Goal: Task Accomplishment & Management: Complete application form

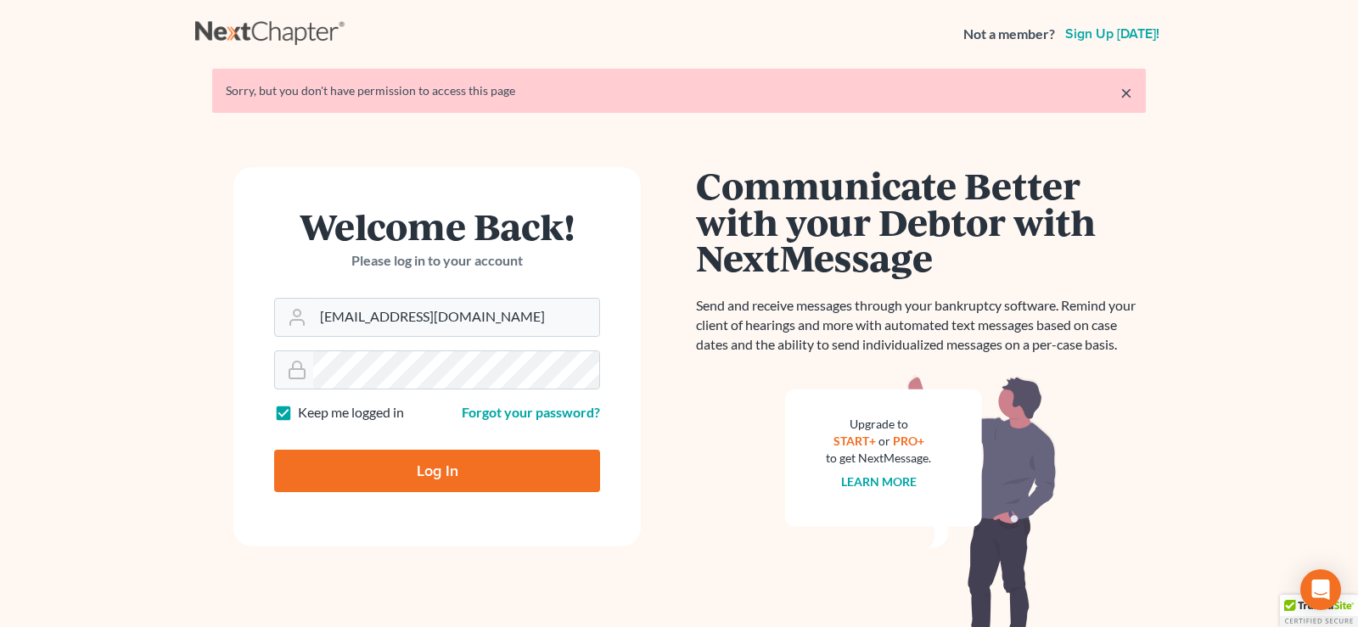
click at [456, 474] on input "Log In" at bounding box center [437, 471] width 326 height 42
type input "Thinking..."
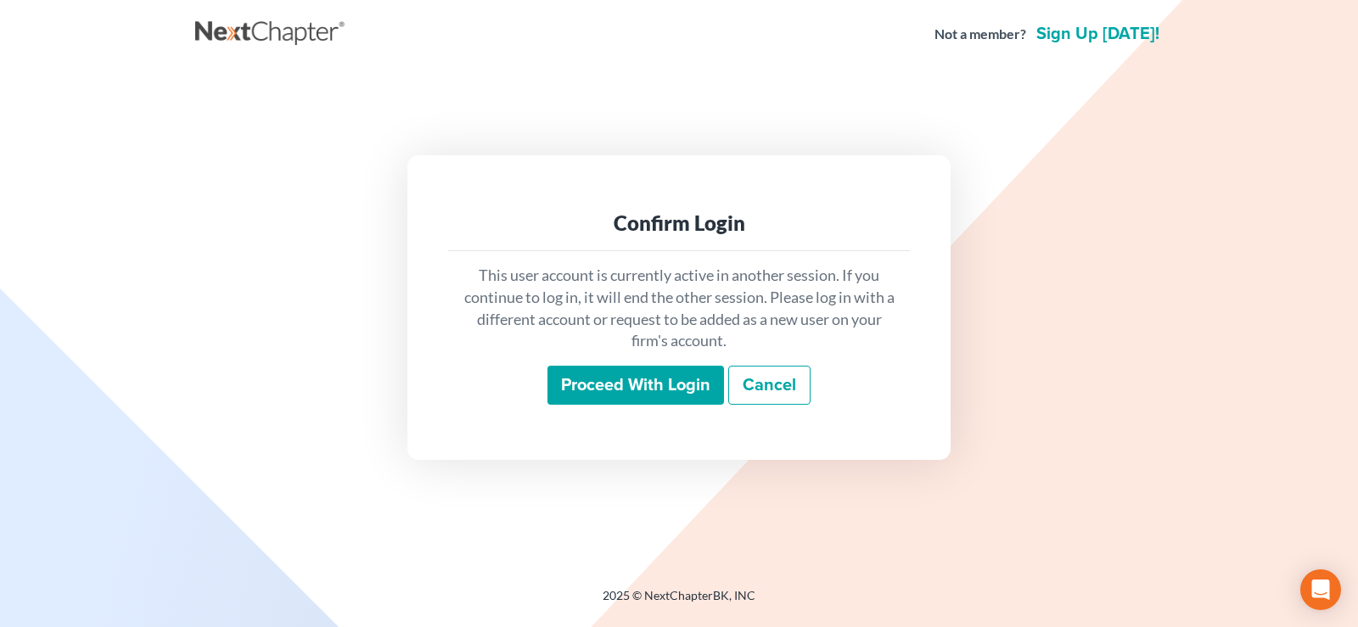
click at [622, 385] on input "Proceed with login" at bounding box center [635, 385] width 177 height 39
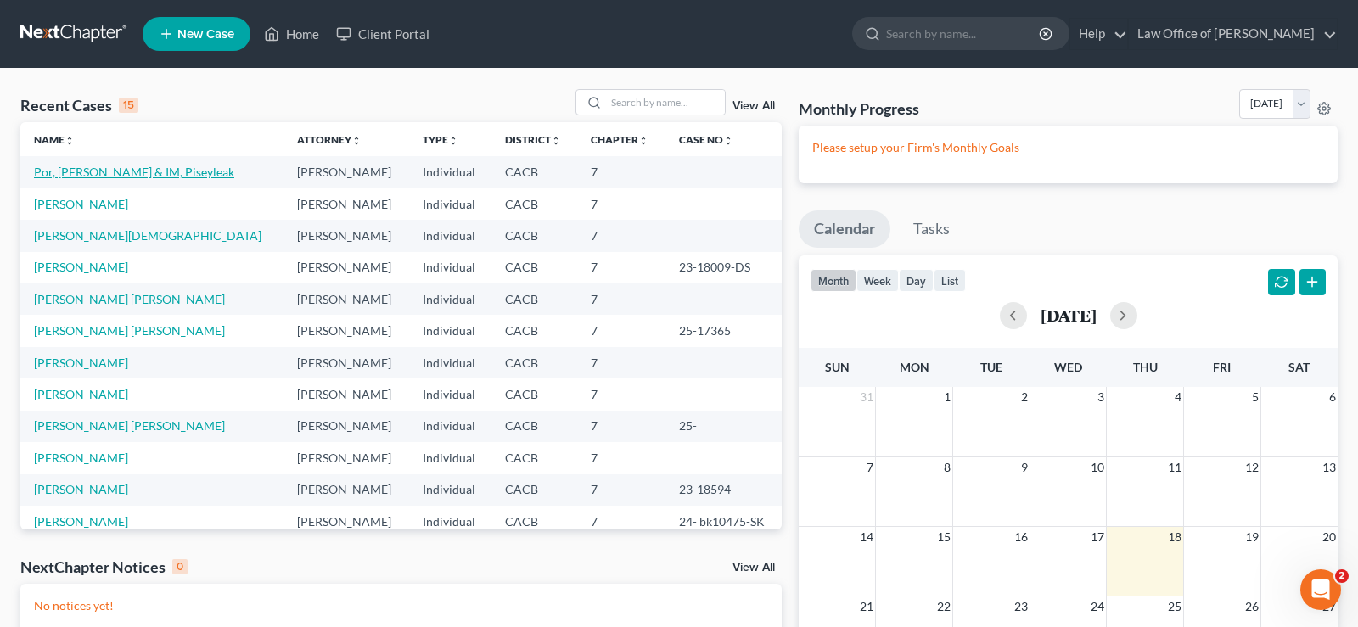
click at [97, 167] on link "Por, [PERSON_NAME] & IM, Piseyleak" at bounding box center [134, 172] width 200 height 14
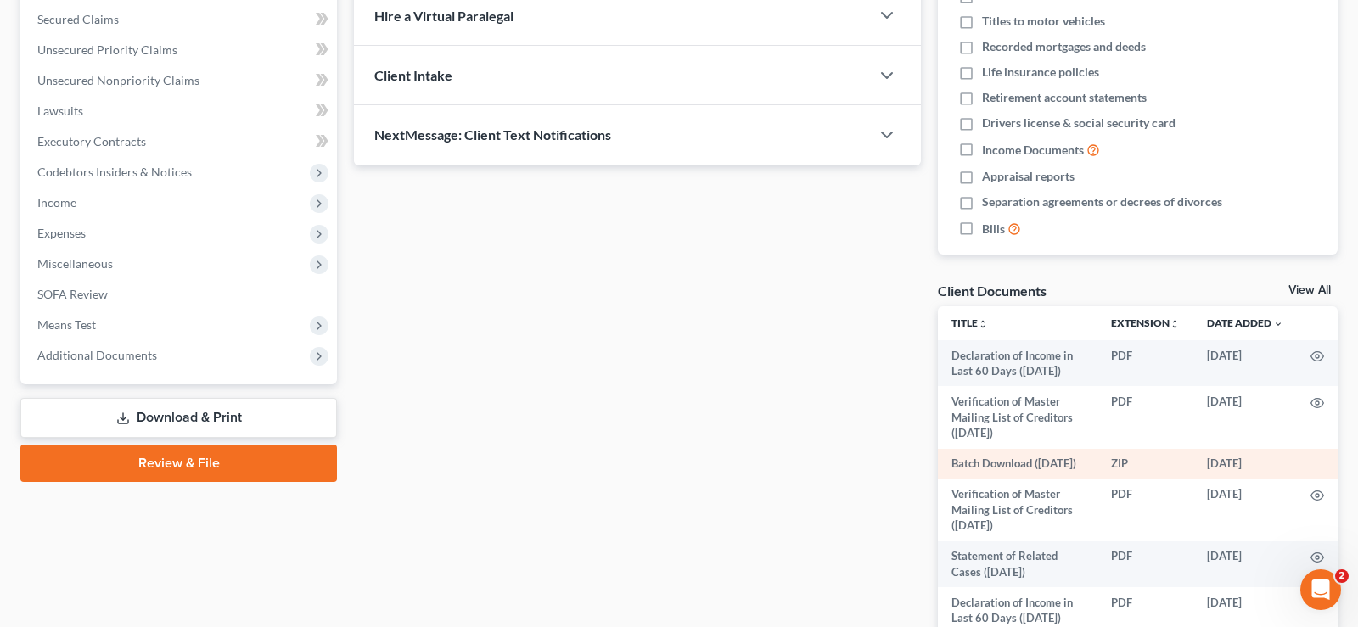
scroll to position [292, 0]
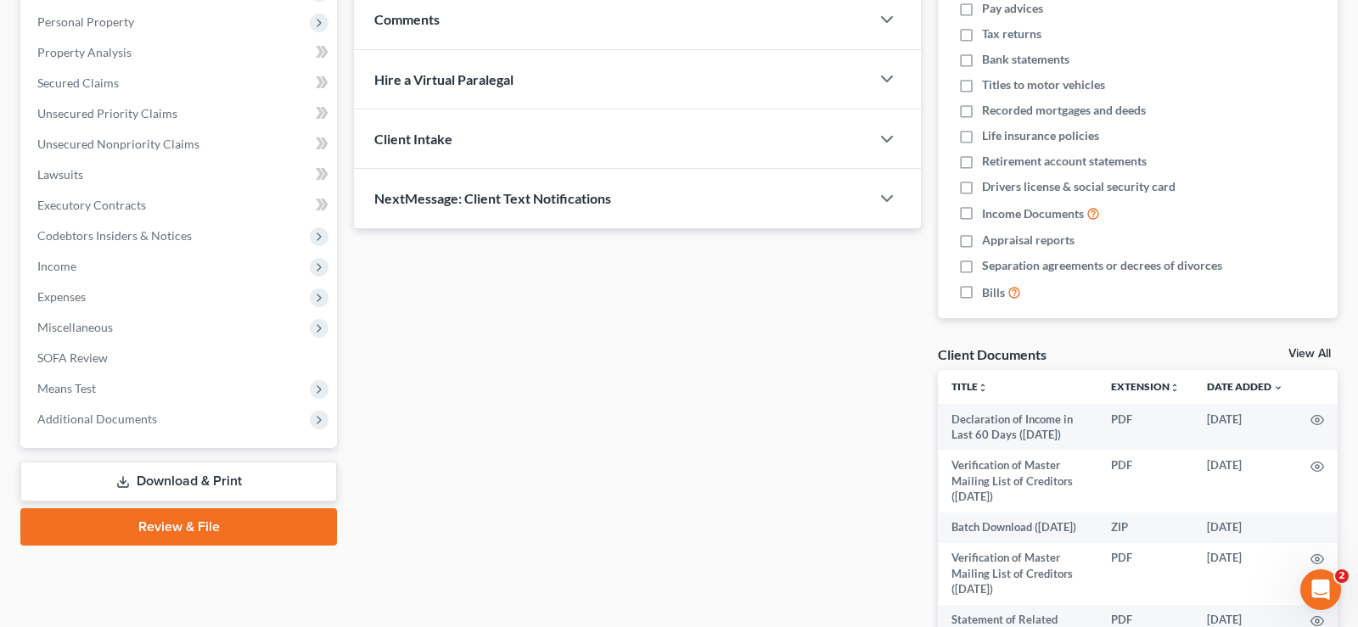
click at [1305, 352] on link "View All" at bounding box center [1309, 354] width 42 height 12
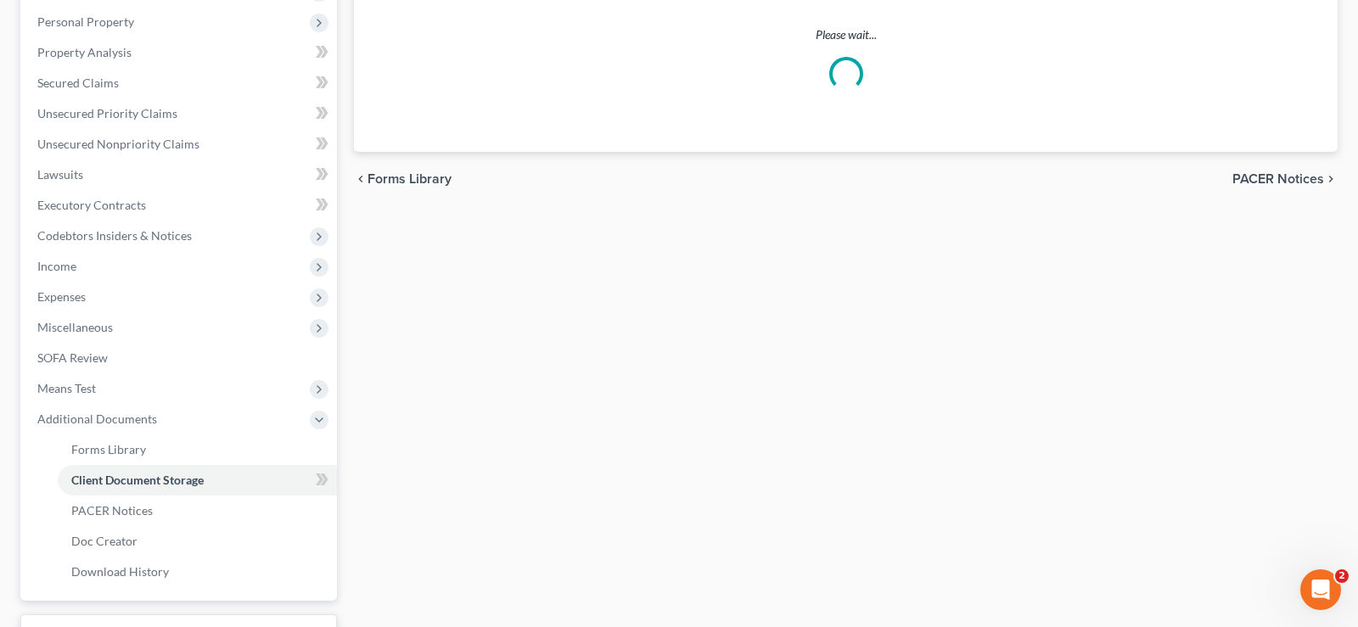
scroll to position [273, 0]
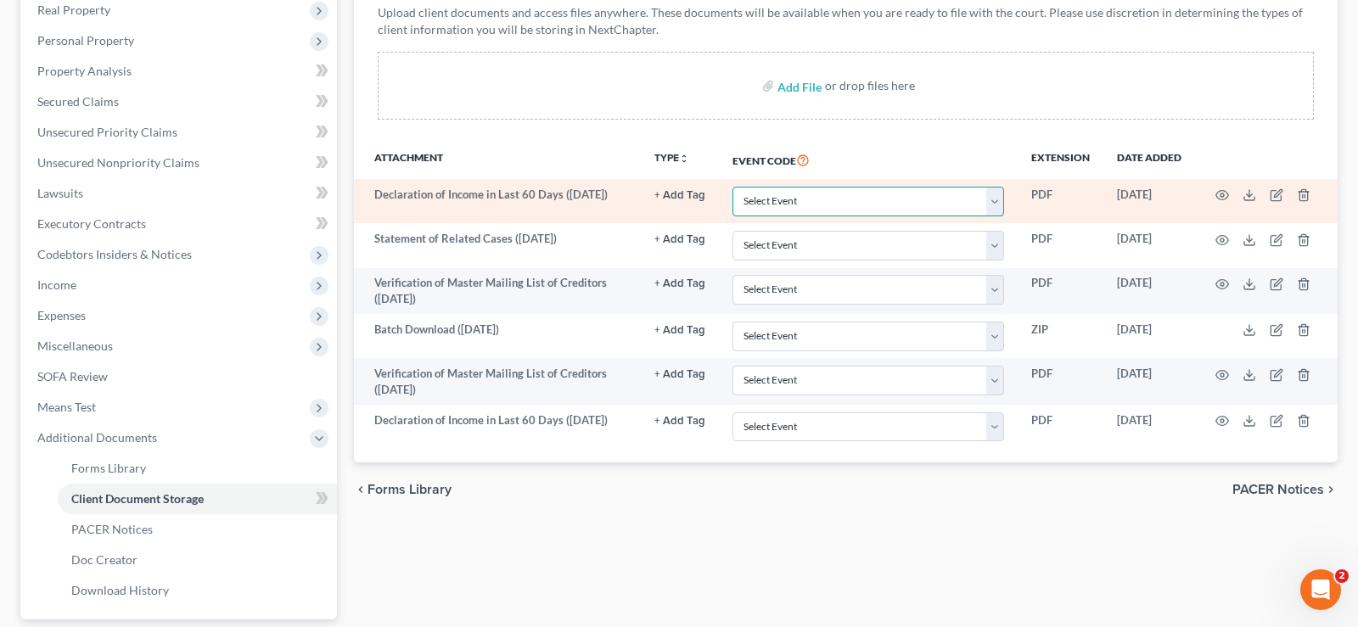
click at [732, 187] on select "Select Event Amended Chapter 11 Plan Amended Chapter 11 Small Business Plan Ame…" at bounding box center [868, 202] width 272 height 30
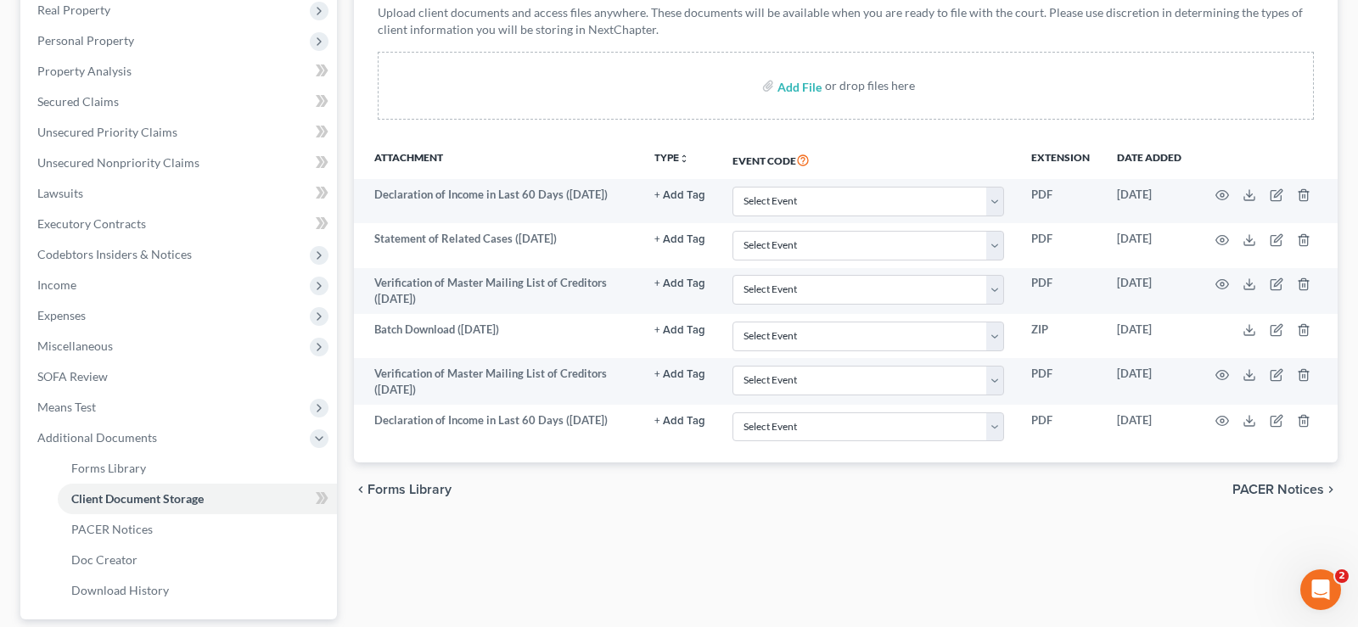
drag, startPoint x: 1002, startPoint y: 201, endPoint x: 529, endPoint y: 556, distance: 591.1
click at [529, 556] on div "Forms Library Client Document Storage PACER Notices Doc Creator Download Histor…" at bounding box center [845, 304] width 1001 height 828
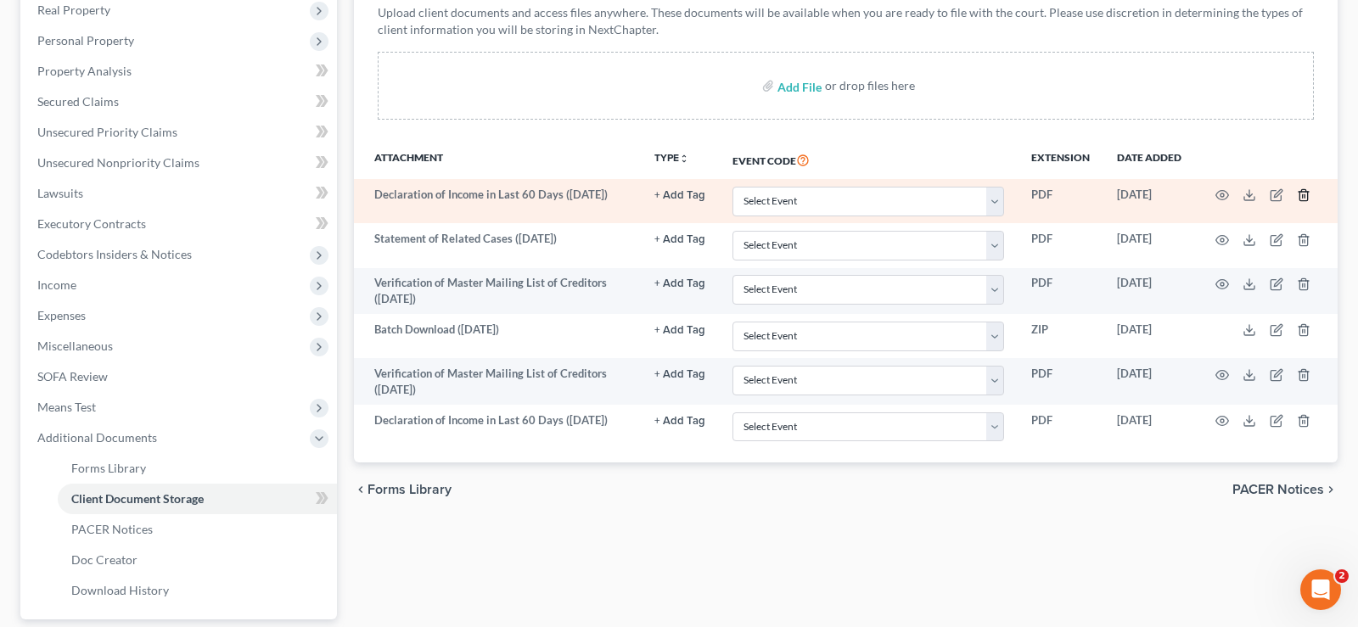
click at [1303, 197] on line "button" at bounding box center [1303, 196] width 0 height 3
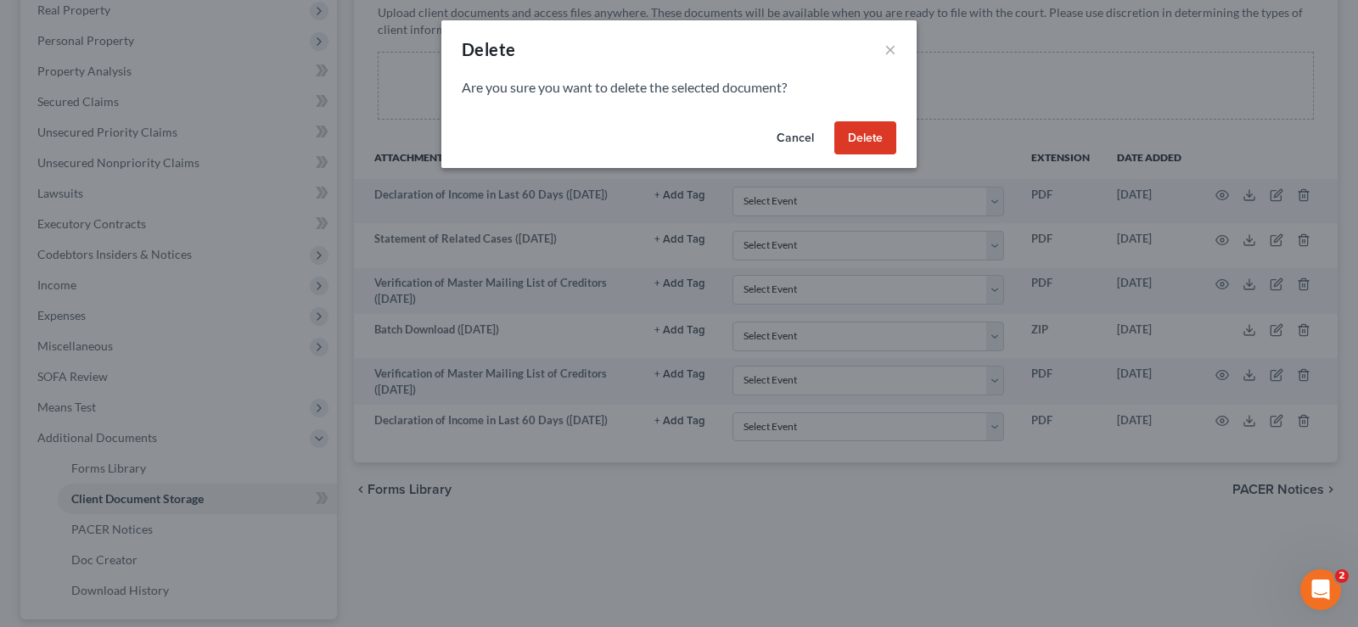
click at [868, 137] on button "Delete" at bounding box center [865, 138] width 62 height 34
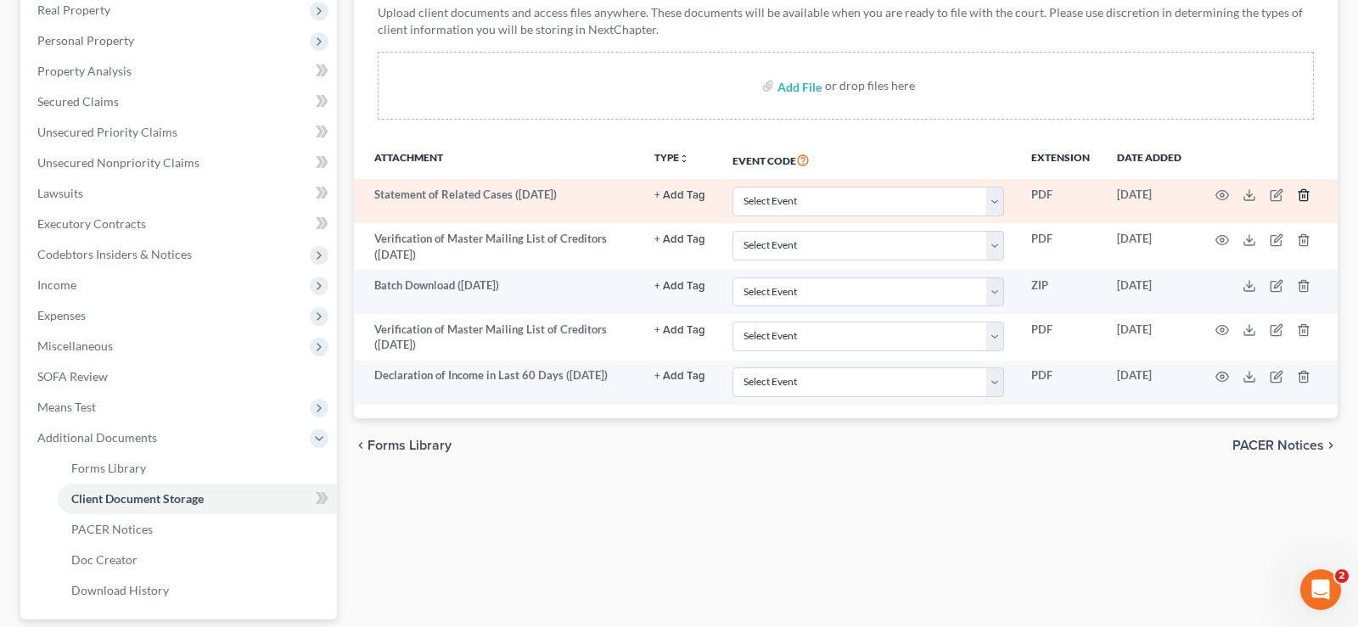
click at [1304, 197] on icon "button" at bounding box center [1304, 195] width 14 height 14
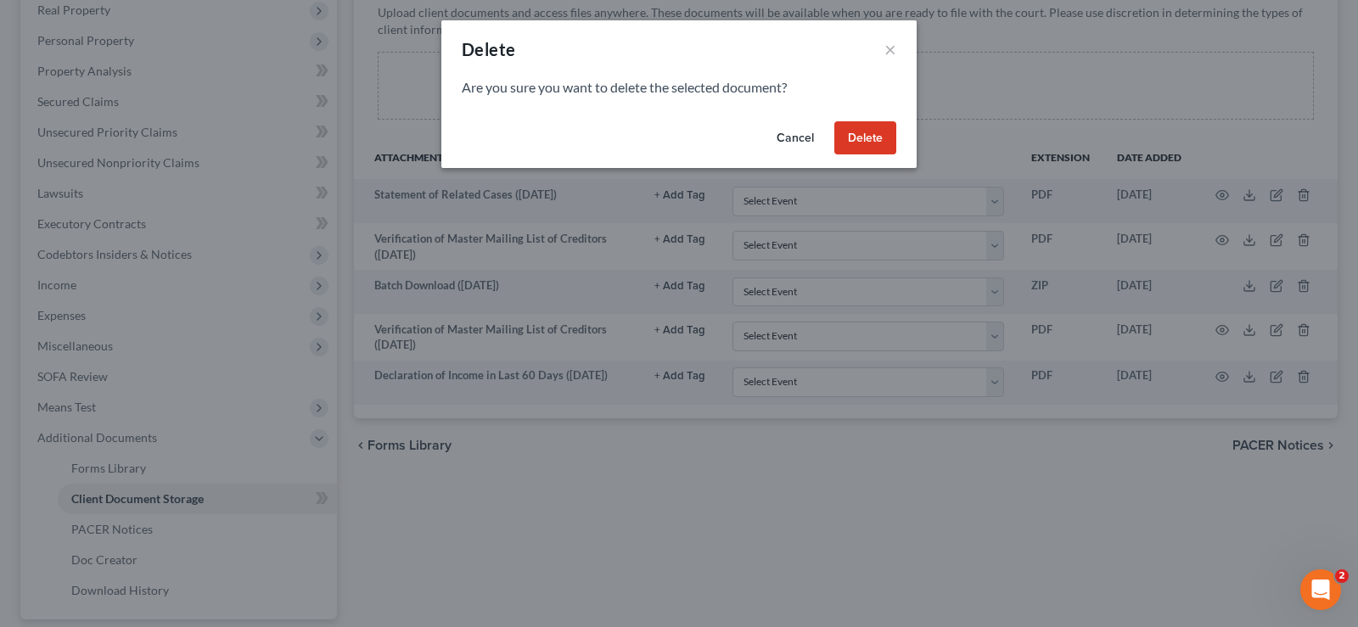
drag, startPoint x: 883, startPoint y: 143, endPoint x: 931, endPoint y: 219, distance: 90.4
click at [883, 143] on button "Delete" at bounding box center [865, 138] width 62 height 34
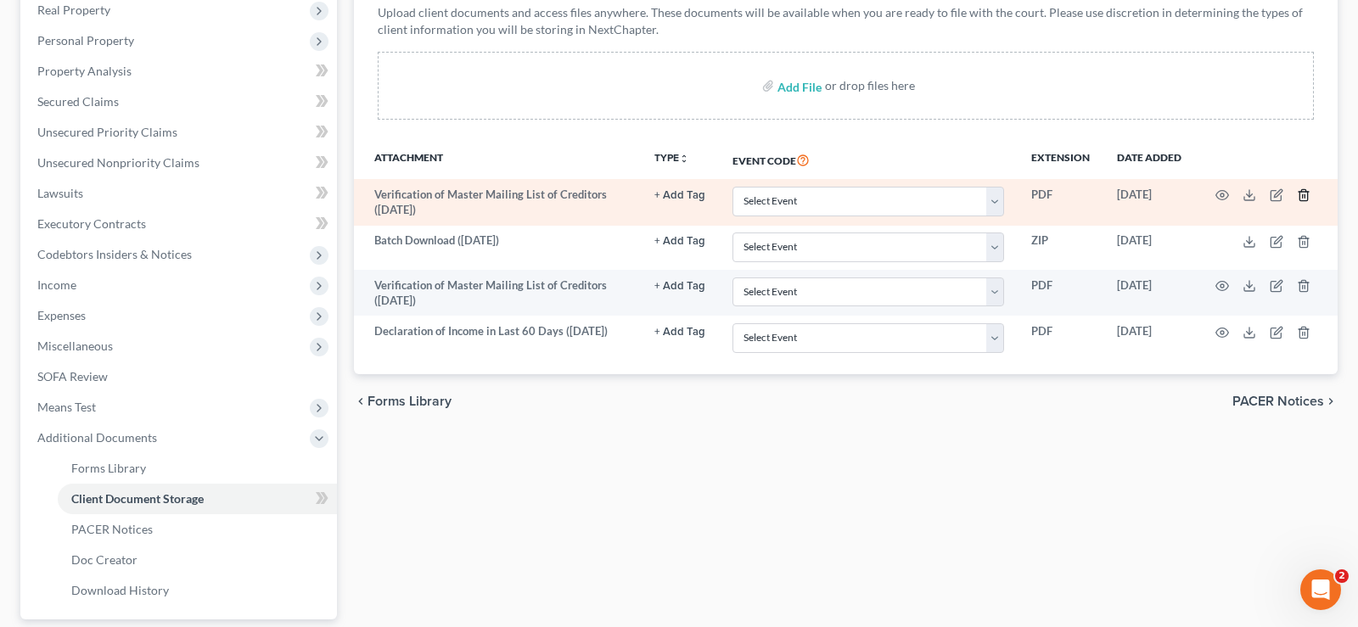
click at [1300, 195] on icon "button" at bounding box center [1303, 195] width 8 height 11
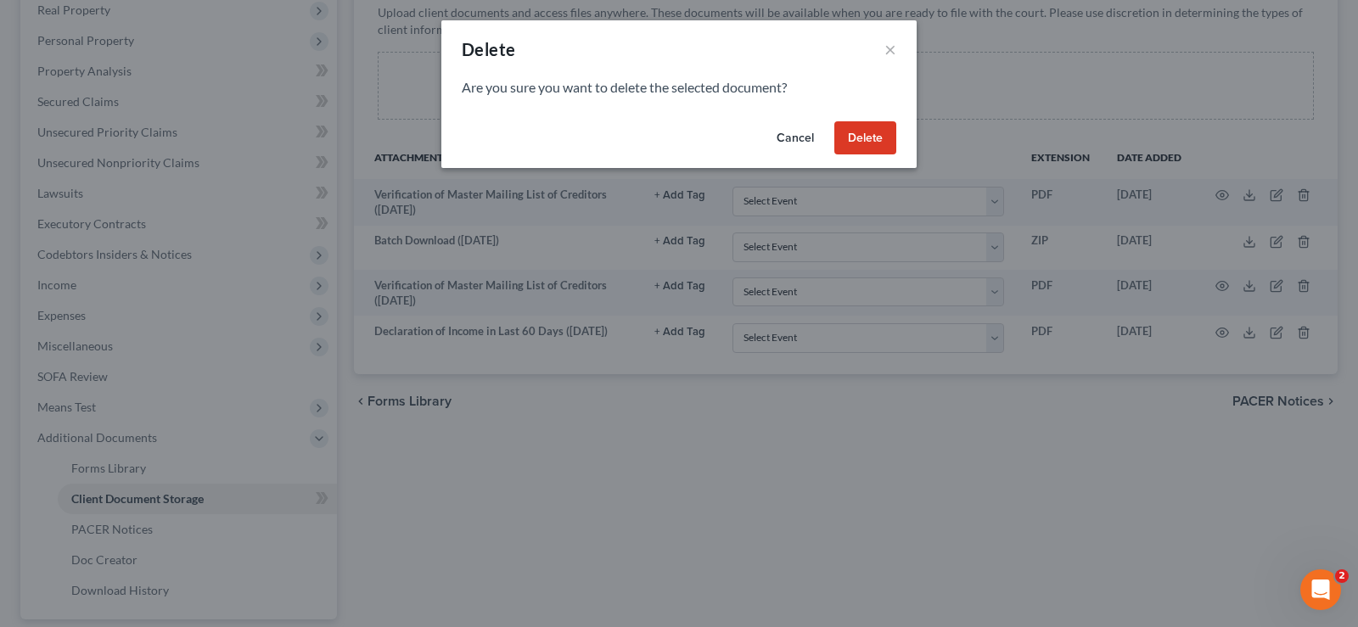
click at [861, 138] on button "Delete" at bounding box center [865, 138] width 62 height 34
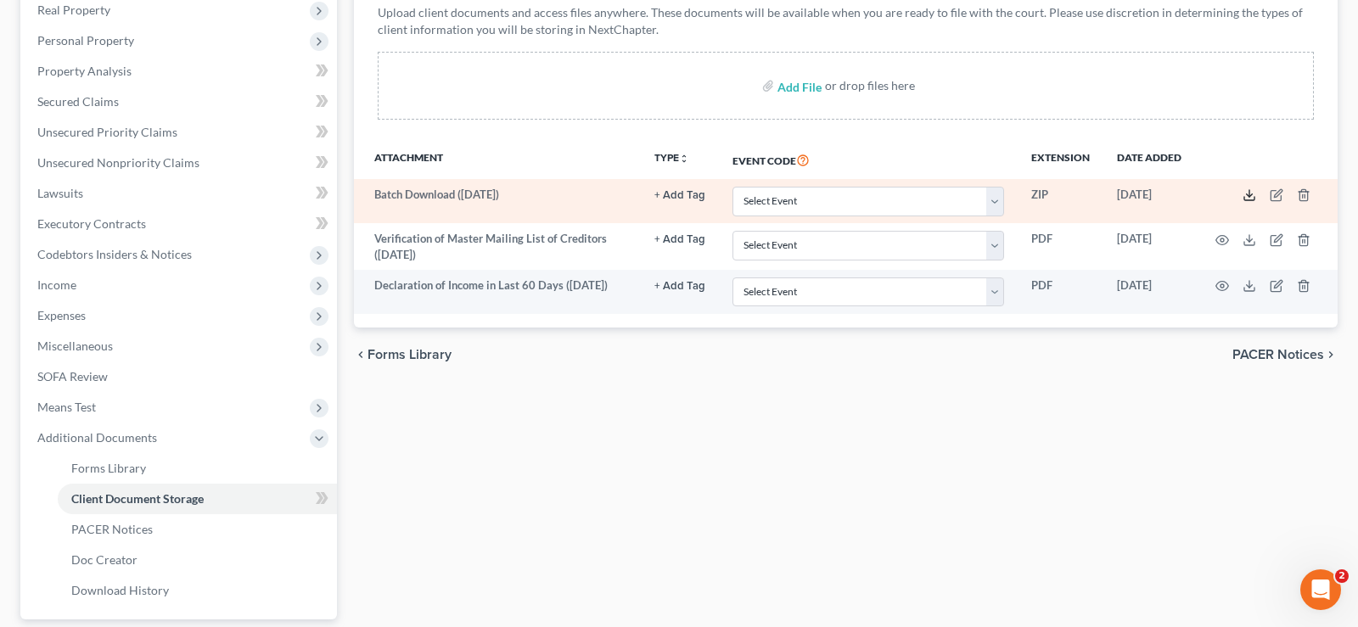
click at [1246, 191] on icon at bounding box center [1250, 195] width 14 height 14
click at [732, 187] on select "Select Event Amended Chapter 11 Plan Amended Chapter 11 Small Business Plan Ame…" at bounding box center [868, 202] width 272 height 30
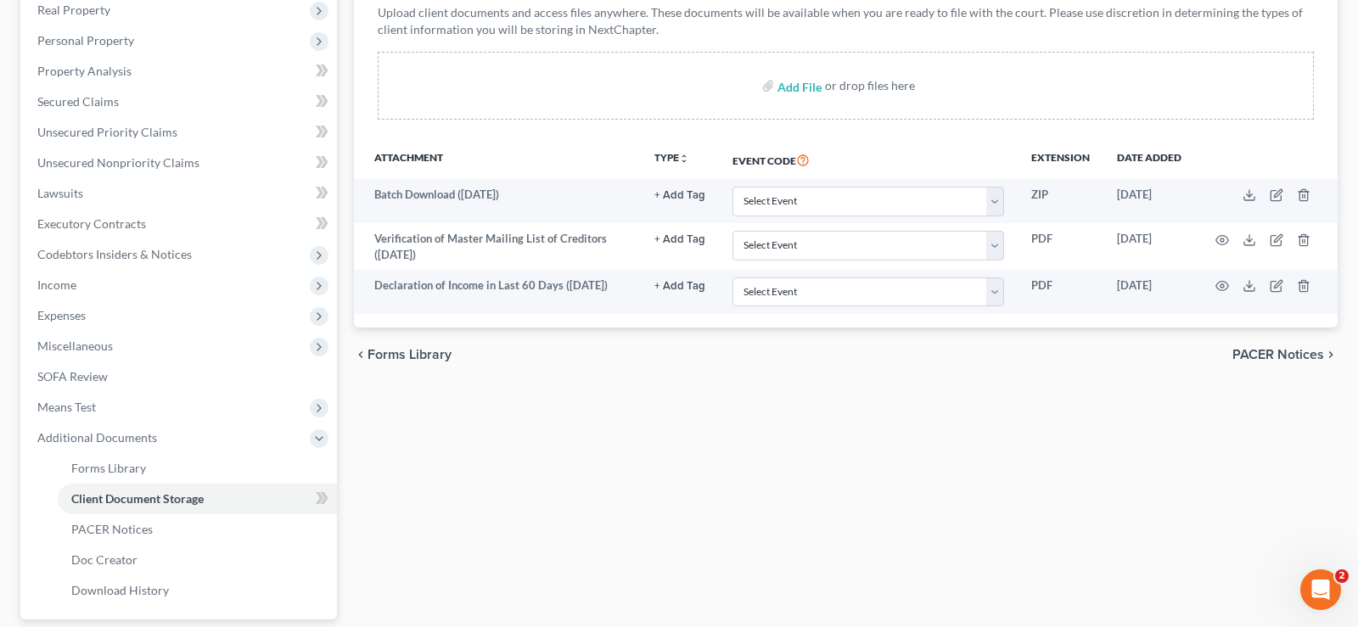
drag, startPoint x: 1001, startPoint y: 203, endPoint x: 619, endPoint y: 491, distance: 478.7
click at [619, 491] on div "Forms Library Client Document Storage PACER Notices Doc Creator Download Histor…" at bounding box center [845, 304] width 1001 height 828
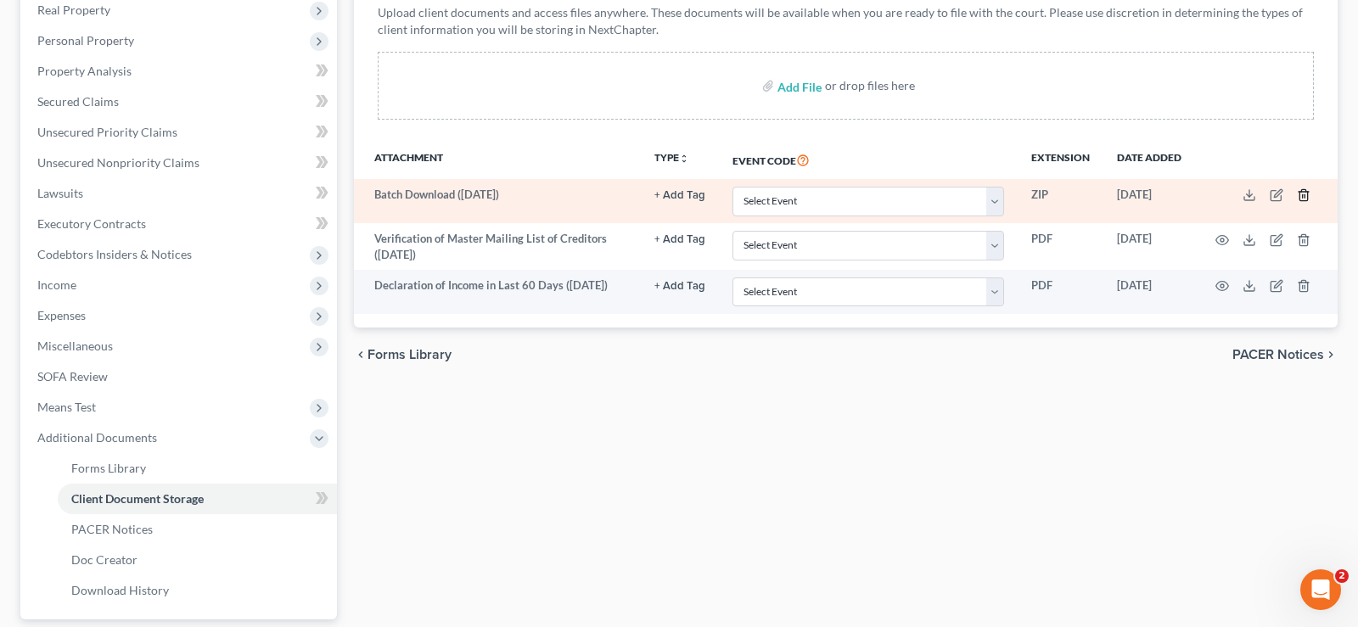
click at [1303, 197] on line "button" at bounding box center [1303, 196] width 0 height 3
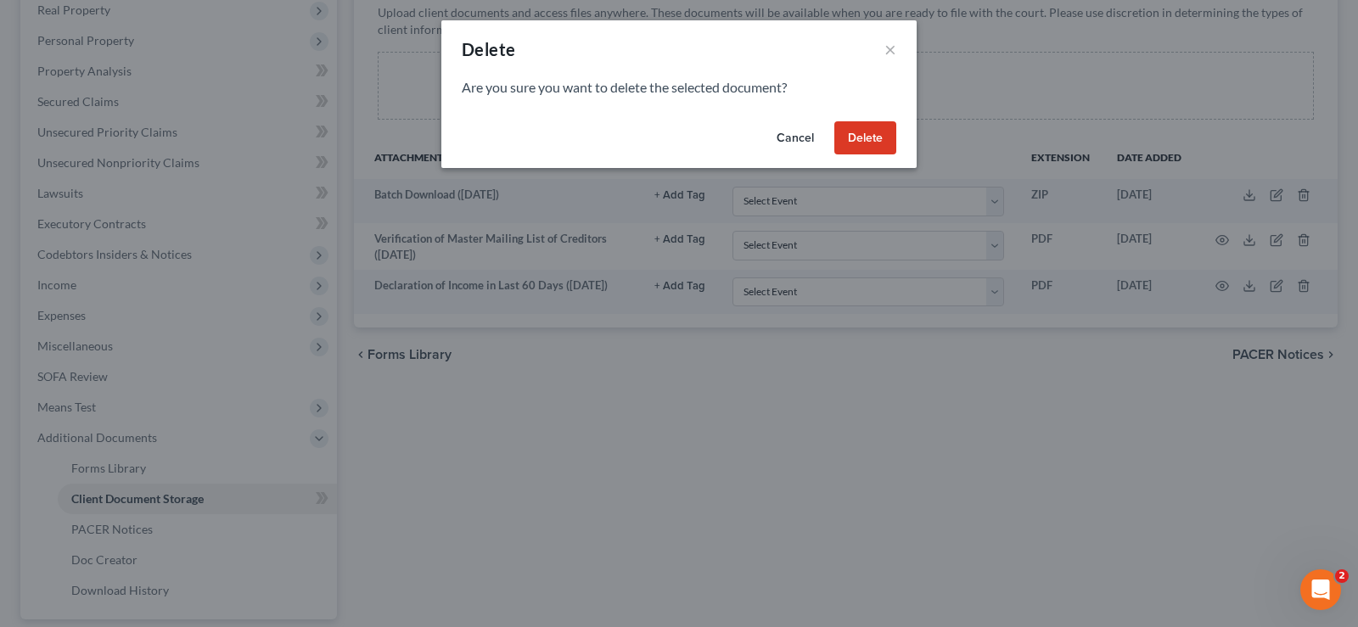
click at [858, 135] on button "Delete" at bounding box center [865, 138] width 62 height 34
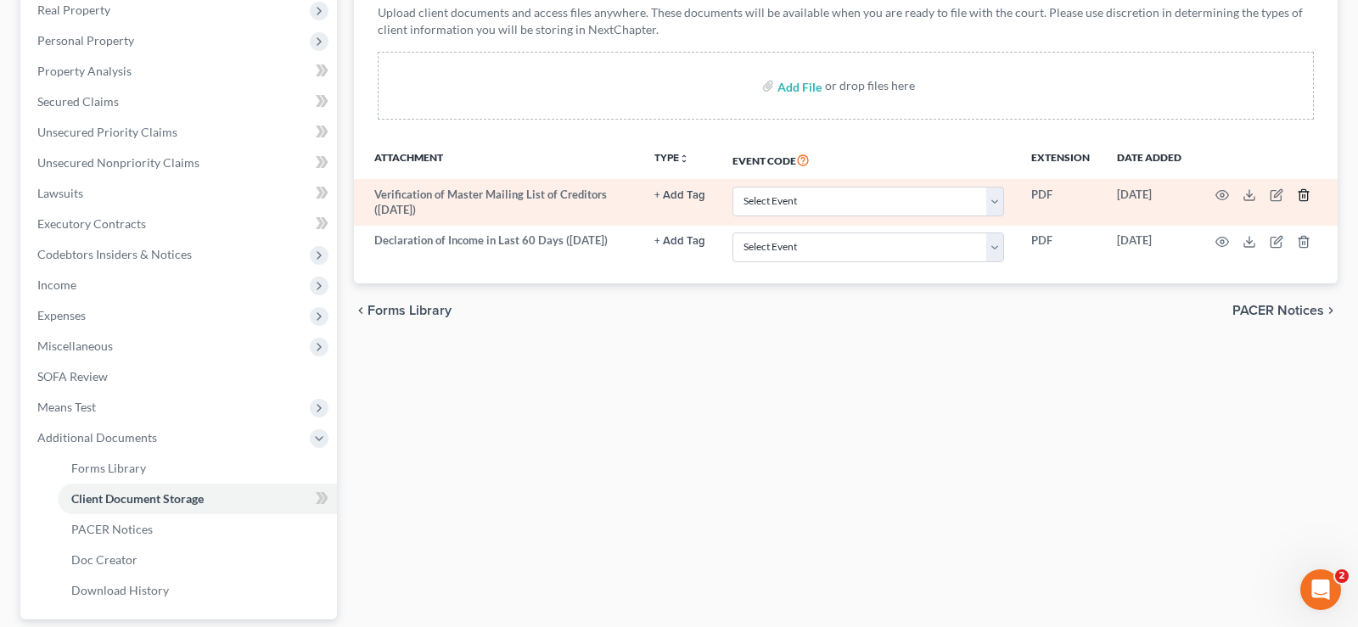
click at [1297, 193] on icon "button" at bounding box center [1304, 195] width 14 height 14
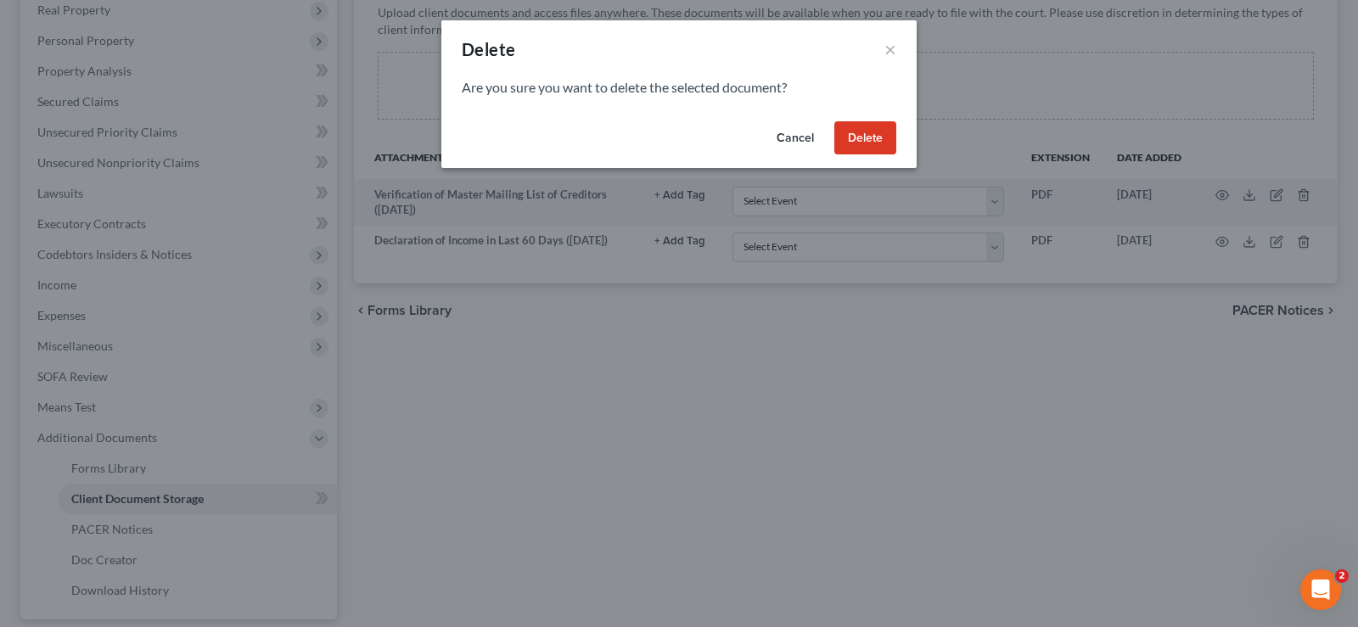
click at [867, 142] on button "Delete" at bounding box center [865, 138] width 62 height 34
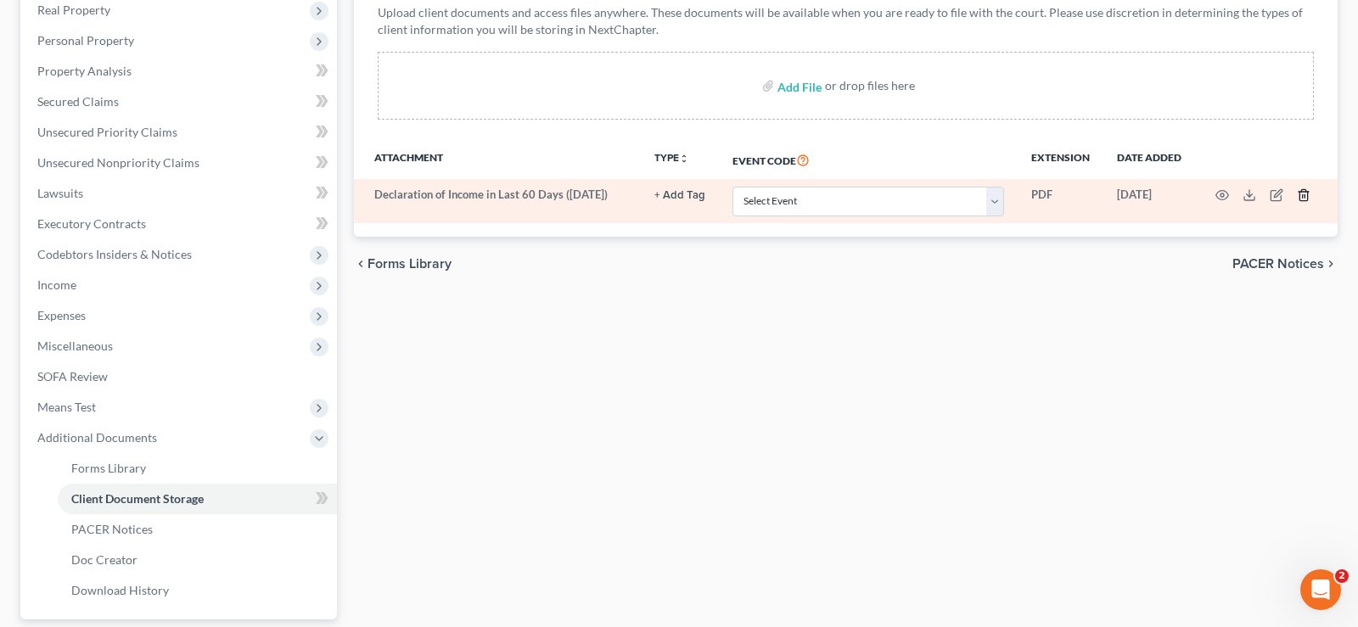
click at [1299, 191] on icon "button" at bounding box center [1304, 195] width 14 height 14
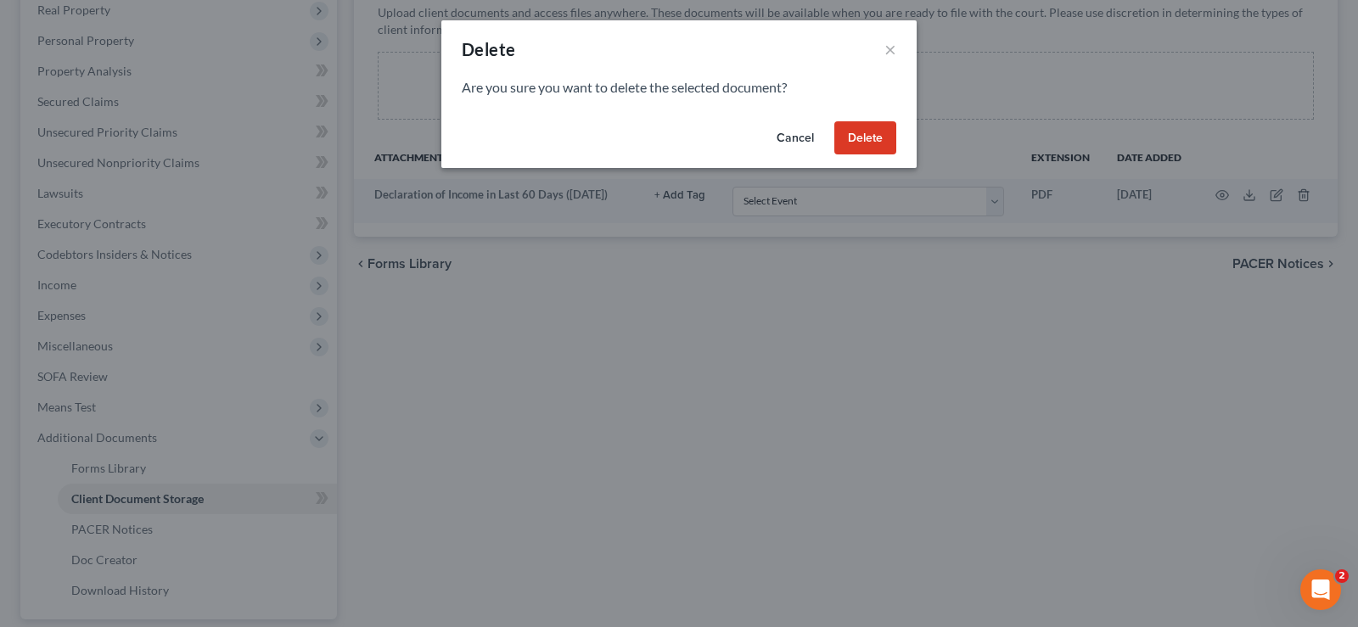
click at [864, 134] on button "Delete" at bounding box center [865, 138] width 62 height 34
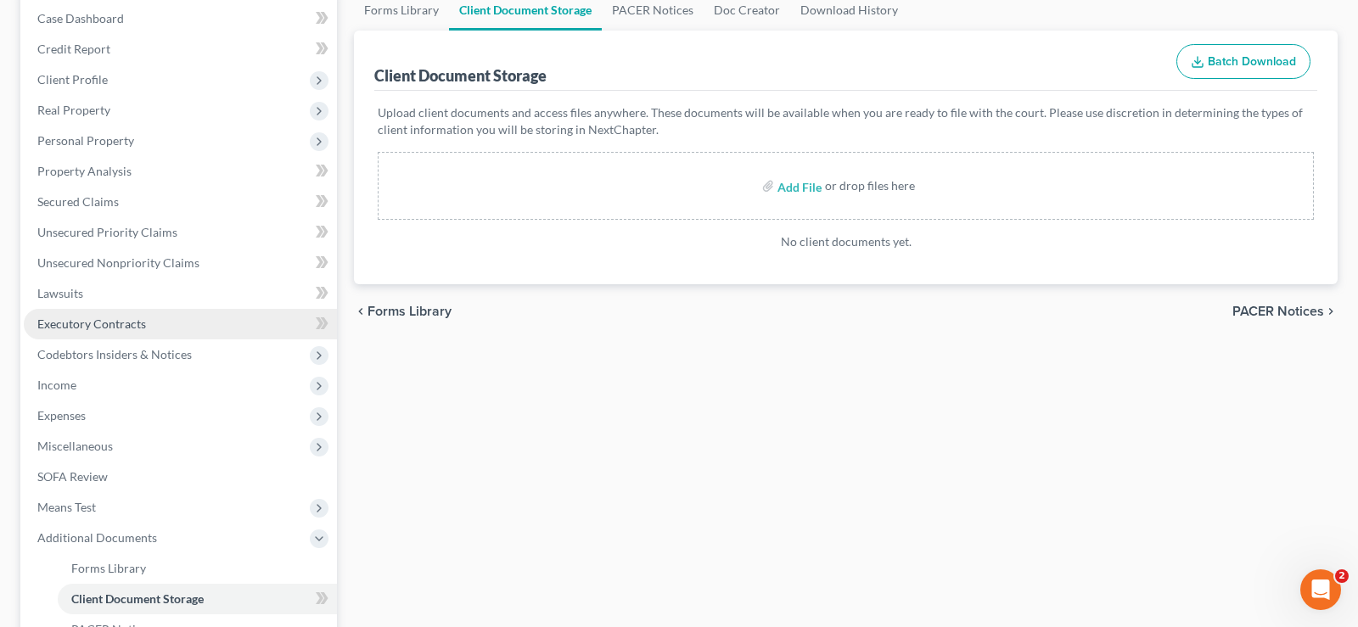
scroll to position [0, 0]
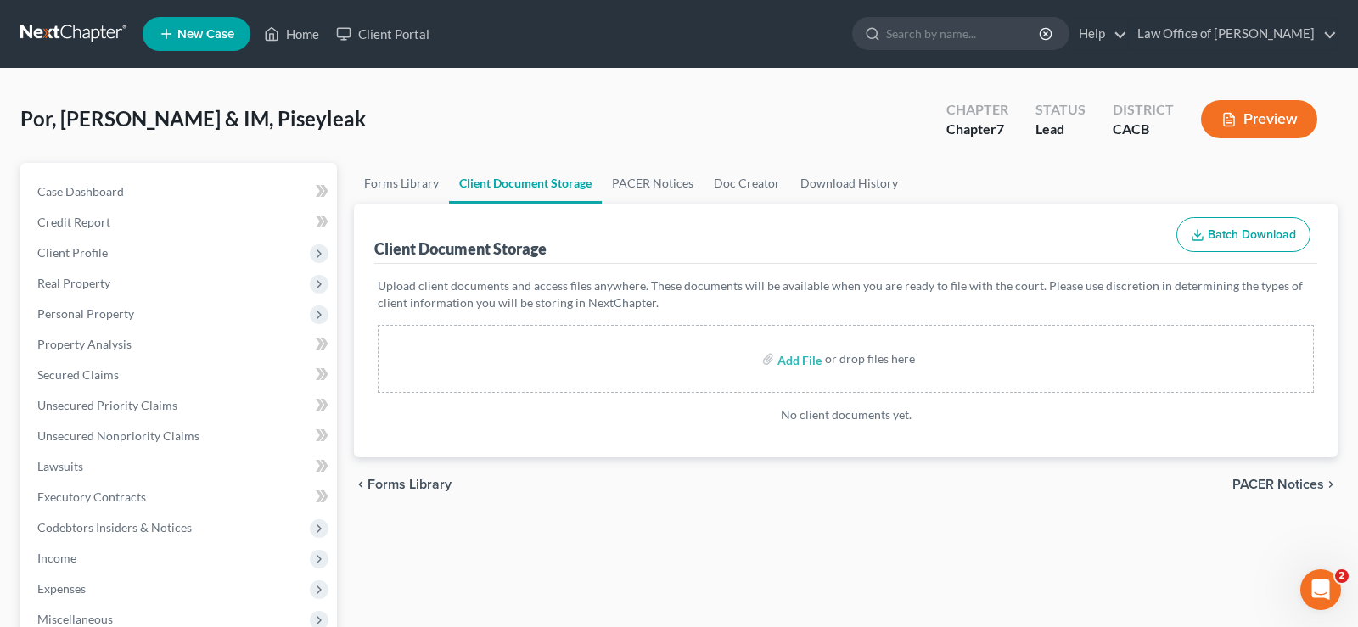
click at [1270, 109] on button "Preview" at bounding box center [1259, 119] width 116 height 38
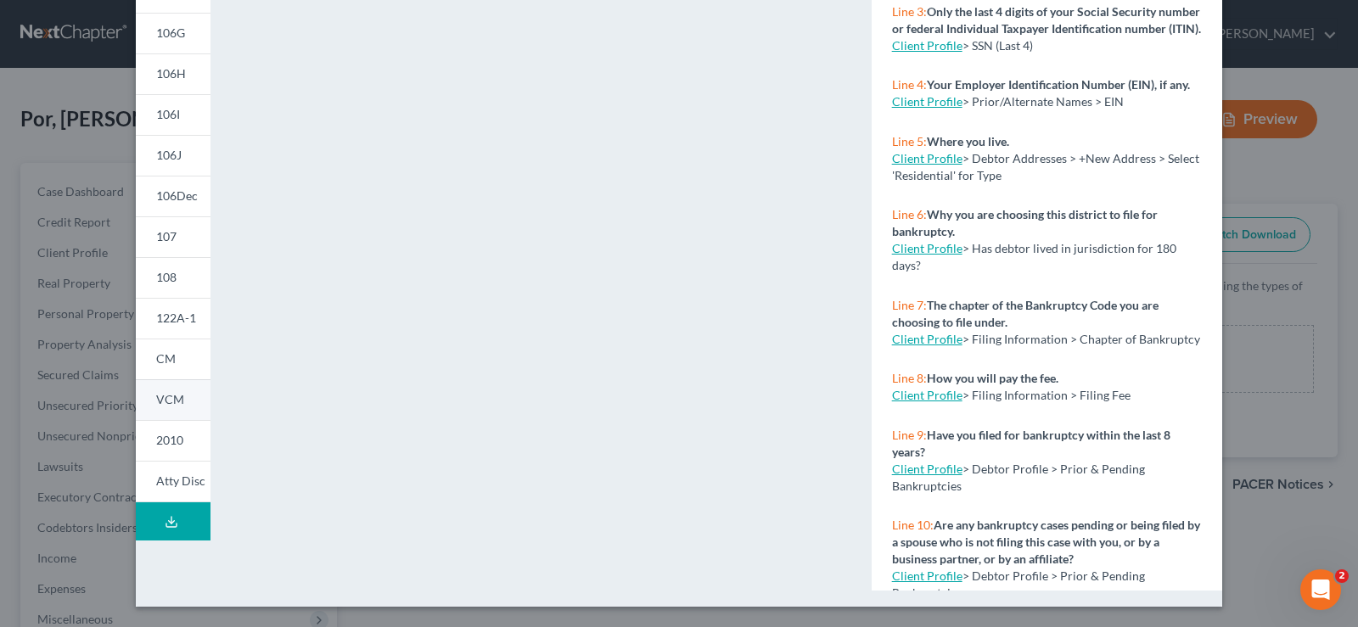
click at [173, 402] on span "VCM" at bounding box center [170, 399] width 28 height 14
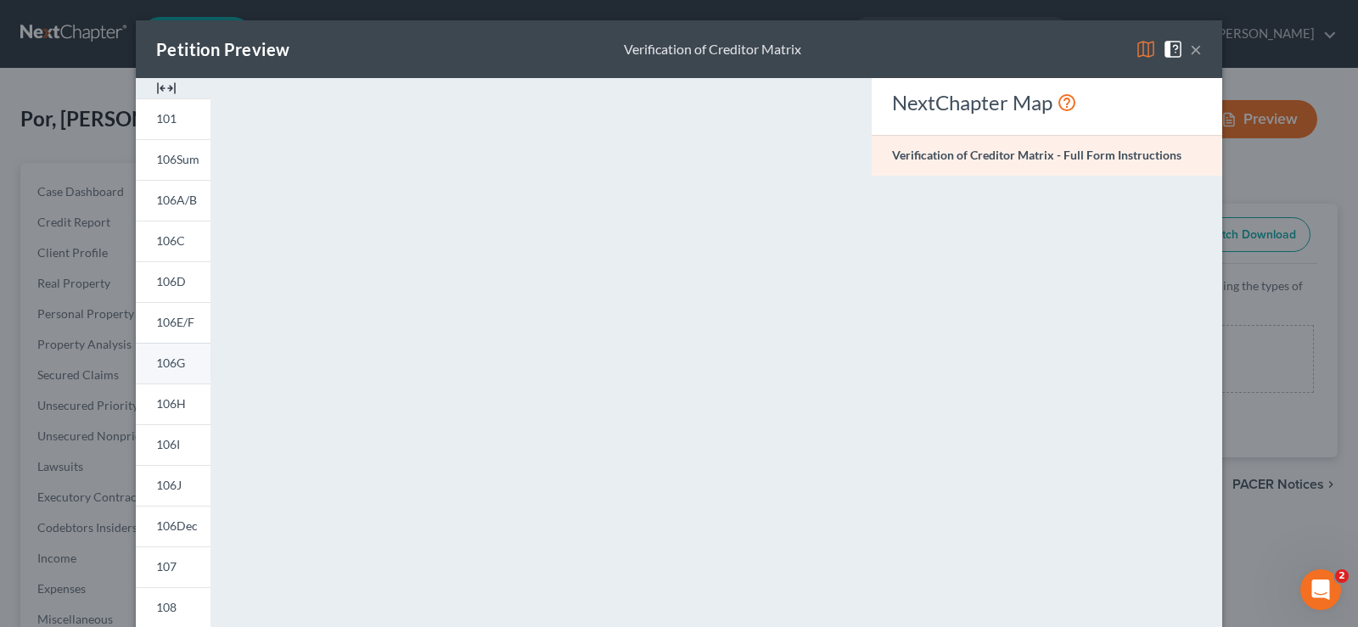
click at [173, 368] on span "106G" at bounding box center [170, 363] width 29 height 14
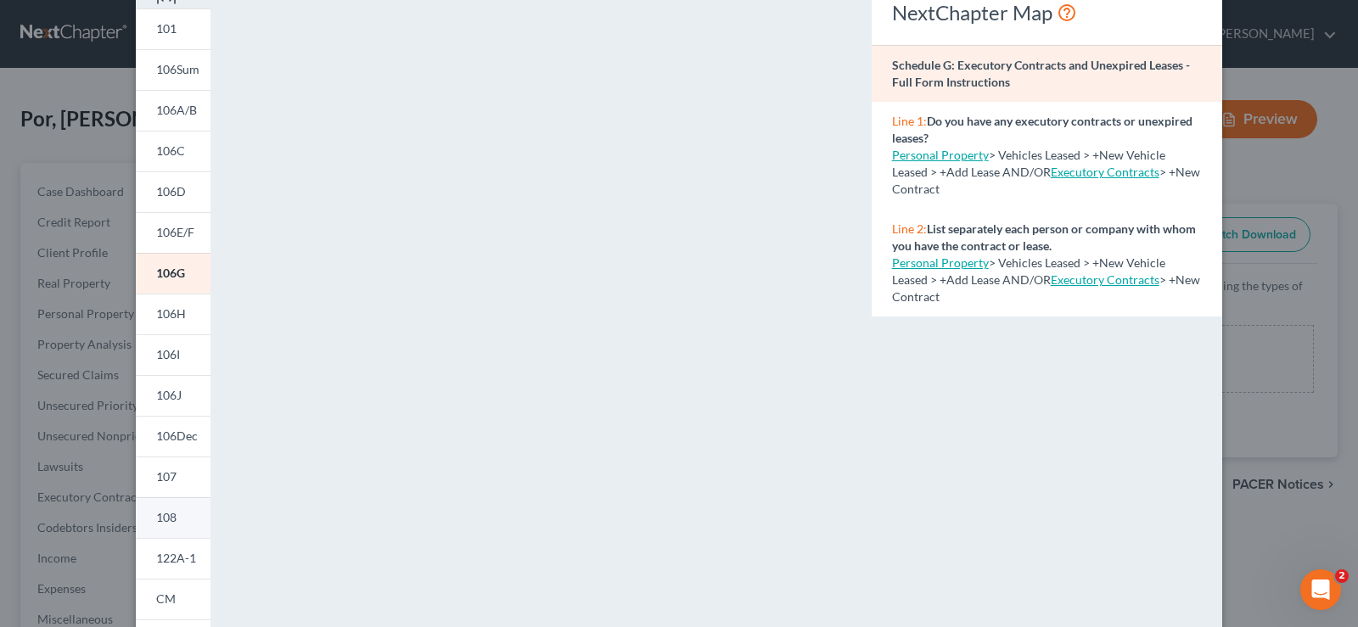
scroll to position [173, 0]
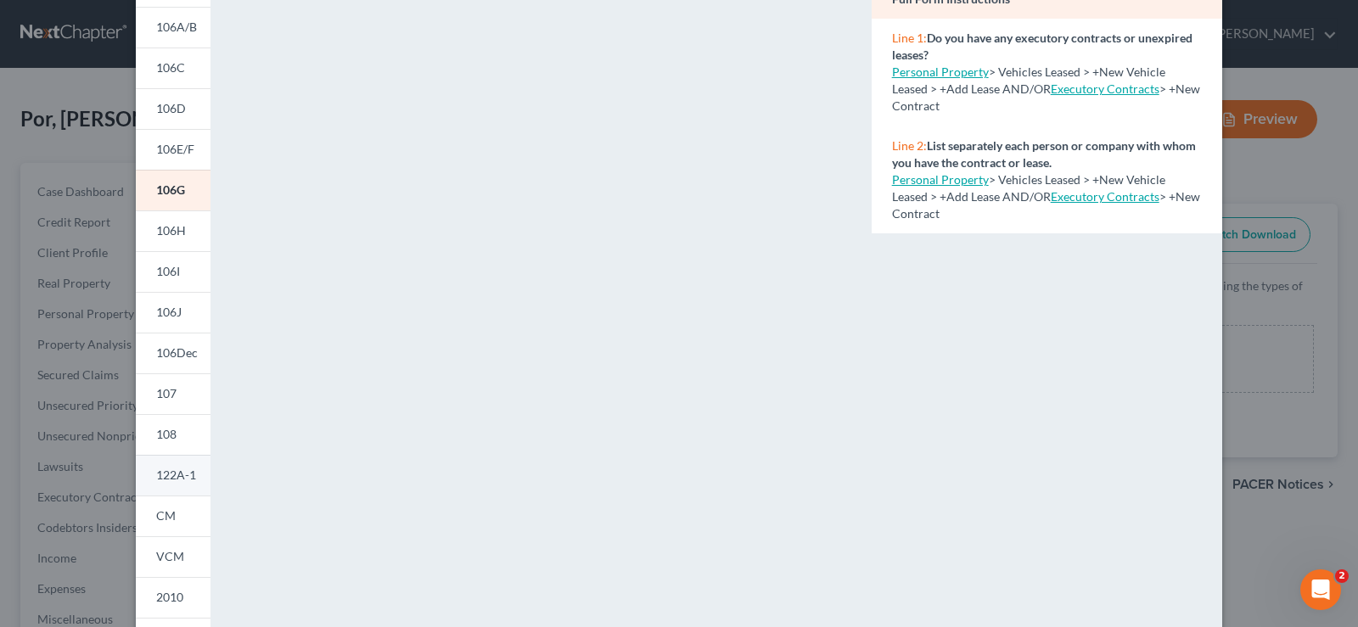
click at [169, 479] on span "122A-1" at bounding box center [176, 475] width 40 height 14
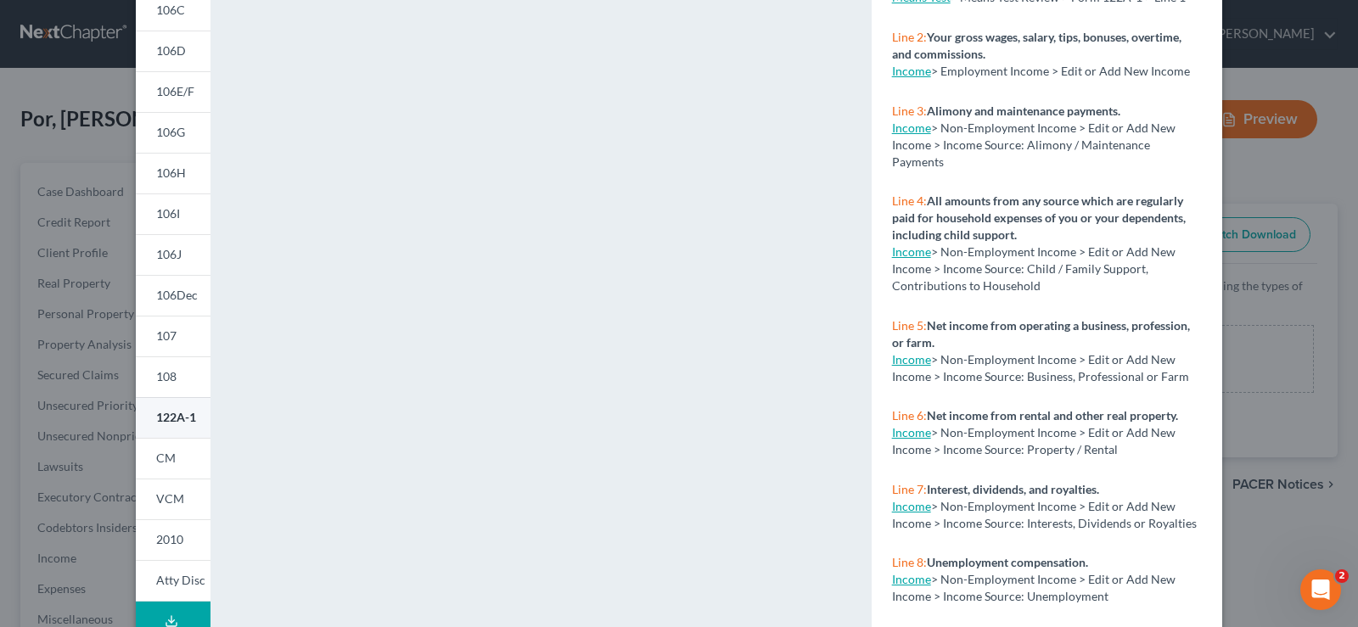
scroll to position [330, 0]
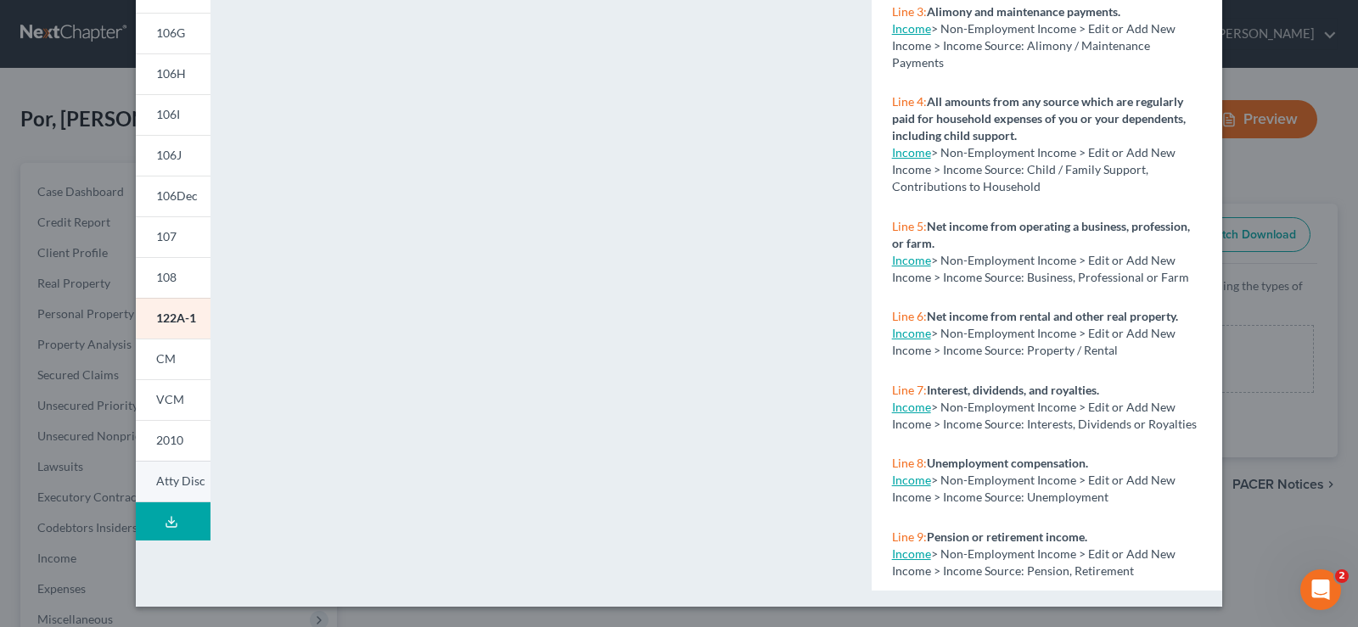
click at [184, 485] on span "Atty Disc" at bounding box center [180, 481] width 49 height 14
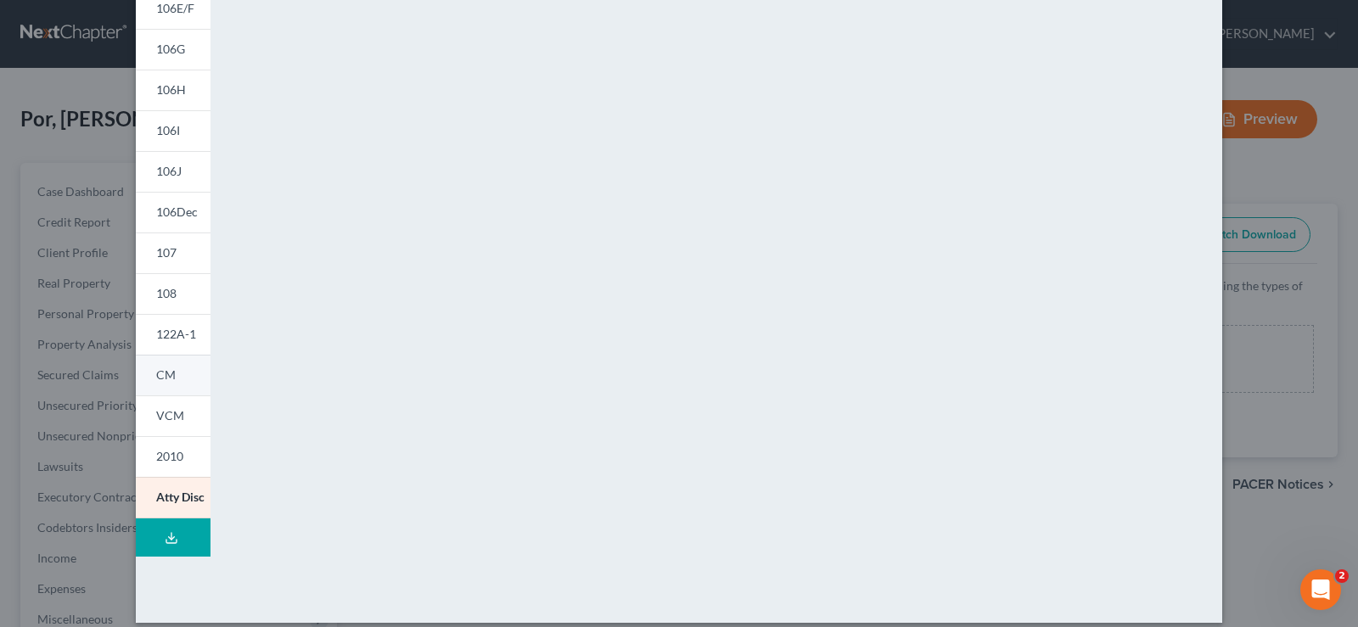
click at [160, 379] on span "CM" at bounding box center [166, 375] width 20 height 14
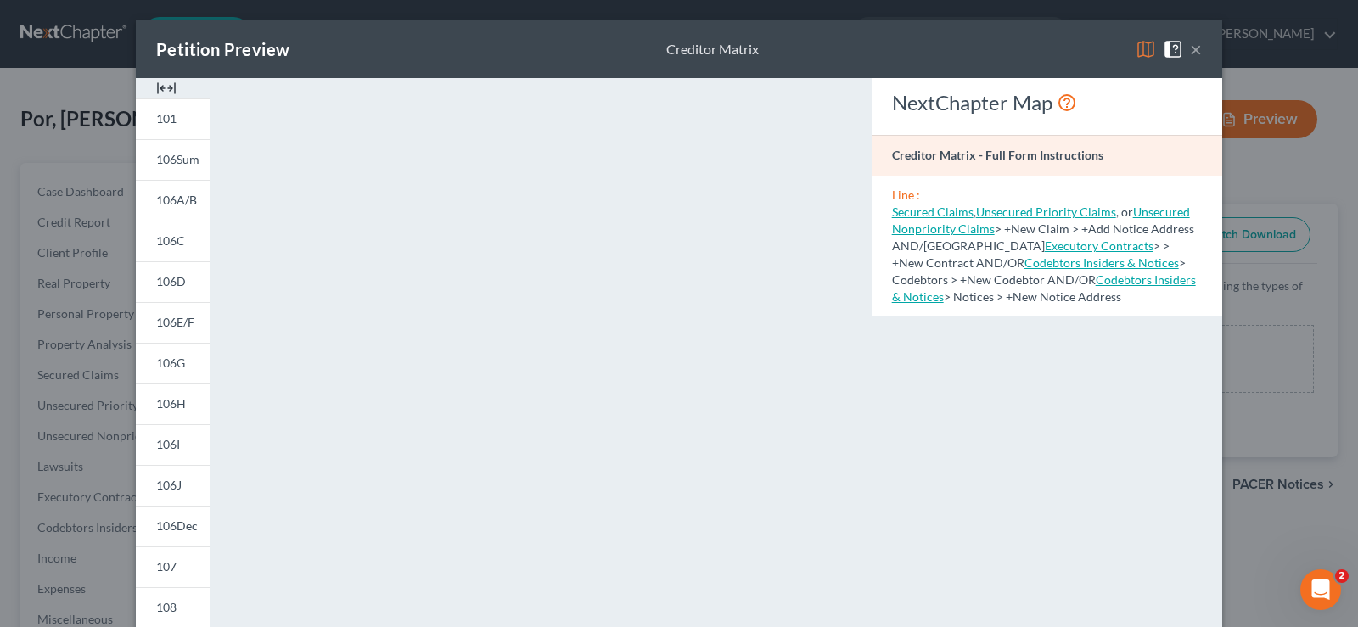
click at [1200, 52] on button "×" at bounding box center [1196, 49] width 12 height 20
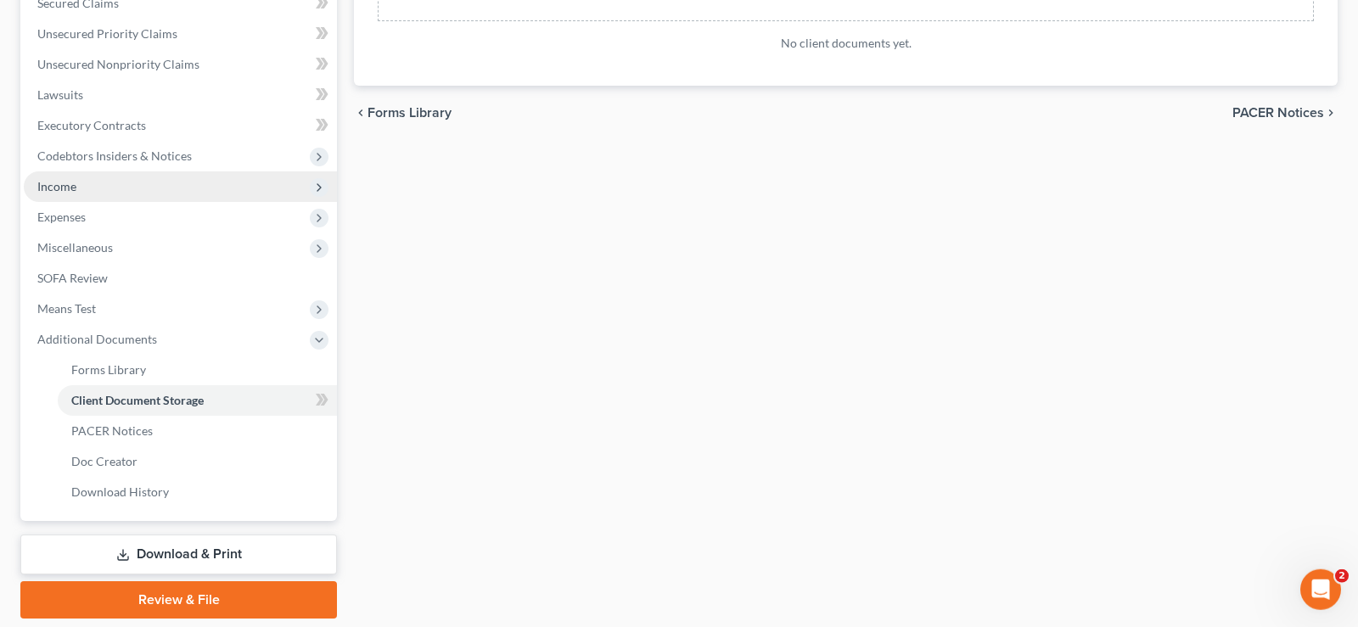
scroll to position [426, 0]
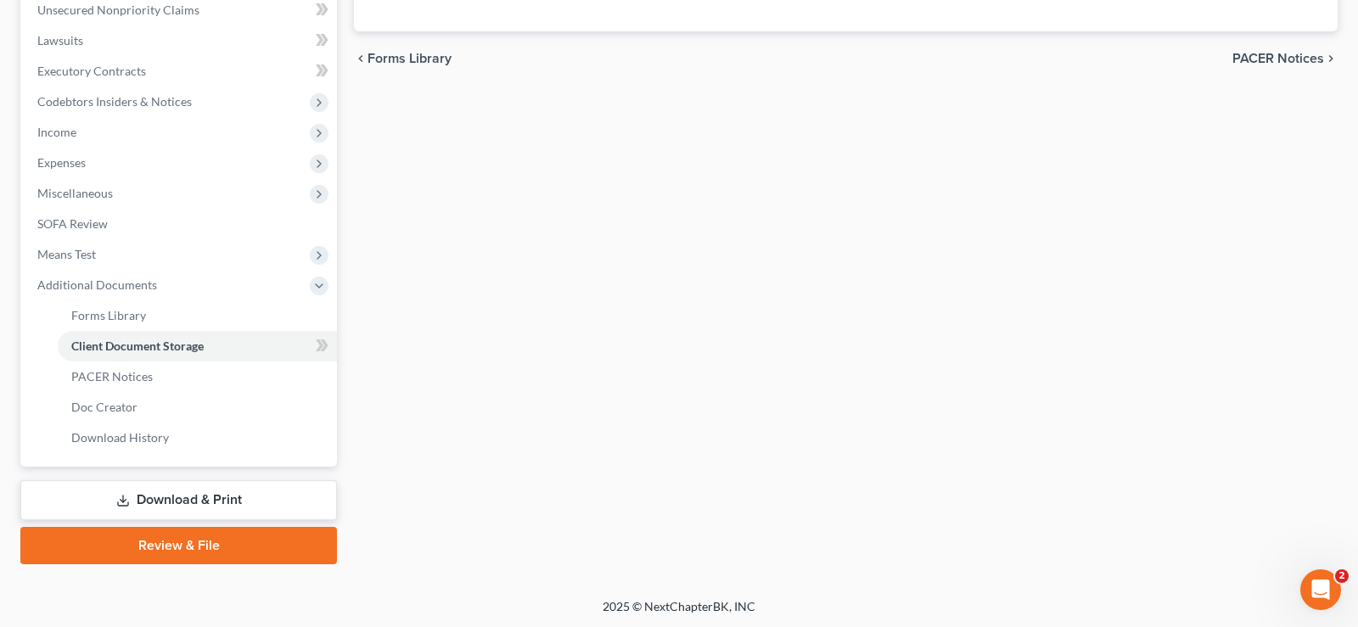
click at [198, 497] on link "Download & Print" at bounding box center [178, 500] width 317 height 40
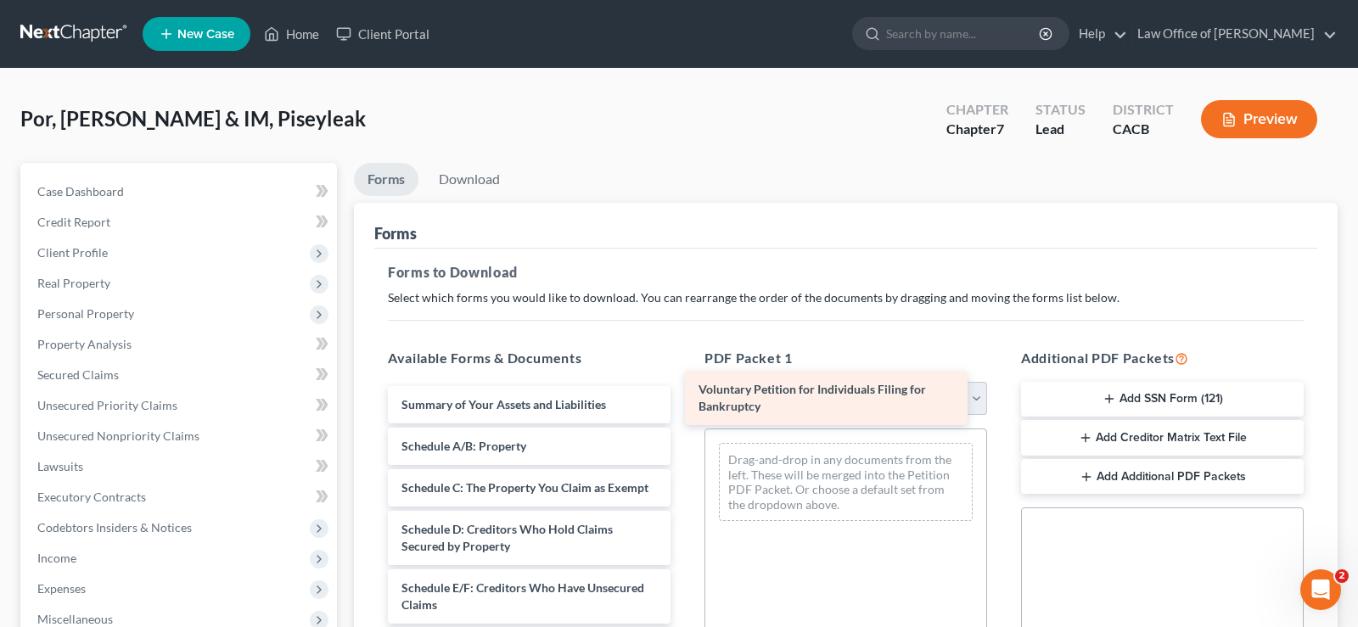
drag, startPoint x: 516, startPoint y: 401, endPoint x: 813, endPoint y: 388, distance: 297.3
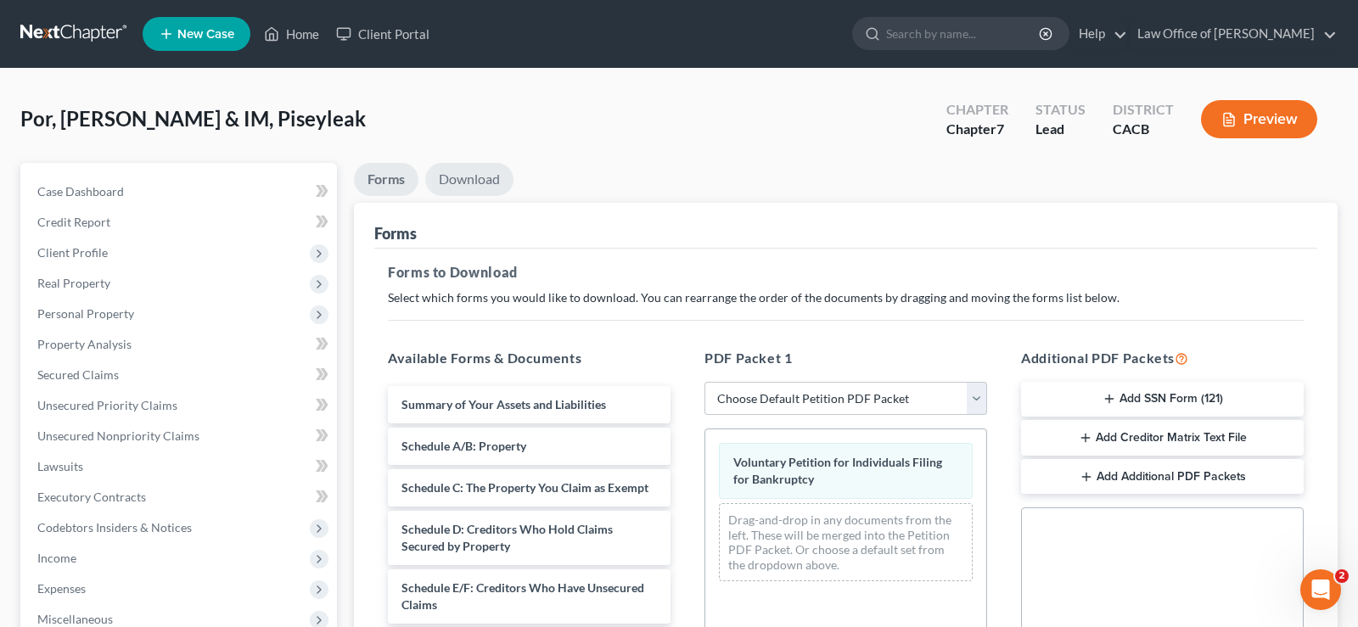
click at [480, 177] on link "Download" at bounding box center [469, 179] width 88 height 33
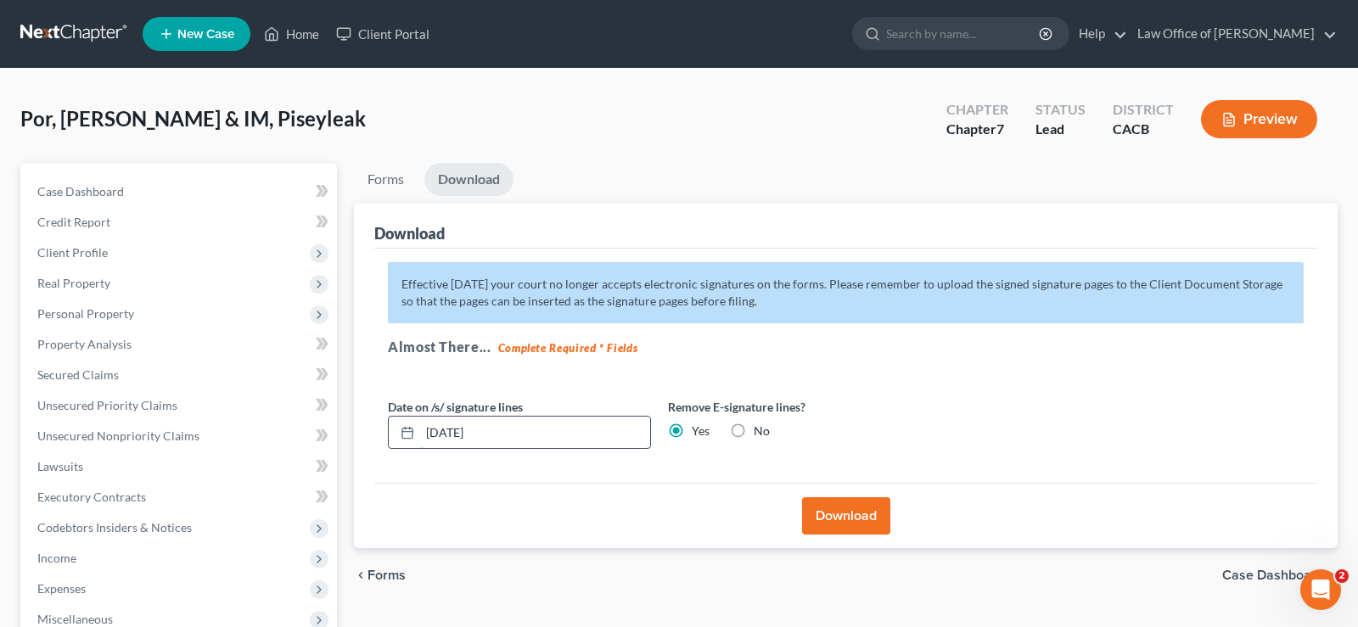
click at [503, 436] on input "[DATE]" at bounding box center [535, 433] width 230 height 32
type input "0"
click at [855, 508] on button "Download" at bounding box center [846, 515] width 88 height 37
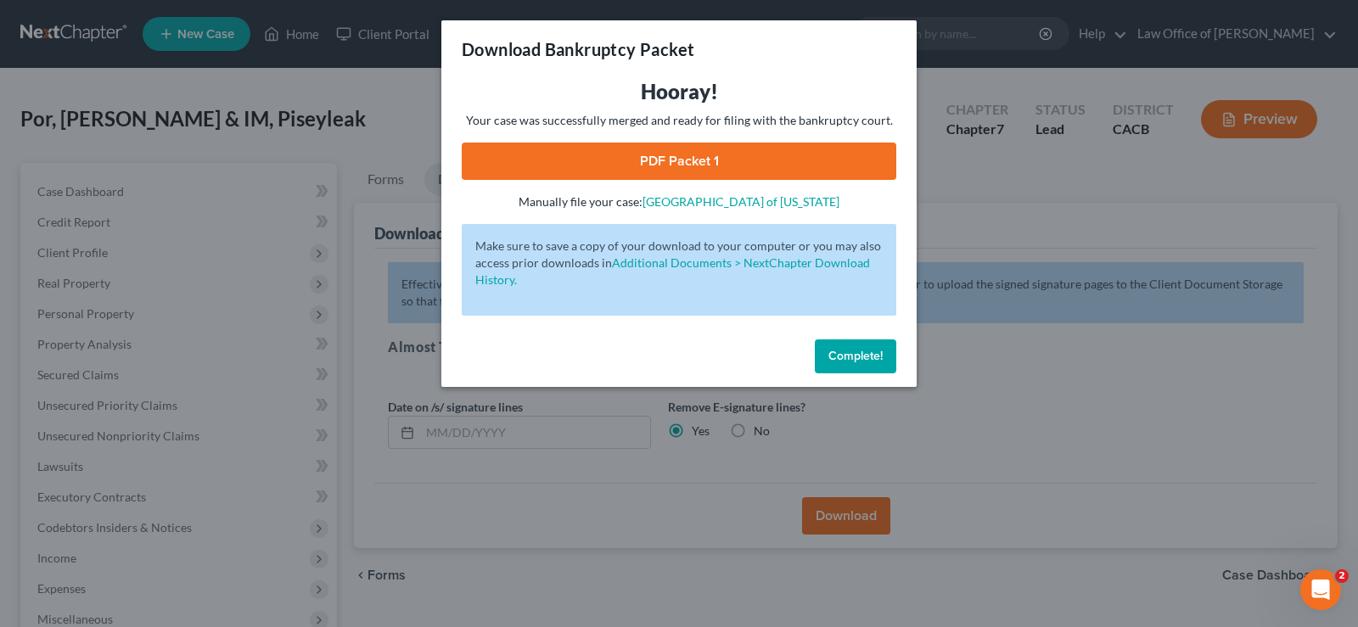
click at [697, 163] on link "PDF Packet 1" at bounding box center [679, 161] width 435 height 37
click at [876, 359] on span "Complete!" at bounding box center [855, 356] width 54 height 14
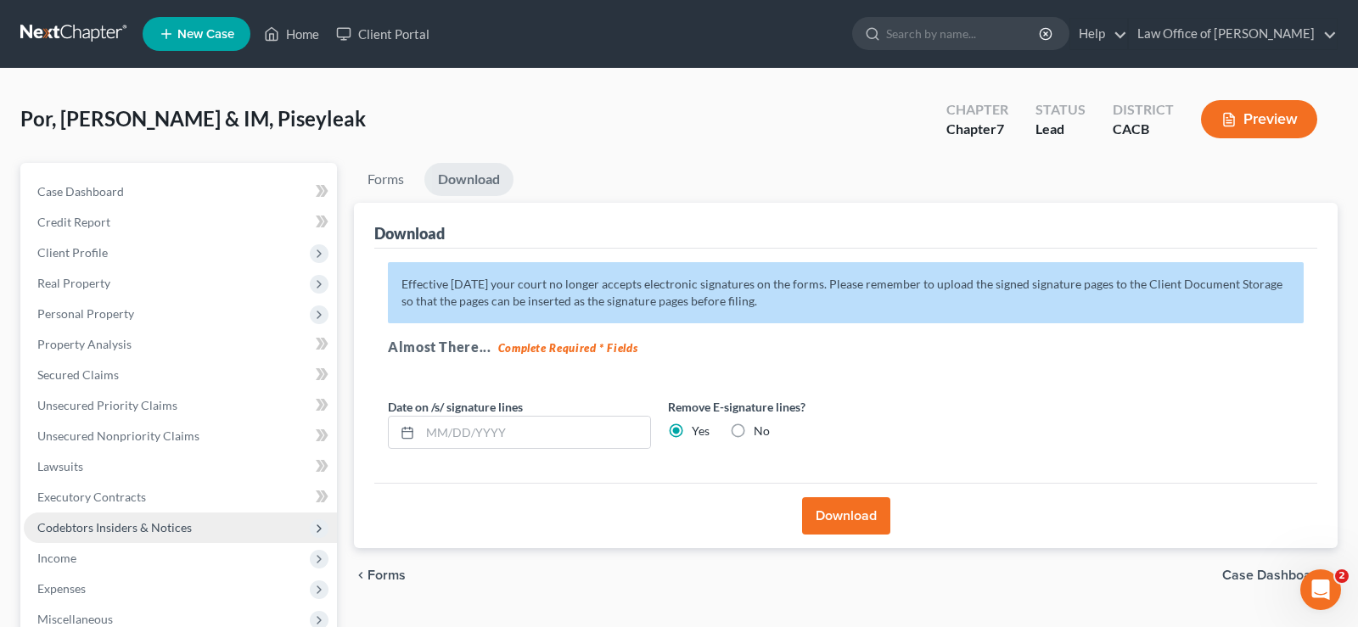
click at [126, 531] on span "Codebtors Insiders & Notices" at bounding box center [114, 527] width 154 height 14
click at [115, 526] on span "Codebtors Insiders & Notices" at bounding box center [114, 527] width 154 height 14
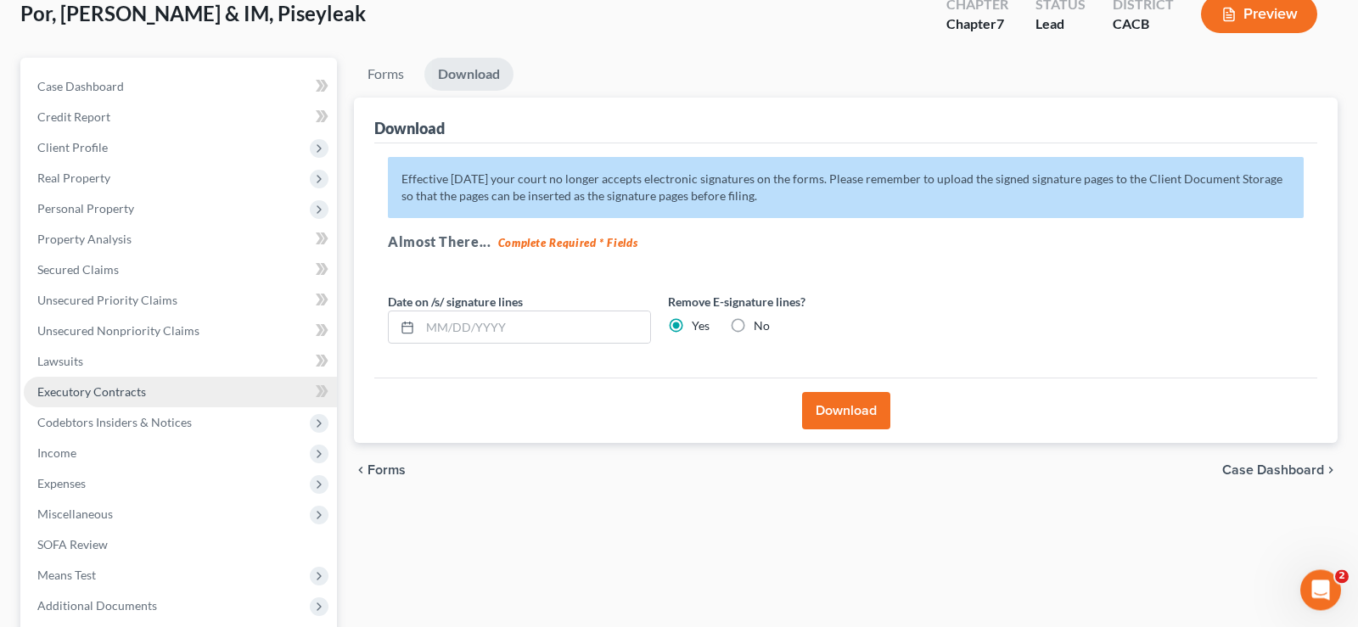
scroll to position [273, 0]
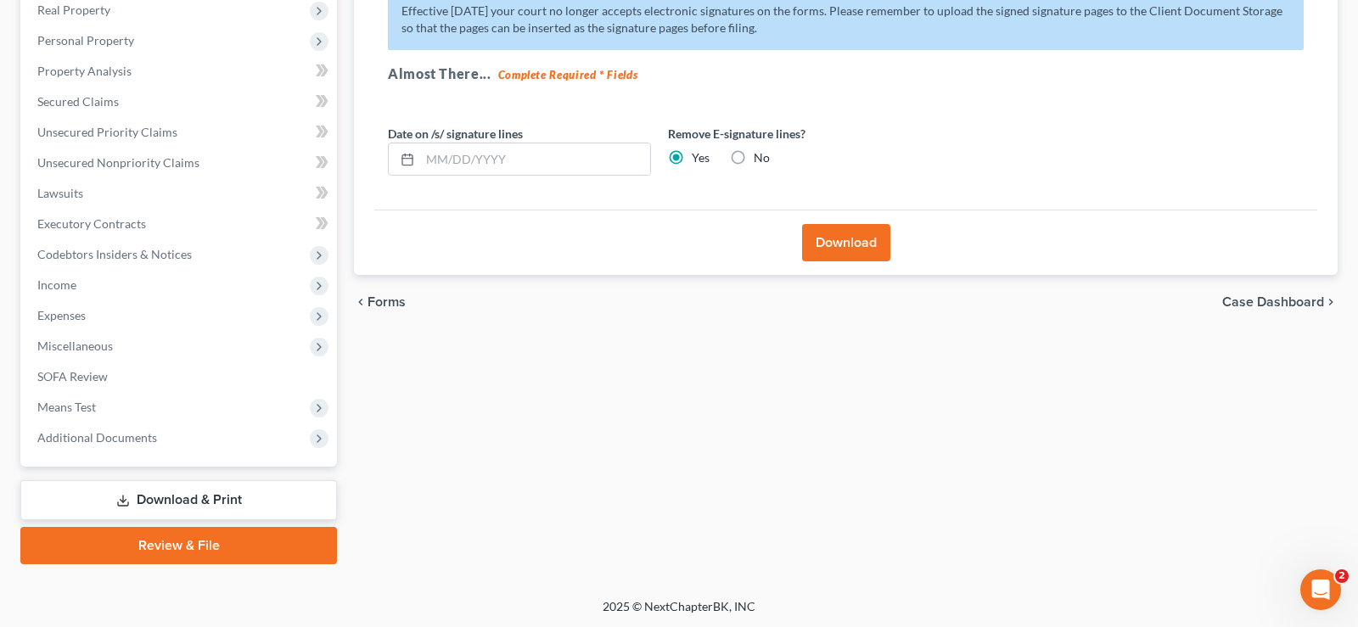
click at [190, 497] on link "Download & Print" at bounding box center [178, 500] width 317 height 40
click at [82, 98] on span "Secured Claims" at bounding box center [77, 101] width 81 height 14
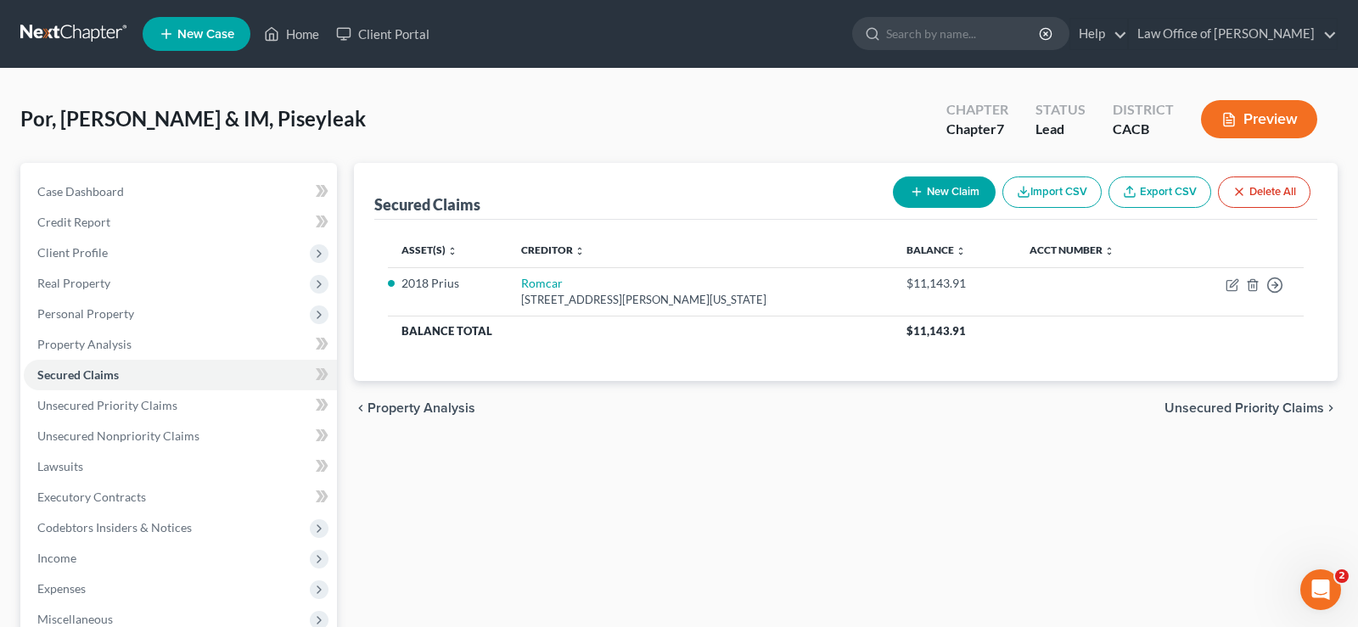
scroll to position [273, 0]
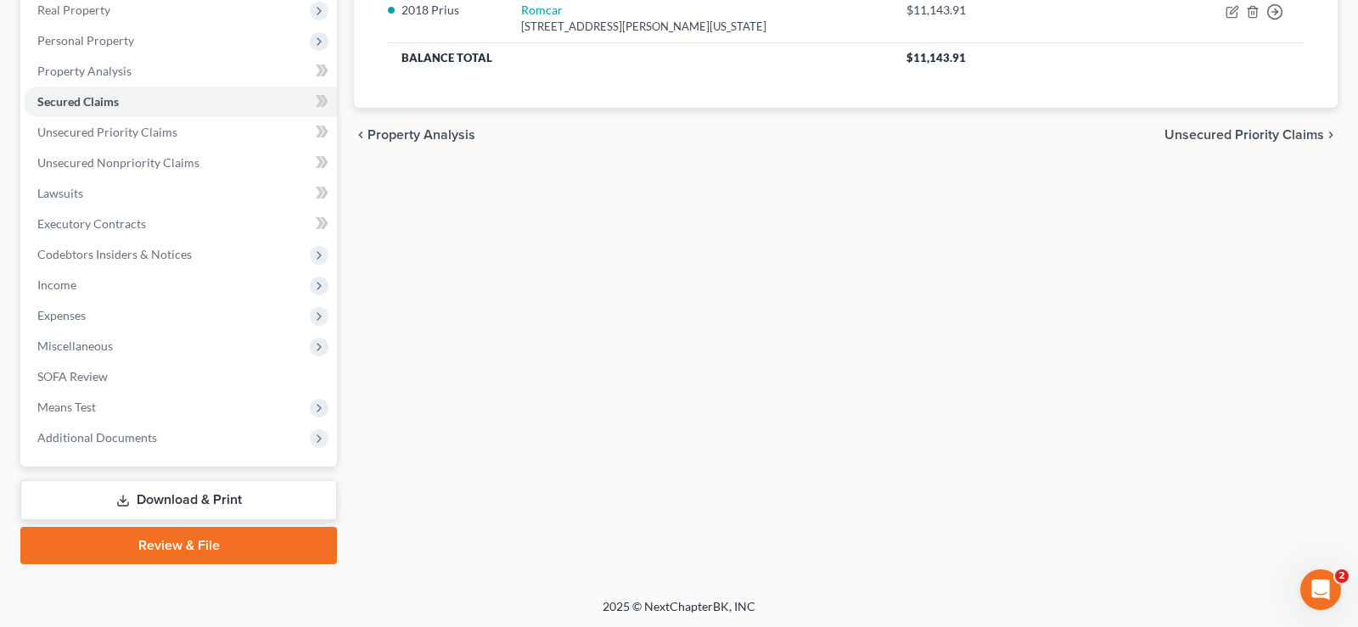
click at [222, 495] on link "Download & Print" at bounding box center [178, 500] width 317 height 40
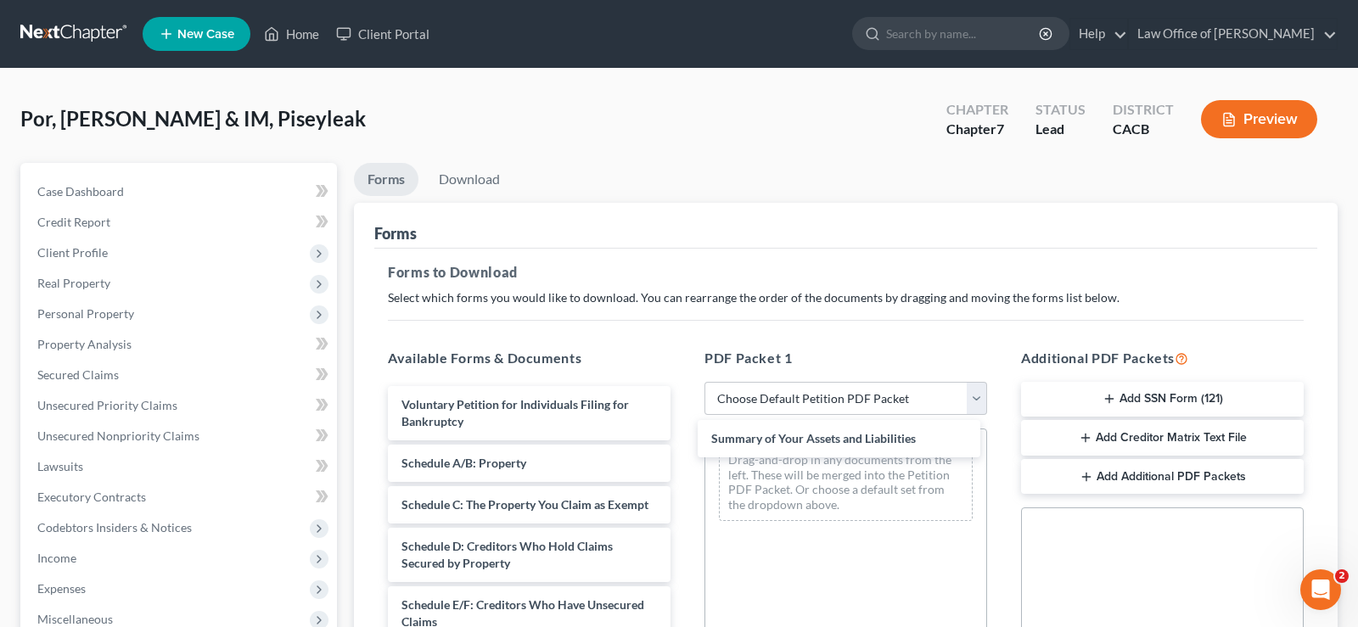
drag, startPoint x: 574, startPoint y: 461, endPoint x: 884, endPoint y: 441, distance: 310.4
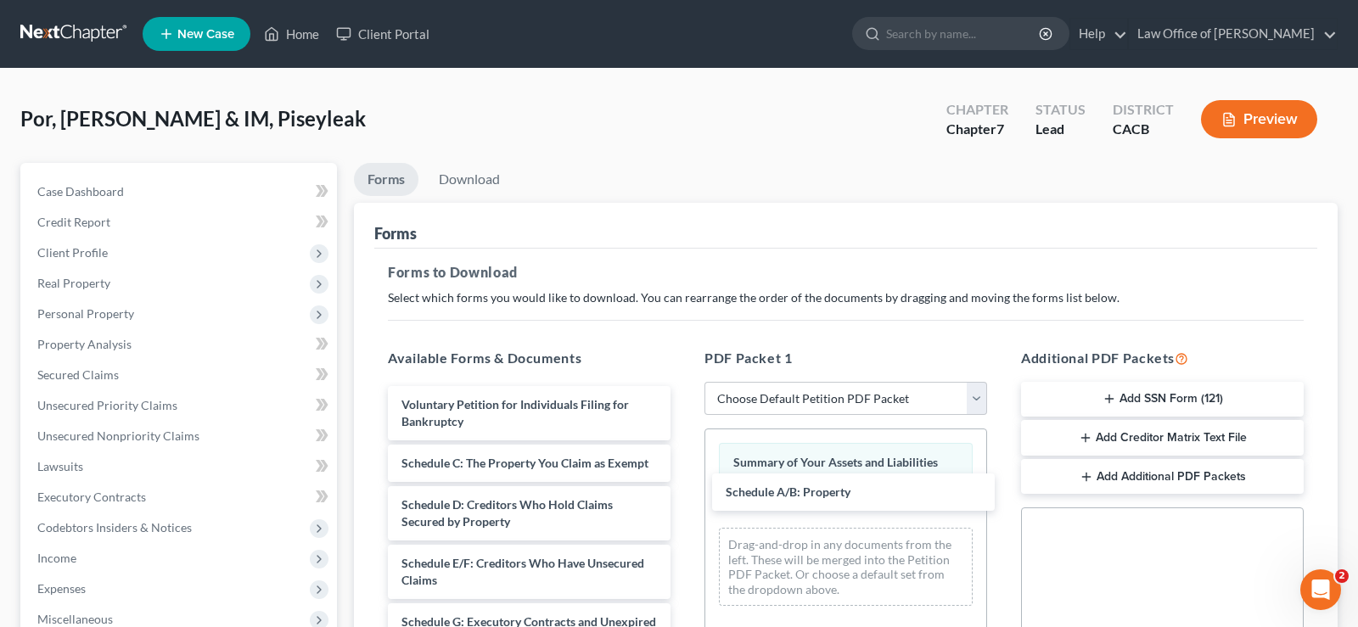
drag, startPoint x: 508, startPoint y: 470, endPoint x: 861, endPoint y: 543, distance: 359.7
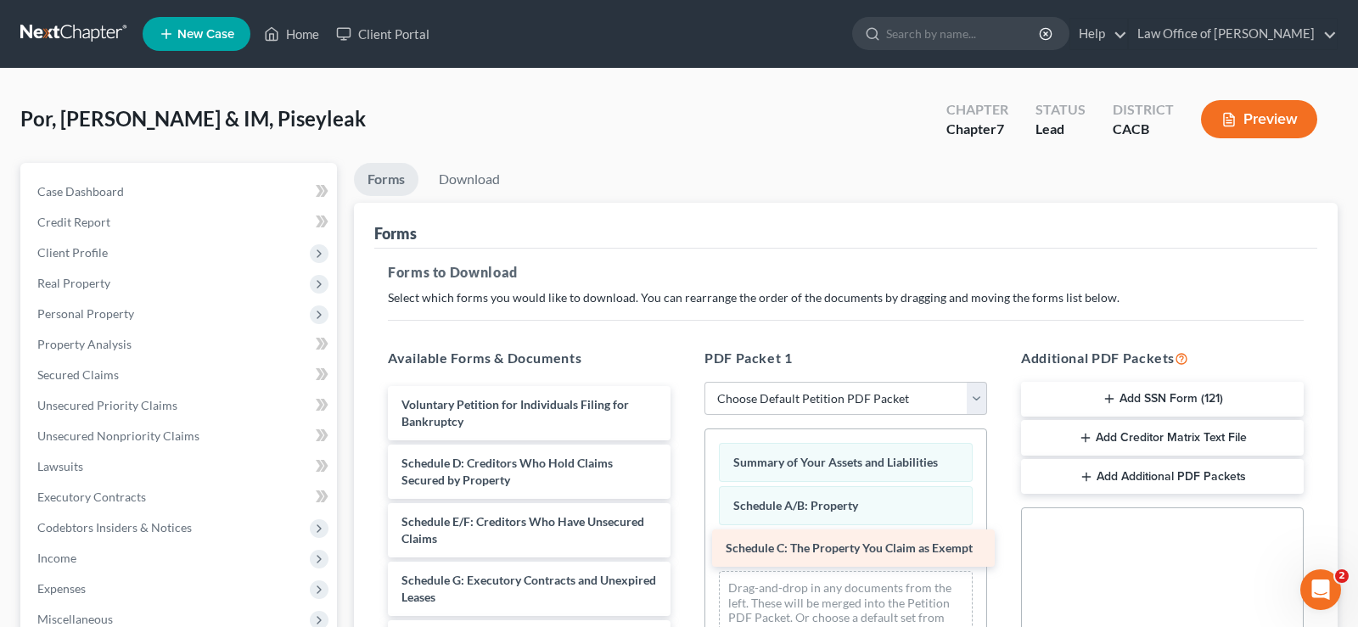
drag, startPoint x: 541, startPoint y: 462, endPoint x: 865, endPoint y: 548, distance: 335.6
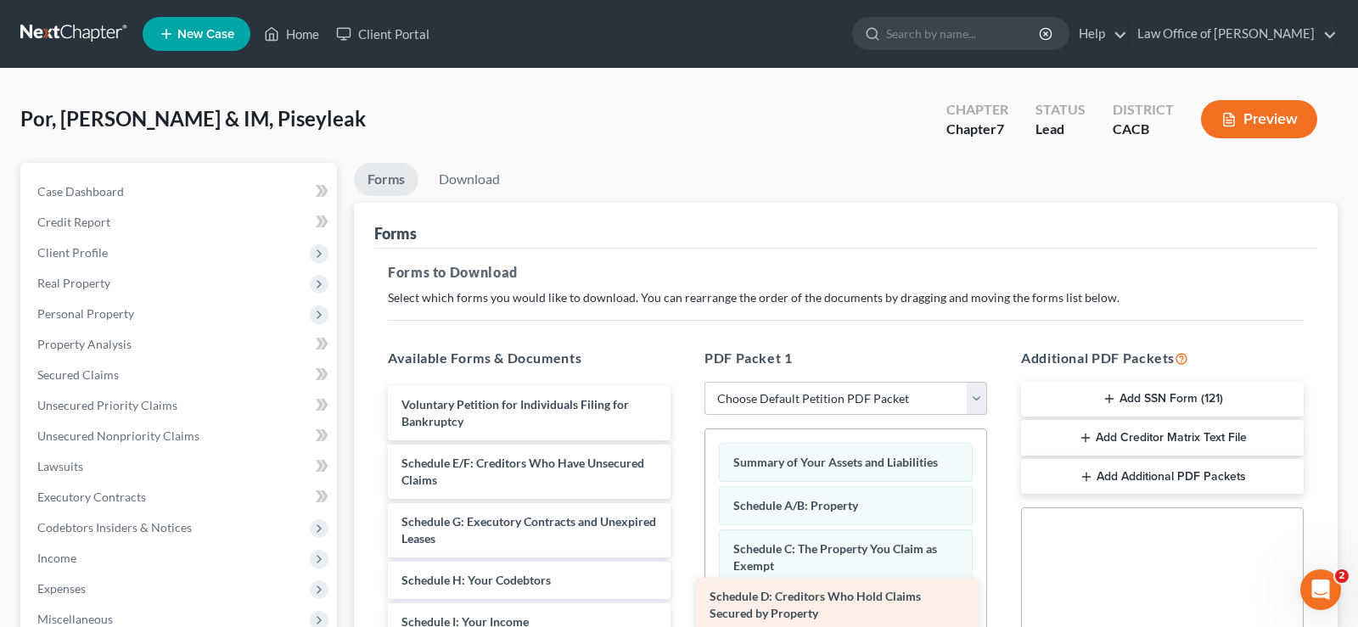
drag, startPoint x: 502, startPoint y: 464, endPoint x: 810, endPoint y: 602, distance: 337.4
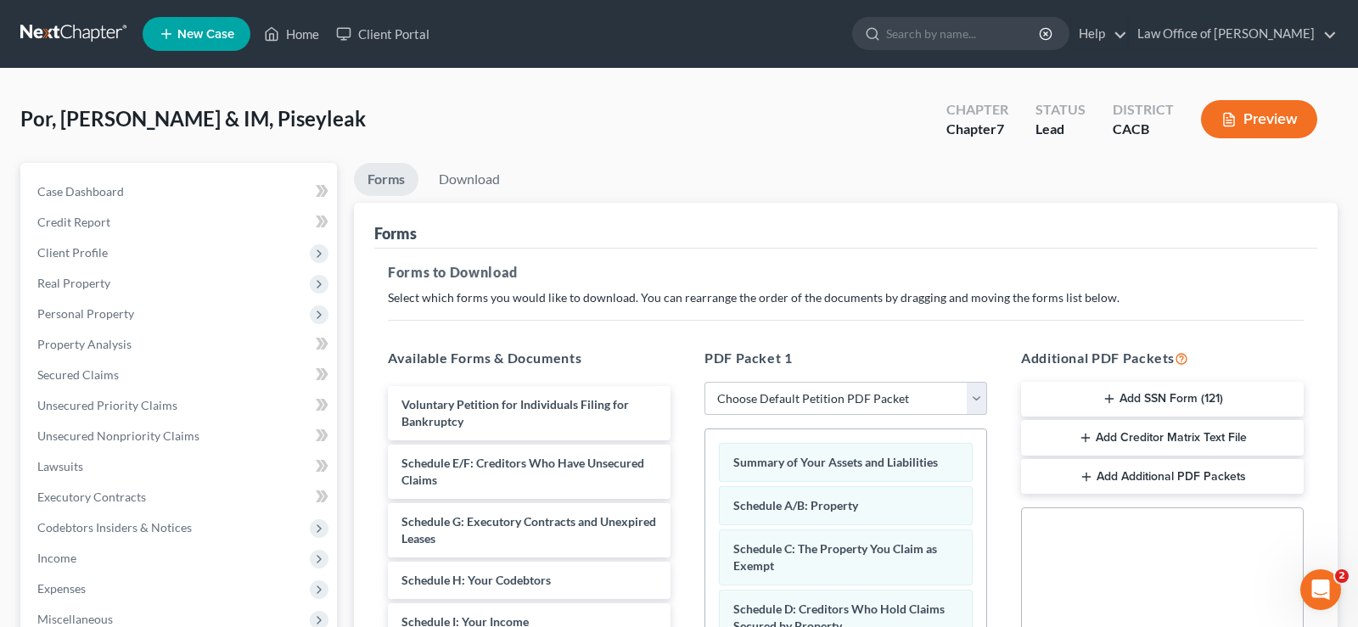
scroll to position [173, 0]
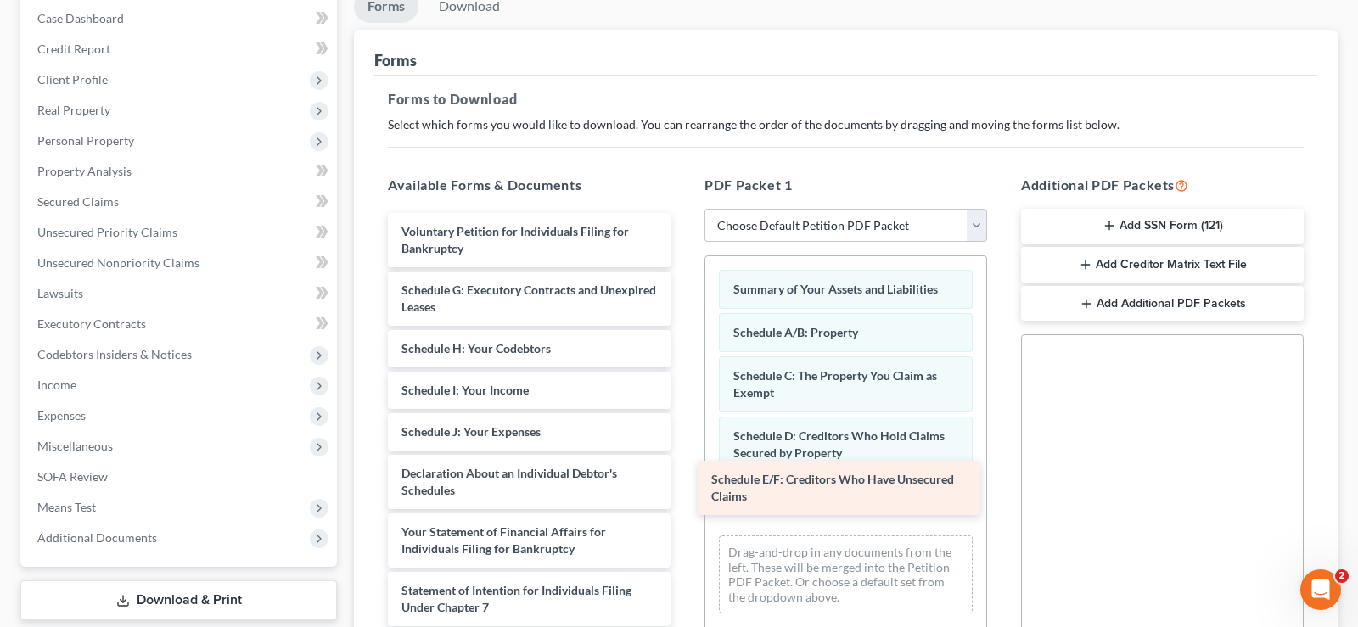
drag, startPoint x: 530, startPoint y: 293, endPoint x: 839, endPoint y: 484, distance: 363.9
click at [684, 484] on div "Schedule E/F: Creditors Who Have Unsecured Claims Voluntary Petition for Indivi…" at bounding box center [529, 540] width 310 height 655
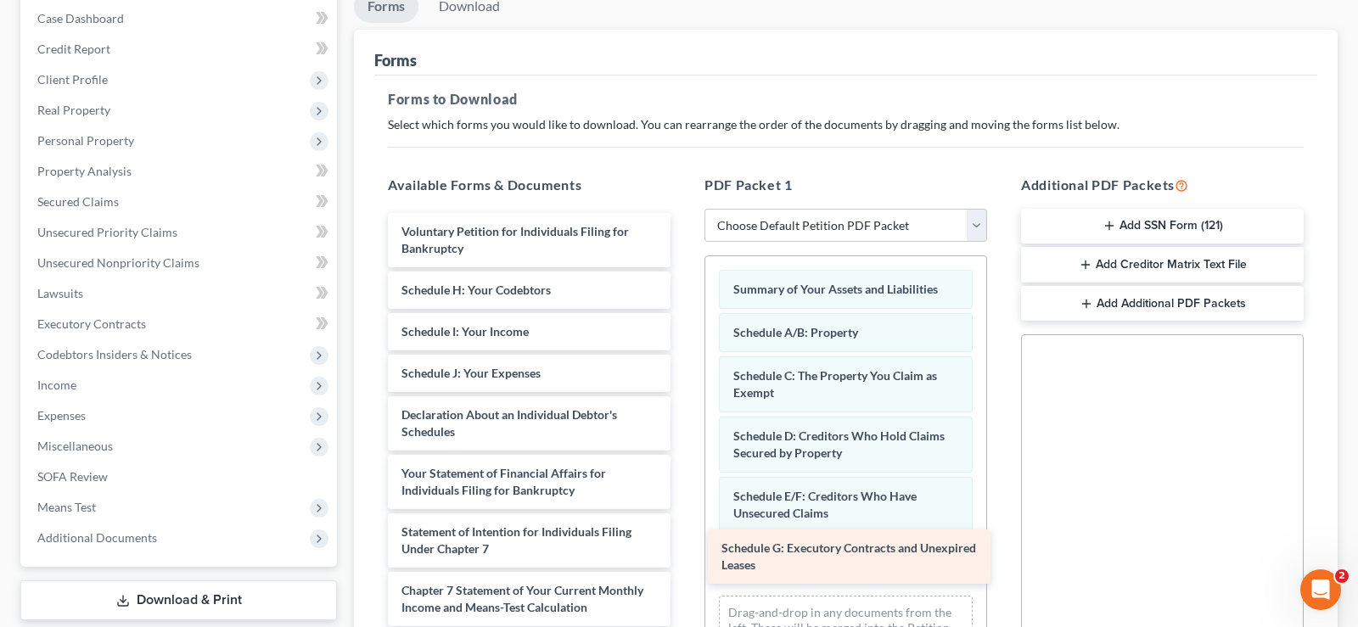
drag, startPoint x: 541, startPoint y: 289, endPoint x: 861, endPoint y: 547, distance: 411.6
click at [684, 547] on div "Schedule G: Executory Contracts and Unexpired Leases Voluntary Petition for Ind…" at bounding box center [529, 511] width 310 height 597
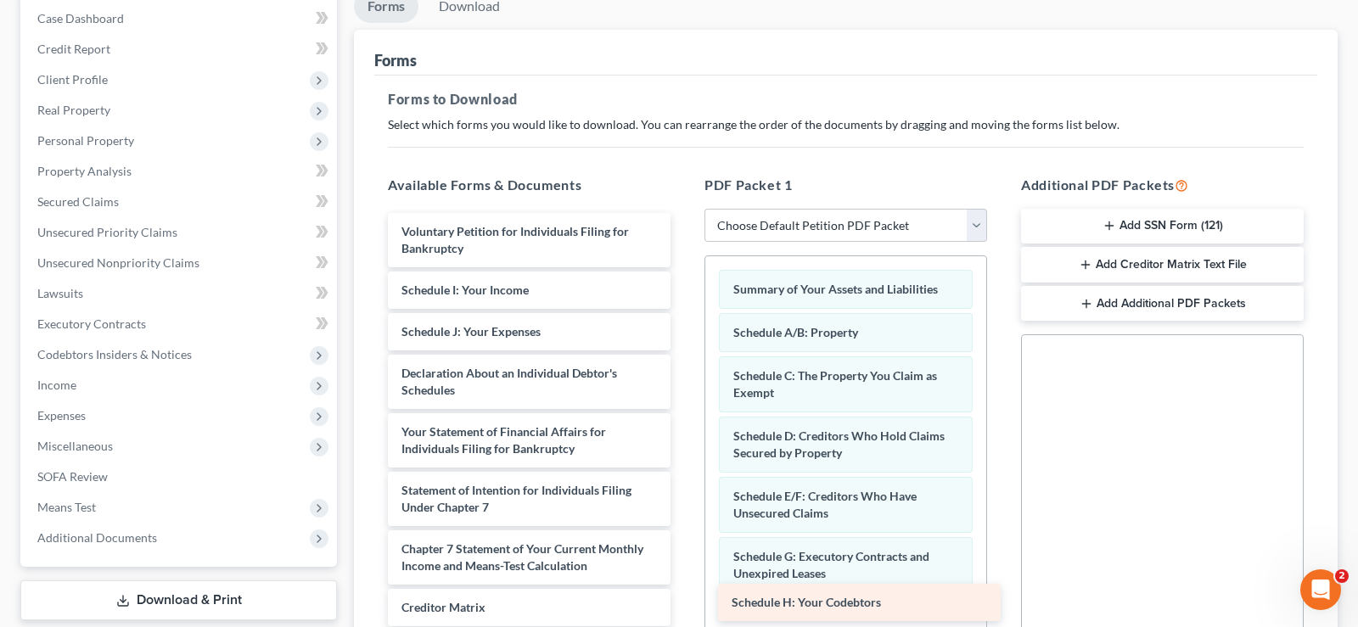
drag, startPoint x: 526, startPoint y: 283, endPoint x: 856, endPoint y: 597, distance: 455.7
click at [684, 597] on div "Schedule H: Your Codebtors Voluntary Petition for Individuals Filing for Bankru…" at bounding box center [529, 490] width 310 height 555
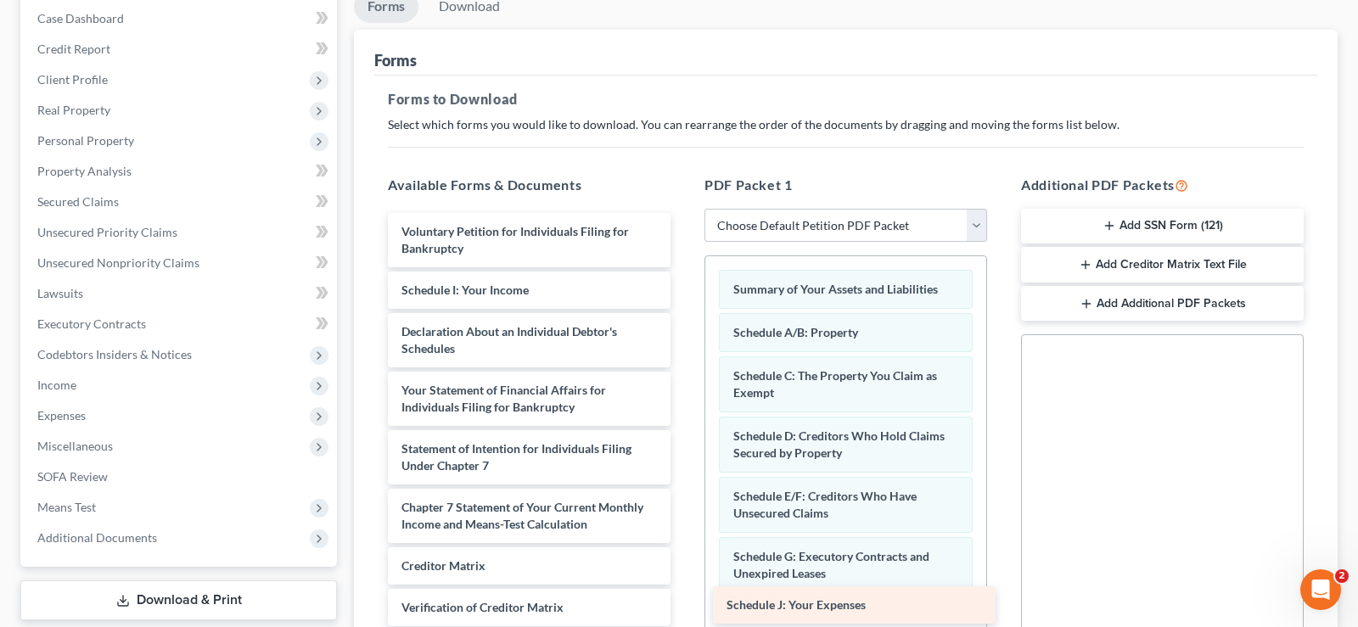
drag, startPoint x: 501, startPoint y: 330, endPoint x: 826, endPoint y: 609, distance: 428.0
click at [684, 608] on div "Schedule J: Your Expenses Voluntary Petition for Individuals Filing for Bankrup…" at bounding box center [529, 470] width 310 height 514
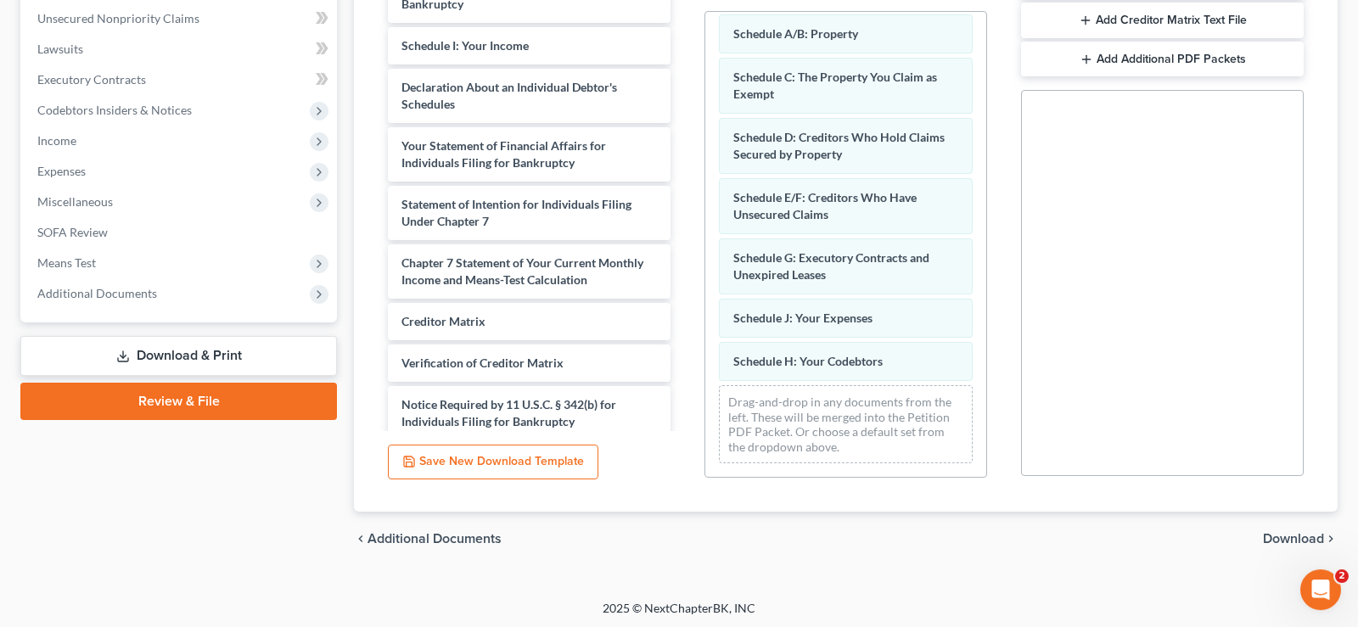
scroll to position [420, 0]
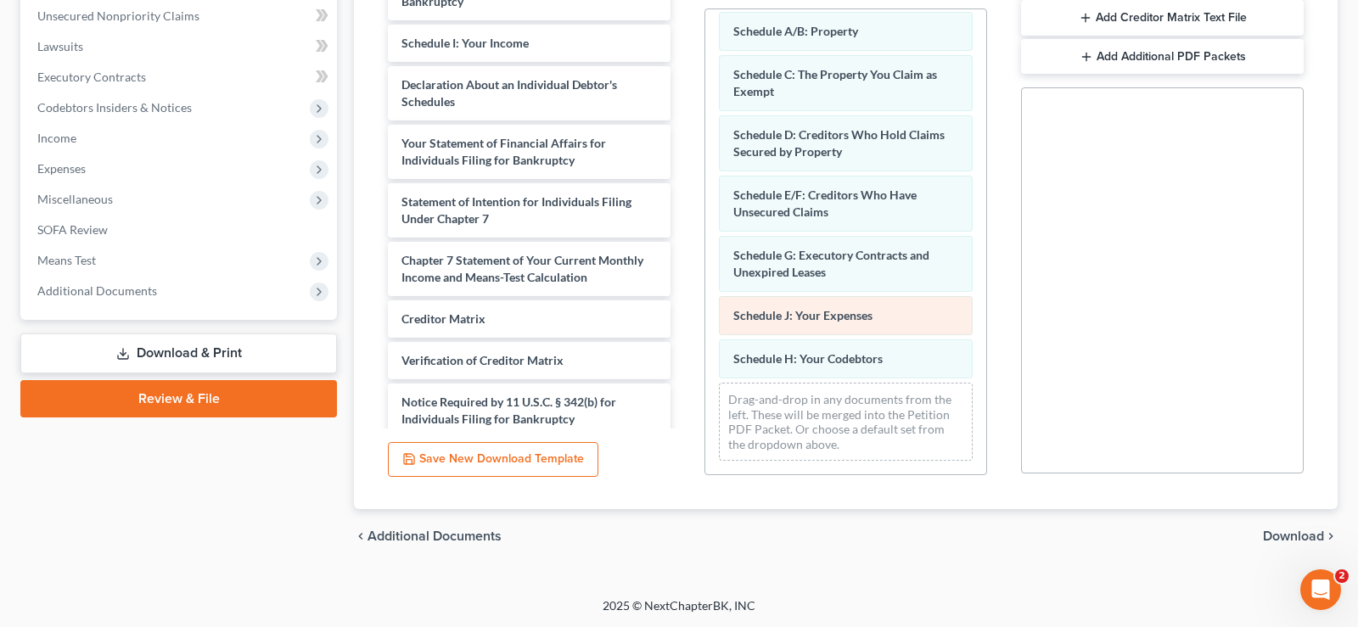
click at [763, 306] on div "Summary of Your Assets and Liabilities Schedule A/B: Property Schedule C: The P…" at bounding box center [845, 214] width 281 height 519
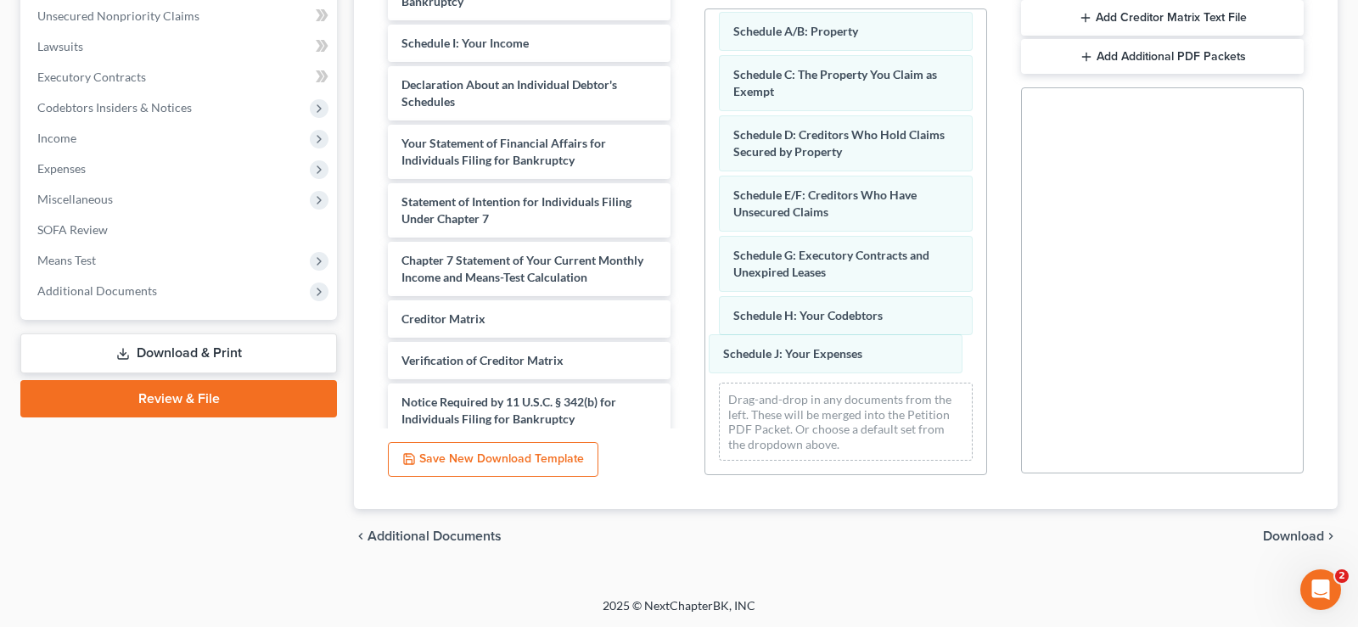
drag, startPoint x: 763, startPoint y: 306, endPoint x: 751, endPoint y: 366, distance: 61.4
click at [752, 352] on div "Schedule J: Your Expenses Summary of Your Assets and Liabilities Schedule A/B: …" at bounding box center [845, 214] width 281 height 519
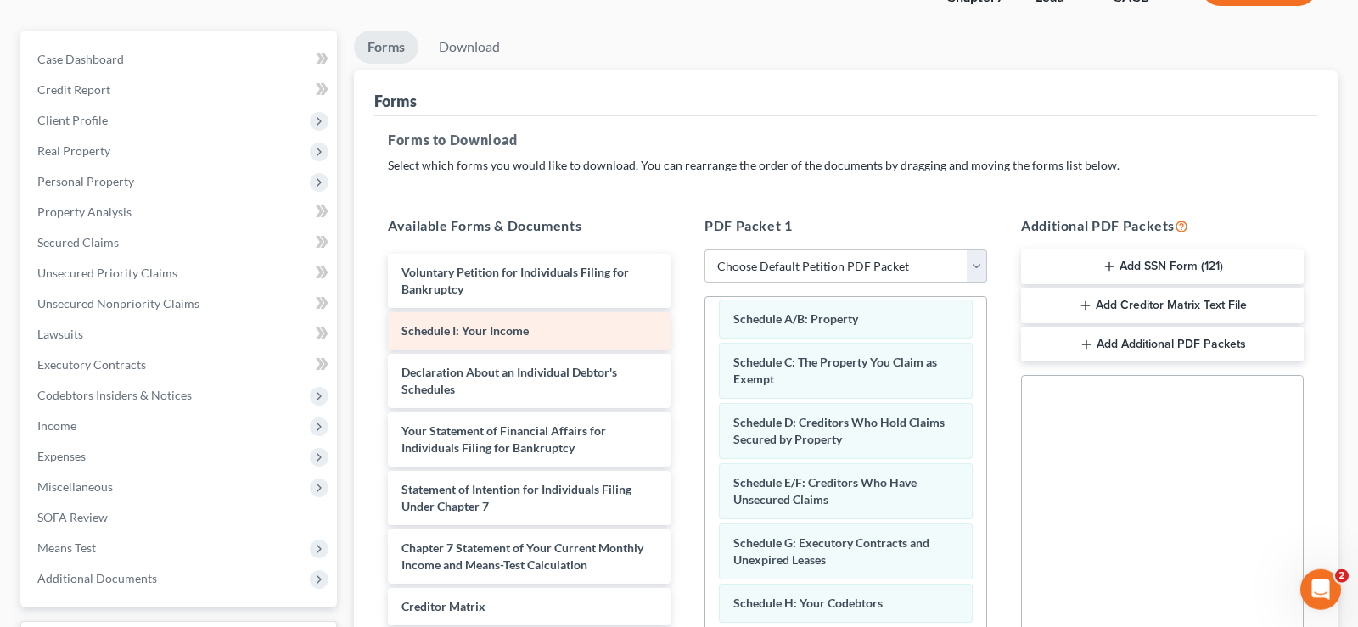
scroll to position [0, 0]
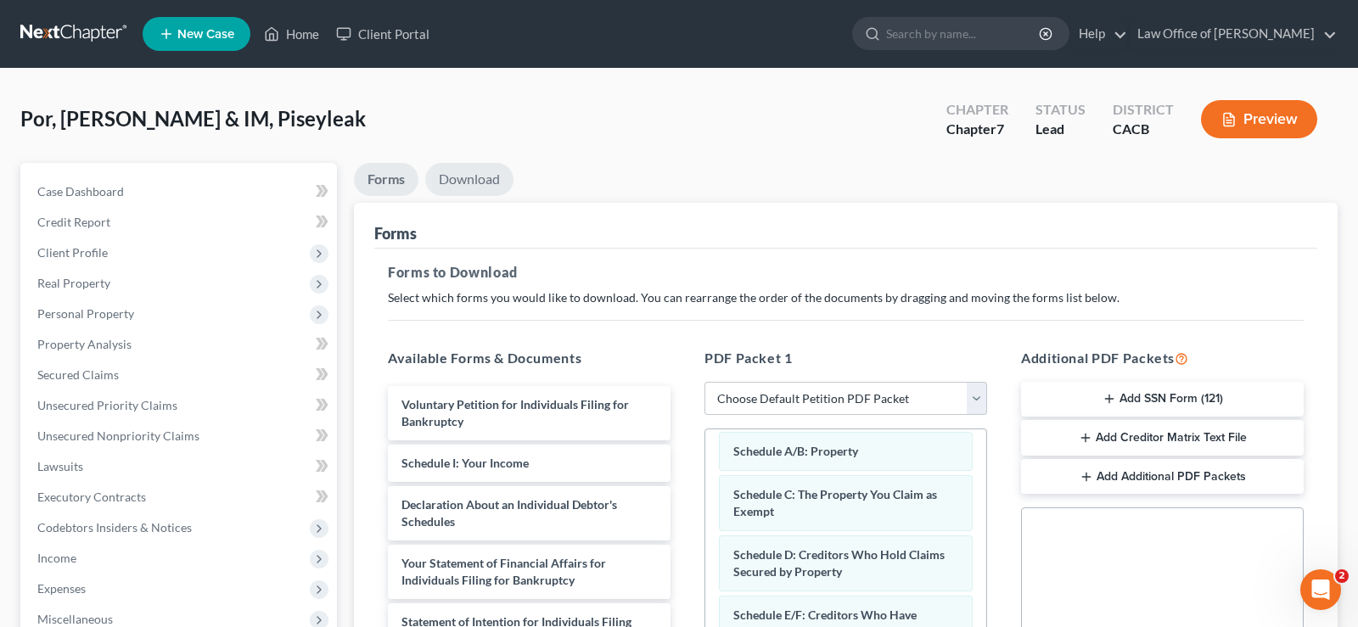
click at [460, 180] on link "Download" at bounding box center [469, 179] width 88 height 33
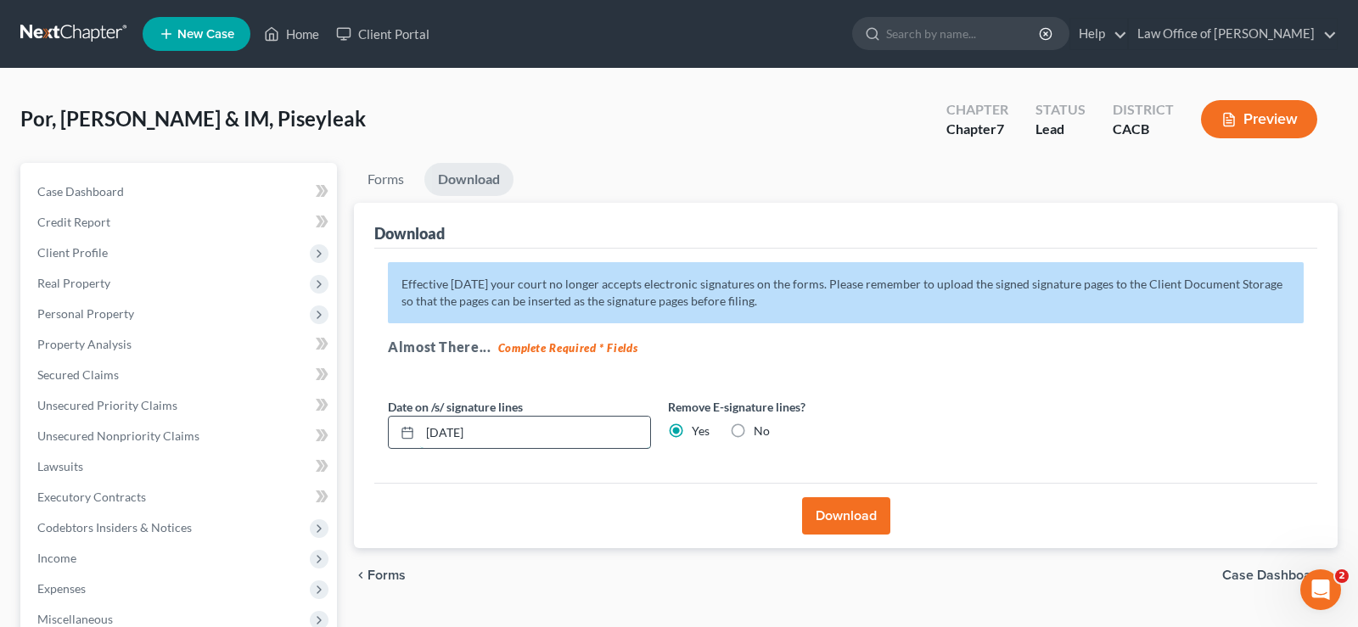
click at [509, 435] on input "[DATE]" at bounding box center [535, 433] width 230 height 32
type input "0"
click at [856, 517] on button "Download" at bounding box center [846, 515] width 88 height 37
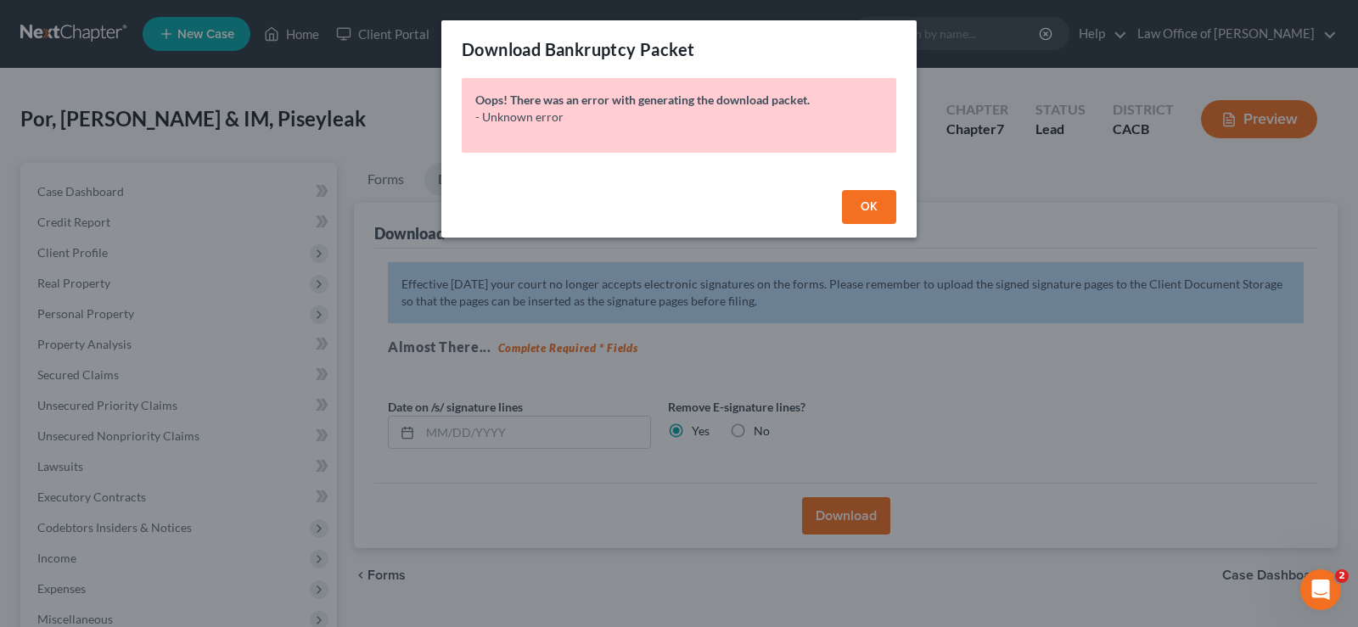
click at [875, 209] on span "OK" at bounding box center [869, 206] width 17 height 14
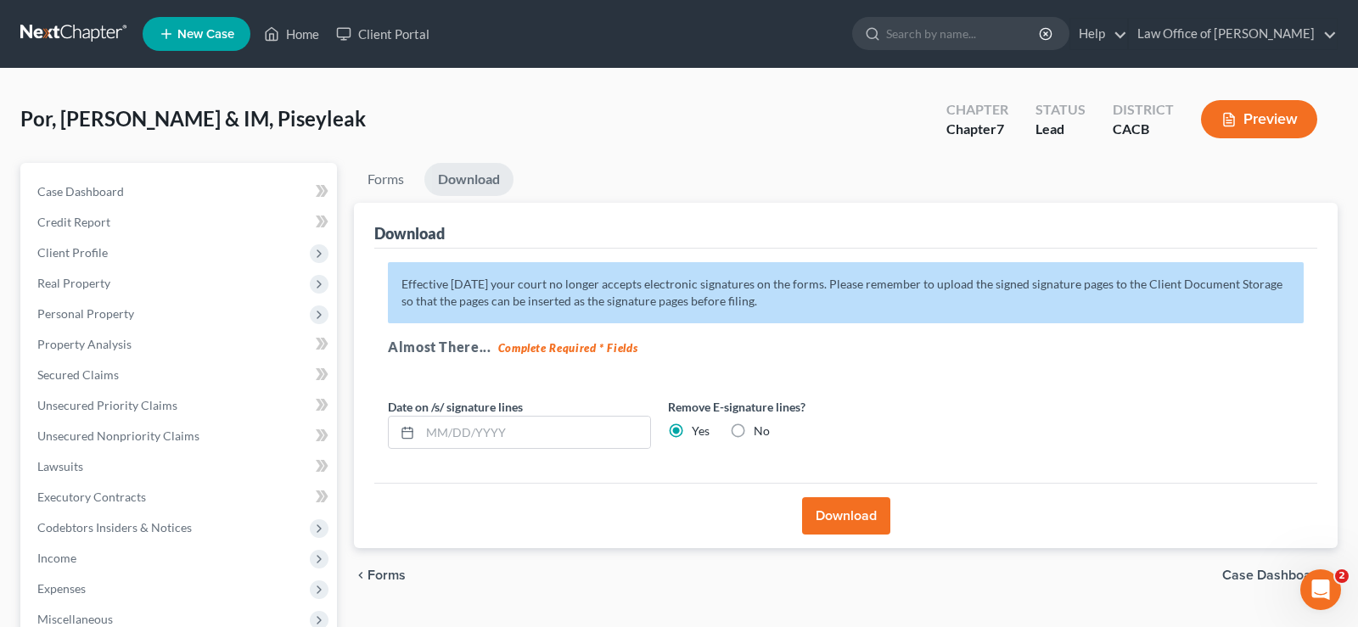
click at [861, 514] on button "Download" at bounding box center [846, 515] width 88 height 37
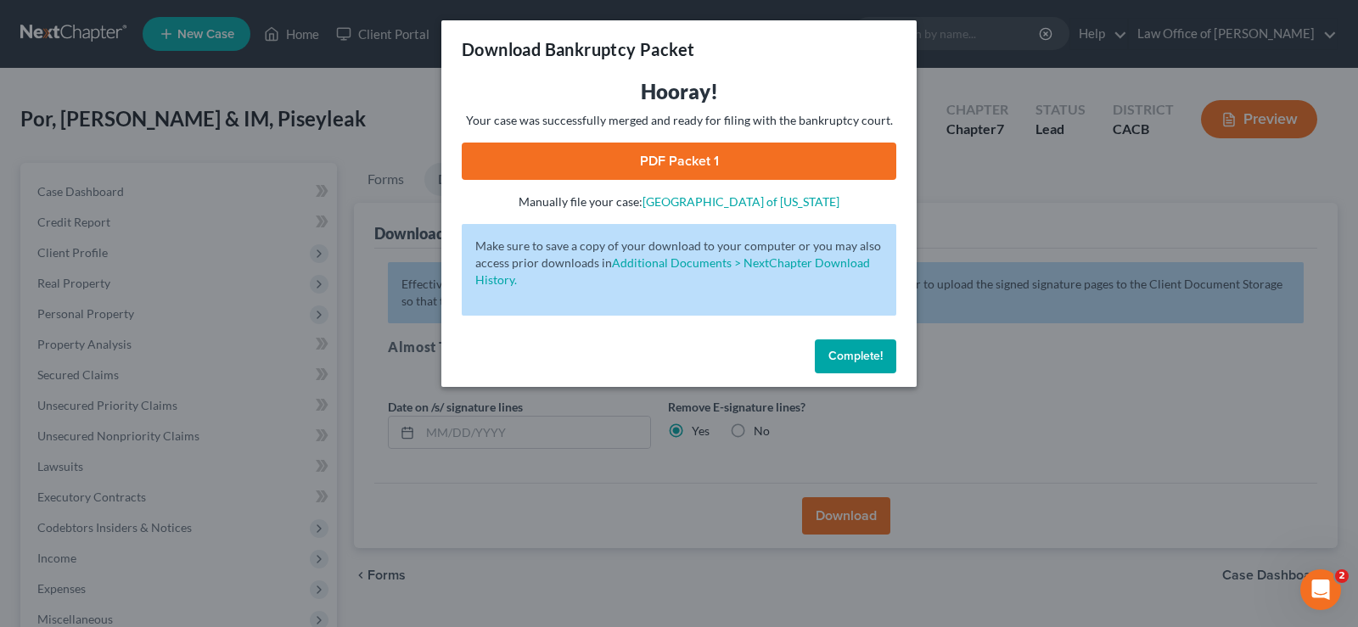
click at [697, 161] on link "PDF Packet 1" at bounding box center [679, 161] width 435 height 37
click at [839, 354] on span "Complete!" at bounding box center [855, 356] width 54 height 14
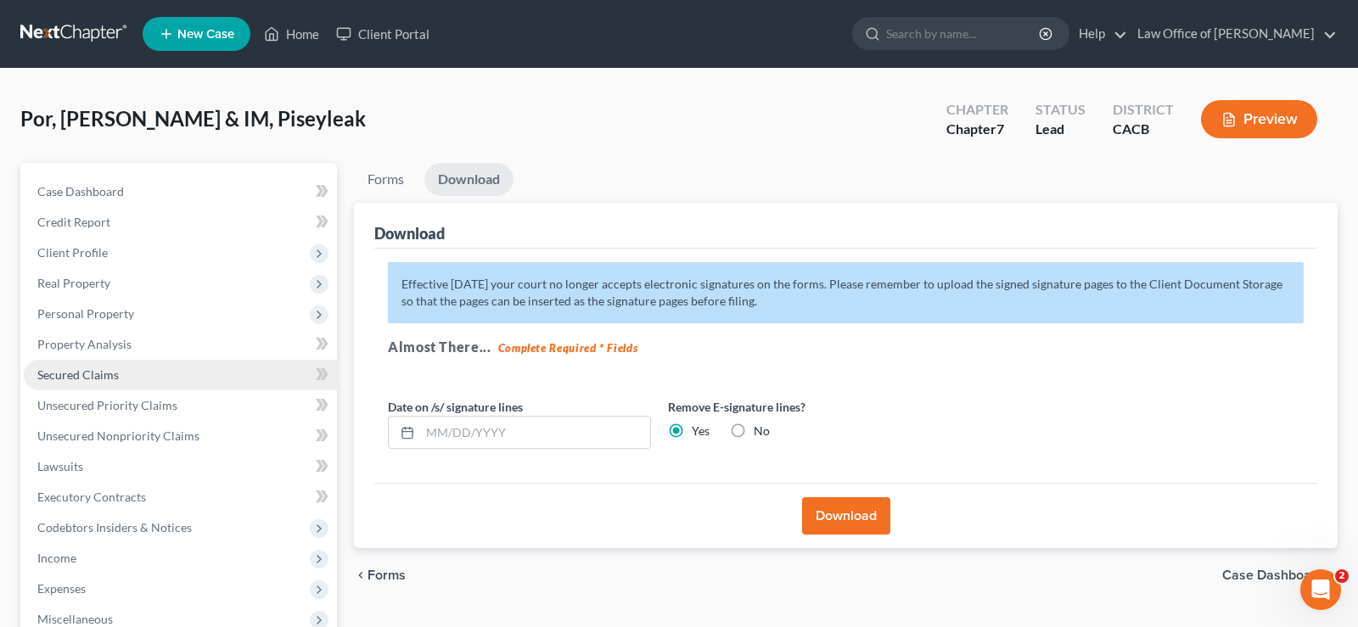
click at [92, 368] on span "Secured Claims" at bounding box center [77, 375] width 81 height 14
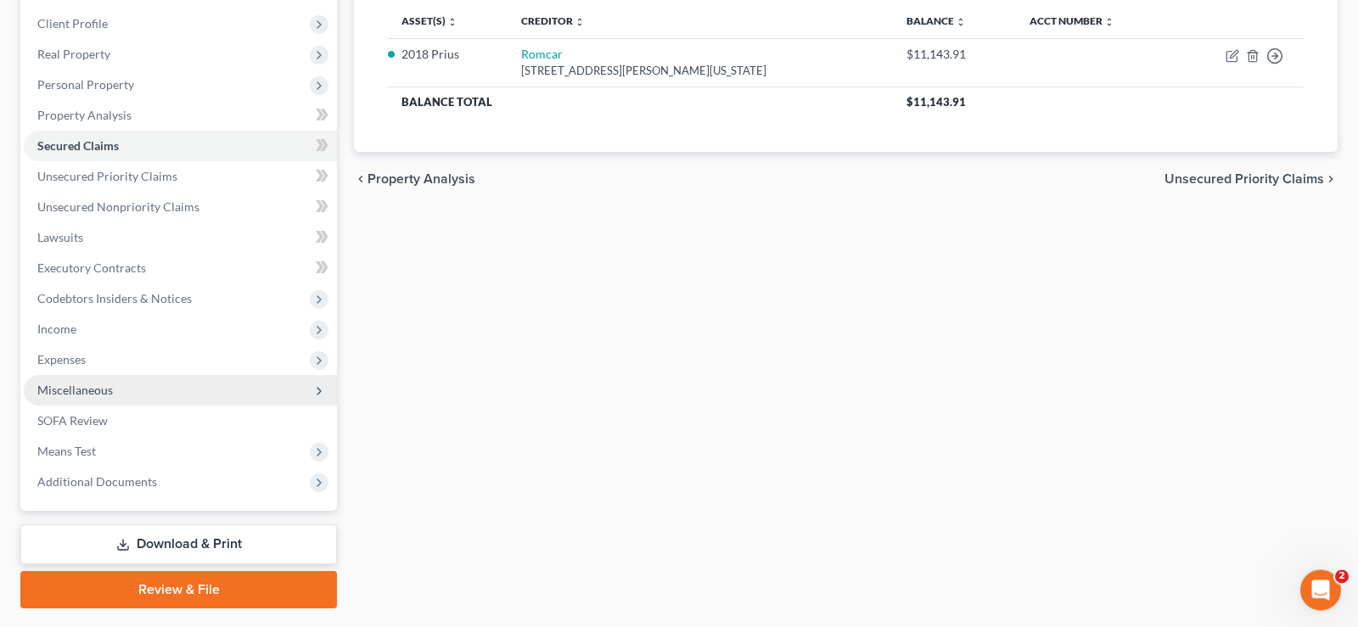
scroll to position [273, 0]
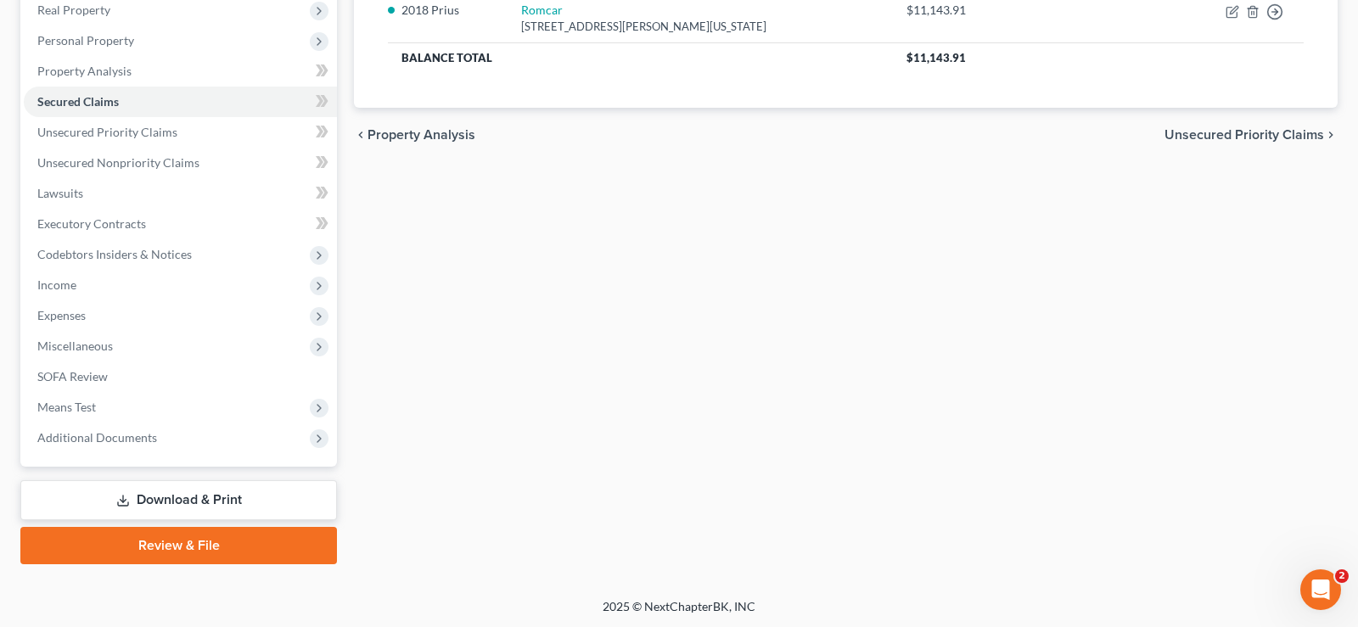
click at [177, 497] on link "Download & Print" at bounding box center [178, 500] width 317 height 40
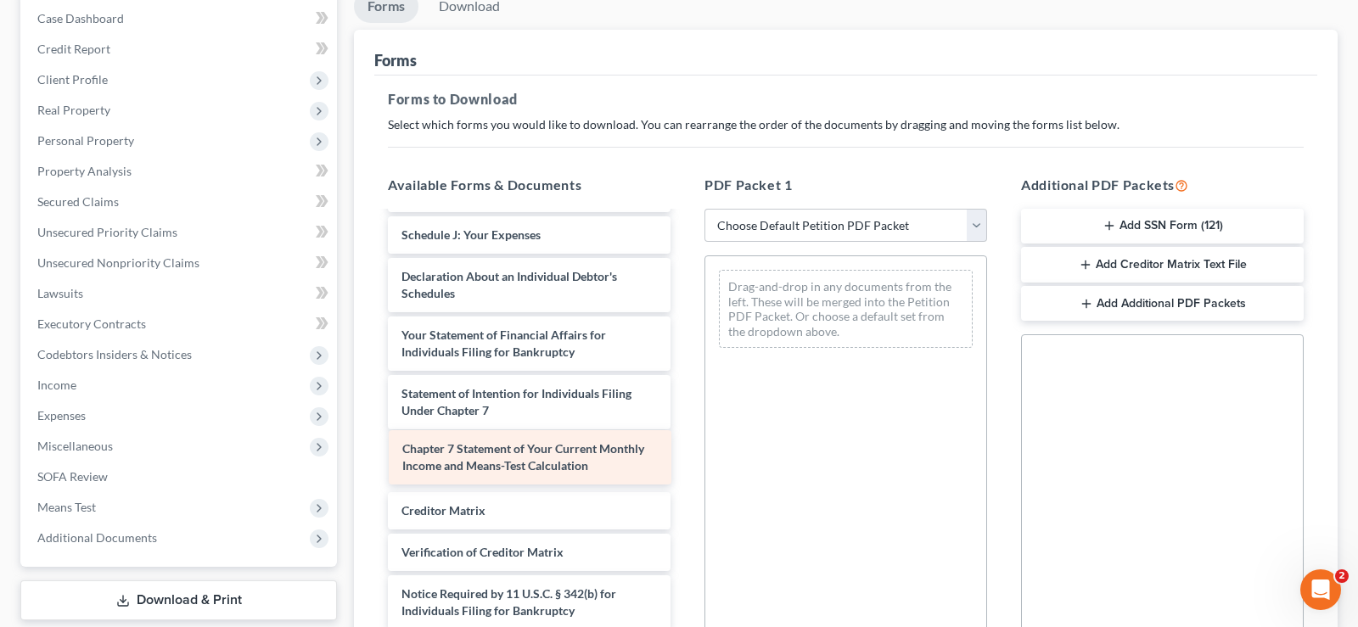
scroll to position [380, 0]
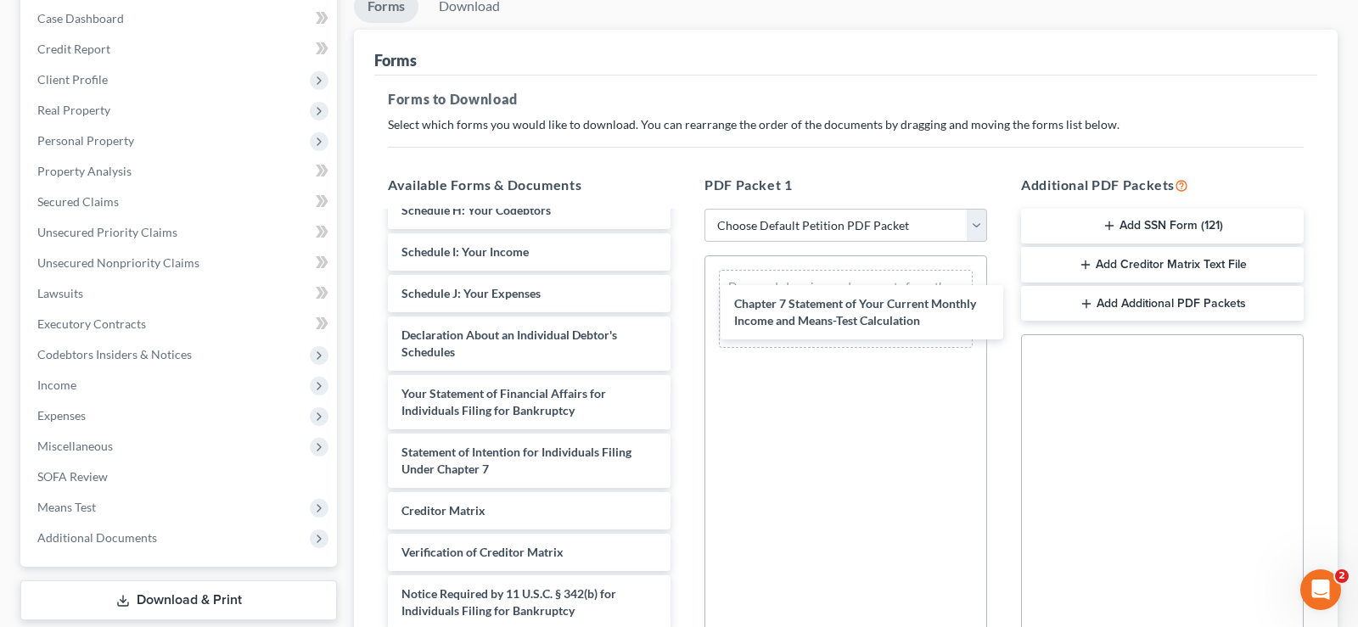
drag, startPoint x: 540, startPoint y: 453, endPoint x: 873, endPoint y: 311, distance: 361.7
click at [684, 310] on div "Chapter 7 Statement of Your Current Monthly Income and Means-Test Calculation V…" at bounding box center [529, 252] width 310 height 839
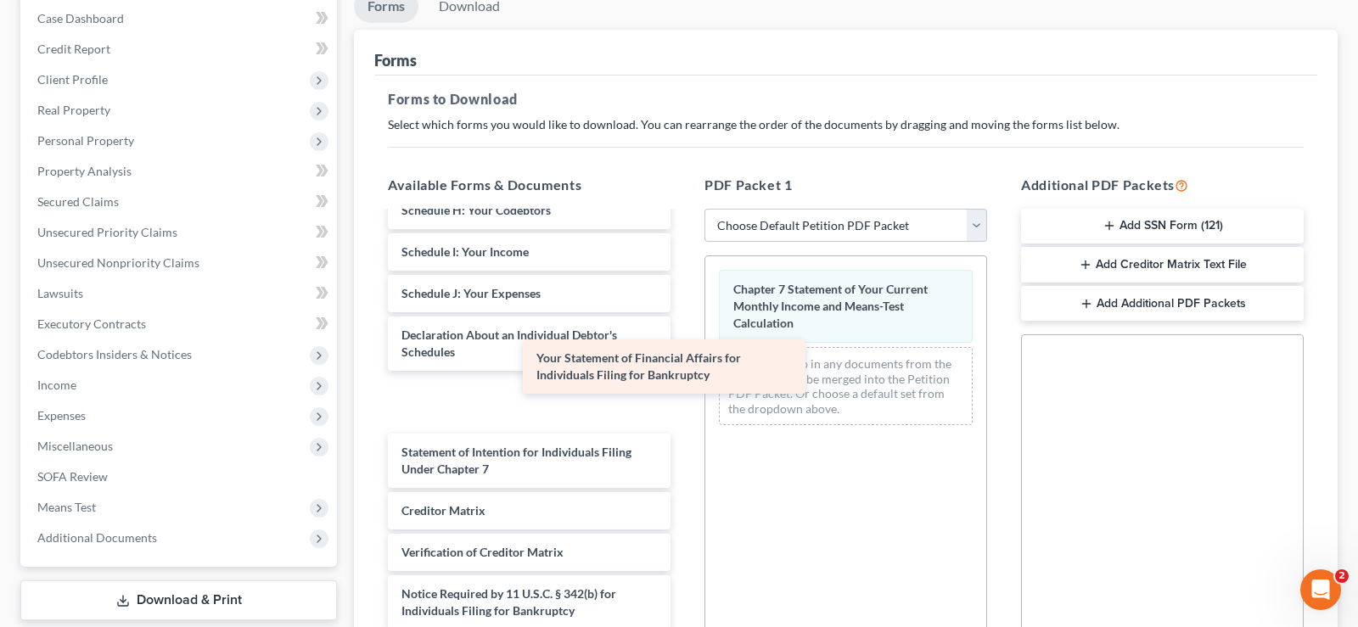
scroll to position [322, 0]
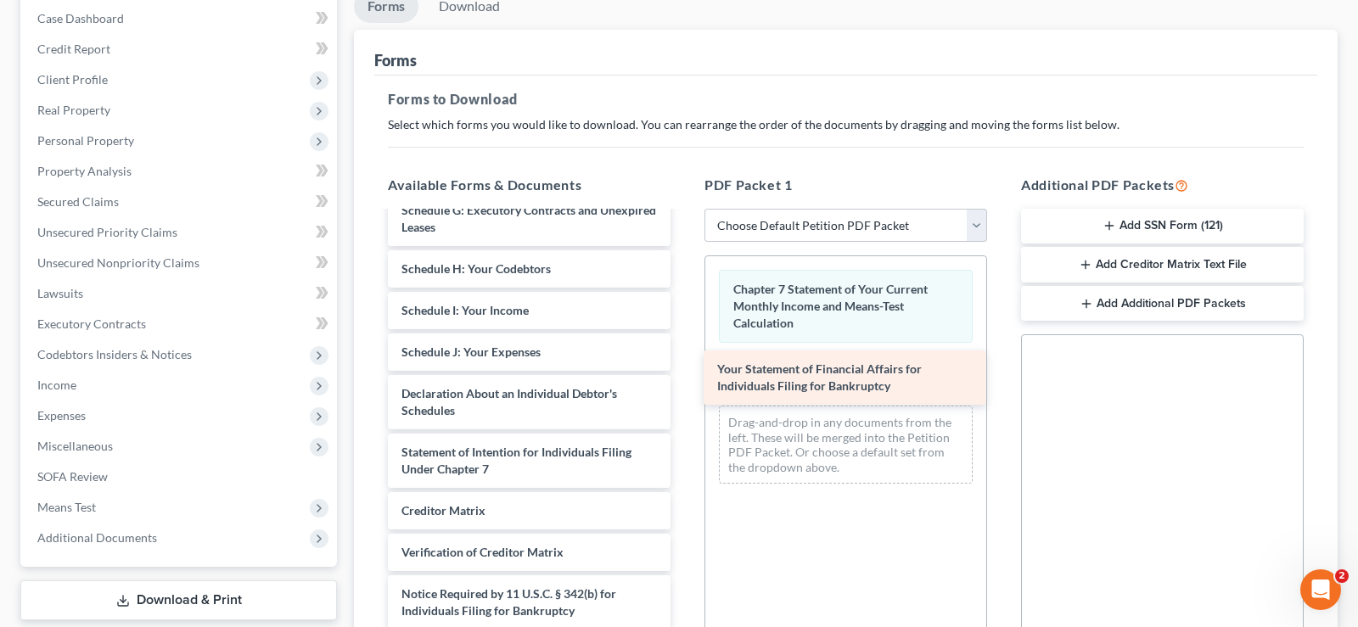
drag, startPoint x: 528, startPoint y: 392, endPoint x: 844, endPoint y: 371, distance: 316.5
click at [684, 371] on div "Your Statement of Financial Affairs for Individuals Filing for Bankruptcy Volun…" at bounding box center [529, 281] width 310 height 780
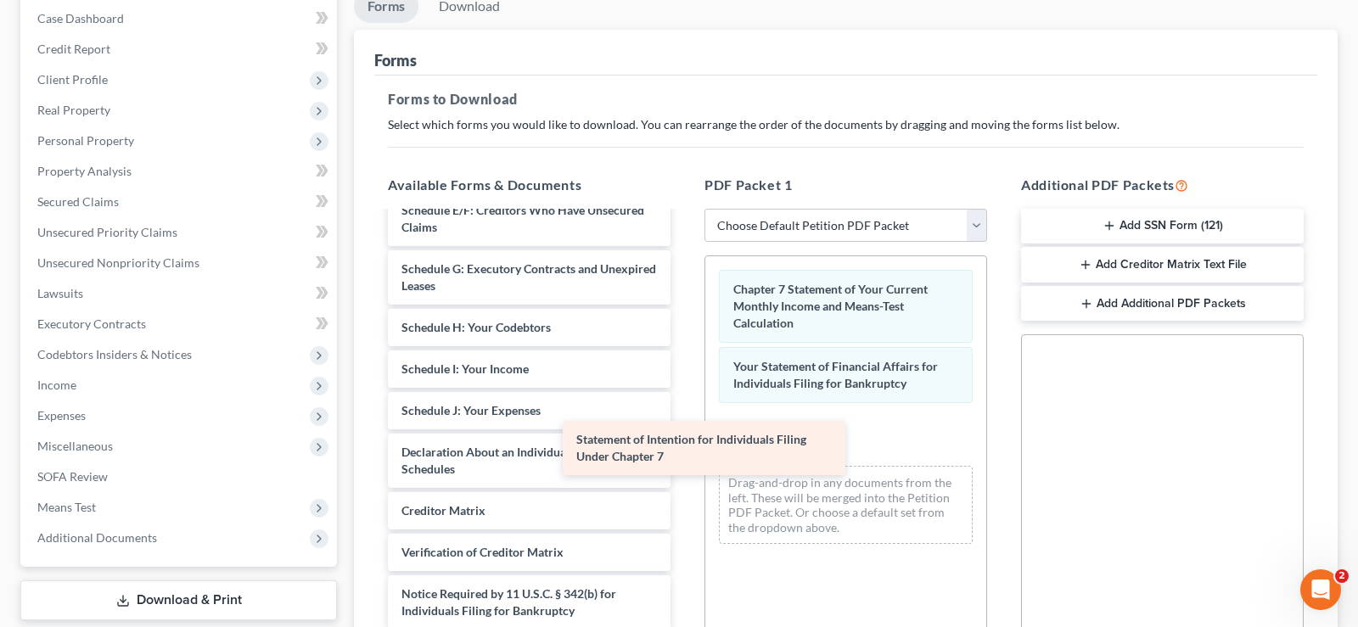
scroll to position [263, 0]
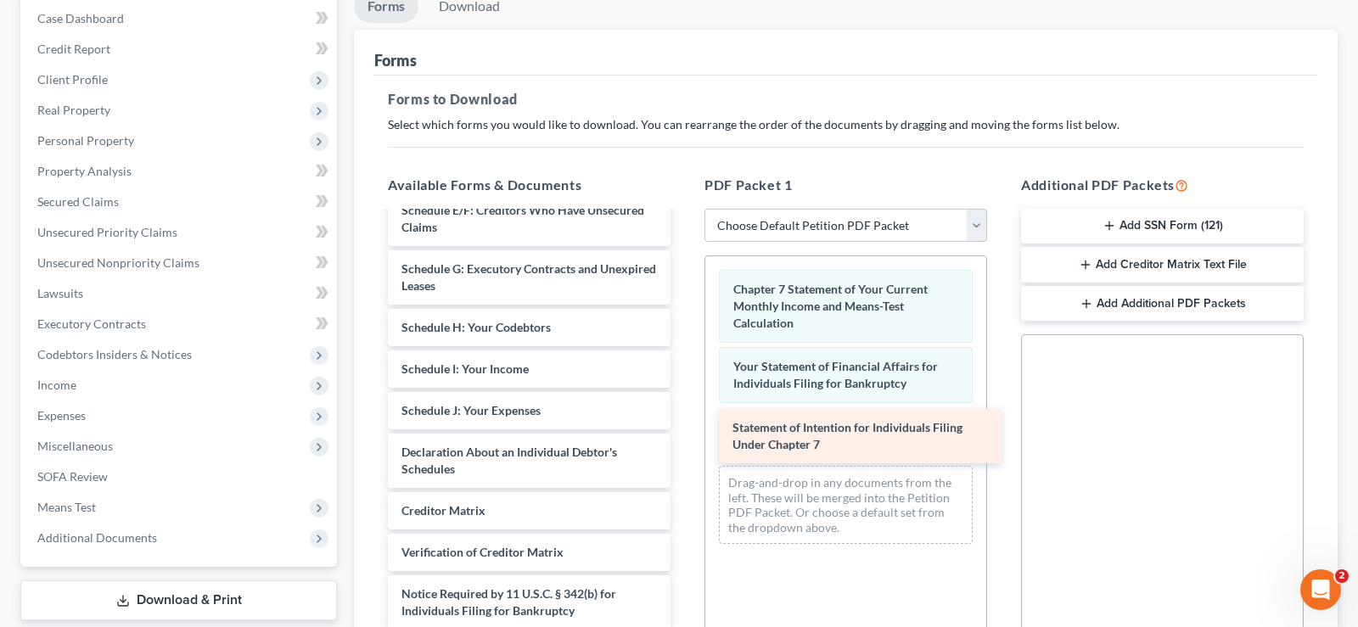
drag, startPoint x: 533, startPoint y: 453, endPoint x: 864, endPoint y: 432, distance: 331.7
click at [684, 431] on div "Statement of Intention for Individuals Filing Under Chapter 7 Voluntary Petitio…" at bounding box center [529, 310] width 310 height 721
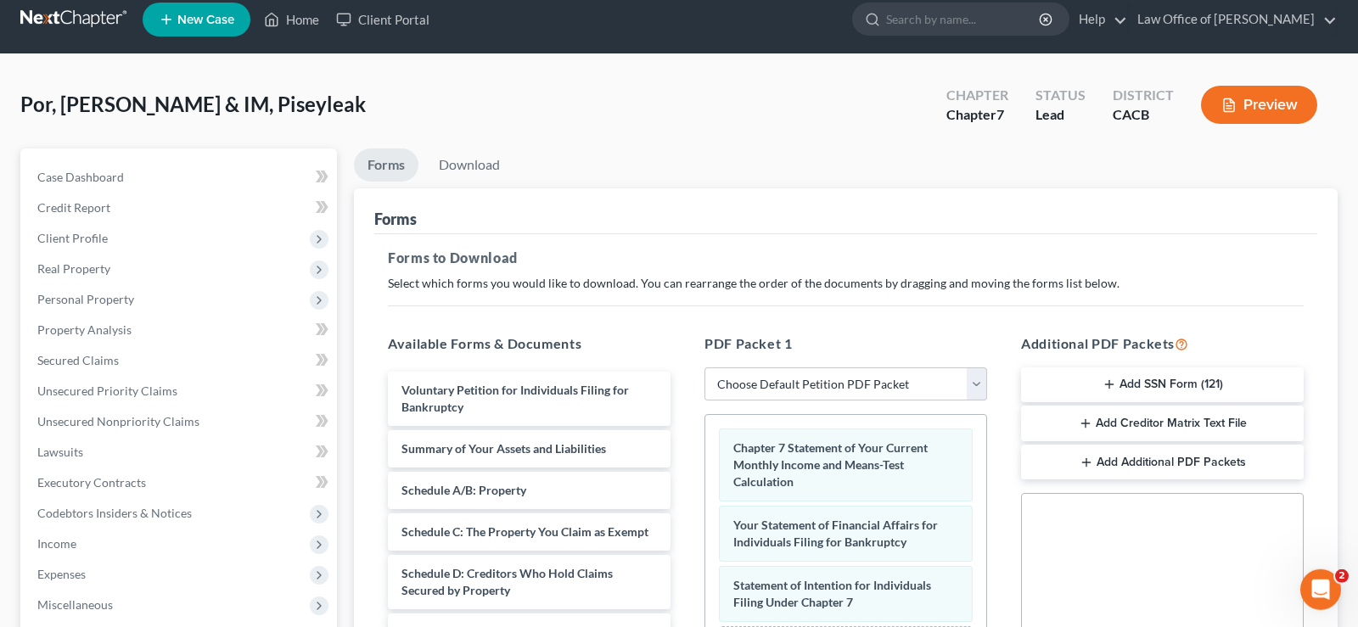
scroll to position [0, 0]
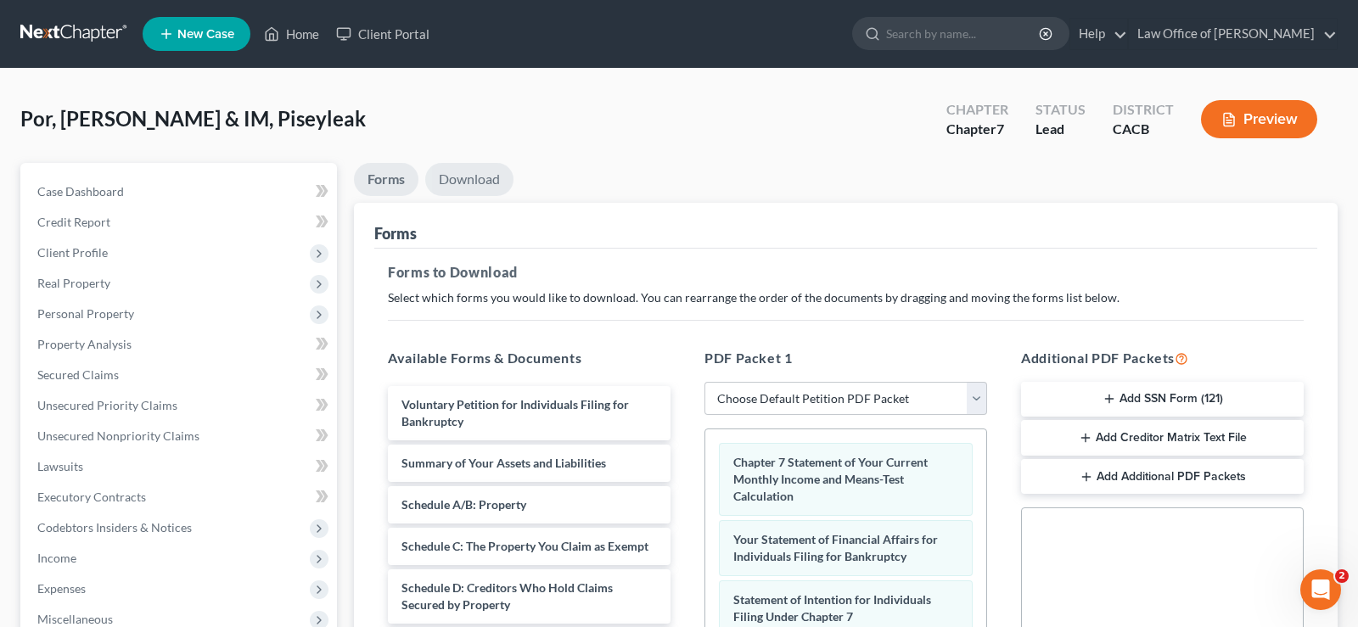
click at [486, 177] on link "Download" at bounding box center [469, 179] width 88 height 33
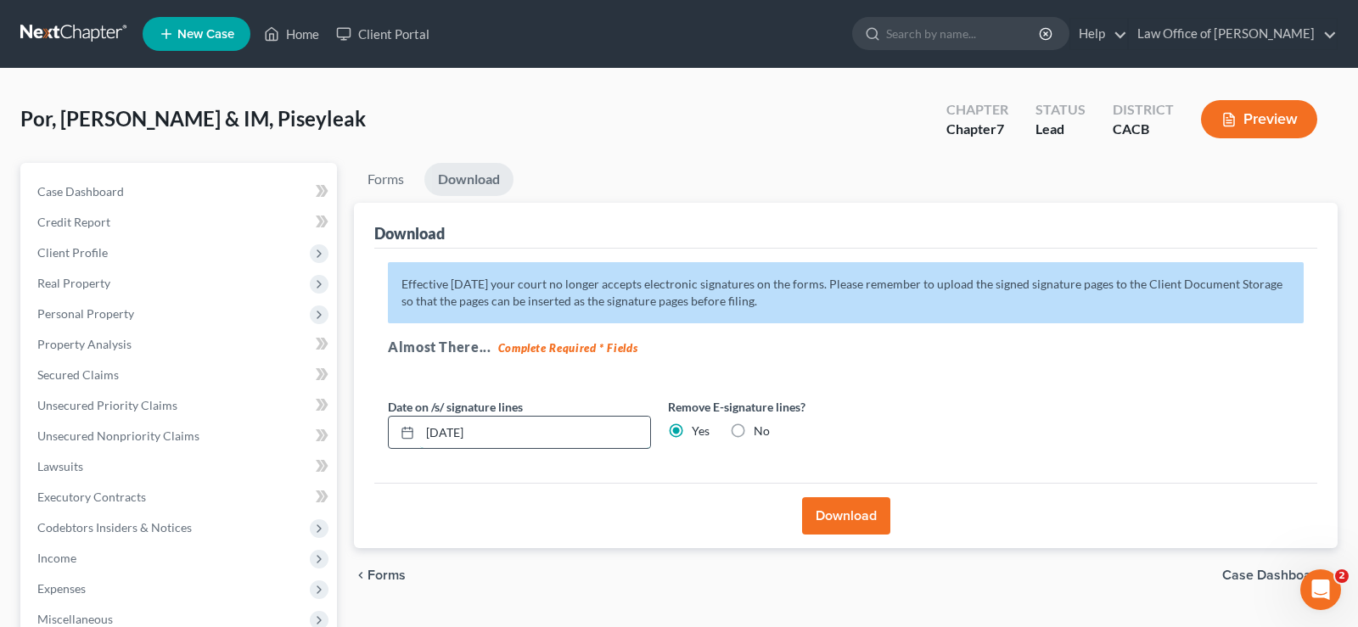
click at [517, 436] on input "[DATE]" at bounding box center [535, 433] width 230 height 32
type input "0"
click at [859, 513] on button "Download" at bounding box center [846, 515] width 88 height 37
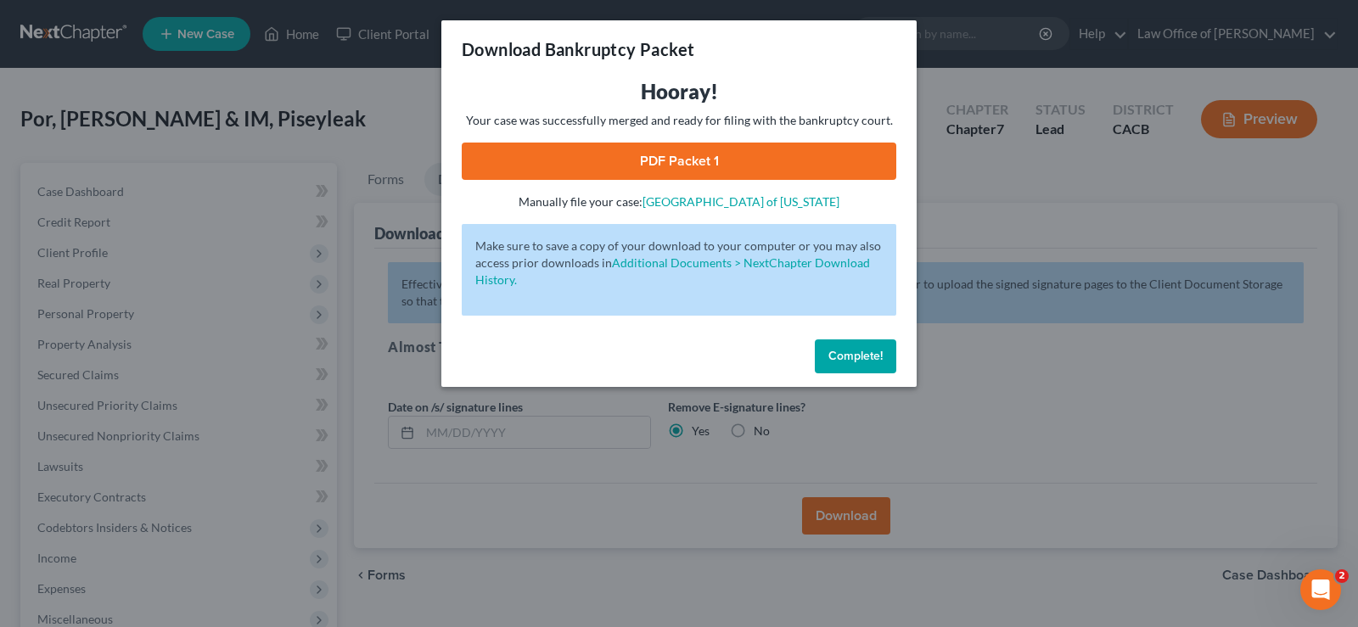
click at [671, 152] on link "PDF Packet 1" at bounding box center [679, 161] width 435 height 37
click at [862, 351] on span "Complete!" at bounding box center [855, 356] width 54 height 14
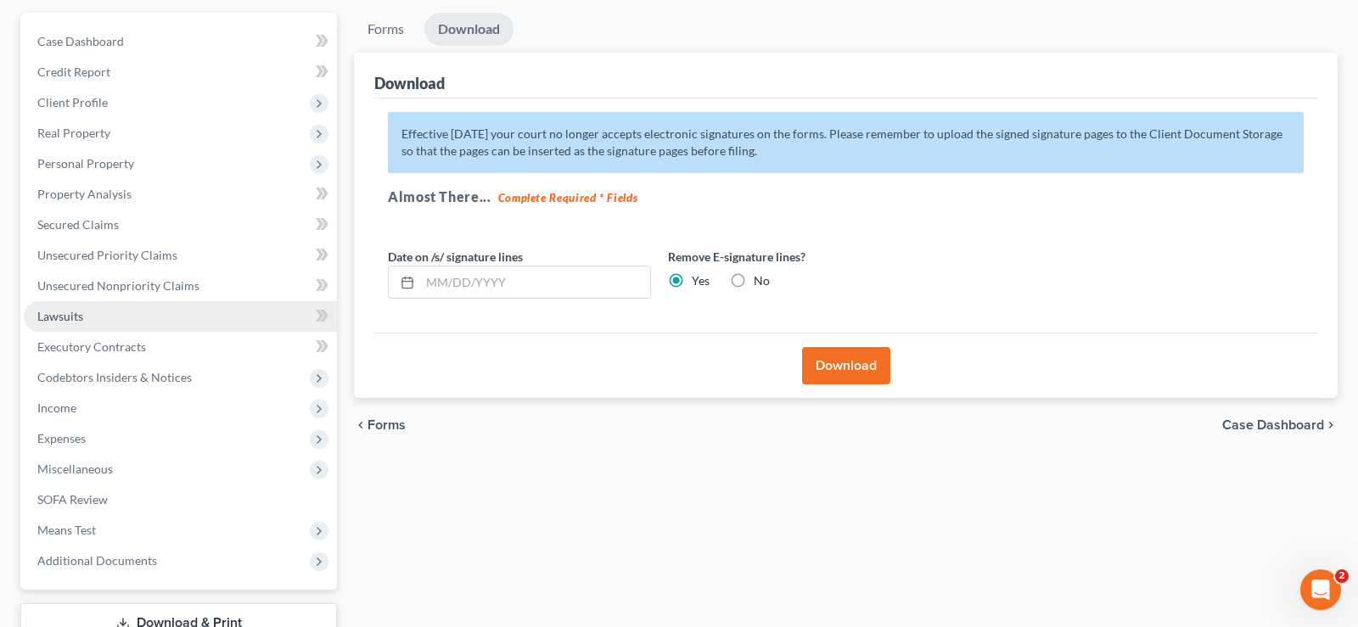
scroll to position [273, 0]
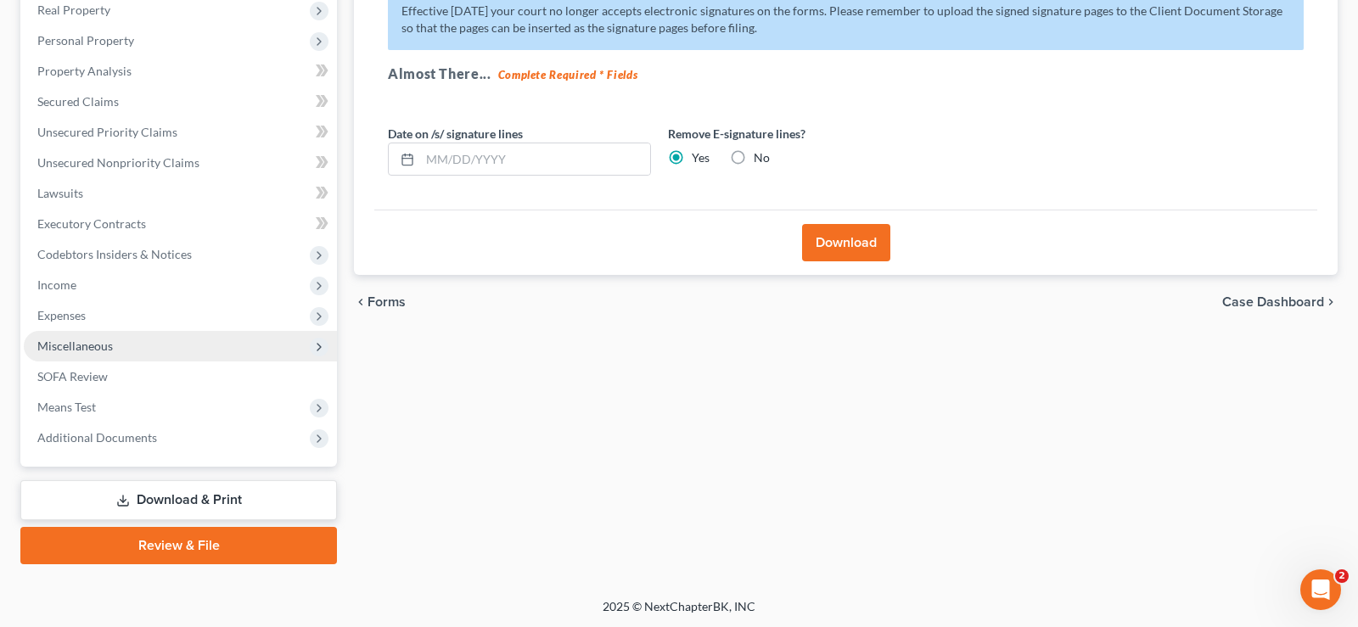
click at [96, 348] on span "Miscellaneous" at bounding box center [75, 346] width 76 height 14
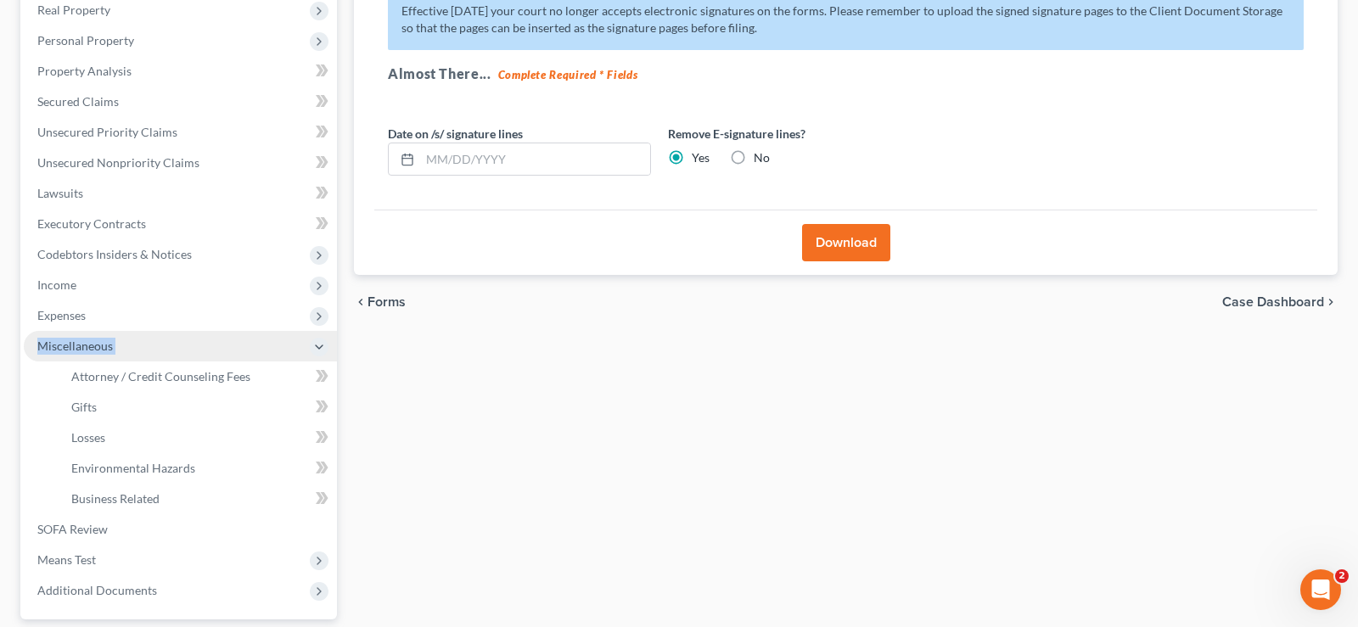
click at [96, 347] on span "Miscellaneous" at bounding box center [75, 346] width 76 height 14
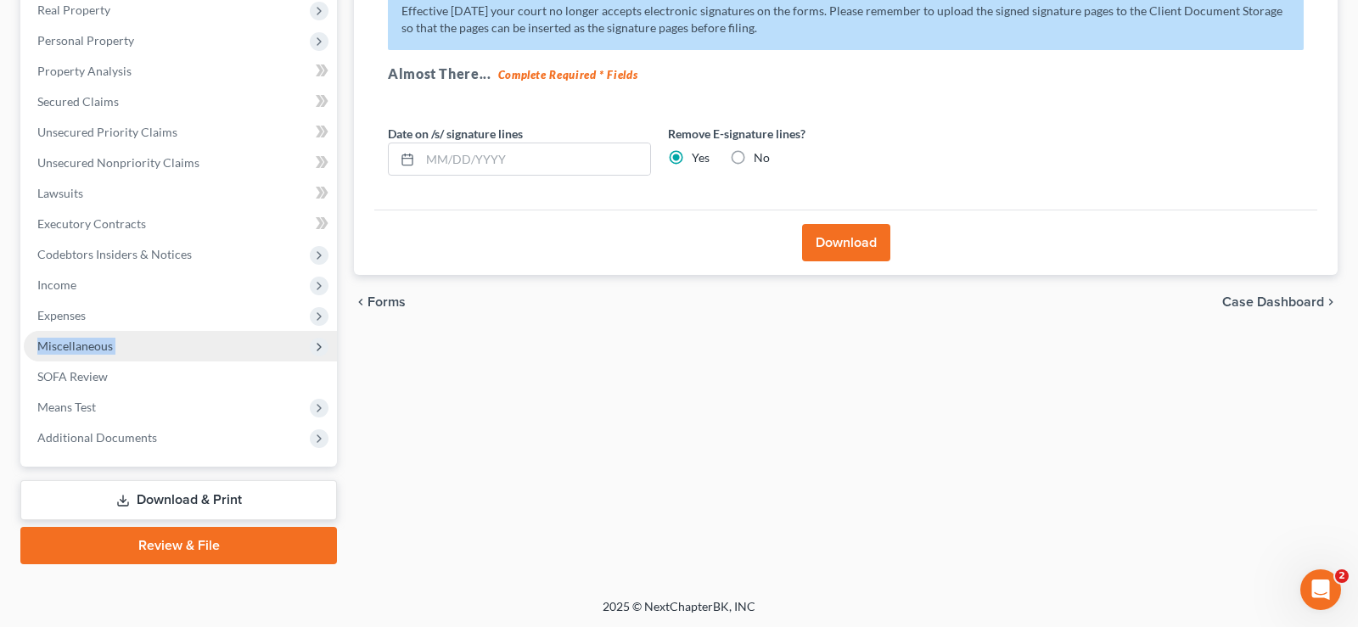
click at [109, 340] on span "Miscellaneous" at bounding box center [75, 346] width 76 height 14
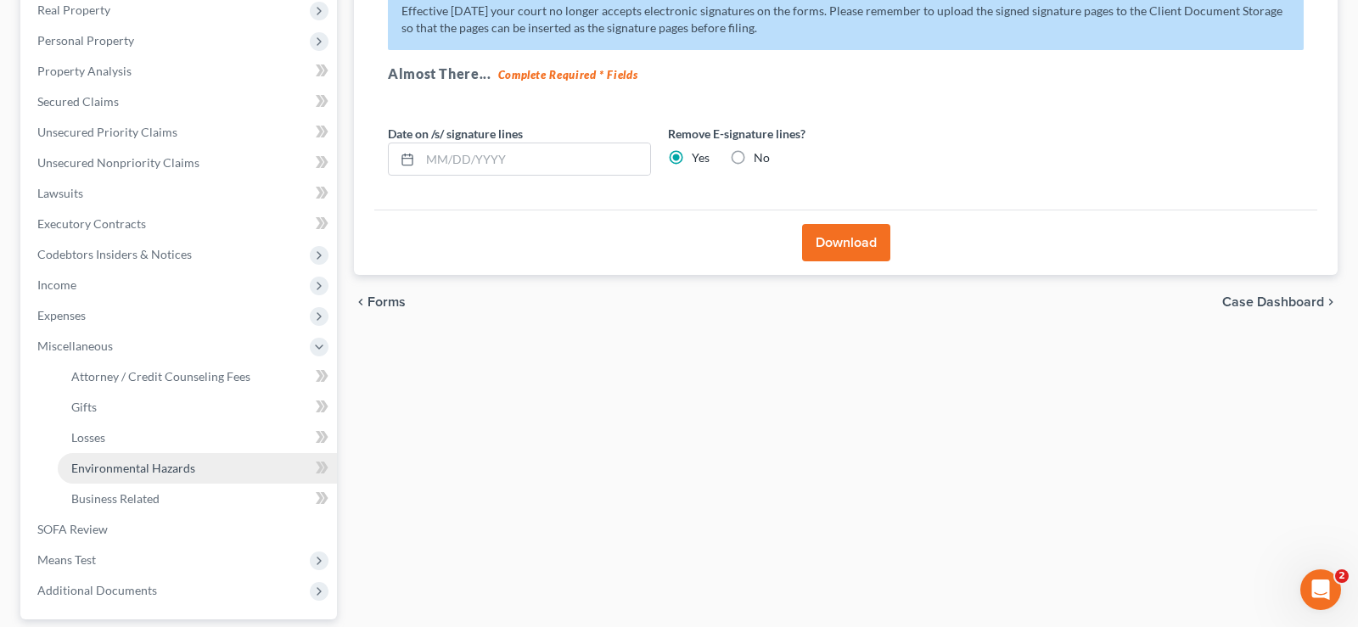
click at [156, 464] on span "Environmental Hazards" at bounding box center [133, 468] width 124 height 14
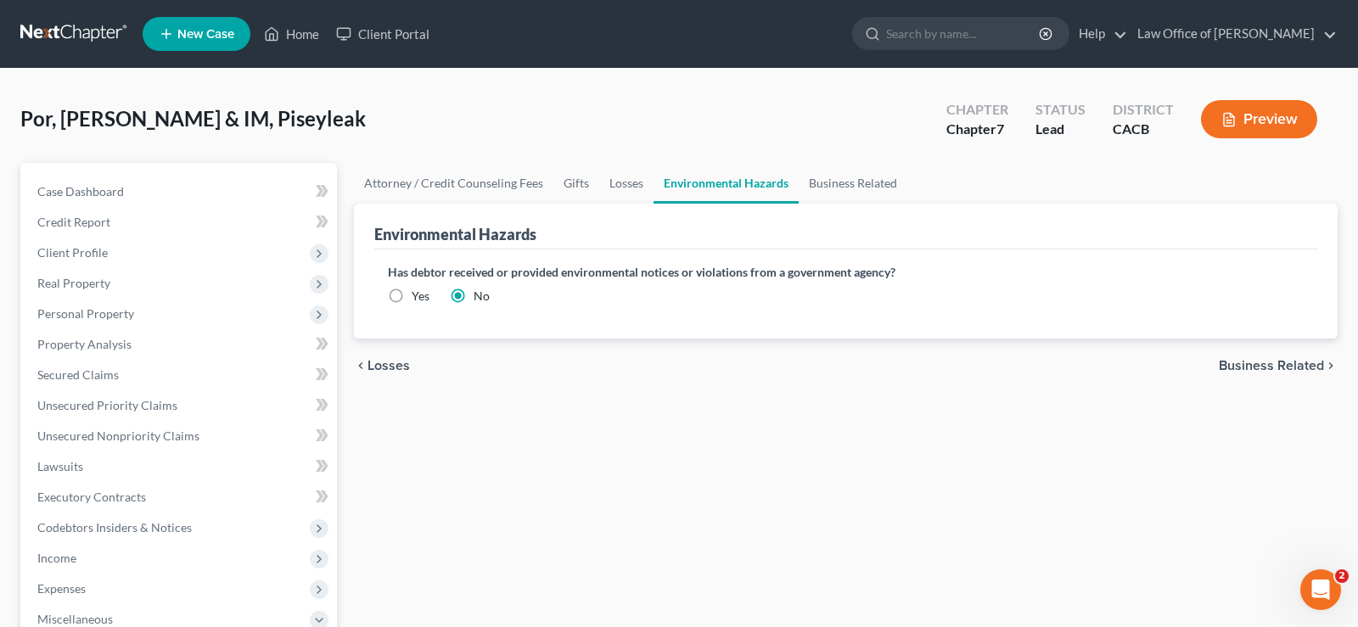
click at [1254, 364] on span "Business Related" at bounding box center [1271, 366] width 105 height 14
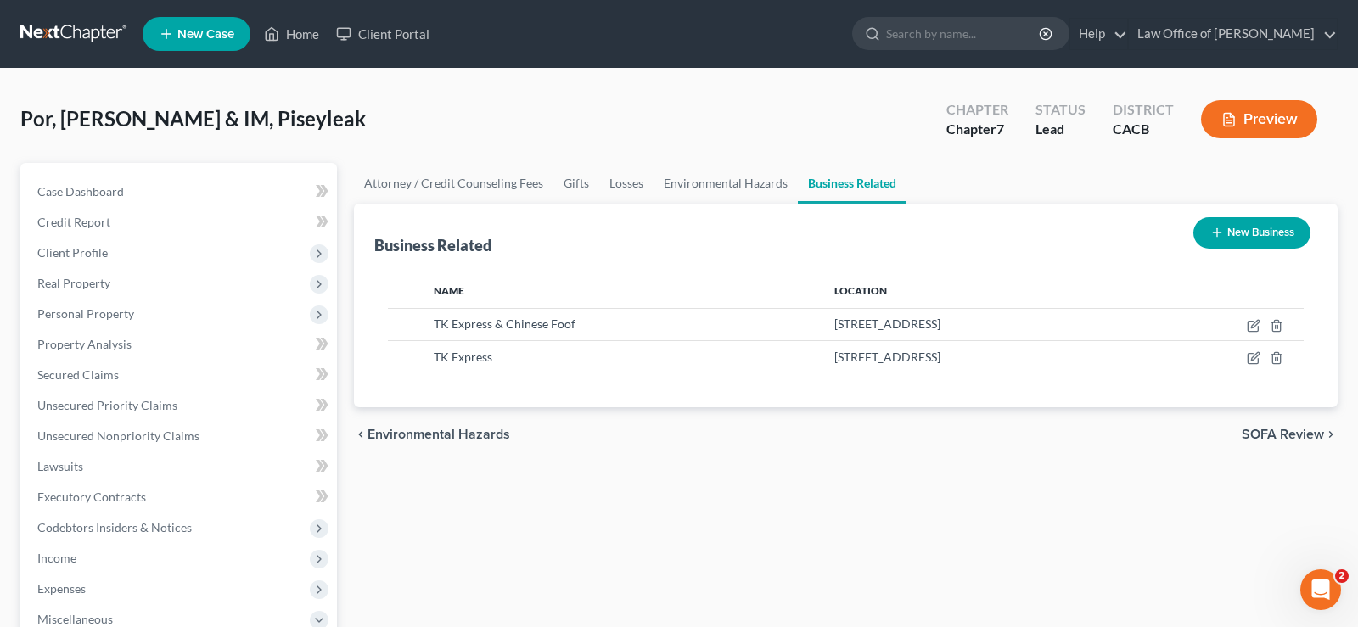
click at [1255, 433] on span "SOFA Review" at bounding box center [1283, 435] width 82 height 14
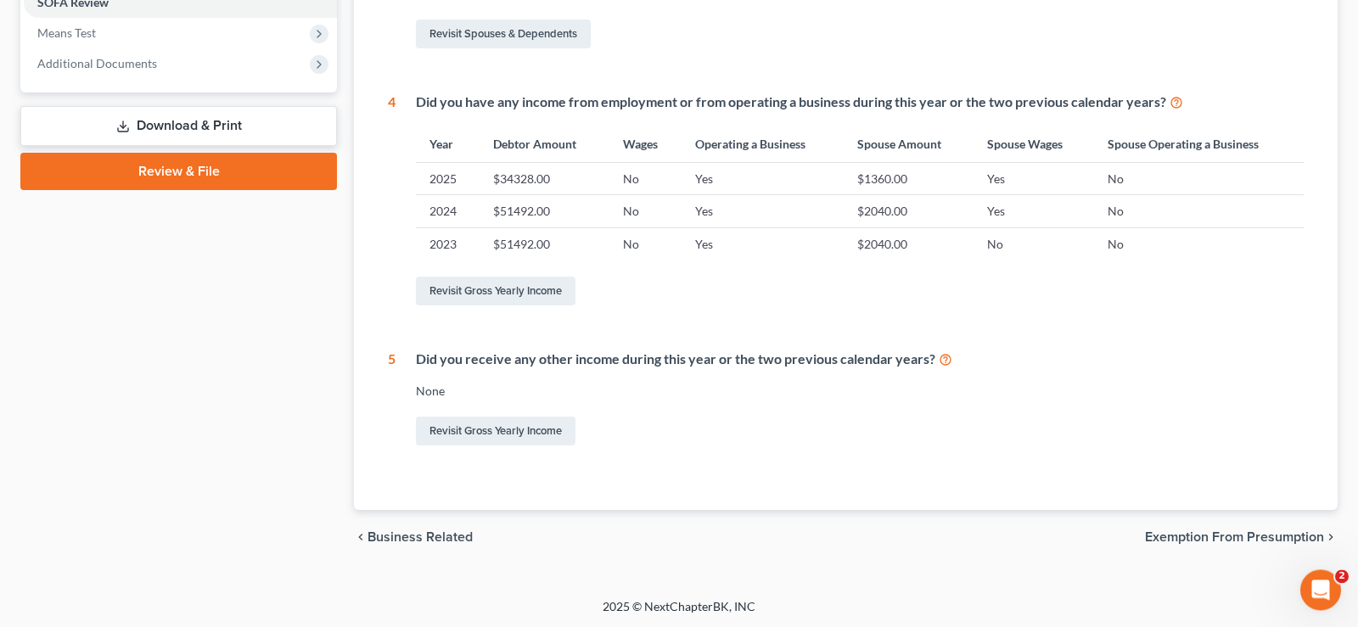
scroll to position [648, 0]
click at [558, 429] on link "Revisit Gross Yearly Income" at bounding box center [496, 430] width 160 height 29
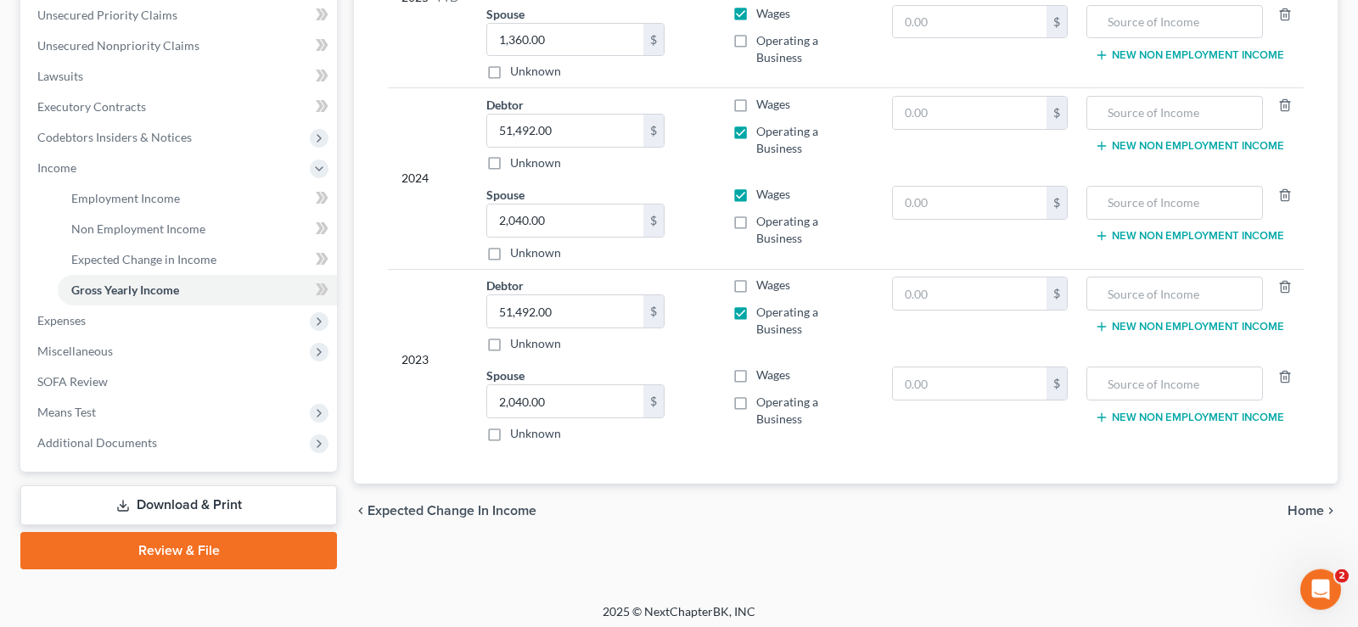
scroll to position [396, 0]
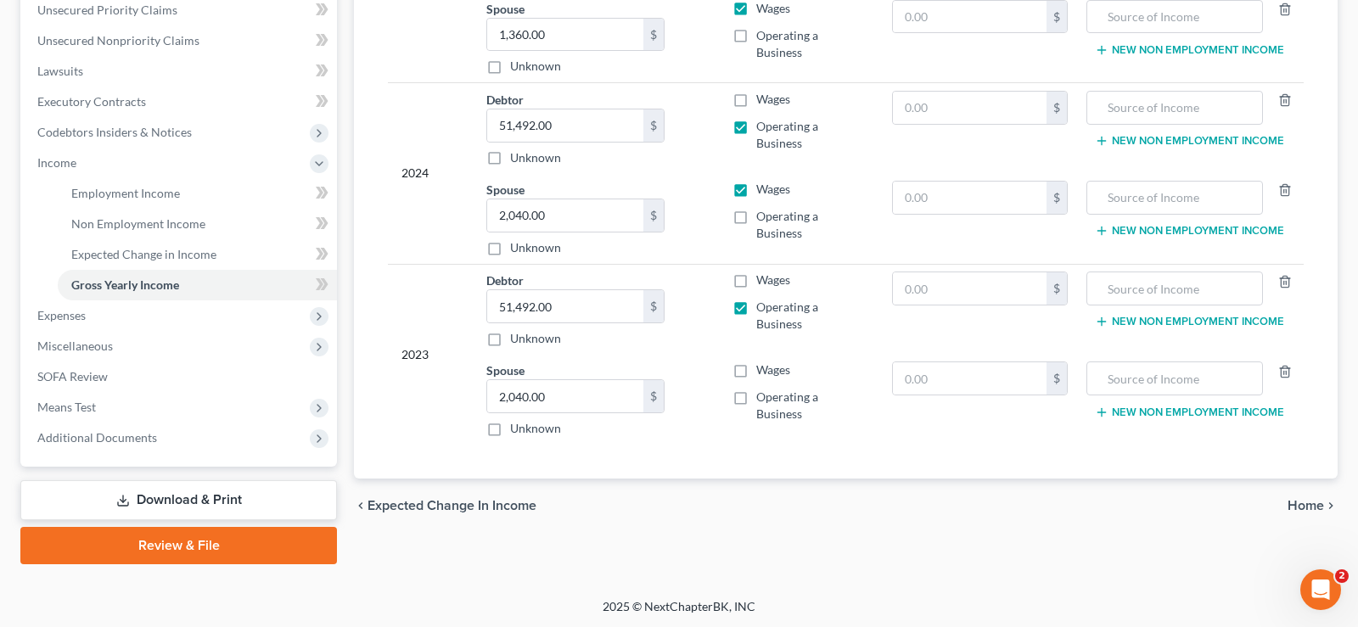
click at [1301, 508] on span "Home" at bounding box center [1306, 506] width 36 height 14
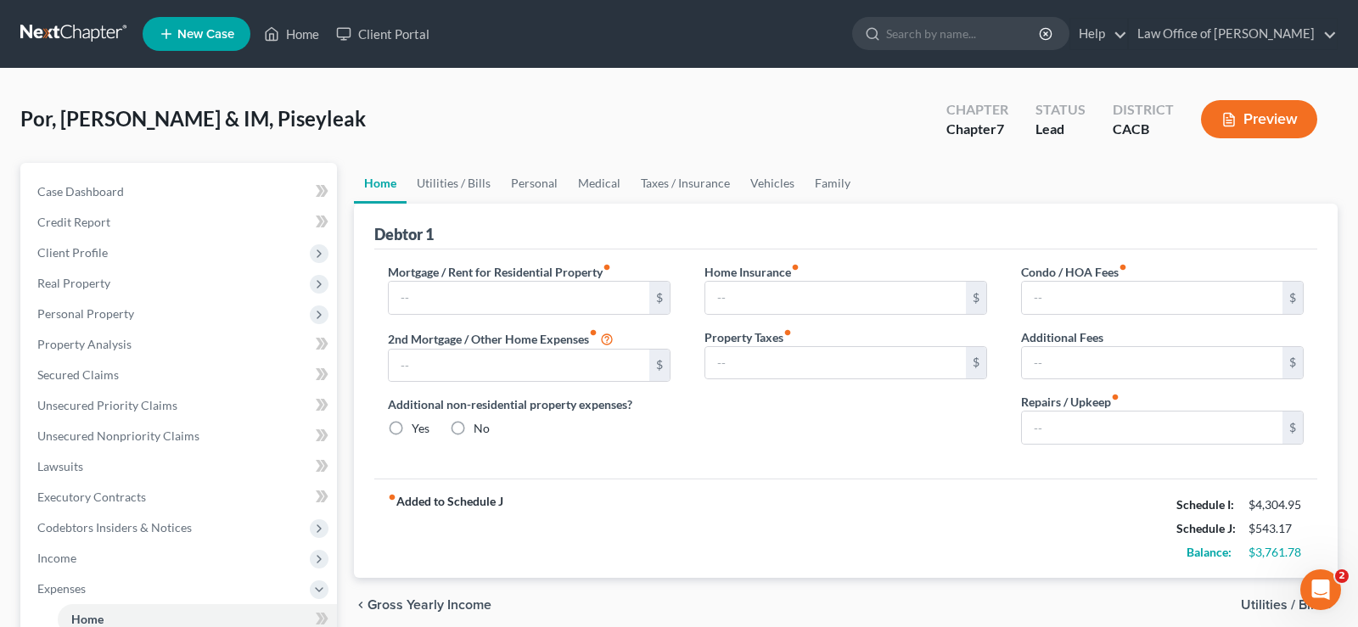
type input "1,097.00"
type input "0.00"
radio input "true"
type input "0.00"
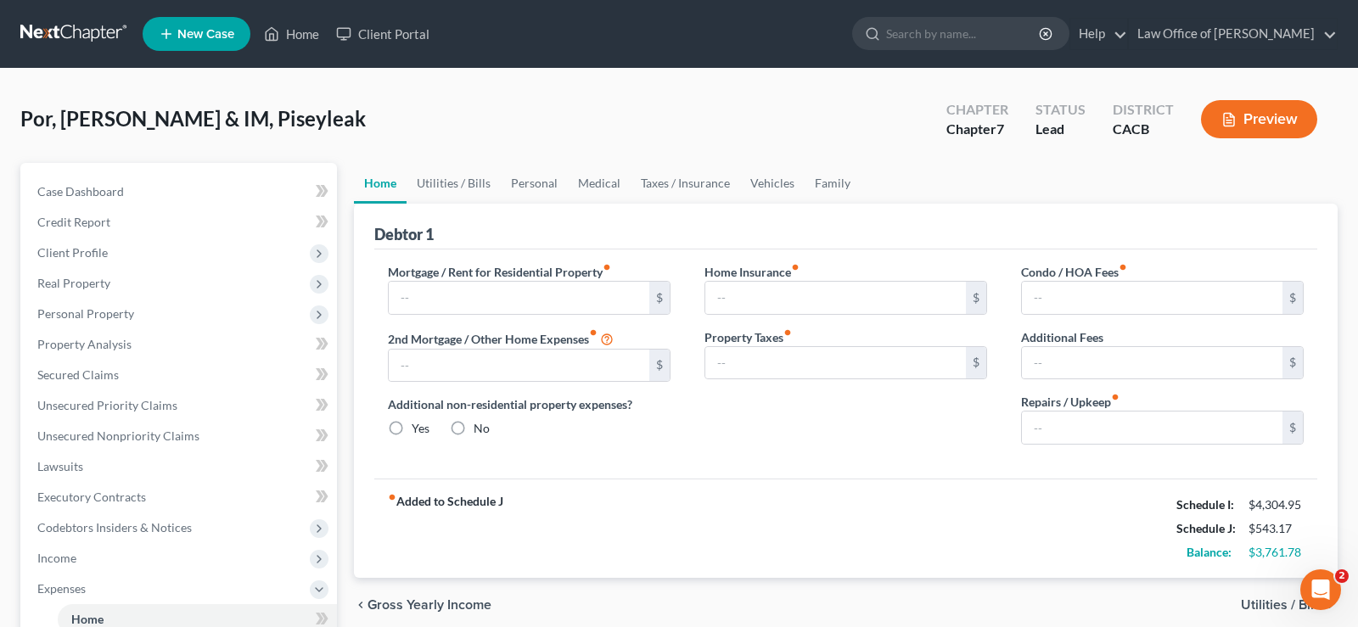
type input "0.00"
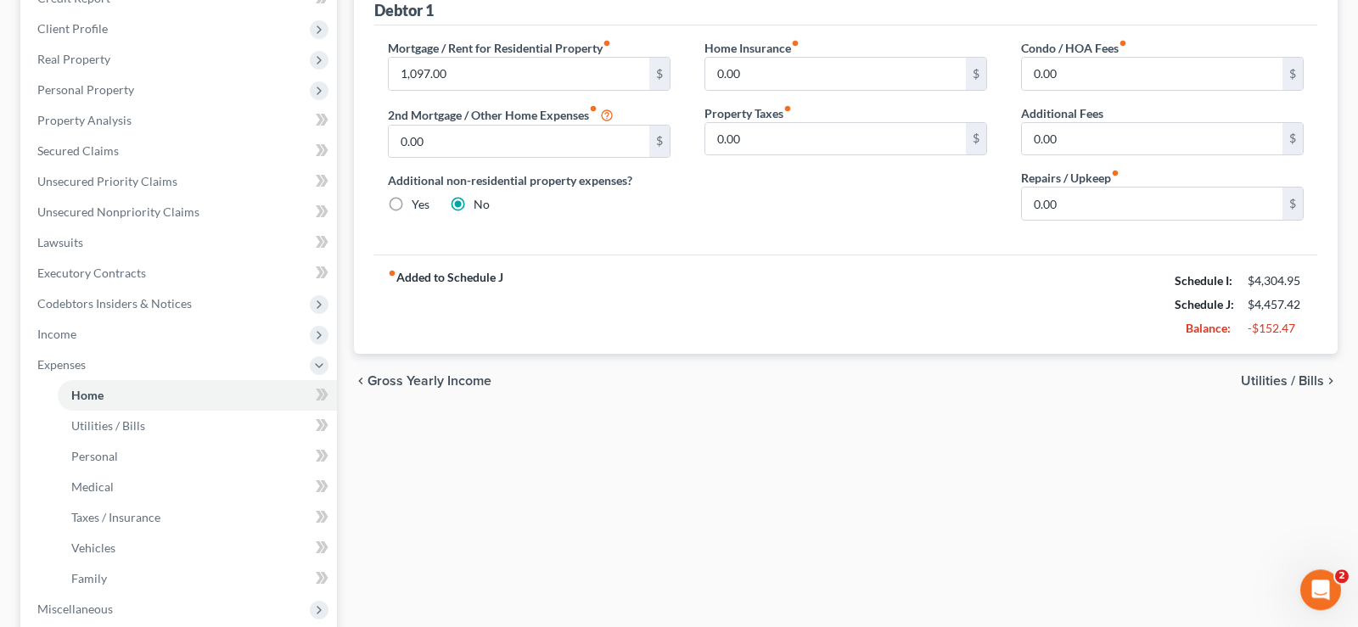
scroll to position [260, 0]
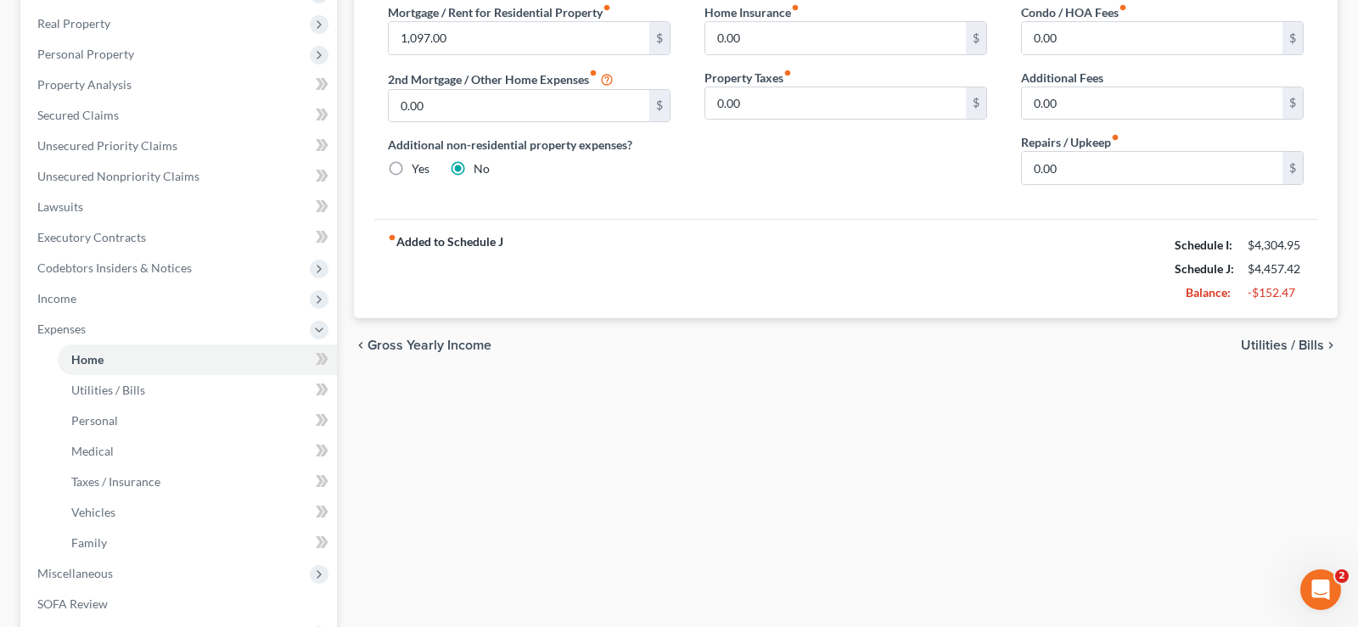
click at [1245, 345] on span "Utilities / Bills" at bounding box center [1282, 346] width 83 height 14
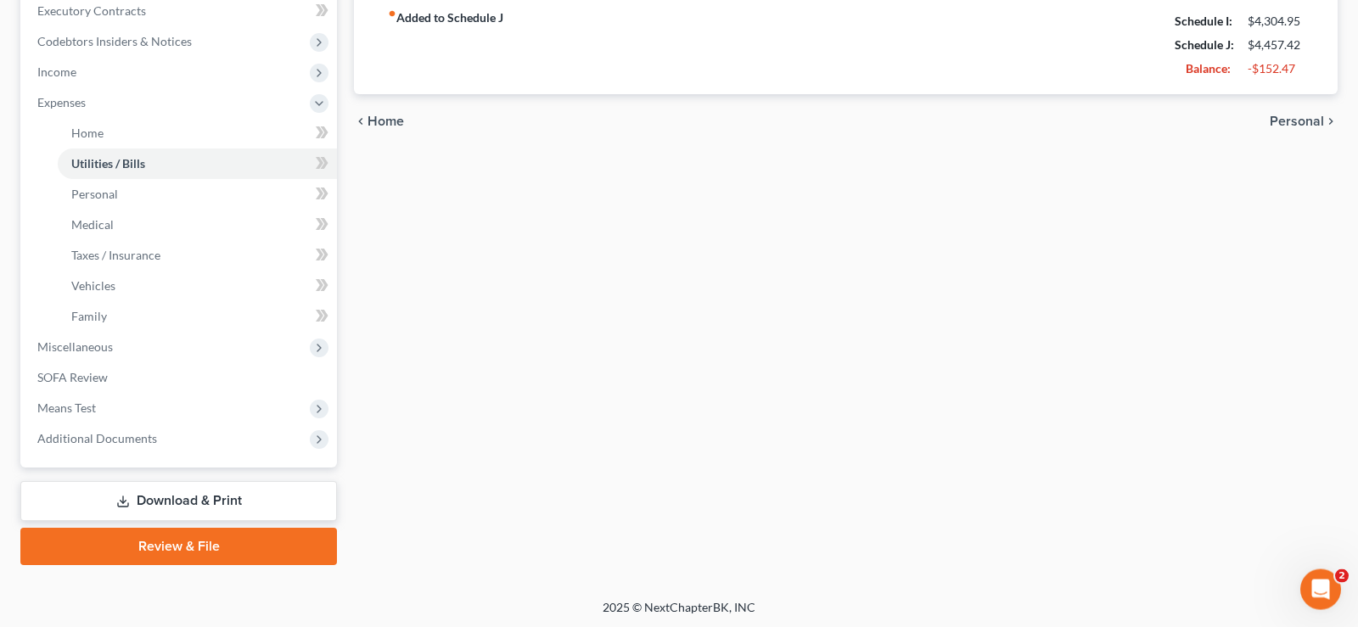
scroll to position [487, 0]
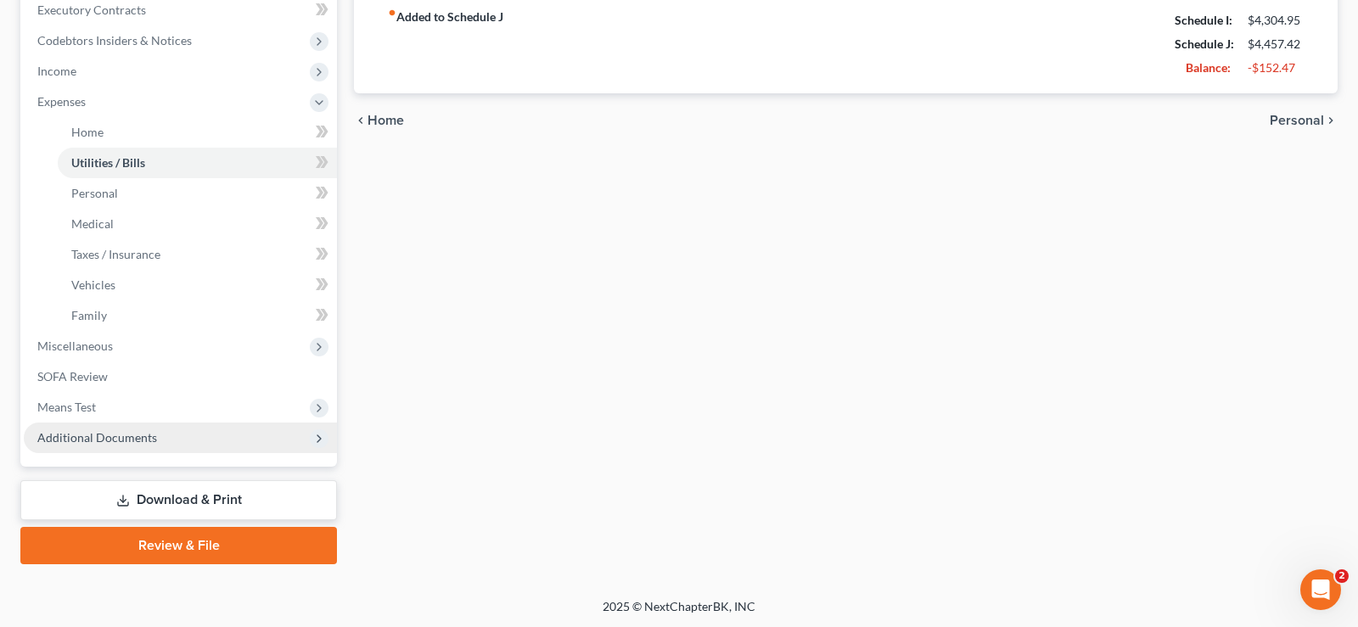
click at [146, 441] on span "Additional Documents" at bounding box center [97, 437] width 120 height 14
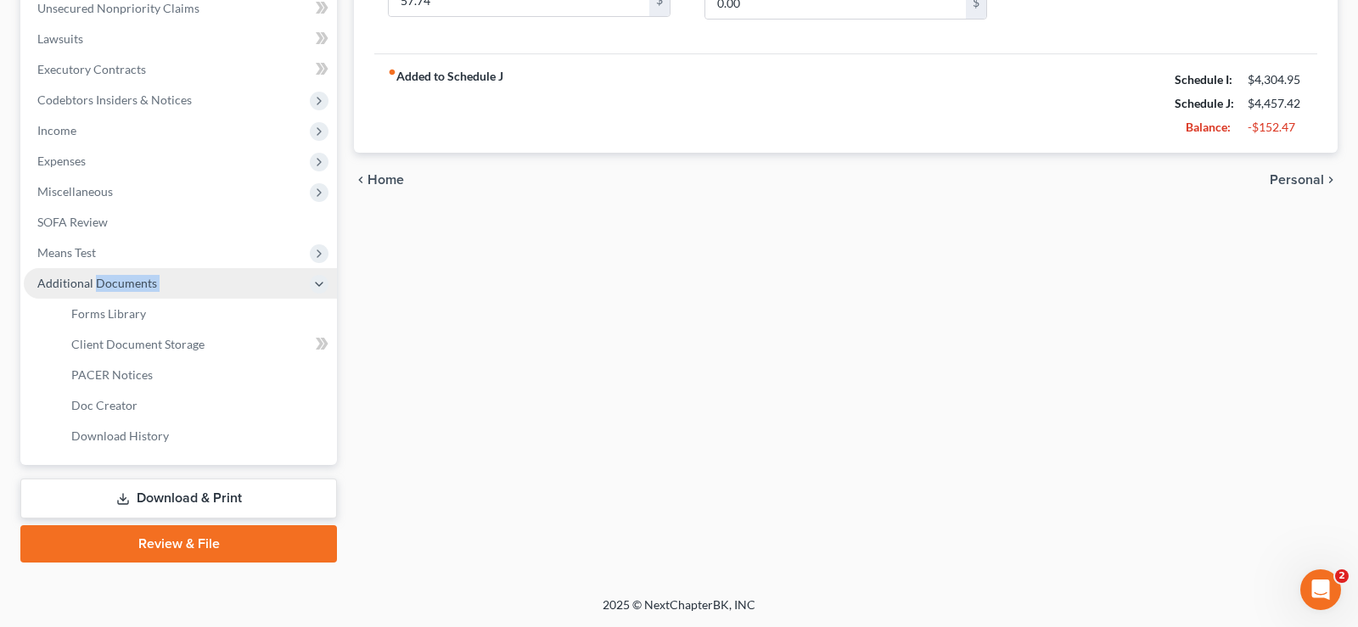
scroll to position [426, 0]
click at [146, 441] on li "Additional Documents Forms Library Client Document Storage PACER Notices Doc Fo…" at bounding box center [180, 361] width 313 height 183
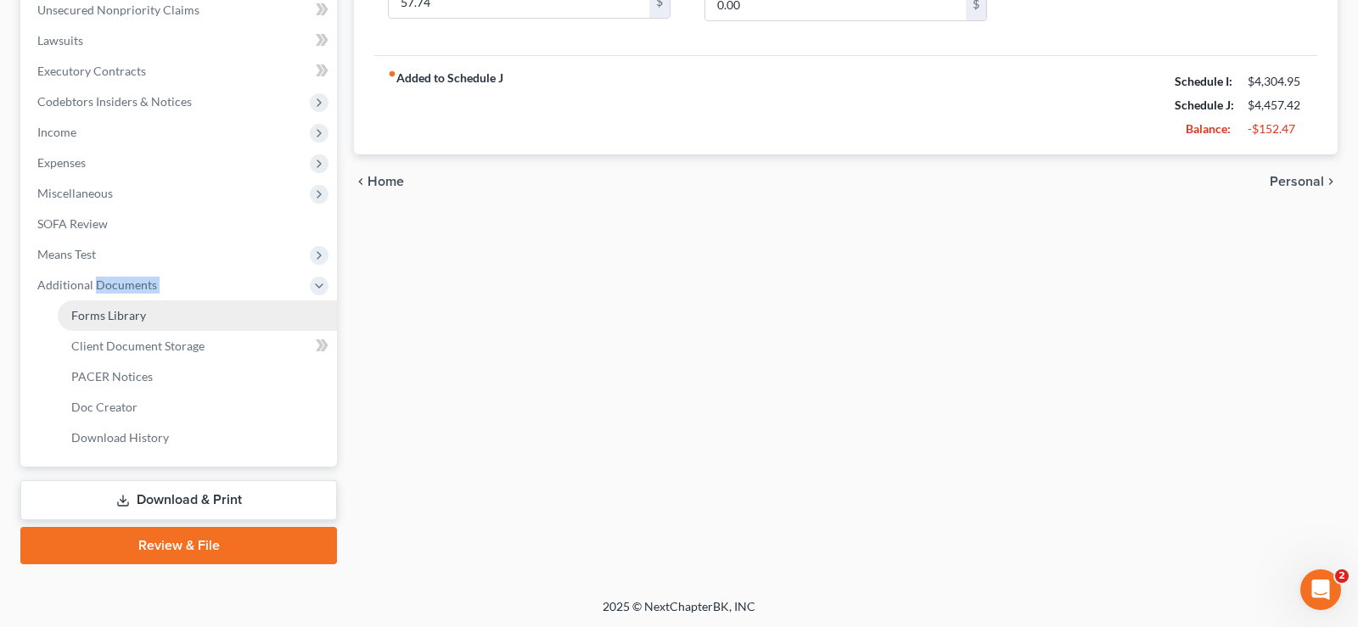
click at [122, 320] on span "Forms Library" at bounding box center [108, 315] width 75 height 14
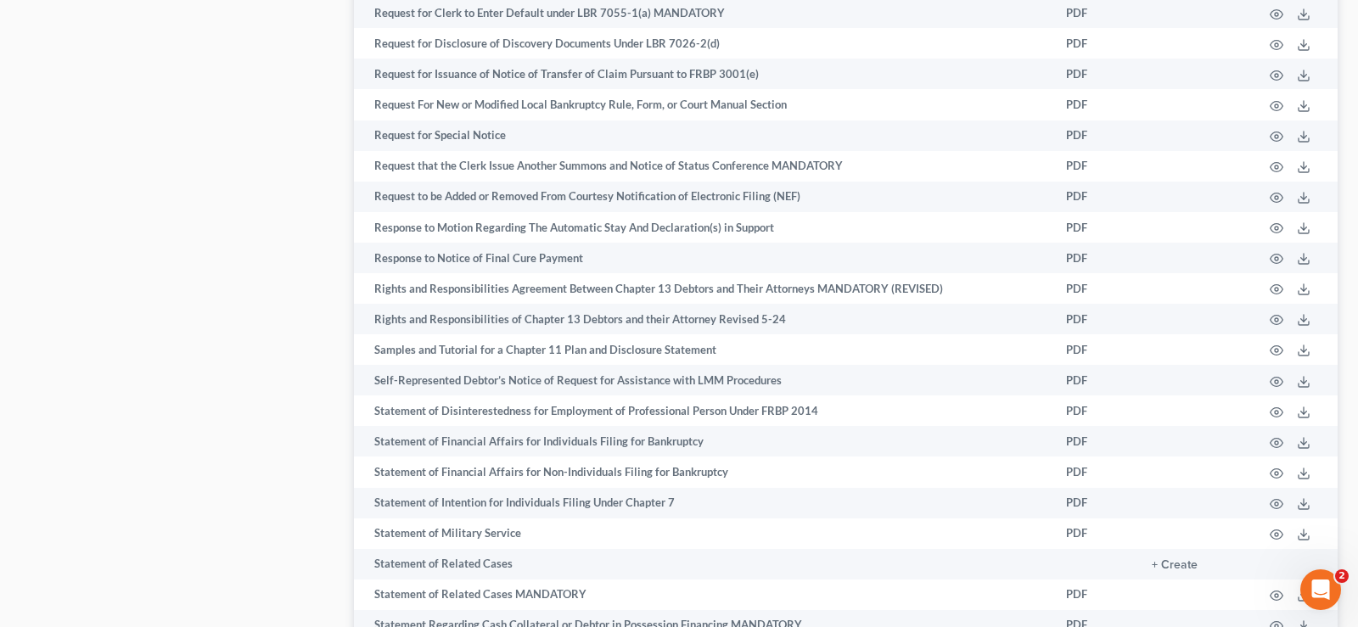
scroll to position [8484, 0]
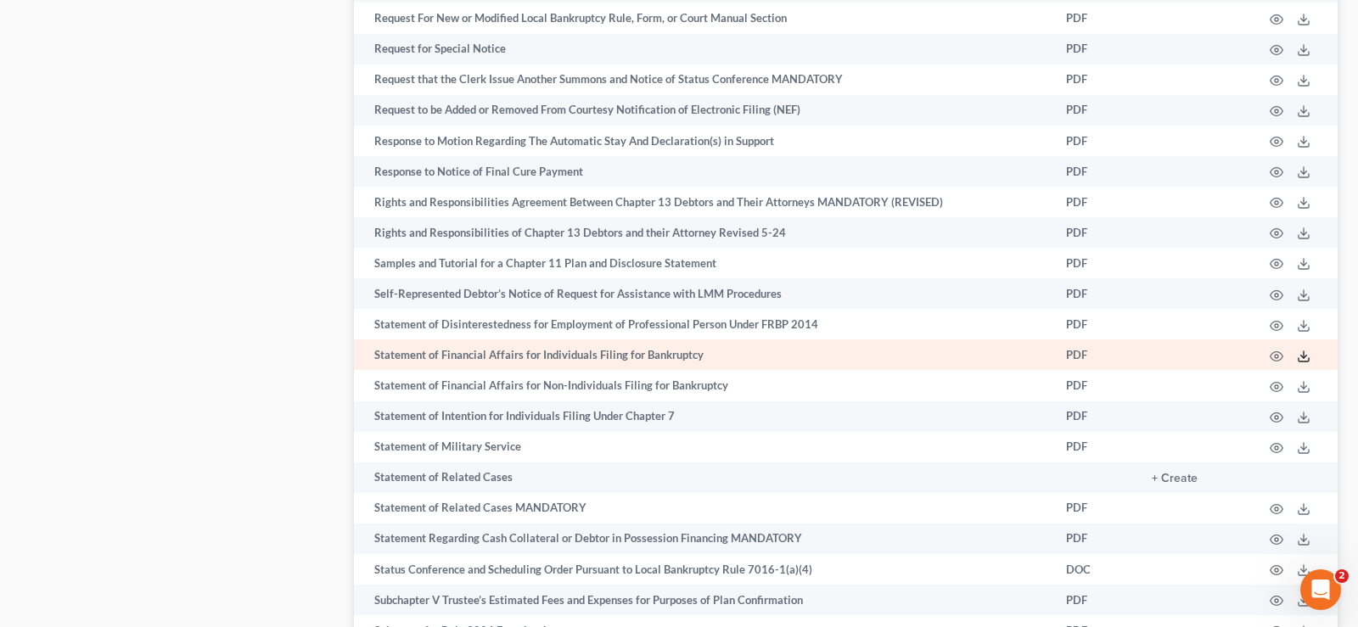
click at [1308, 363] on icon at bounding box center [1304, 357] width 14 height 14
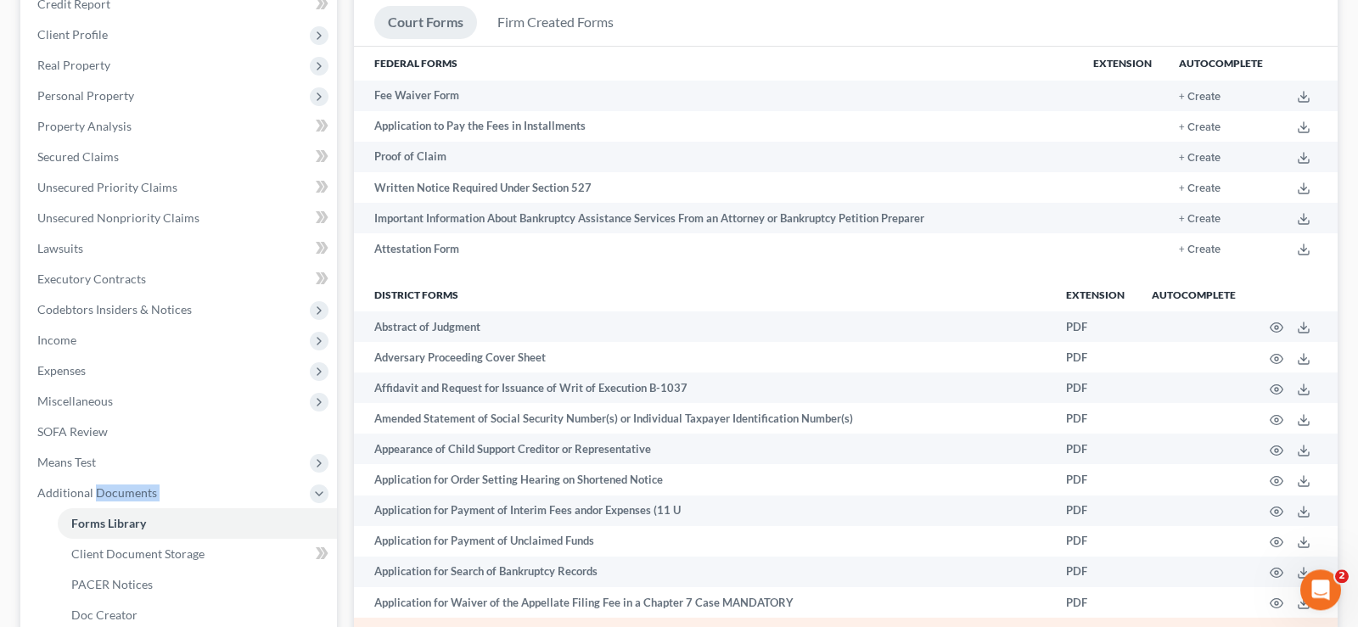
scroll to position [519, 0]
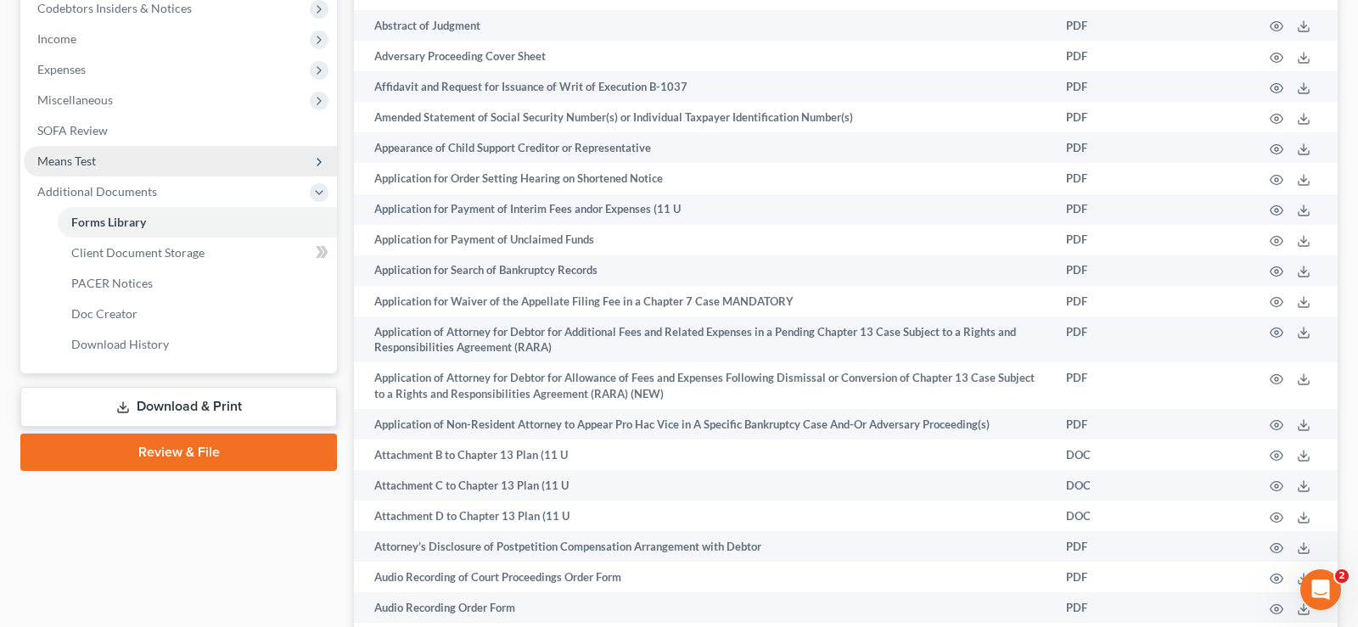
click at [77, 165] on span "Means Test" at bounding box center [66, 161] width 59 height 14
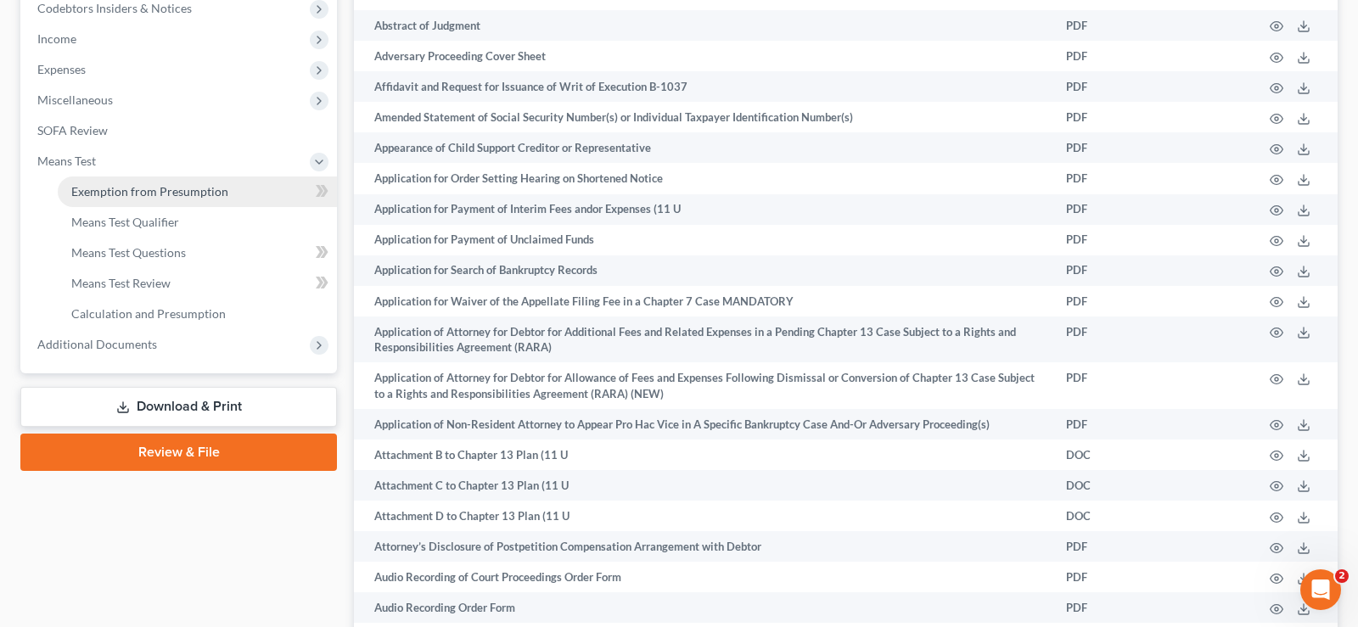
click at [89, 188] on span "Exemption from Presumption" at bounding box center [149, 191] width 157 height 14
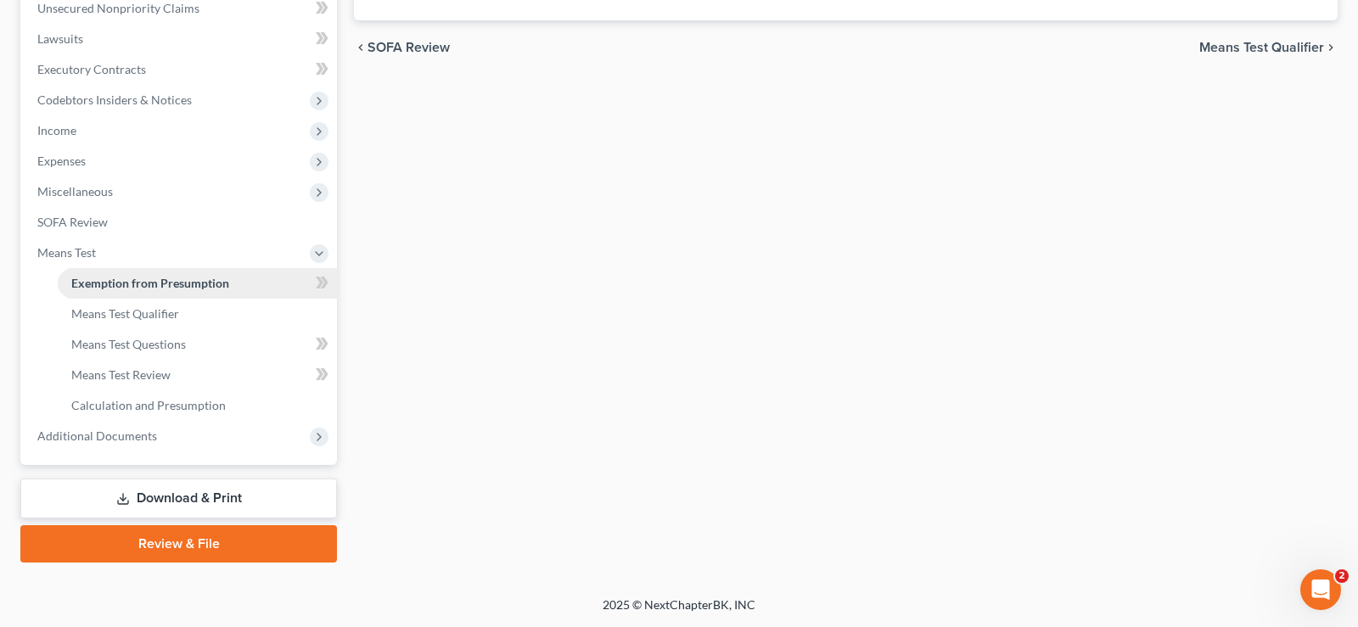
scroll to position [426, 0]
radio input "true"
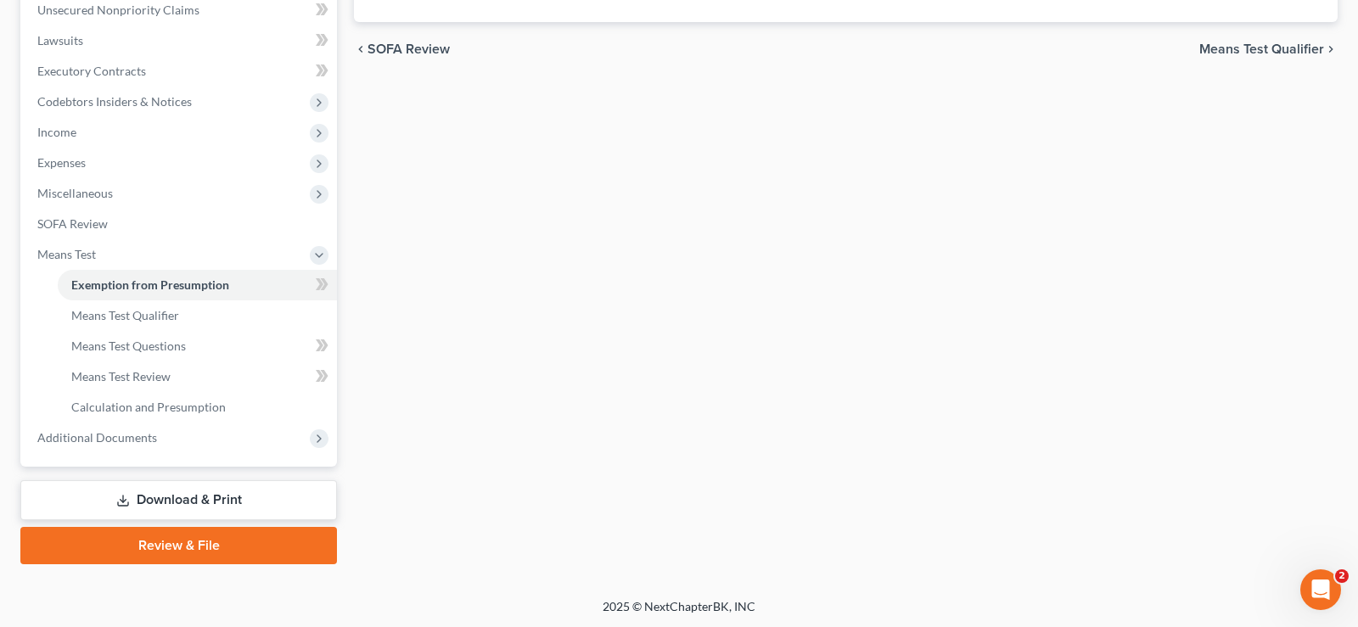
click at [1291, 44] on span "Means Test Qualifier" at bounding box center [1261, 49] width 125 height 14
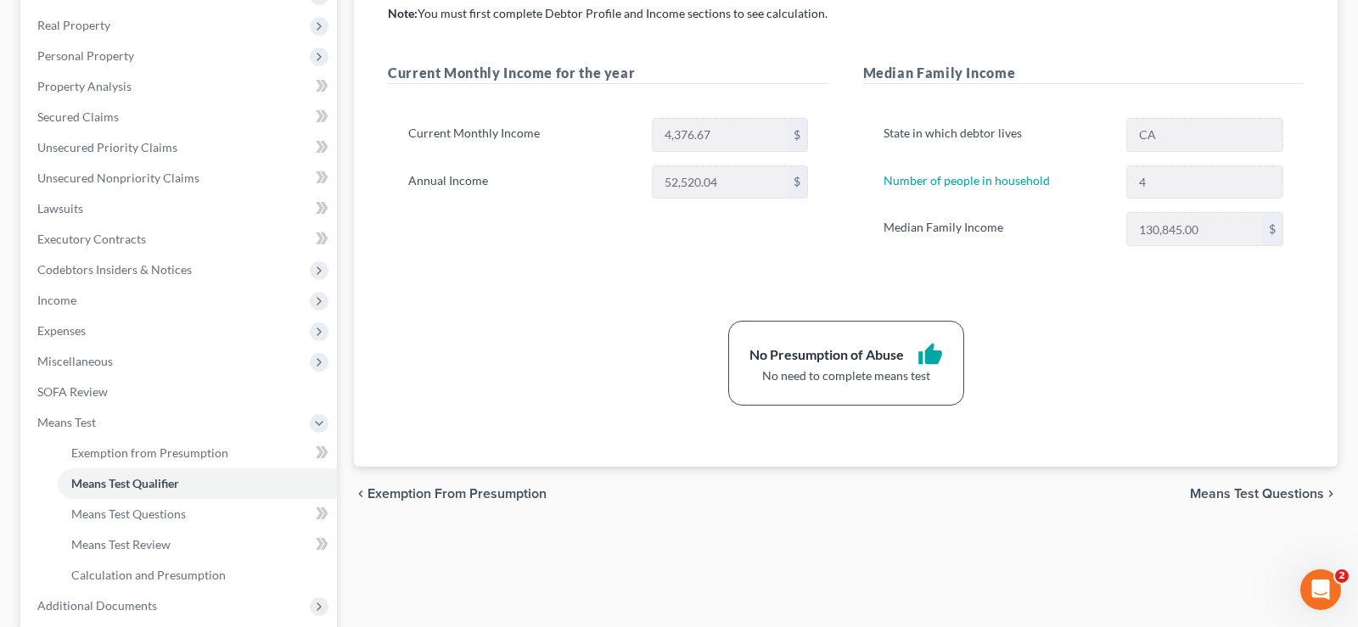
scroll to position [260, 0]
click at [1215, 493] on span "Means Test Questions" at bounding box center [1257, 492] width 134 height 14
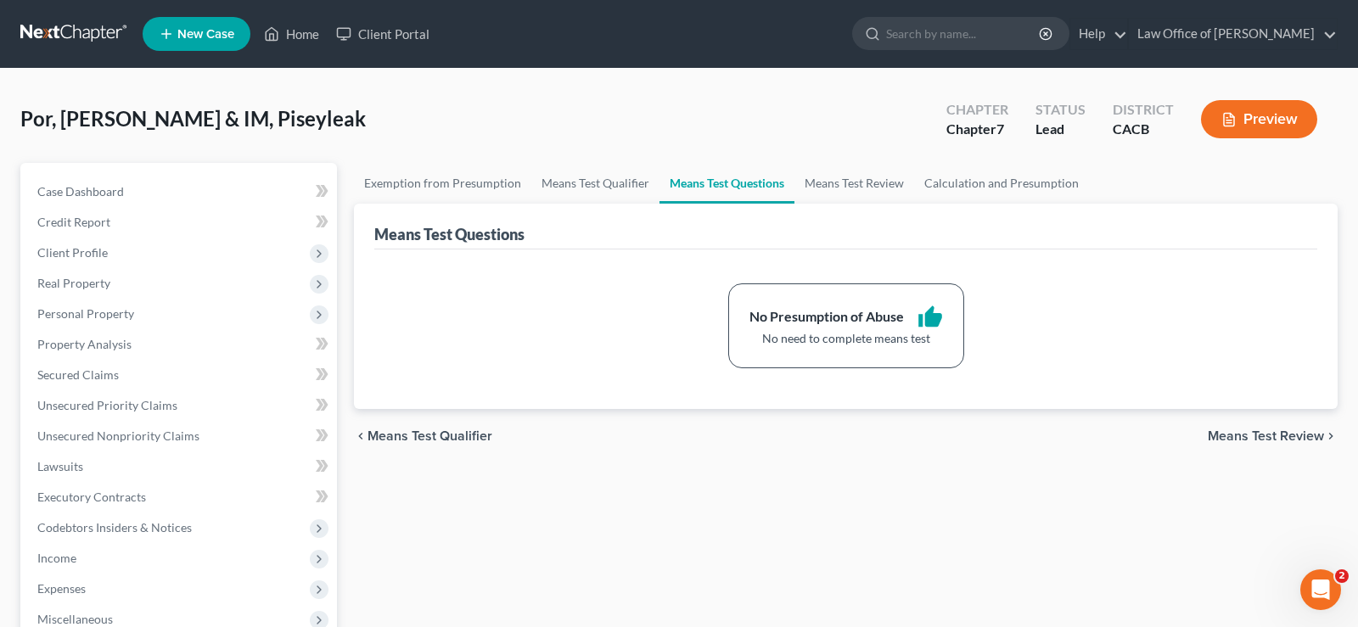
click at [1234, 436] on span "Means Test Review" at bounding box center [1266, 436] width 116 height 14
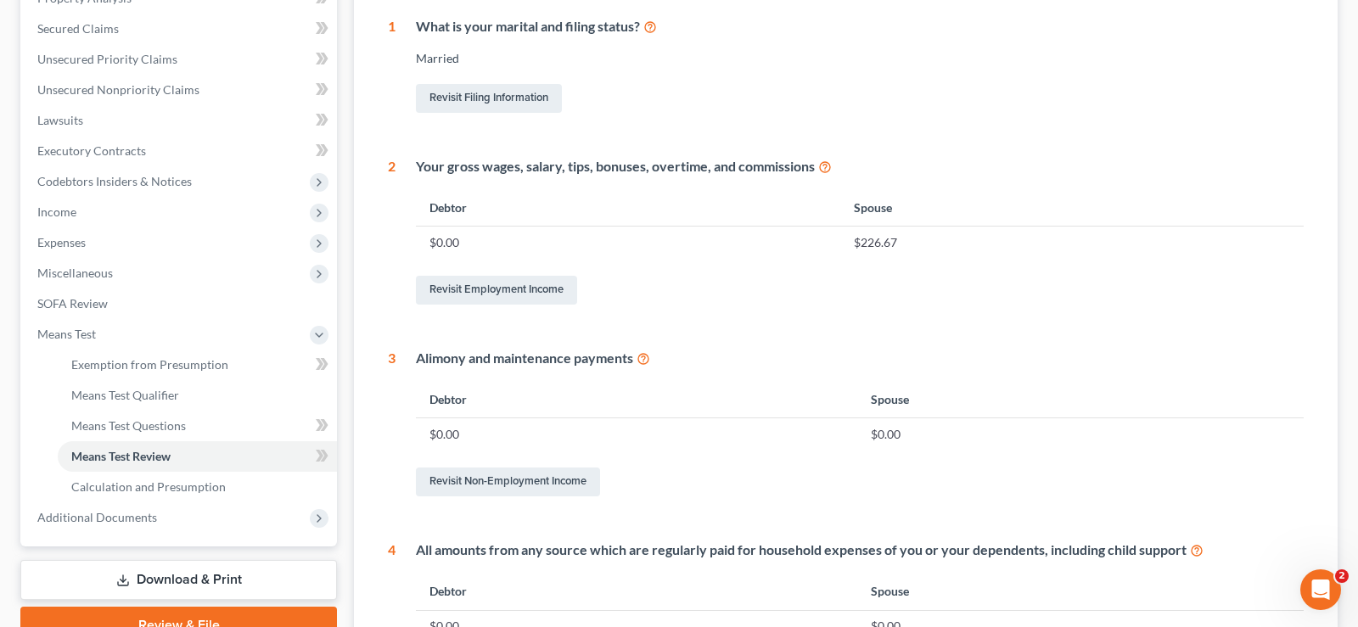
scroll to position [260, 0]
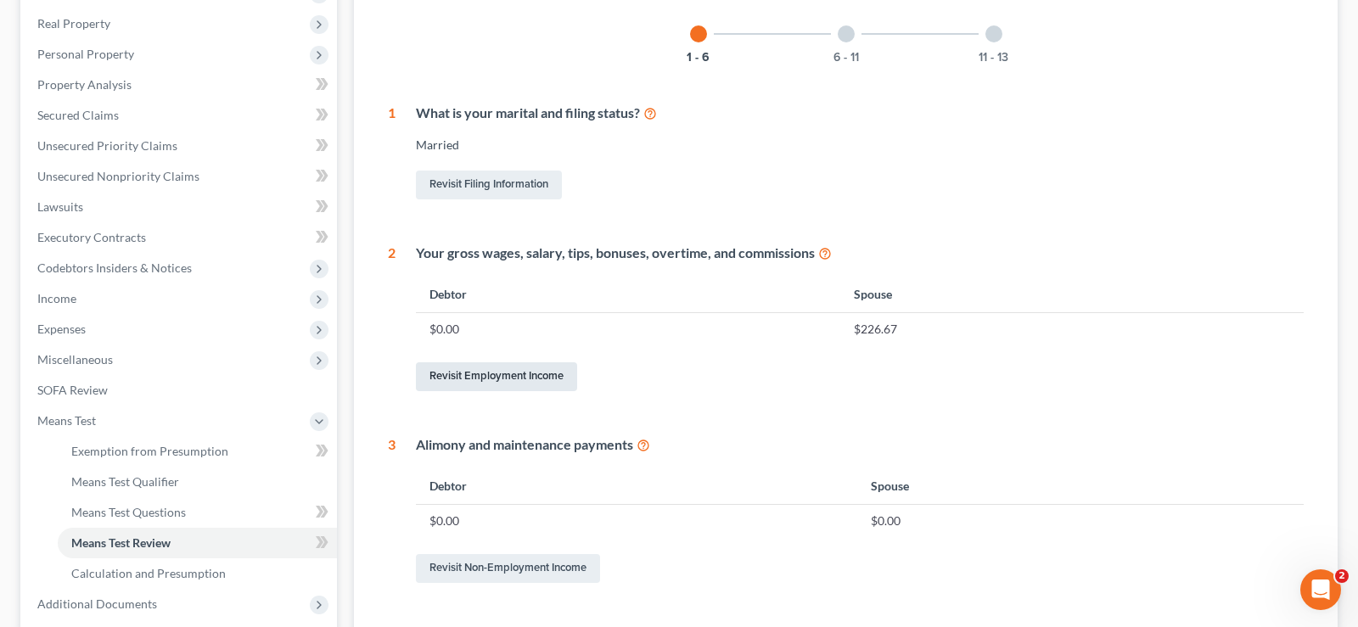
click at [552, 372] on link "Revisit Employment Income" at bounding box center [496, 376] width 161 height 29
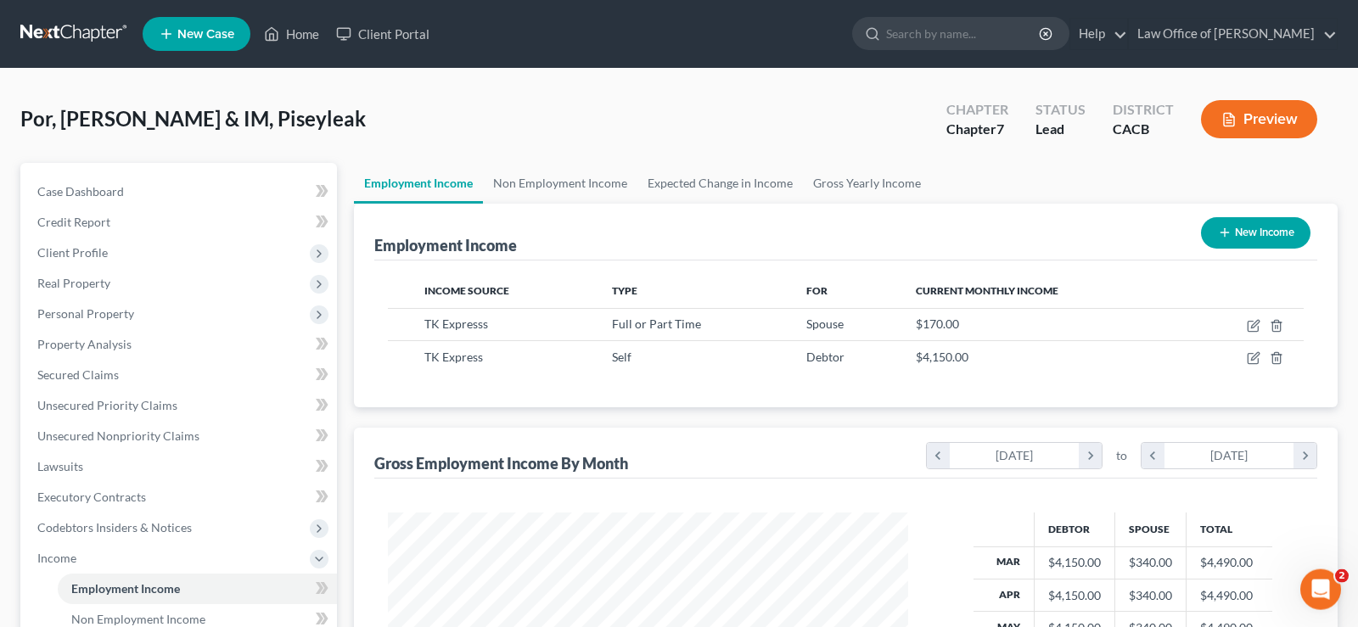
scroll to position [305, 554]
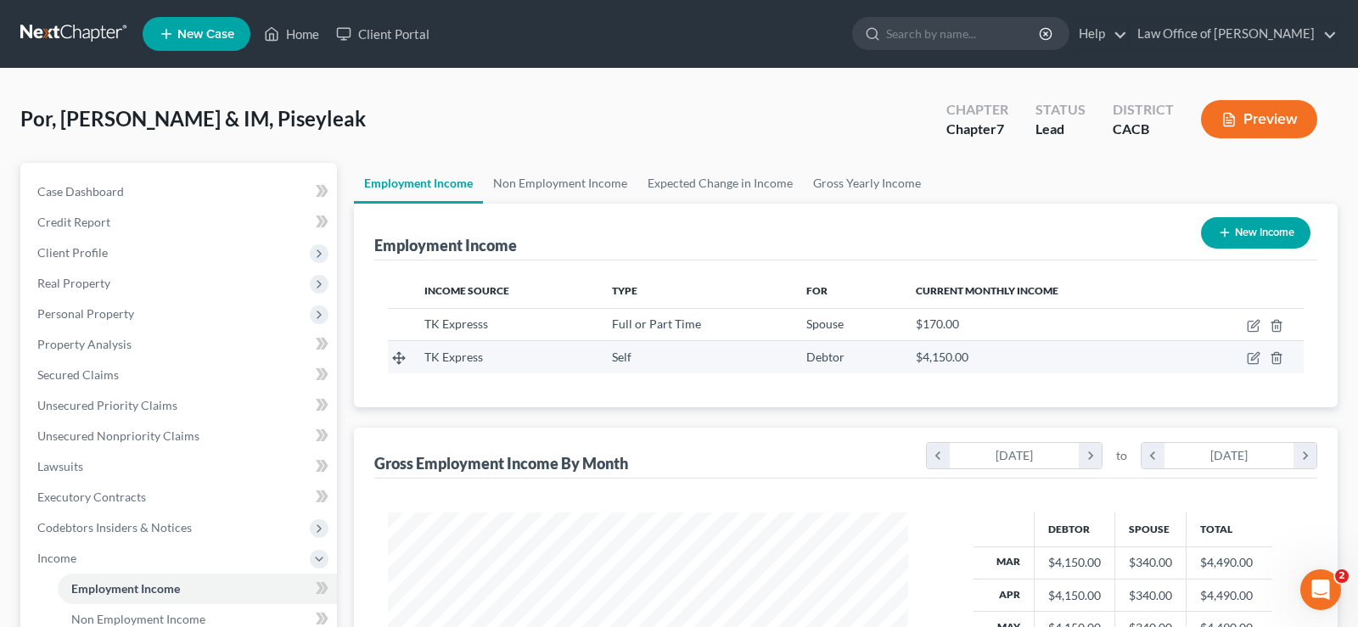
click at [1252, 351] on td at bounding box center [1245, 357] width 118 height 32
click at [1254, 363] on icon "button" at bounding box center [1253, 359] width 10 height 10
select select "1"
select select "4"
select select "0"
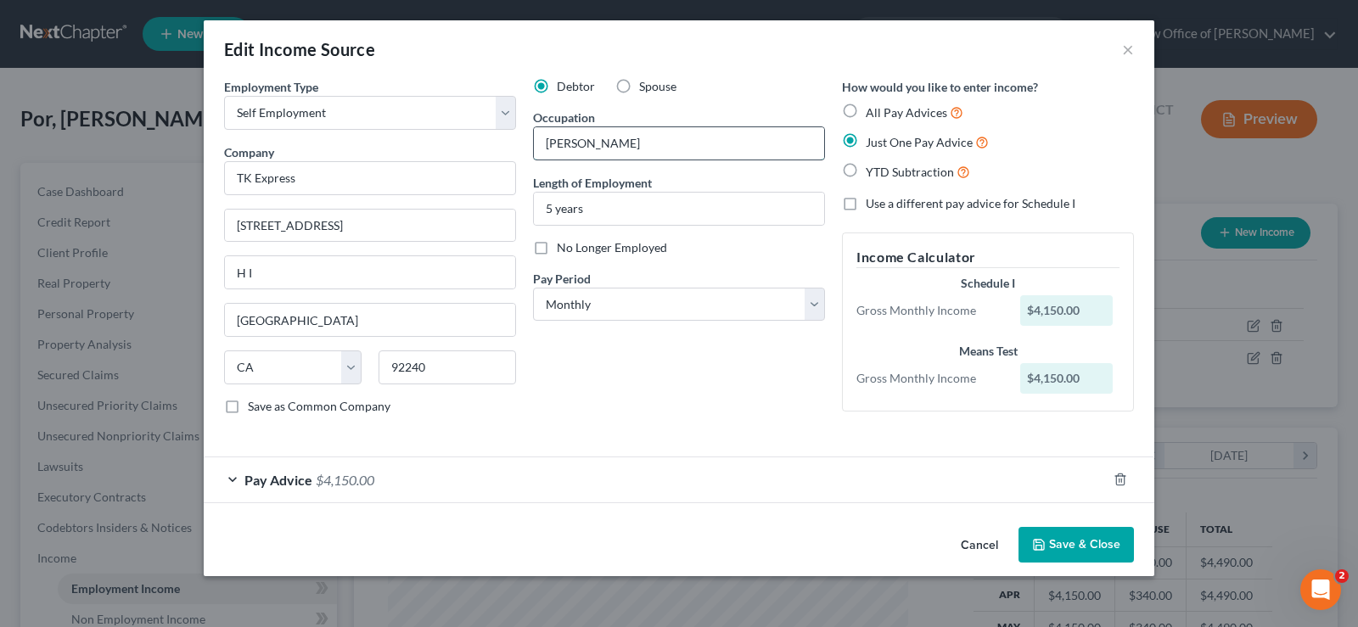
click at [611, 143] on input "[PERSON_NAME]" at bounding box center [679, 143] width 290 height 32
type input "B"
click at [630, 151] on input "text" at bounding box center [679, 143] width 290 height 32
click at [621, 218] on input "5 years" at bounding box center [679, 209] width 290 height 32
click at [571, 151] on input "text" at bounding box center [679, 143] width 290 height 32
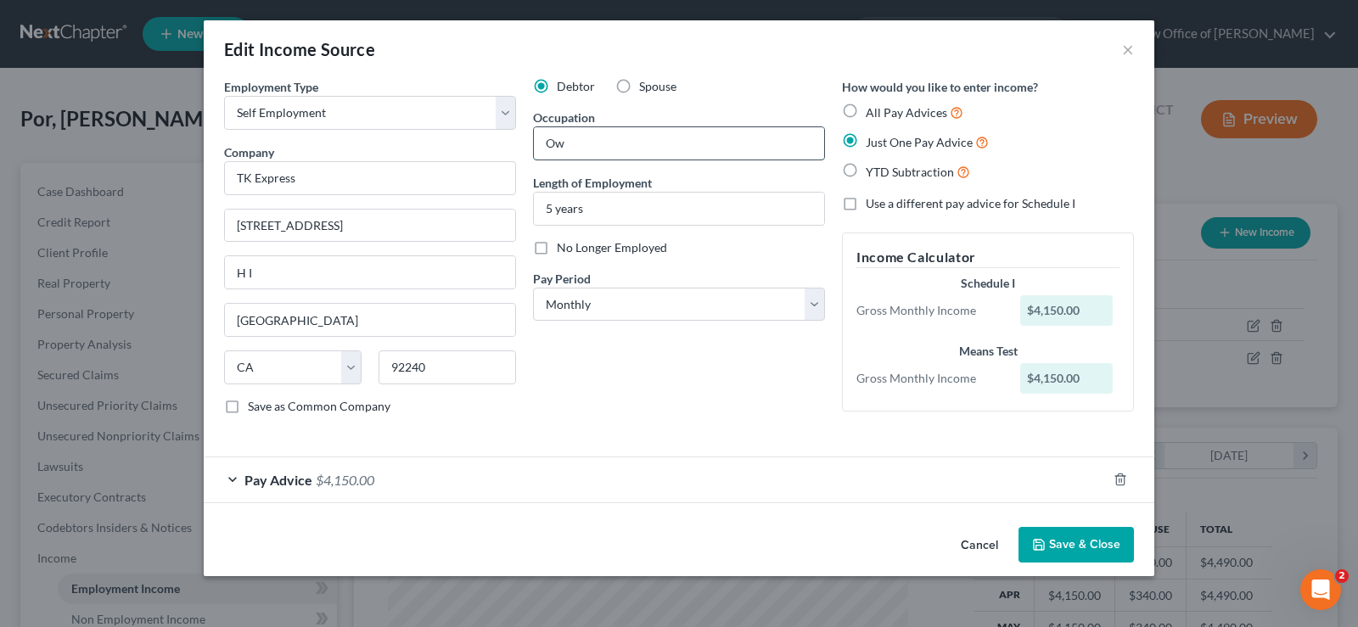
type input "O"
type input "Co/Onwer"
click at [623, 219] on input "5 years" at bounding box center [679, 209] width 290 height 32
type input "5"
type input "12 years"
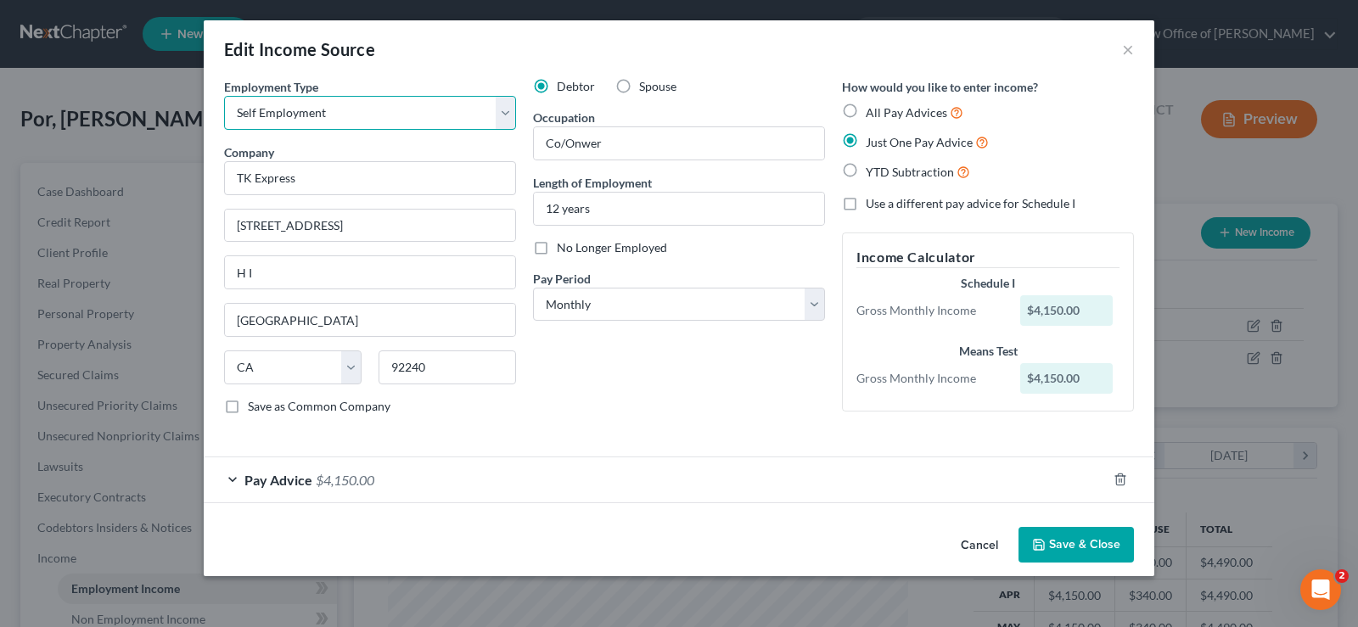
click at [224, 96] on select "Select Full or [DEMOGRAPHIC_DATA] Employment Self Employment" at bounding box center [370, 113] width 292 height 34
click option "Self Employment" at bounding box center [0, 0] width 0 height 0
click at [1074, 544] on button "Save & Close" at bounding box center [1076, 545] width 115 height 36
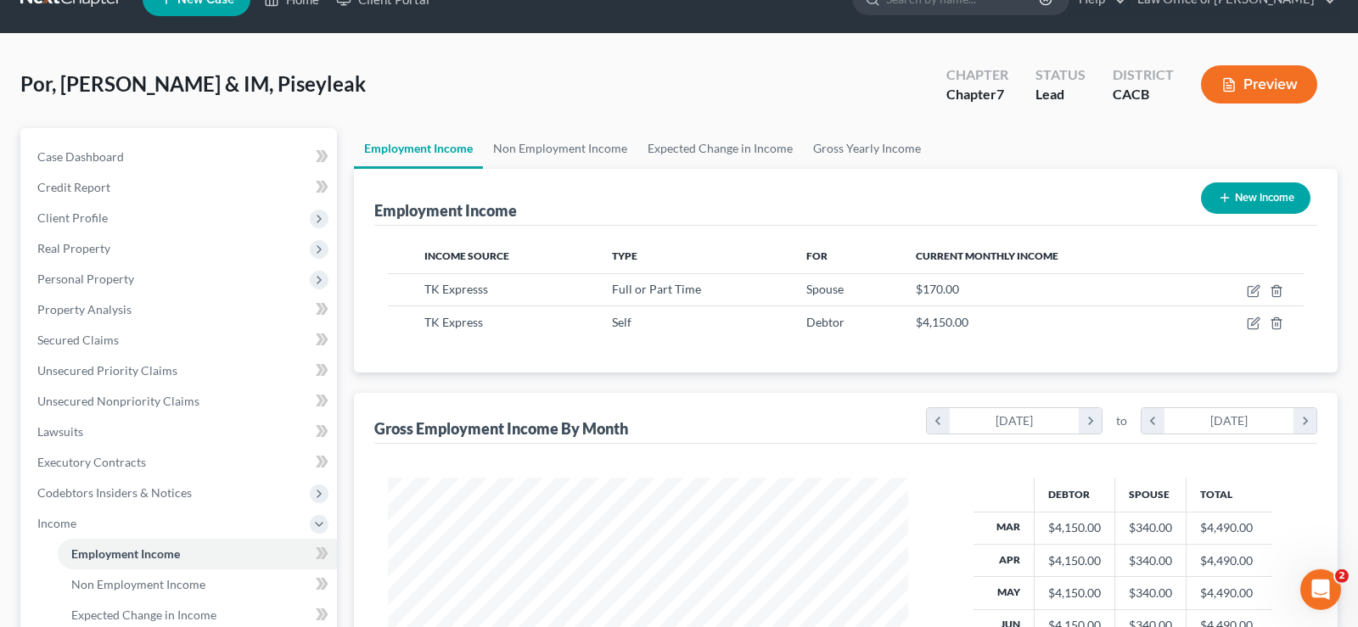
scroll to position [0, 0]
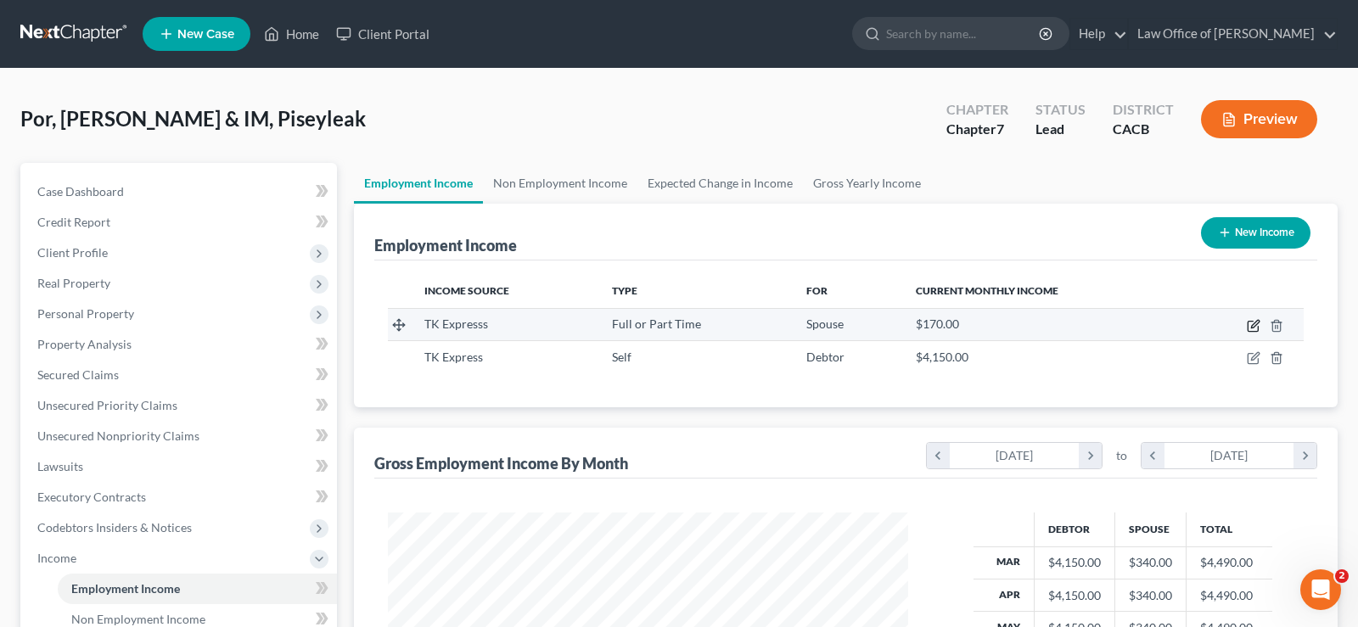
click at [1254, 327] on icon "button" at bounding box center [1254, 326] width 14 height 14
select select "0"
select select "4"
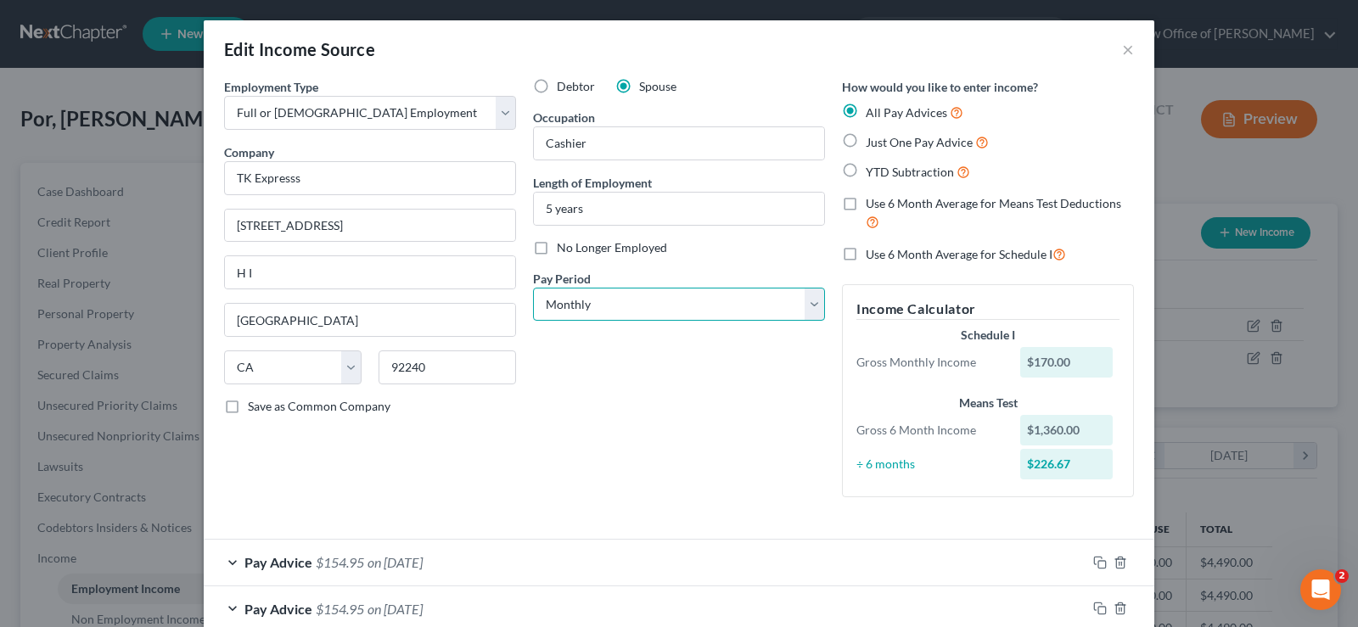
click at [533, 288] on select "Select Monthly Twice Monthly Every Other Week Weekly" at bounding box center [679, 305] width 292 height 34
select select "1"
click option "Twice Monthly" at bounding box center [0, 0] width 0 height 0
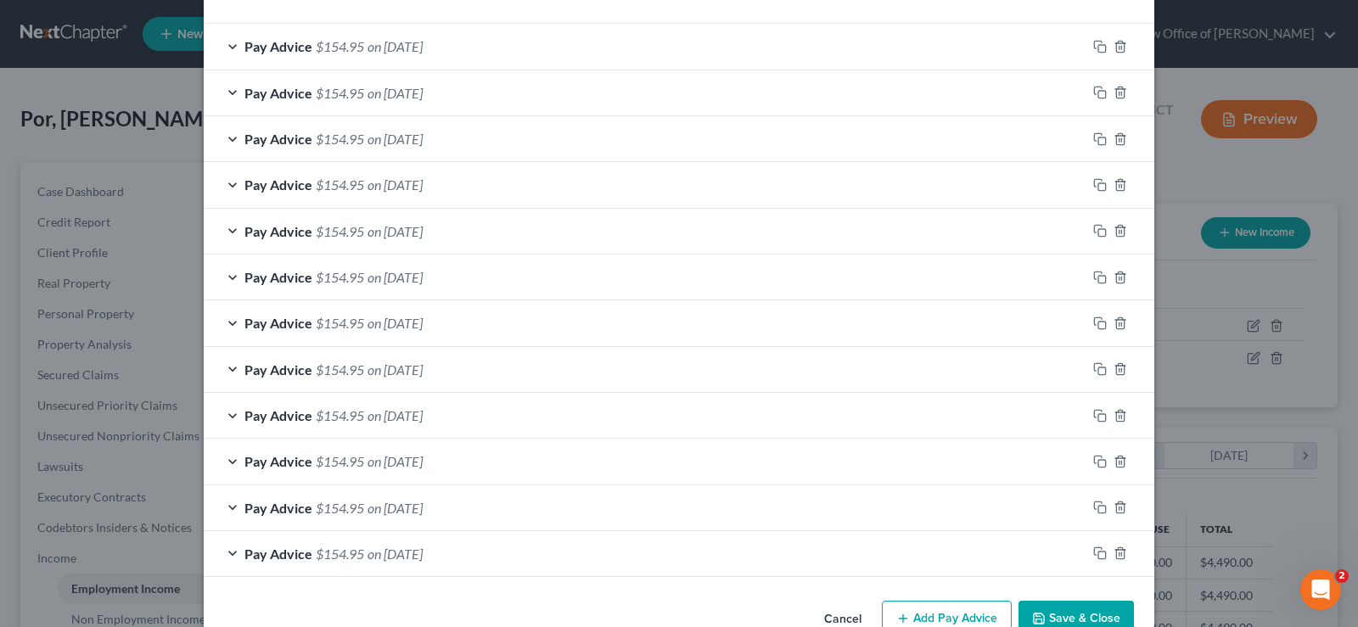
scroll to position [593, 0]
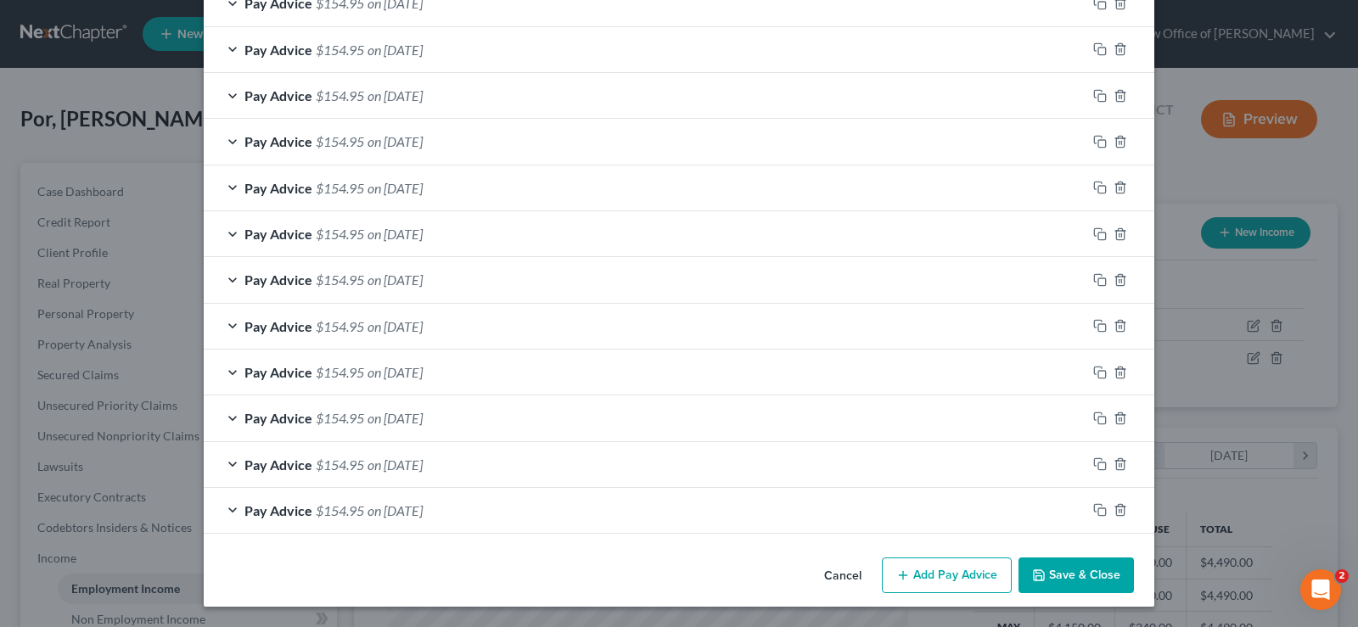
click at [1070, 573] on button "Save & Close" at bounding box center [1076, 576] width 115 height 36
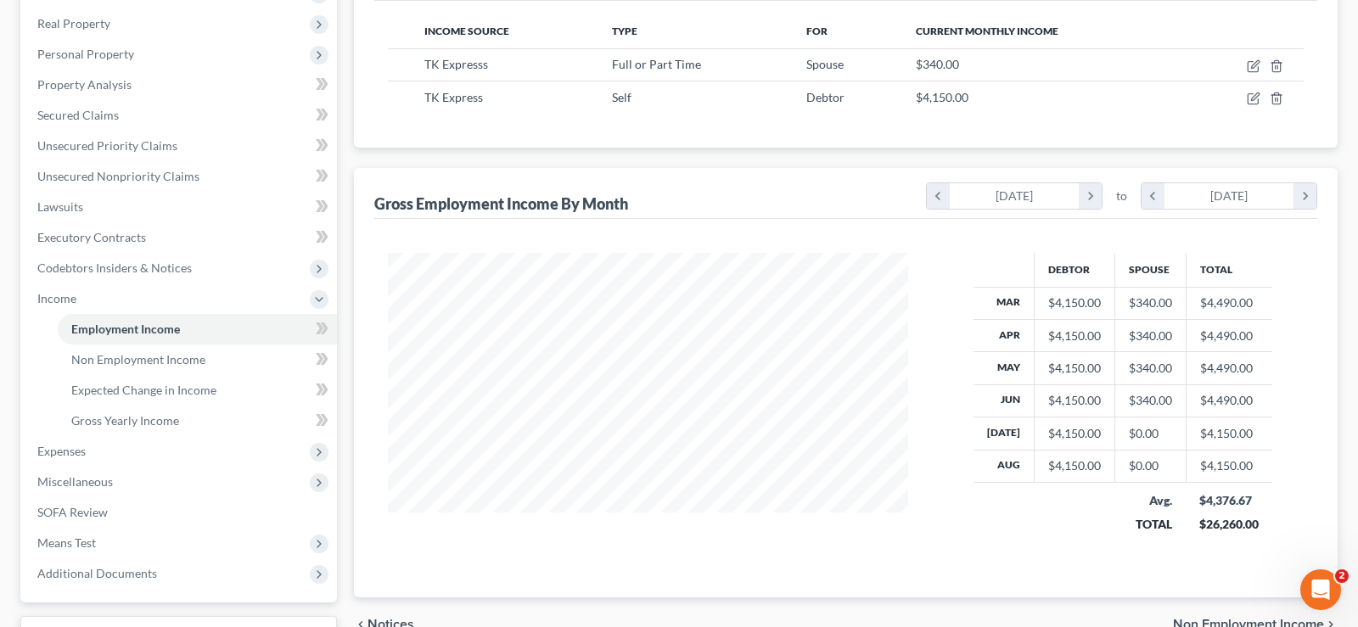
scroll to position [396, 0]
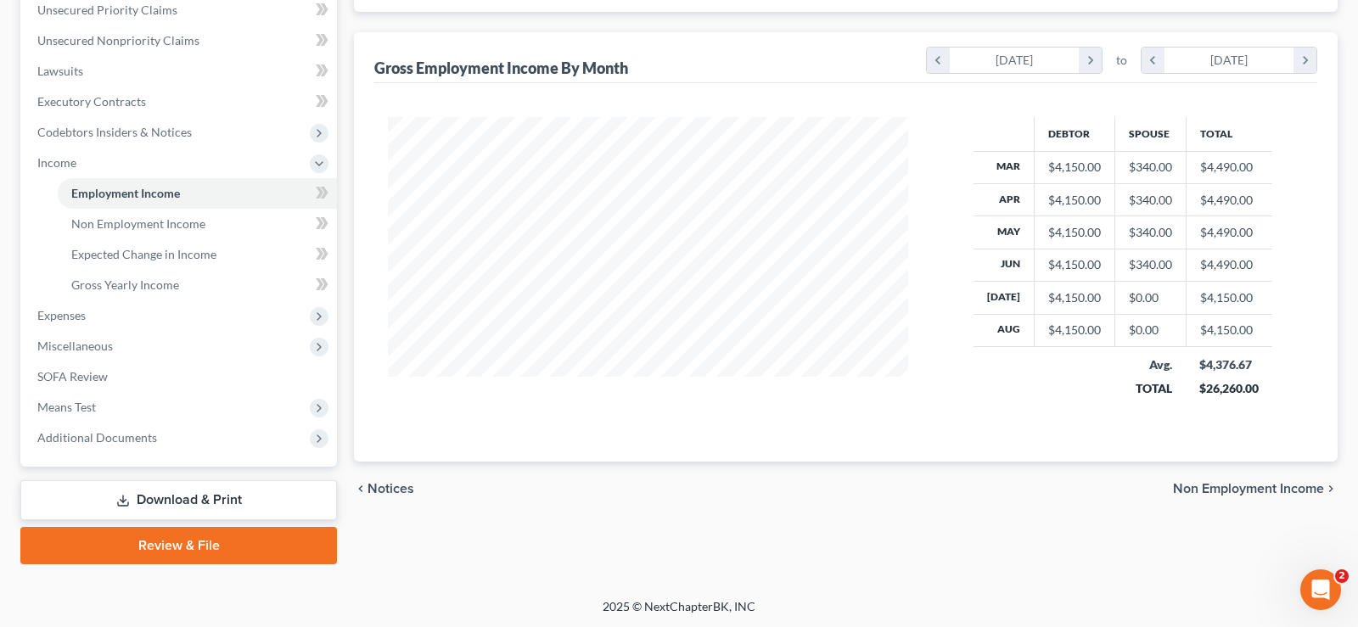
click at [1223, 490] on span "Non Employment Income" at bounding box center [1248, 489] width 151 height 14
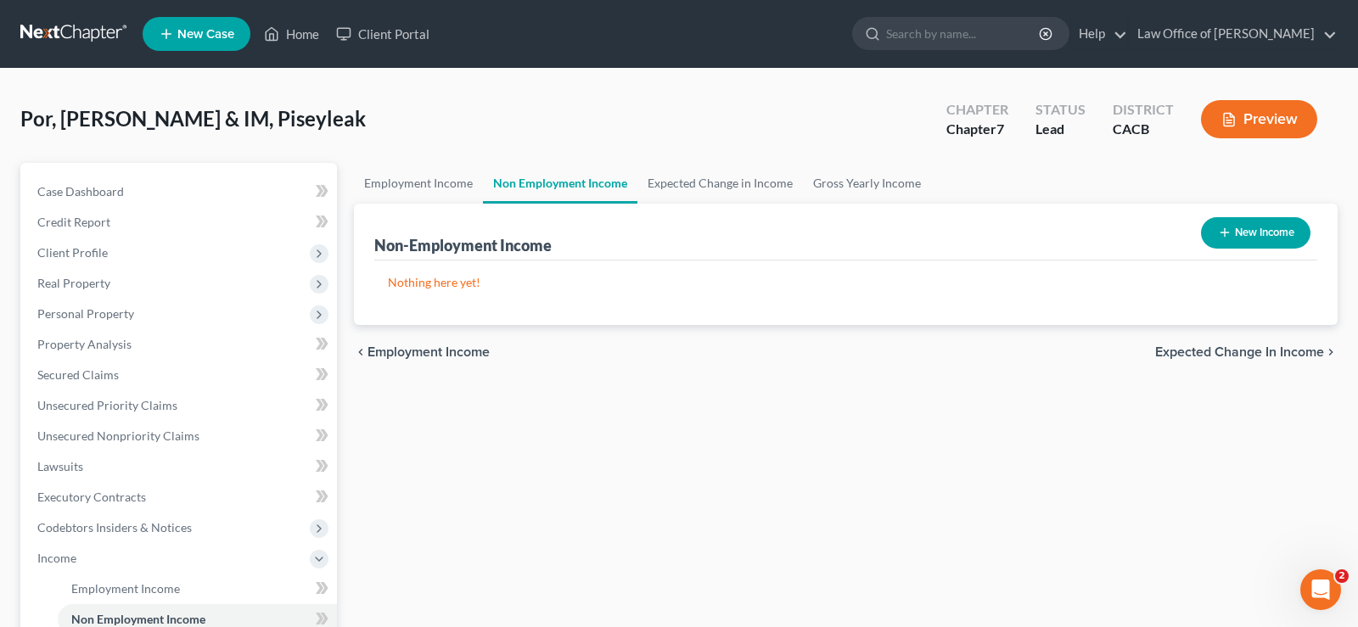
click at [1226, 354] on span "Expected Change in Income" at bounding box center [1239, 352] width 169 height 14
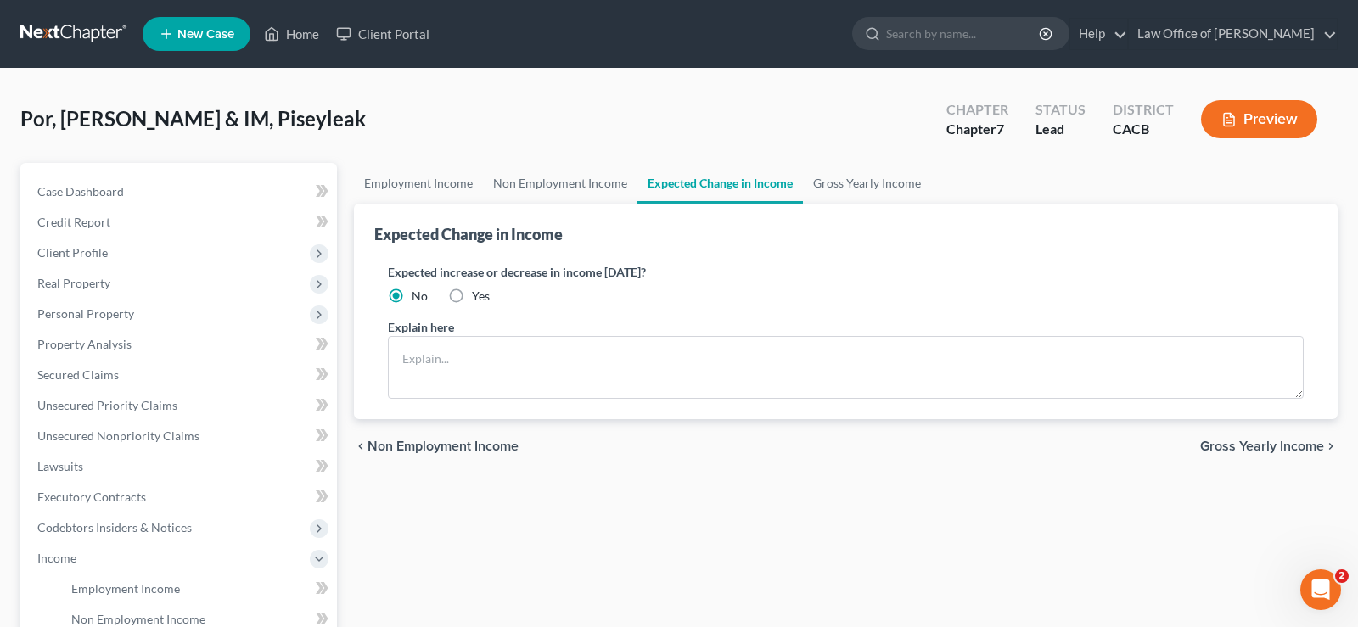
click at [1260, 442] on span "Gross Yearly Income" at bounding box center [1262, 447] width 124 height 14
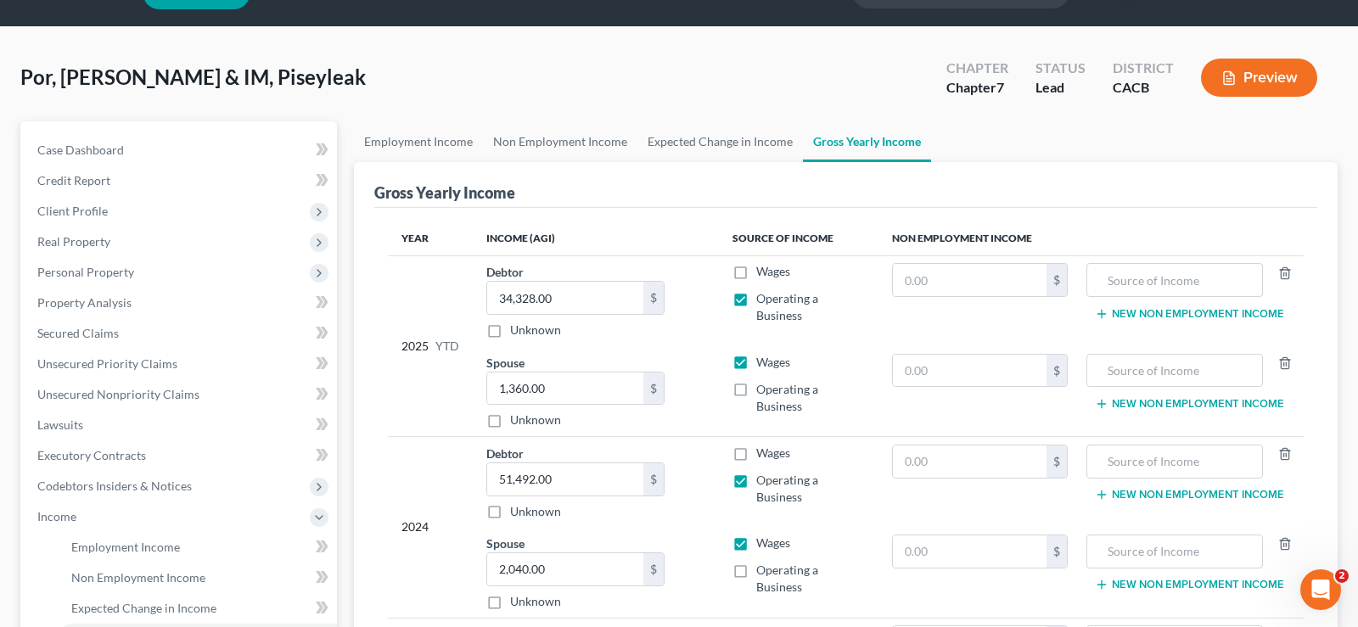
scroll to position [87, 0]
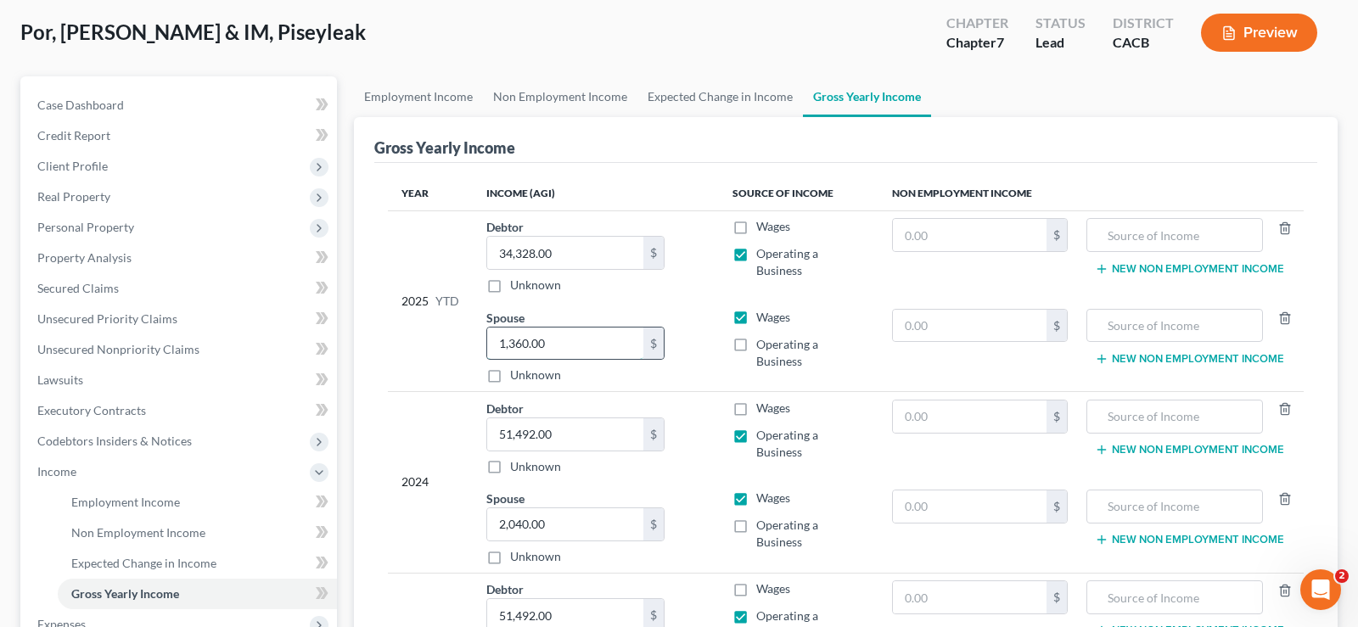
click at [576, 343] on input "1,360.00" at bounding box center [565, 344] width 156 height 32
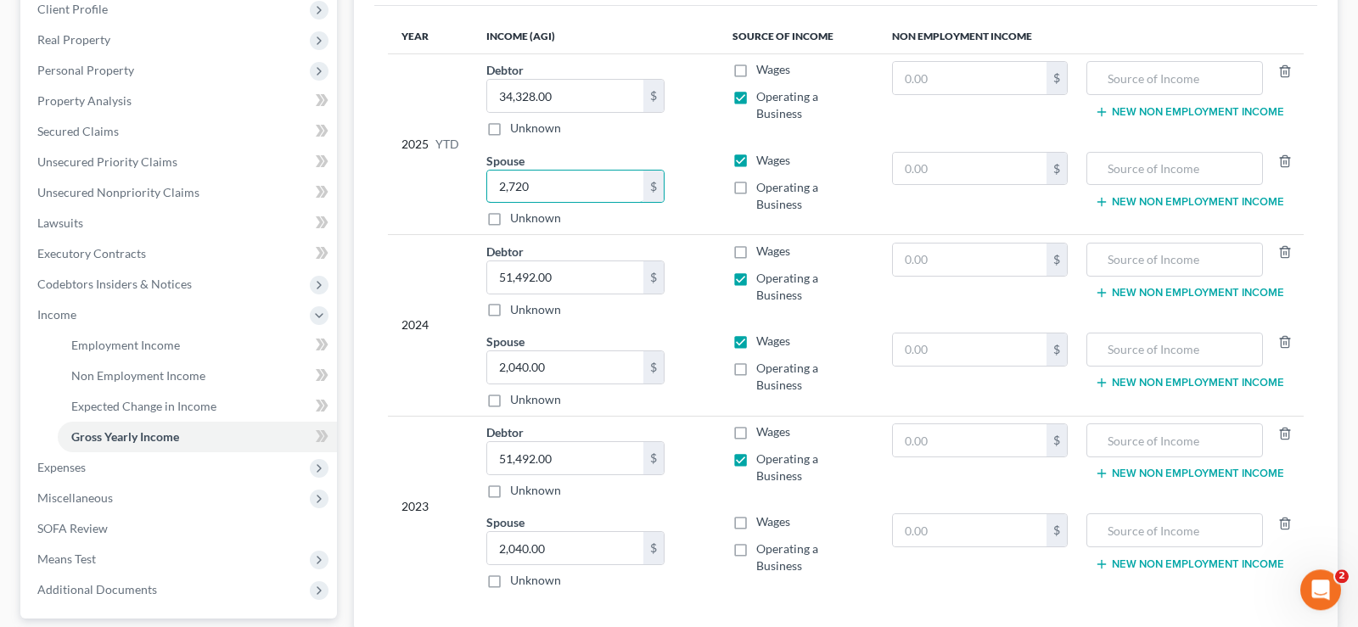
scroll to position [260, 0]
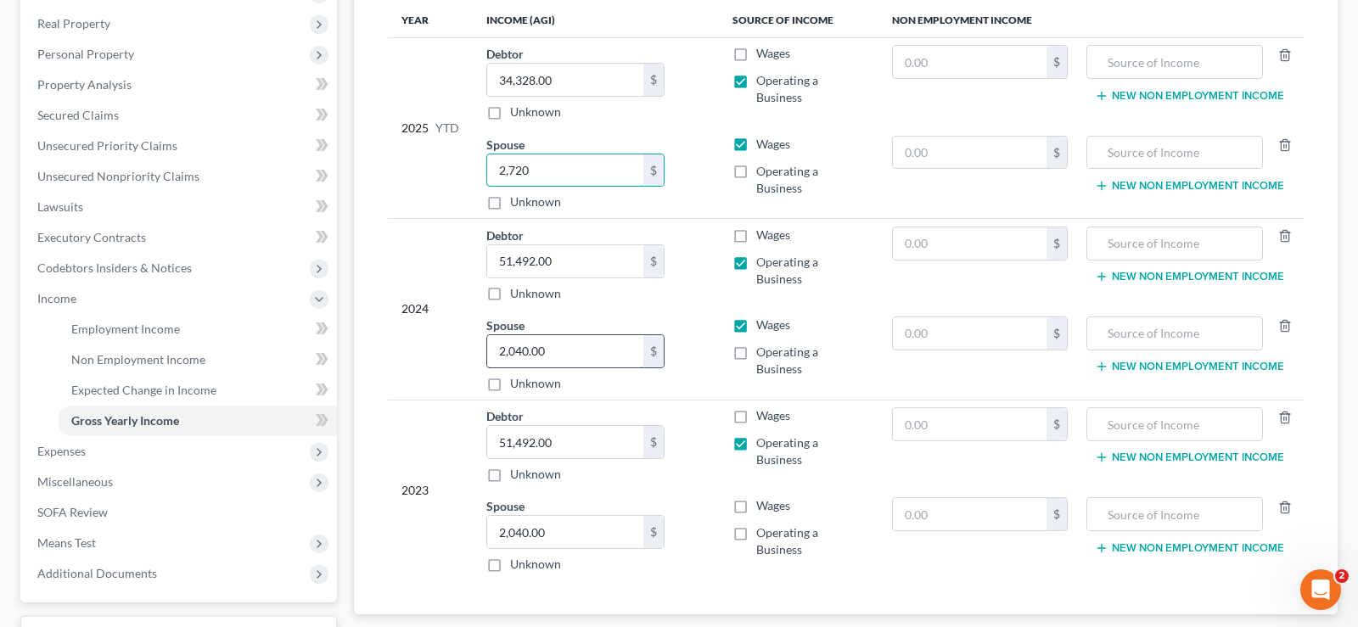
type input "2,720"
click at [603, 351] on input "2,040.00" at bounding box center [565, 351] width 156 height 32
click at [583, 352] on input "2,040.00" at bounding box center [565, 351] width 156 height 32
type input "2"
type input "4,080"
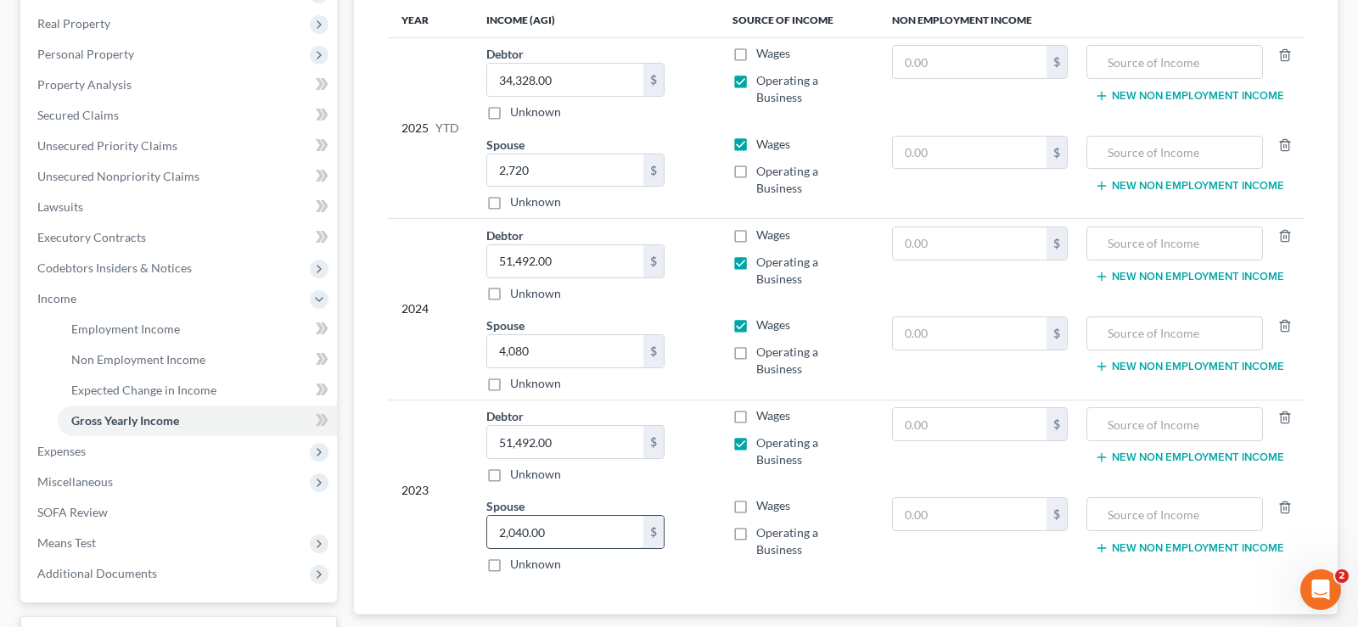
click at [581, 530] on input "2,040.00" at bounding box center [565, 532] width 156 height 32
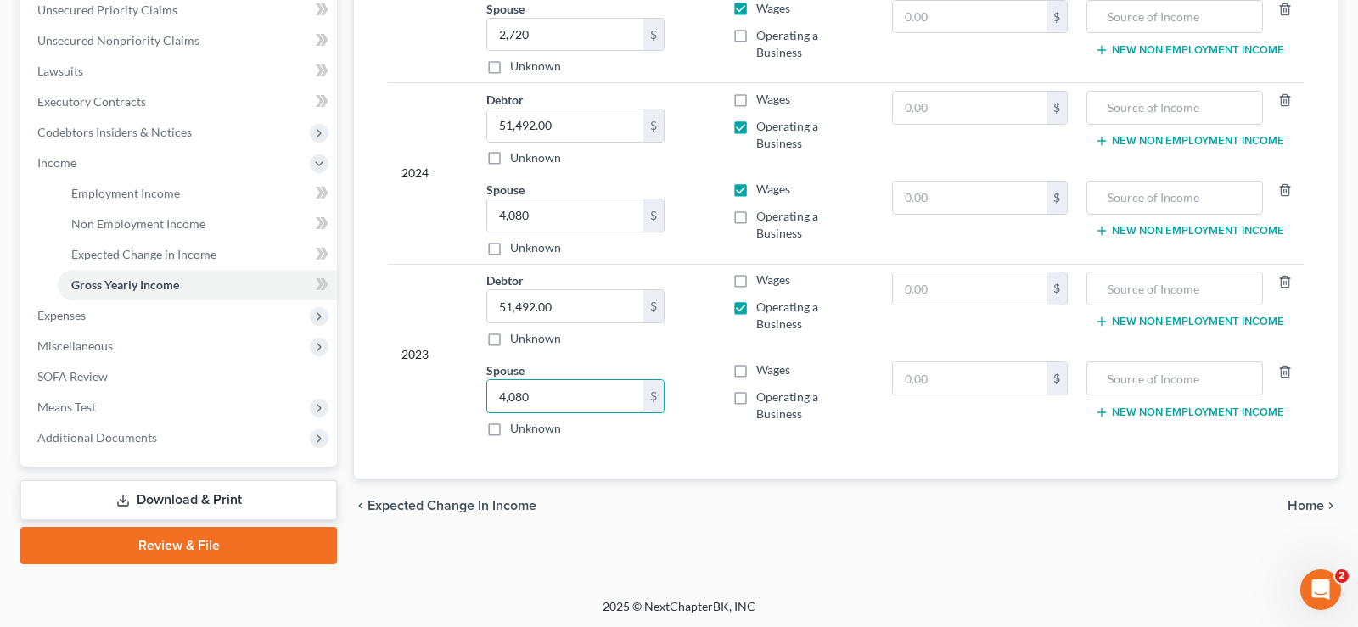
type input "4,080"
click at [1316, 505] on span "Home" at bounding box center [1306, 506] width 36 height 14
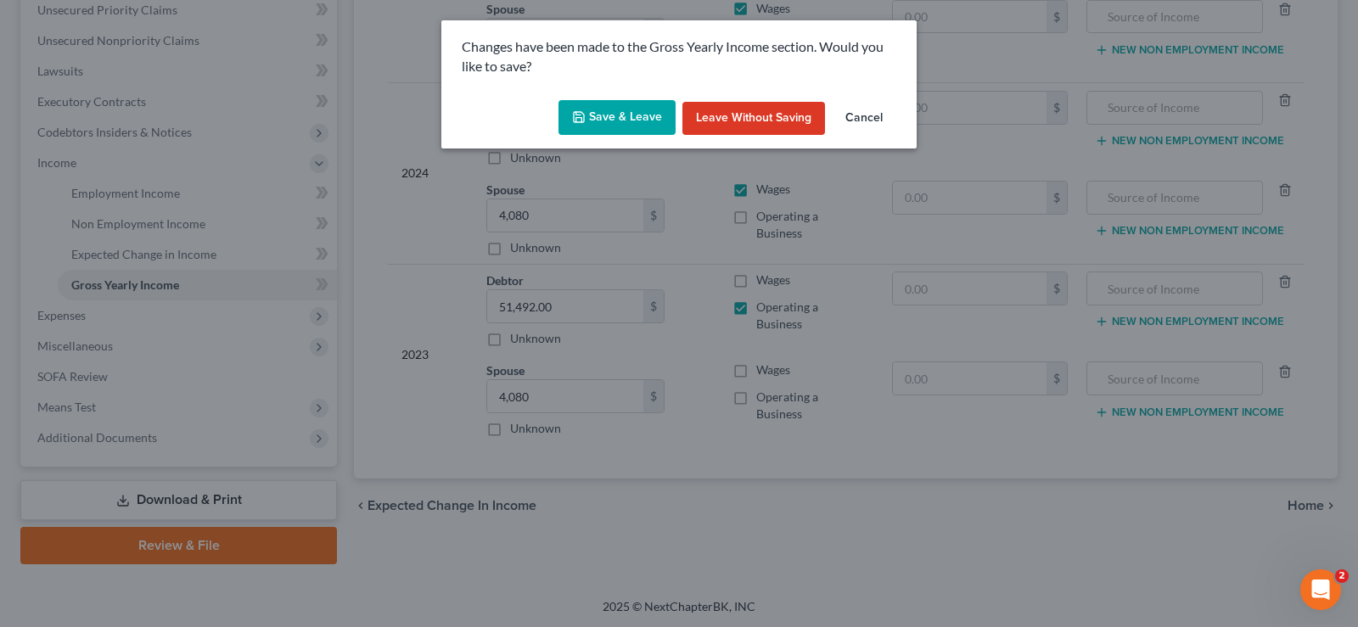
click at [598, 110] on button "Save & Leave" at bounding box center [616, 118] width 117 height 36
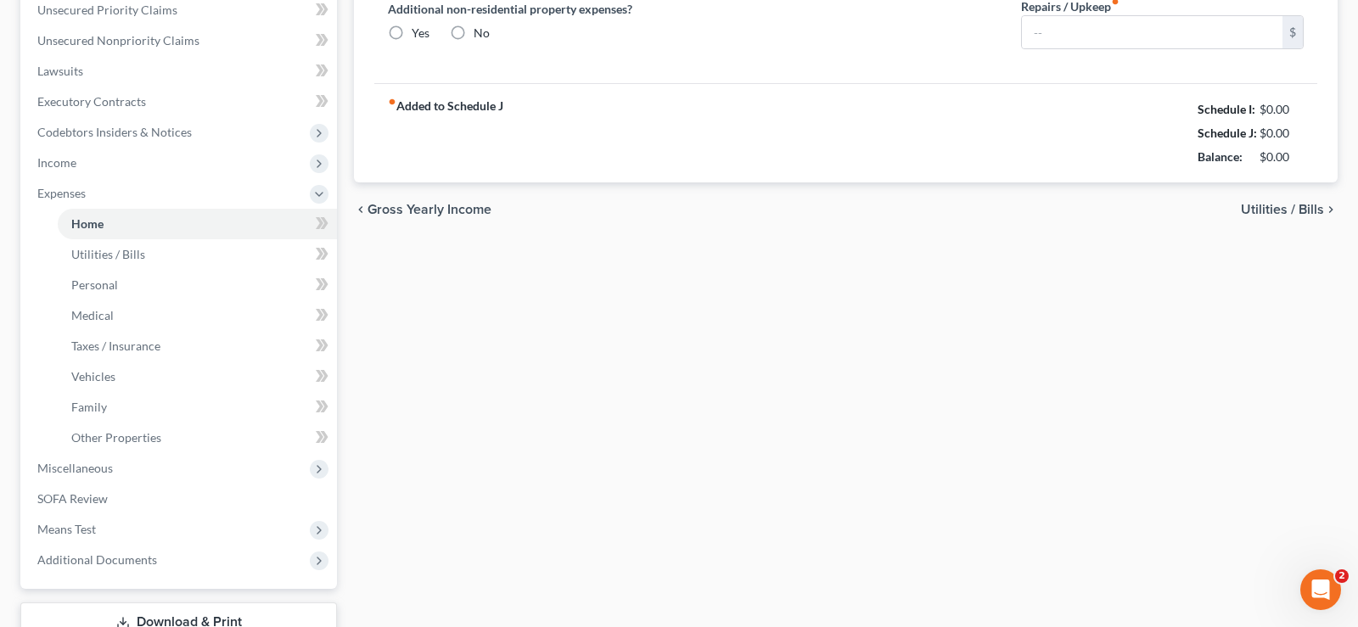
type input "1,097.00"
type input "0.00"
radio input "true"
type input "0.00"
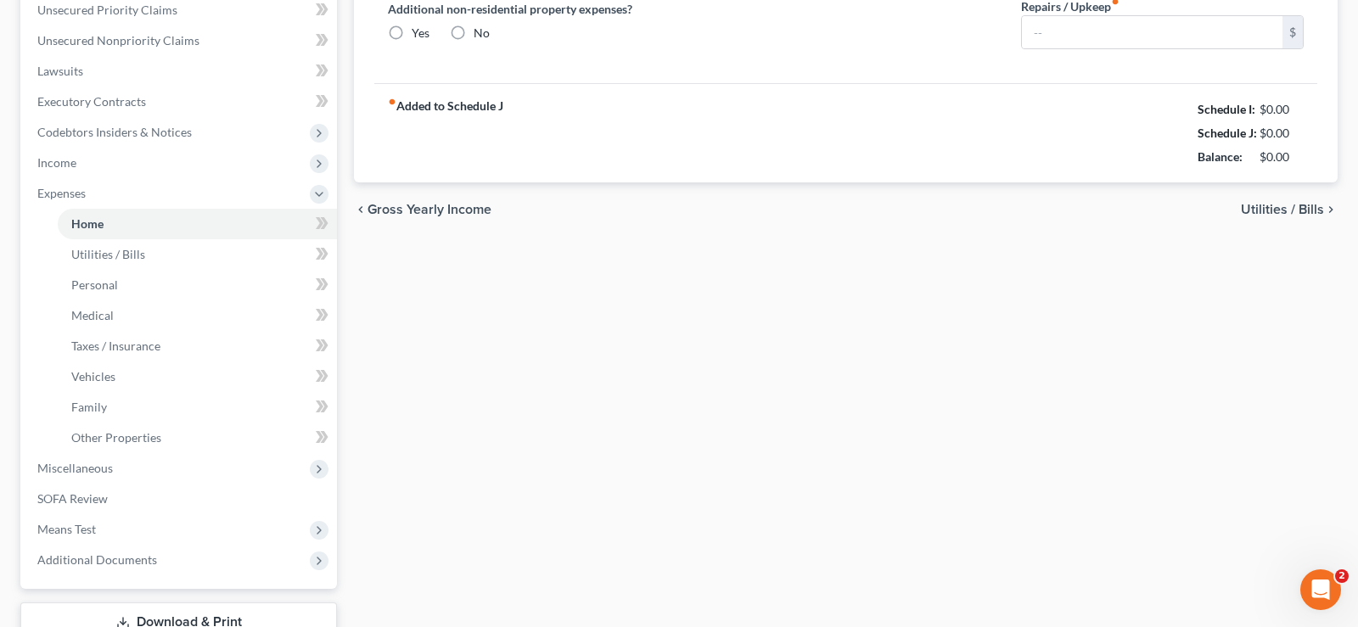
type input "0.00"
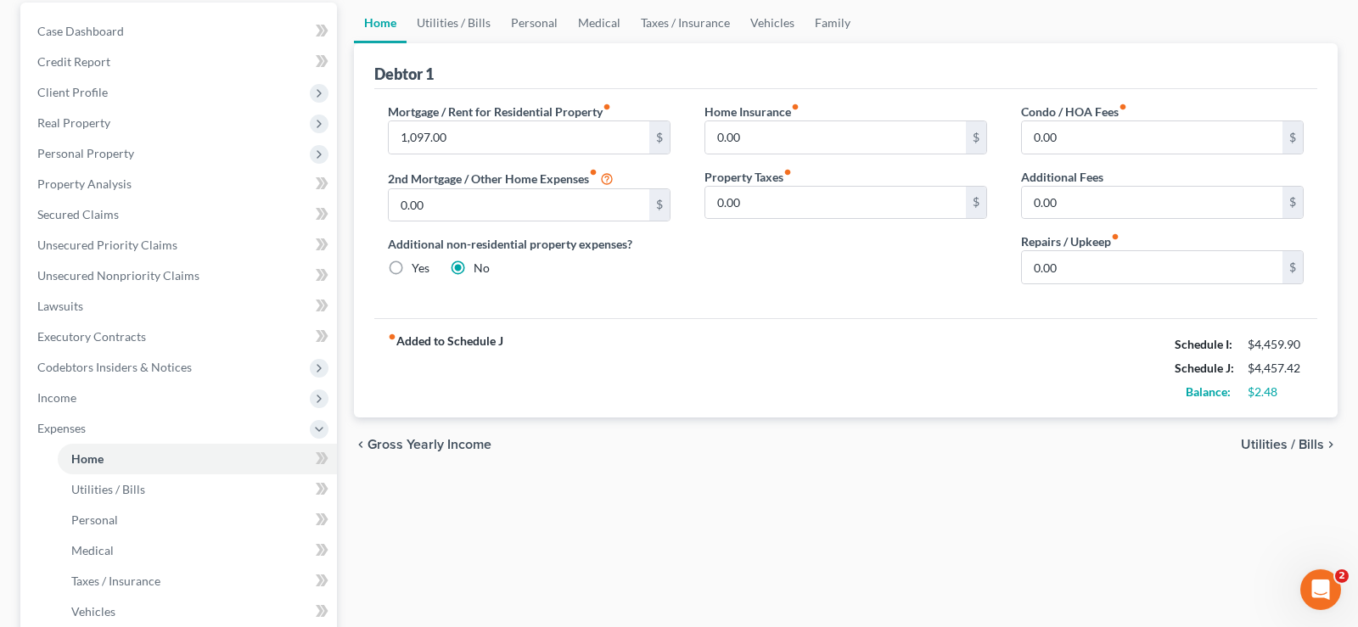
scroll to position [87, 0]
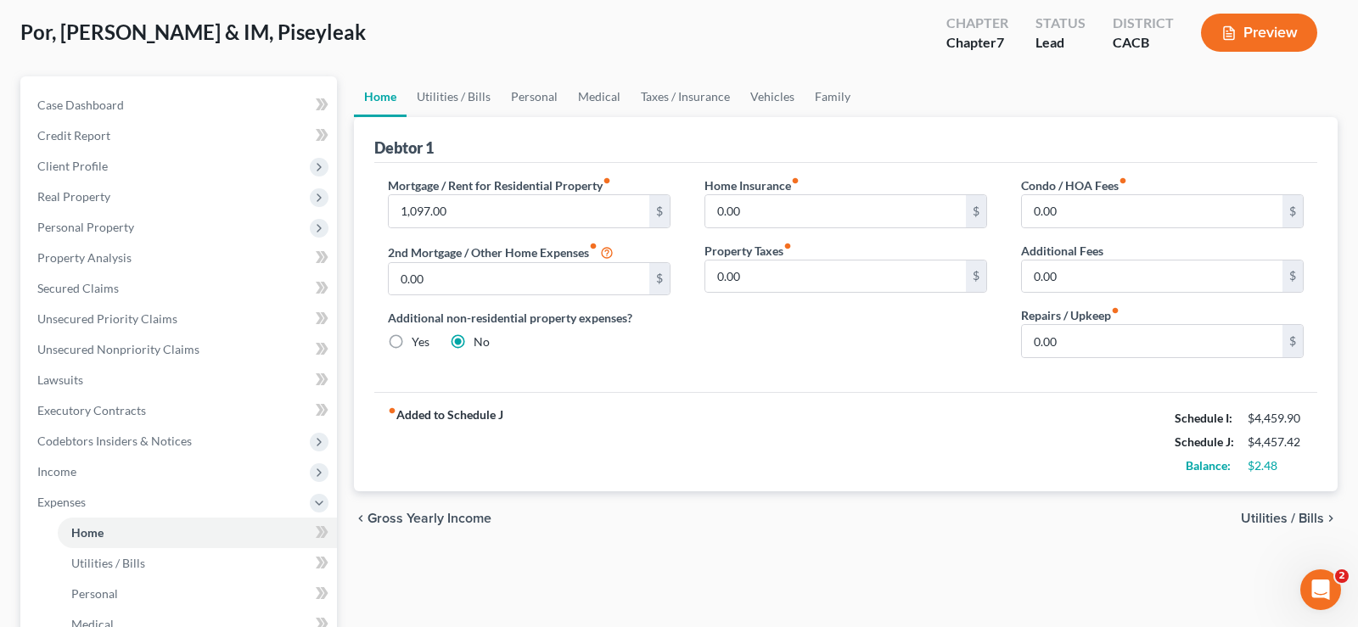
click at [1277, 520] on span "Utilities / Bills" at bounding box center [1282, 519] width 83 height 14
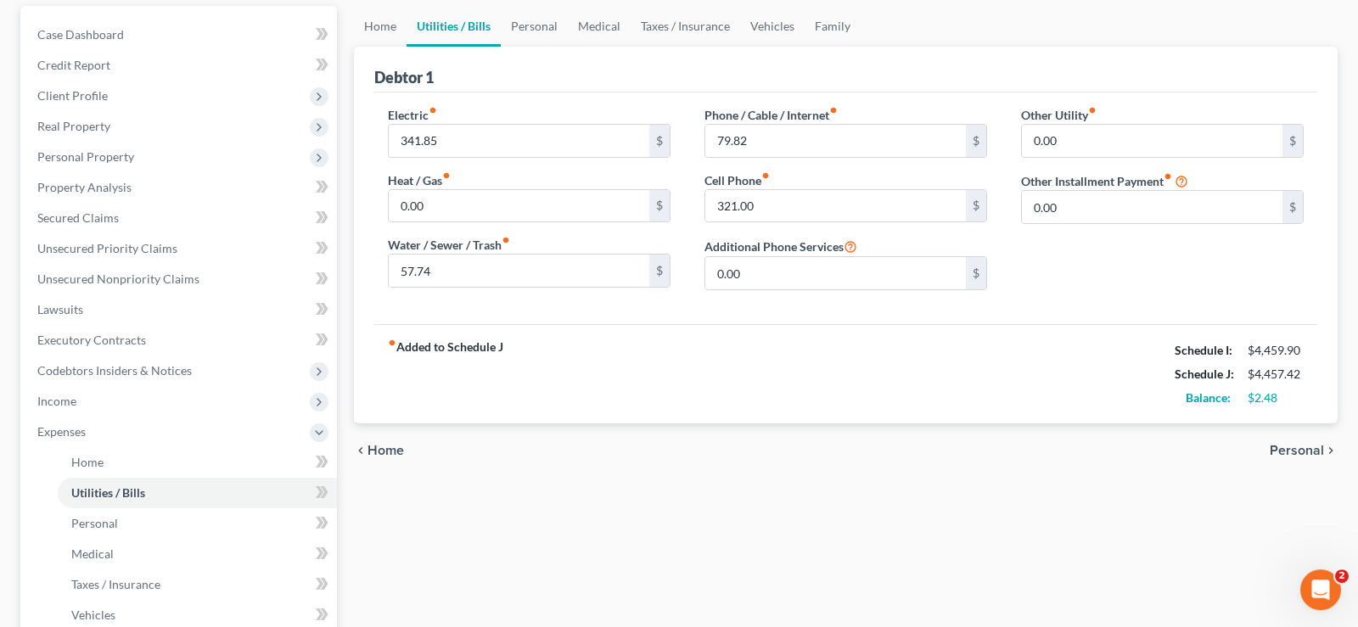
scroll to position [173, 0]
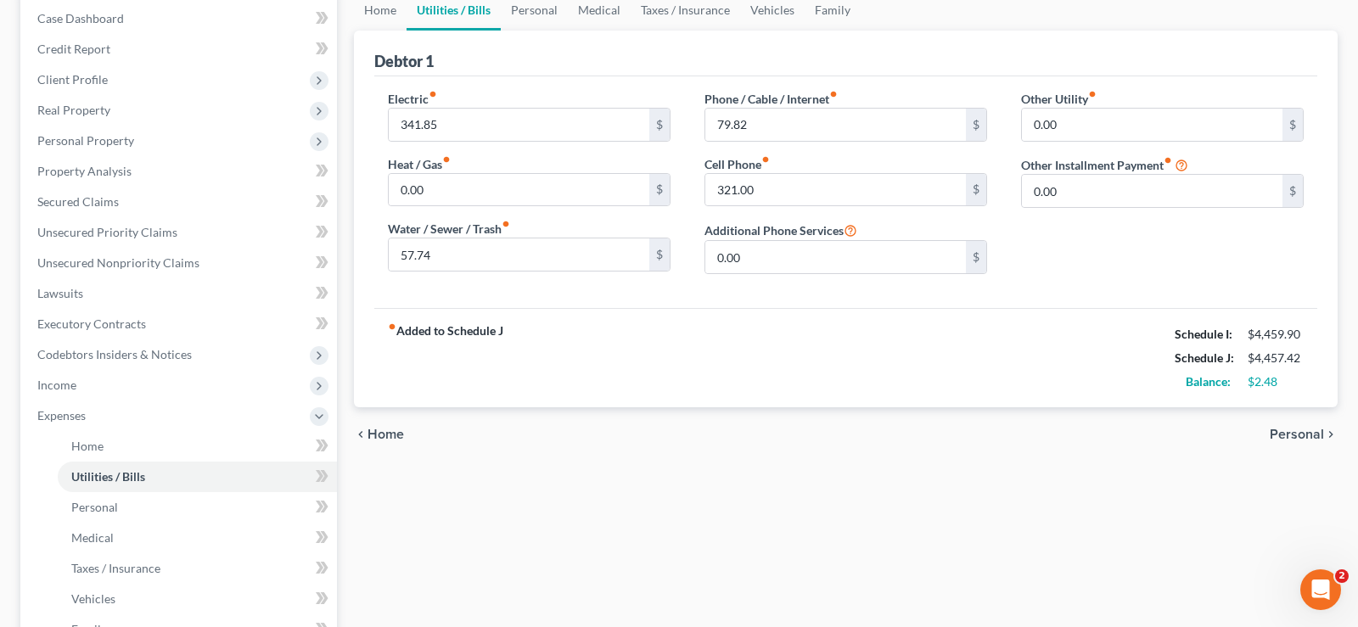
click at [1291, 428] on span "Personal" at bounding box center [1297, 435] width 54 height 14
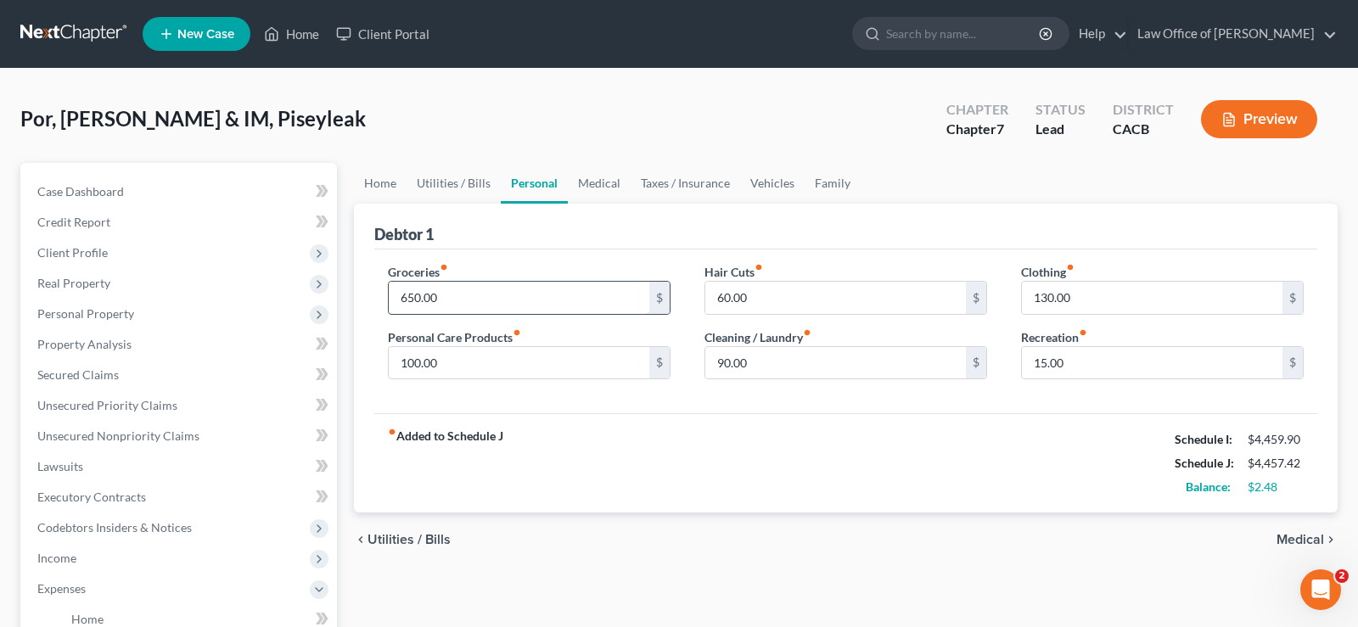
click at [444, 295] on input "650.00" at bounding box center [519, 298] width 261 height 32
type input "750"
click at [1080, 367] on input "15.00" at bounding box center [1152, 363] width 261 height 32
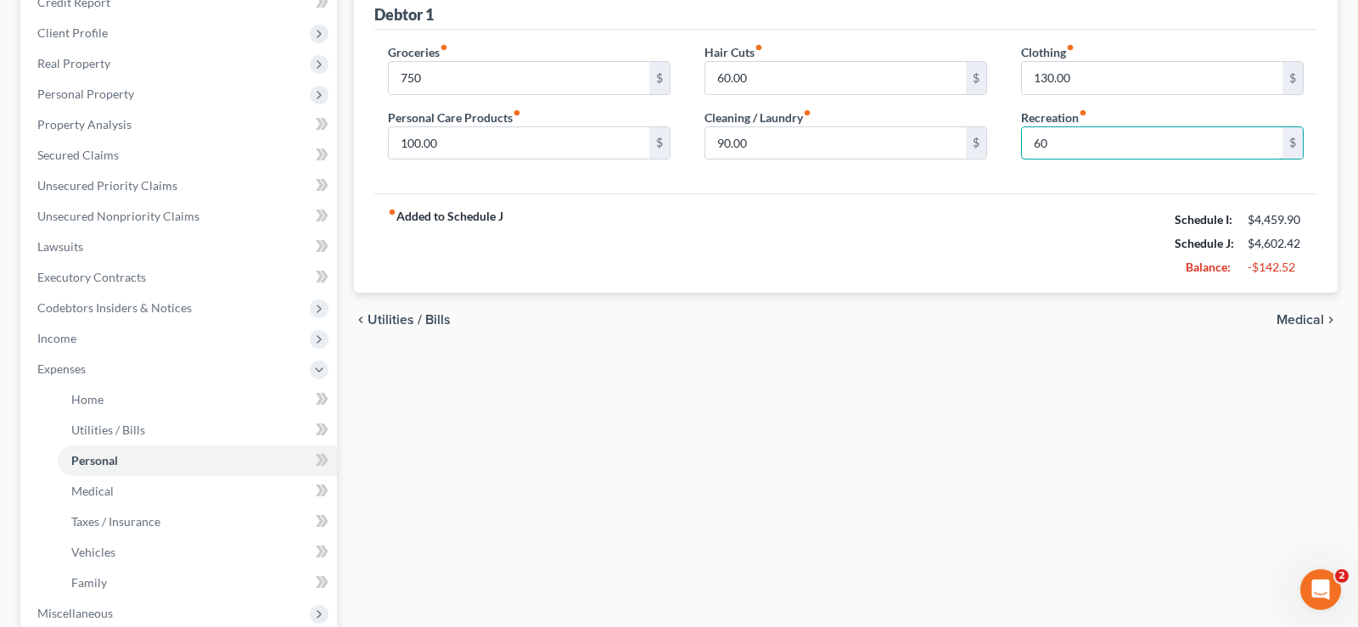
scroll to position [260, 0]
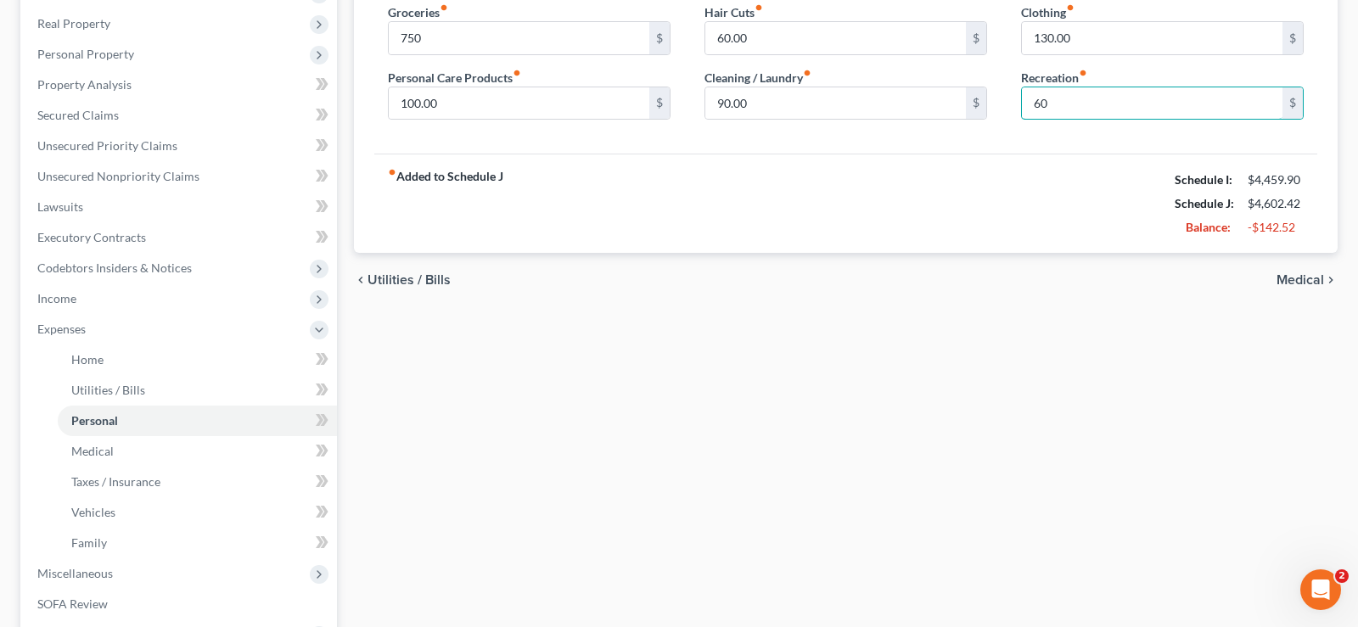
type input "60"
click at [1320, 270] on div "chevron_left Utilities / Bills Medical chevron_right" at bounding box center [846, 280] width 984 height 54
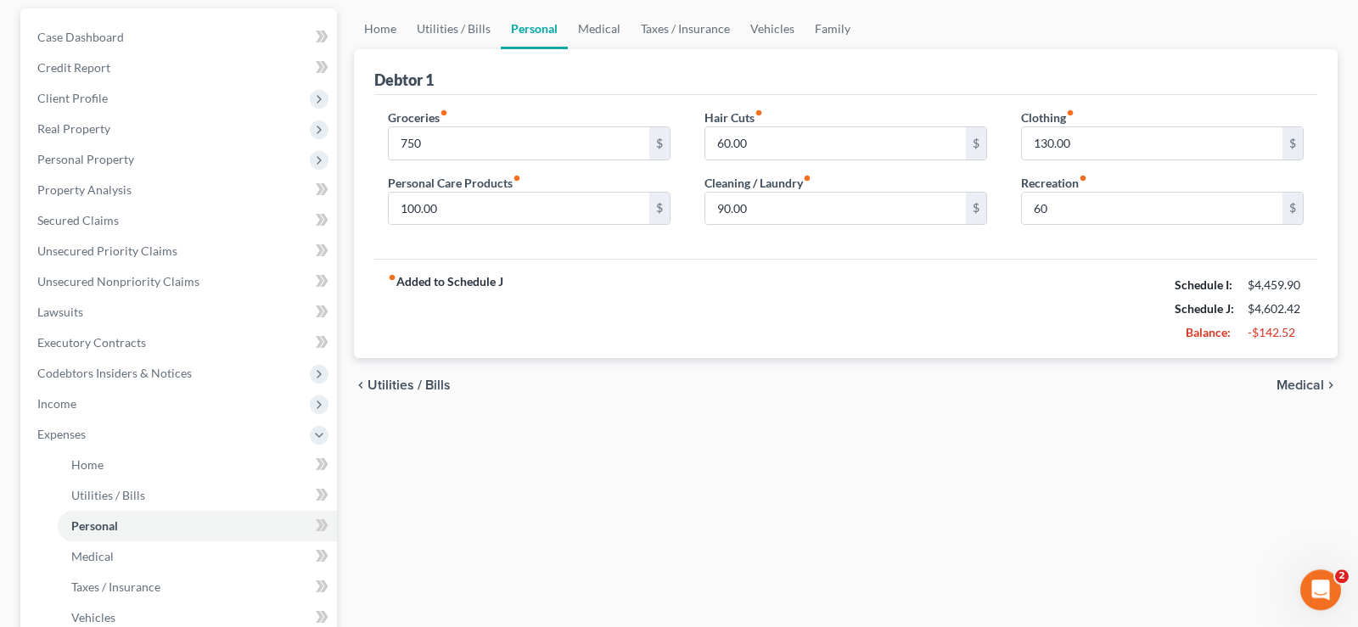
scroll to position [87, 0]
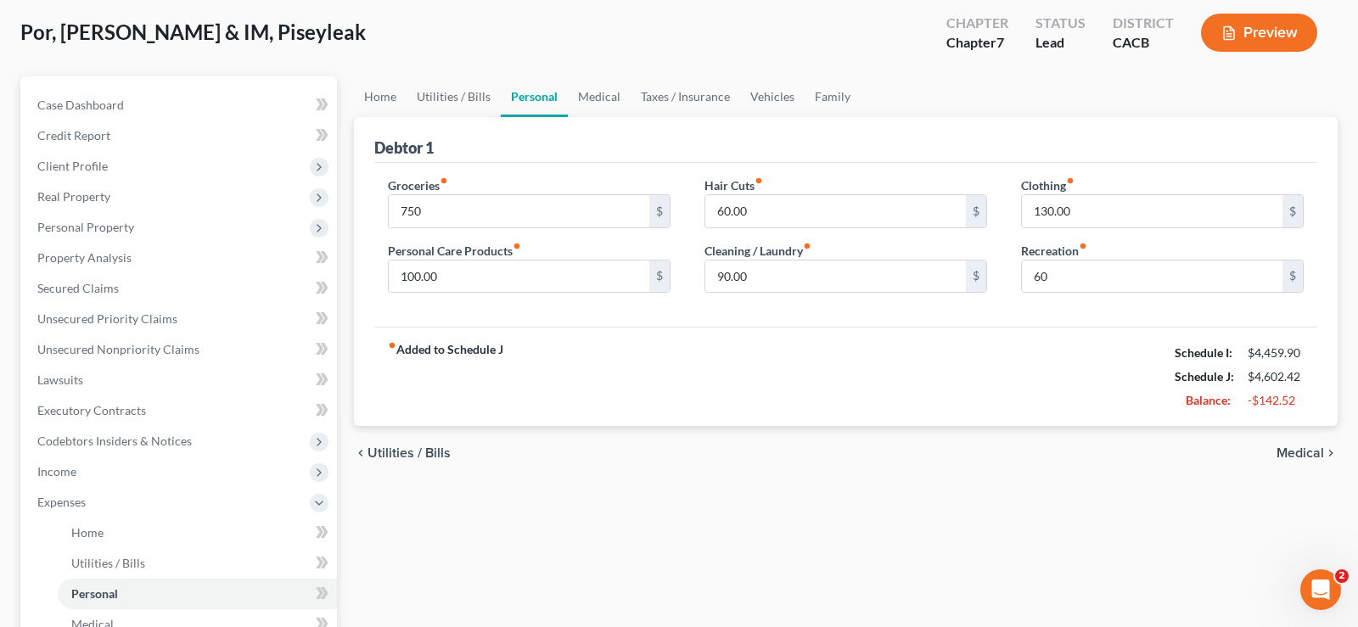
click at [1310, 453] on span "Medical" at bounding box center [1301, 453] width 48 height 14
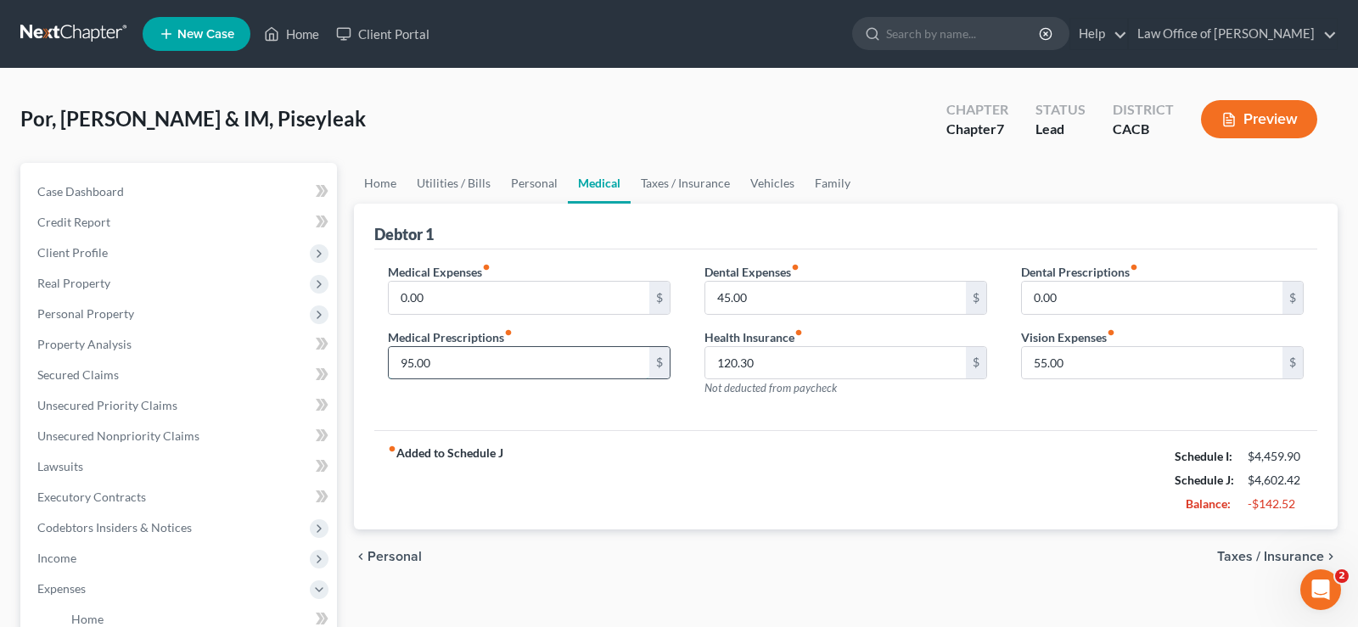
click at [480, 364] on input "95.00" at bounding box center [519, 363] width 261 height 32
click at [446, 296] on input "0.00" at bounding box center [519, 298] width 261 height 32
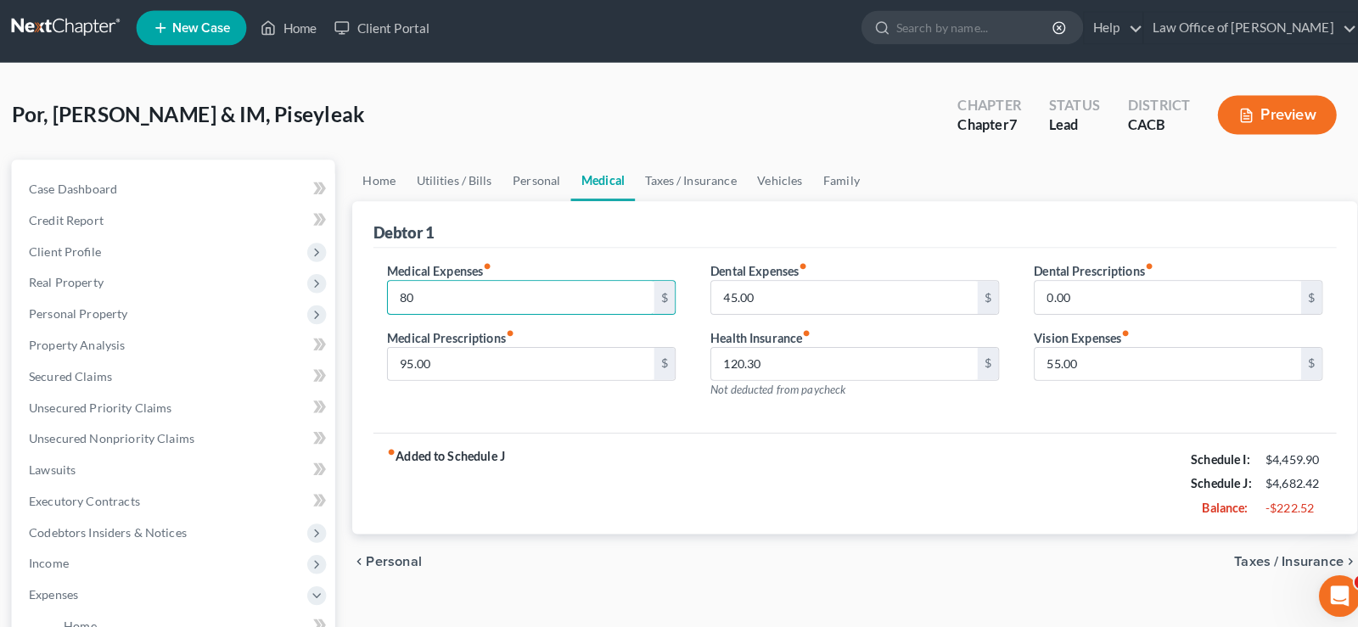
type input "80"
click at [1248, 560] on span "Taxes / Insurance" at bounding box center [1270, 557] width 107 height 14
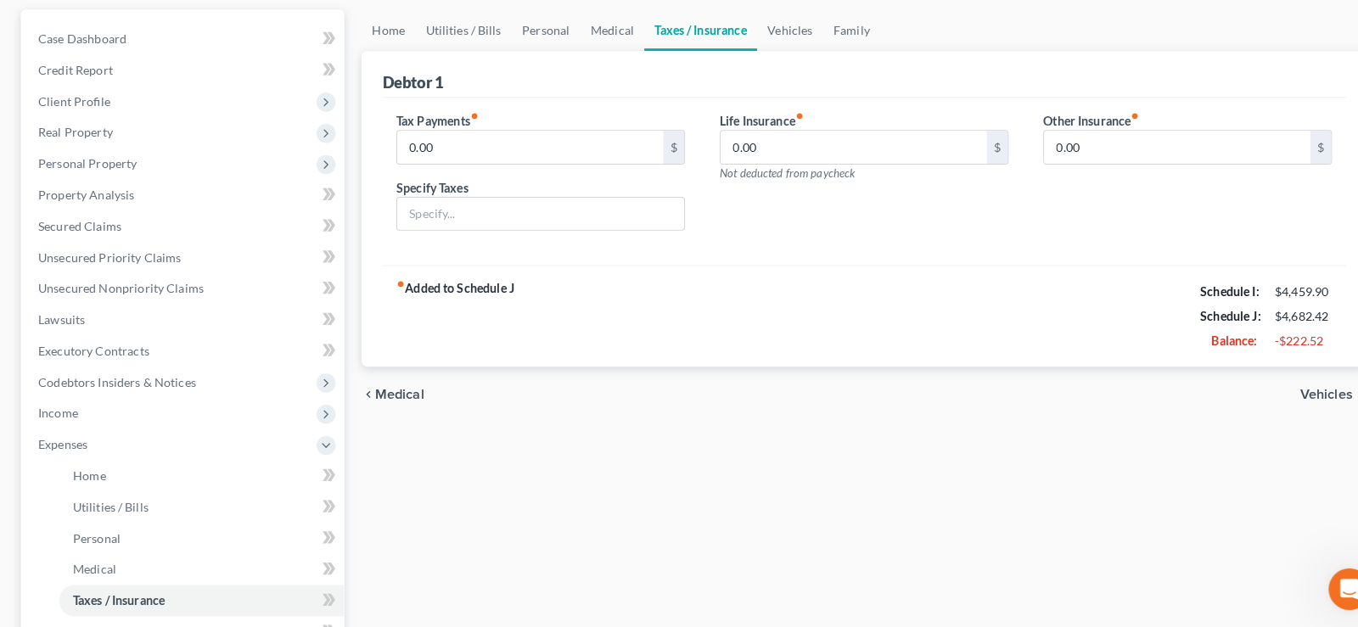
scroll to position [159, 0]
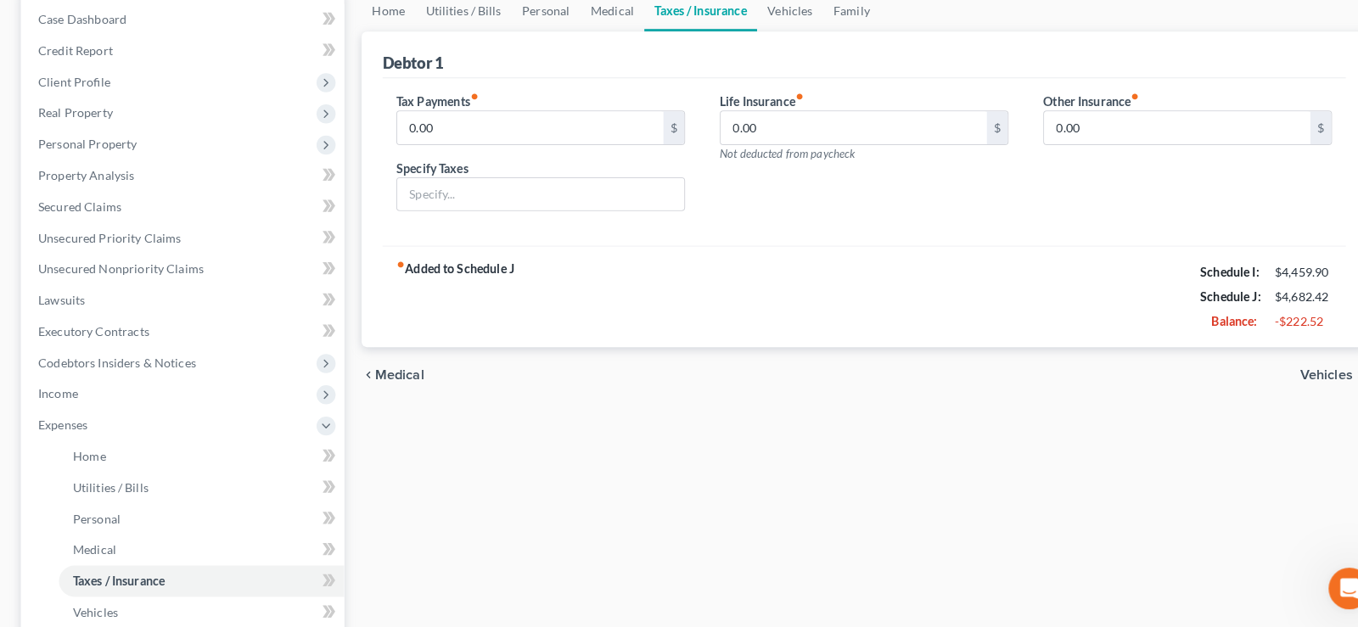
click at [1282, 382] on span "Vehicles" at bounding box center [1298, 381] width 52 height 14
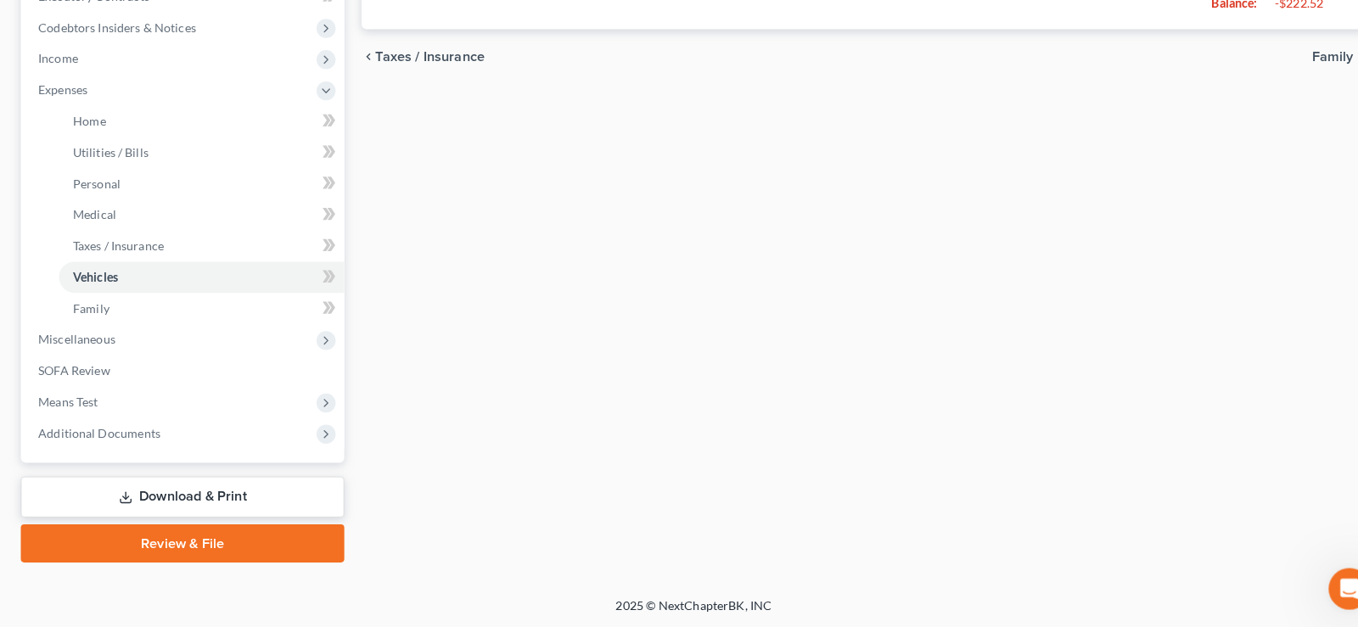
scroll to position [154, 0]
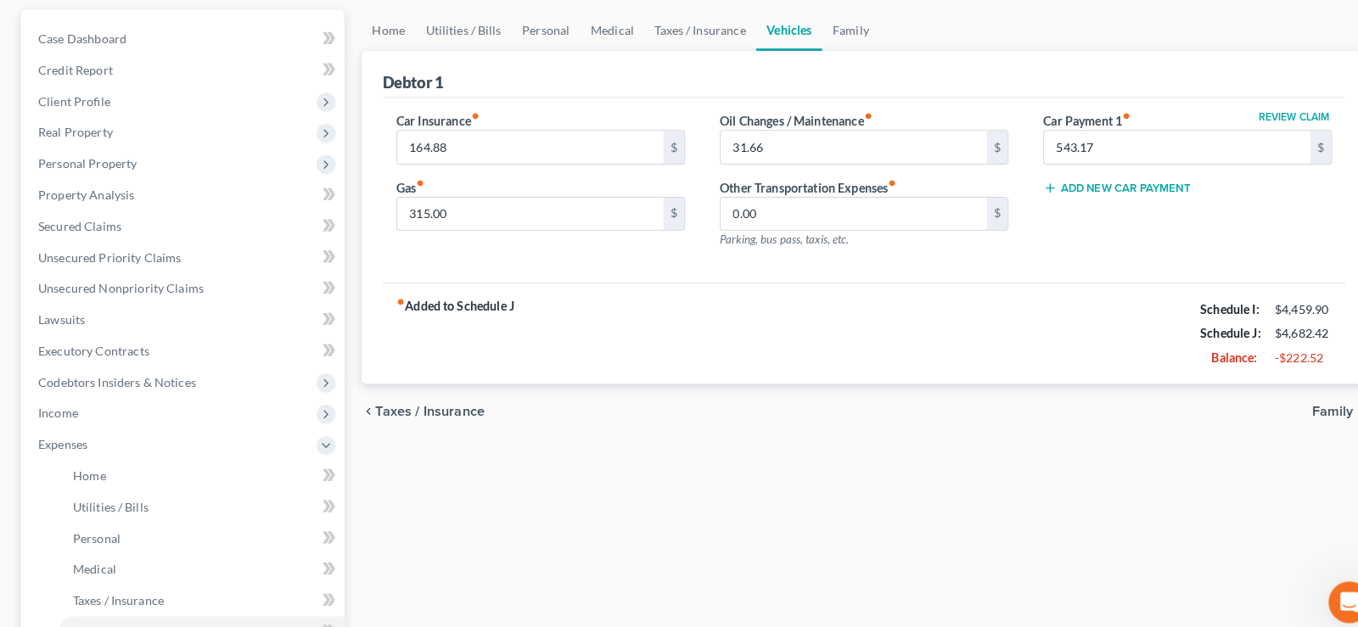
click at [1307, 407] on span "Family" at bounding box center [1304, 403] width 40 height 14
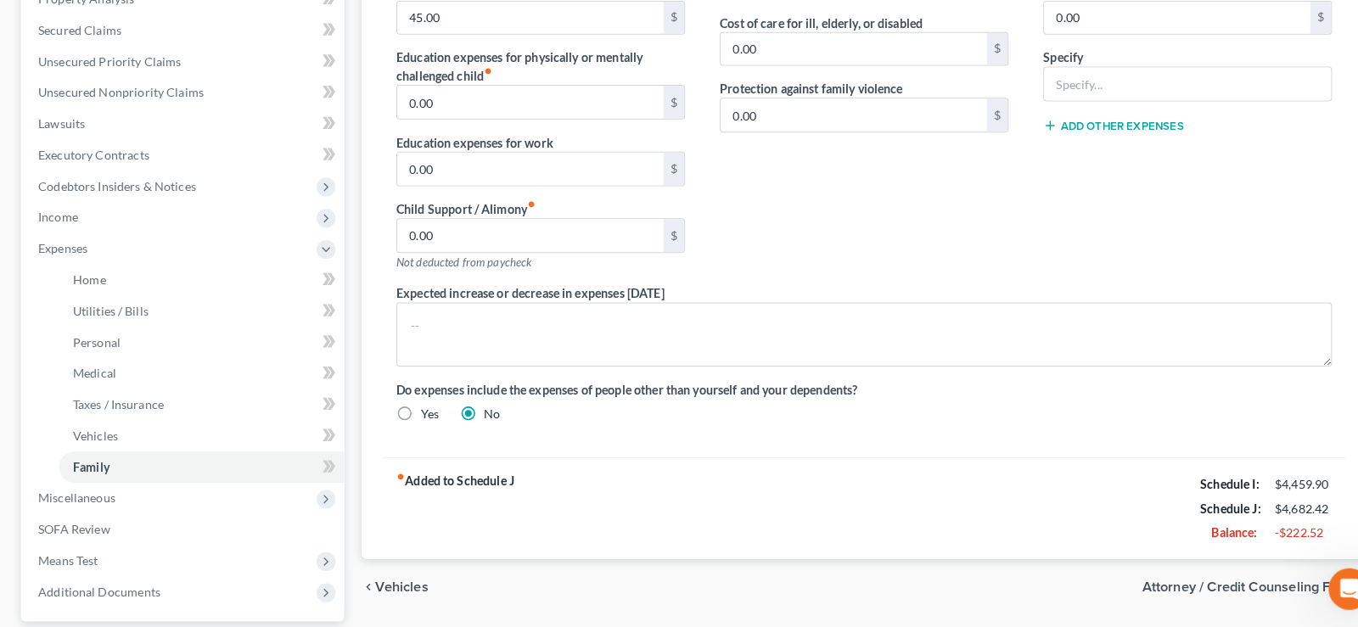
scroll to position [487, 0]
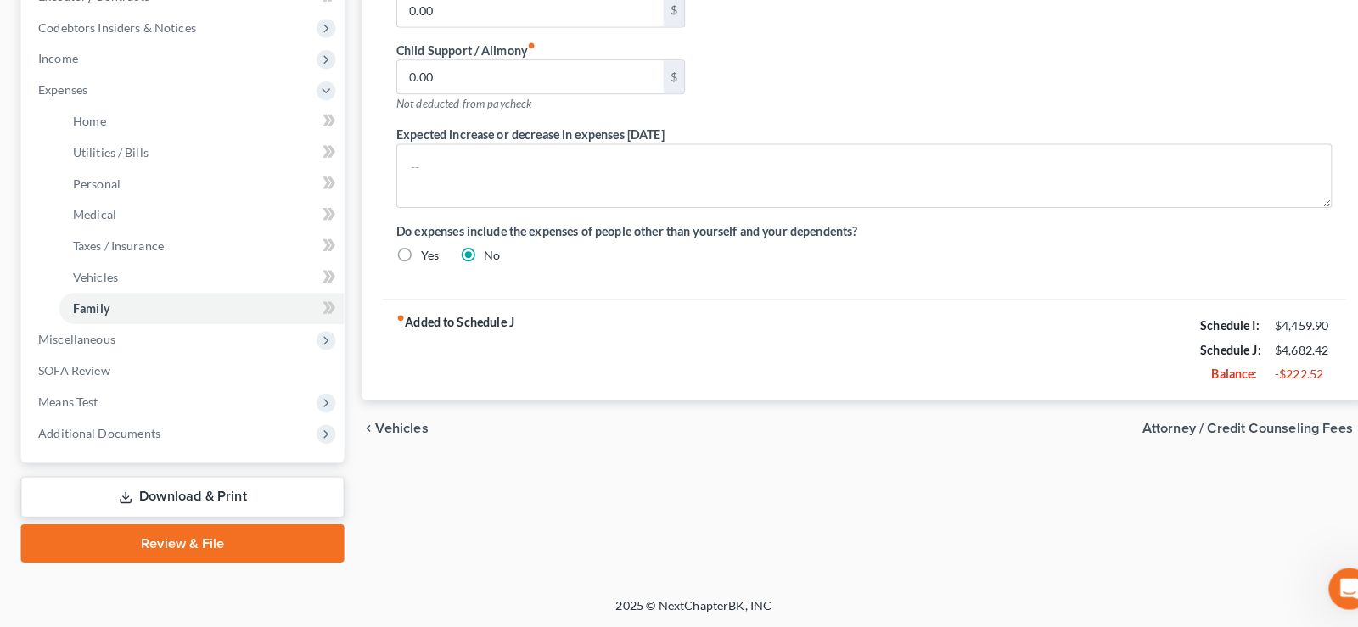
click at [1222, 434] on span "Attorney / Credit Counseling Fees" at bounding box center [1221, 433] width 206 height 14
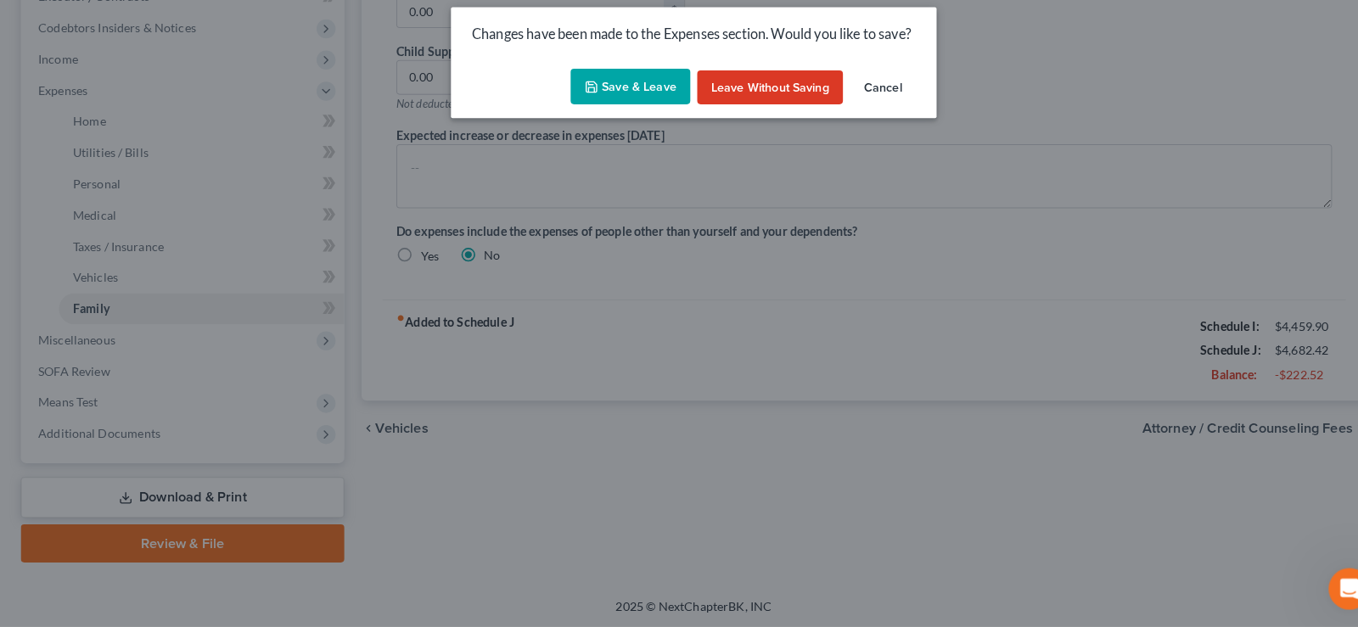
click at [620, 97] on button "Save & Leave" at bounding box center [616, 99] width 117 height 36
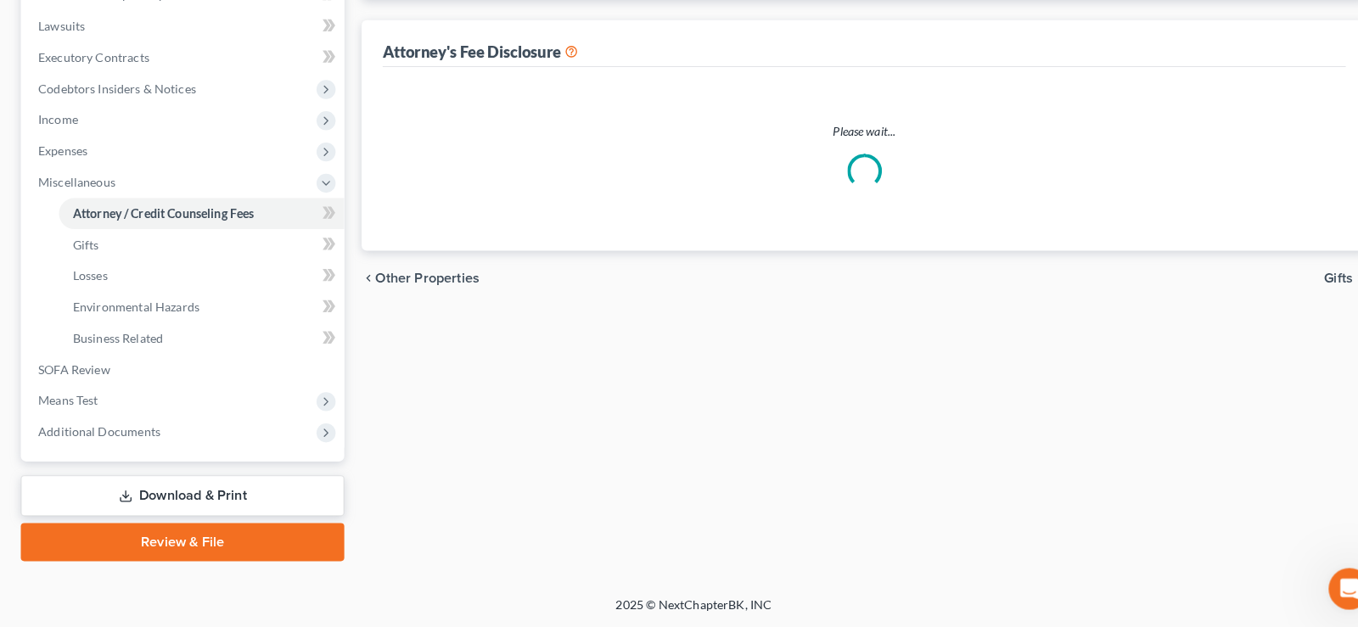
scroll to position [426, 0]
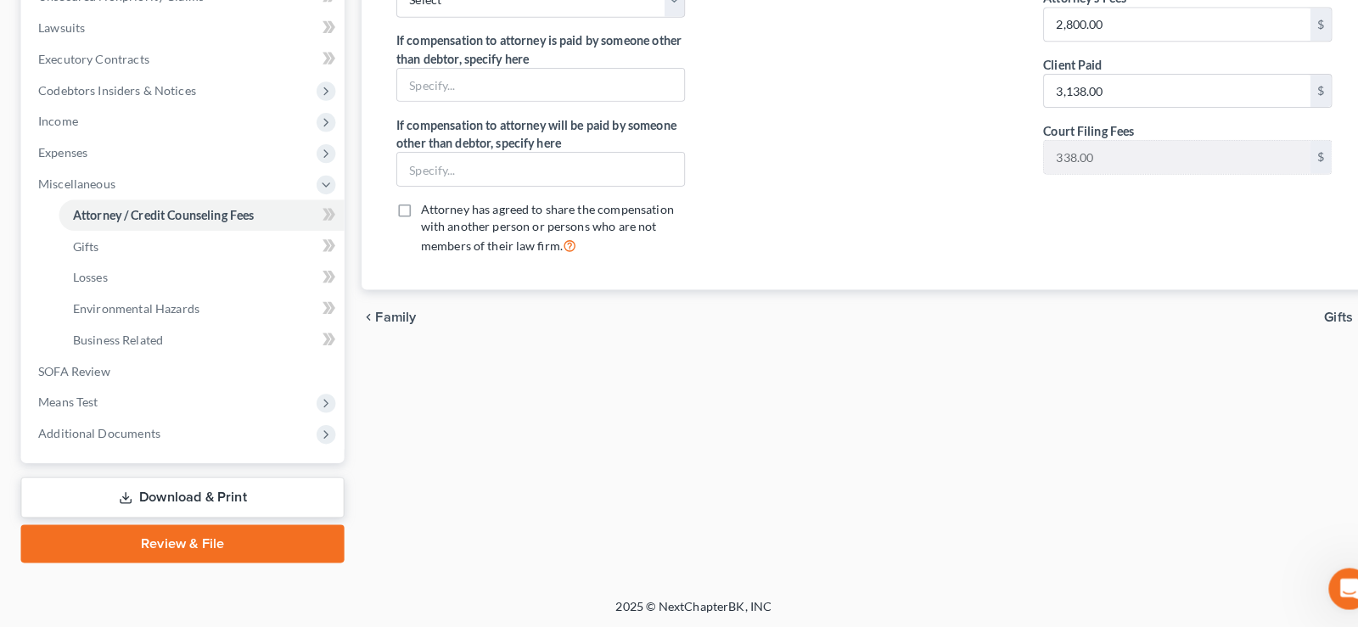
click at [1301, 328] on span "Gifts" at bounding box center [1310, 324] width 28 height 14
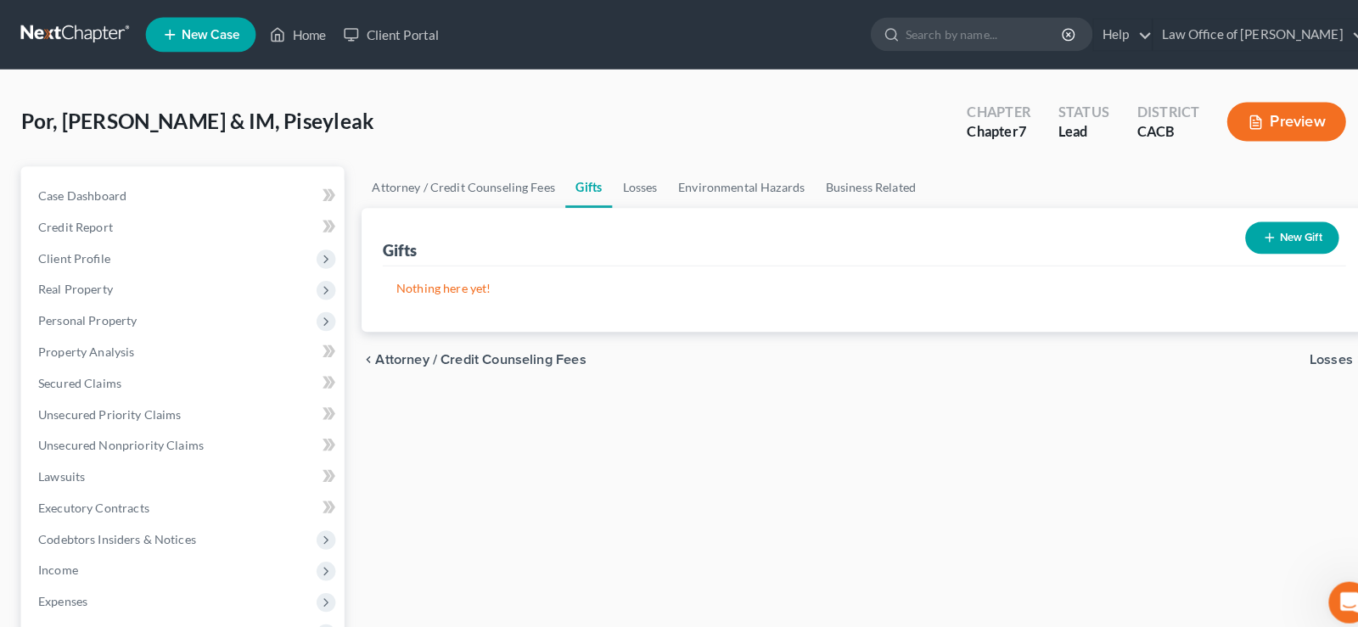
click at [1308, 352] on span "Losses" at bounding box center [1303, 352] width 42 height 14
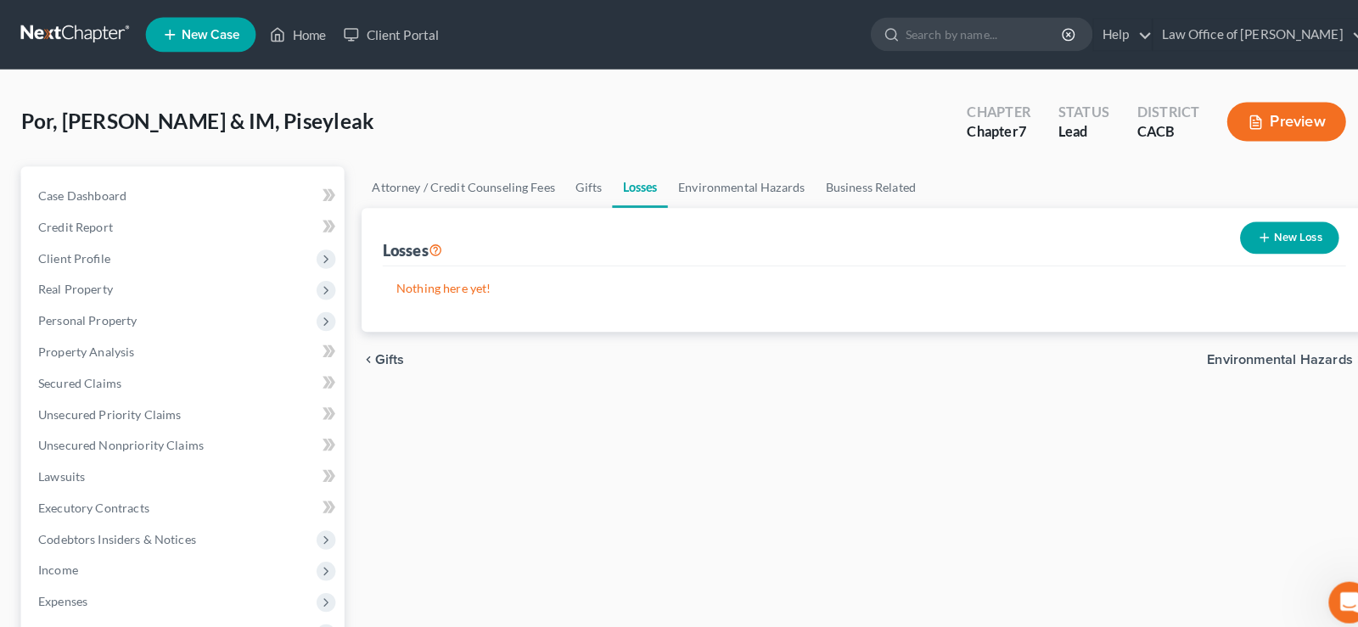
click at [1256, 348] on span "Environmental Hazards" at bounding box center [1252, 352] width 143 height 14
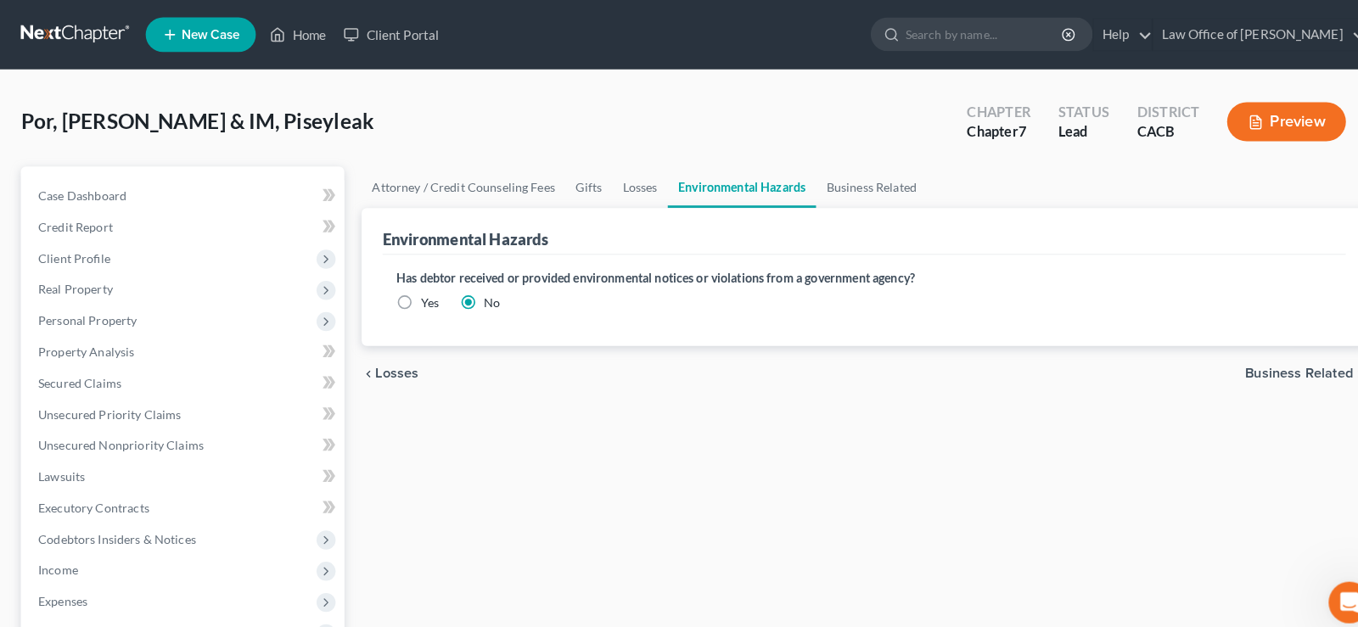
click at [1244, 370] on span "Business Related" at bounding box center [1271, 366] width 105 height 14
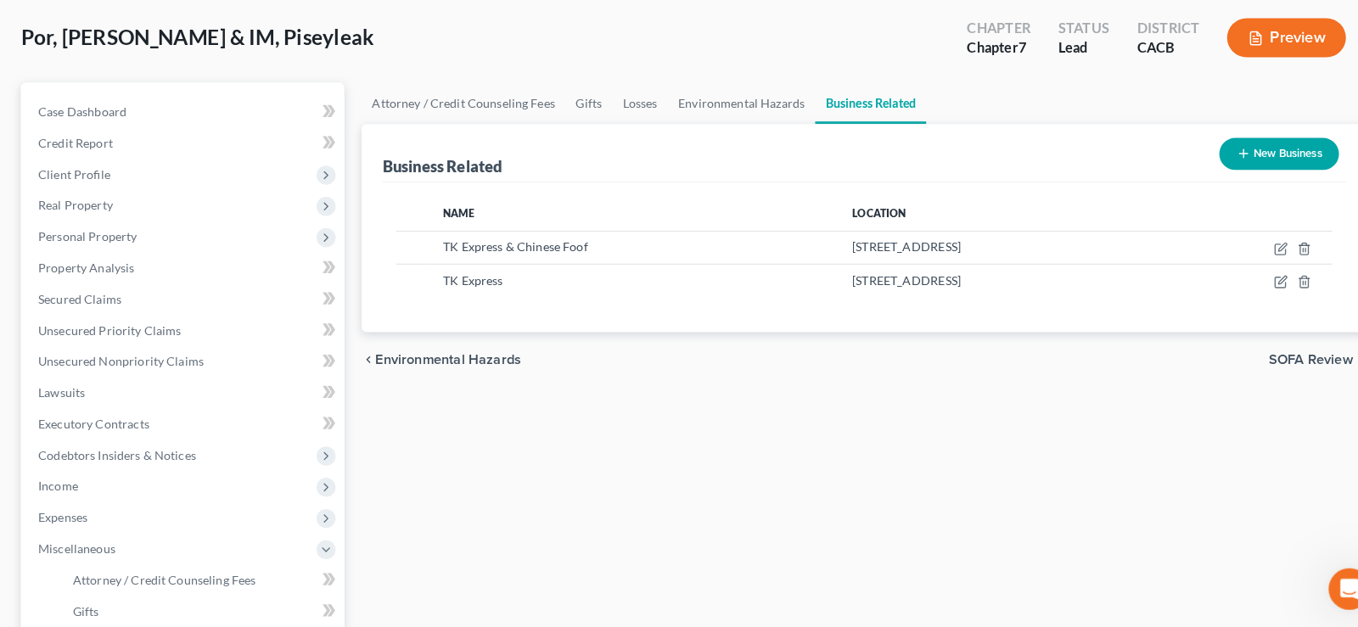
scroll to position [73, 0]
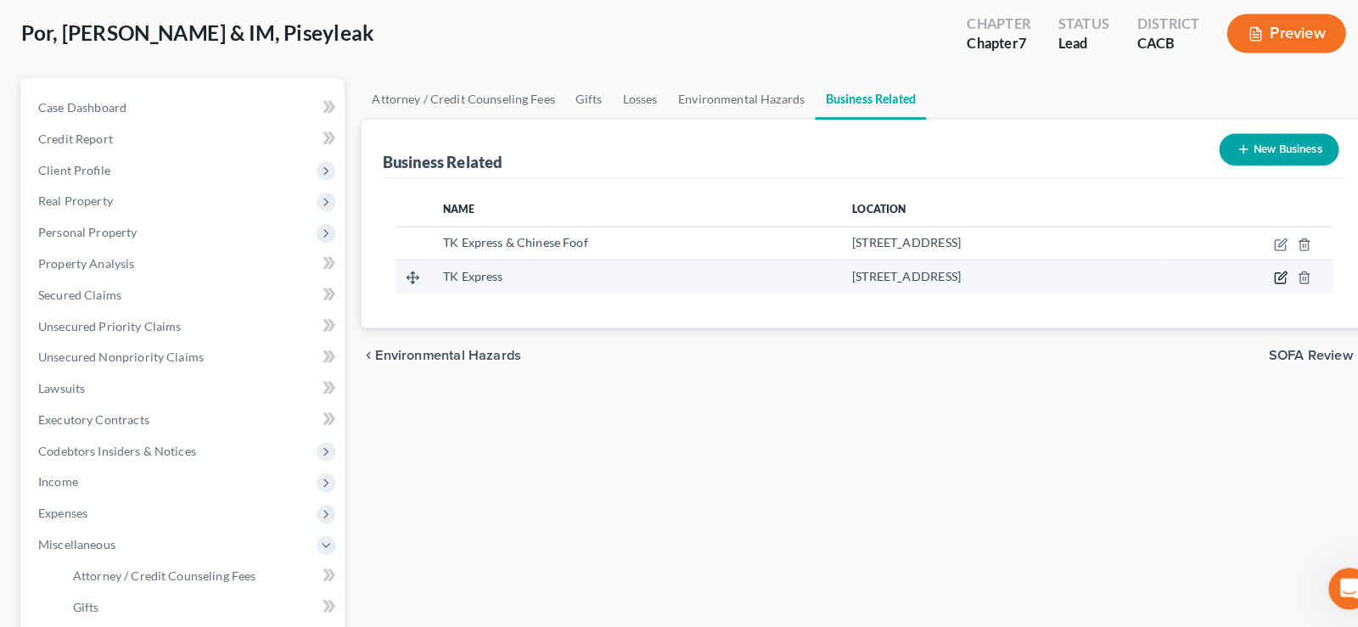
click at [1251, 289] on icon "button" at bounding box center [1254, 285] width 14 height 14
select select "sole_proprietor"
select select "4"
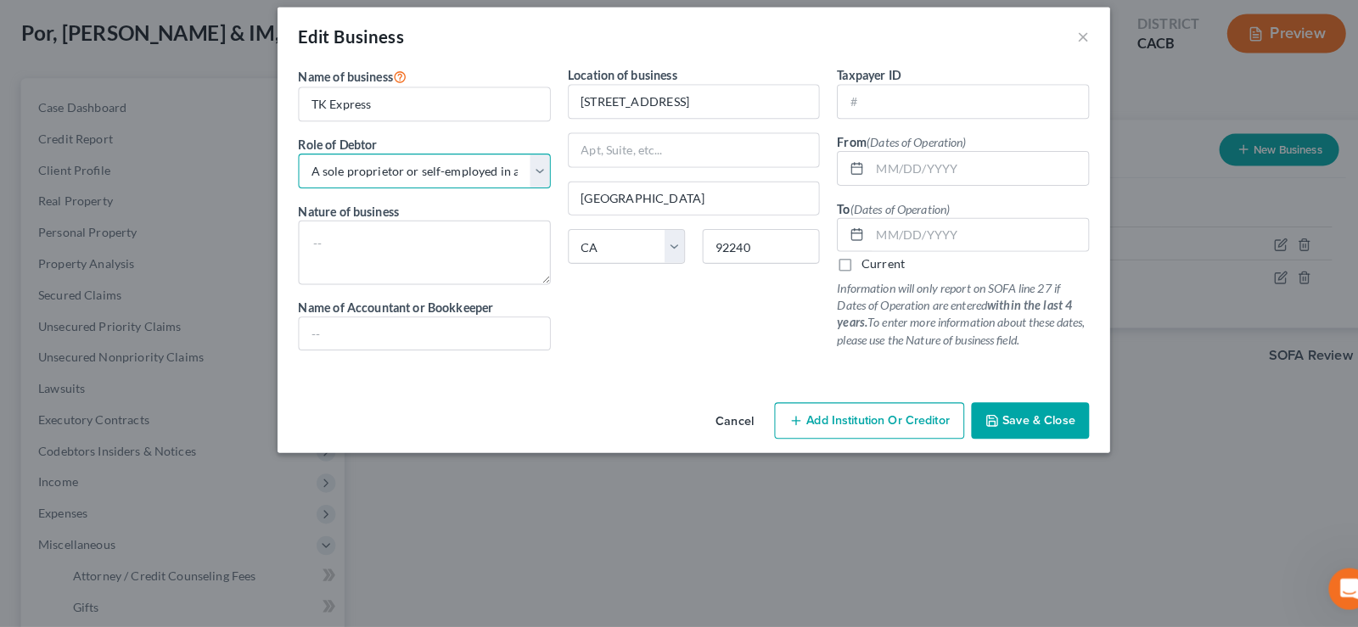
click at [292, 164] on select "Select A member of a limited liability company (LLC) or limited liability partn…" at bounding box center [415, 181] width 247 height 34
select select "partner"
click option "A partner in a partnership" at bounding box center [0, 0] width 0 height 0
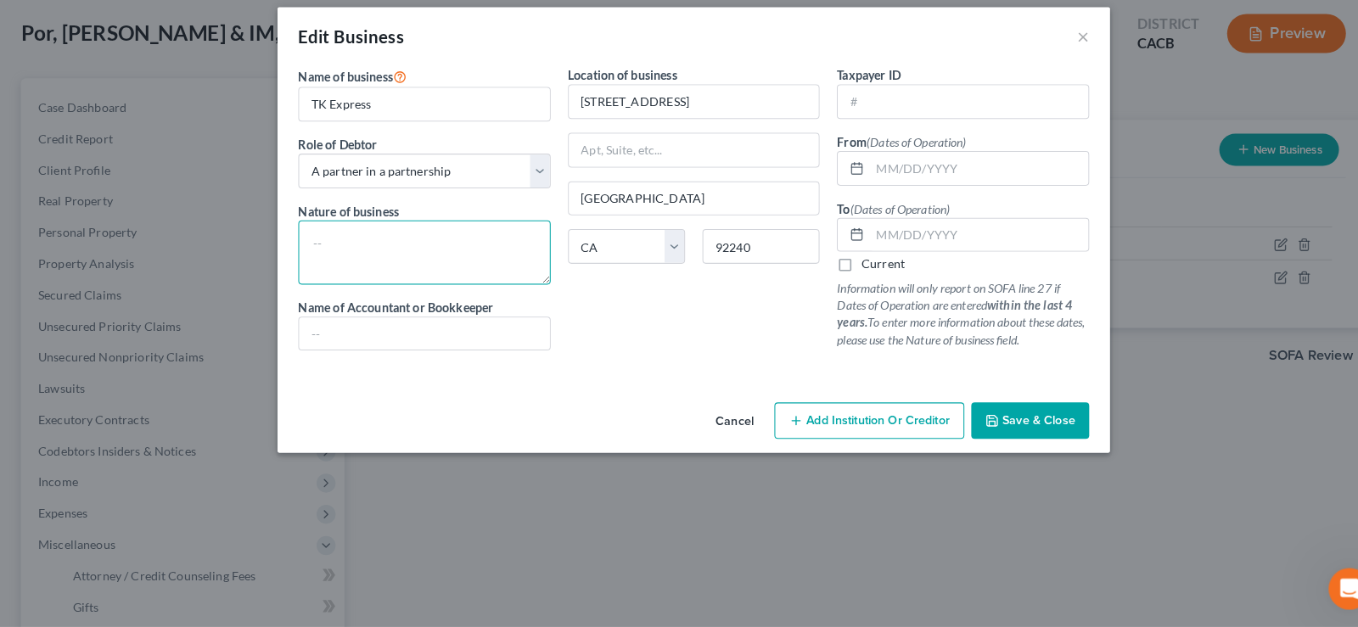
click at [329, 252] on textarea at bounding box center [415, 260] width 247 height 63
click at [411, 117] on input "TK Express" at bounding box center [415, 115] width 245 height 32
click at [321, 115] on input "TK Express" at bounding box center [415, 115] width 245 height 32
click at [491, 108] on input "TK Donuts & Chinese Food Express" at bounding box center [415, 115] width 245 height 32
type input "TK Donuts & Chinese Food"
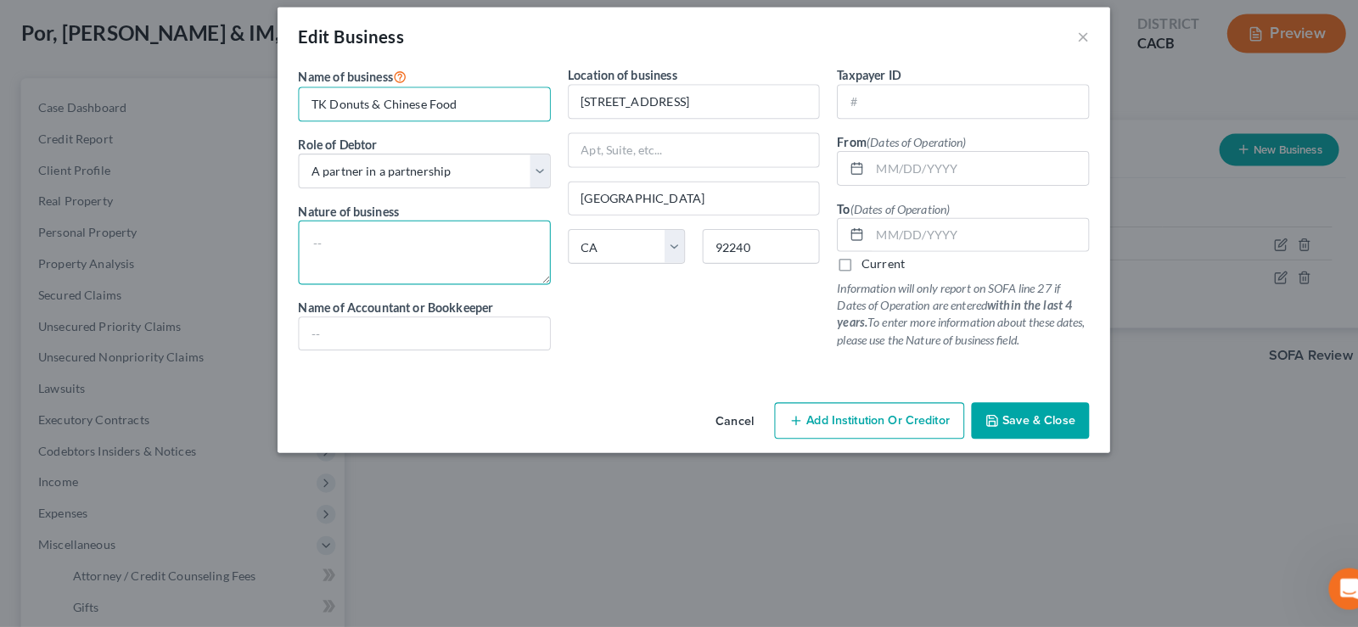
click at [322, 234] on textarea at bounding box center [415, 260] width 247 height 63
type textarea "Donuts & Chinese Food"
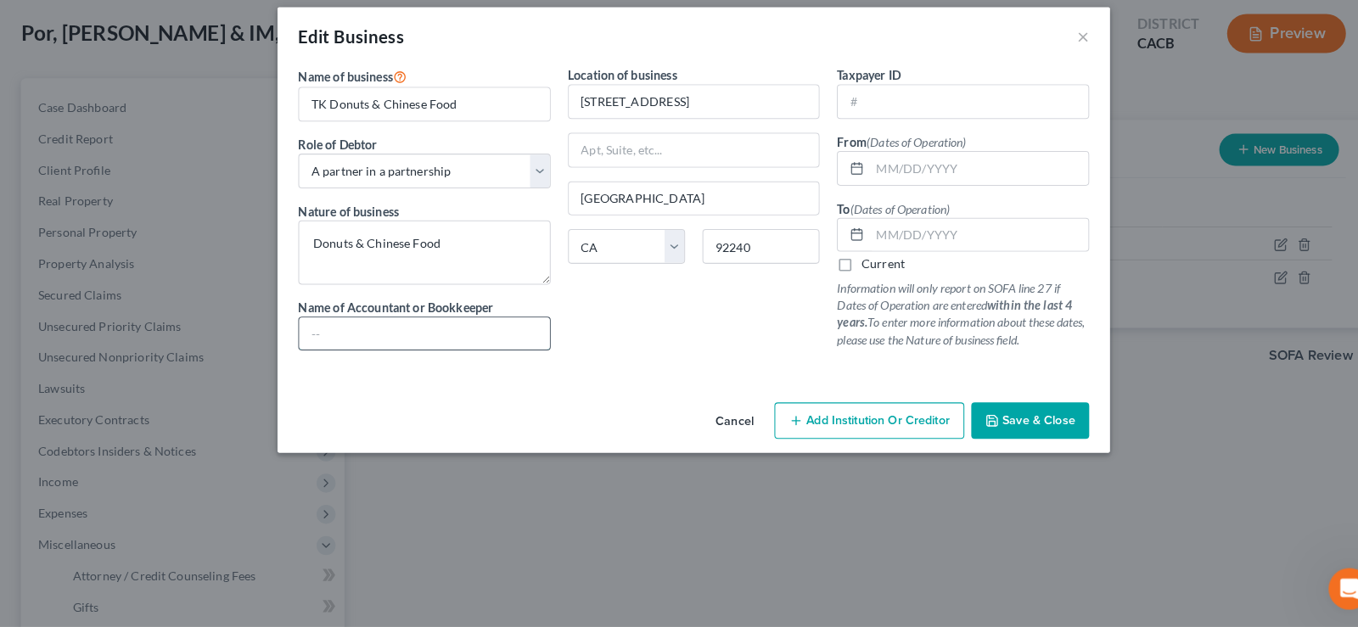
click at [329, 330] on input "text" at bounding box center [415, 340] width 245 height 32
type input "BBB Accounting"
click at [864, 106] on input "text" at bounding box center [942, 113] width 245 height 32
type input "46-431641"
click at [905, 186] on input "text" at bounding box center [958, 178] width 214 height 32
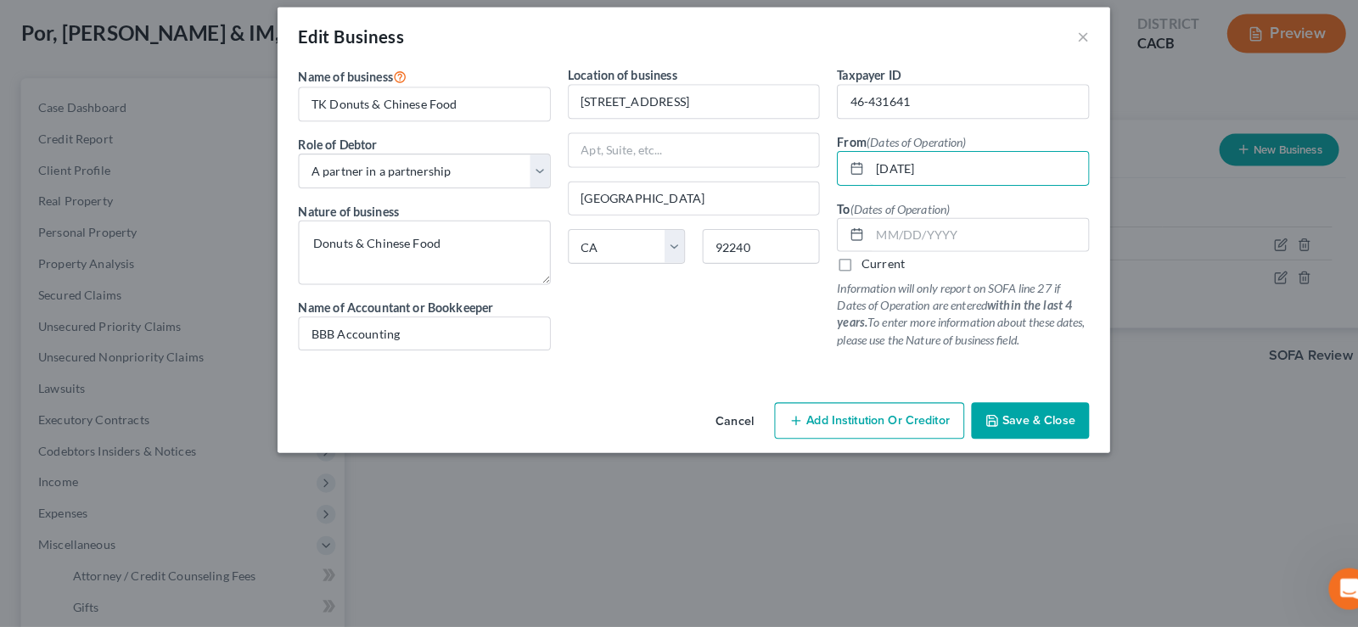
type input "[DATE]"
click at [843, 272] on label "Current" at bounding box center [864, 271] width 42 height 17
click at [850, 272] on input "Current" at bounding box center [855, 268] width 11 height 11
checkbox input "true"
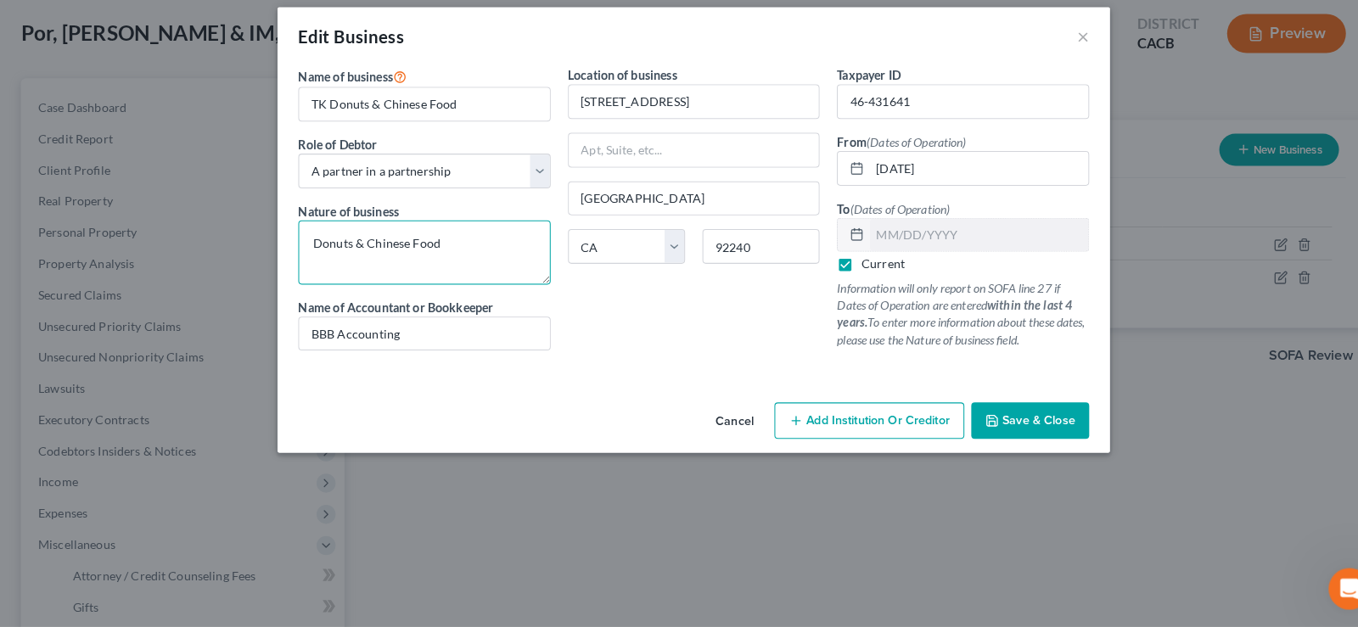
click at [444, 250] on textarea "Donuts & Chinese Food" at bounding box center [415, 260] width 247 height 63
drag, startPoint x: 444, startPoint y: 250, endPoint x: 441, endPoint y: 233, distance: 17.3
click at [441, 233] on textarea "Donuts & Chinese Food" at bounding box center [415, 260] width 247 height 63
click at [334, 271] on textarea "Donuts & Chinese Food (business was given by their father in [DATE])" at bounding box center [415, 260] width 247 height 63
click at [322, 273] on textarea "Donuts & Chinese Food (business was a gift to the debtor and his brother by the…" at bounding box center [415, 260] width 247 height 63
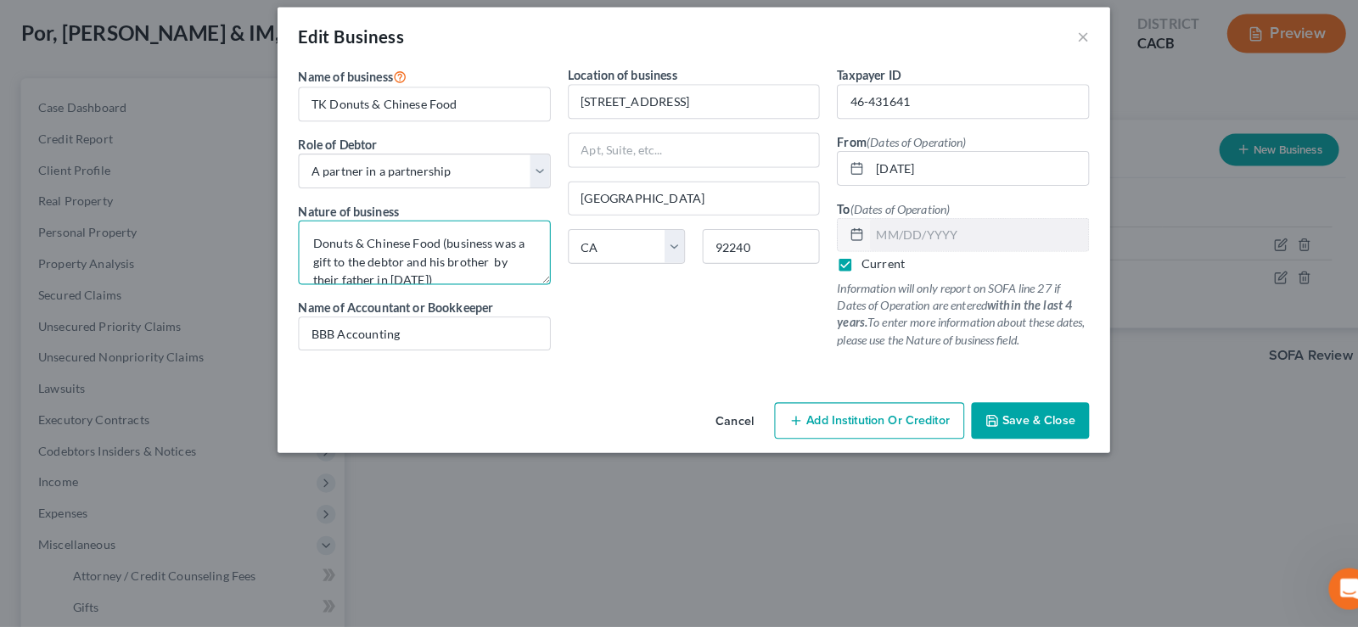
click at [326, 267] on textarea "Donuts & Chinese Food (business was a gift to the debtor and his brother by the…" at bounding box center [415, 260] width 247 height 63
click at [491, 284] on textarea "Donuts & Chinese Food (business was a gift from the to the debtor and his broth…" at bounding box center [415, 260] width 247 height 63
click at [373, 265] on textarea "Donuts & Chinese Food (business was a gift from the to the debtor and his broth…" at bounding box center [415, 260] width 247 height 63
click at [366, 283] on textarea "Donuts & Chinese Food (business was a gift from the father to the debtor and hi…" at bounding box center [415, 260] width 247 height 63
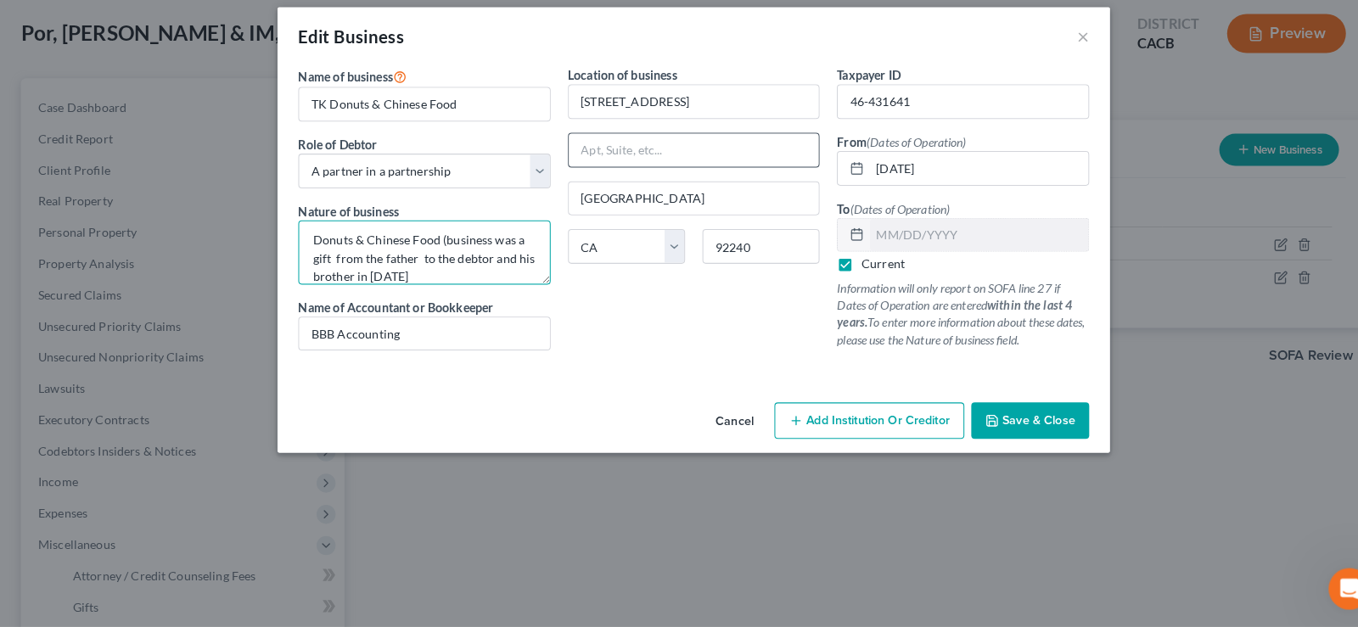
type textarea "Donuts & Chinese Food (business was a gift from the father to the debtor and hi…"
click at [656, 165] on input "text" at bounding box center [679, 160] width 245 height 32
type input "H 1"
click at [699, 115] on input "[STREET_ADDRESS]" at bounding box center [679, 113] width 245 height 32
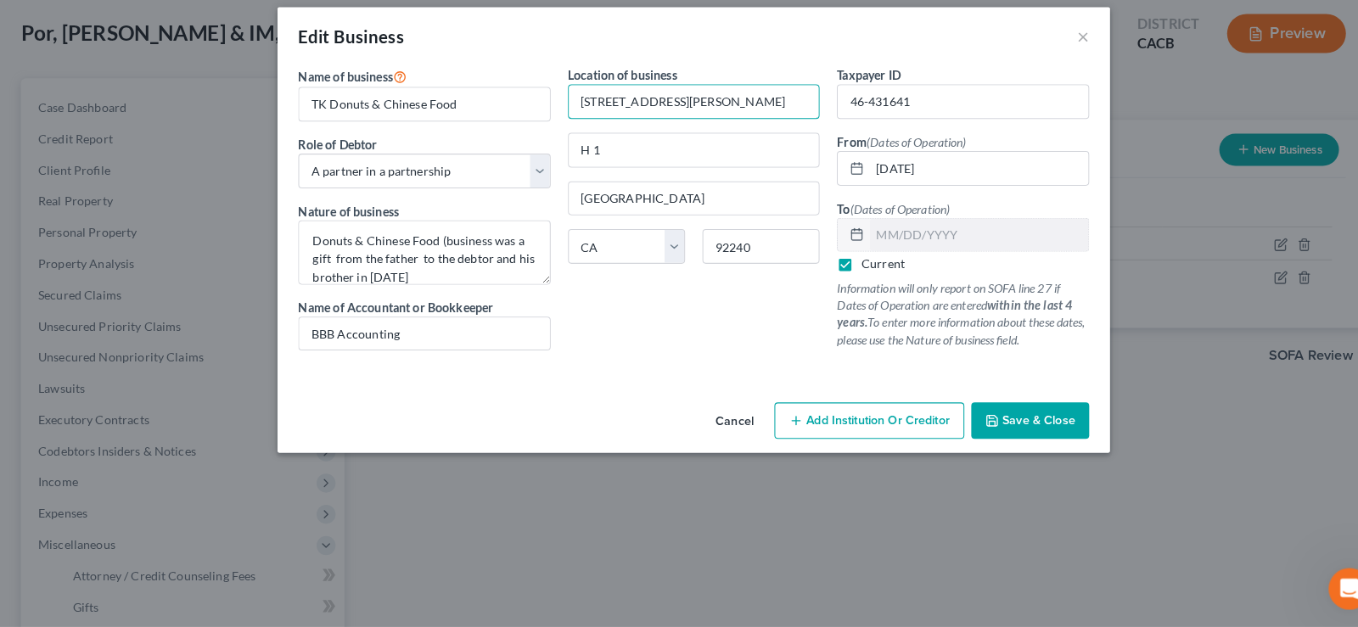
type input "[STREET_ADDRESS][PERSON_NAME]"
click at [1006, 422] on span "Save & Close" at bounding box center [1016, 425] width 71 height 14
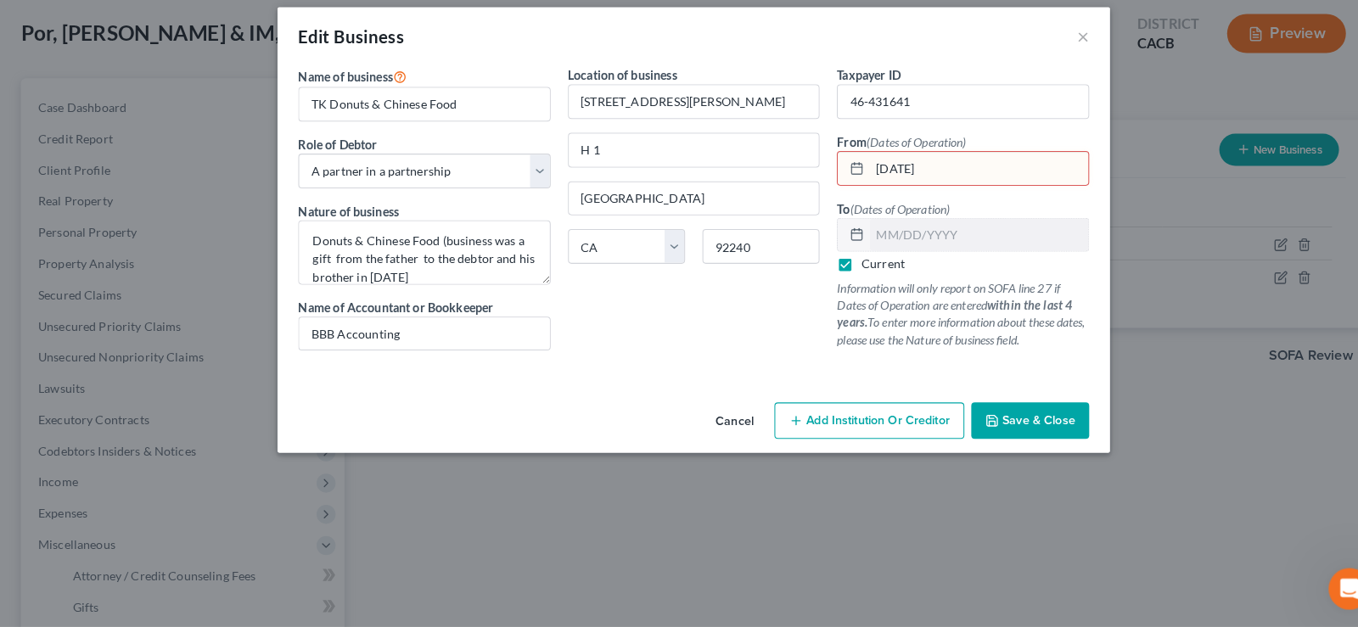
click at [981, 423] on button "Save & Close" at bounding box center [1008, 425] width 115 height 36
click at [809, 426] on span "Add Institution Or Creditor" at bounding box center [859, 425] width 140 height 14
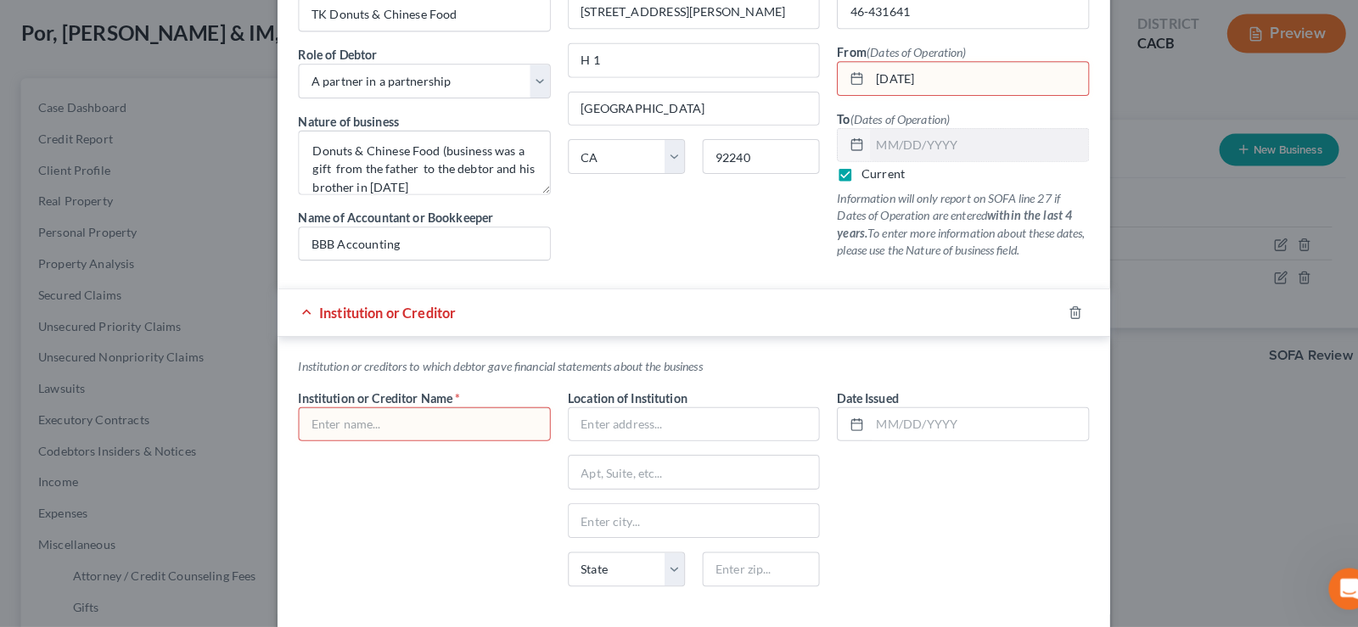
scroll to position [168, 0]
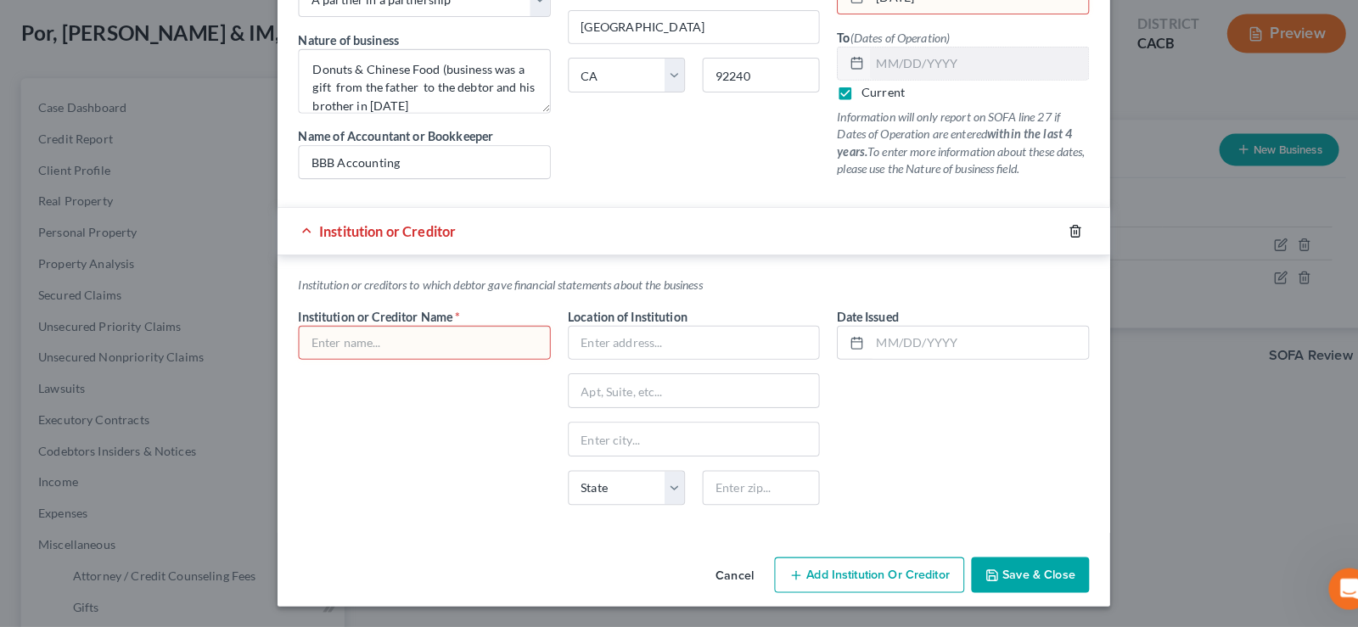
click at [1049, 233] on icon "button" at bounding box center [1053, 240] width 14 height 14
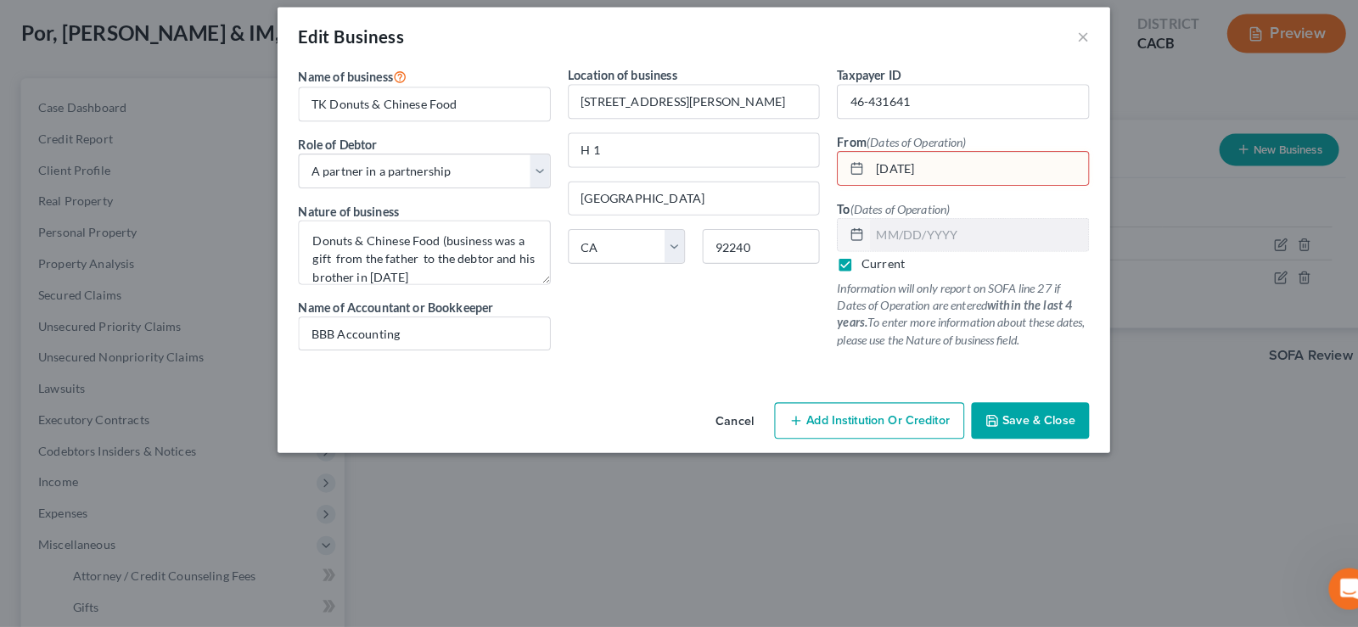
scroll to position [0, 0]
click at [973, 423] on icon "button" at bounding box center [971, 425] width 14 height 14
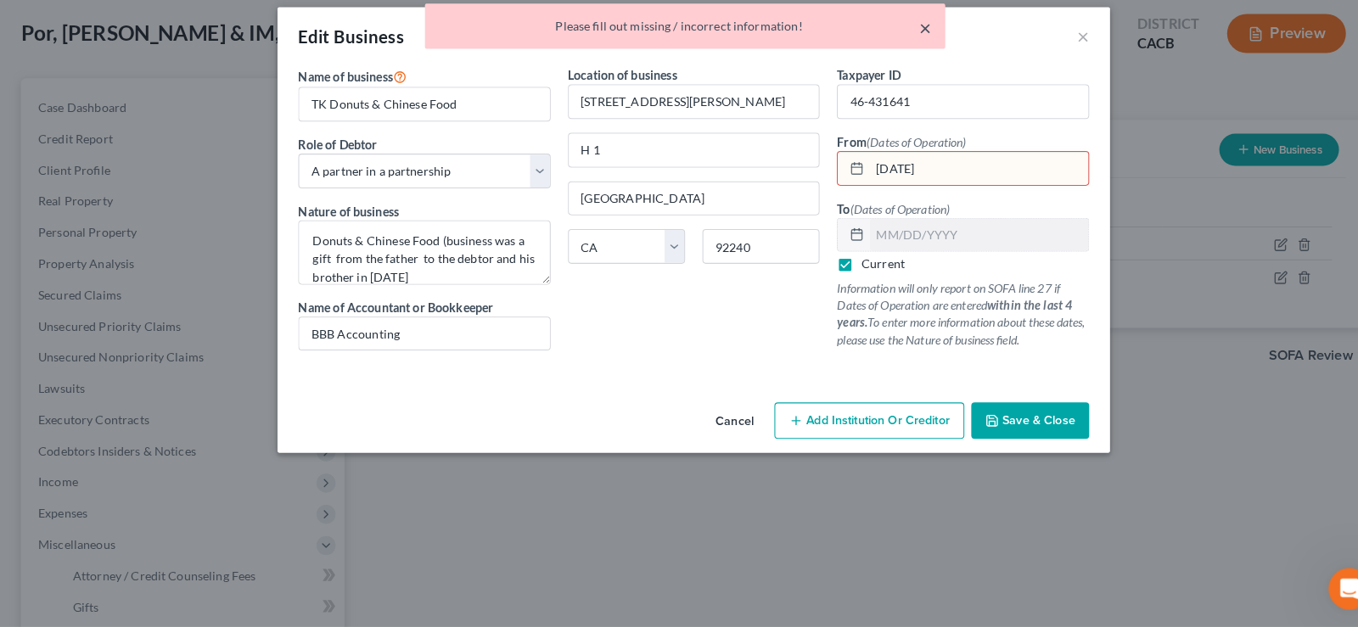
drag, startPoint x: 910, startPoint y: 36, endPoint x: 911, endPoint y: 44, distance: 8.5
click at [910, 36] on button "×" at bounding box center [906, 41] width 12 height 20
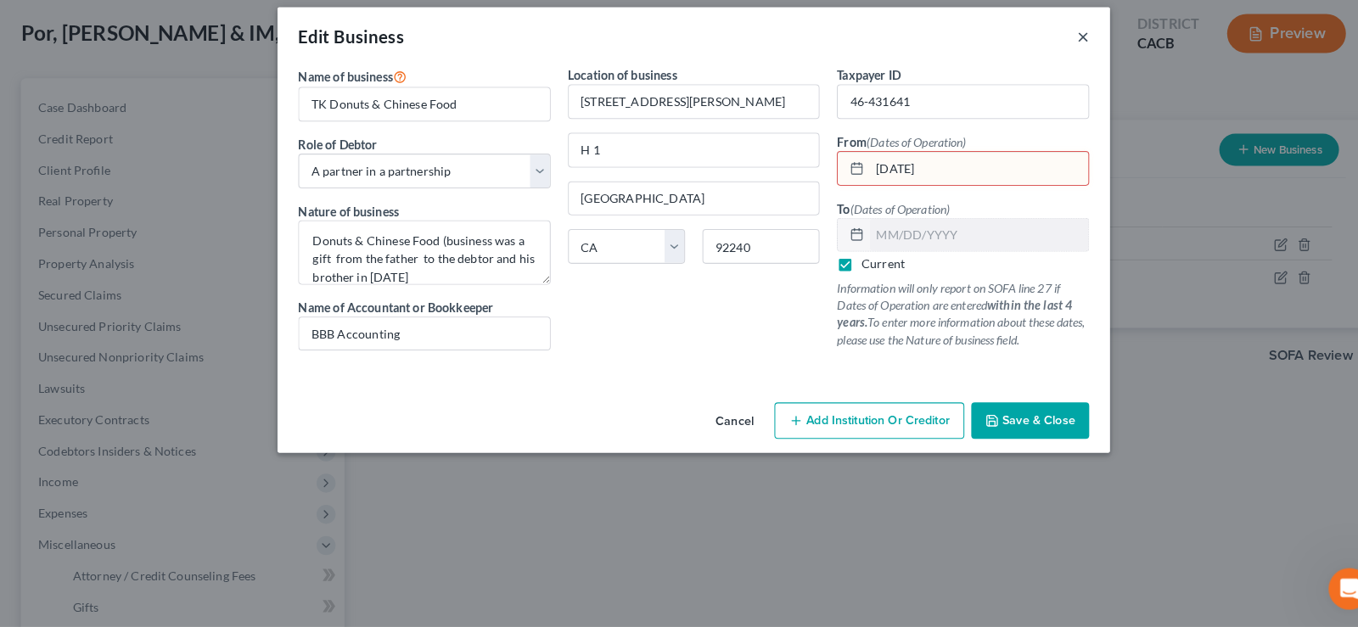
click at [1059, 51] on button "×" at bounding box center [1060, 49] width 12 height 20
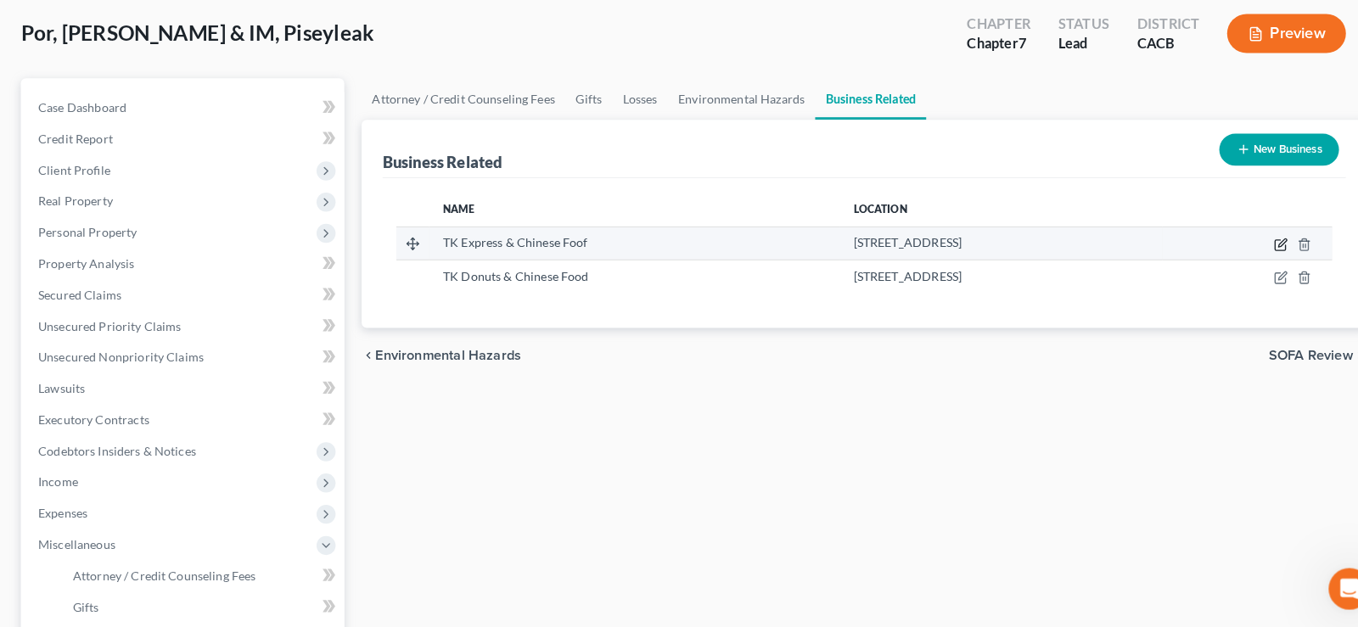
click at [1249, 249] on icon "button" at bounding box center [1253, 254] width 10 height 10
select select "sole_proprietor"
select select "4"
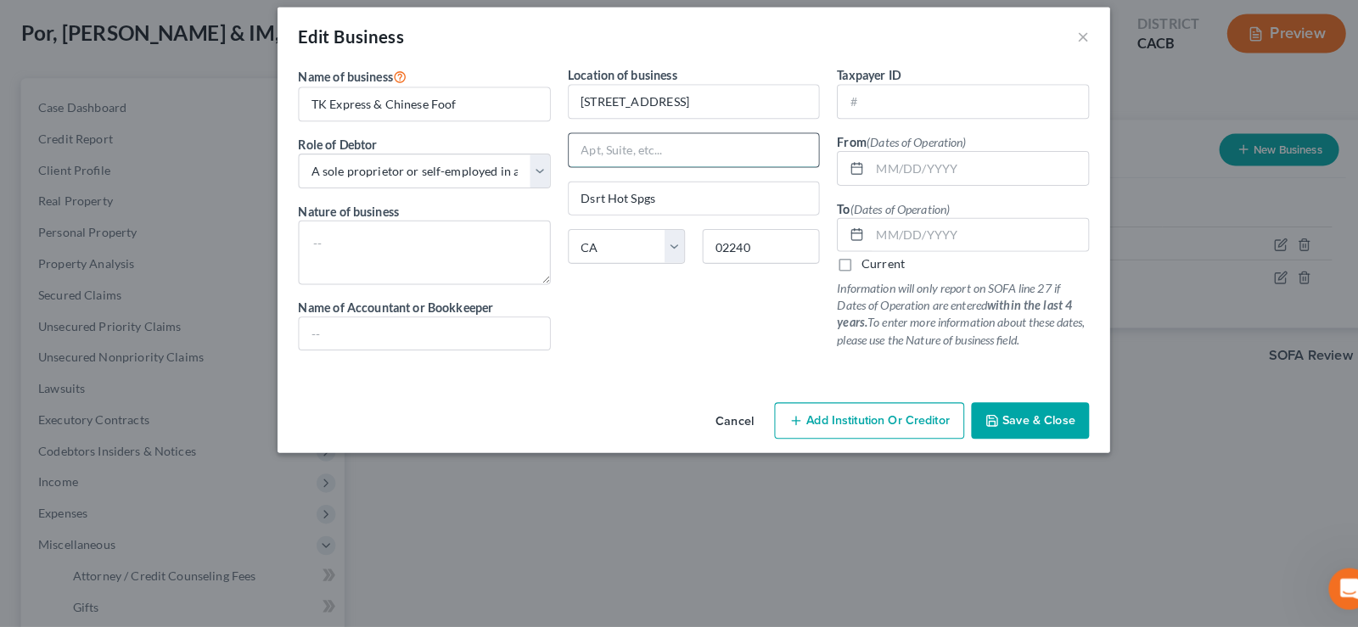
click at [663, 143] on div at bounding box center [679, 160] width 247 height 34
type input "H 1"
click at [385, 257] on textarea at bounding box center [415, 260] width 247 height 63
click at [858, 111] on input "text" at bounding box center [942, 113] width 245 height 32
click at [1061, 48] on button "×" at bounding box center [1060, 49] width 12 height 20
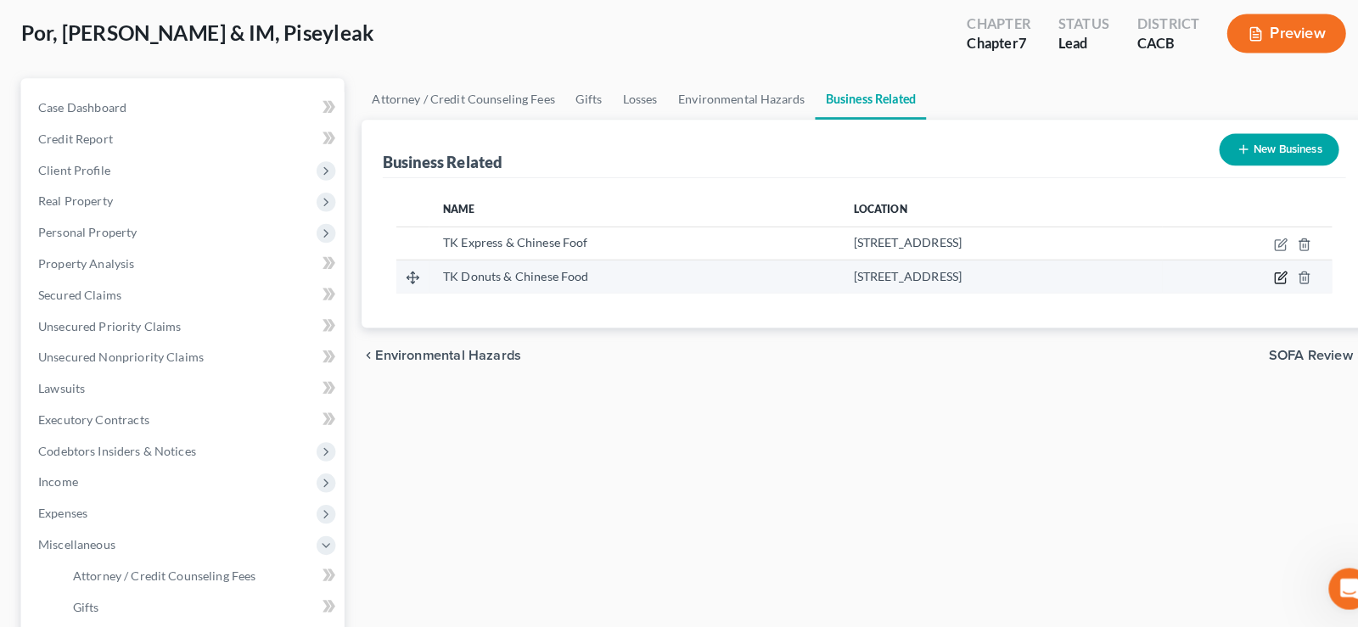
click at [1252, 285] on icon "button" at bounding box center [1255, 284] width 8 height 8
select select "partner"
select select "4"
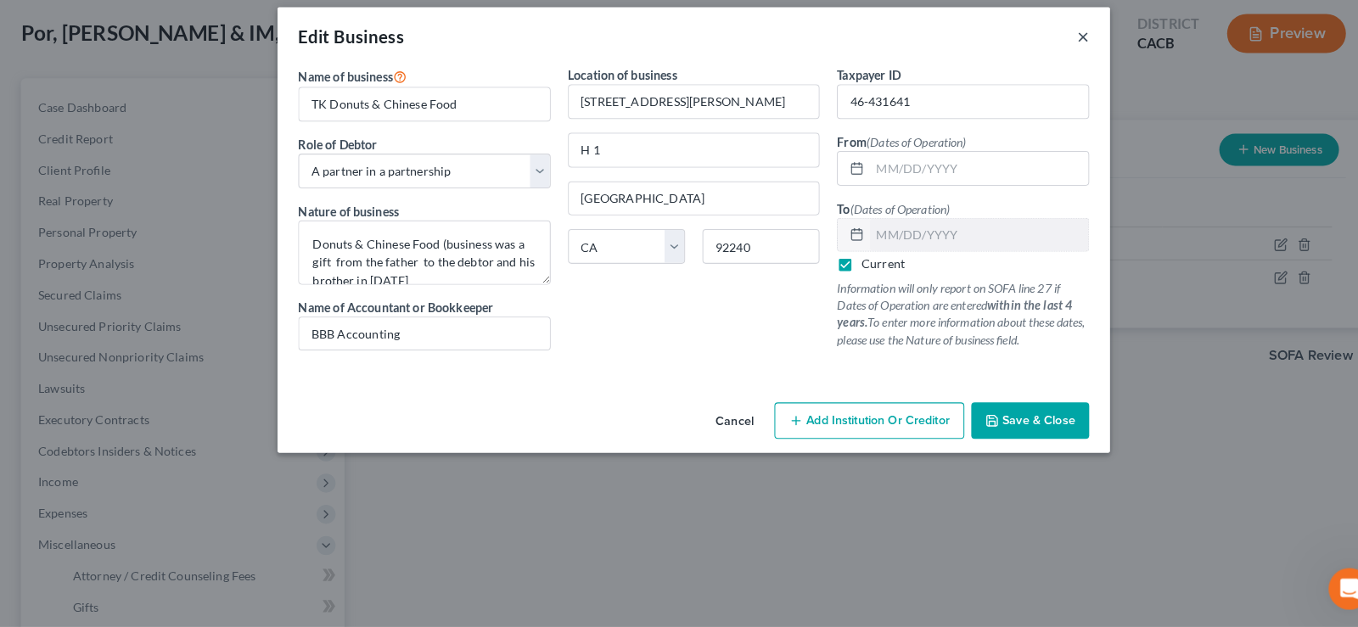
click at [1056, 44] on button "×" at bounding box center [1060, 49] width 12 height 20
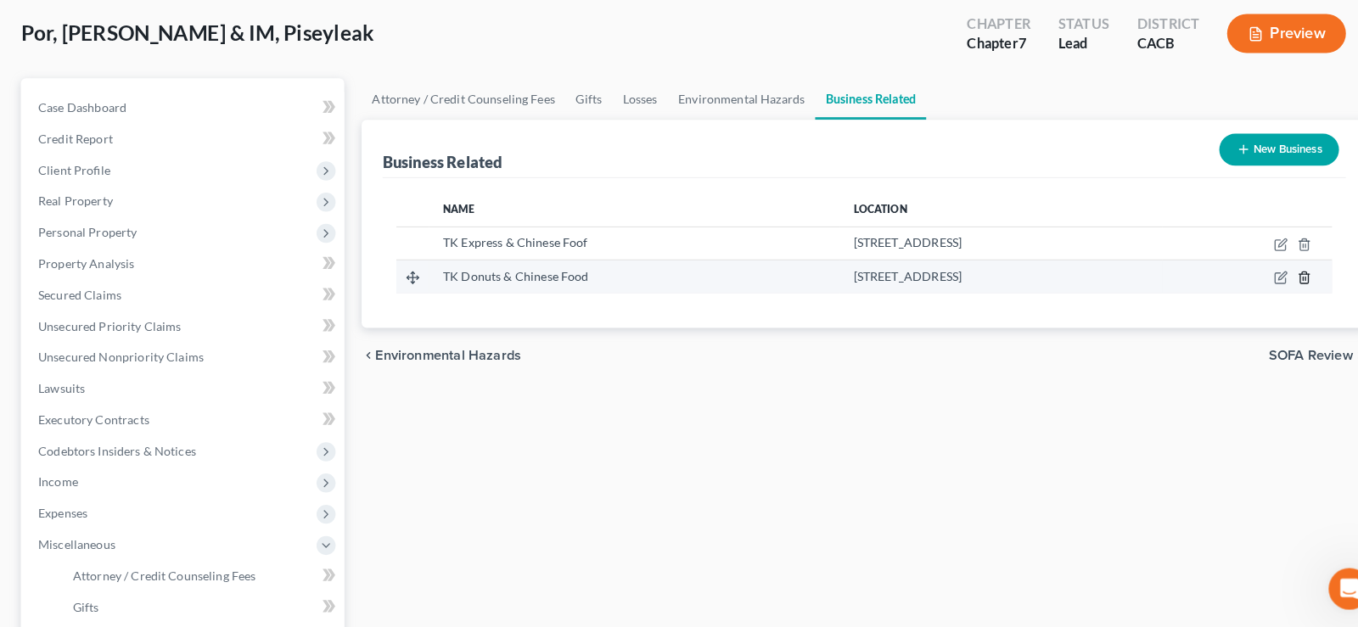
click at [1276, 286] on line "button" at bounding box center [1276, 286] width 0 height 3
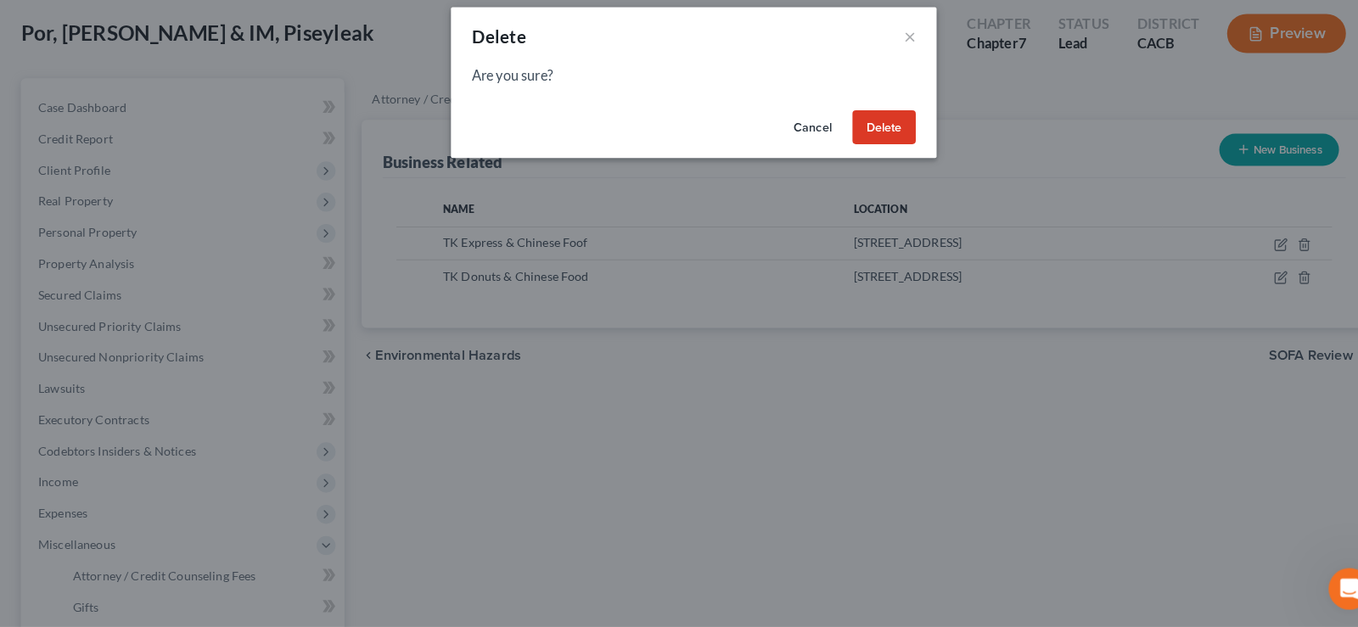
click at [861, 139] on button "Delete" at bounding box center [865, 138] width 62 height 34
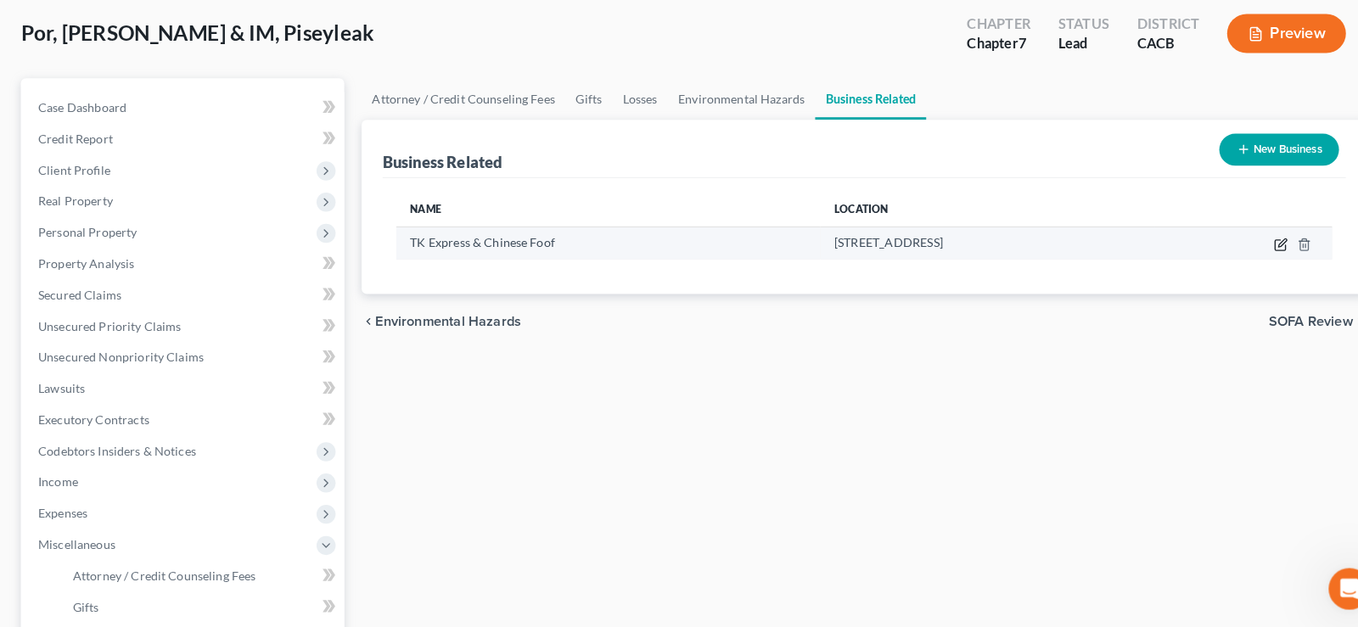
click at [1256, 253] on icon "button" at bounding box center [1254, 253] width 14 height 14
select select "sole_proprietor"
select select "4"
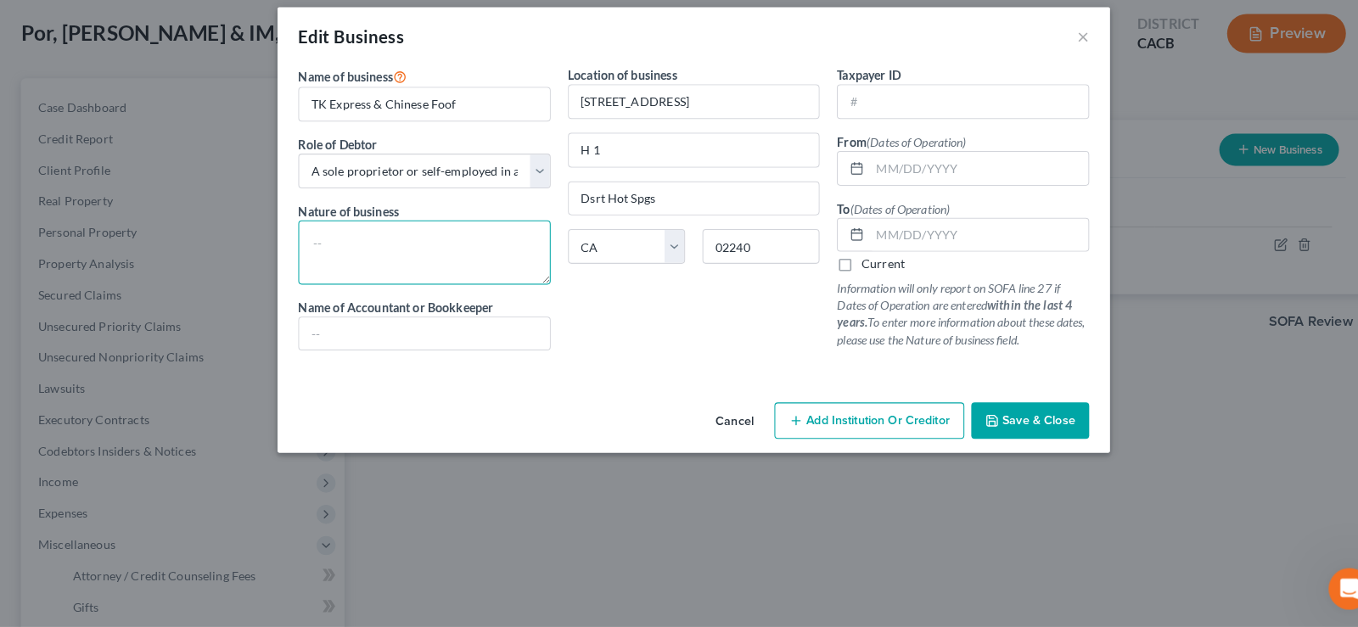
click at [389, 261] on textarea at bounding box center [415, 260] width 247 height 63
click at [1037, 424] on span "Save & Close" at bounding box center [1016, 425] width 71 height 14
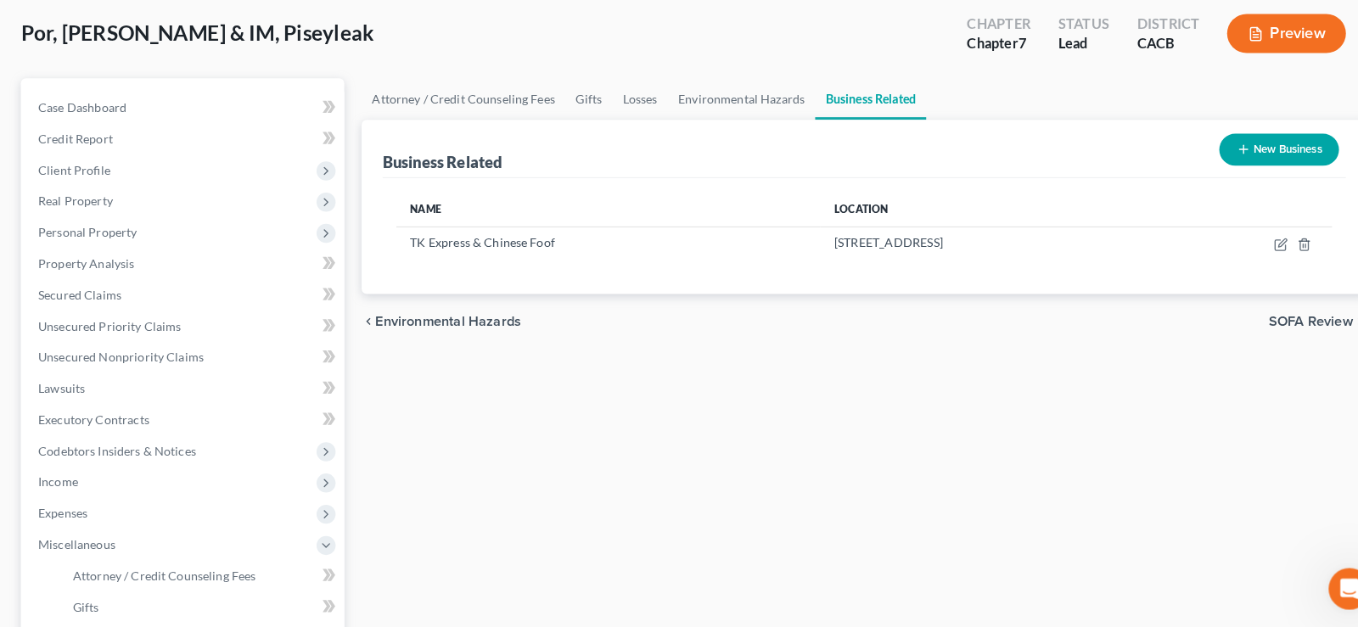
click at [463, 330] on span "Environmental Hazards" at bounding box center [439, 329] width 143 height 14
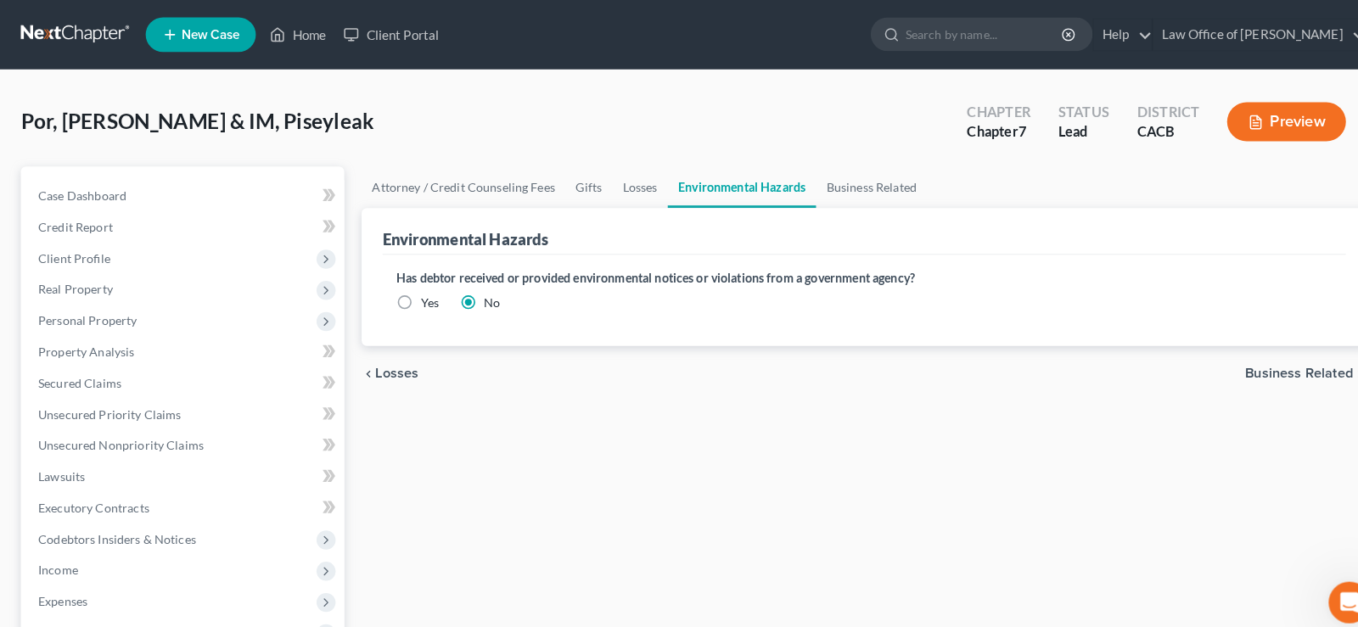
click at [1277, 364] on span "Business Related" at bounding box center [1271, 366] width 105 height 14
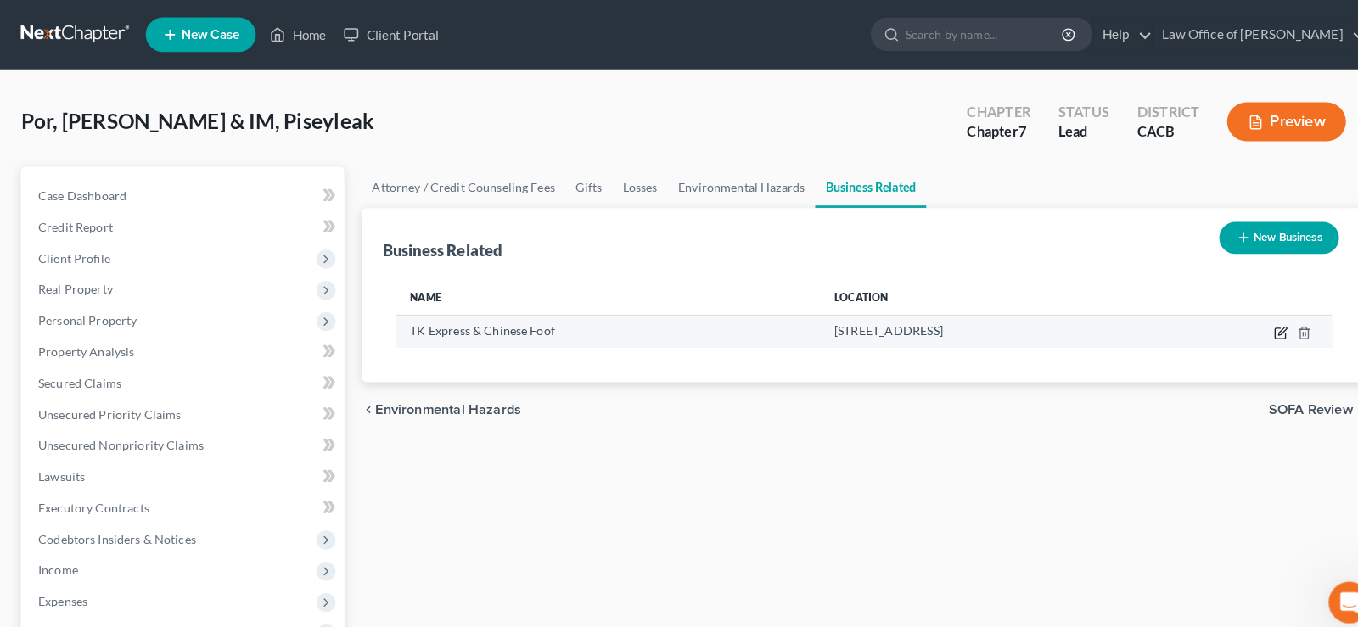
click at [1253, 328] on icon "button" at bounding box center [1254, 326] width 14 height 14
select select "sole_proprietor"
select select "4"
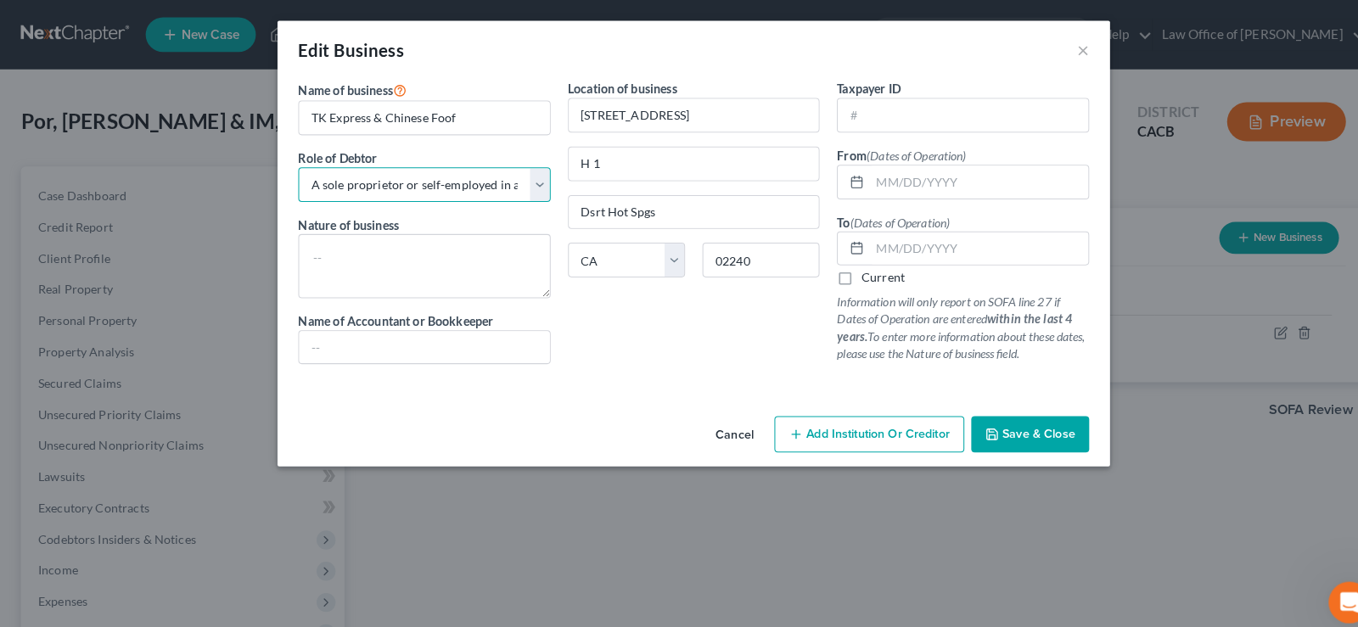
click at [292, 164] on select "Select A member of a limited liability company (LLC) or limited liability partn…" at bounding box center [415, 181] width 247 height 34
select select "partner"
click option "A partner in a partnership" at bounding box center [0, 0] width 0 height 0
click at [1045, 426] on span "Save & Close" at bounding box center [1016, 425] width 71 height 14
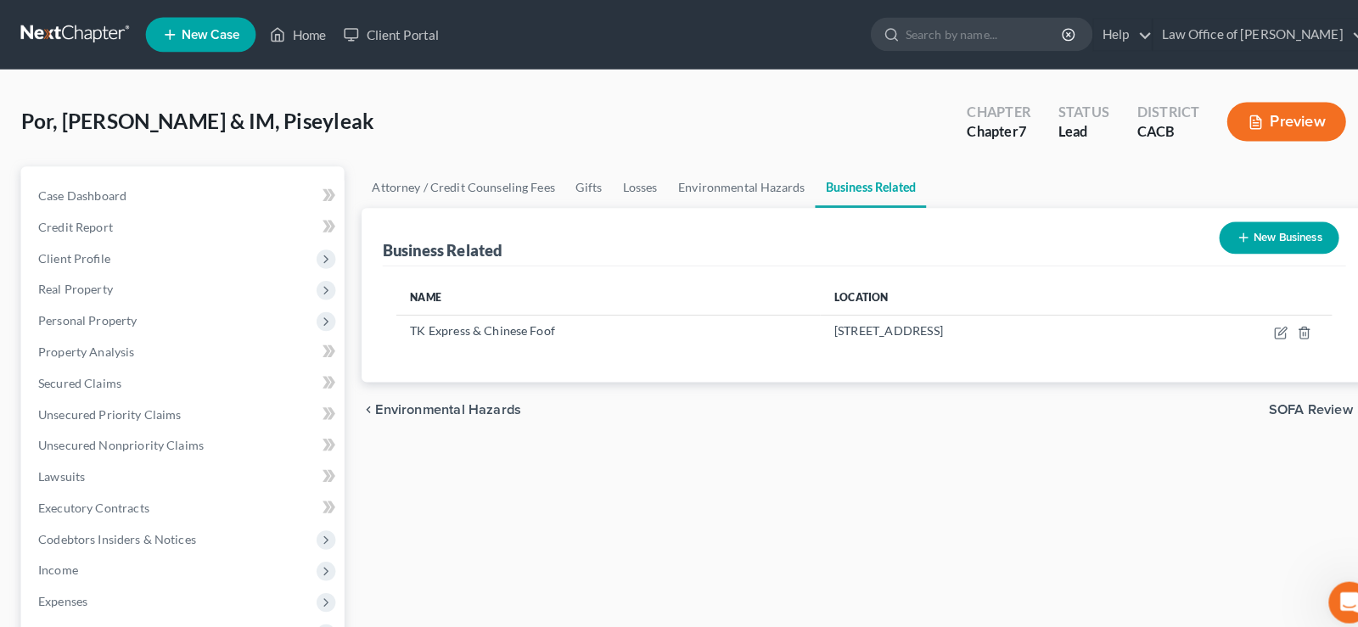
click at [1266, 399] on span "SOFA Review" at bounding box center [1283, 402] width 82 height 14
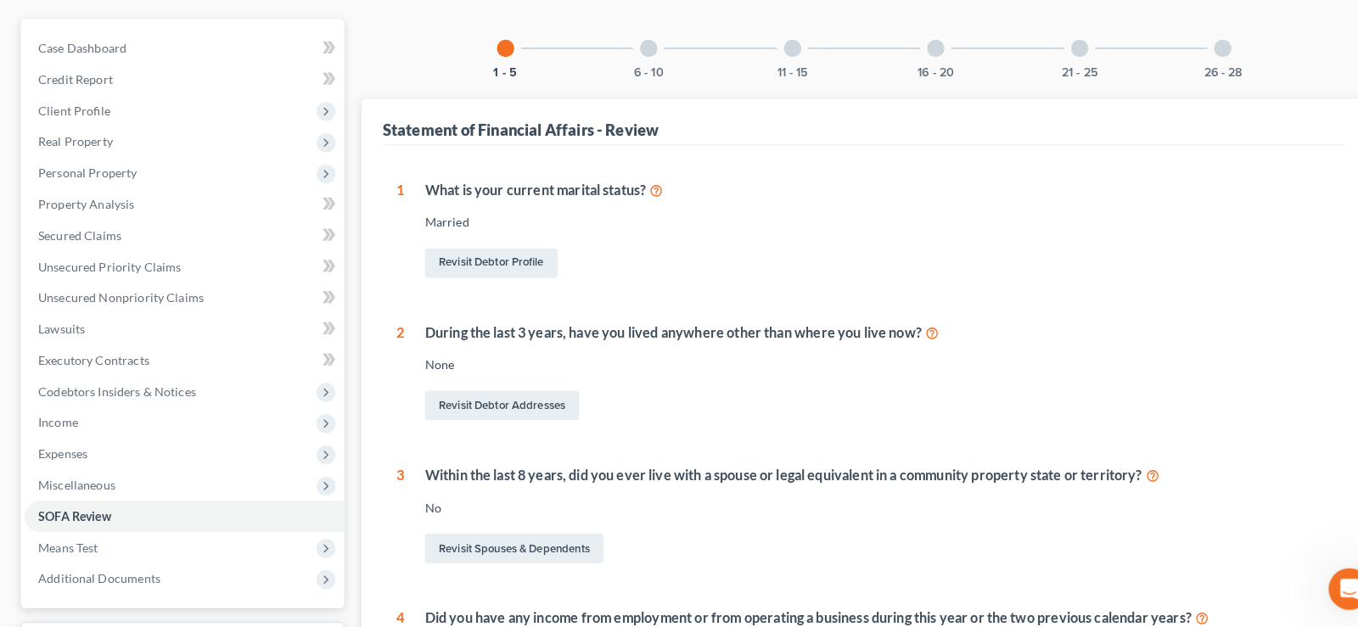
scroll to position [159, 0]
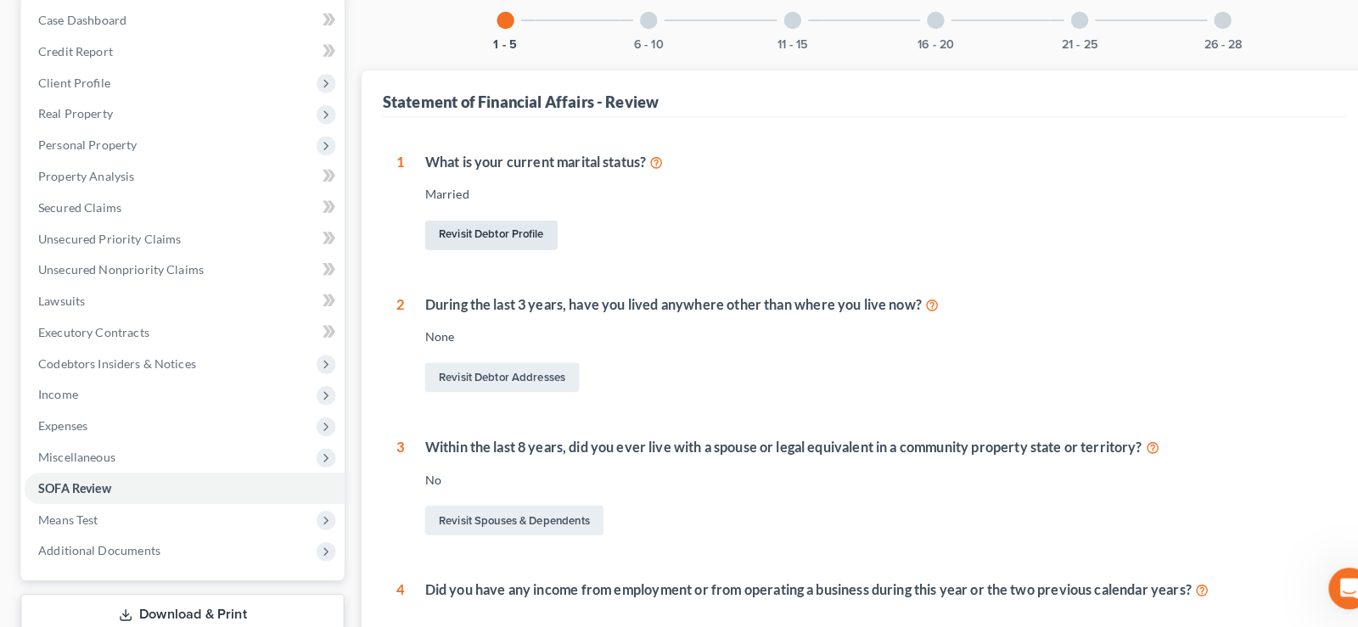
click at [522, 242] on link "Revisit Debtor Profile" at bounding box center [481, 243] width 130 height 29
select select "1"
select select "3"
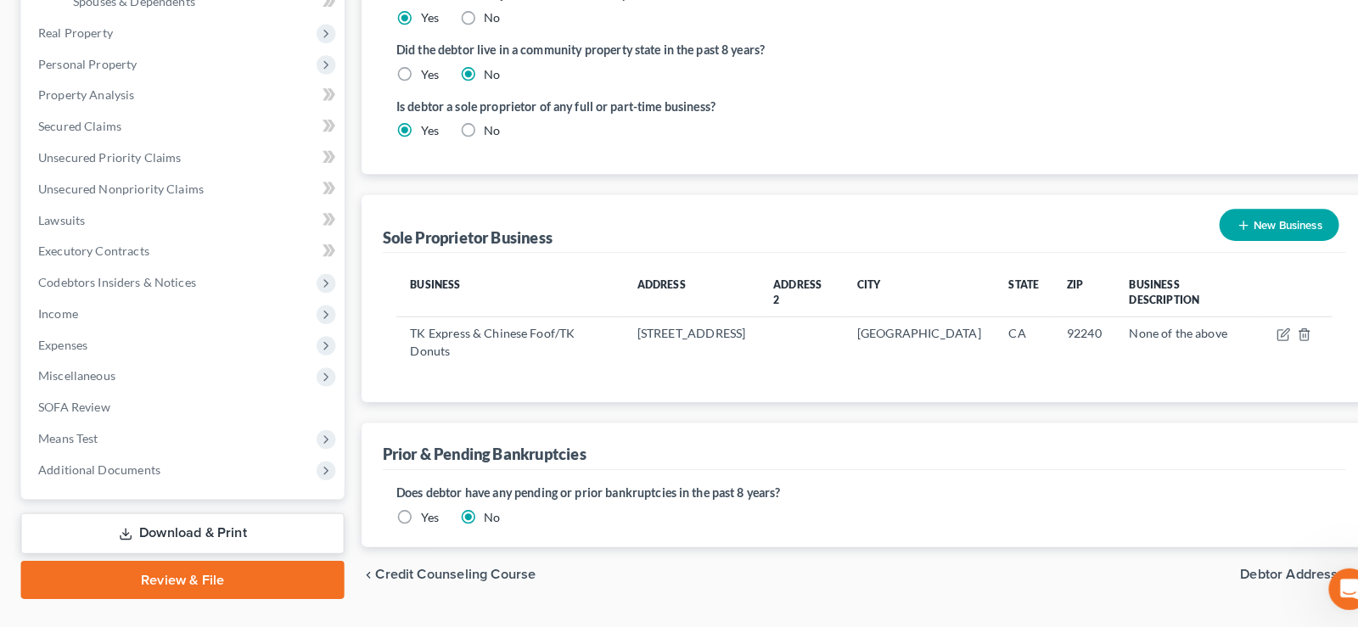
scroll to position [487, 0]
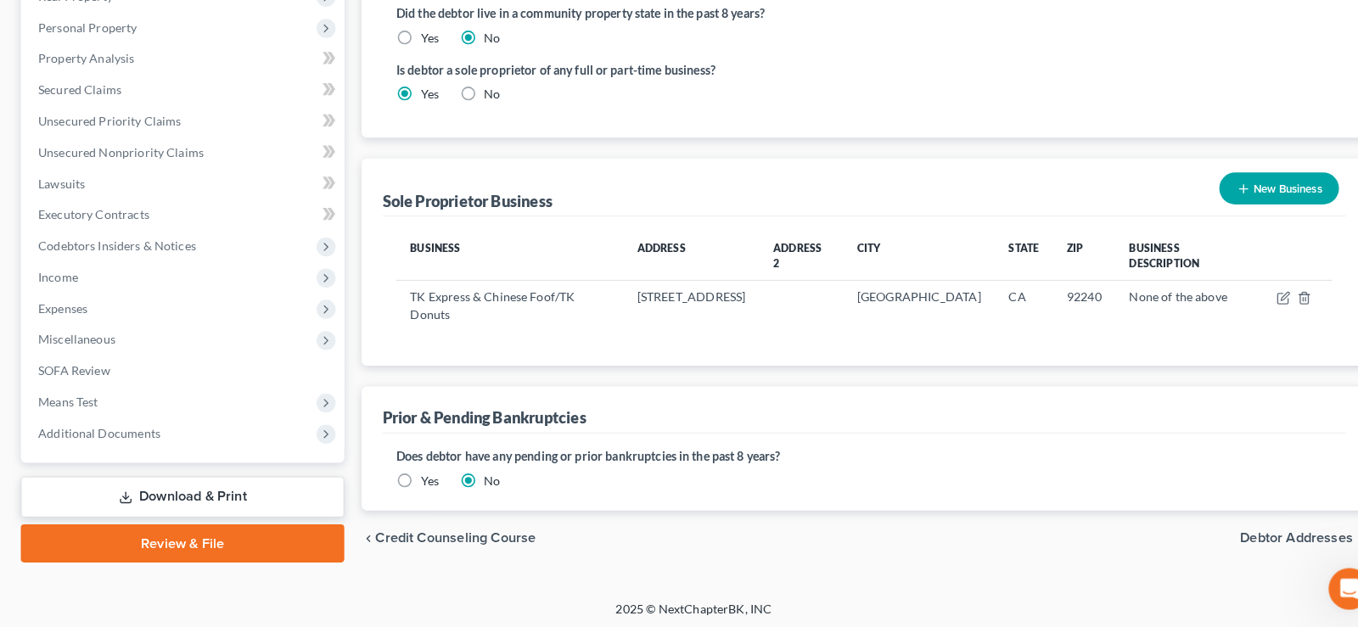
click at [1249, 534] on span "Debtor Addresses" at bounding box center [1269, 541] width 110 height 14
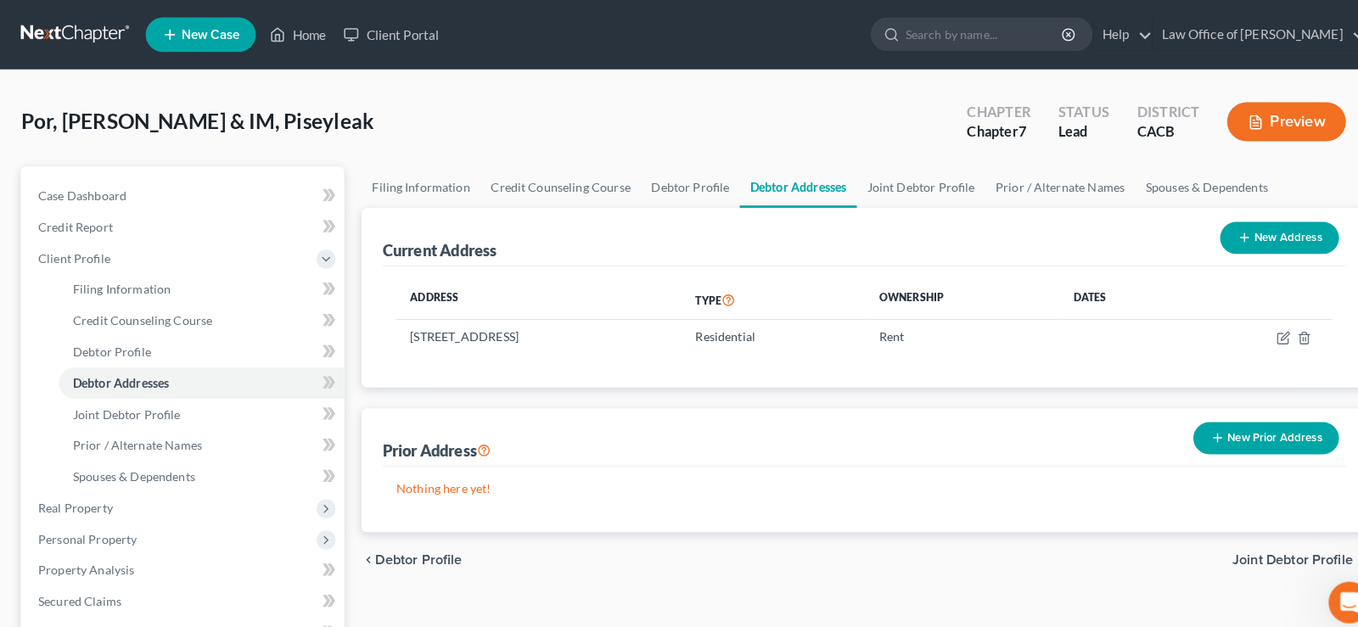
scroll to position [159, 0]
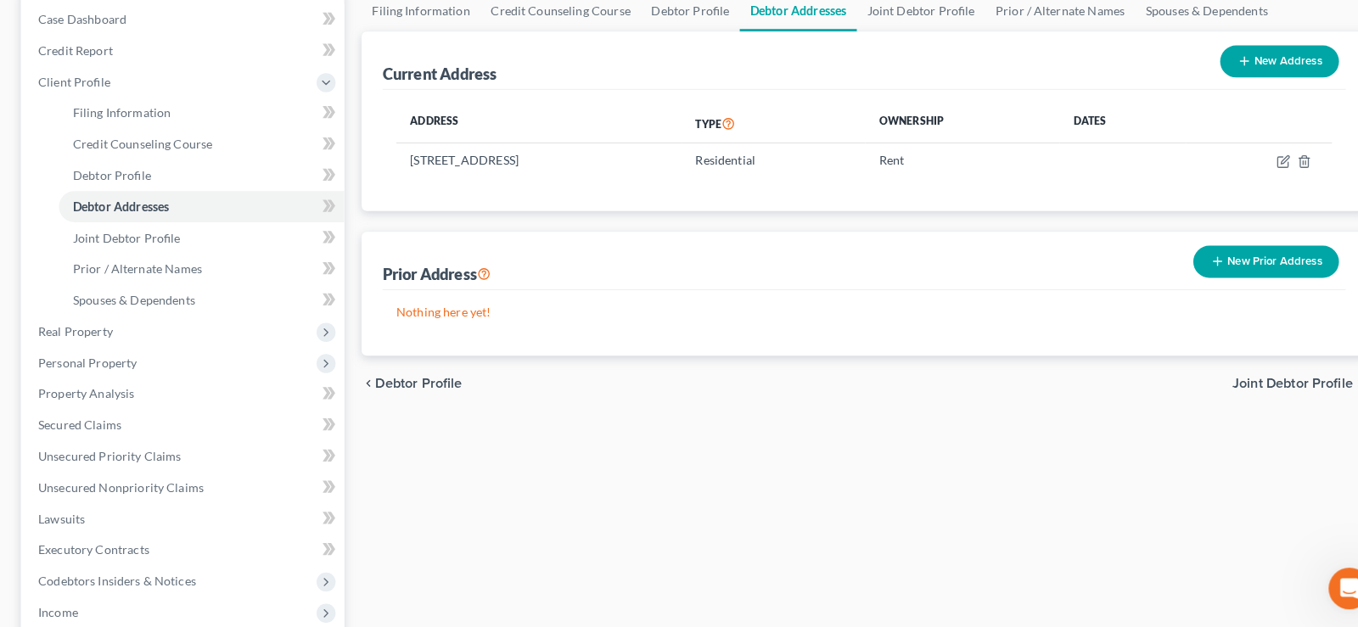
click at [1254, 388] on span "Joint Debtor Profile" at bounding box center [1265, 390] width 118 height 14
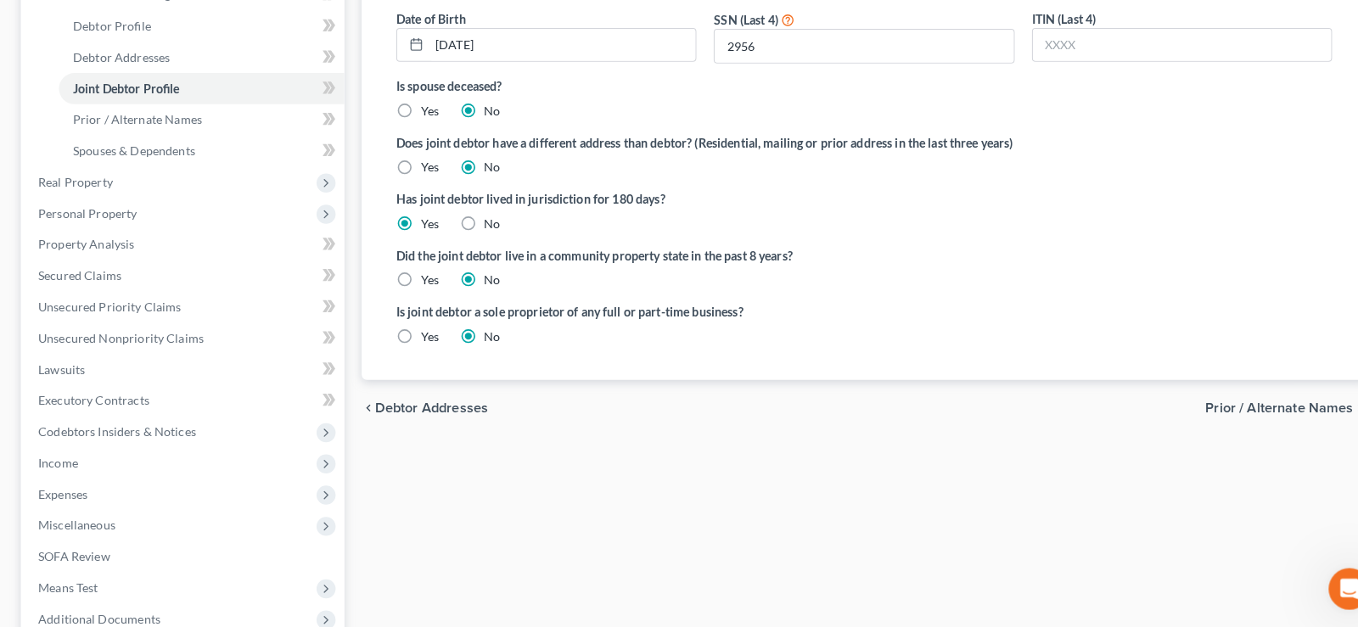
scroll to position [419, 0]
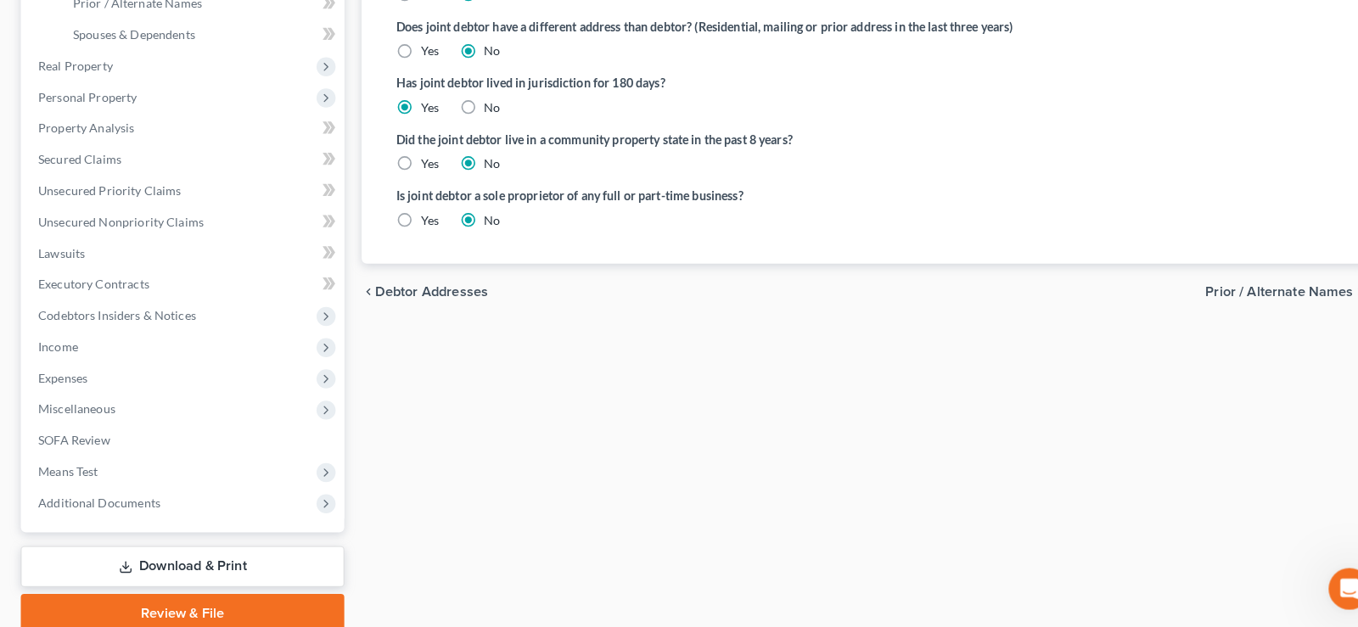
click at [1249, 297] on span "Prior / Alternate Names" at bounding box center [1252, 299] width 144 height 14
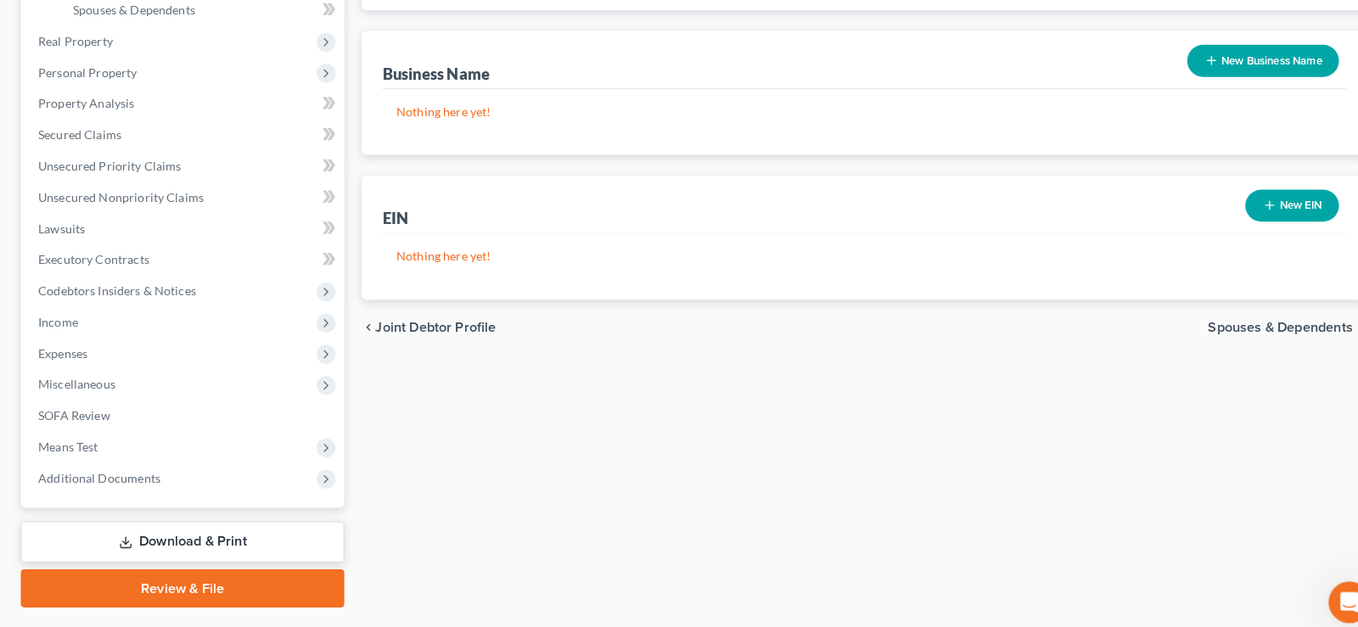
scroll to position [414, 0]
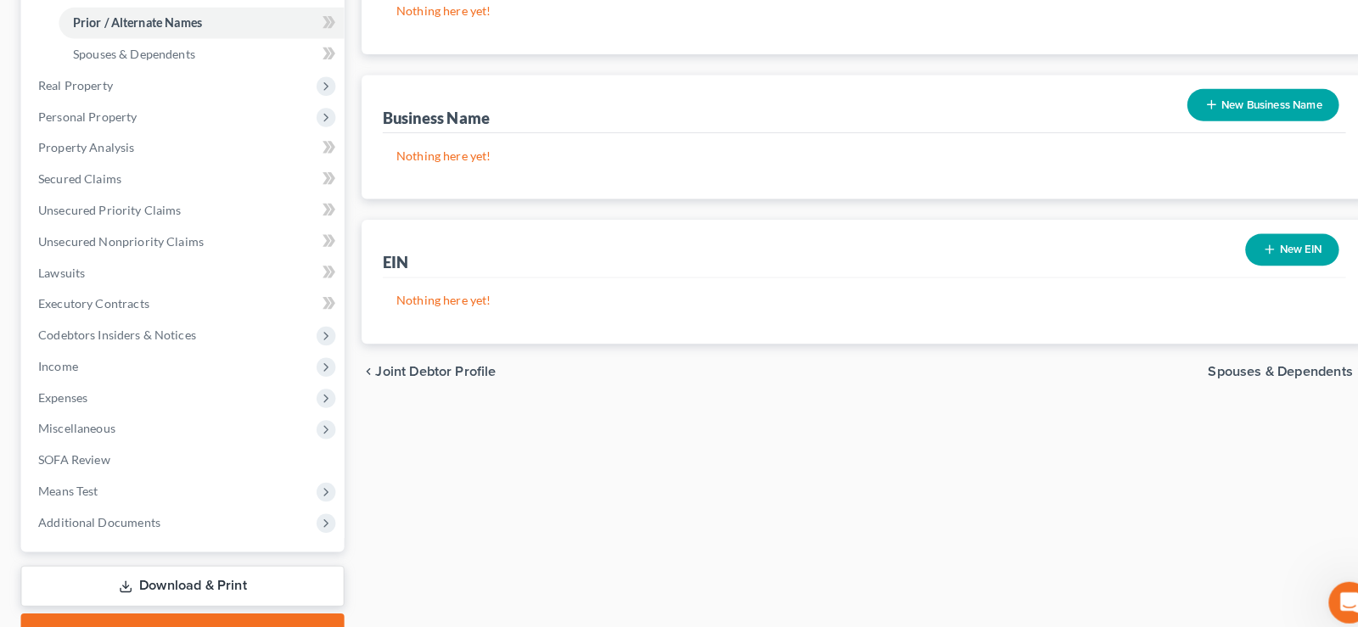
click at [1271, 356] on span "Spouses & Dependents" at bounding box center [1253, 363] width 142 height 14
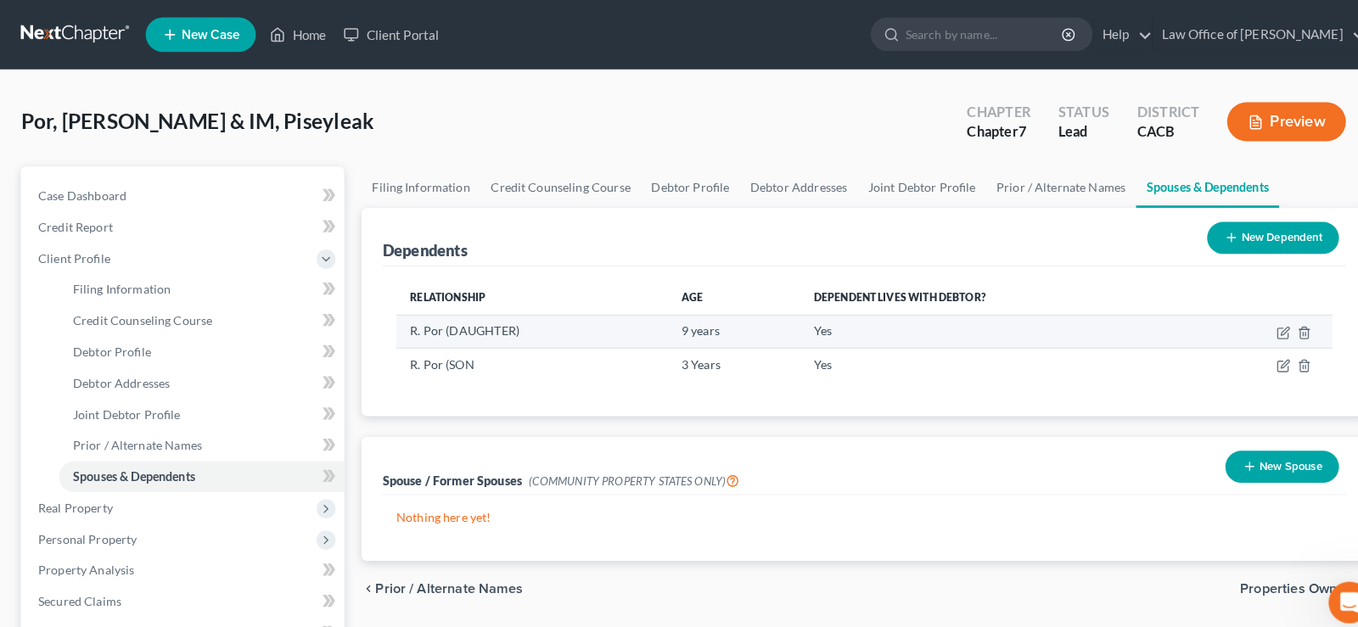
click at [513, 317] on td "R. Por (DAUGHTER)" at bounding box center [521, 324] width 266 height 32
click at [521, 333] on td "R. Por (DAUGHTER)" at bounding box center [521, 324] width 266 height 32
click at [1256, 325] on icon "button" at bounding box center [1256, 326] width 14 height 14
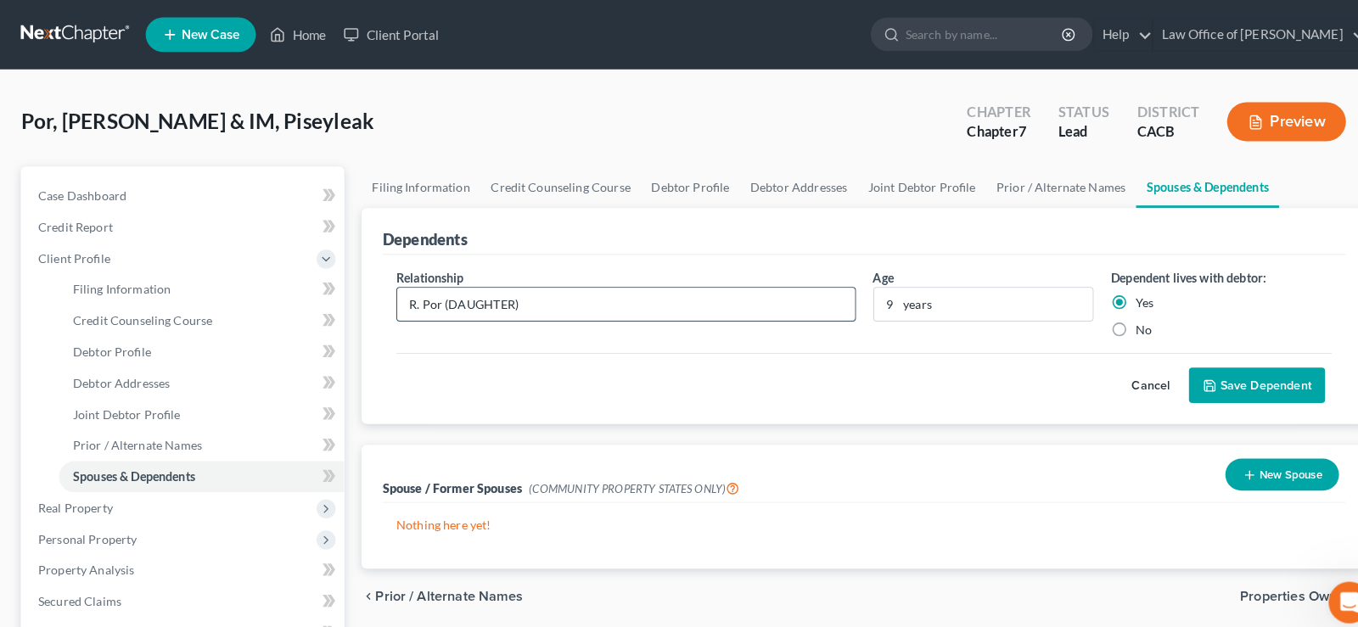
click at [502, 295] on input "R. Por (DAUGHTER)" at bounding box center [613, 298] width 448 height 32
click at [498, 297] on input "R. Por (DAUGHTER)" at bounding box center [613, 298] width 448 height 32
type input "R. Por (daughter)"
click at [1199, 369] on button "Save Dependent" at bounding box center [1230, 378] width 133 height 36
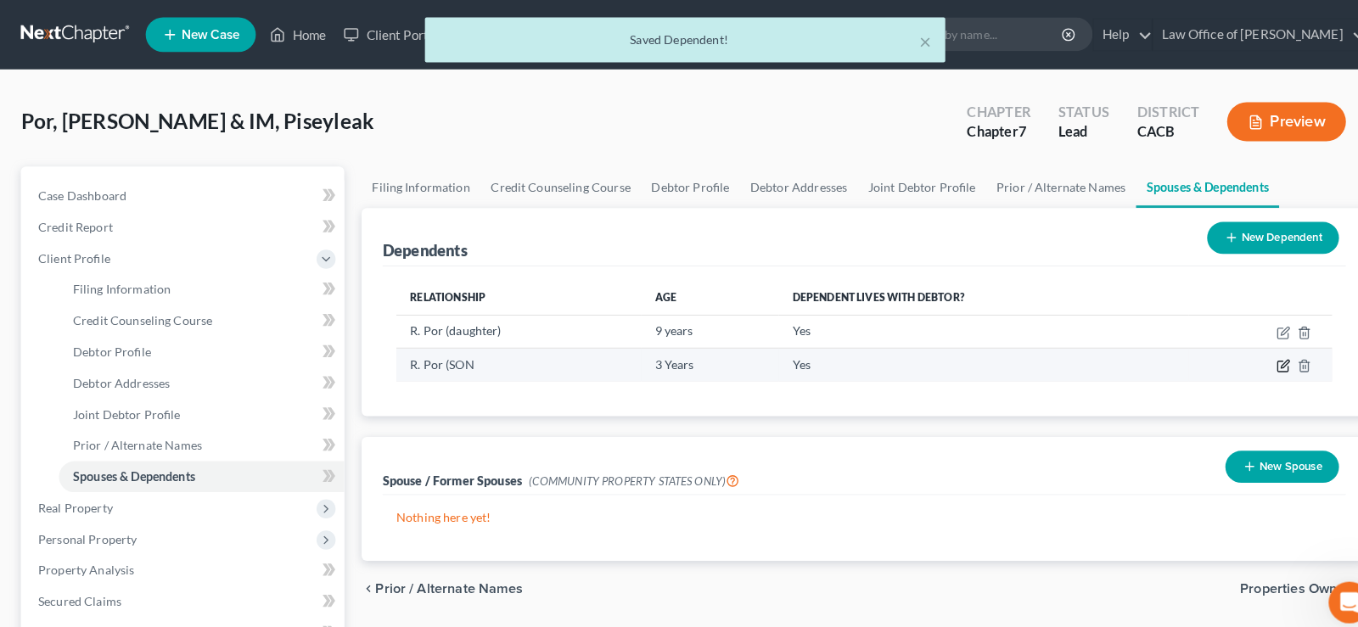
click at [1260, 359] on icon "button" at bounding box center [1255, 359] width 10 height 10
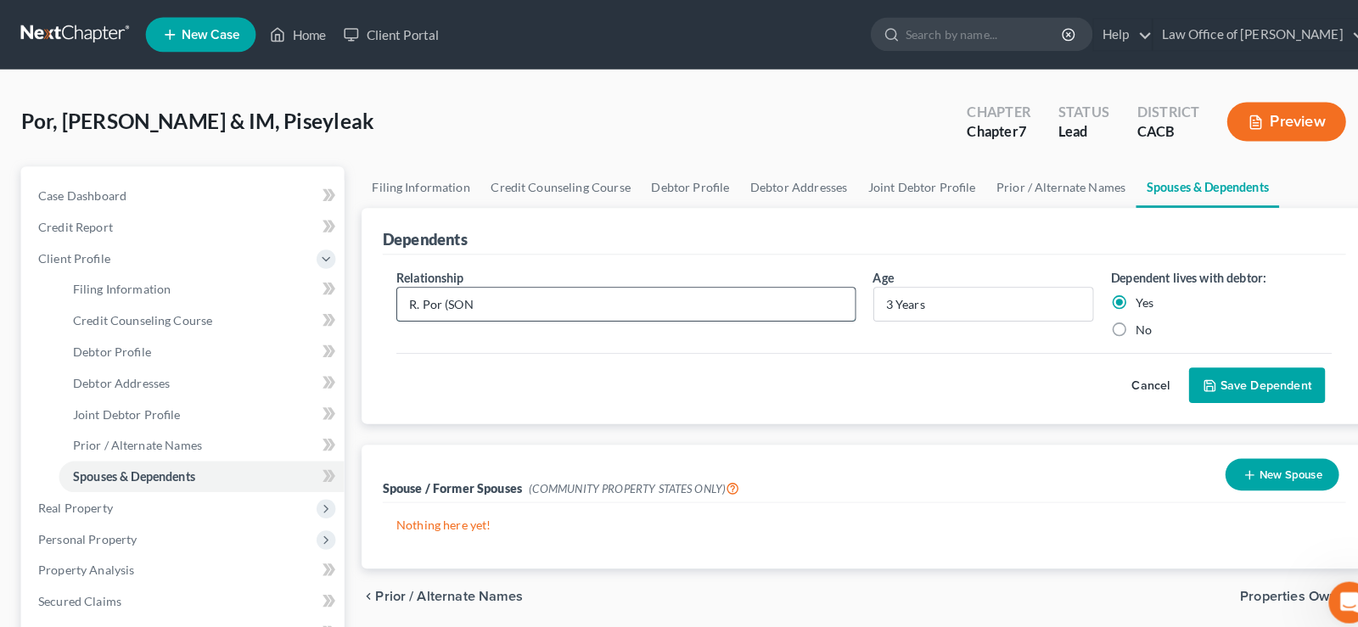
click at [466, 296] on input "R. Por (SON" at bounding box center [613, 298] width 448 height 32
type input "R. Por (son)"
click at [1260, 370] on button "Save Dependent" at bounding box center [1230, 378] width 133 height 36
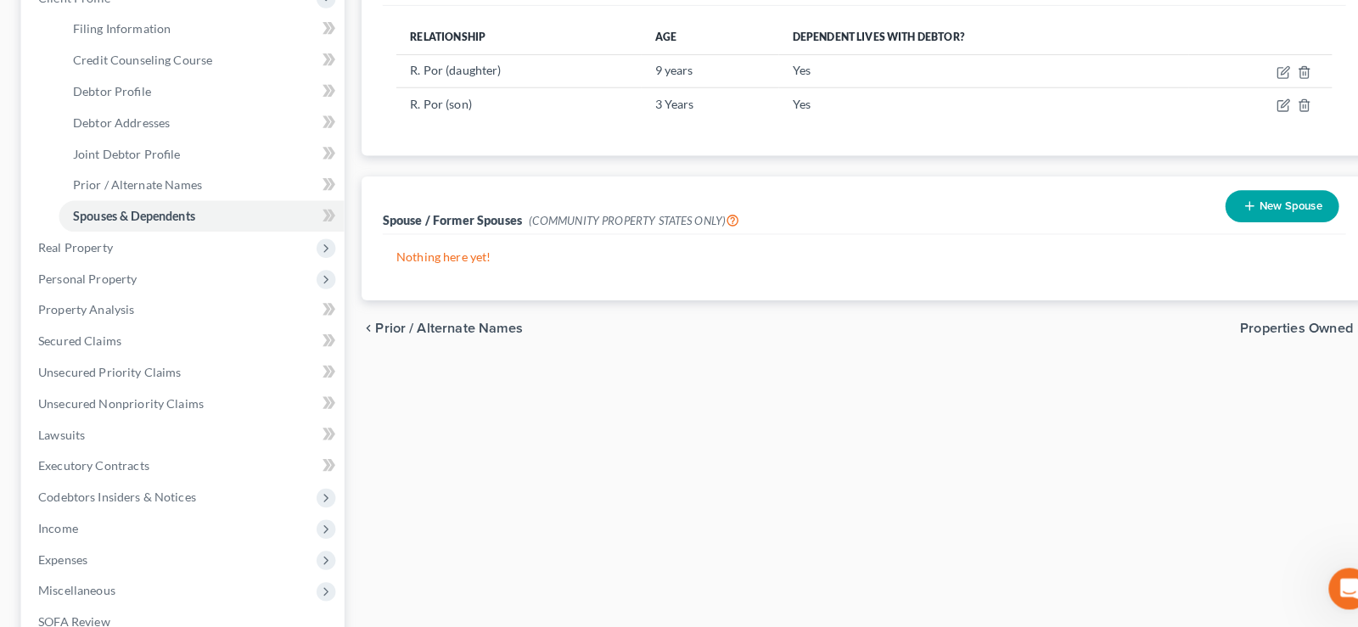
scroll to position [246, 0]
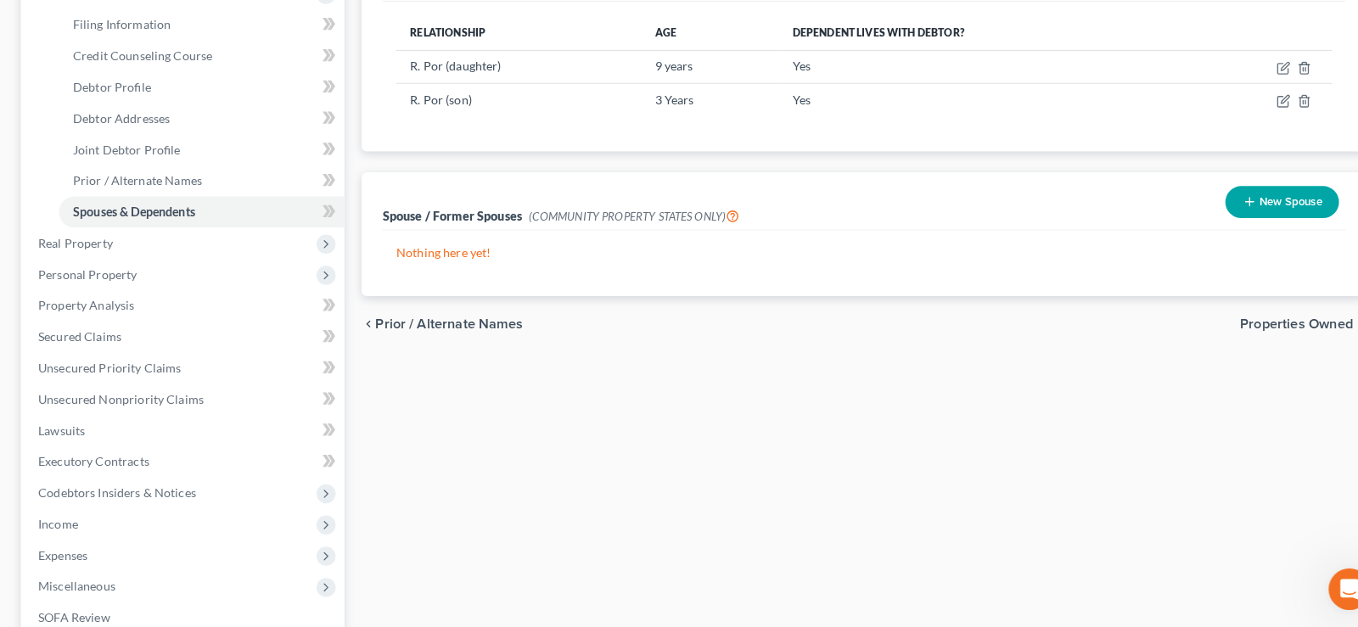
click at [1258, 325] on span "Properties Owned" at bounding box center [1269, 330] width 110 height 14
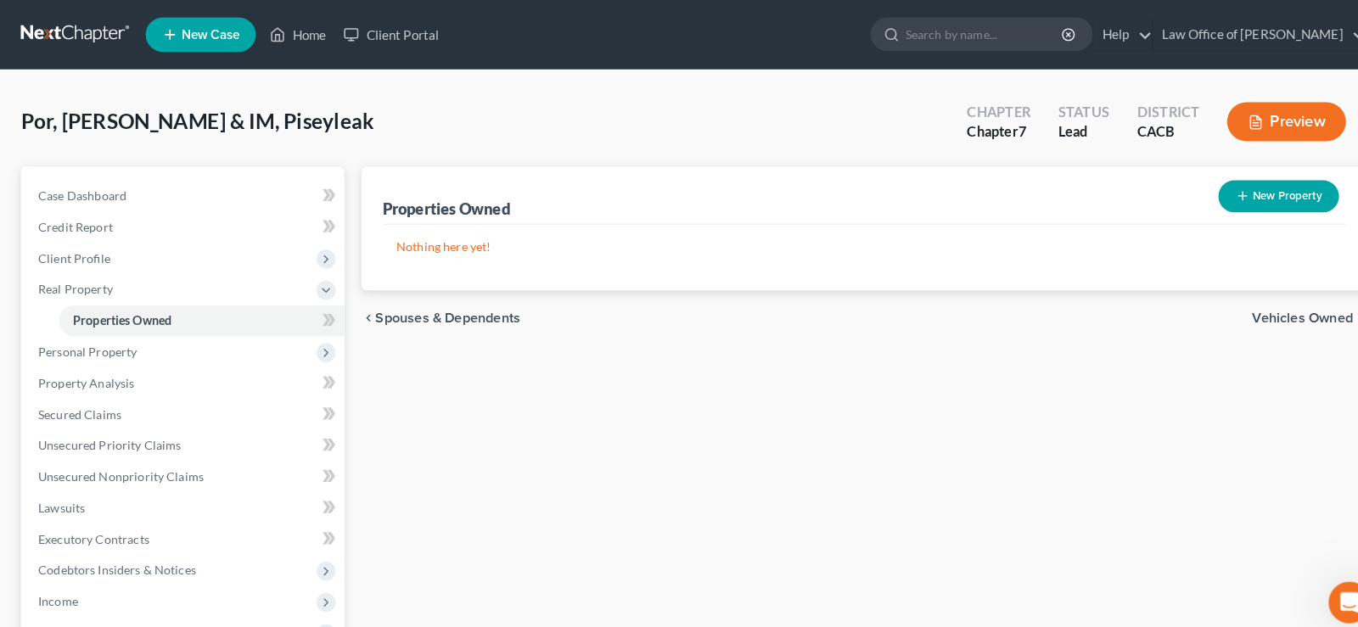
click at [1231, 191] on button "New Property" at bounding box center [1252, 192] width 118 height 31
select select "4"
select select "2"
select select "0"
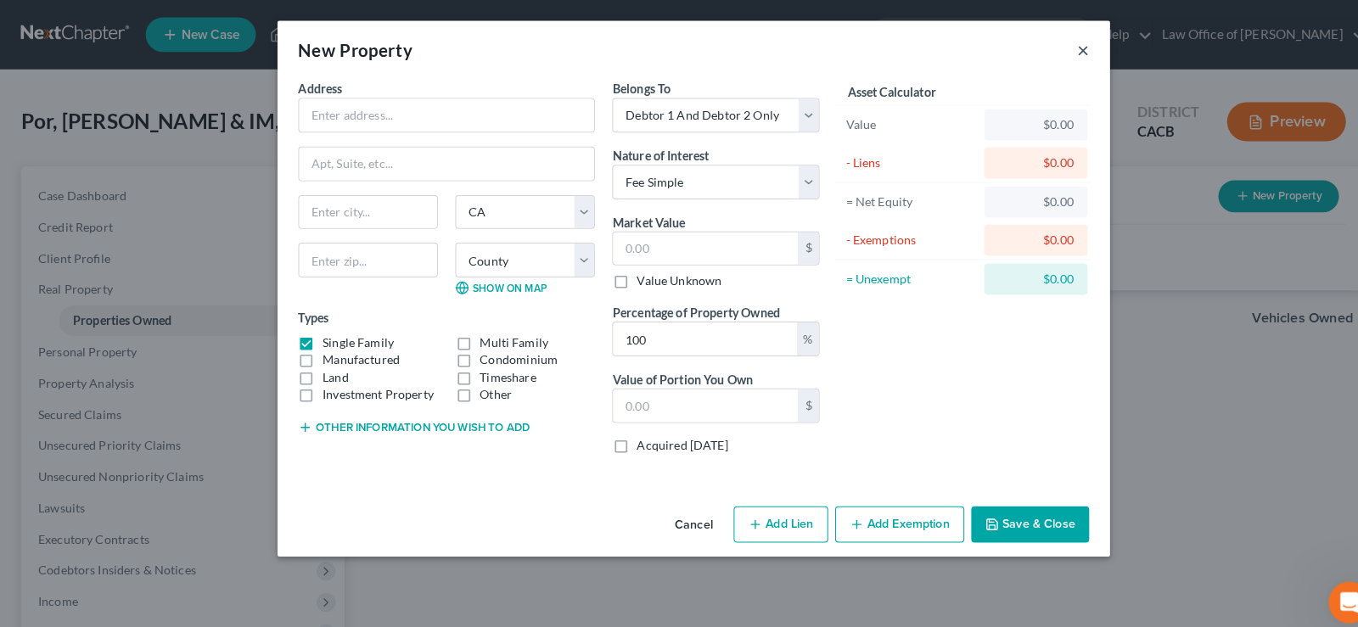
click at [1064, 49] on button "×" at bounding box center [1060, 49] width 12 height 20
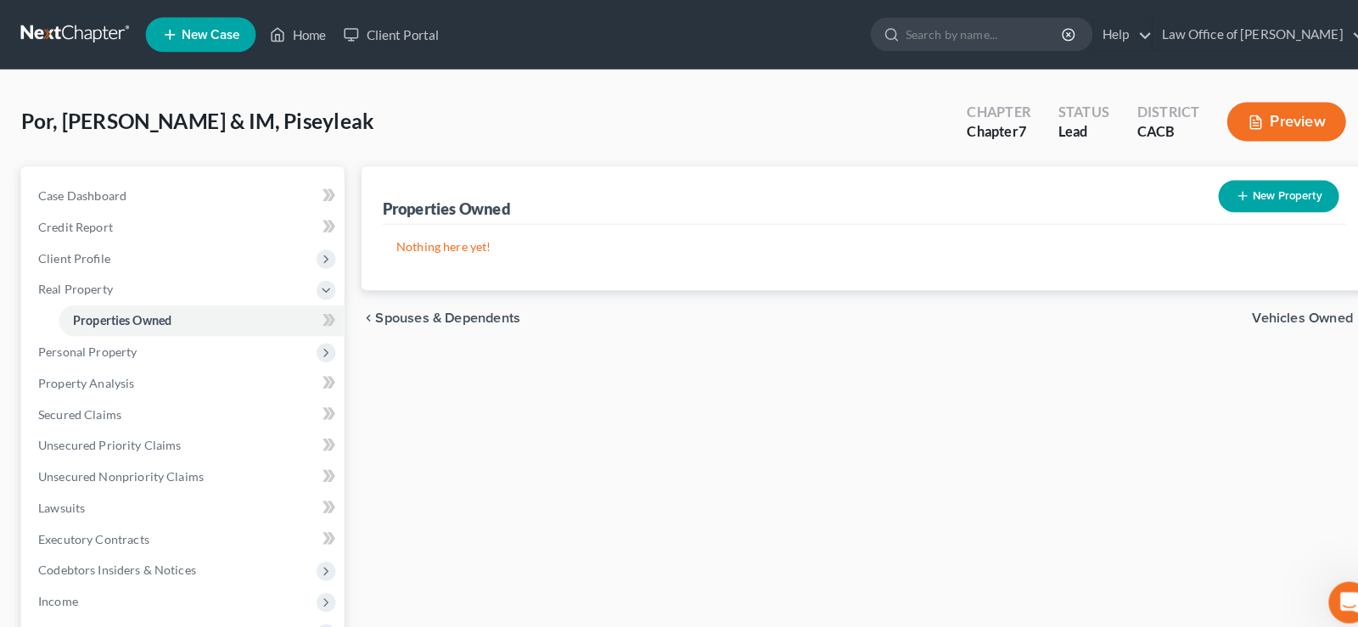
click at [1310, 305] on span "Vehicles Owned" at bounding box center [1275, 312] width 98 height 14
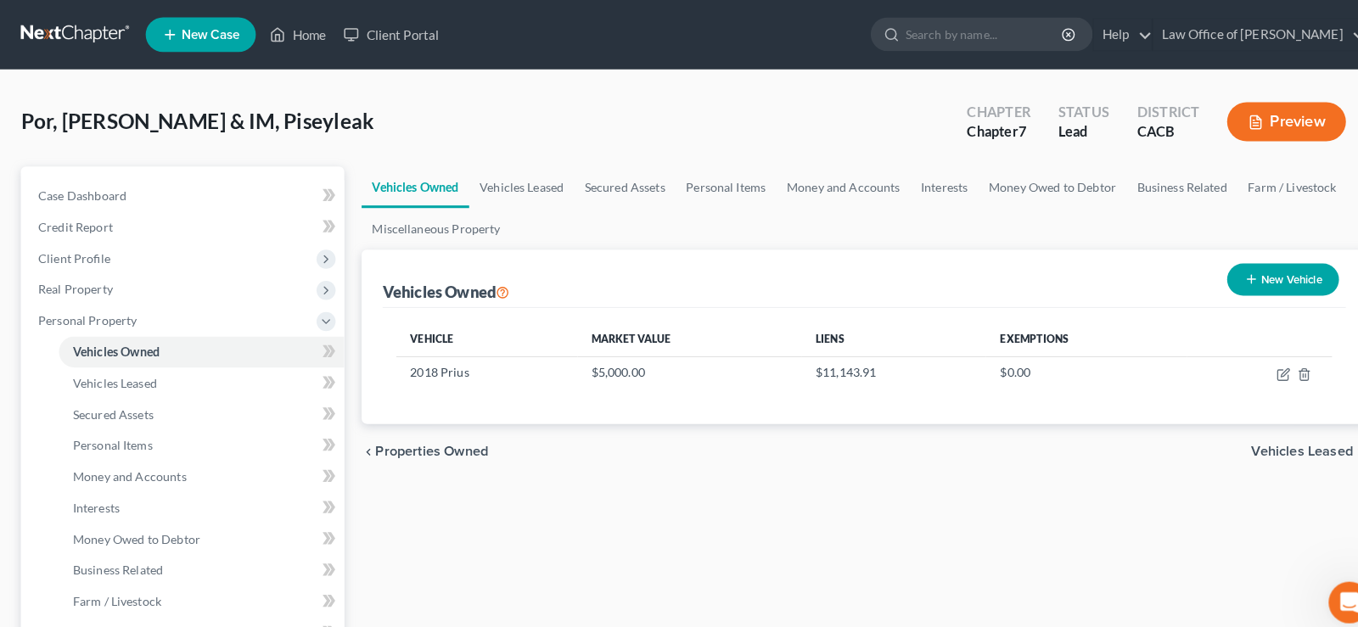
click at [1233, 437] on span "Vehicles Leased" at bounding box center [1274, 442] width 99 height 14
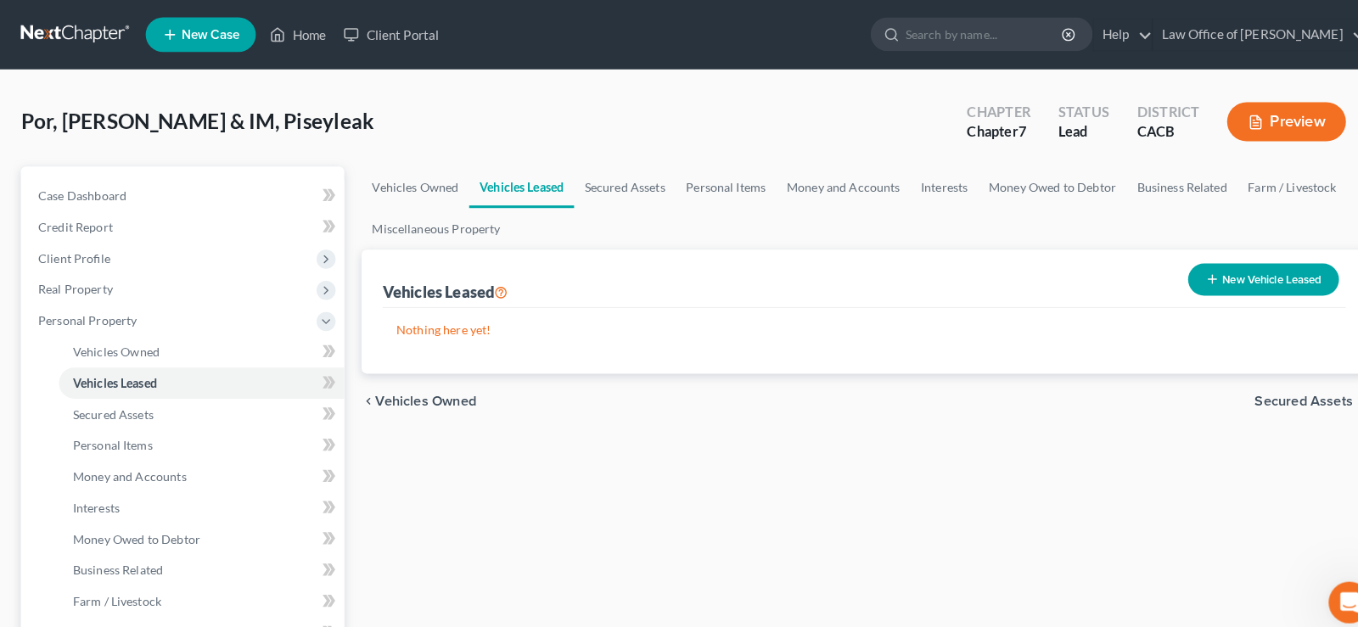
click at [1305, 393] on span "Secured Assets" at bounding box center [1276, 393] width 96 height 14
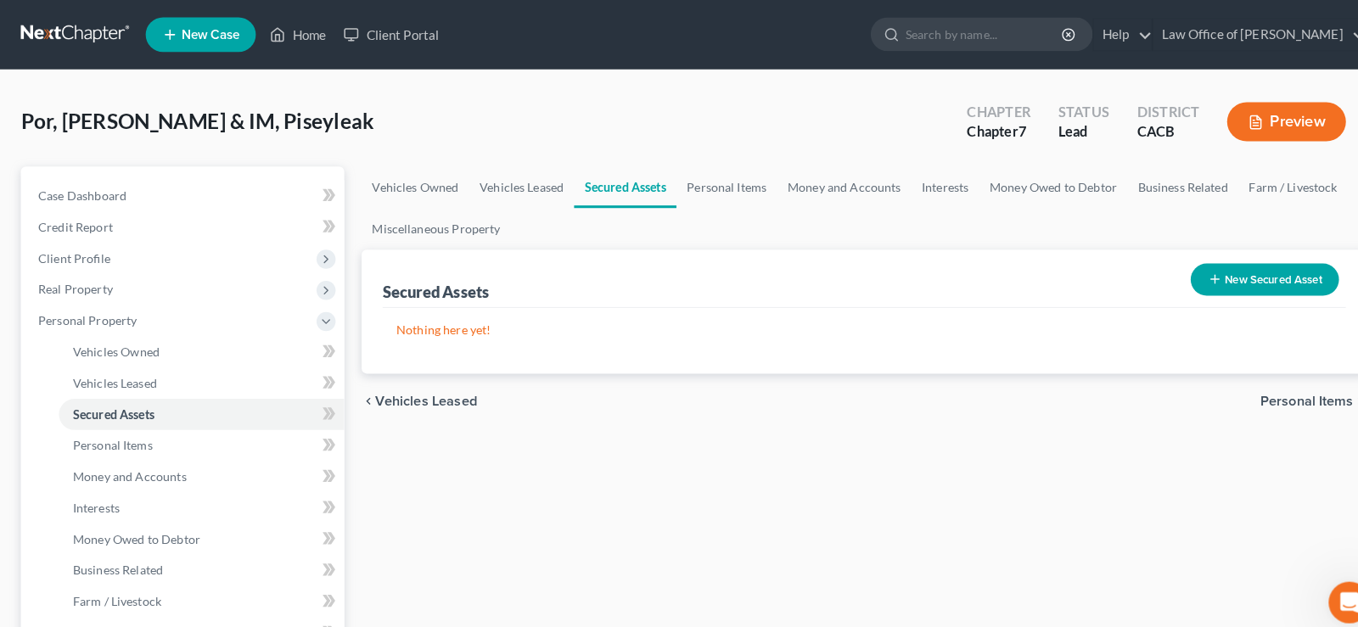
click at [1287, 387] on span "Personal Items" at bounding box center [1278, 393] width 91 height 14
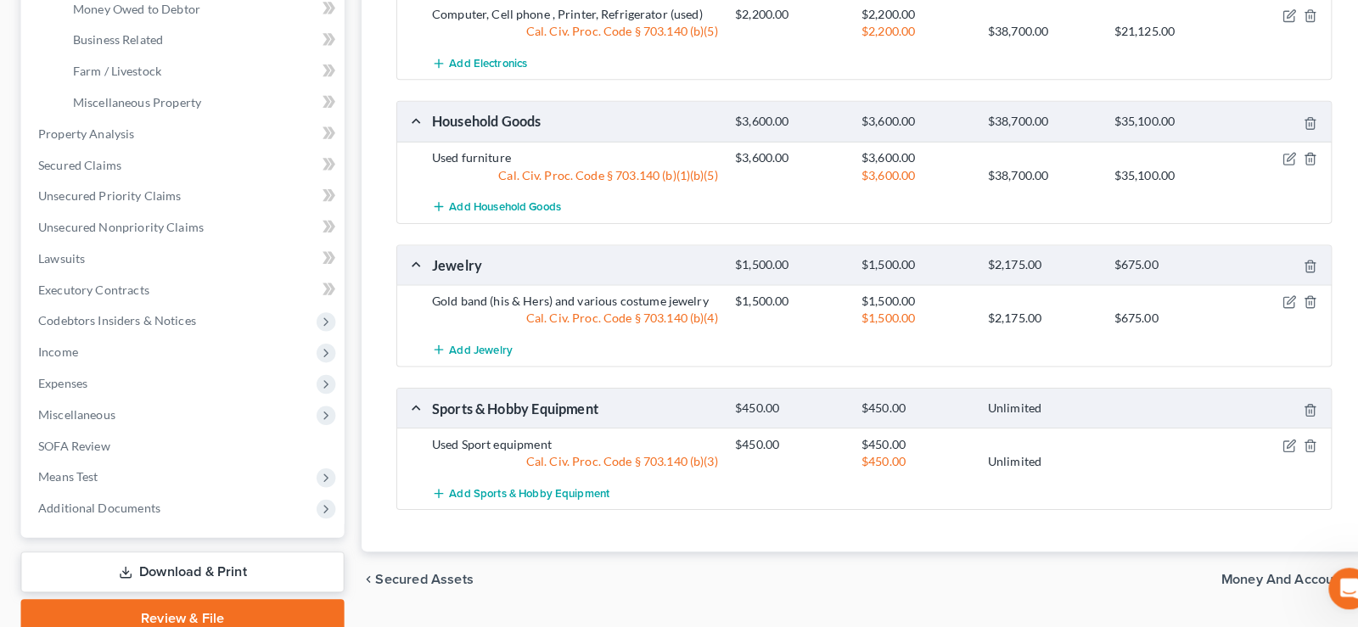
scroll to position [579, 0]
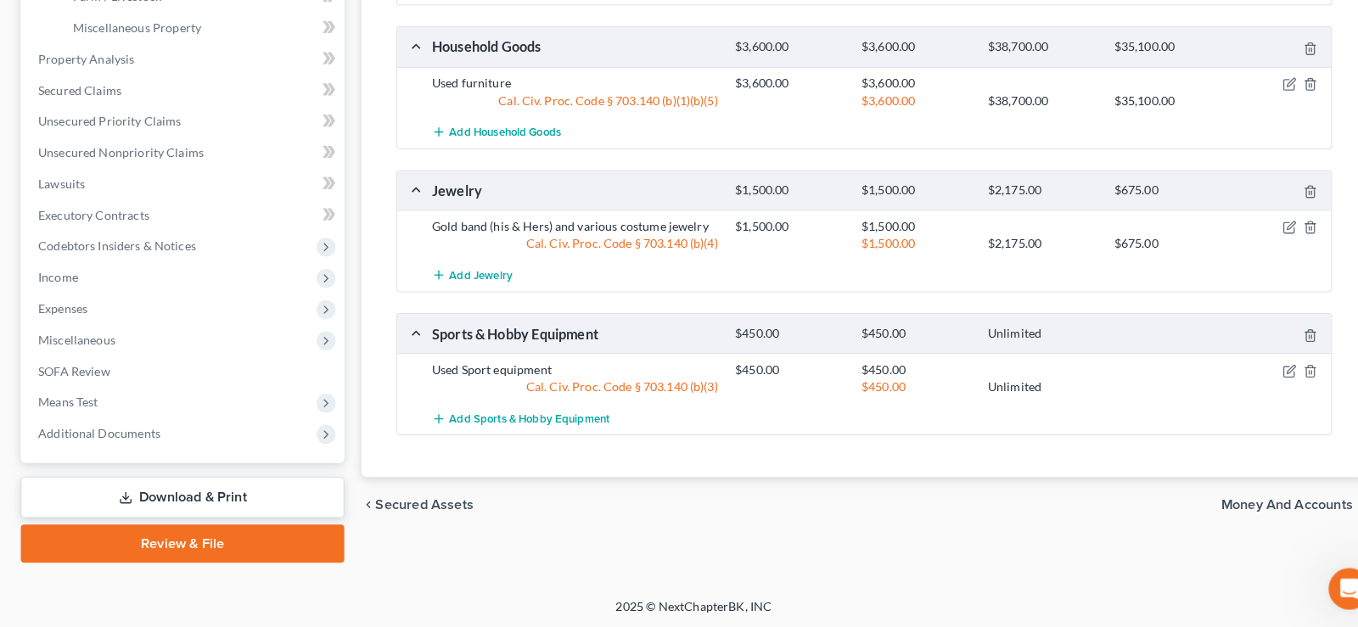
click at [1215, 508] on span "Money and Accounts" at bounding box center [1259, 508] width 129 height 14
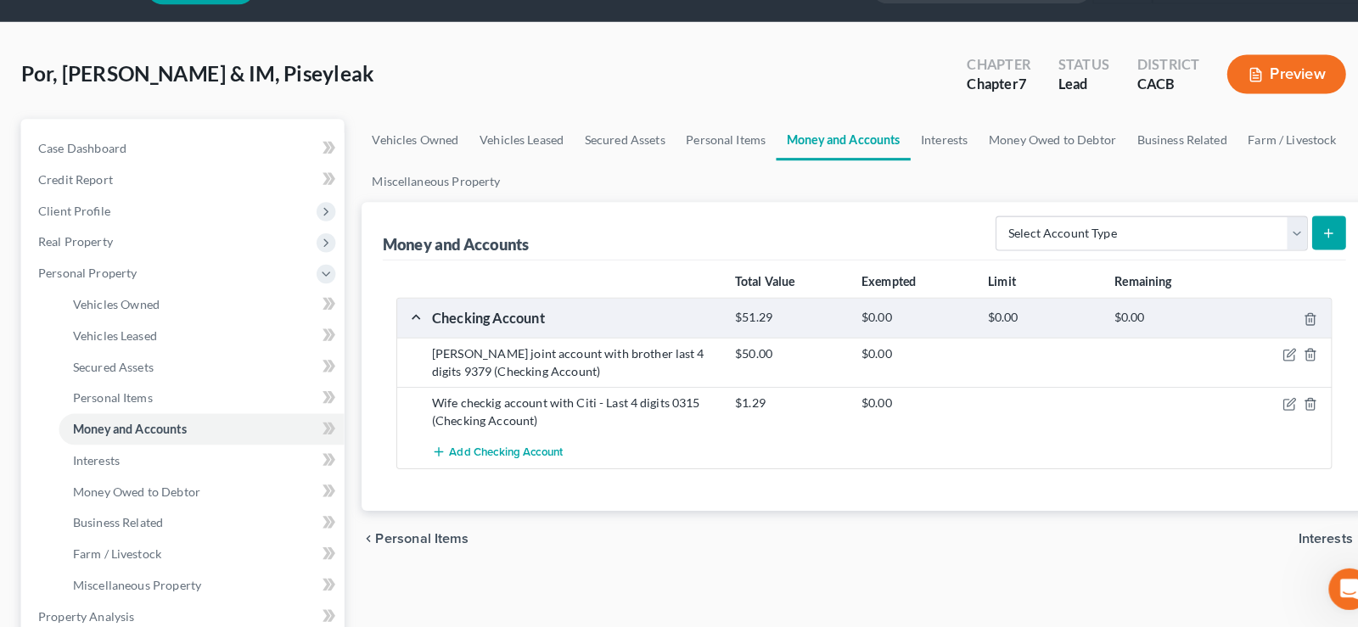
scroll to position [159, 0]
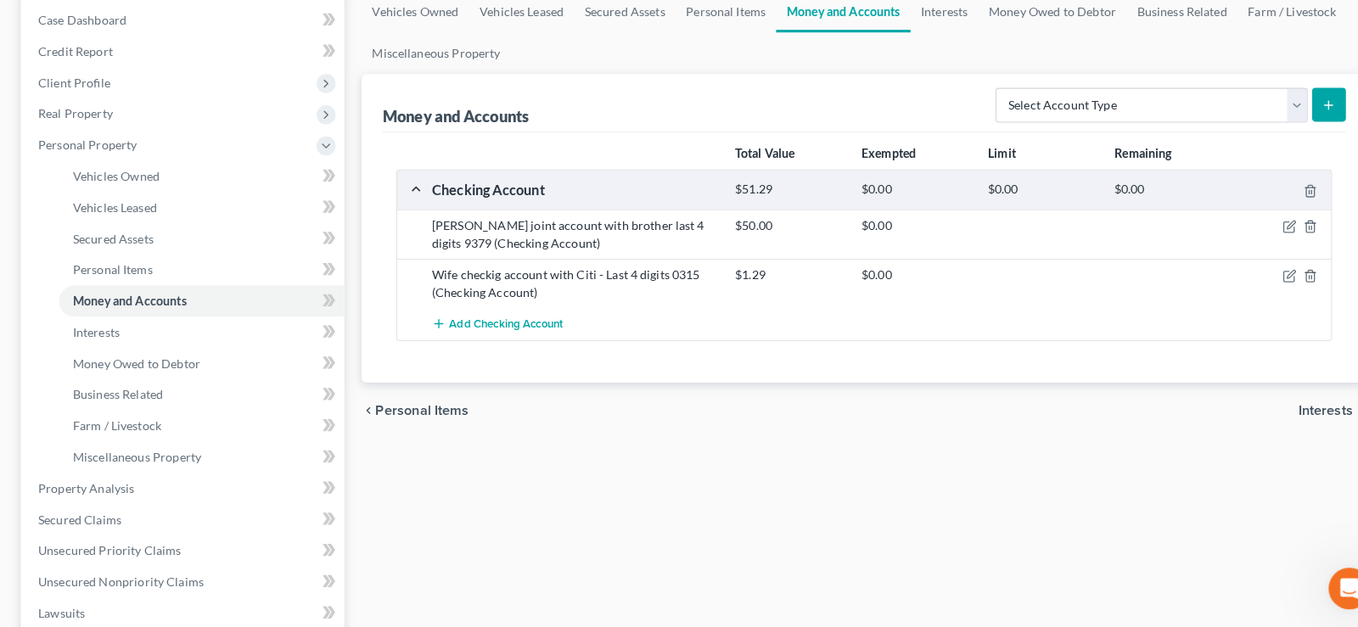
click at [1305, 412] on span "Interests" at bounding box center [1297, 415] width 53 height 14
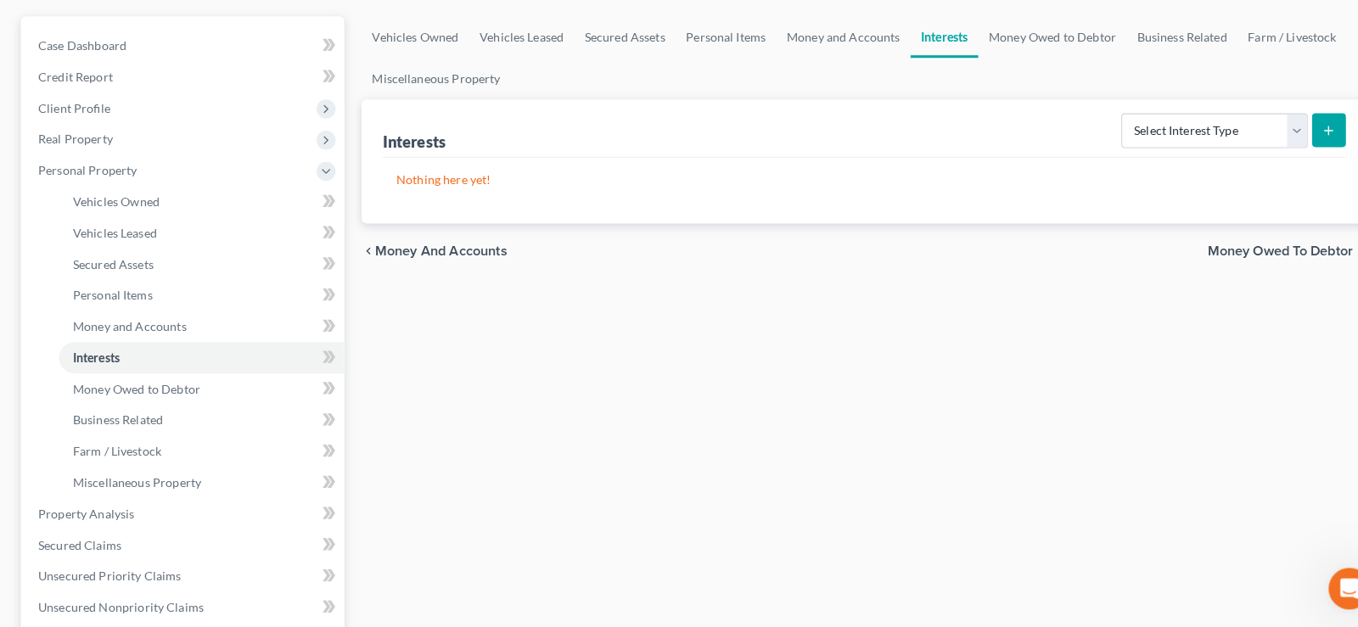
scroll to position [159, 0]
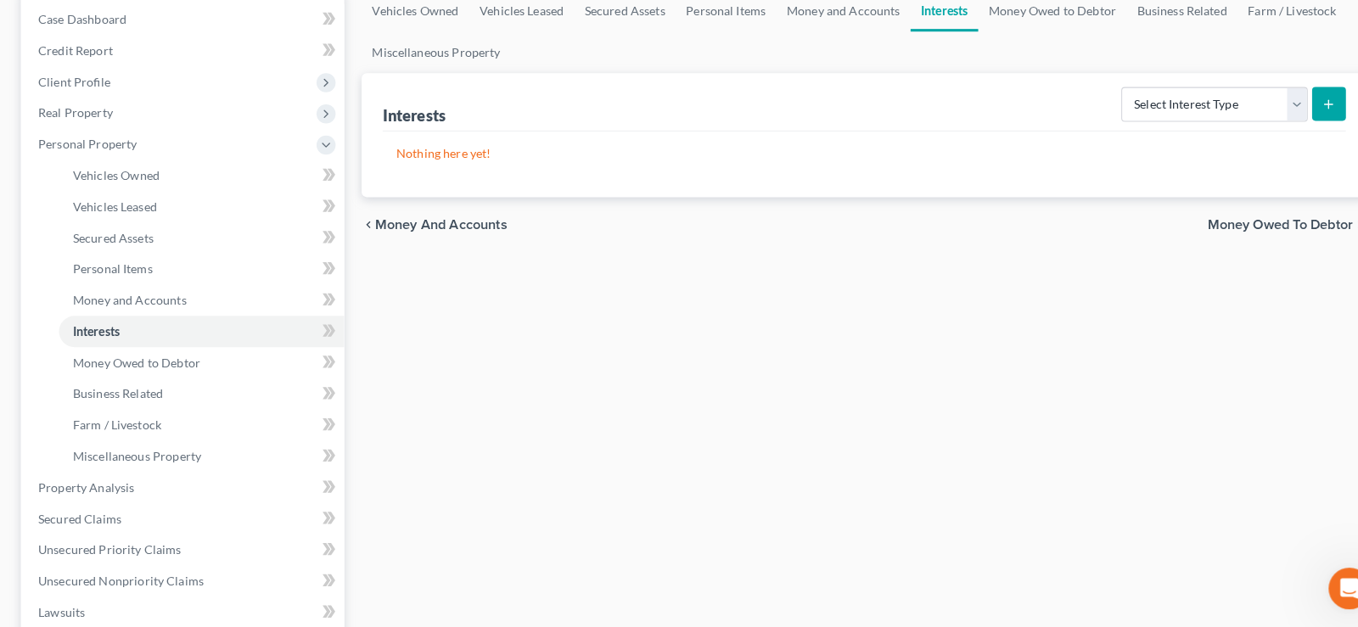
click at [1240, 231] on span "Money Owed to Debtor" at bounding box center [1253, 234] width 142 height 14
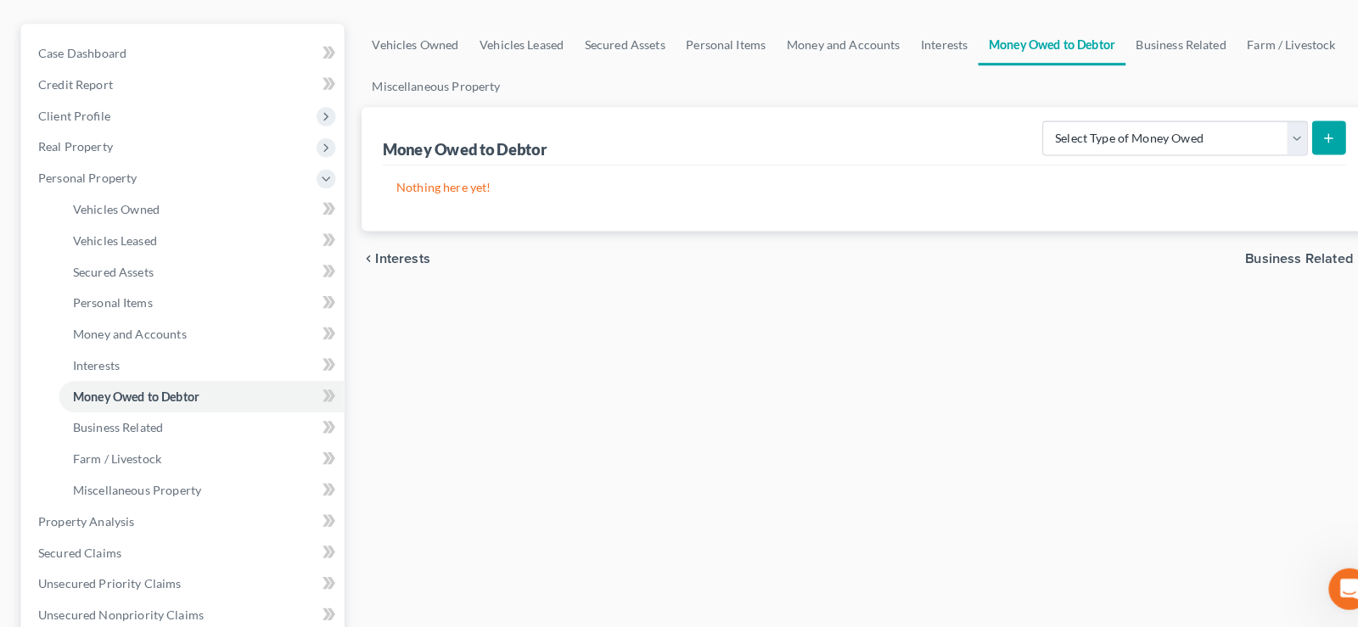
scroll to position [246, 0]
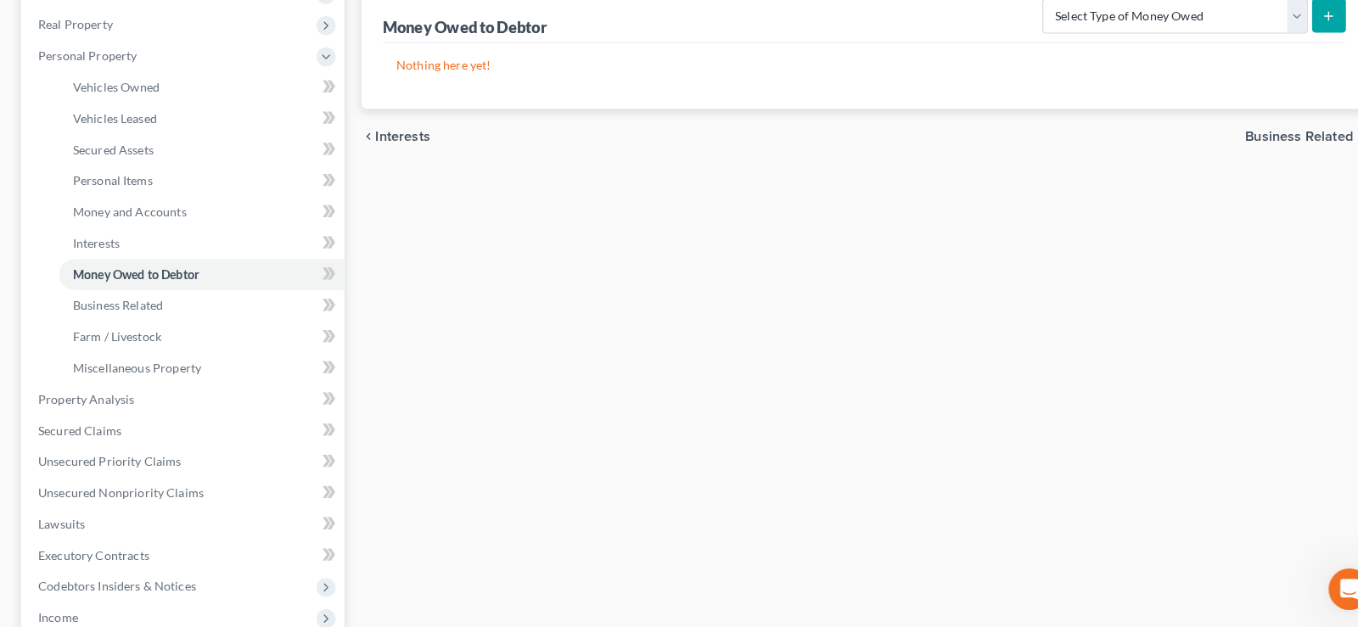
click at [1229, 142] on span "Business Related" at bounding box center [1271, 147] width 105 height 14
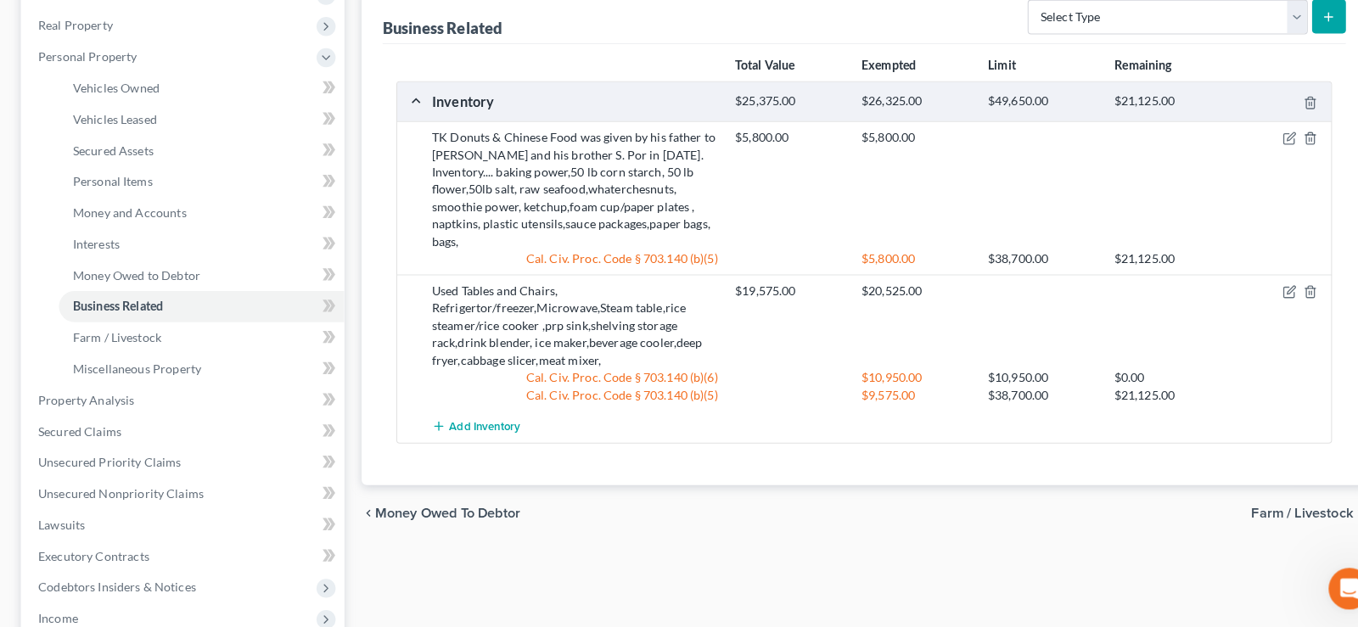
scroll to position [246, 0]
click at [1249, 508] on span "Farm / Livestock" at bounding box center [1274, 515] width 99 height 14
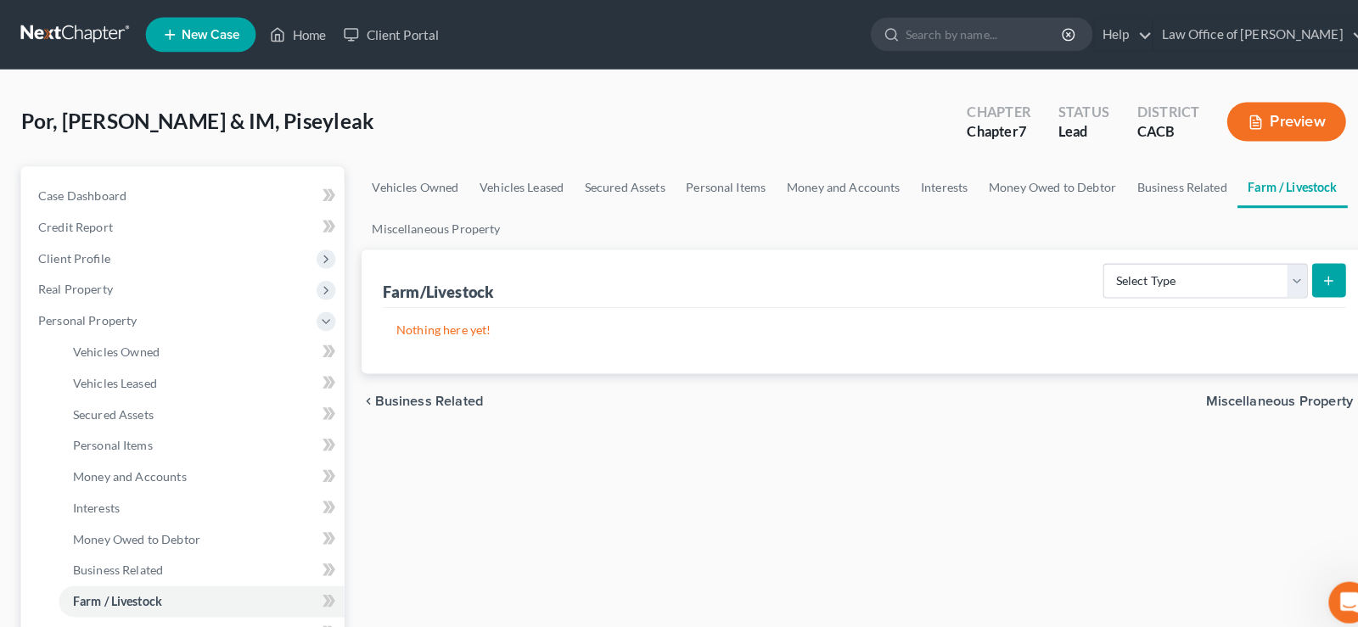
click at [1243, 390] on span "Miscellaneous Property" at bounding box center [1252, 393] width 143 height 14
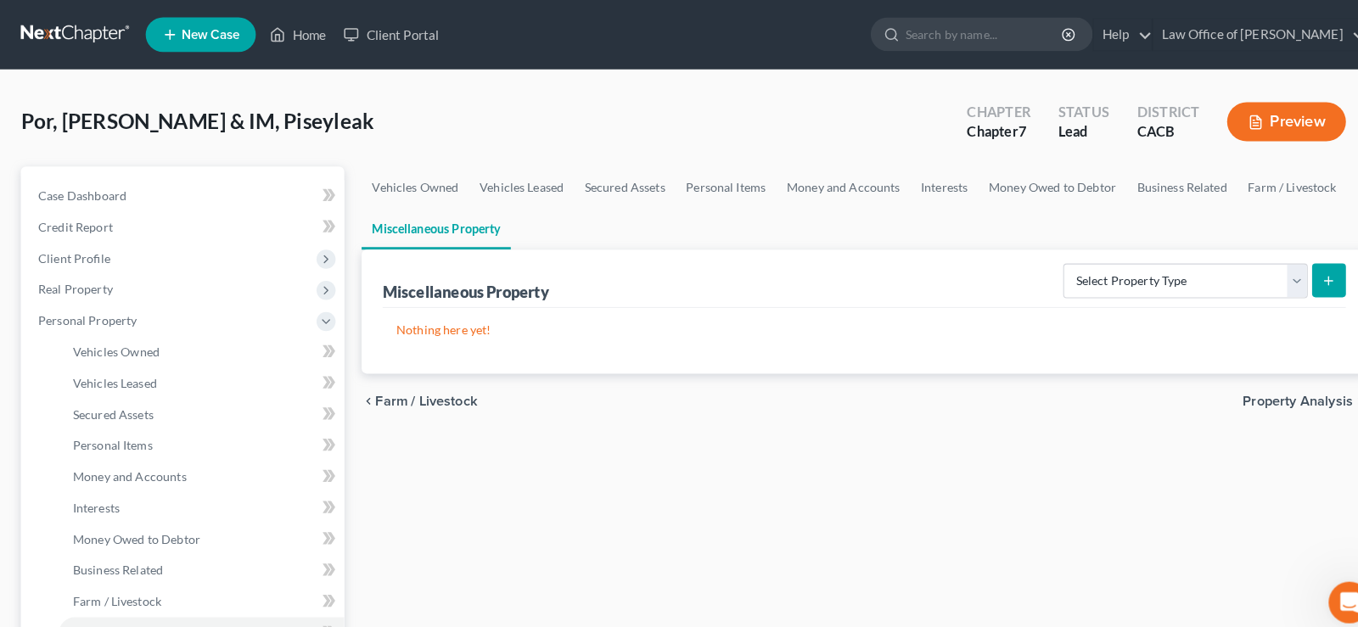
click at [1243, 390] on span "Property Analysis" at bounding box center [1270, 393] width 108 height 14
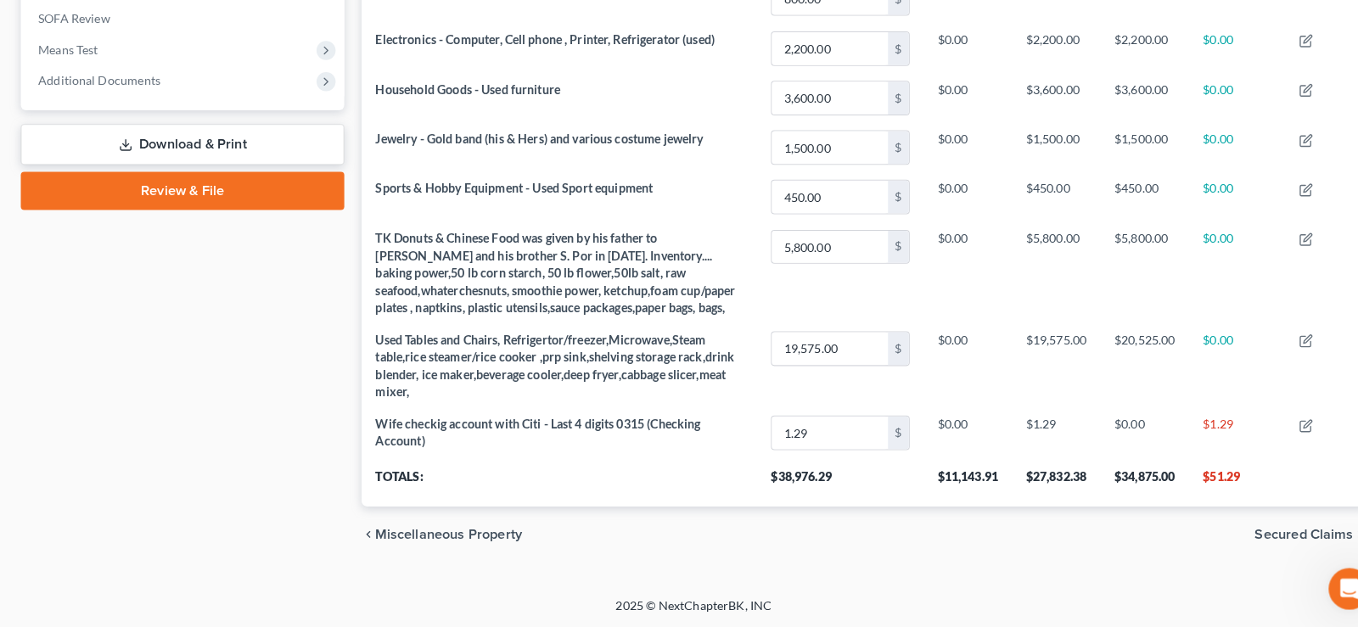
click at [1248, 536] on span "Secured Claims" at bounding box center [1276, 537] width 96 height 14
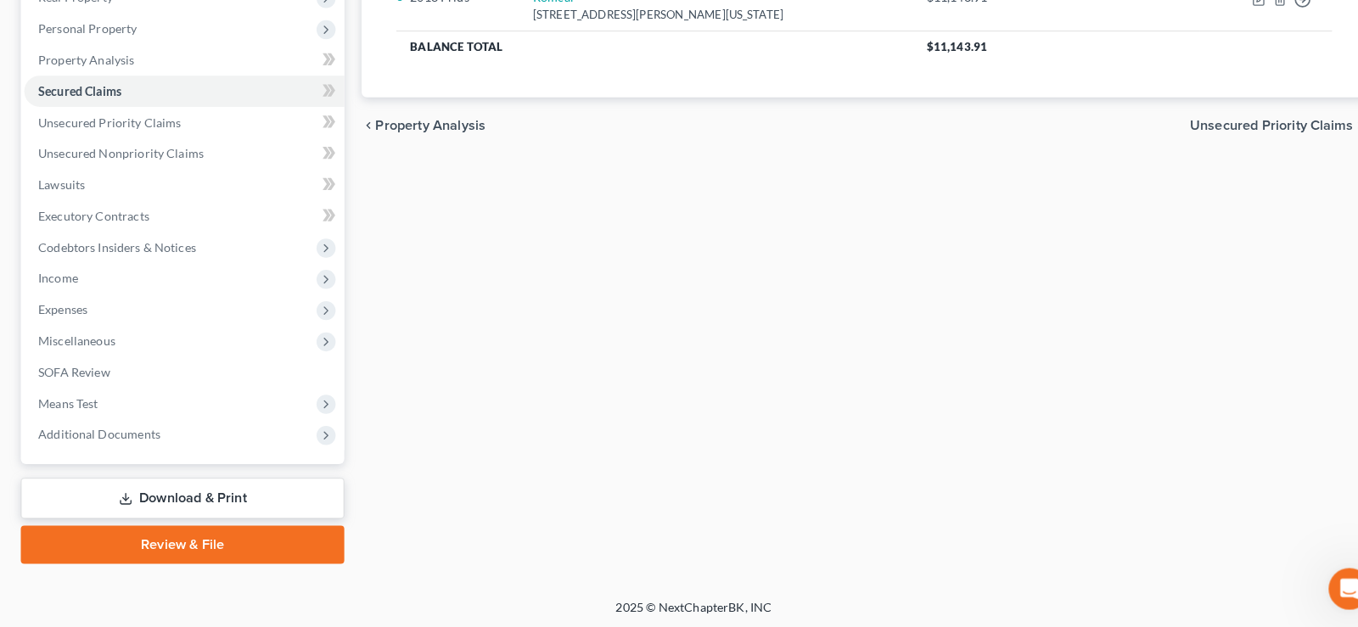
click at [1243, 124] on div "chevron_left Property Analysis Unsecured Priority Claims chevron_right" at bounding box center [846, 136] width 984 height 54
click at [1217, 134] on span "Unsecured Priority Claims" at bounding box center [1245, 136] width 160 height 14
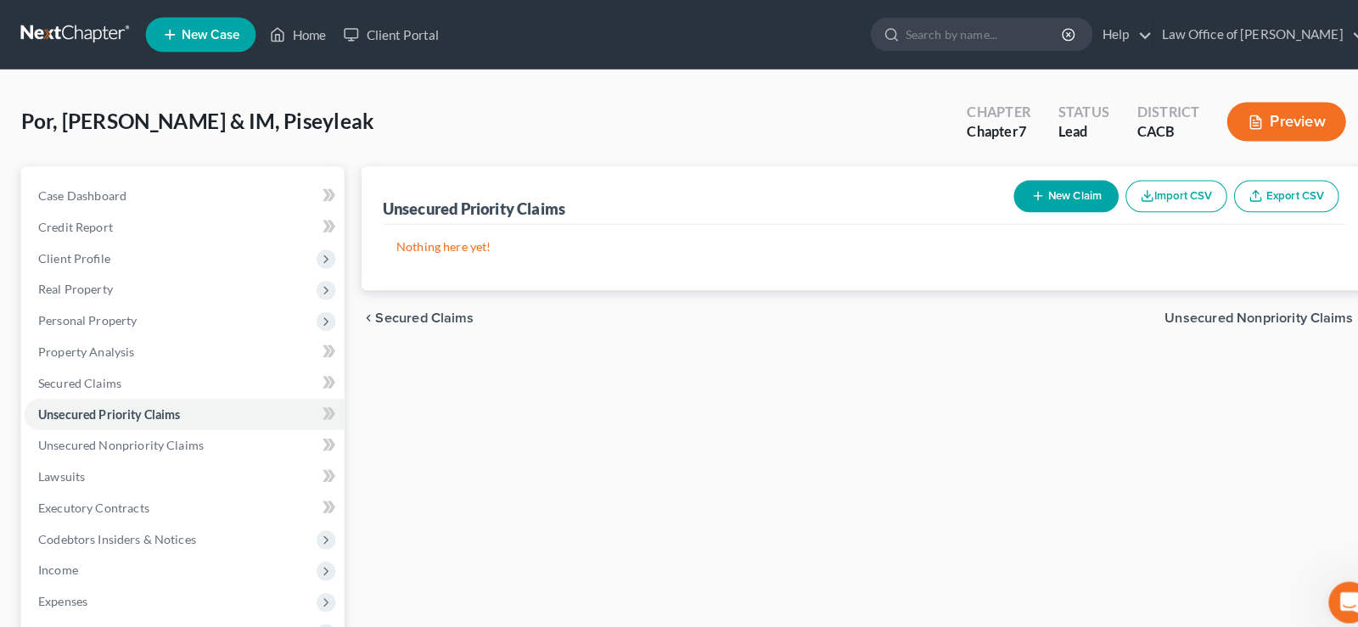
click at [1198, 306] on span "Unsecured Nonpriority Claims" at bounding box center [1232, 312] width 184 height 14
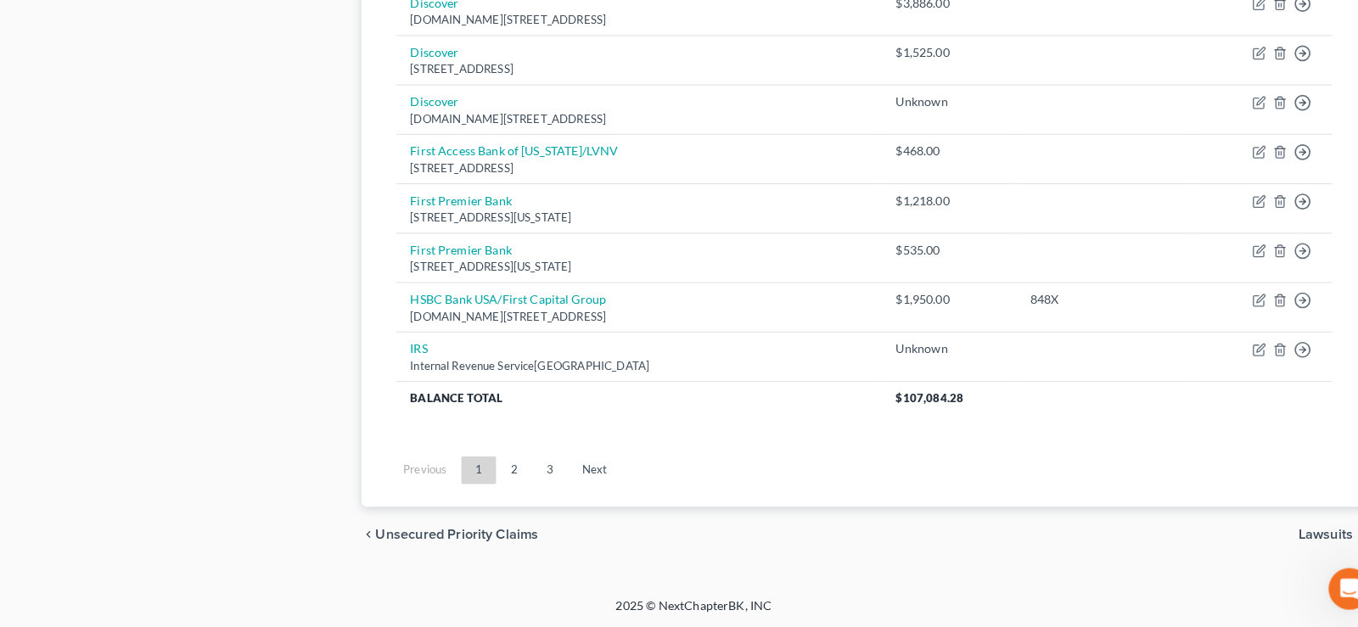
click at [1274, 530] on span "Lawsuits" at bounding box center [1297, 537] width 53 height 14
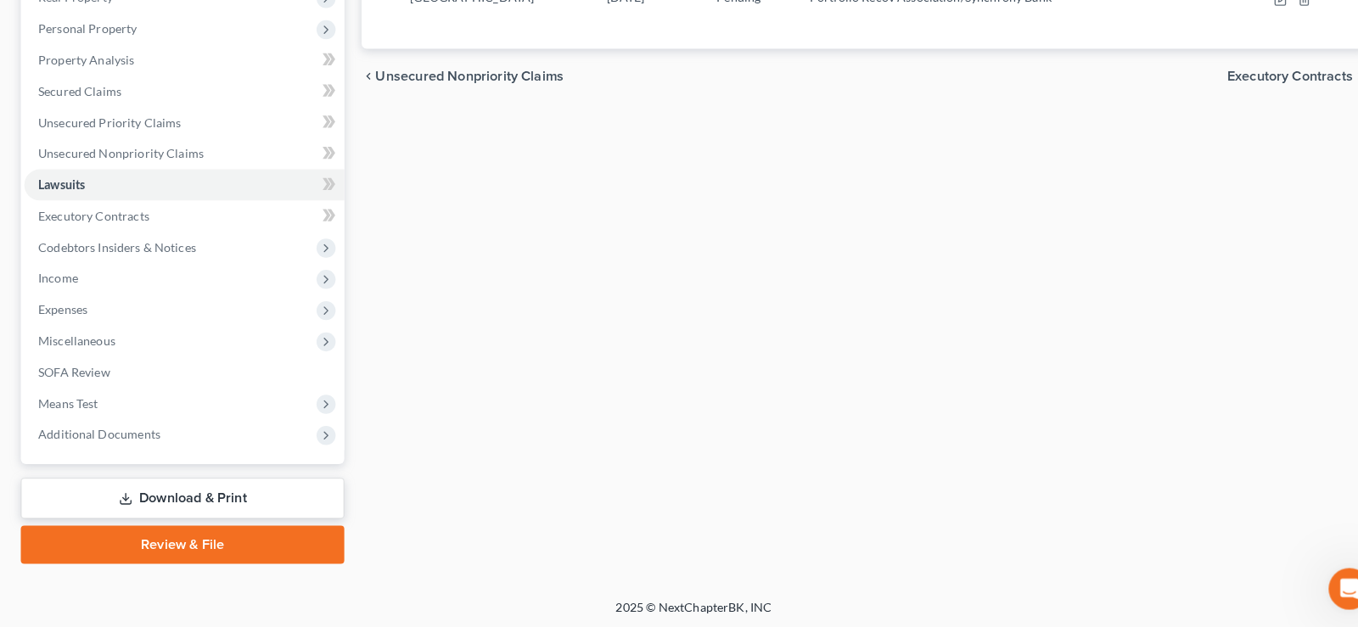
click at [1286, 84] on span "Executory Contracts" at bounding box center [1262, 88] width 123 height 14
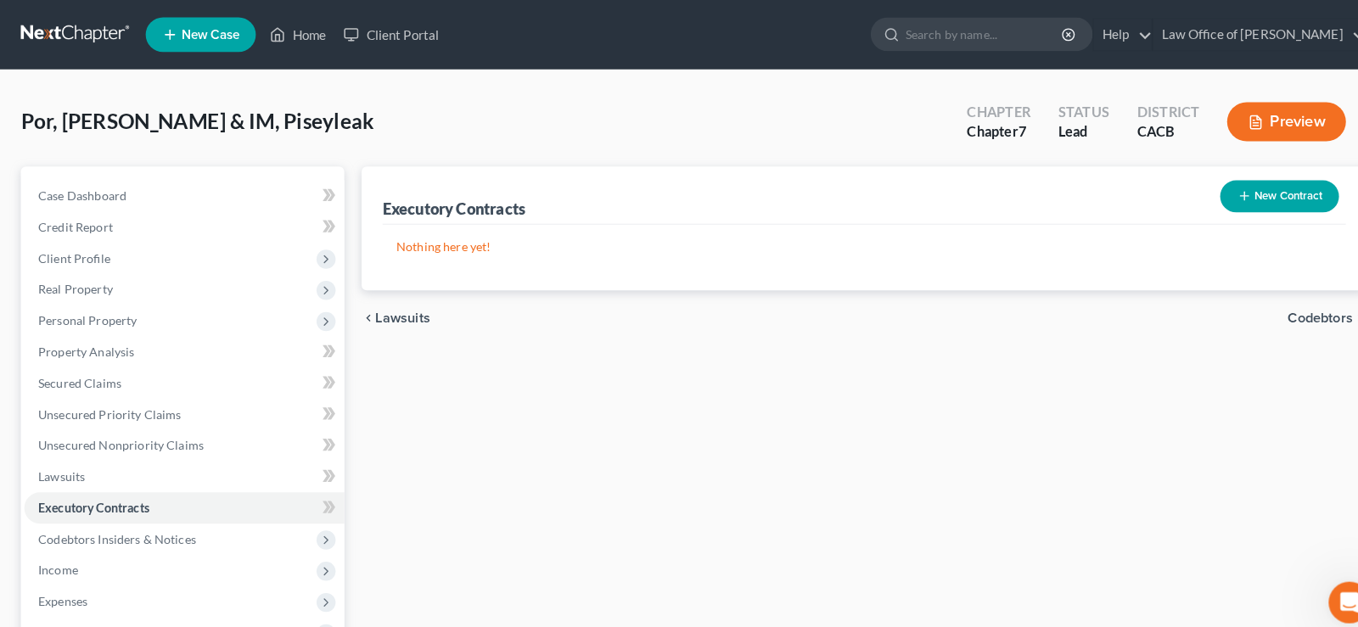
click at [1285, 305] on span "Codebtors" at bounding box center [1292, 312] width 64 height 14
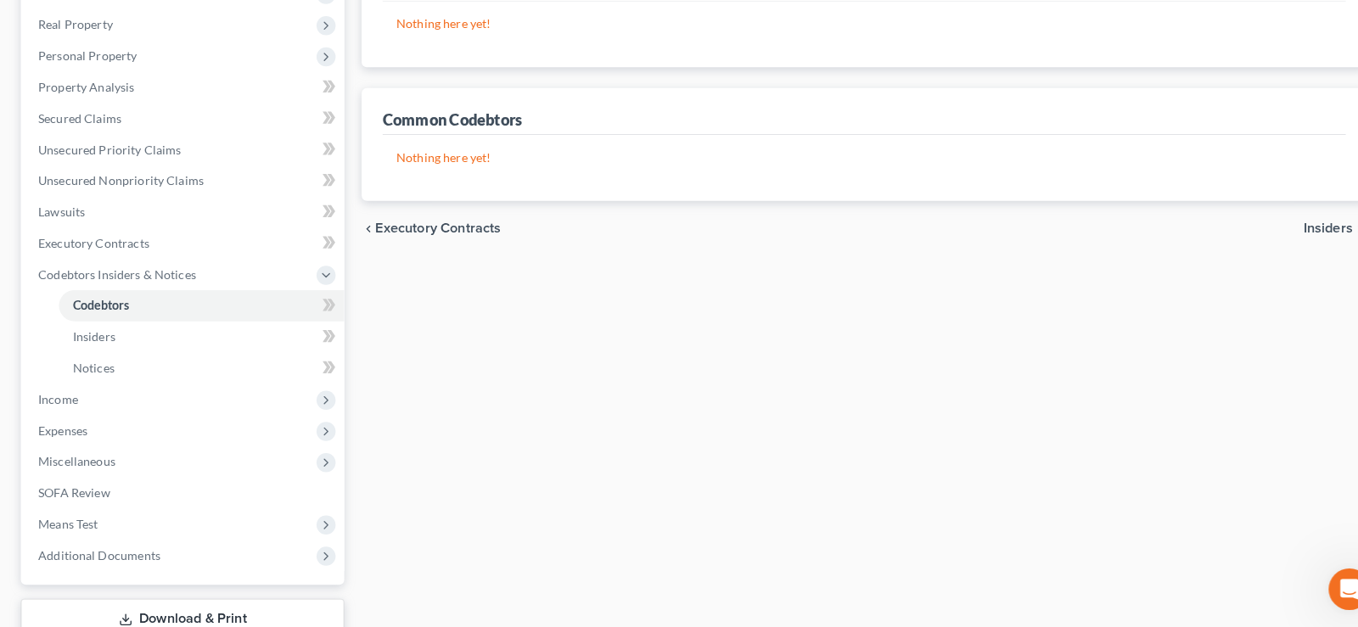
click at [1291, 234] on span "Insiders" at bounding box center [1300, 237] width 48 height 14
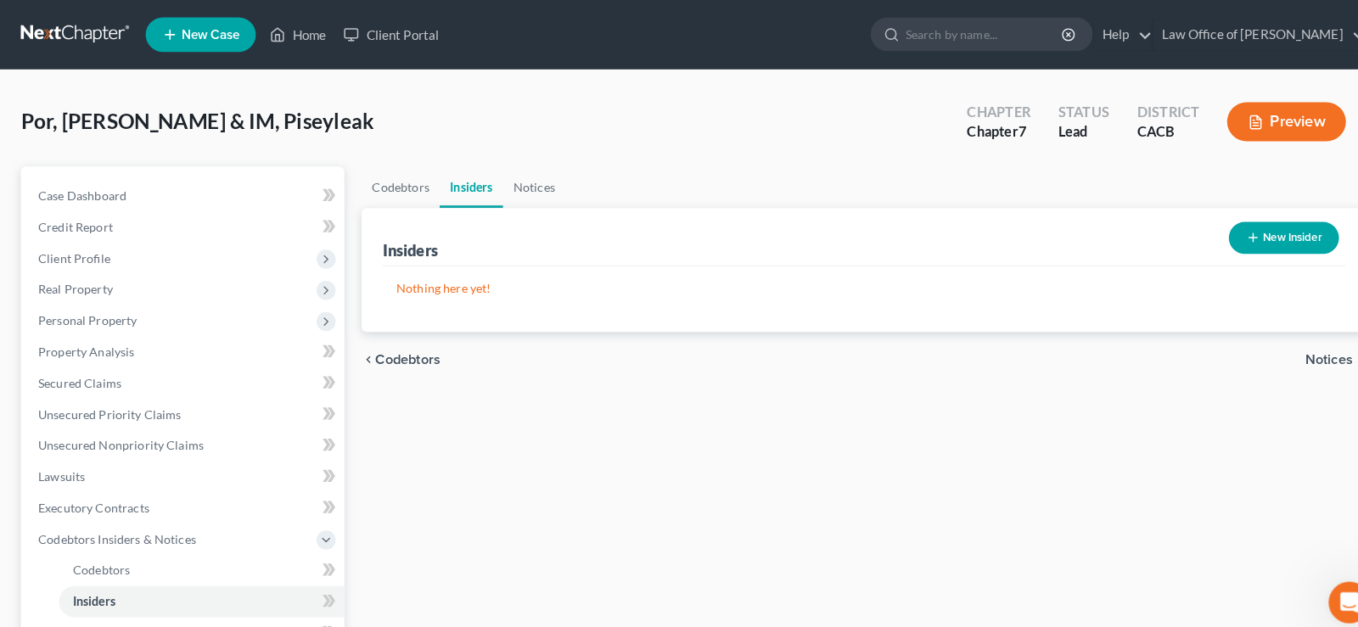
click at [1287, 350] on span "Notices" at bounding box center [1300, 352] width 47 height 14
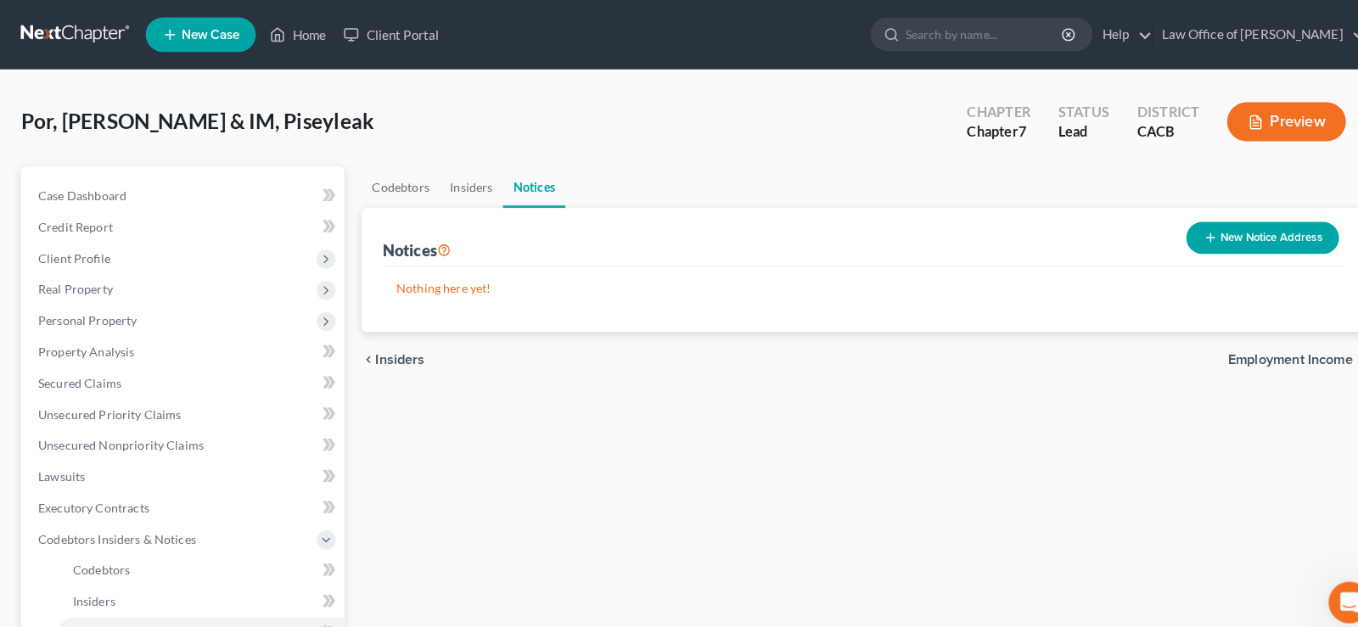
click at [1230, 345] on span "Employment Income" at bounding box center [1263, 352] width 122 height 14
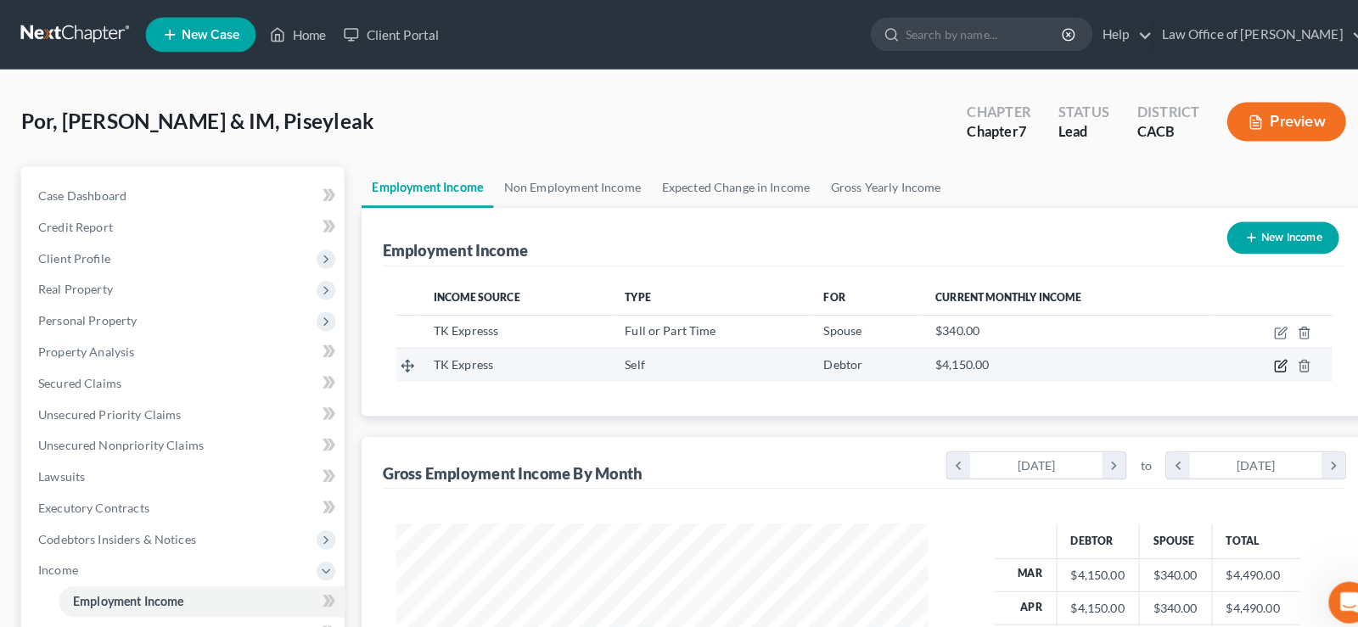
click at [1253, 356] on icon "button" at bounding box center [1254, 358] width 14 height 14
select select "1"
select select "4"
select select "0"
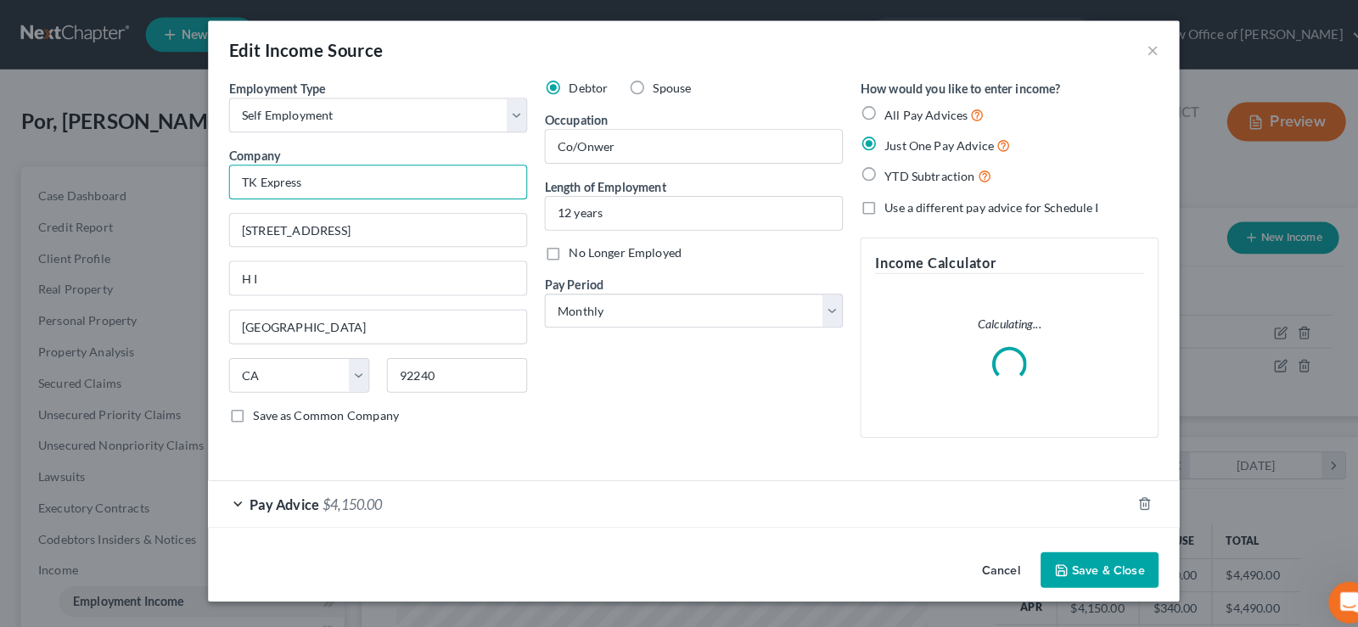
click at [321, 178] on input "TK Express" at bounding box center [370, 178] width 292 height 34
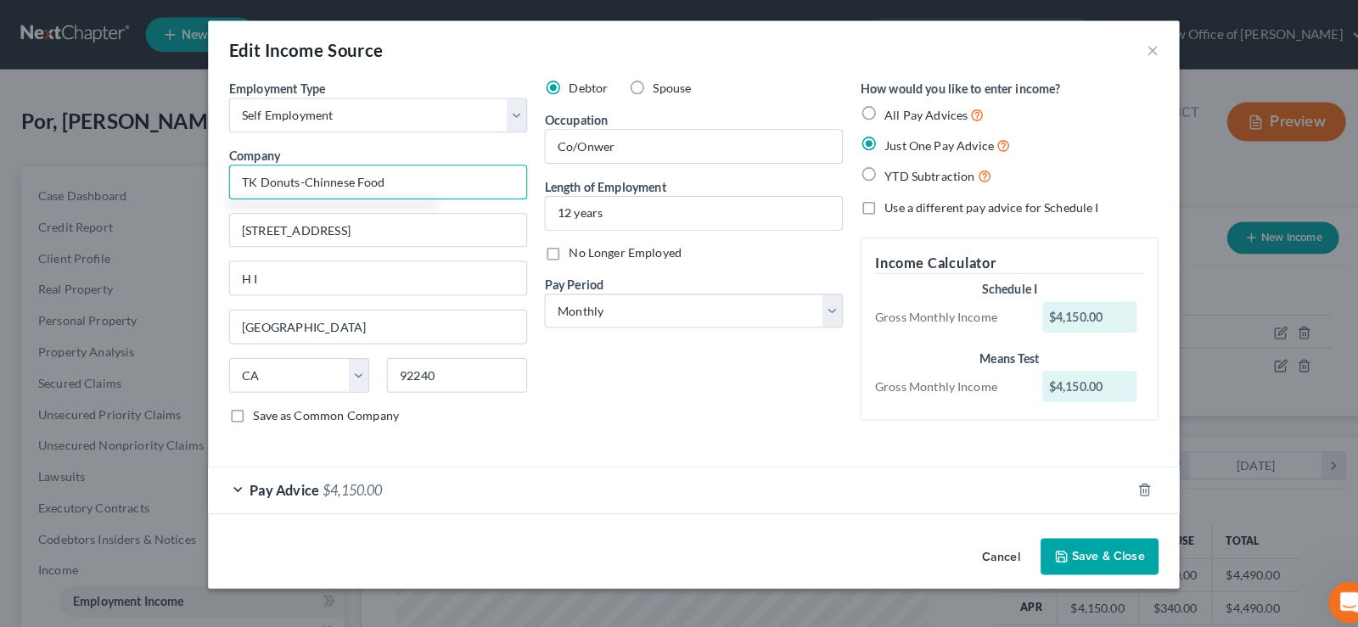
type input "TK Donuts-Chinnese Food"
click at [1063, 547] on button "Save & Close" at bounding box center [1076, 545] width 115 height 36
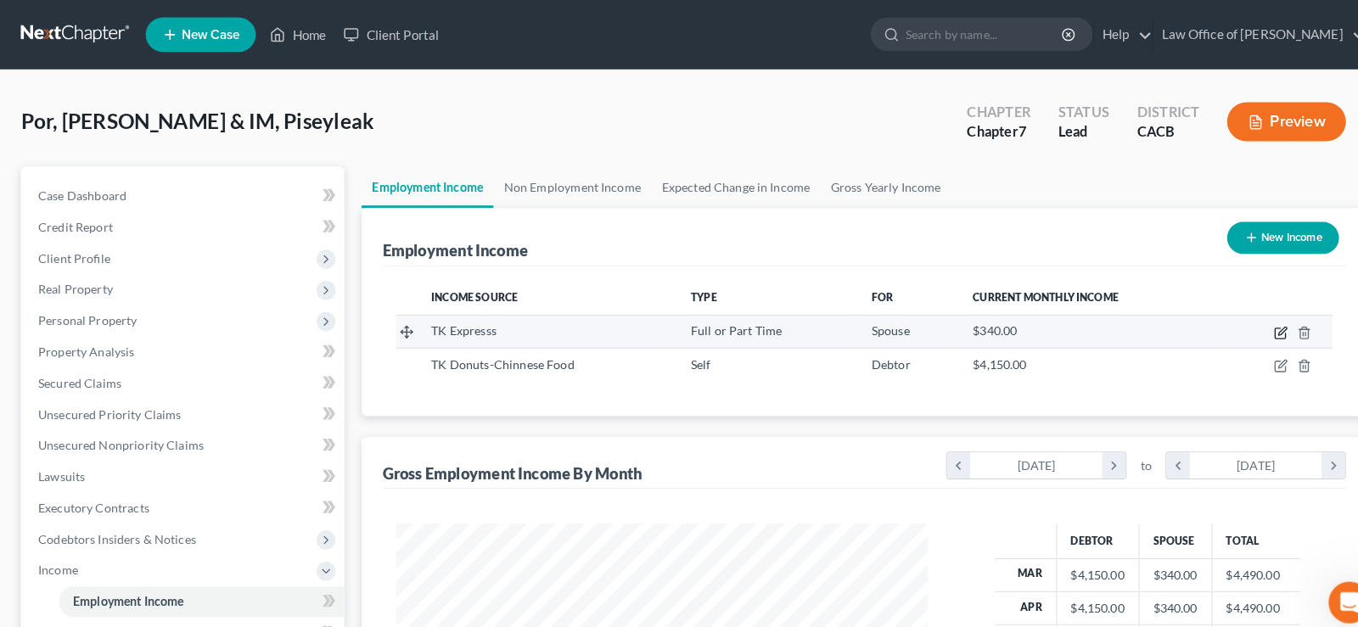
click at [1254, 324] on icon "button" at bounding box center [1255, 324] width 8 height 8
select select "0"
select select "4"
select select "1"
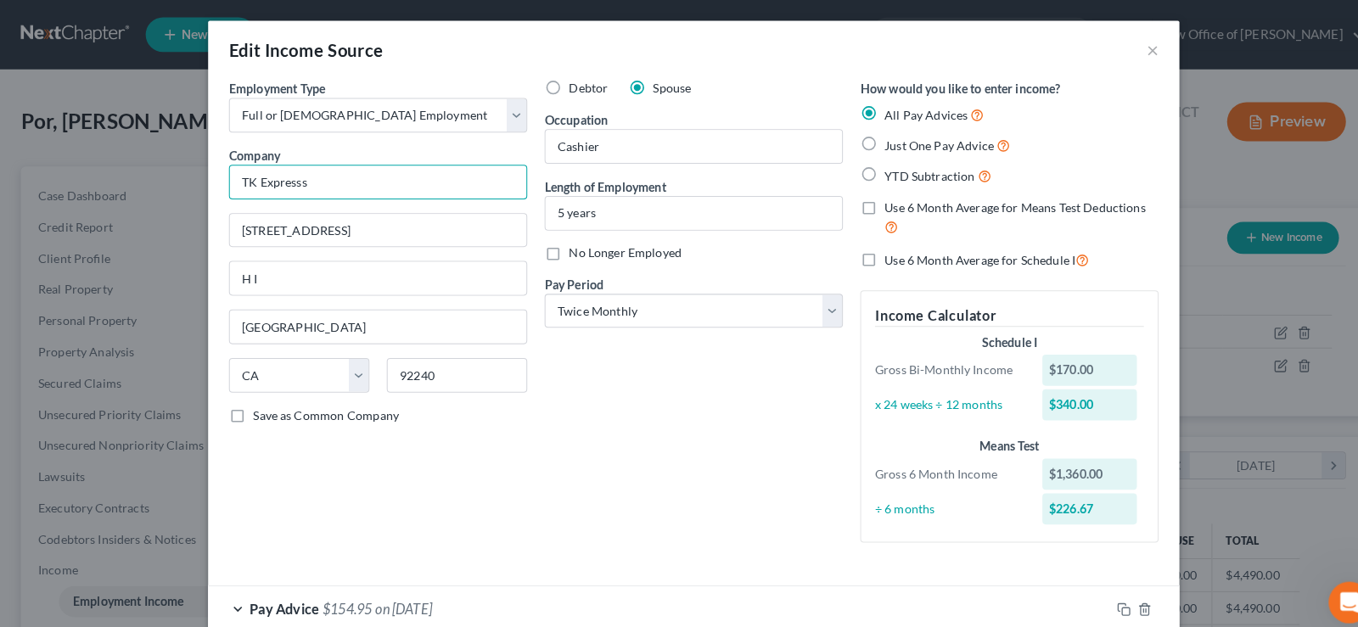
click at [316, 178] on input "TK Expresss" at bounding box center [370, 178] width 292 height 34
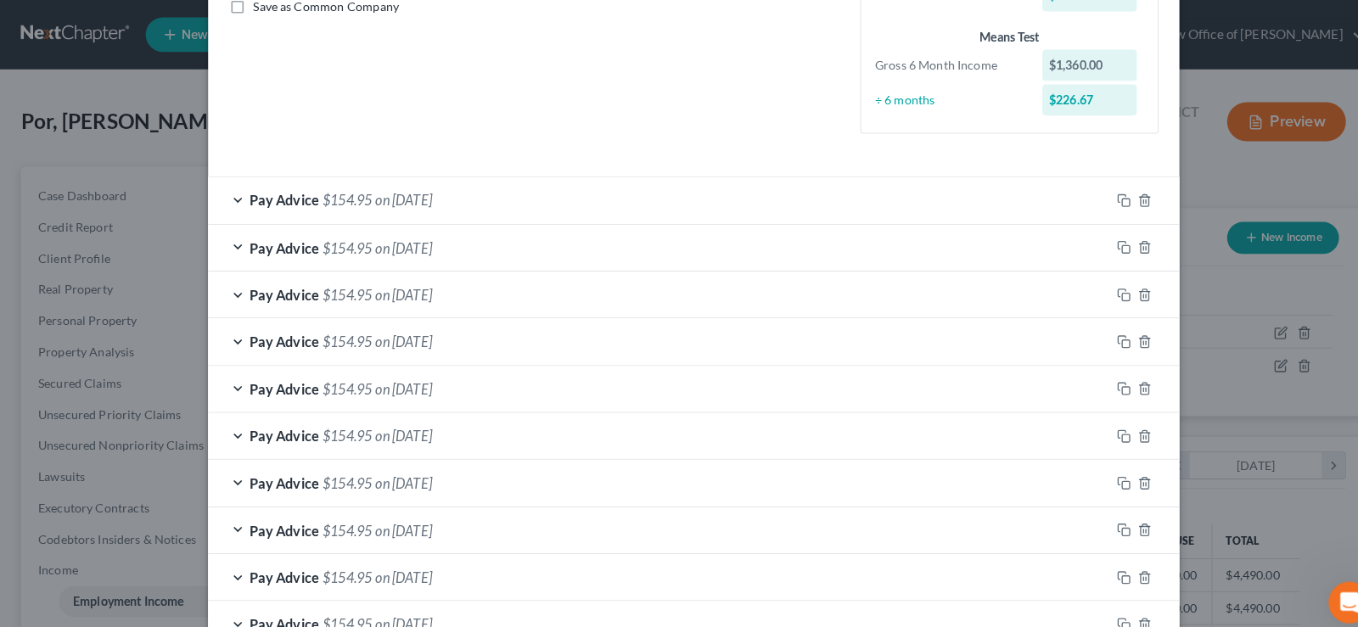
scroll to position [592, 0]
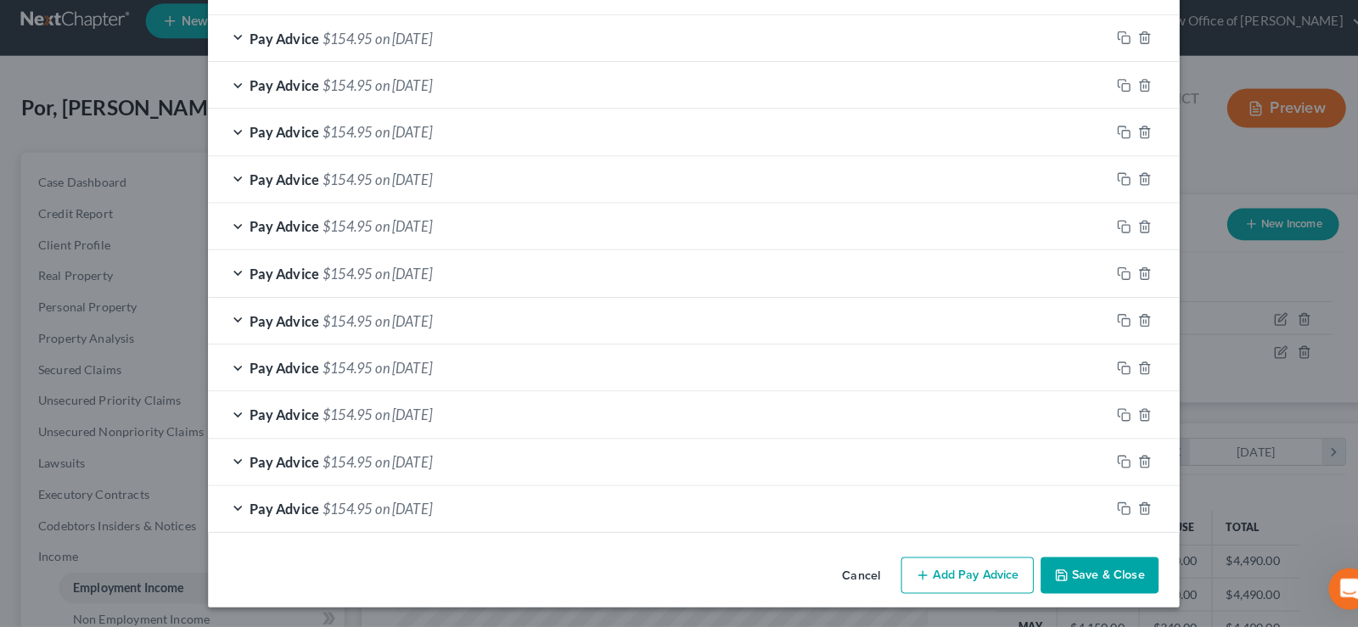
type input "TK Donuts- Chinese Food"
click at [1083, 571] on button "Save & Close" at bounding box center [1076, 576] width 115 height 36
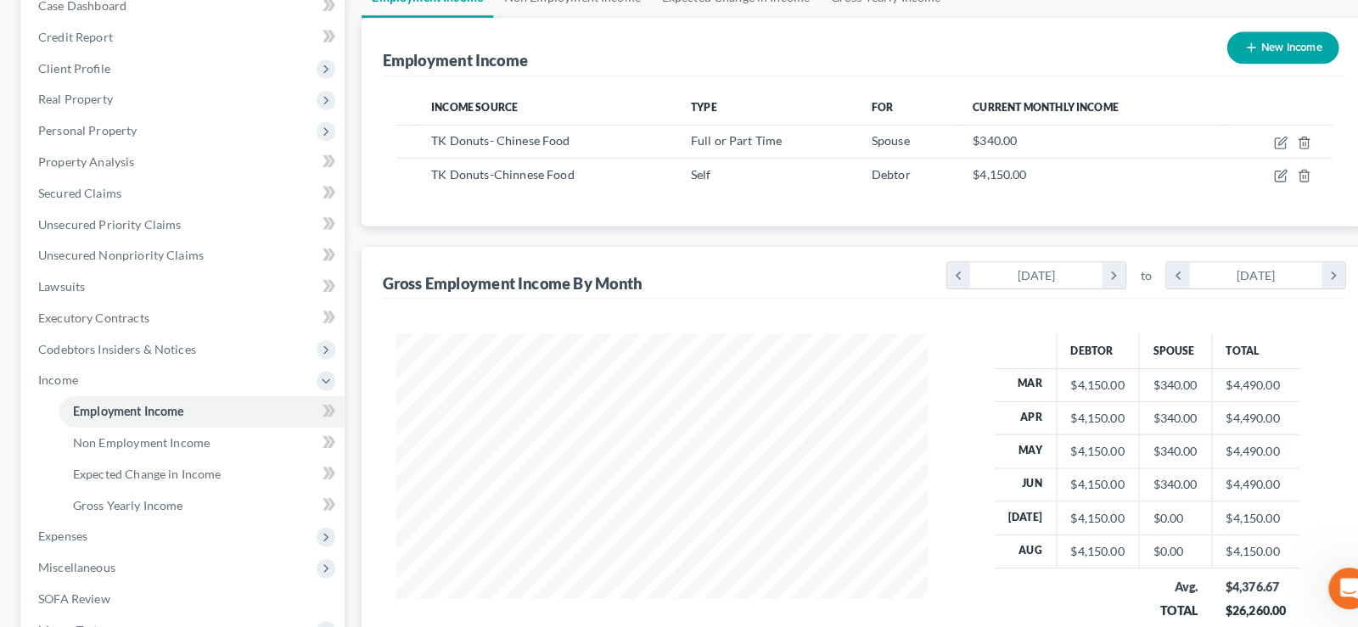
scroll to position [395, 0]
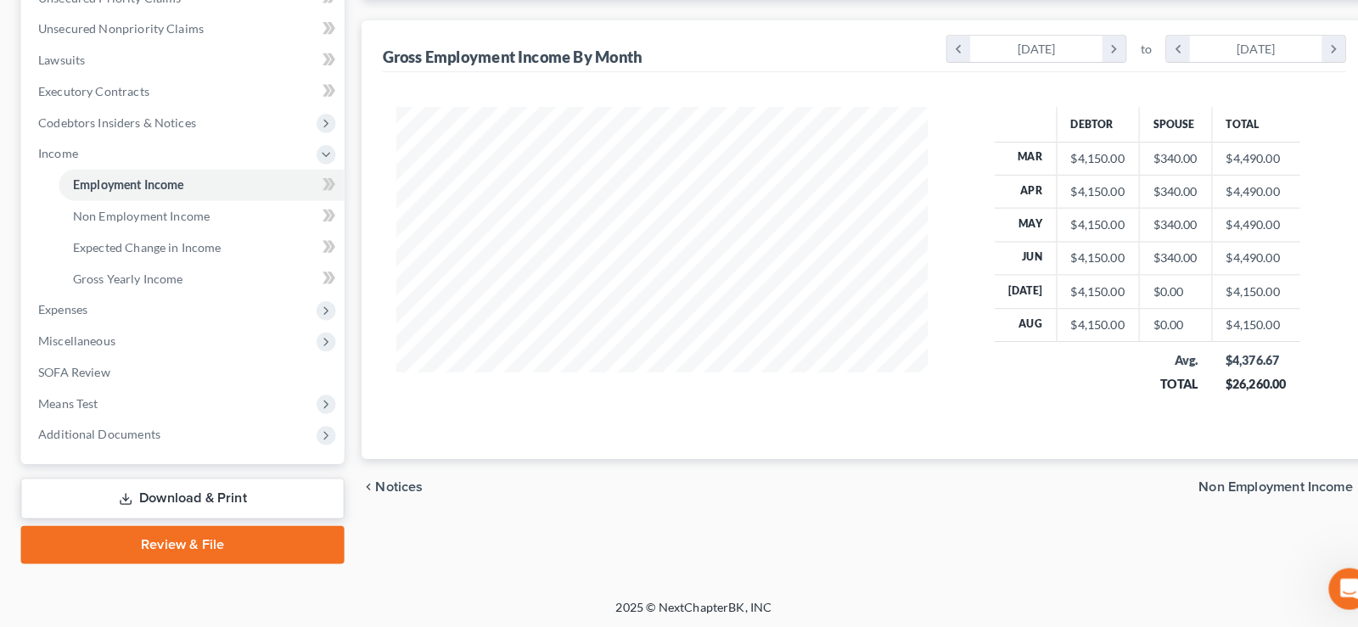
click at [1246, 491] on span "Non Employment Income" at bounding box center [1248, 490] width 151 height 14
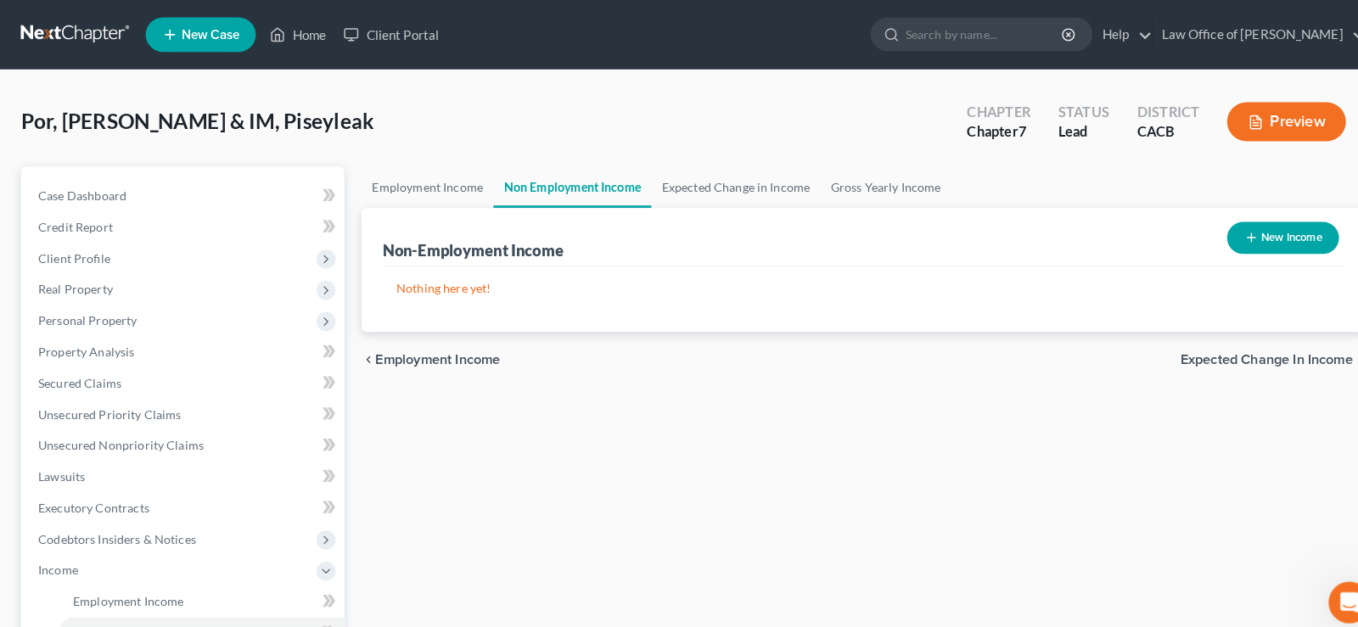
click at [1229, 345] on span "Expected Change in Income" at bounding box center [1239, 352] width 169 height 14
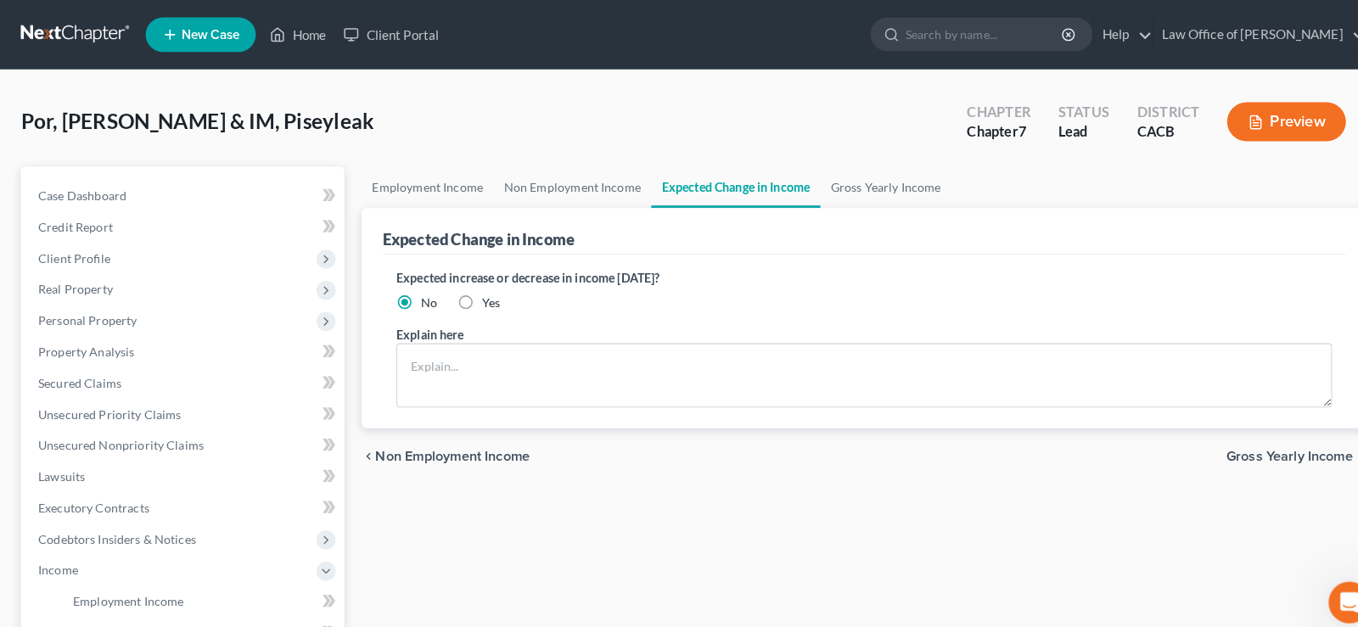
click at [1261, 448] on span "Gross Yearly Income" at bounding box center [1262, 447] width 124 height 14
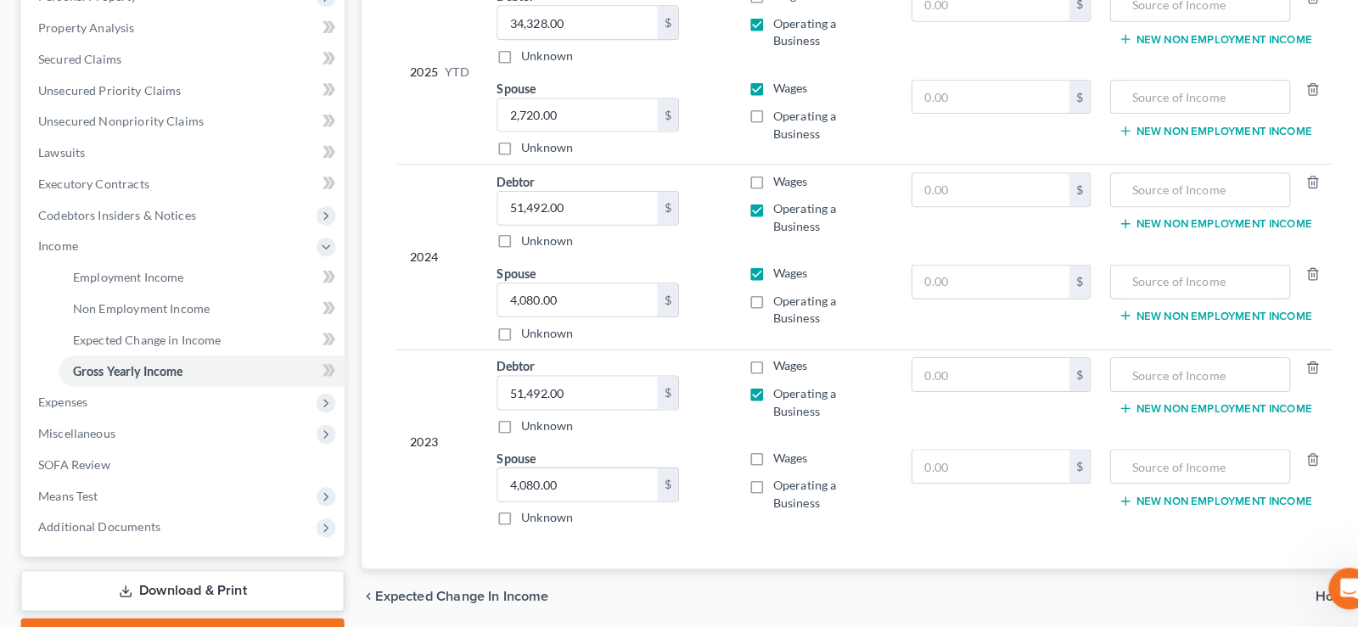
scroll to position [395, 0]
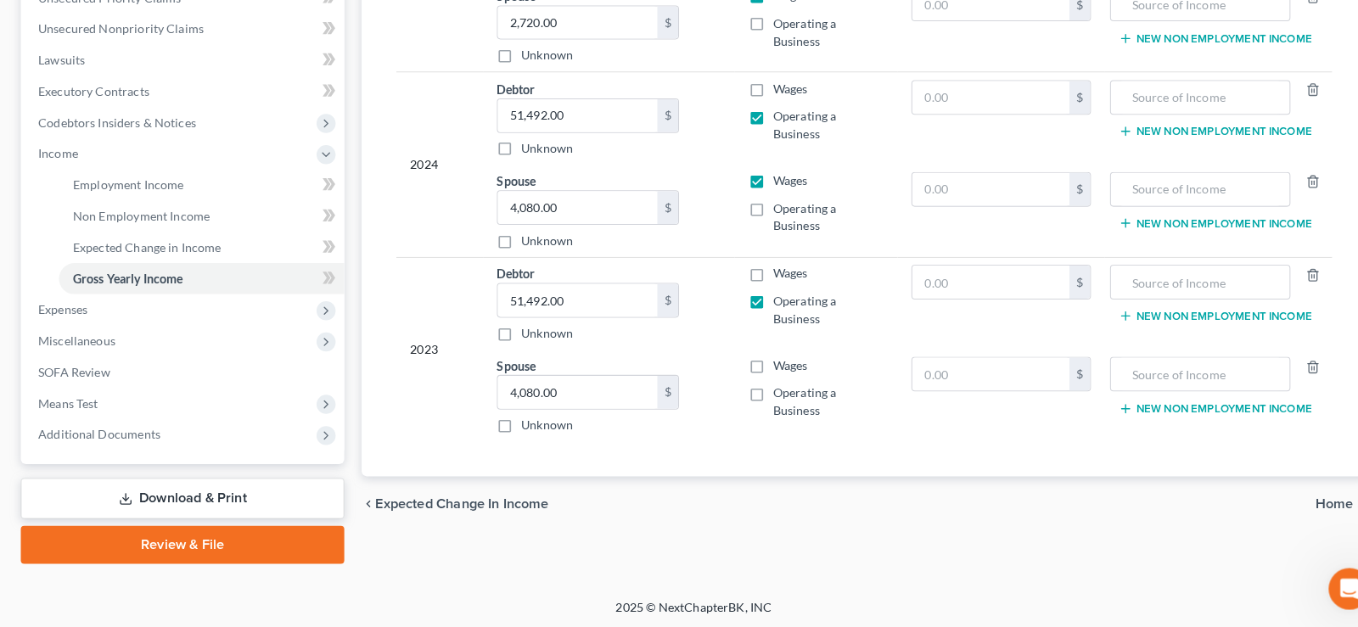
click at [1307, 506] on span "Home" at bounding box center [1306, 507] width 36 height 14
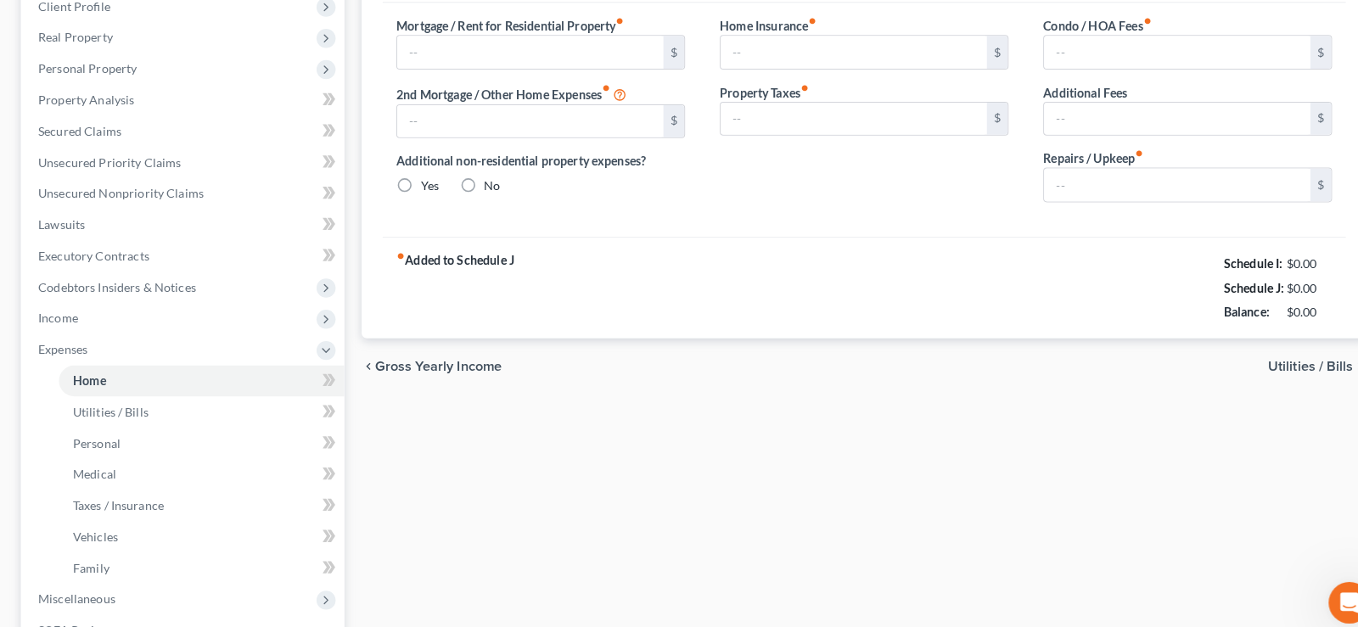
type input "1,097.00"
type input "0.00"
radio input "true"
type input "0.00"
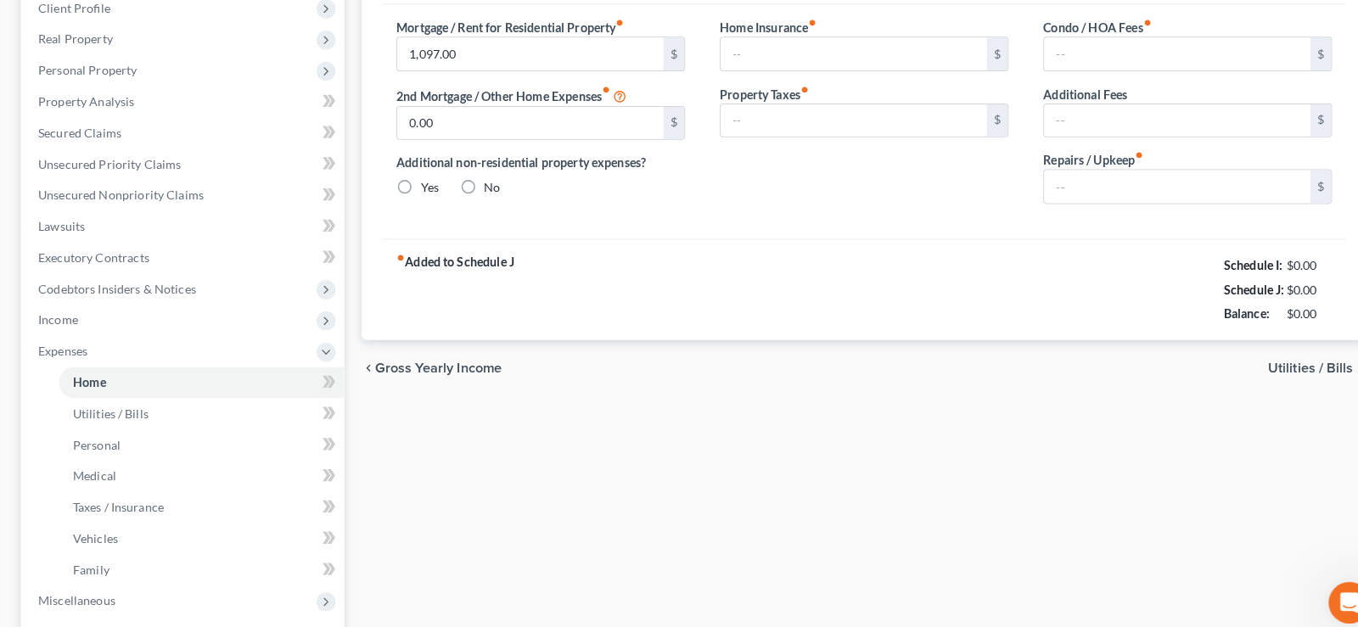
type input "0.00"
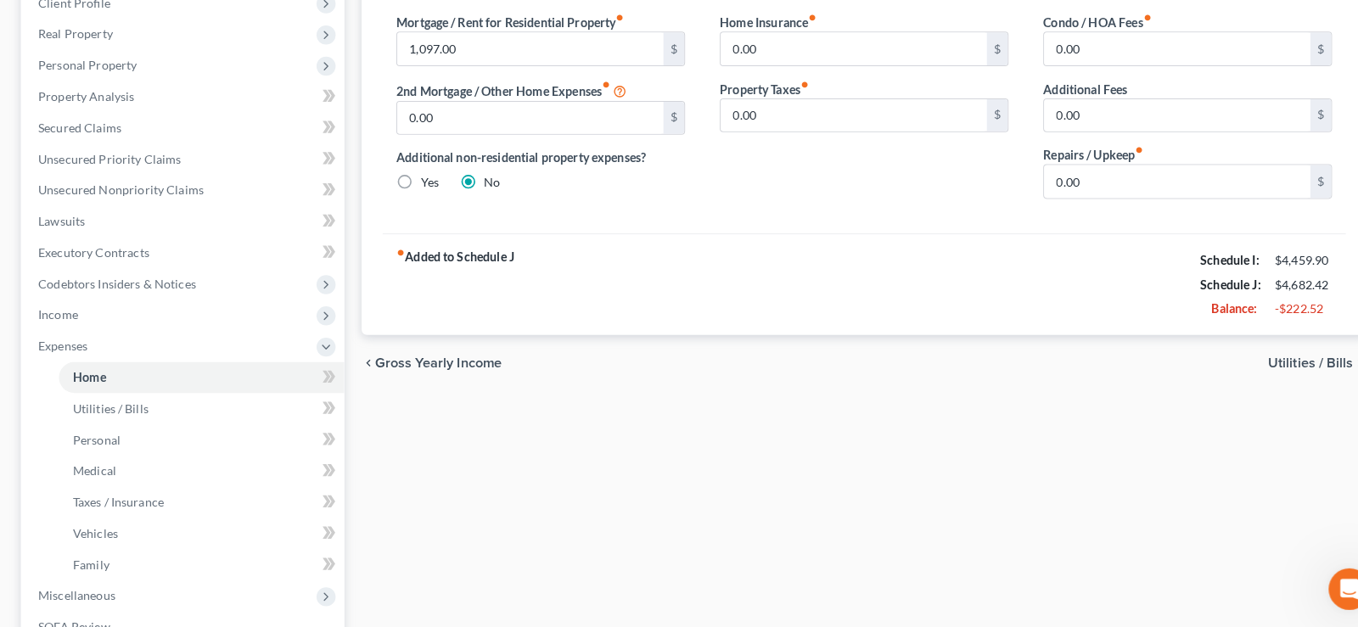
scroll to position [487, 0]
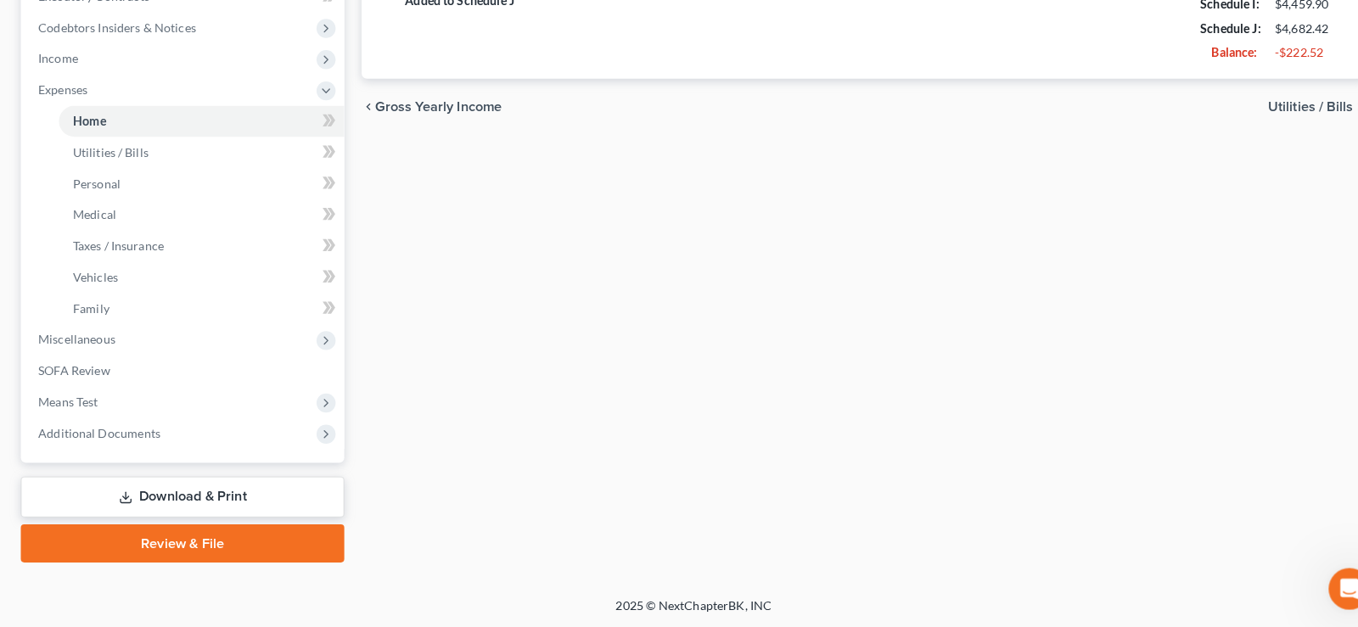
click at [1262, 116] on span "Utilities / Bills" at bounding box center [1282, 118] width 83 height 14
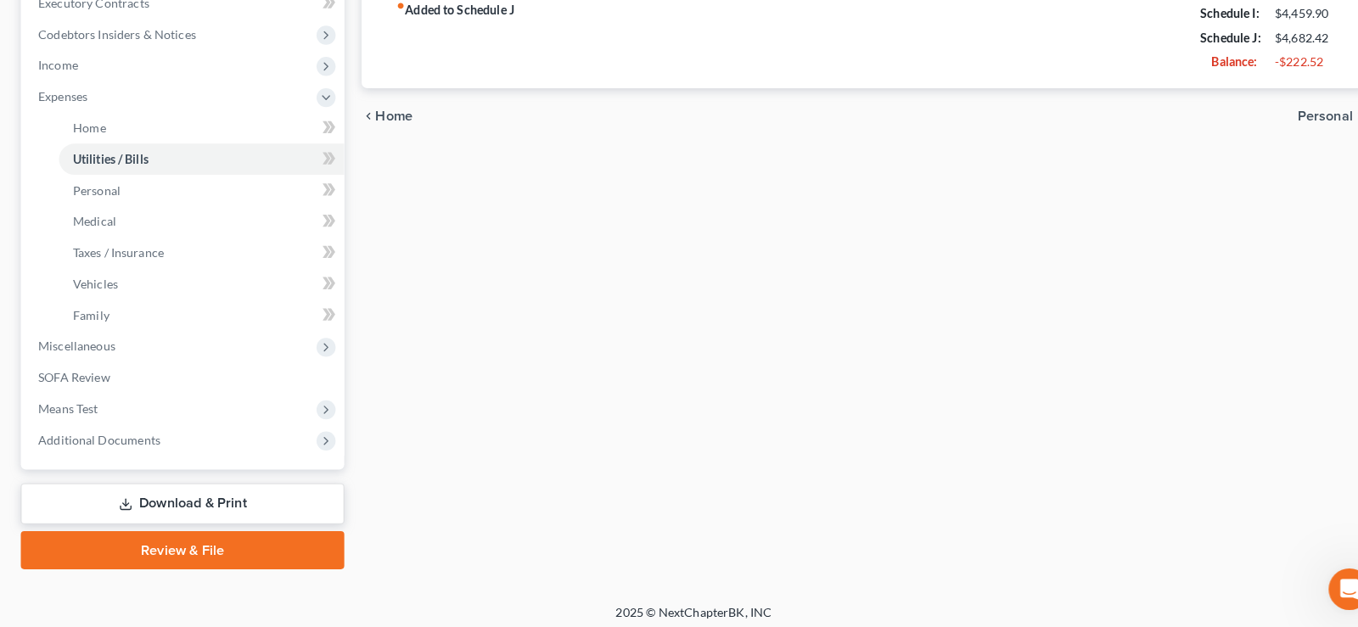
scroll to position [487, 0]
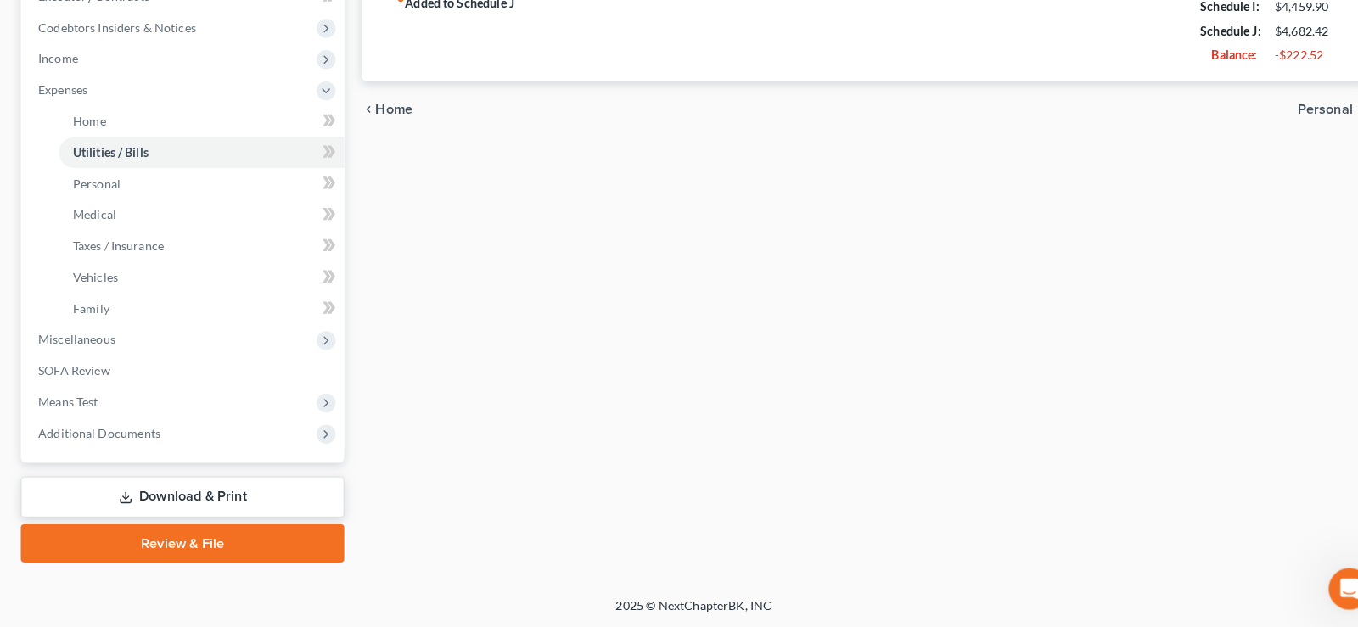
click at [1310, 128] on div "chevron_left Home Personal chevron_right" at bounding box center [846, 120] width 984 height 54
click at [1295, 117] on span "Personal" at bounding box center [1297, 121] width 54 height 14
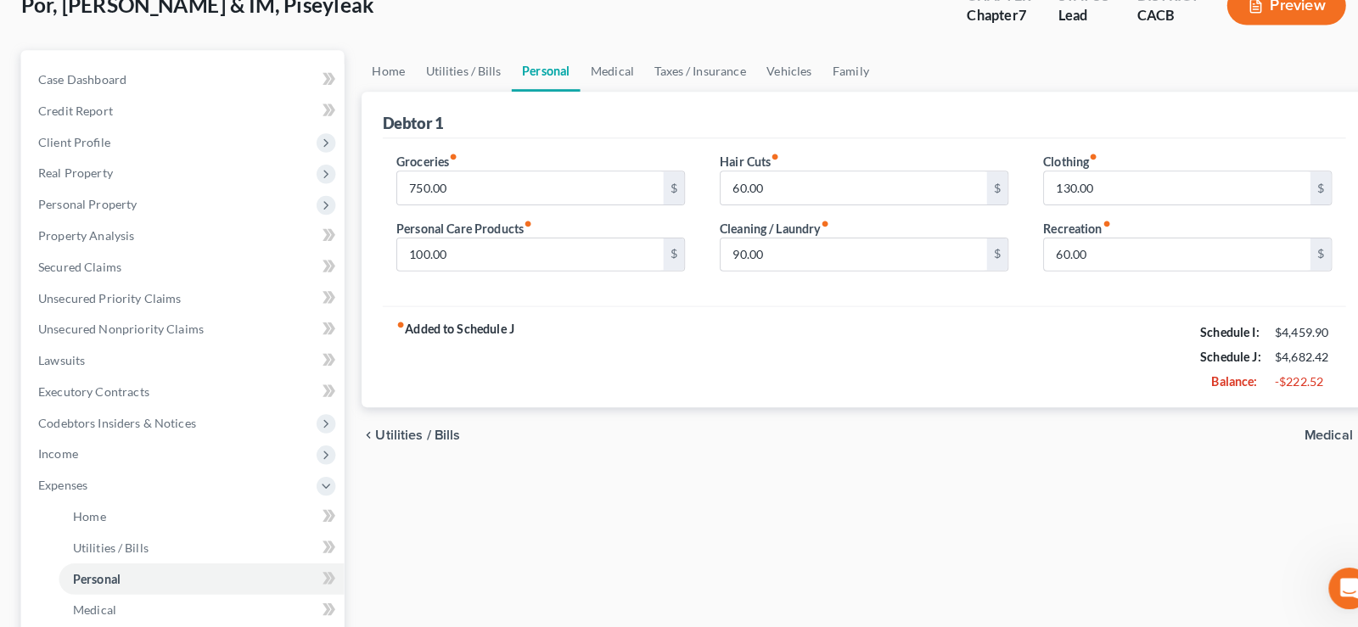
scroll to position [487, 0]
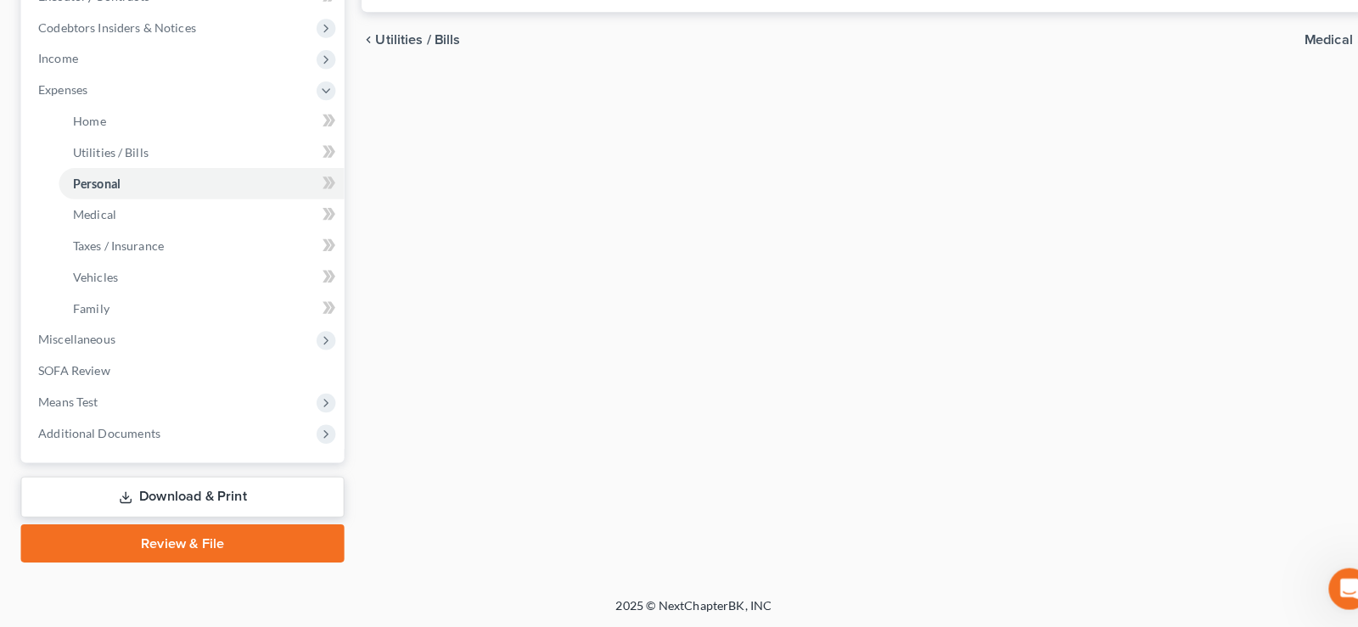
click at [1299, 53] on span "Medical" at bounding box center [1301, 53] width 48 height 14
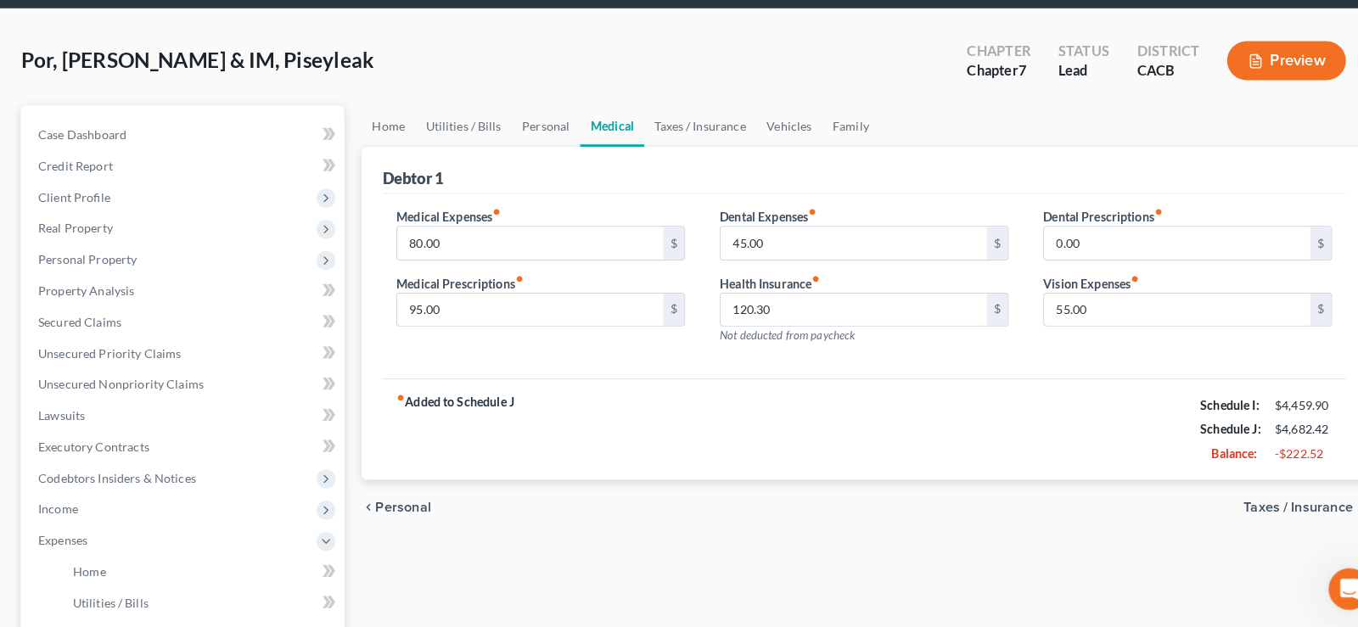
scroll to position [487, 0]
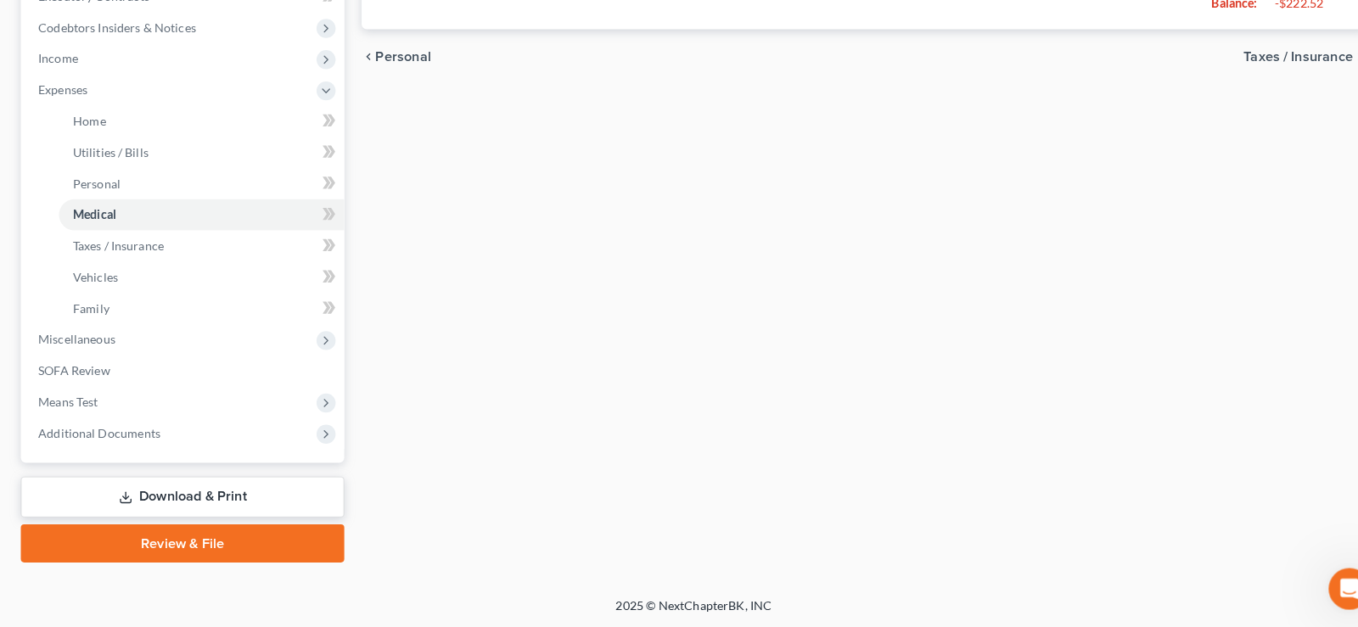
click at [1276, 70] on span "Taxes / Insurance" at bounding box center [1270, 70] width 107 height 14
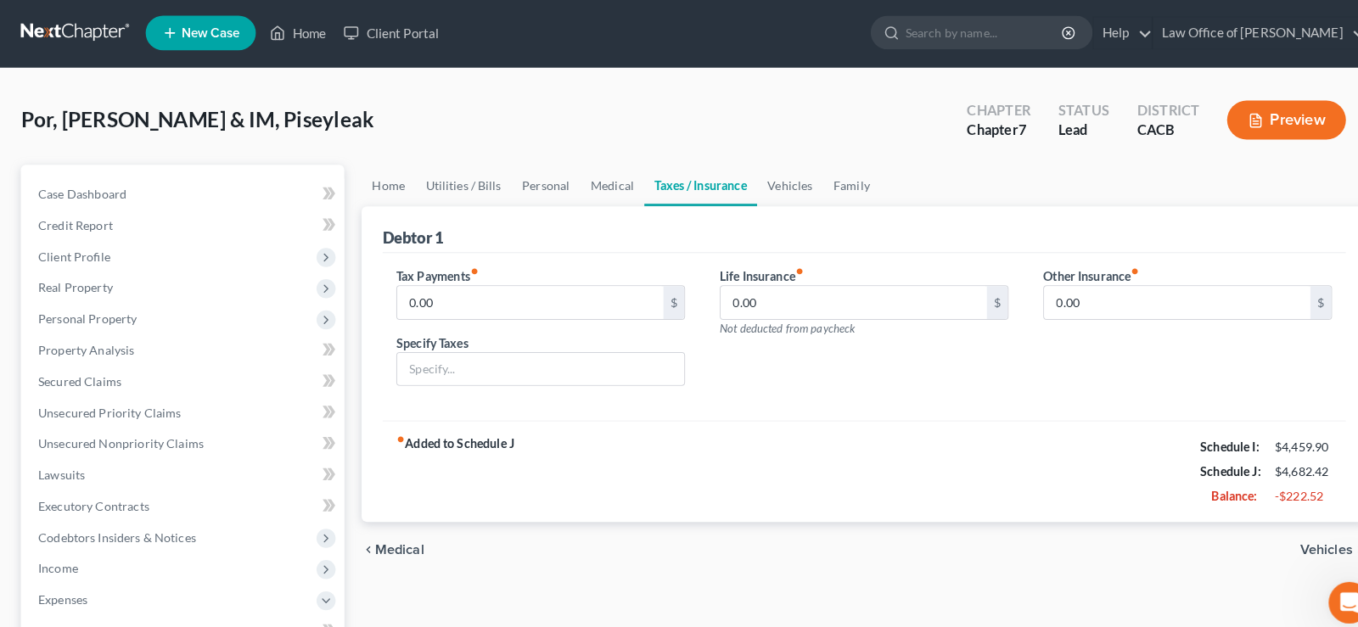
scroll to position [487, 0]
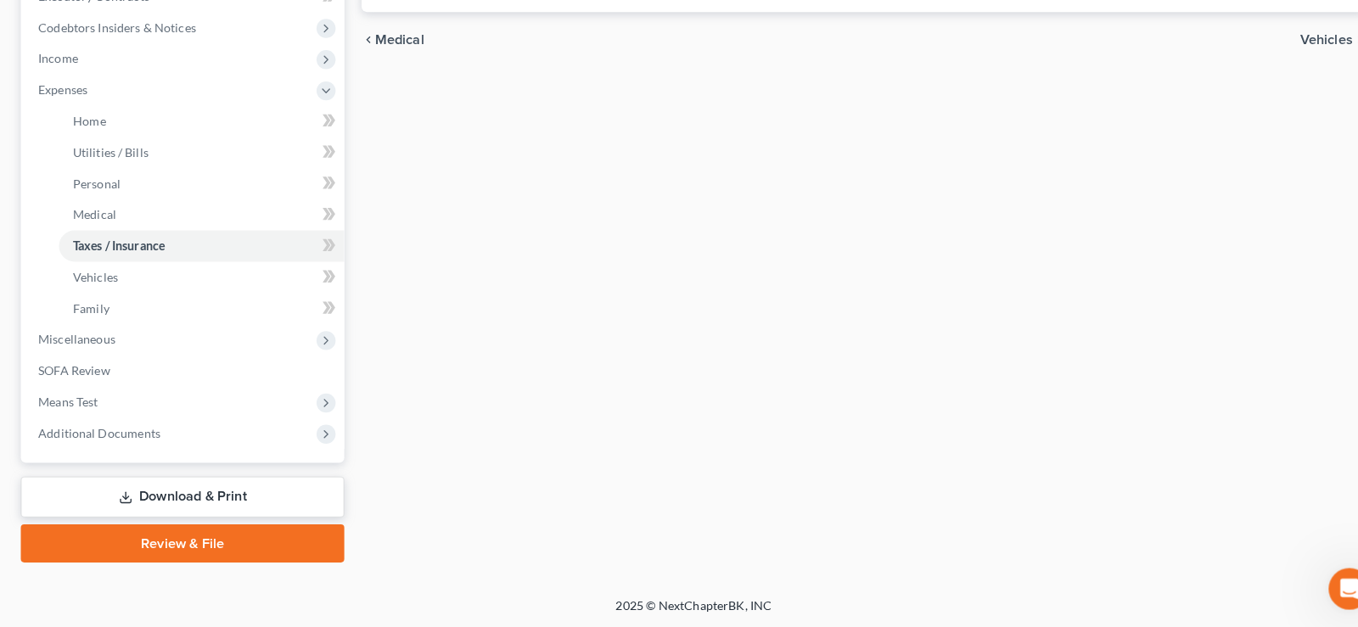
click at [1295, 52] on span "Vehicles" at bounding box center [1298, 53] width 52 height 14
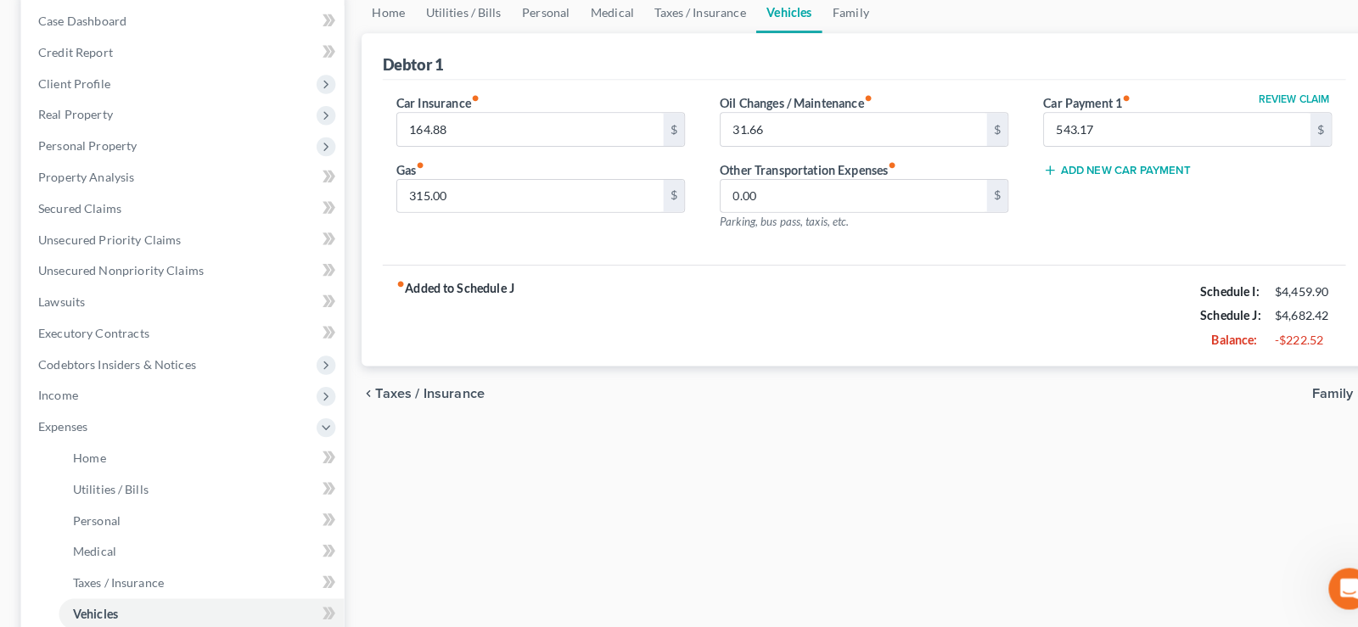
scroll to position [487, 0]
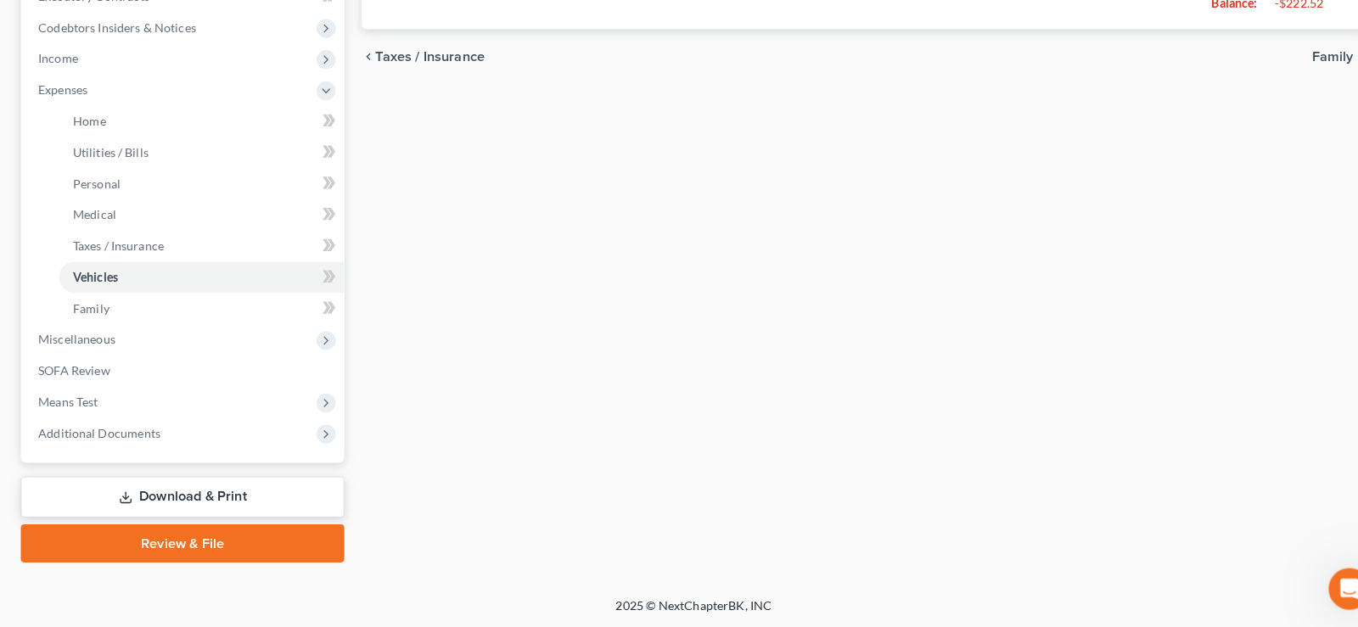
click at [1304, 59] on div "chevron_left Taxes / Insurance Family chevron_right" at bounding box center [846, 69] width 984 height 54
click at [1302, 72] on span "Family" at bounding box center [1304, 70] width 40 height 14
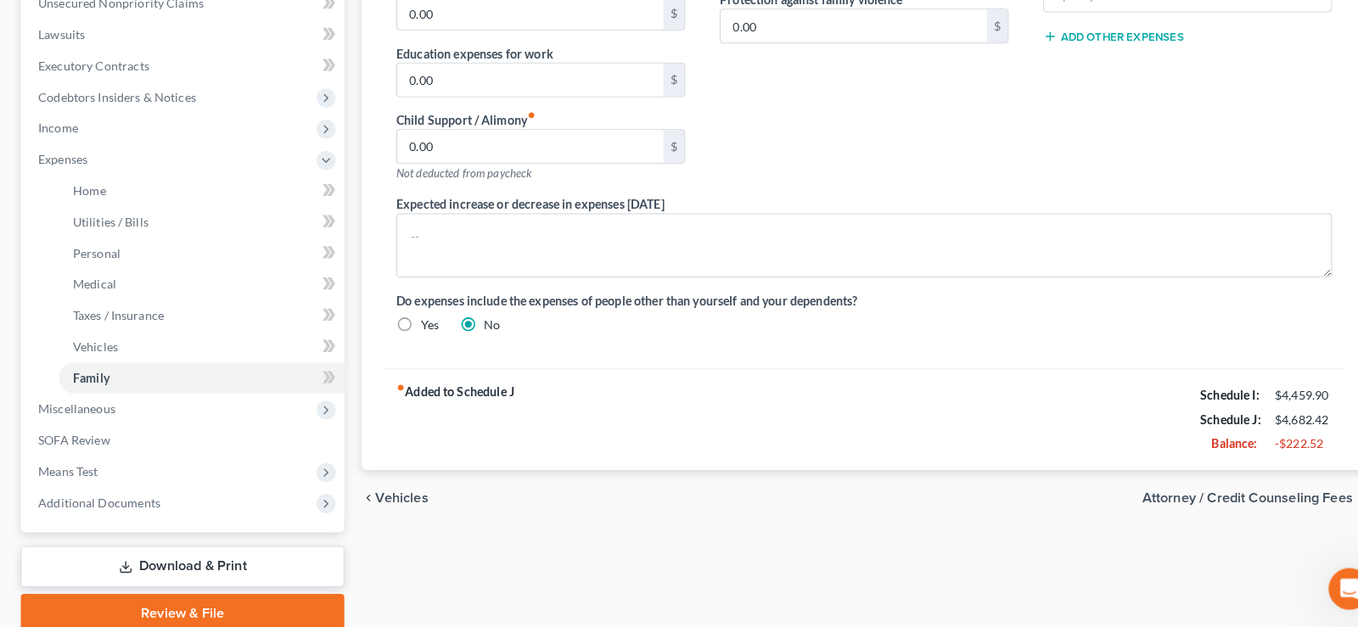
scroll to position [487, 0]
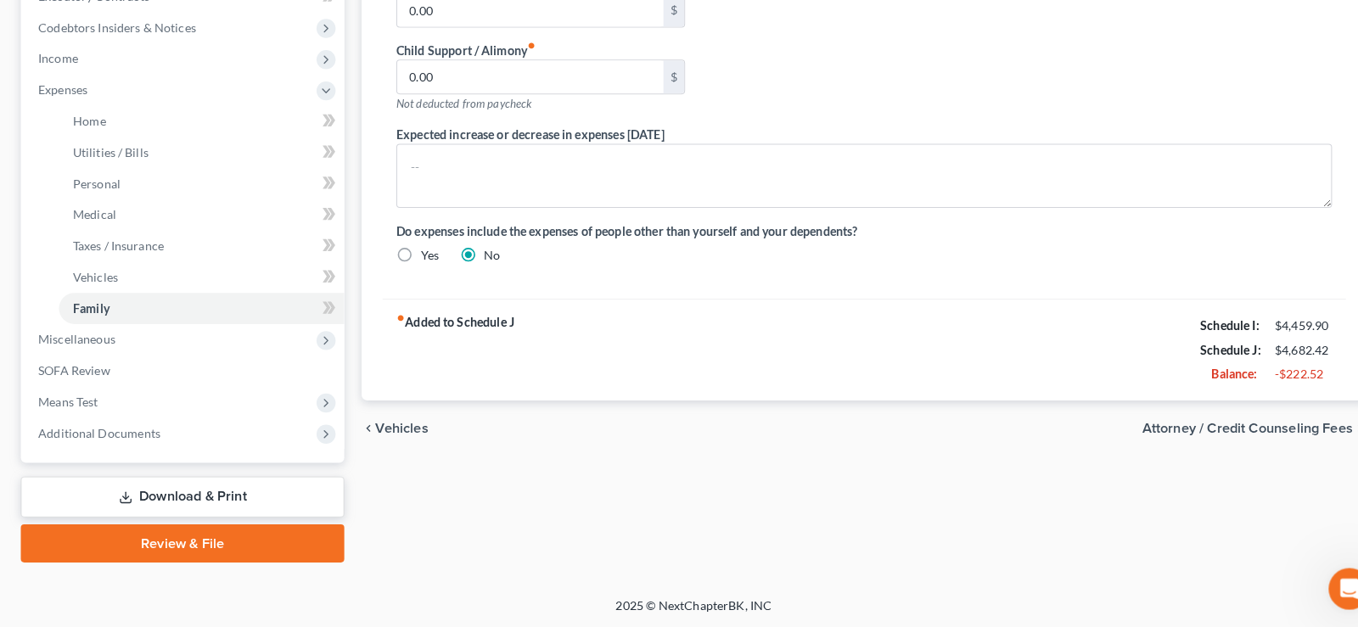
click at [1242, 435] on span "Attorney / Credit Counseling Fees" at bounding box center [1221, 433] width 206 height 14
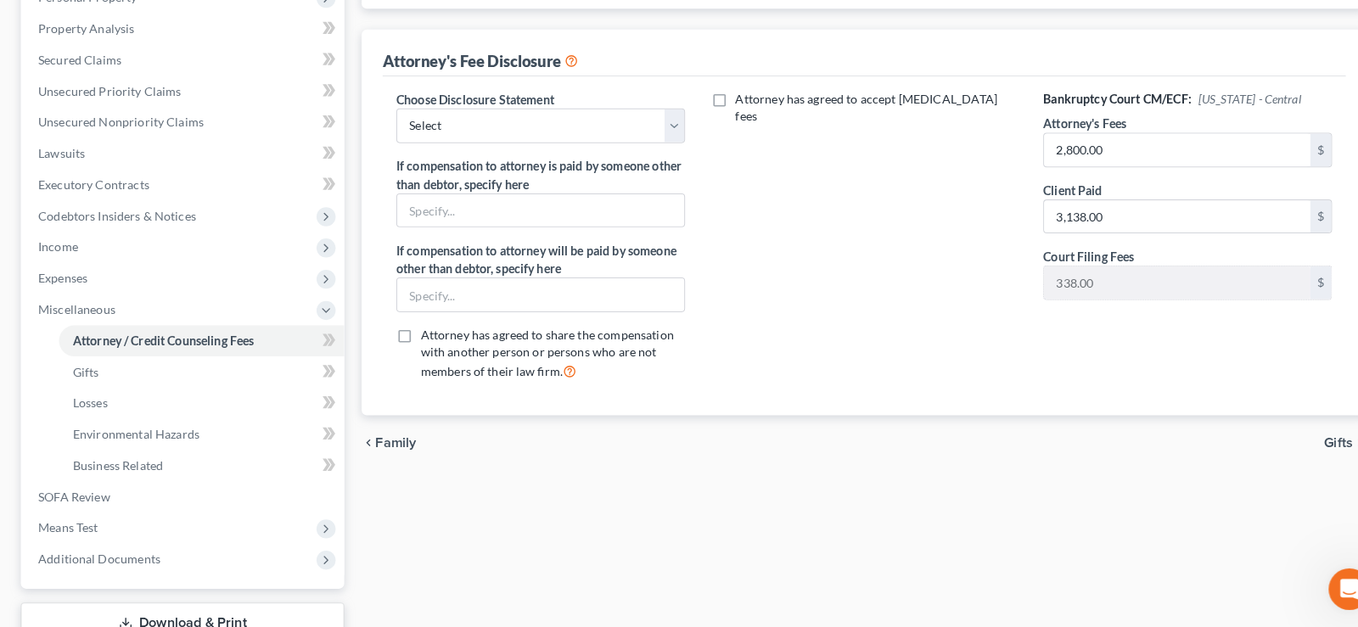
scroll to position [426, 0]
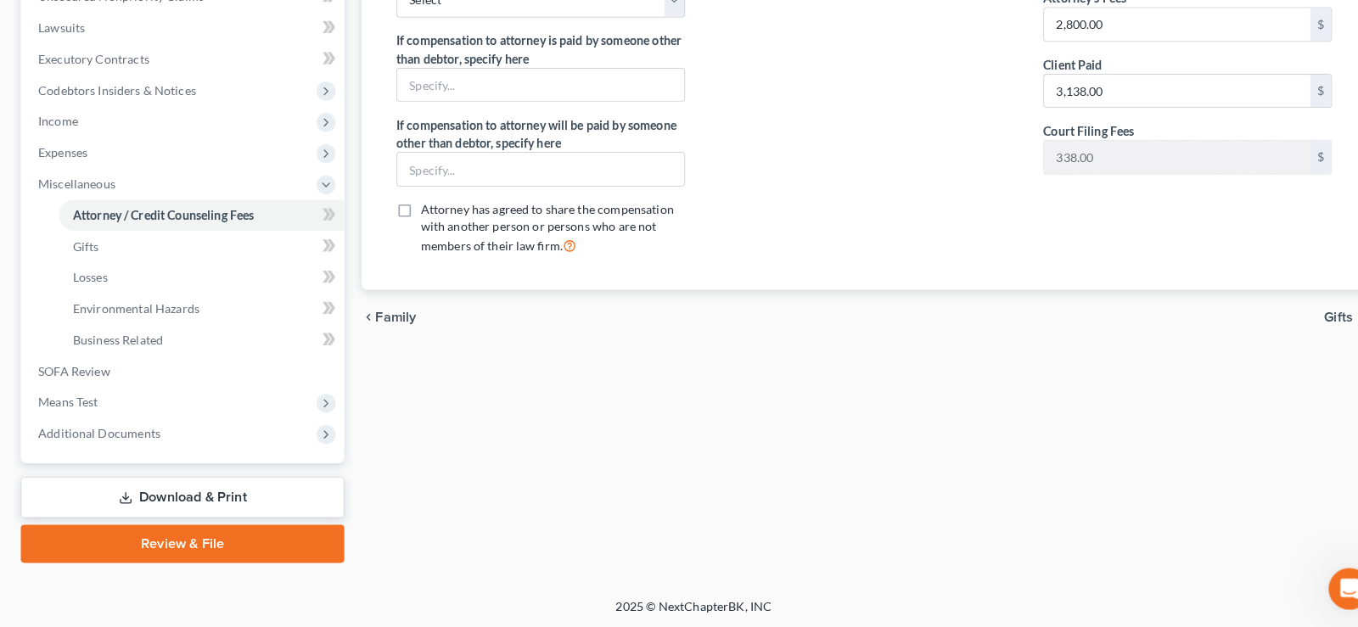
click at [1298, 330] on span "Gifts" at bounding box center [1310, 324] width 28 height 14
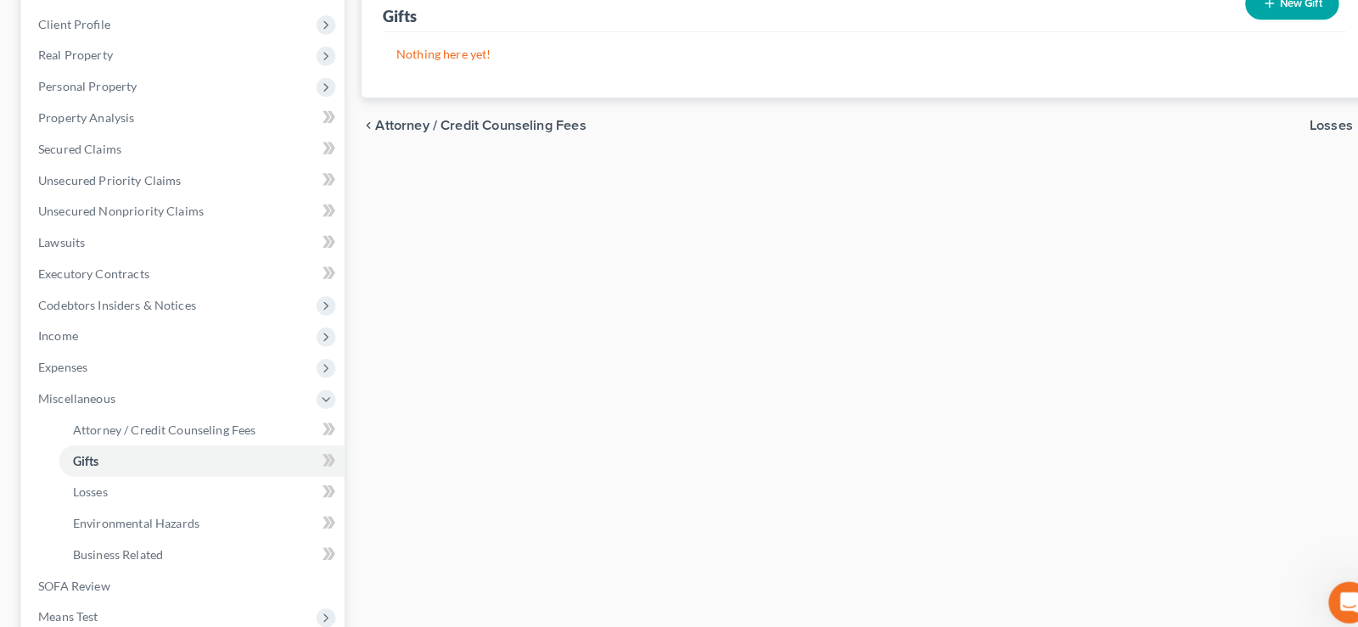
scroll to position [135, 0]
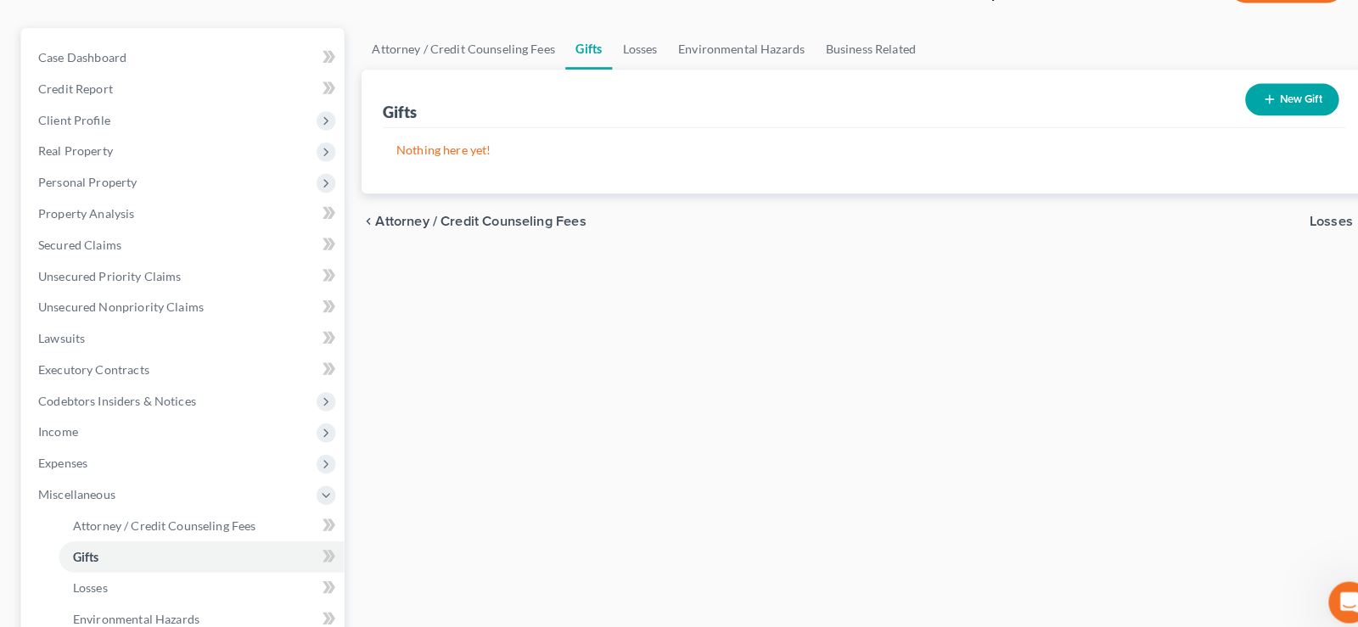
click at [1310, 307] on div "Attorney / Credit Counseling Fees Gifts Losses Environmental Hazards Business R…" at bounding box center [845, 442] width 1001 height 828
click at [1294, 219] on span "Losses" at bounding box center [1303, 217] width 42 height 14
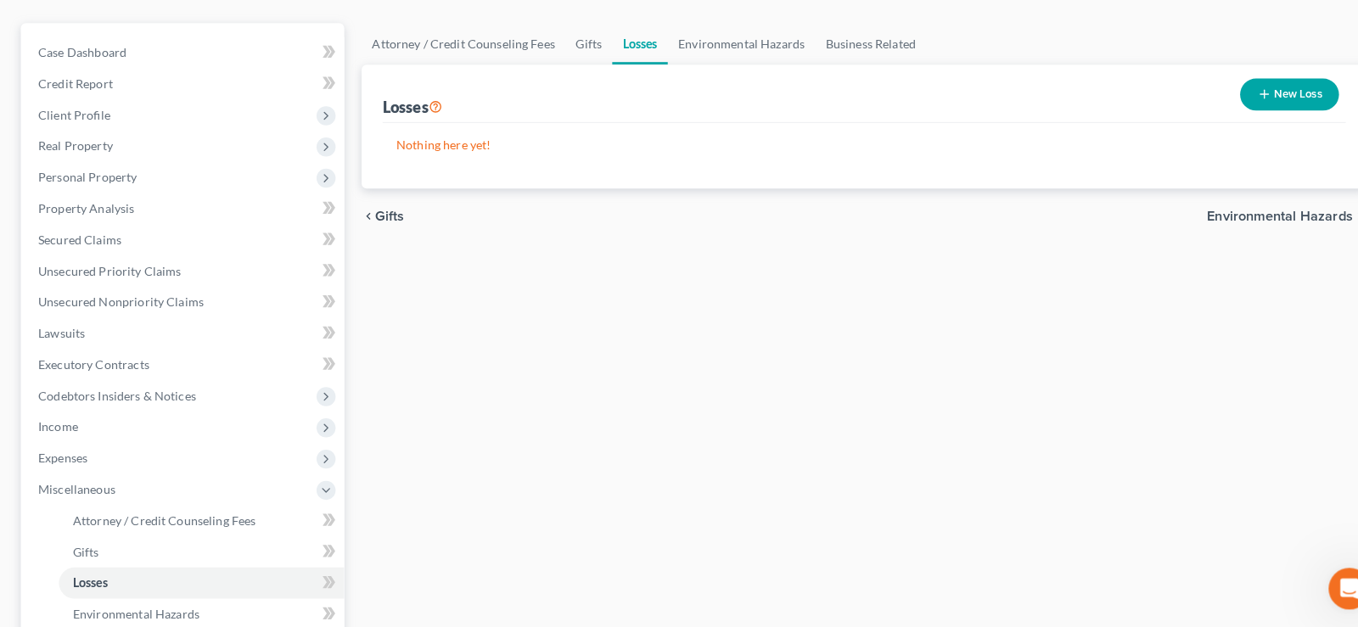
scroll to position [246, 0]
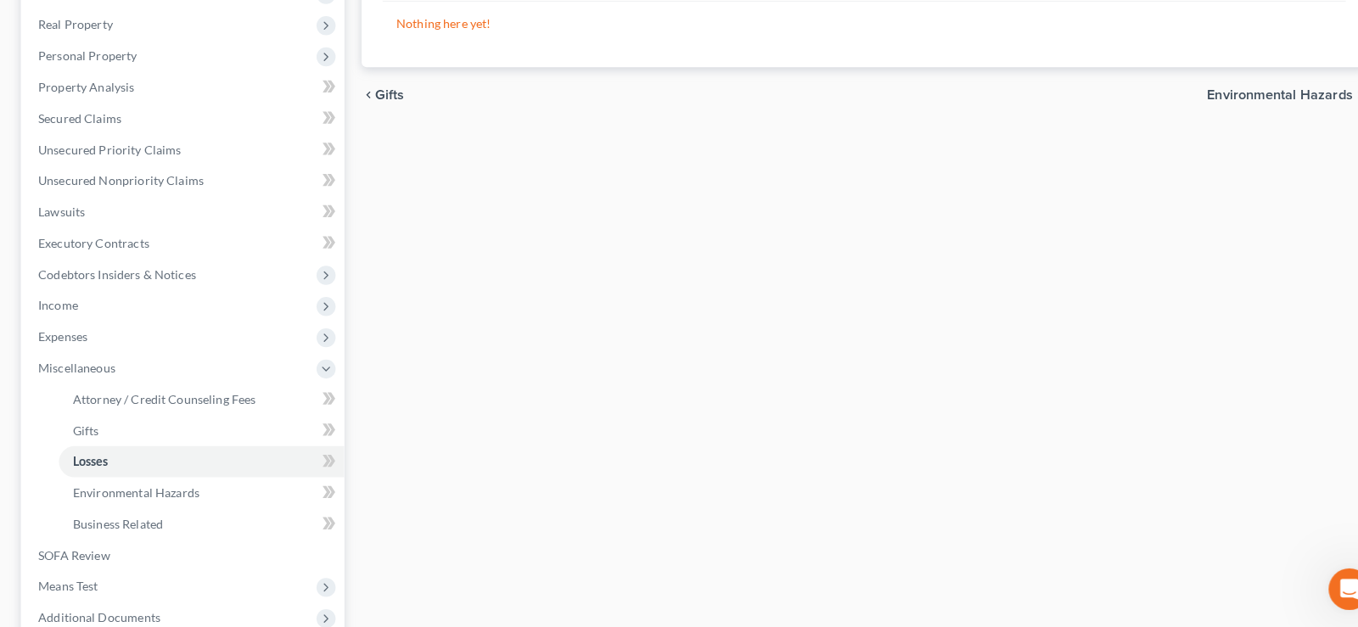
click at [1248, 106] on span "Environmental Hazards" at bounding box center [1252, 106] width 143 height 14
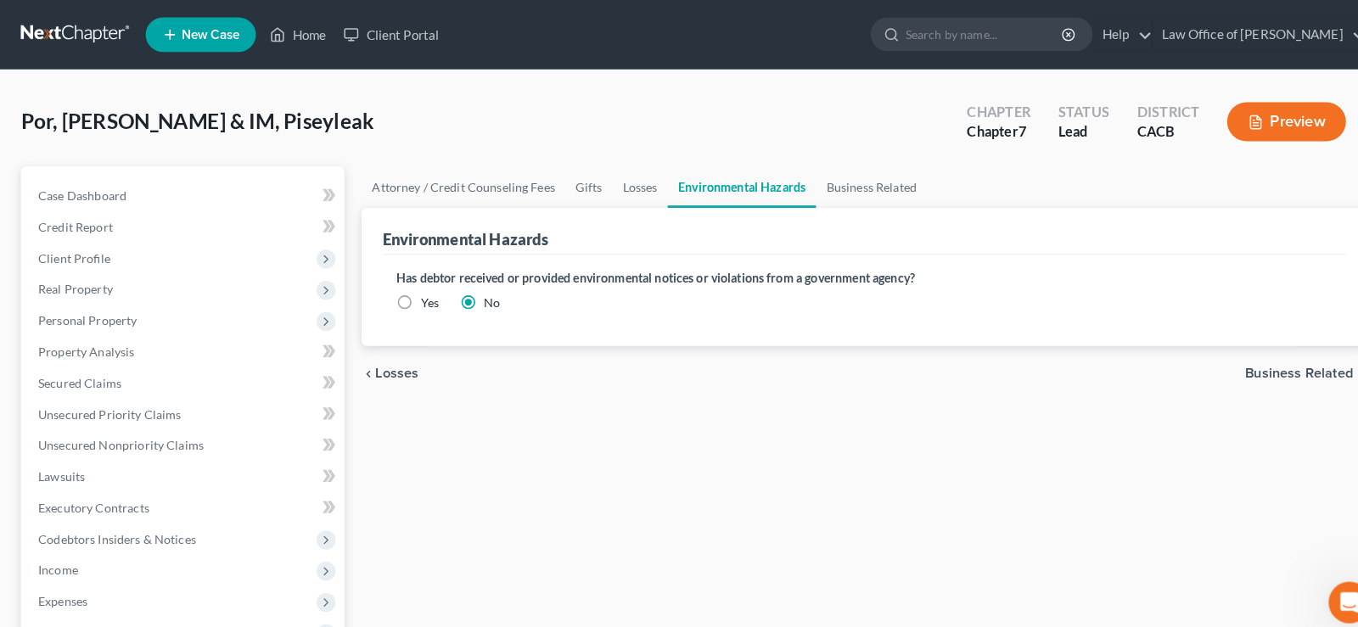
click at [1273, 364] on span "Business Related" at bounding box center [1271, 366] width 105 height 14
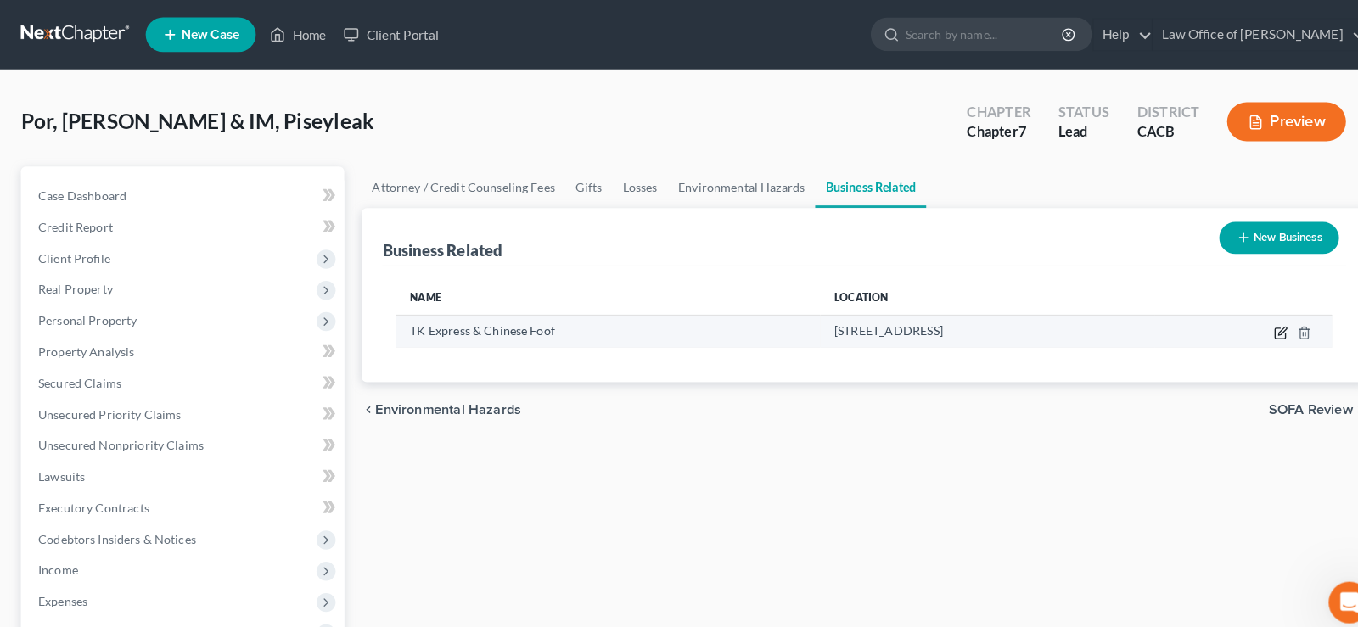
click at [1258, 329] on icon "button" at bounding box center [1253, 327] width 10 height 10
select select "partner"
select select "4"
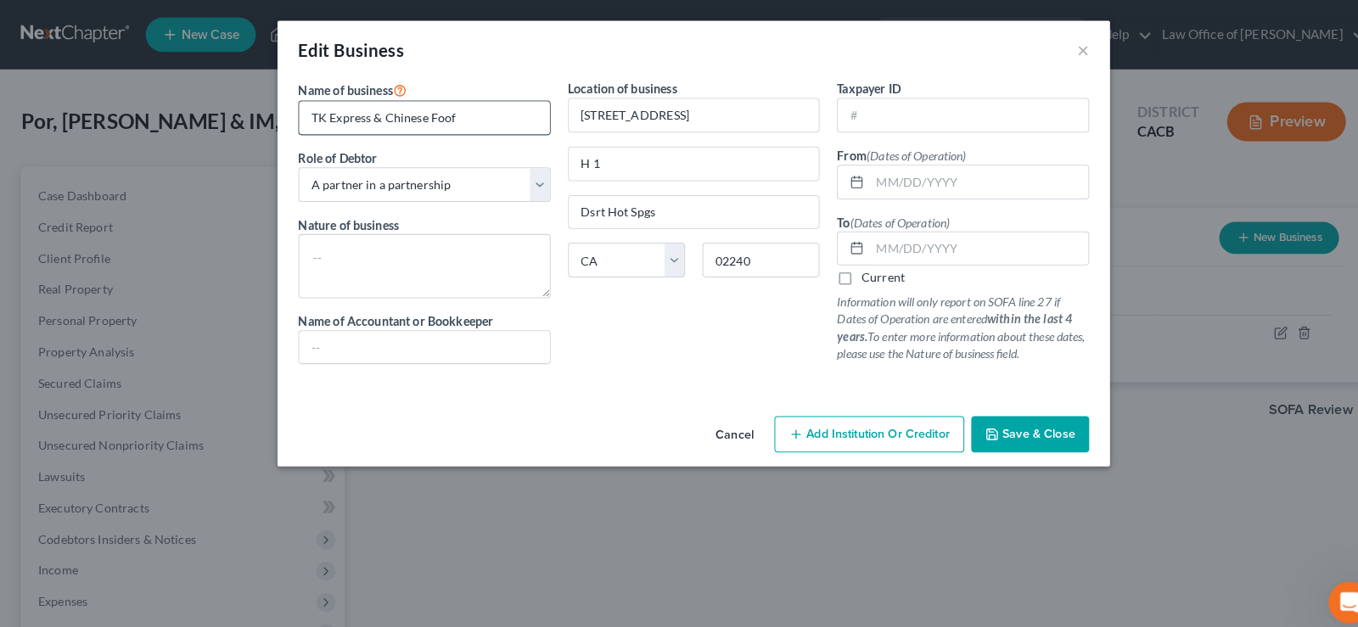
click at [454, 119] on input "TK Express & Chinese Foof" at bounding box center [415, 115] width 245 height 32
type input "TK Express & Chinese Food"
click at [390, 264] on textarea at bounding box center [415, 260] width 247 height 63
click at [1013, 426] on span "Save & Close" at bounding box center [1016, 425] width 71 height 14
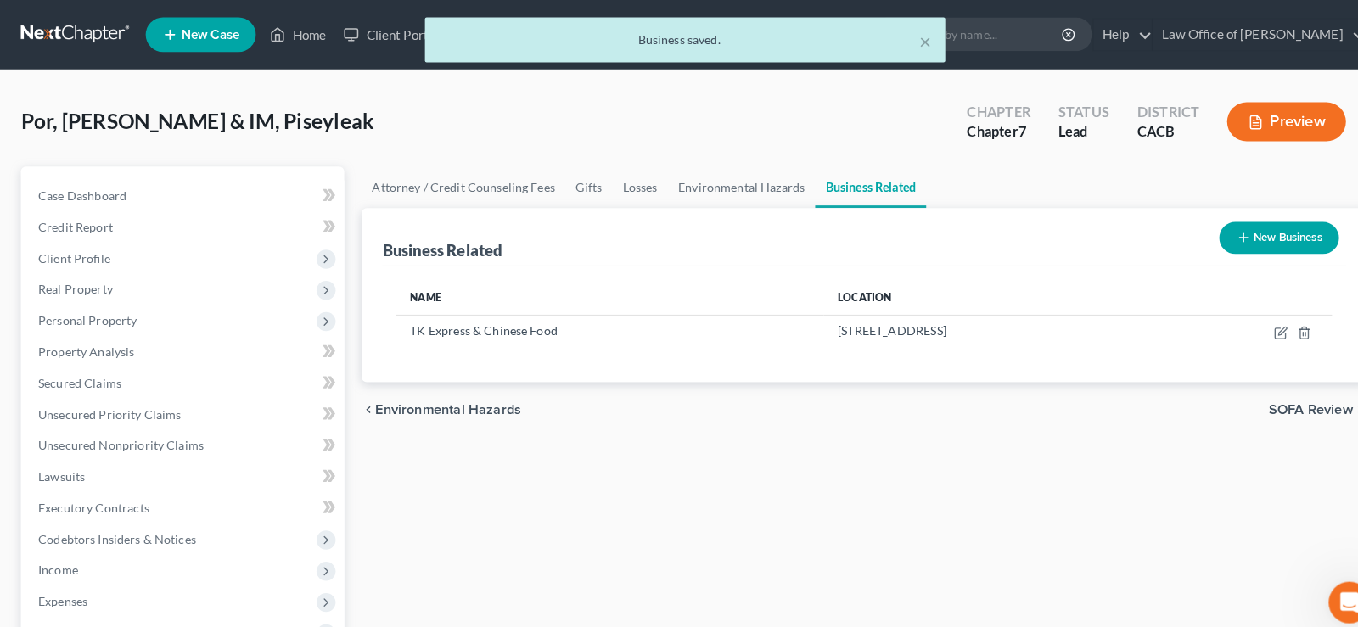
click at [1271, 401] on span "SOFA Review" at bounding box center [1283, 402] width 82 height 14
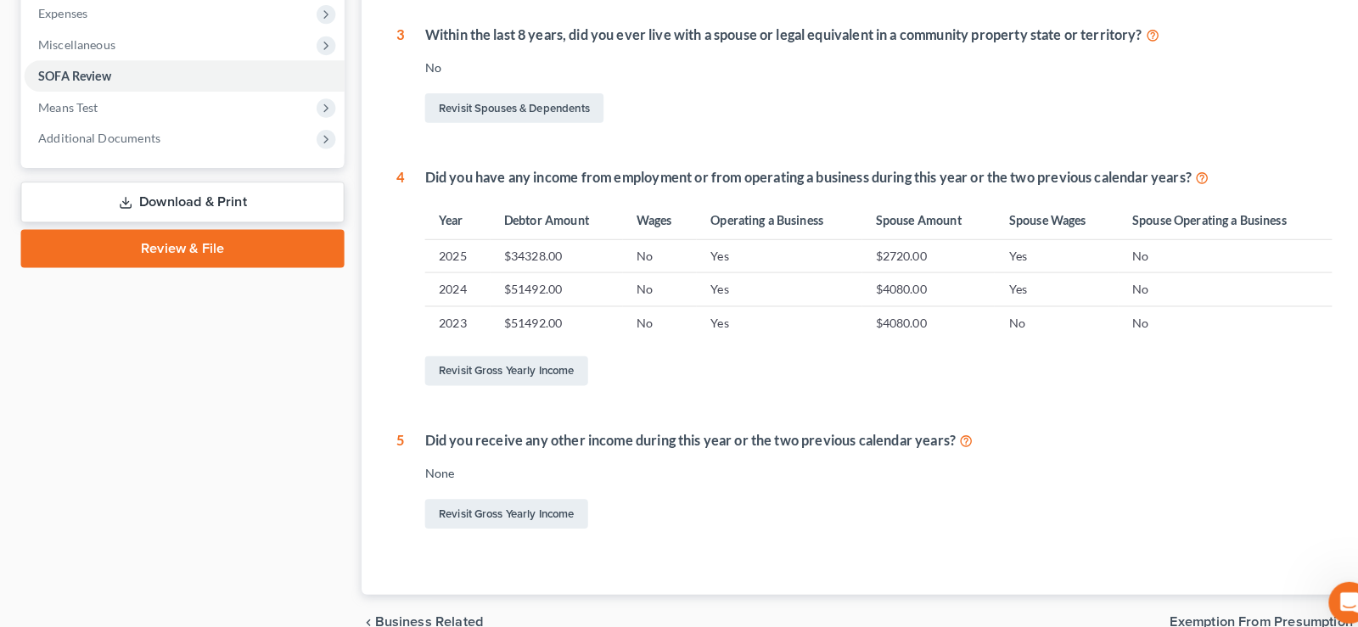
scroll to position [648, 0]
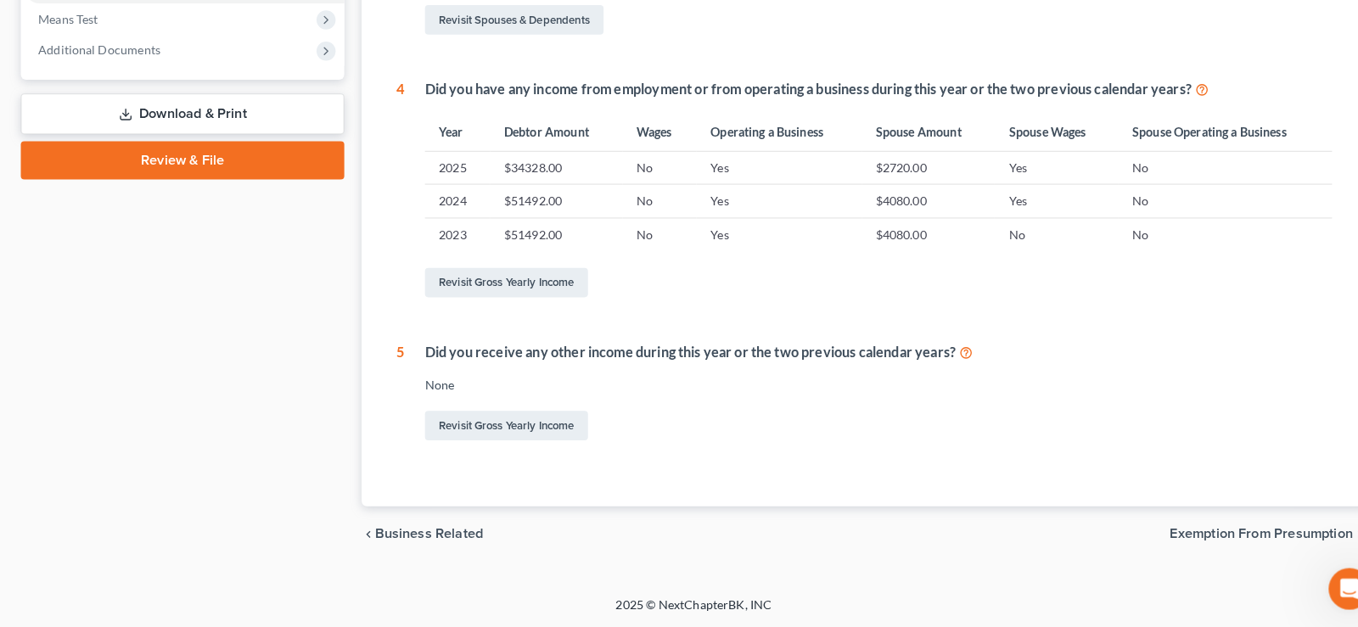
click at [1172, 538] on span "Exemption from Presumption" at bounding box center [1234, 537] width 179 height 14
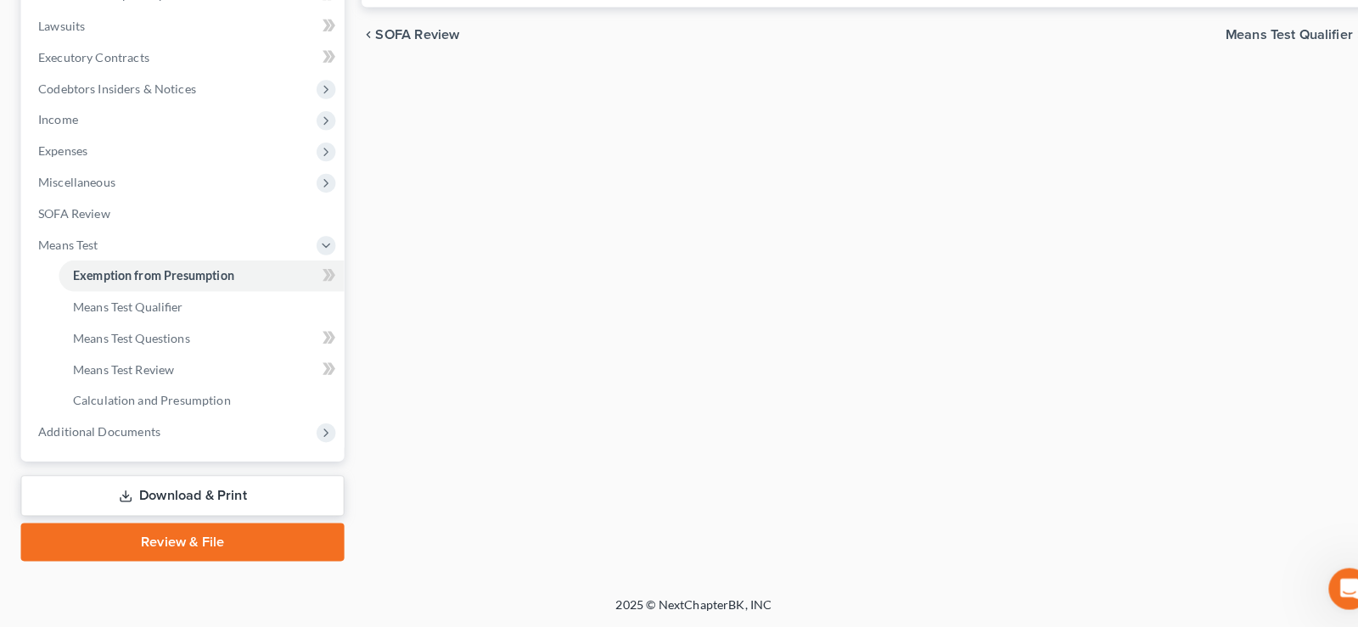
radio input "true"
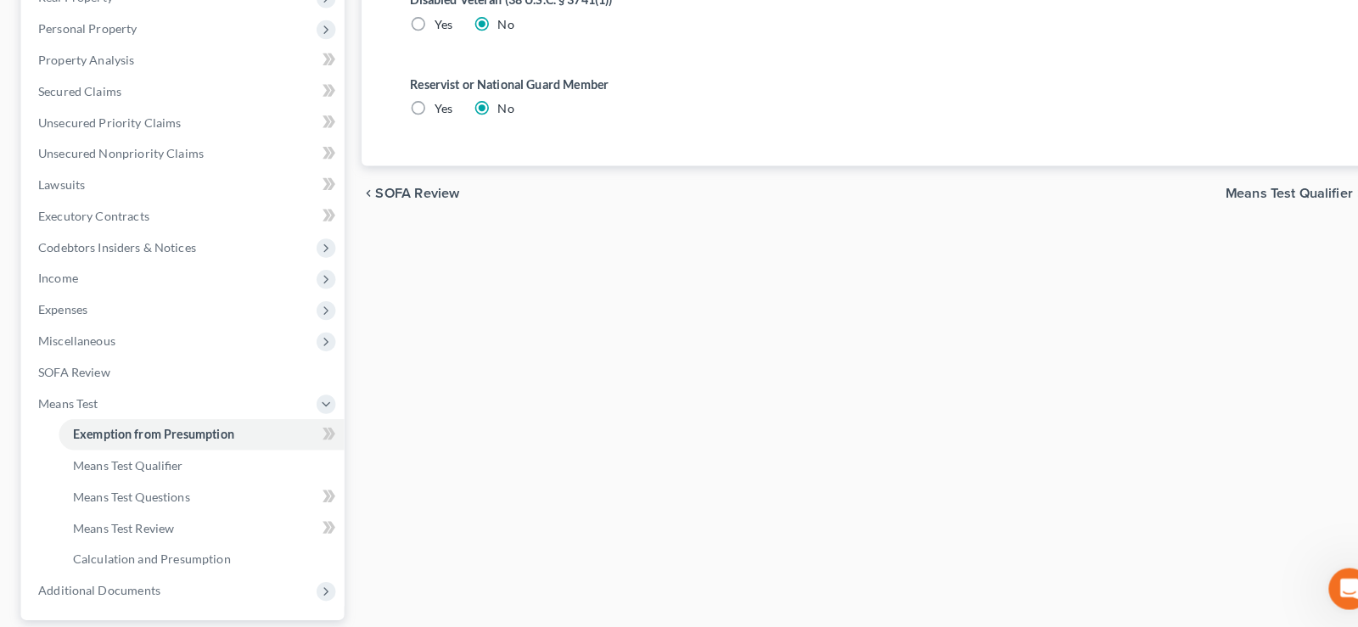
click at [1231, 201] on span "Means Test Qualifier" at bounding box center [1261, 203] width 125 height 14
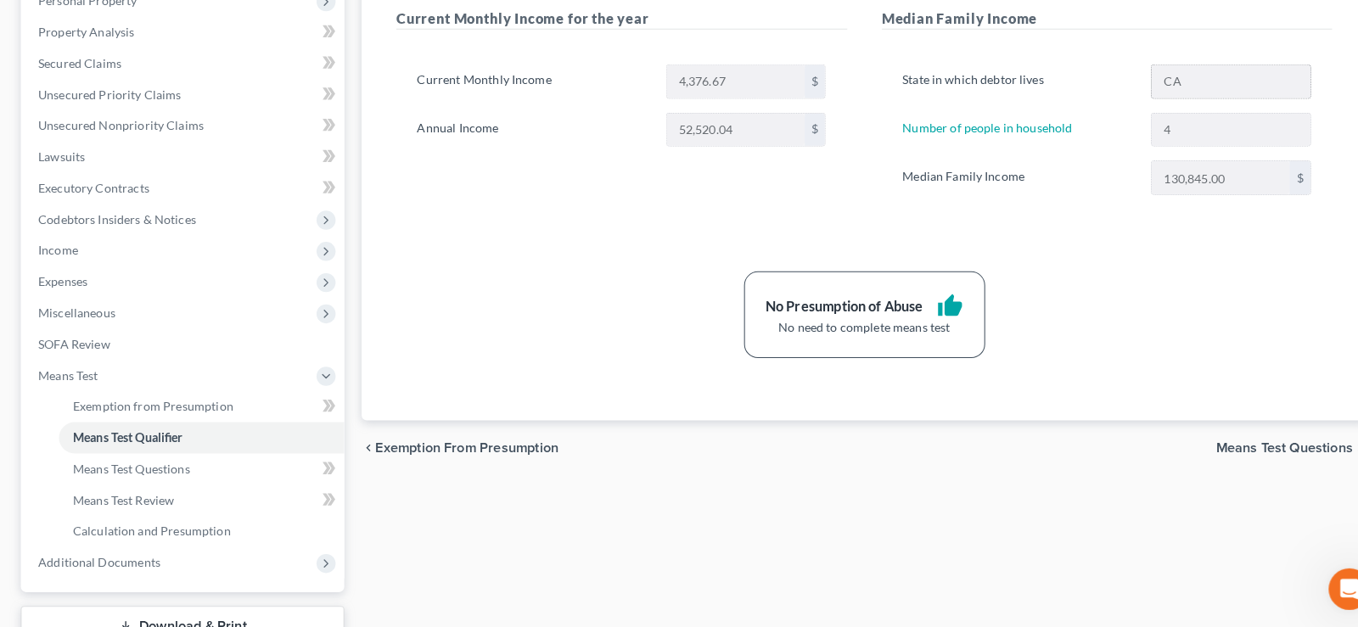
scroll to position [333, 0]
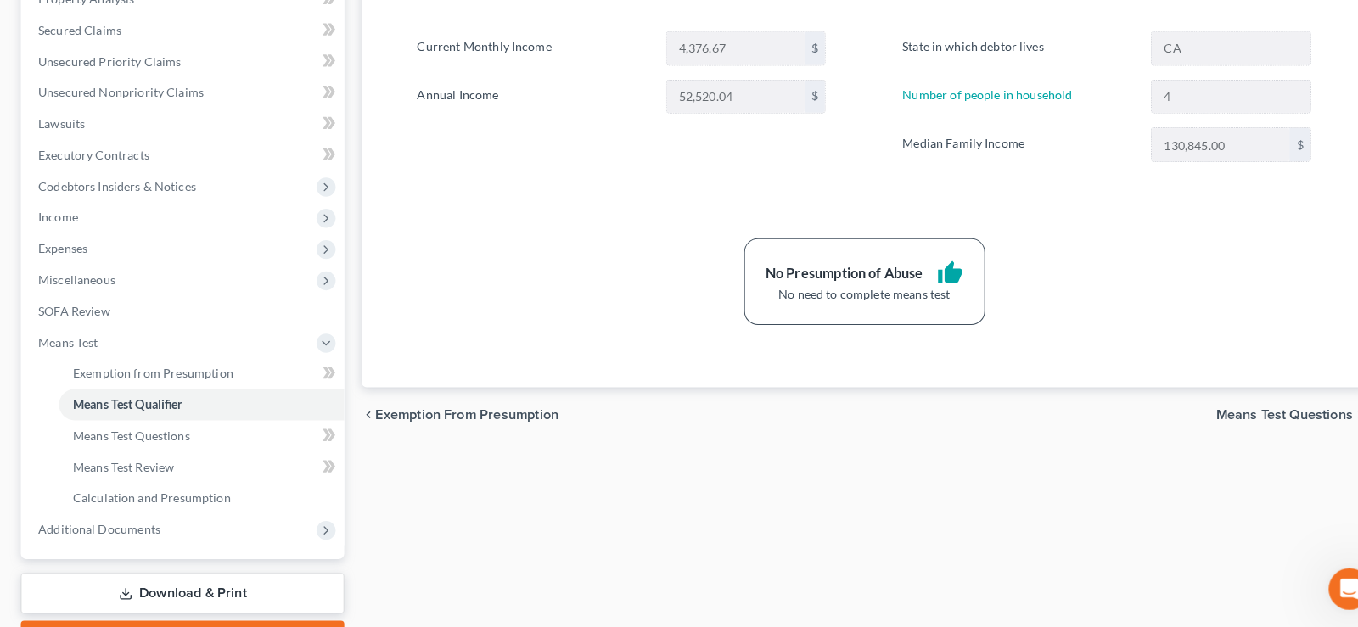
click at [1224, 420] on span "Means Test Questions" at bounding box center [1257, 419] width 134 height 14
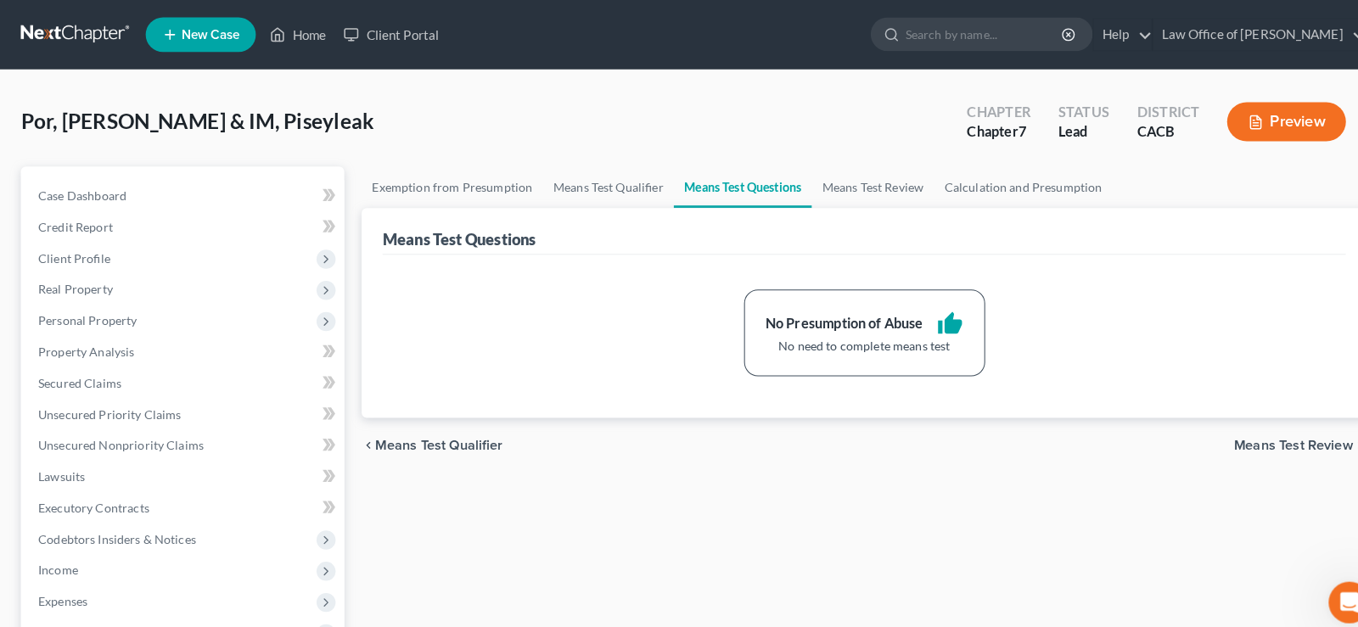
click at [1228, 439] on span "Means Test Review" at bounding box center [1266, 436] width 116 height 14
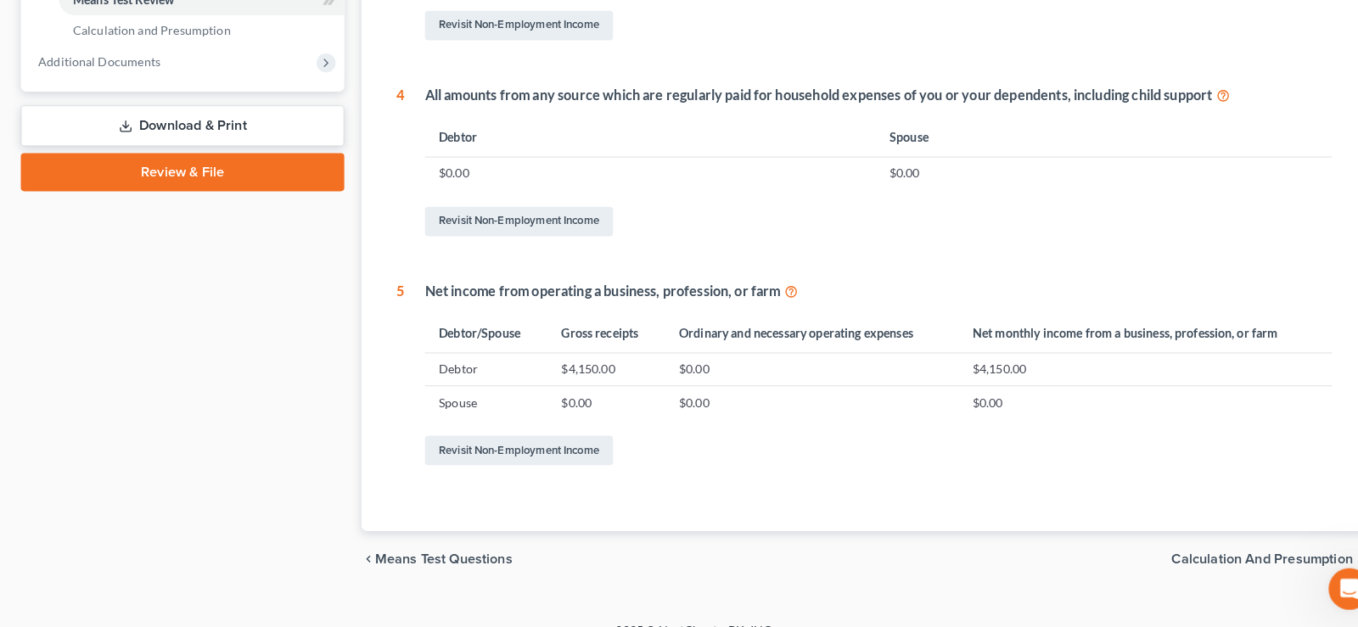
scroll to position [815, 0]
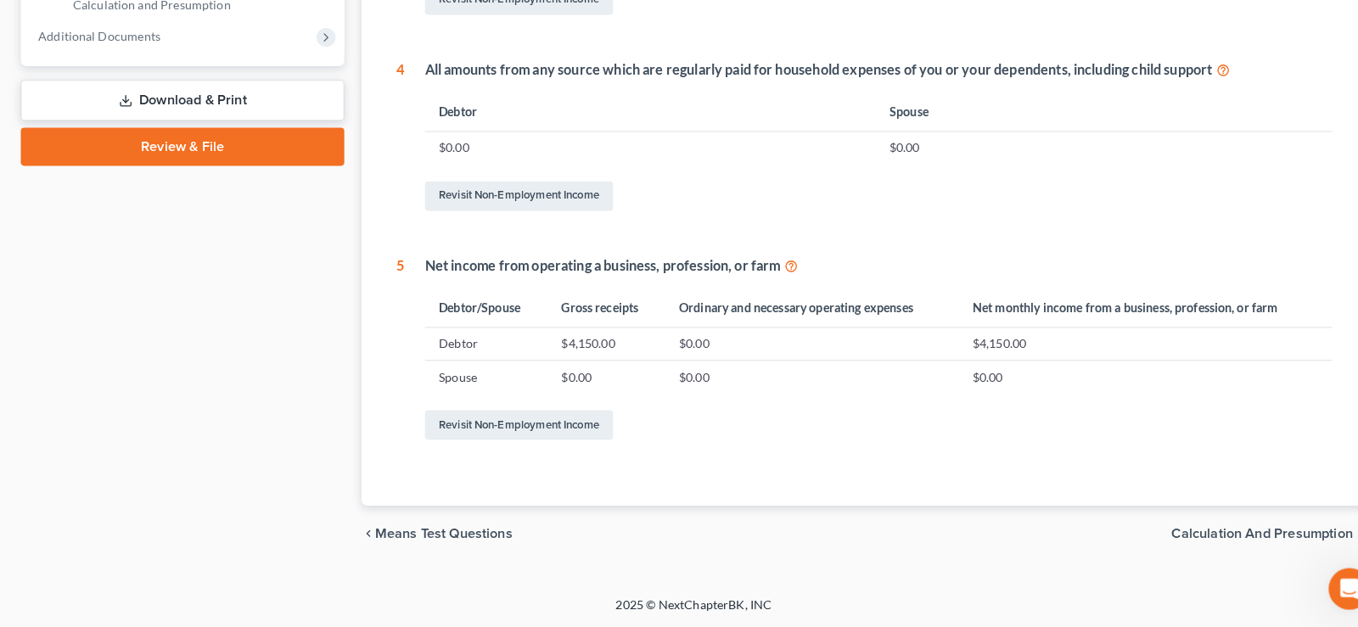
click at [1266, 530] on span "Calculation and Presumption" at bounding box center [1235, 536] width 177 height 14
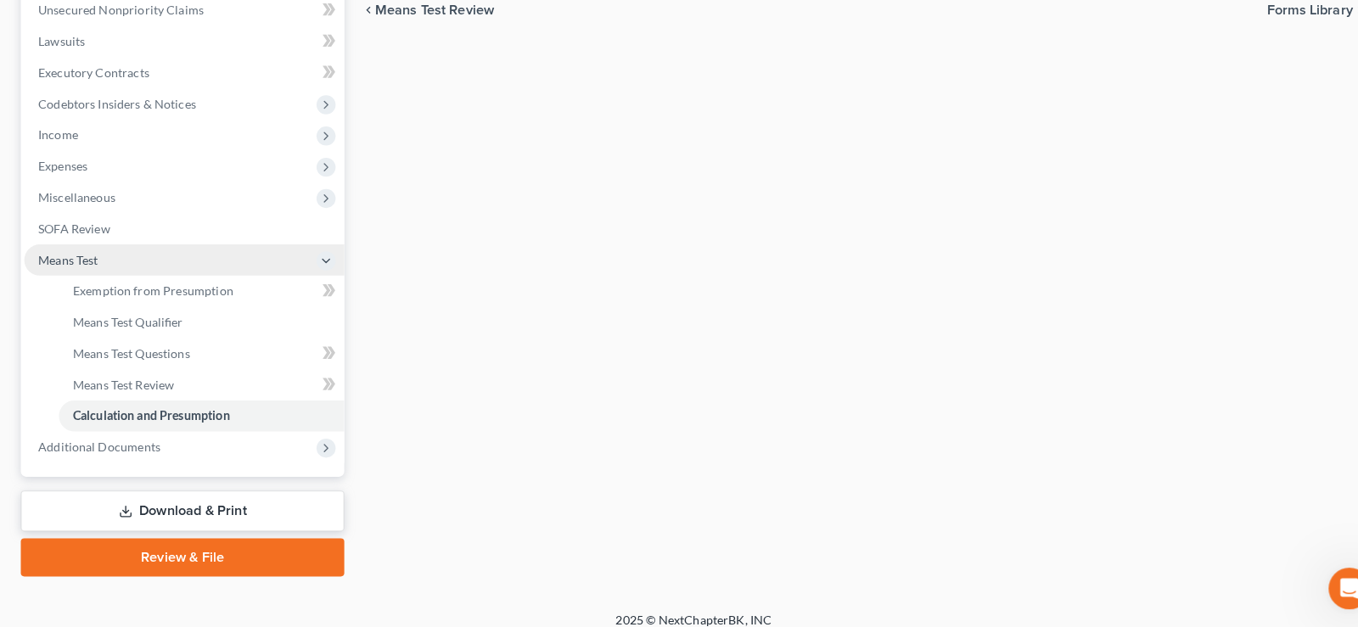
scroll to position [426, 0]
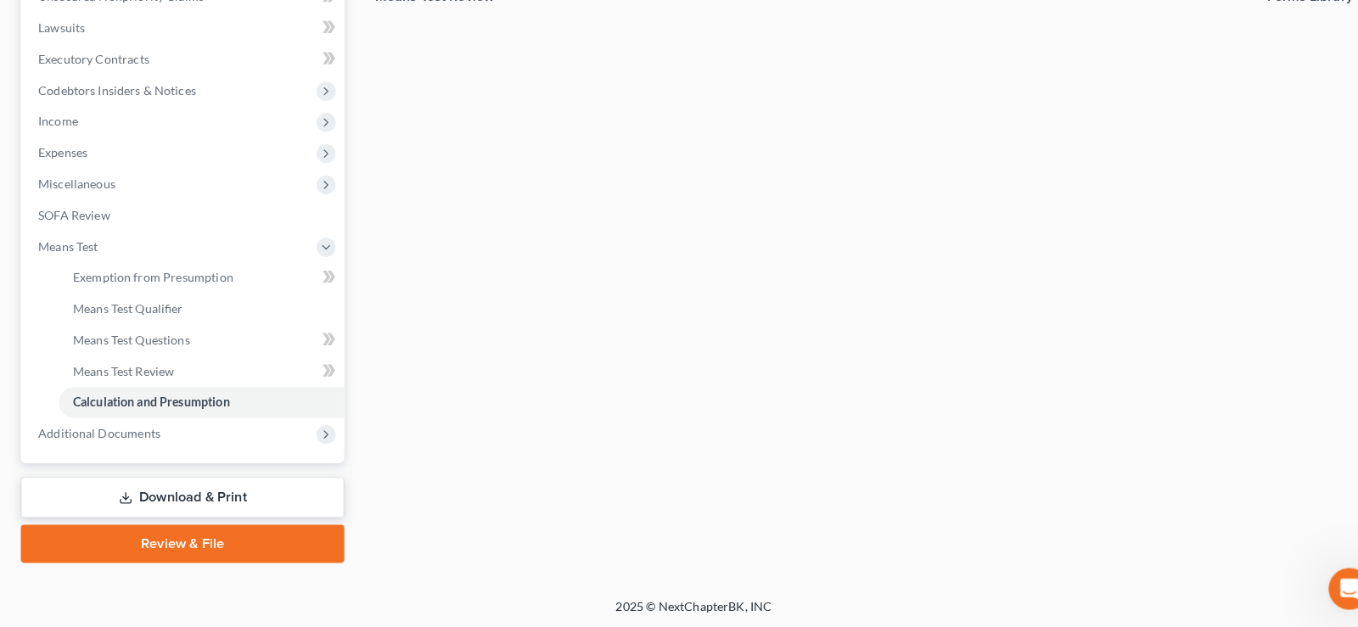
click at [201, 500] on link "Download & Print" at bounding box center [178, 500] width 317 height 40
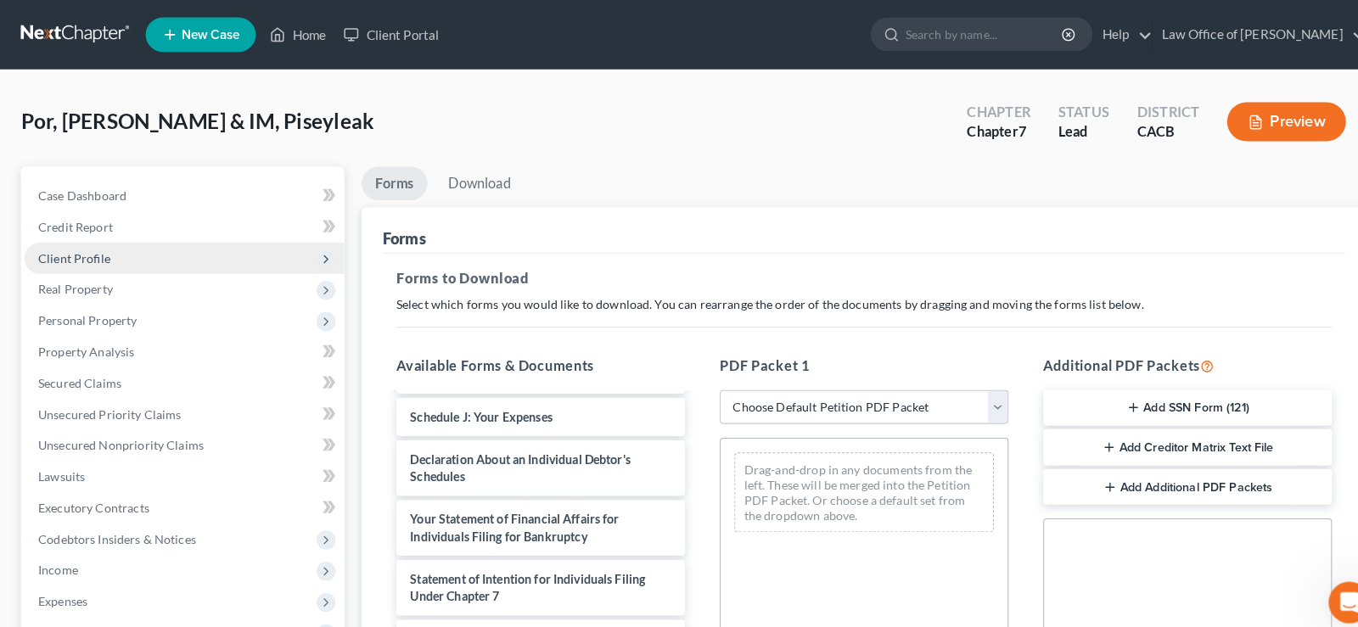
click at [91, 250] on span "Client Profile" at bounding box center [72, 252] width 70 height 14
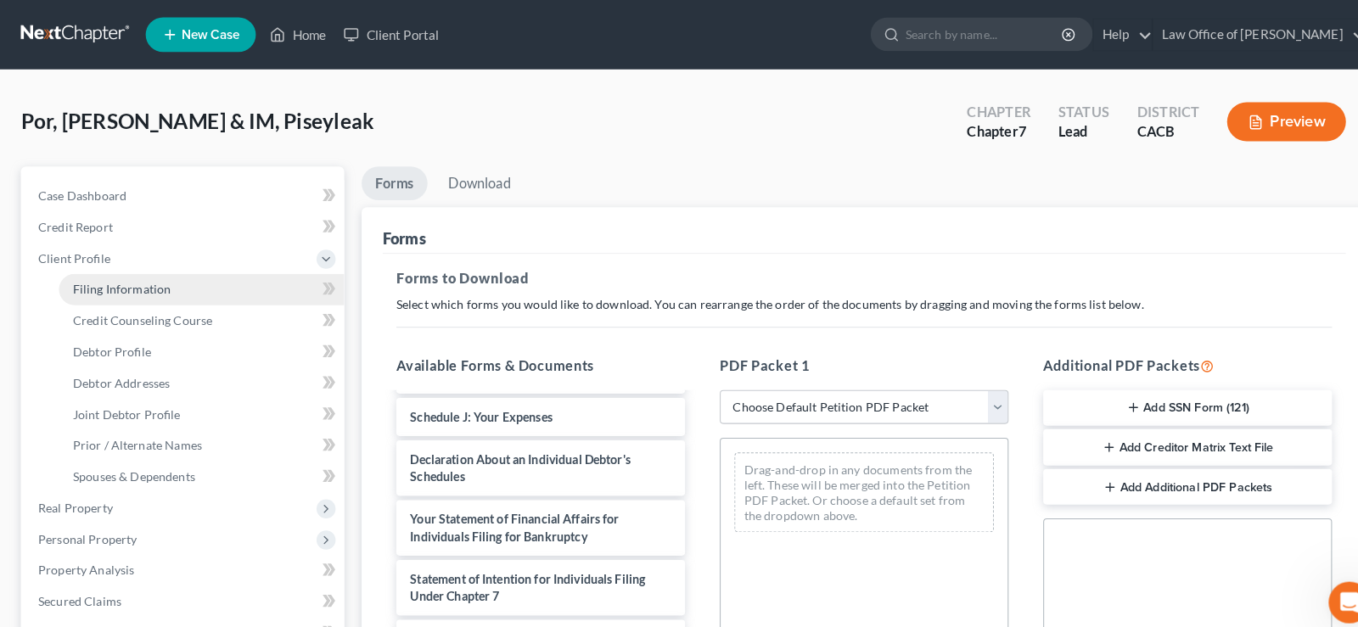
click at [104, 279] on span "Filing Information" at bounding box center [119, 283] width 96 height 14
select select "1"
select select "0"
select select "4"
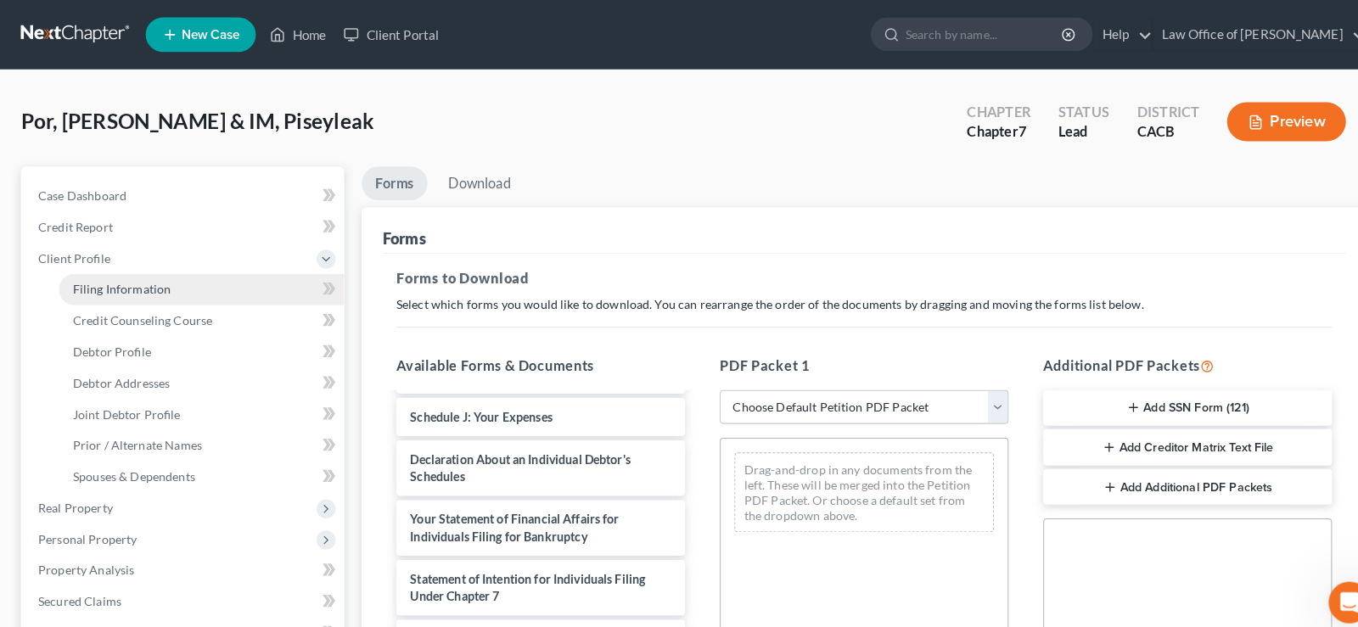
select select "0"
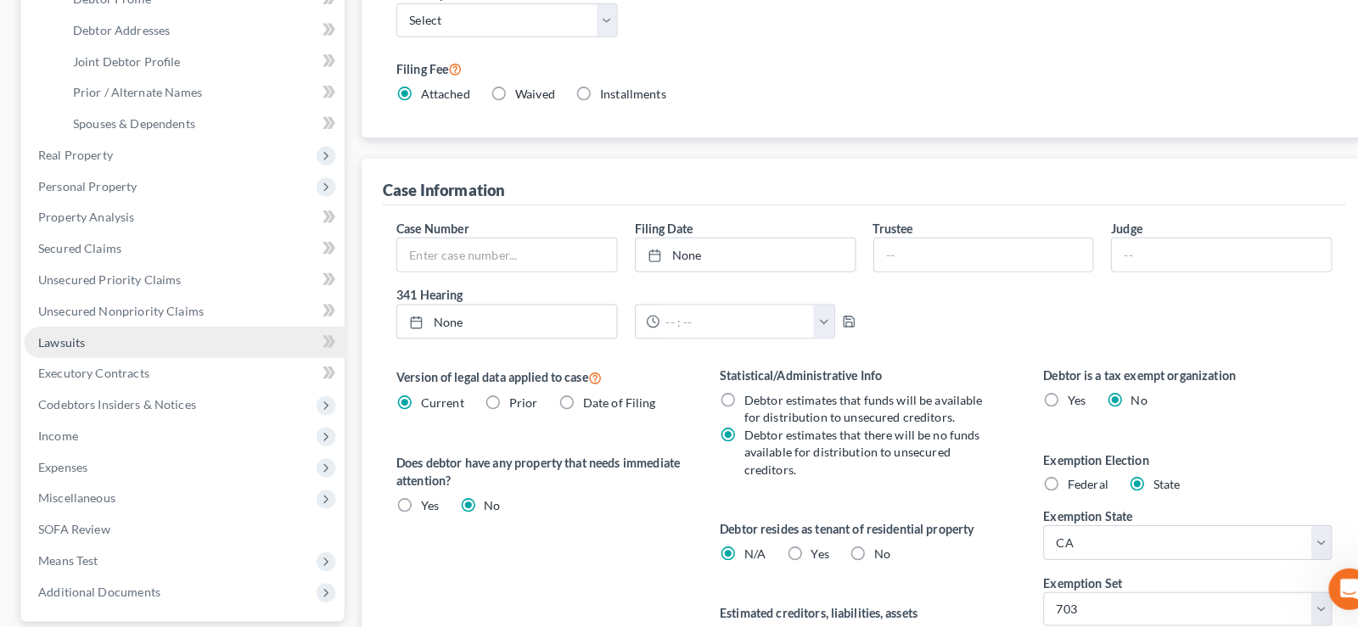
scroll to position [260, 0]
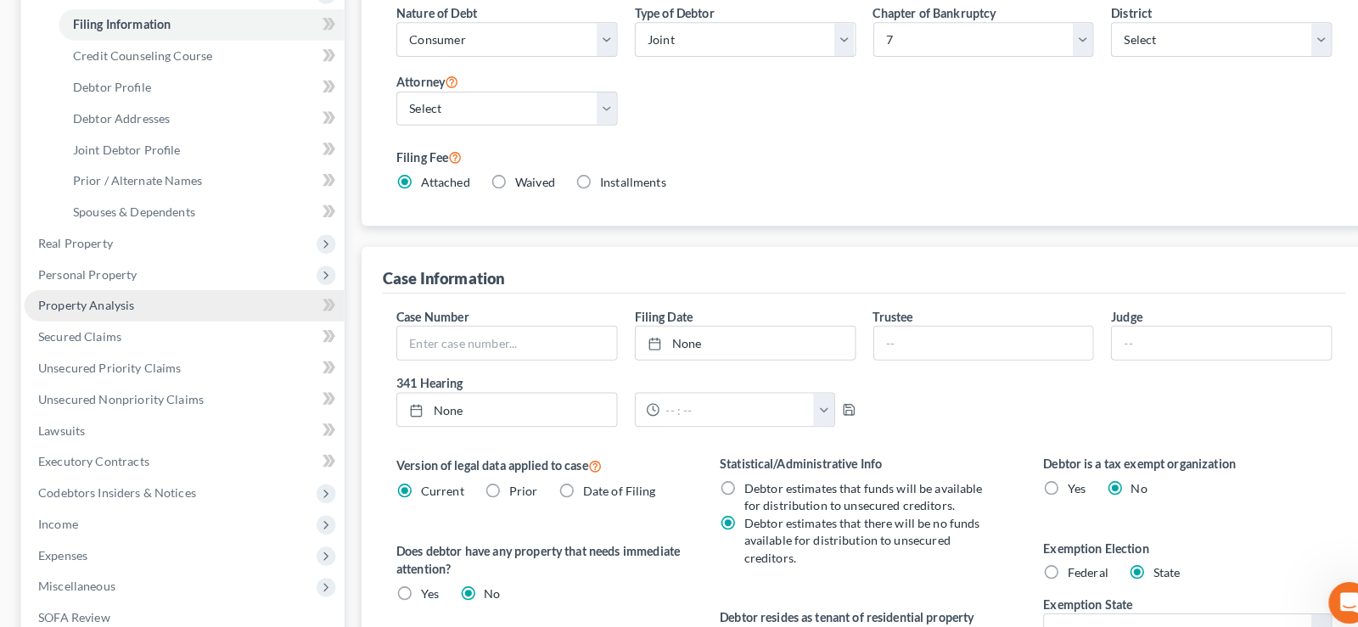
click at [99, 301] on span "Property Analysis" at bounding box center [84, 298] width 94 height 14
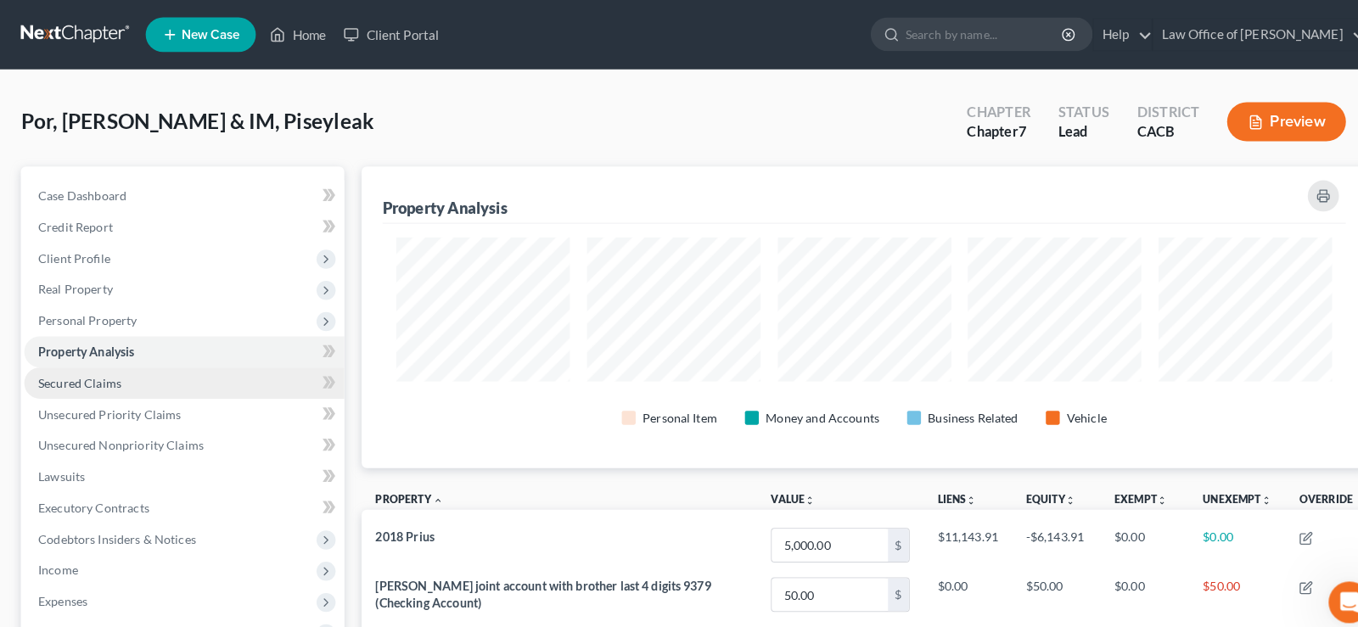
scroll to position [295, 984]
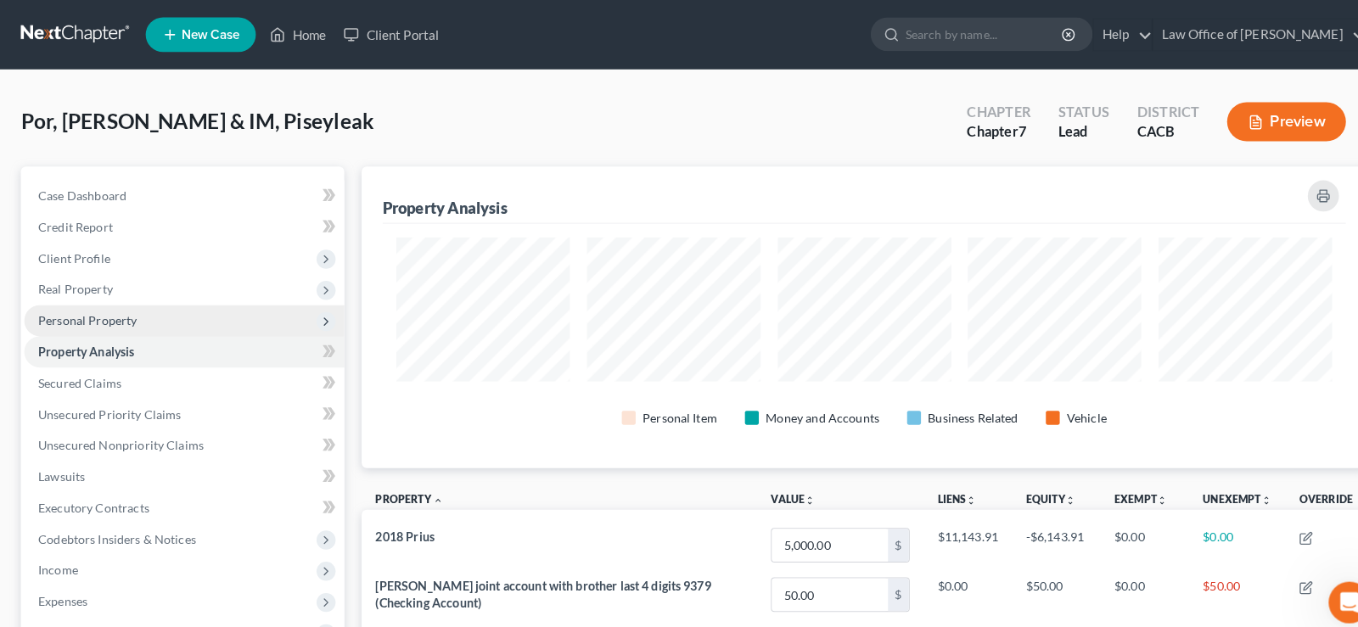
click at [116, 311] on span "Personal Property" at bounding box center [85, 313] width 97 height 14
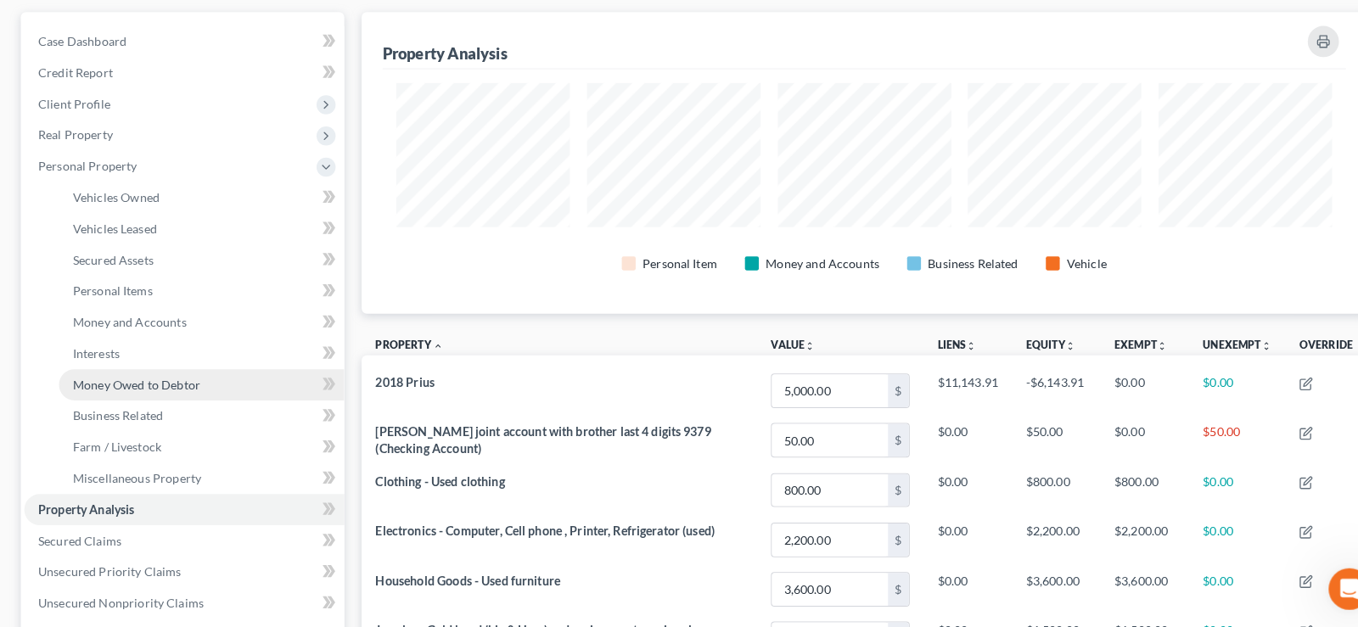
scroll to position [159, 0]
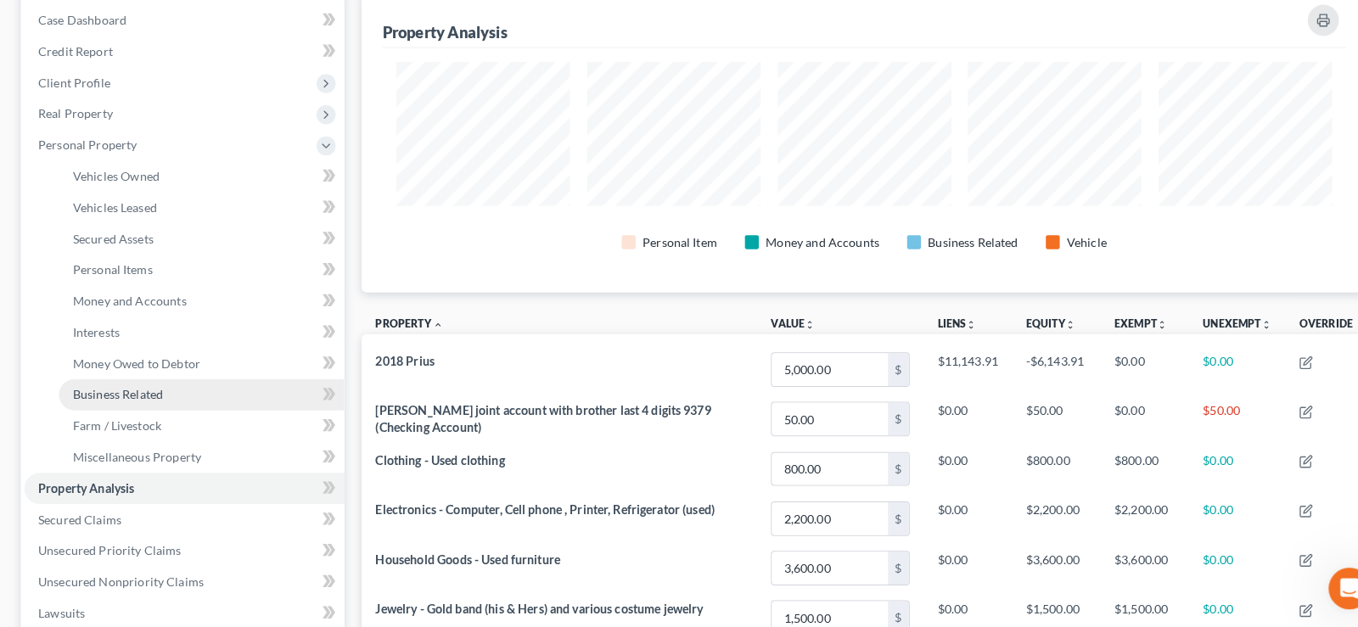
click at [150, 396] on span "Business Related" at bounding box center [115, 399] width 88 height 14
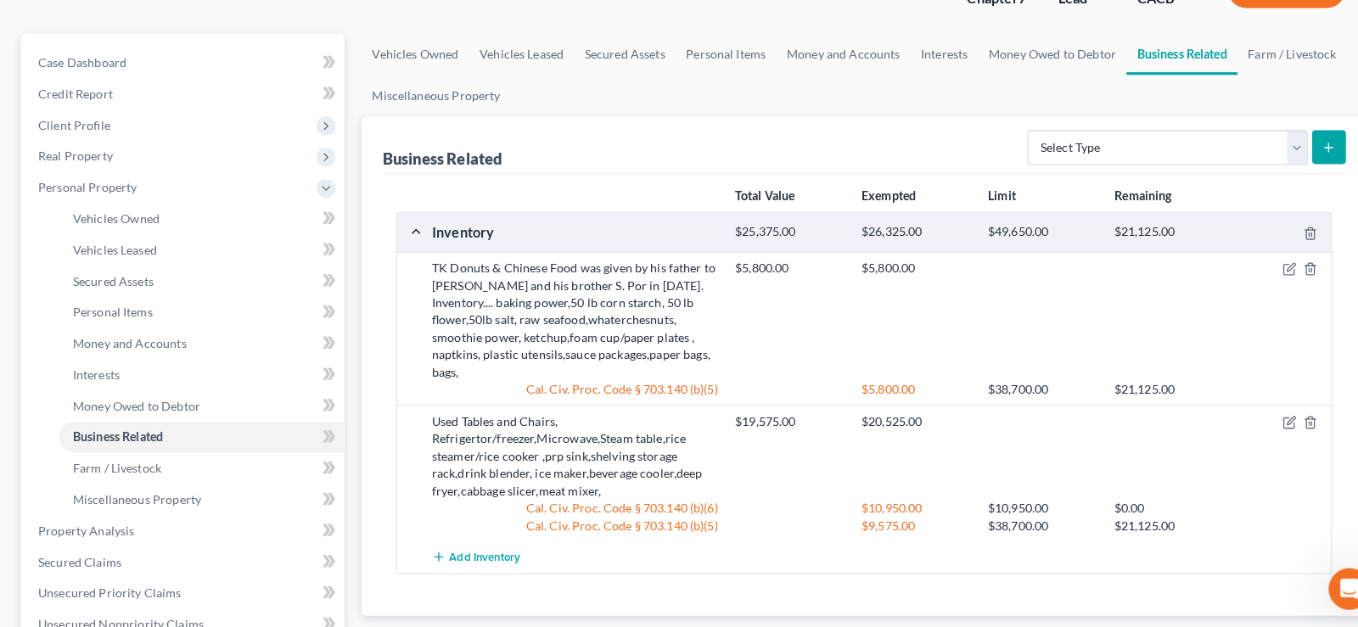
scroll to position [159, 0]
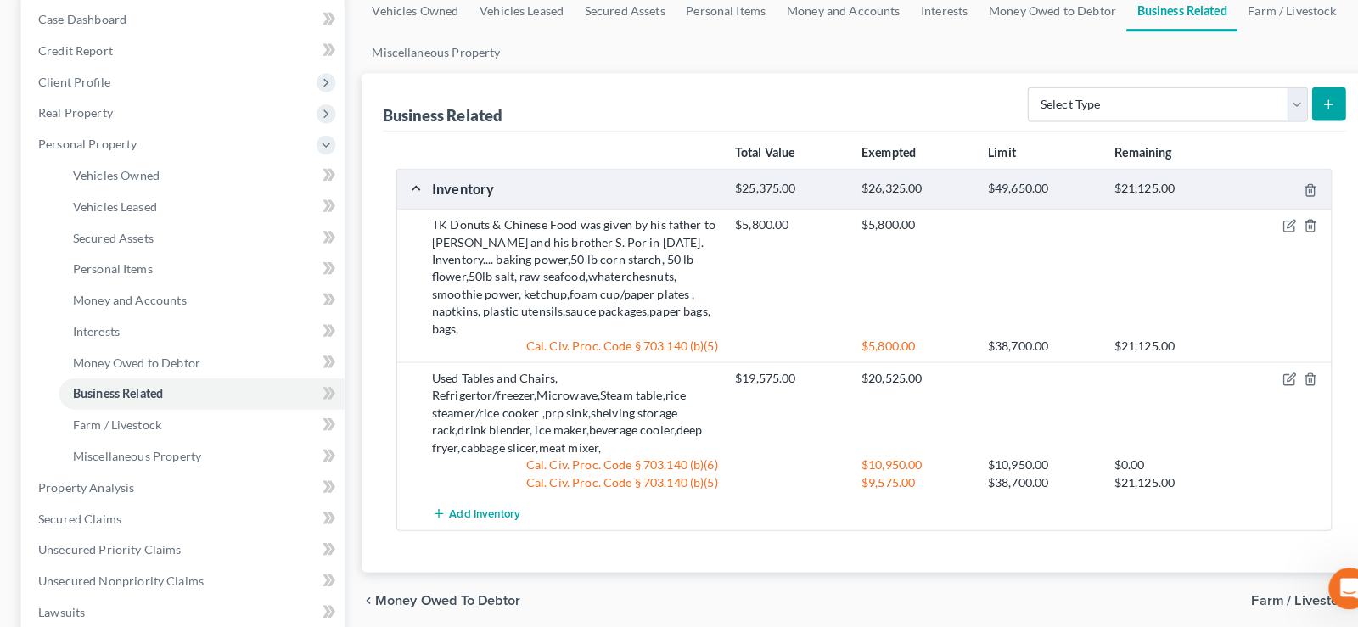
click at [611, 250] on div "TK Donuts & Chinese Food was given by his father to [PERSON_NAME] and his broth…" at bounding box center [562, 285] width 297 height 119
click at [615, 250] on div "TK Donuts & Chinese Food was given by his father to [PERSON_NAME] and his broth…" at bounding box center [562, 285] width 297 height 119
click at [1265, 231] on icon "button" at bounding box center [1264, 234] width 8 height 8
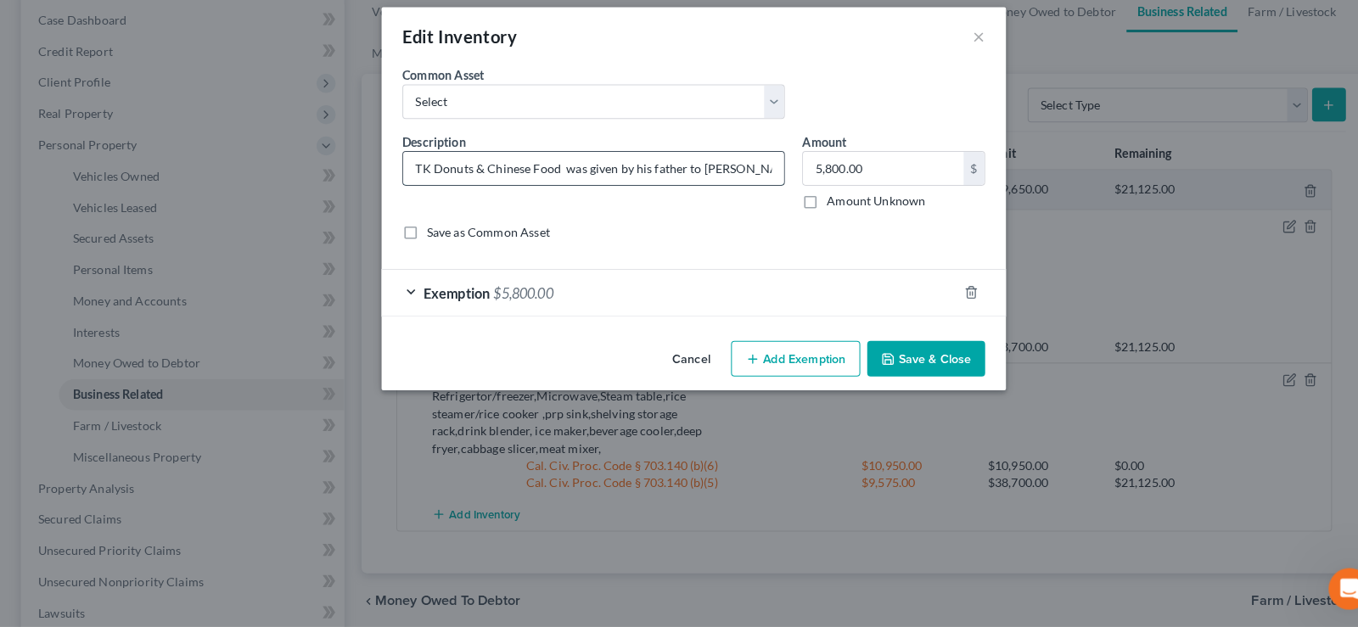
click at [759, 179] on input "TK Donuts & Chinese Food was given by his father to [PERSON_NAME] and his broth…" at bounding box center [581, 178] width 373 height 32
click at [960, 49] on button "×" at bounding box center [958, 49] width 12 height 20
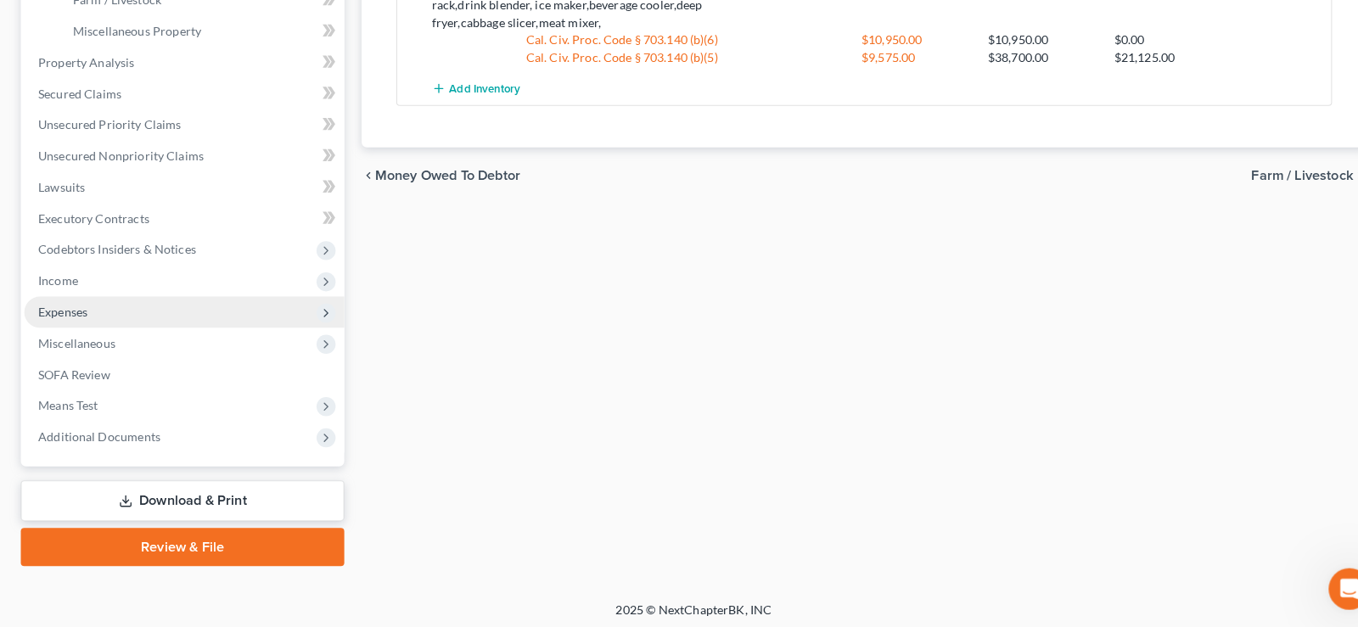
scroll to position [579, 0]
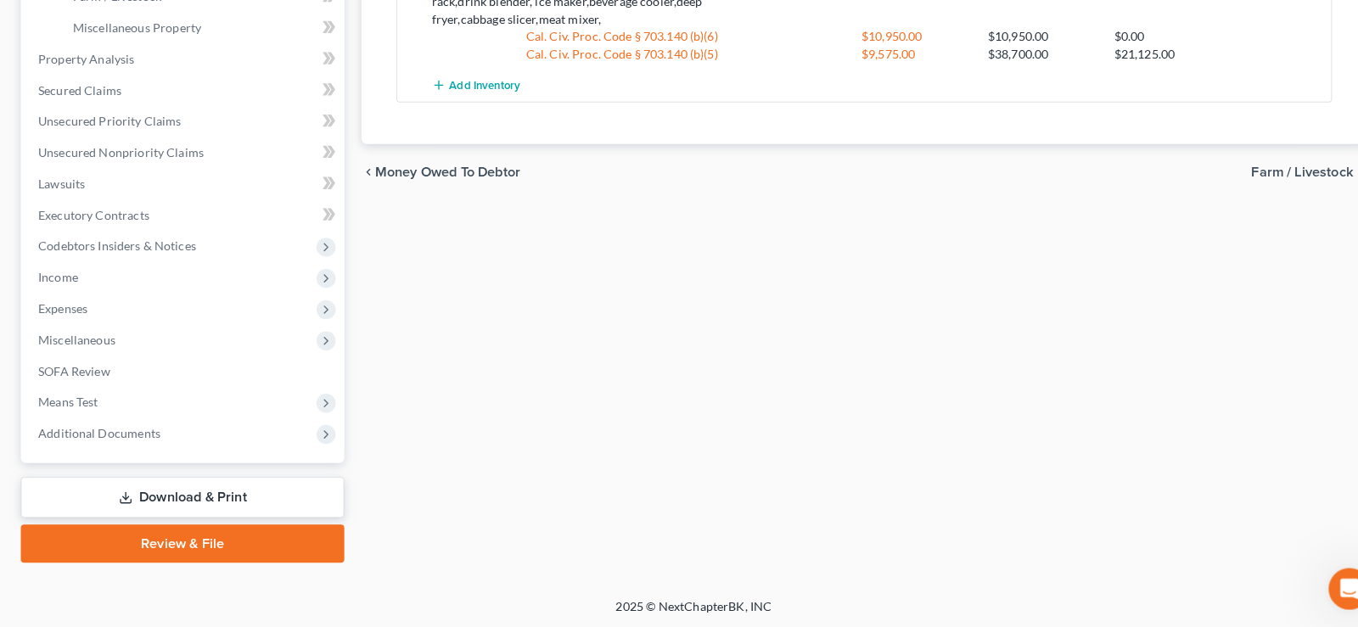
click at [180, 502] on link "Download & Print" at bounding box center [178, 500] width 317 height 40
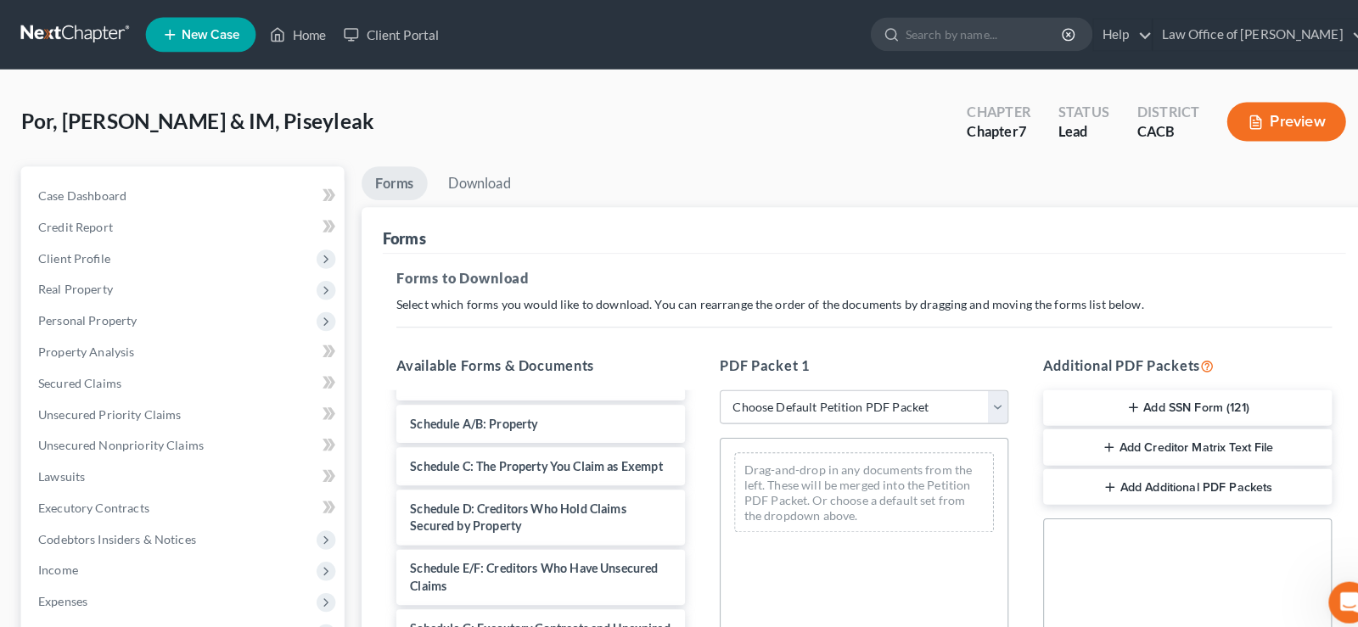
scroll to position [172, 0]
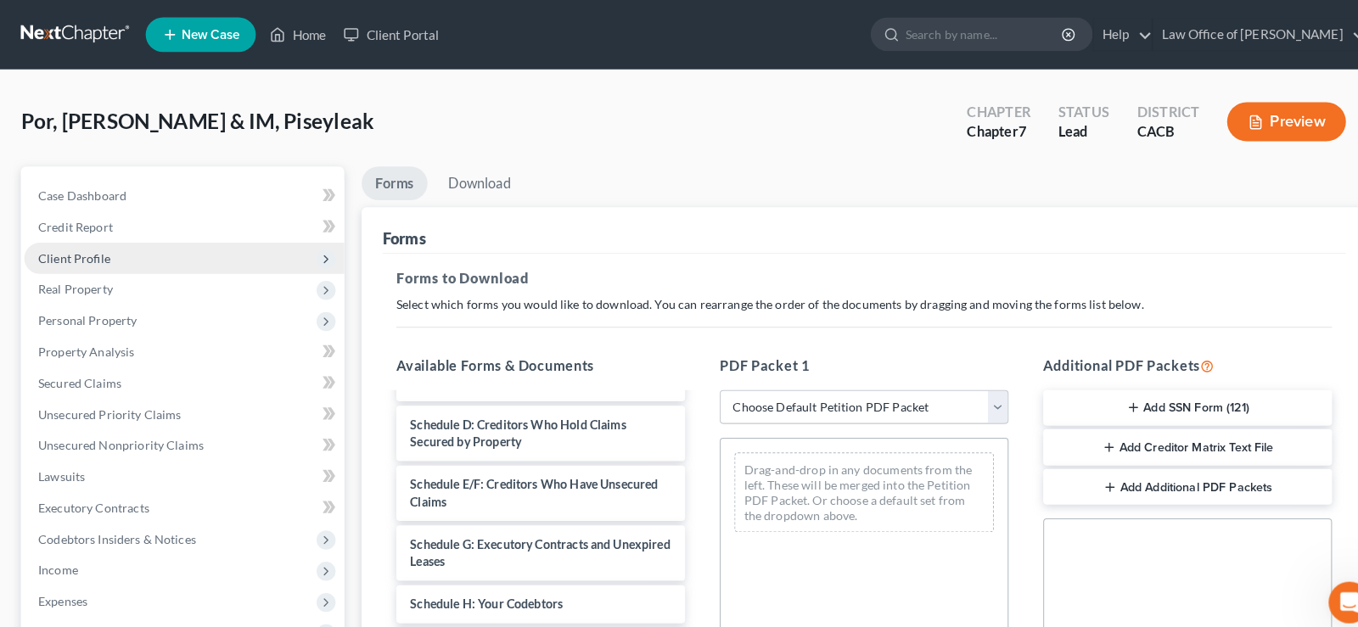
click at [82, 250] on span "Client Profile" at bounding box center [72, 252] width 70 height 14
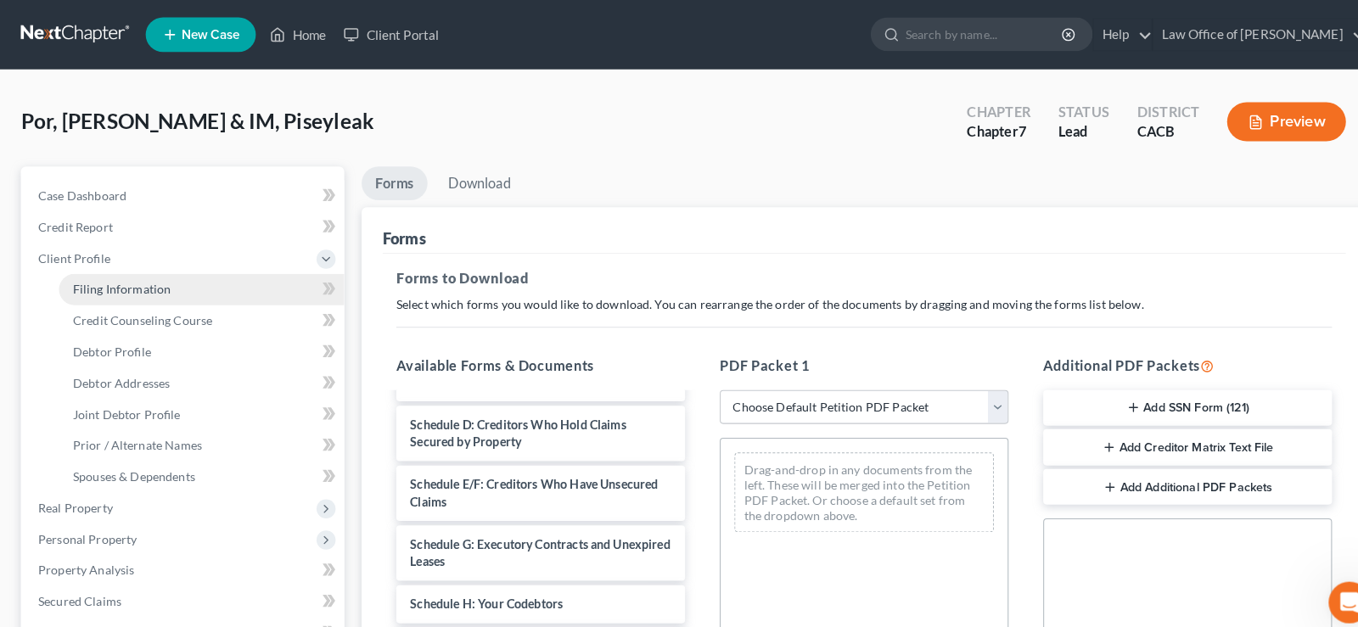
click at [137, 278] on span "Filing Information" at bounding box center [119, 283] width 96 height 14
select select "1"
select select "0"
select select "7"
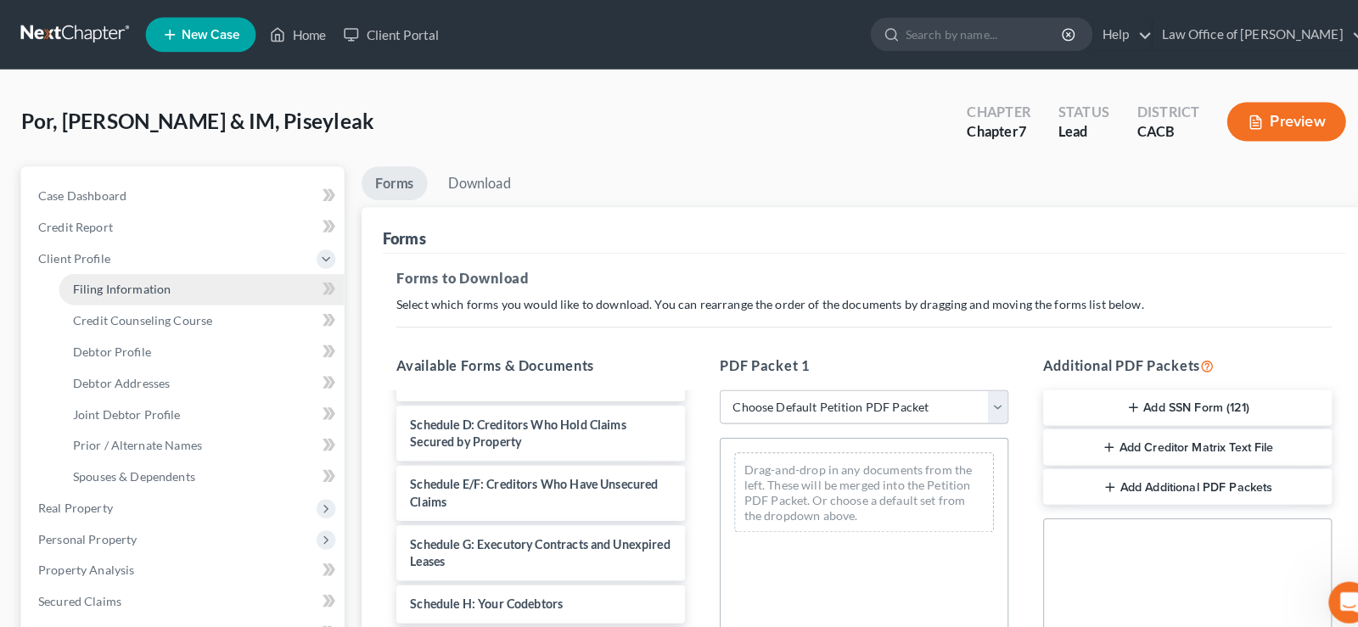
select select "0"
select select "4"
select select "0"
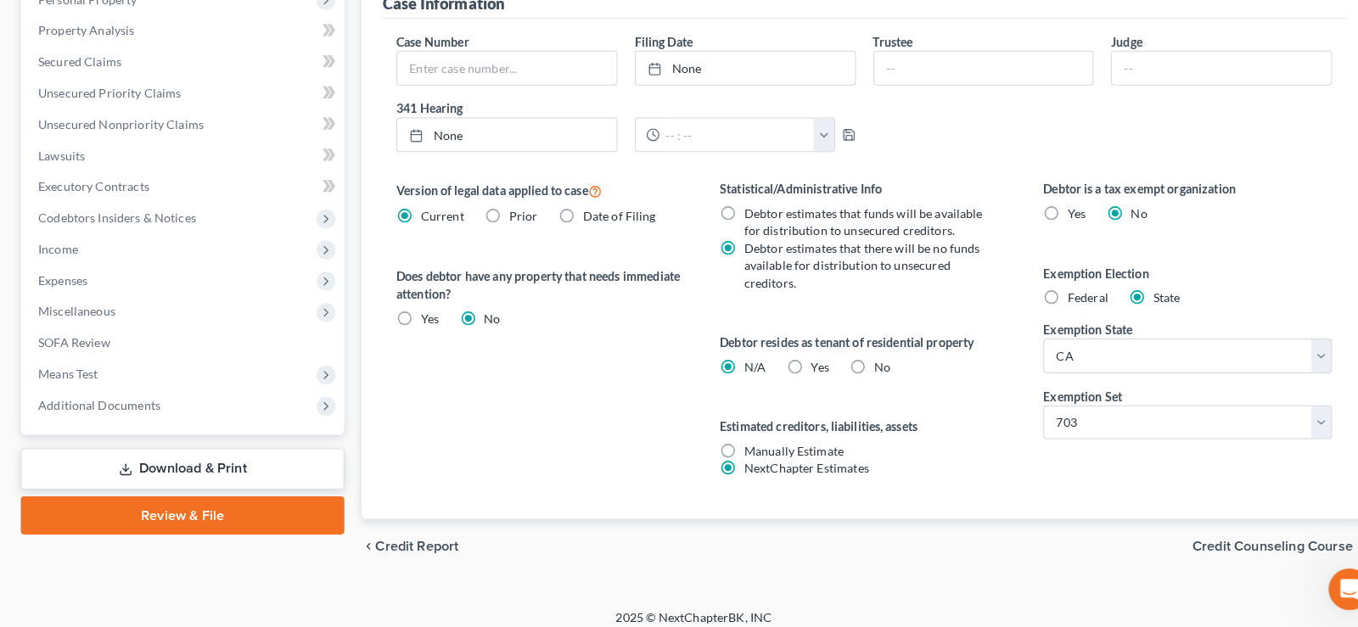
scroll to position [527, 0]
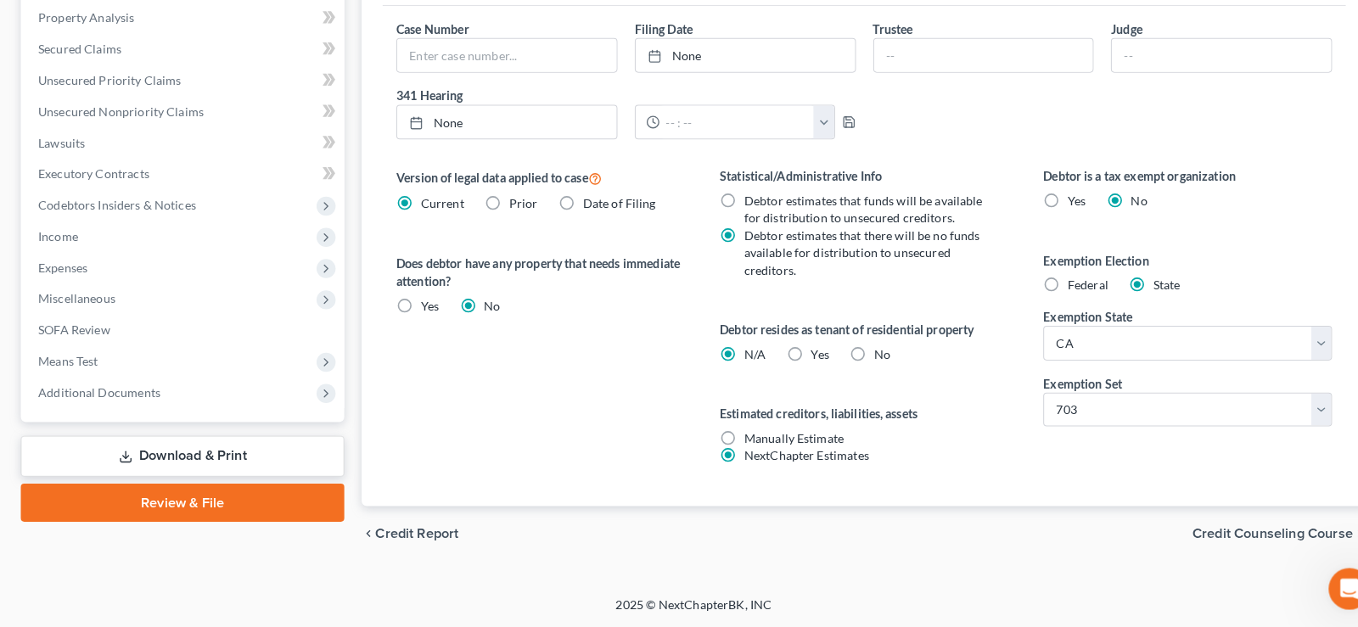
click at [1207, 537] on span "Credit Counseling Course" at bounding box center [1245, 537] width 157 height 14
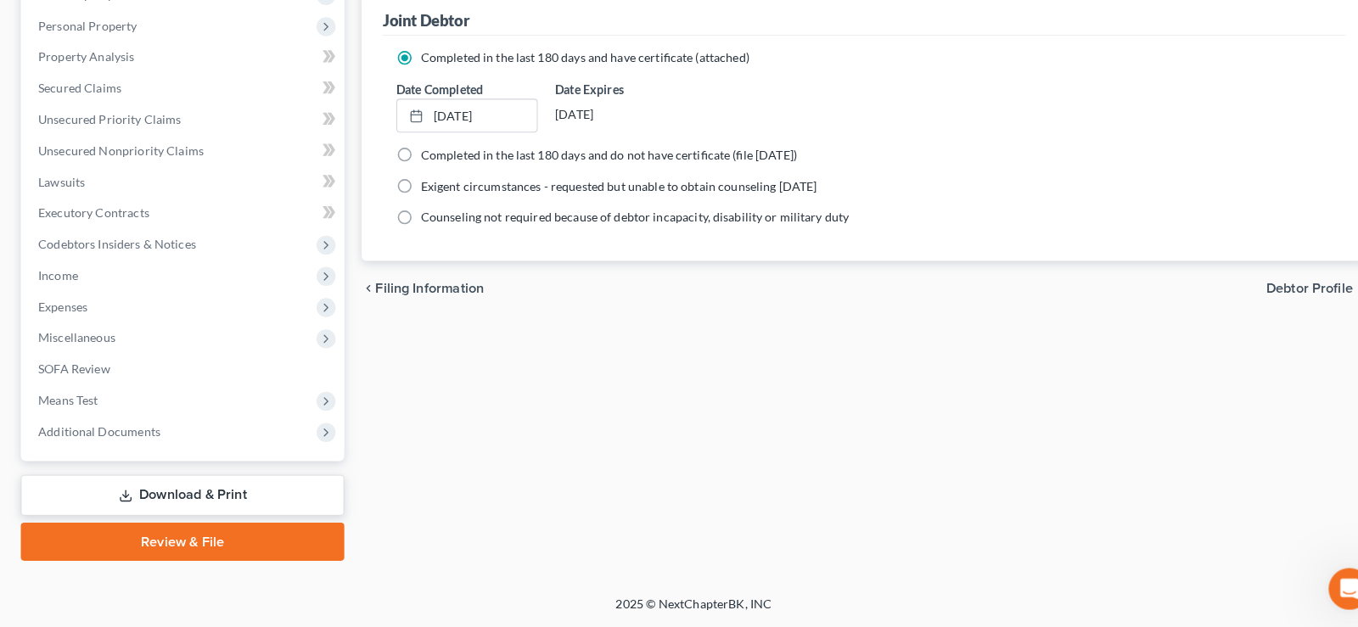
scroll to position [487, 0]
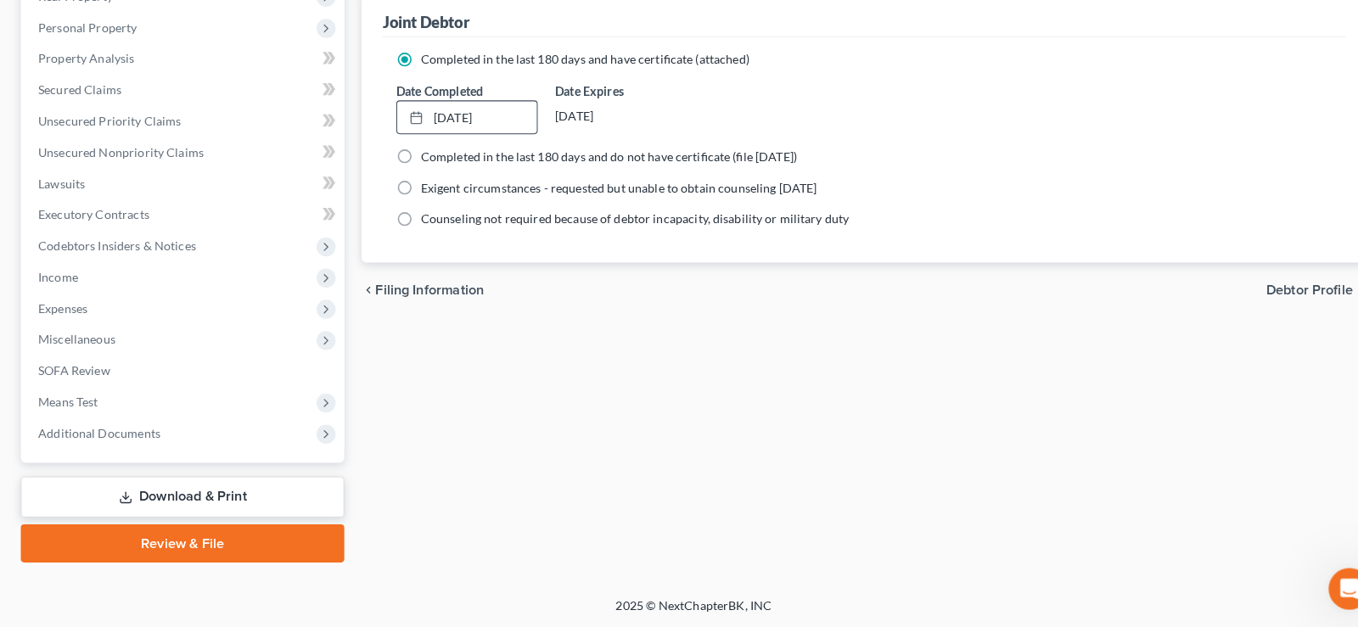
drag, startPoint x: 488, startPoint y: 126, endPoint x: 497, endPoint y: 149, distance: 24.7
click at [488, 126] on link "[DATE]" at bounding box center [457, 129] width 137 height 32
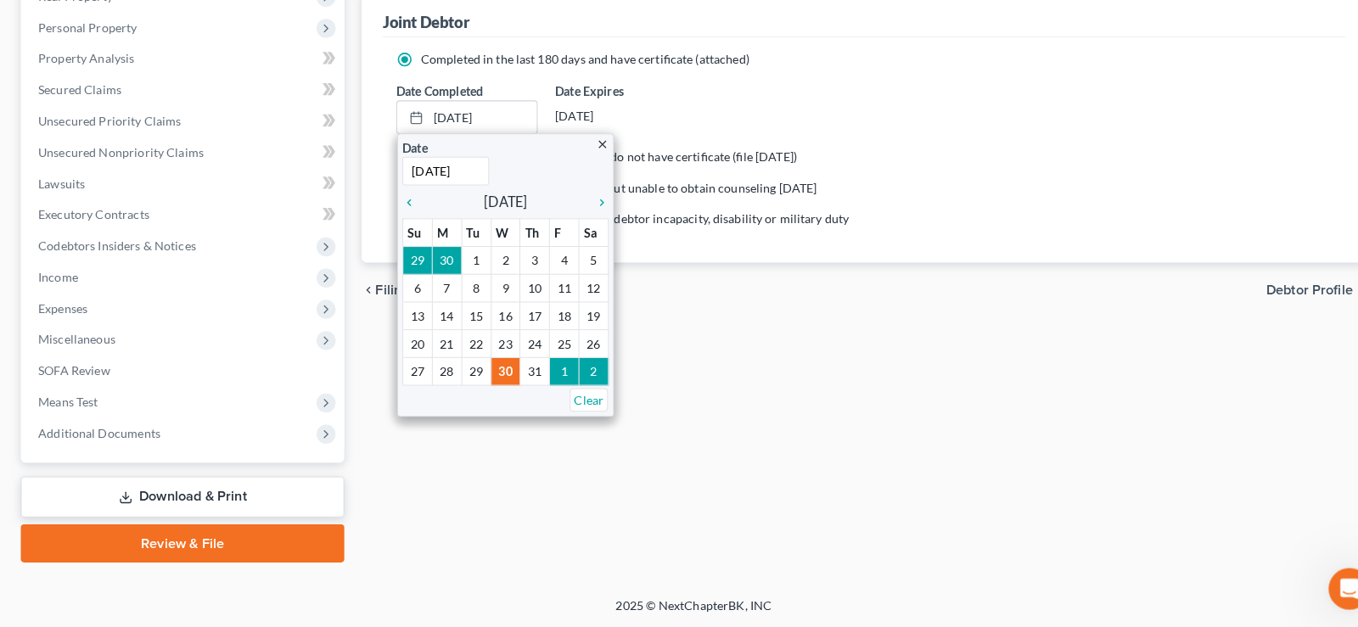
drag, startPoint x: 845, startPoint y: 431, endPoint x: 603, endPoint y: 450, distance: 243.5
click at [607, 485] on div "Filing Information Credit Counseling Course Debtor Profile Debtor Addresses Joi…" at bounding box center [845, 120] width 1001 height 889
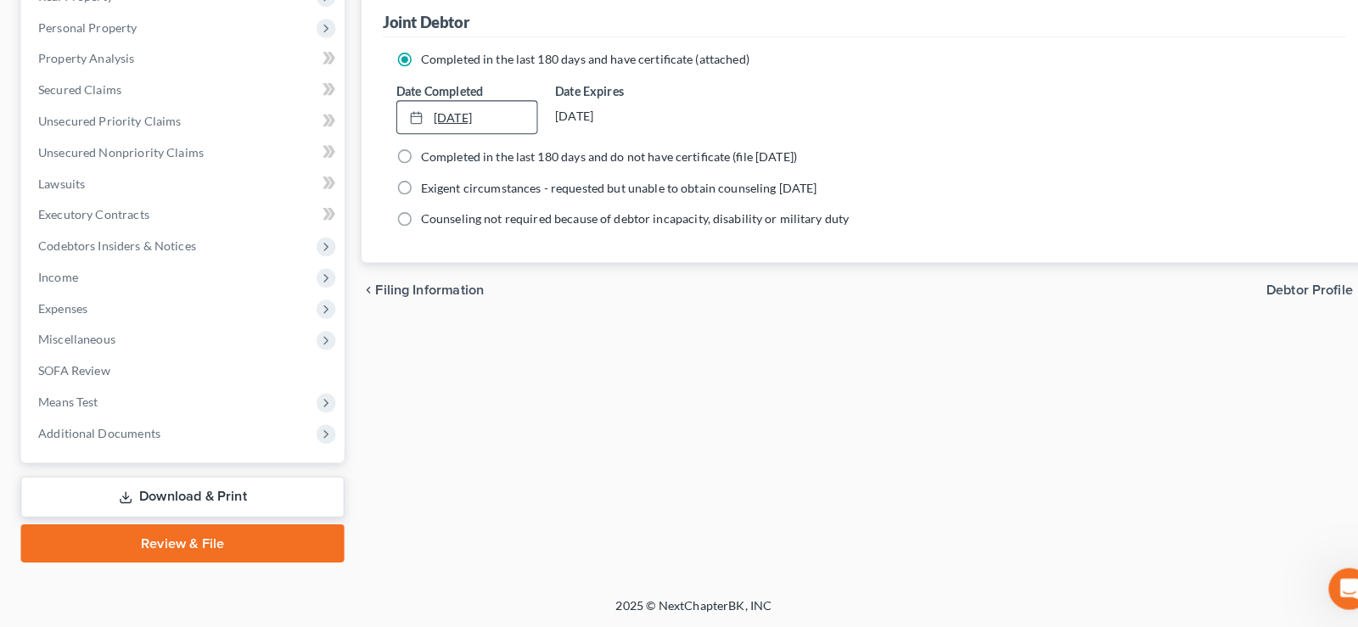
click at [503, 127] on link "[DATE]" at bounding box center [457, 129] width 137 height 32
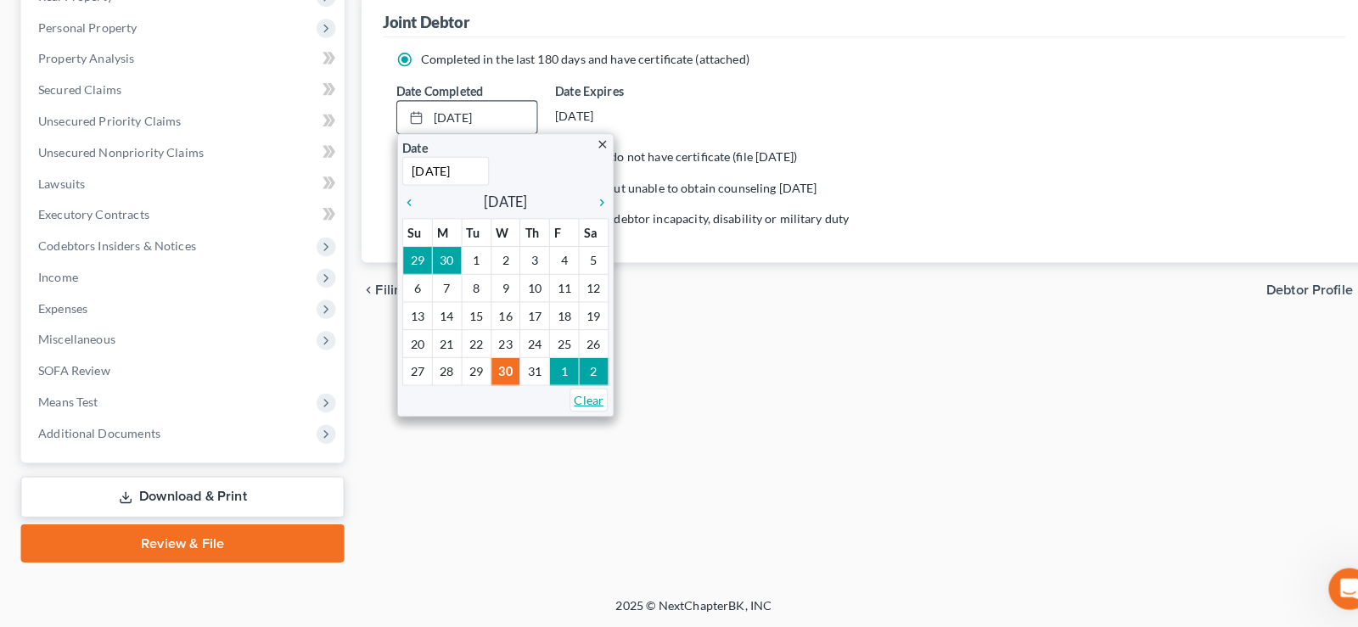
click at [589, 406] on link "Clear" at bounding box center [576, 405] width 37 height 23
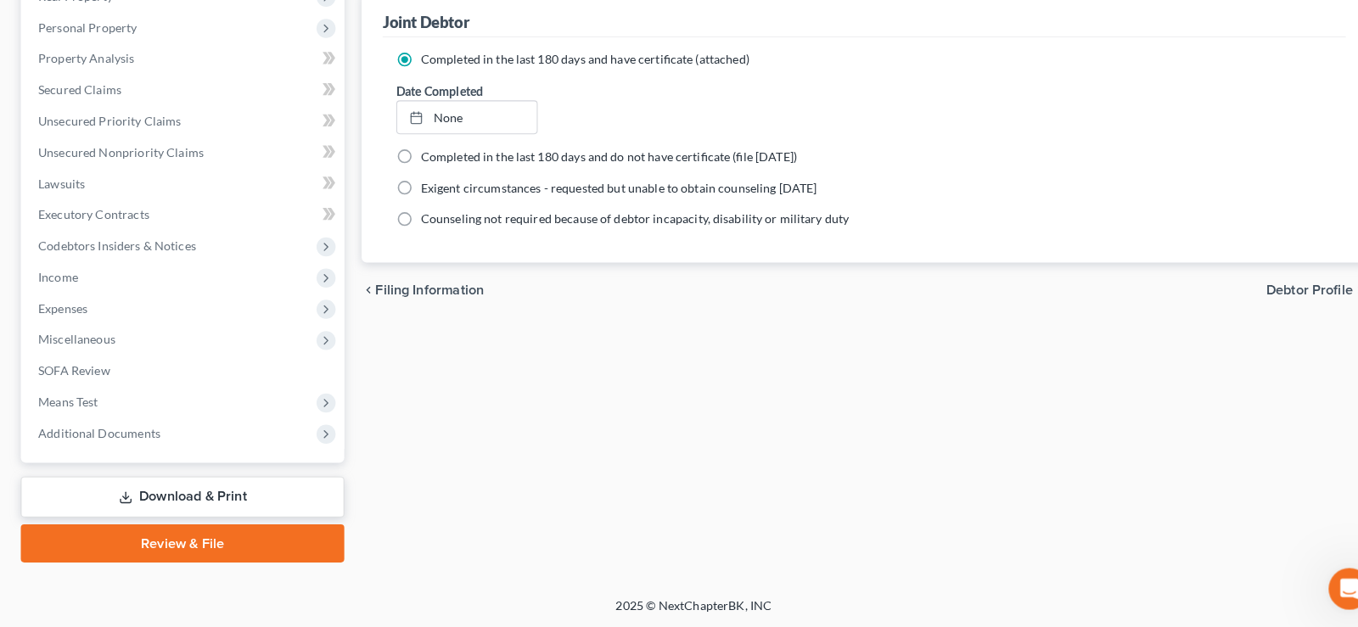
click at [1264, 296] on span "Debtor Profile" at bounding box center [1281, 298] width 85 height 14
select select "1"
select select "3"
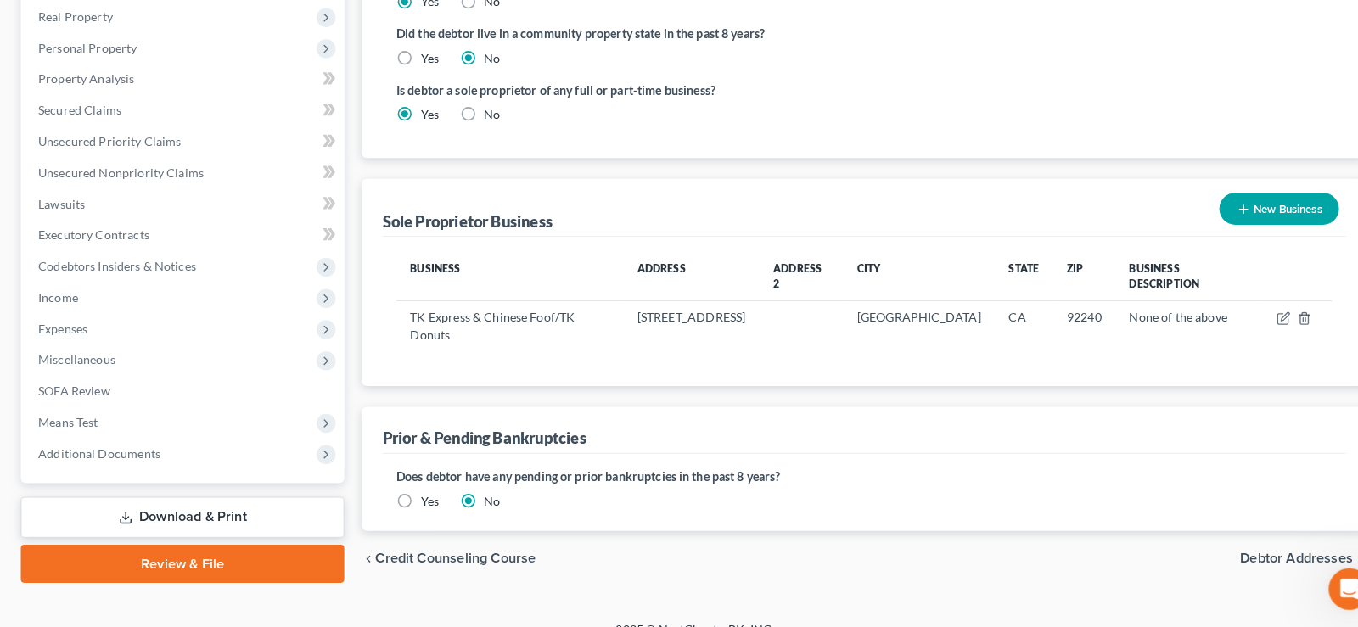
scroll to position [487, 0]
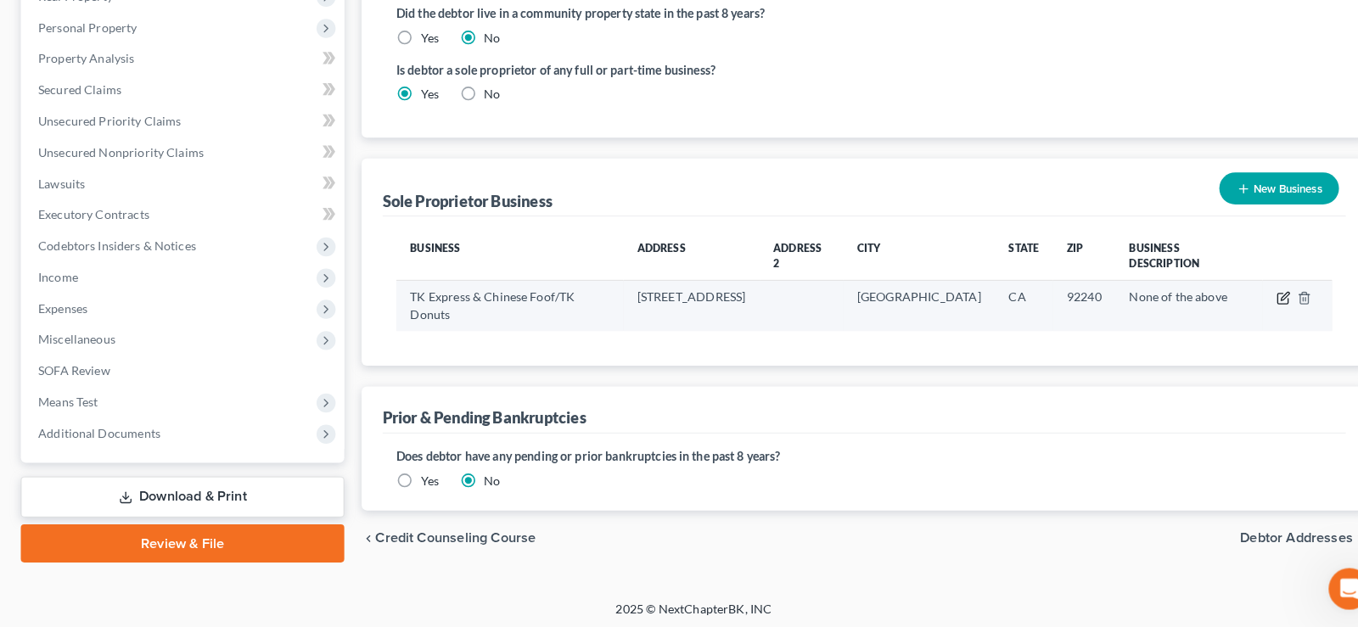
click at [1259, 299] on icon "button" at bounding box center [1256, 306] width 14 height 14
select select "4"
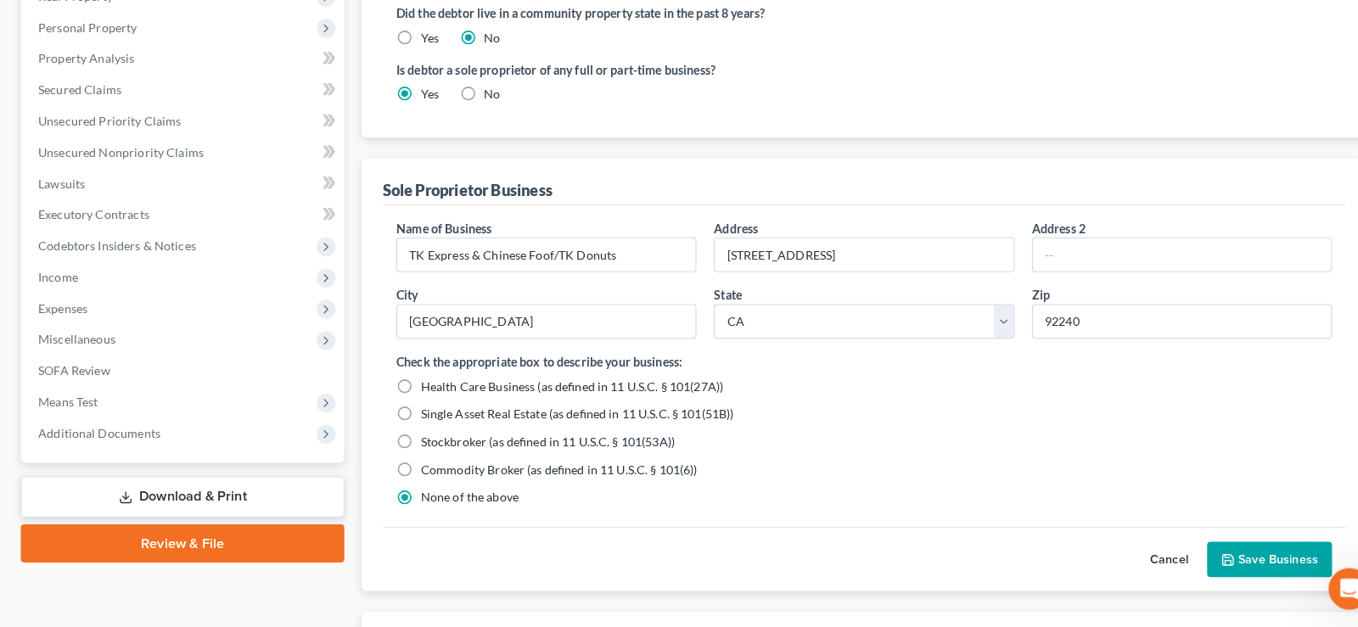
click at [1198, 556] on icon "button" at bounding box center [1202, 562] width 14 height 14
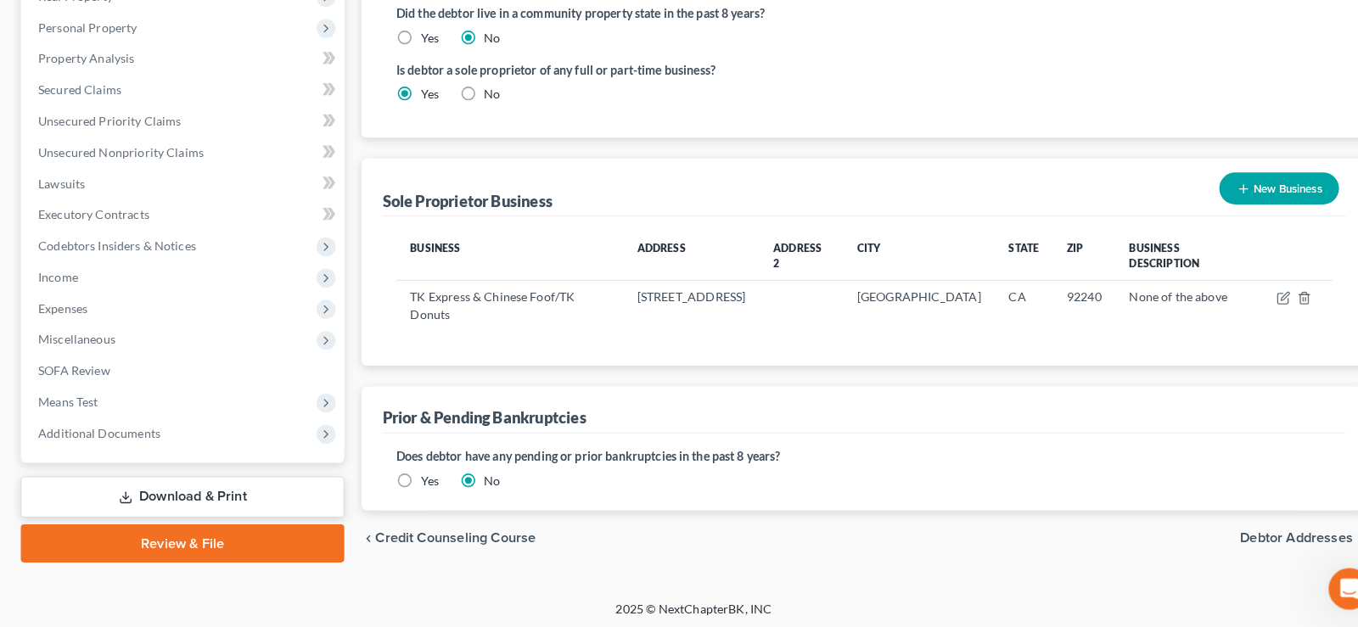
click at [1236, 534] on span "Debtor Addresses" at bounding box center [1269, 541] width 110 height 14
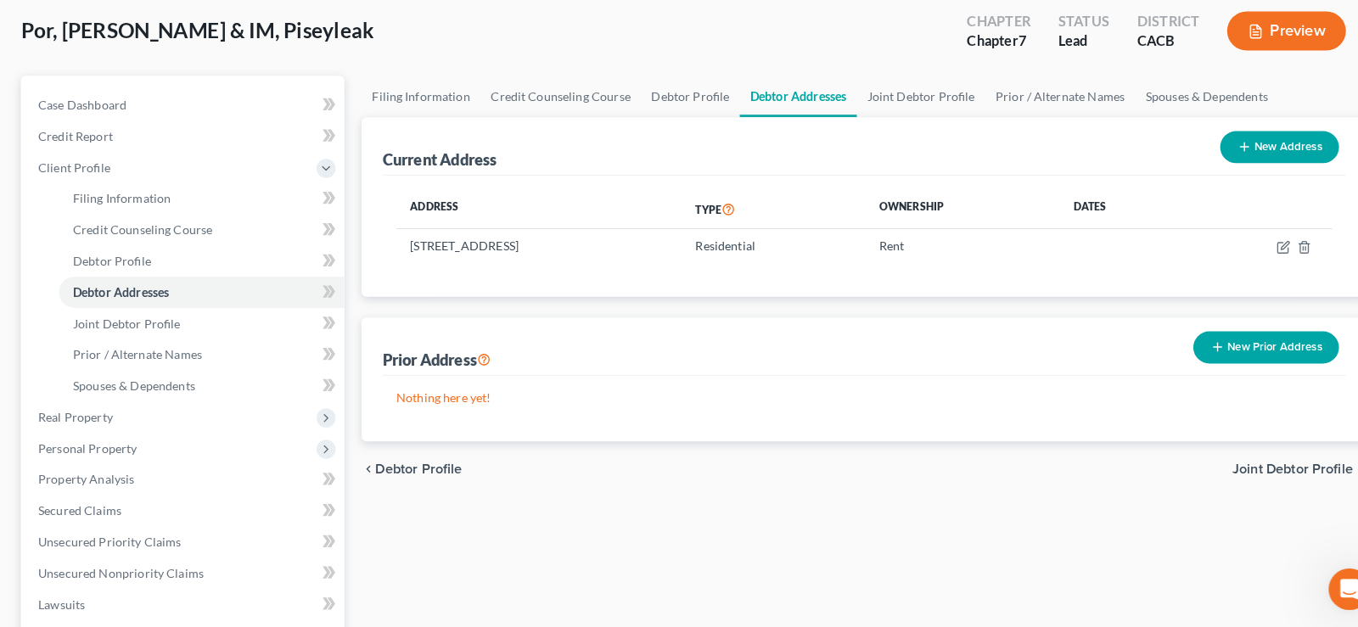
scroll to position [159, 0]
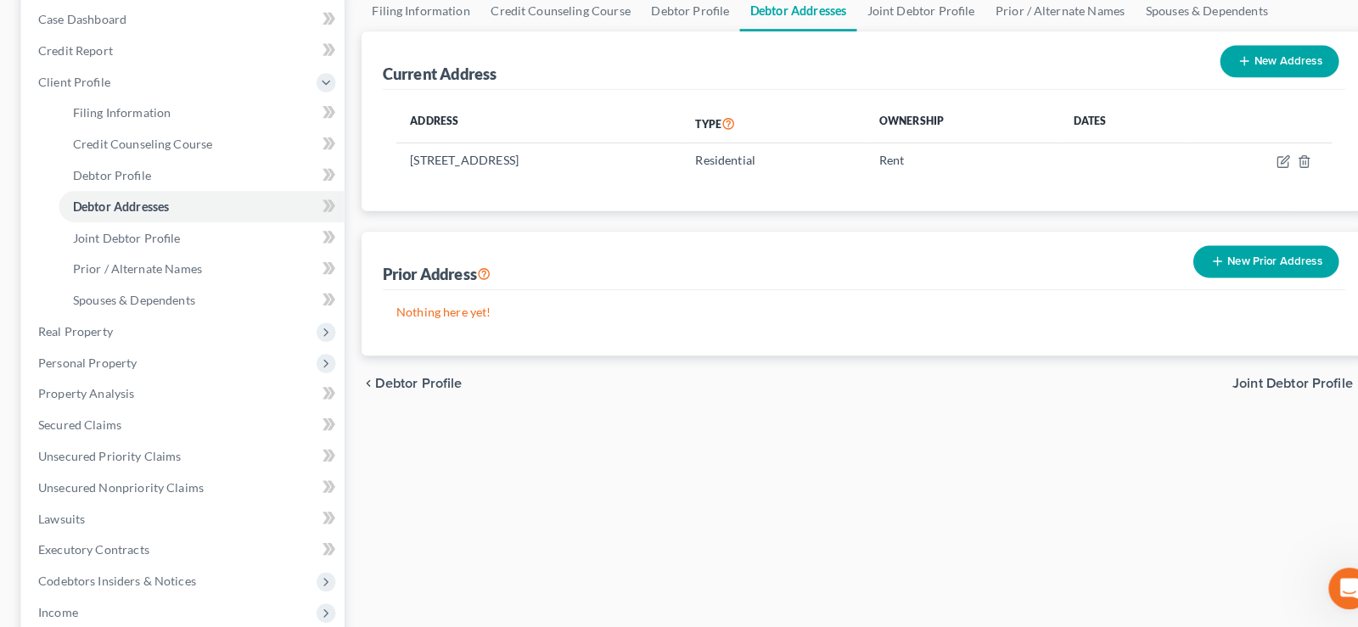
click at [1260, 385] on span "Joint Debtor Profile" at bounding box center [1265, 390] width 118 height 14
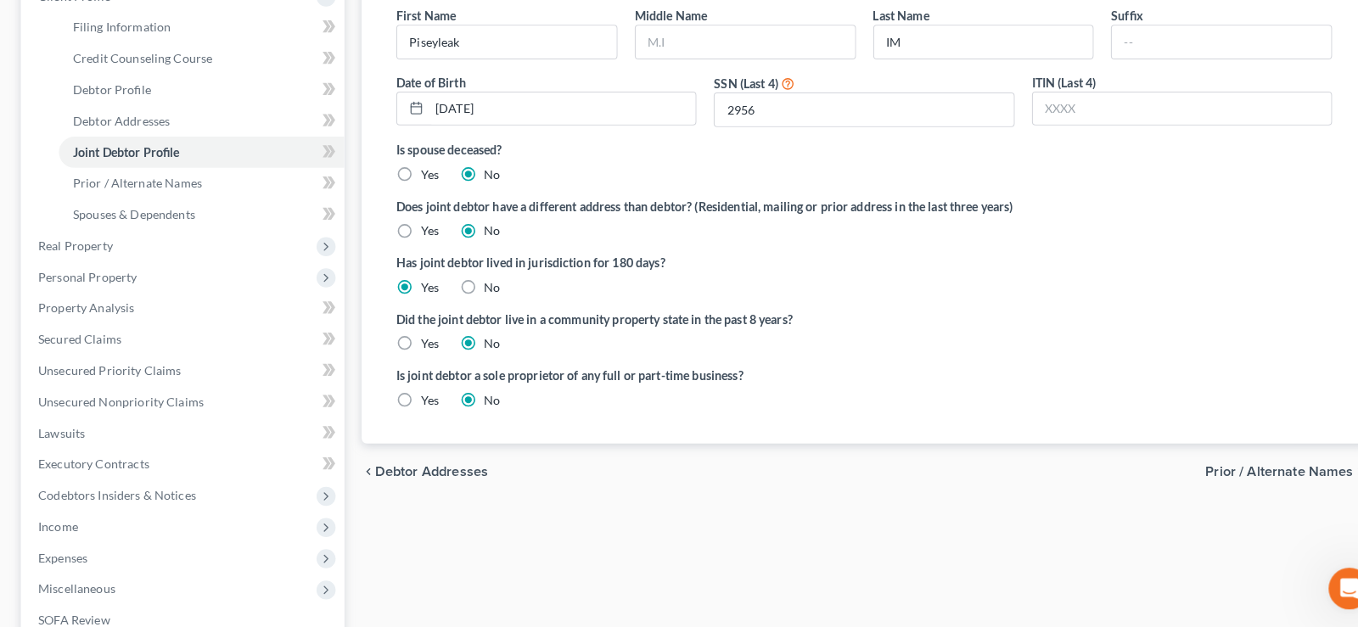
scroll to position [246, 0]
click at [1243, 473] on span "Prior / Alternate Names" at bounding box center [1252, 472] width 144 height 14
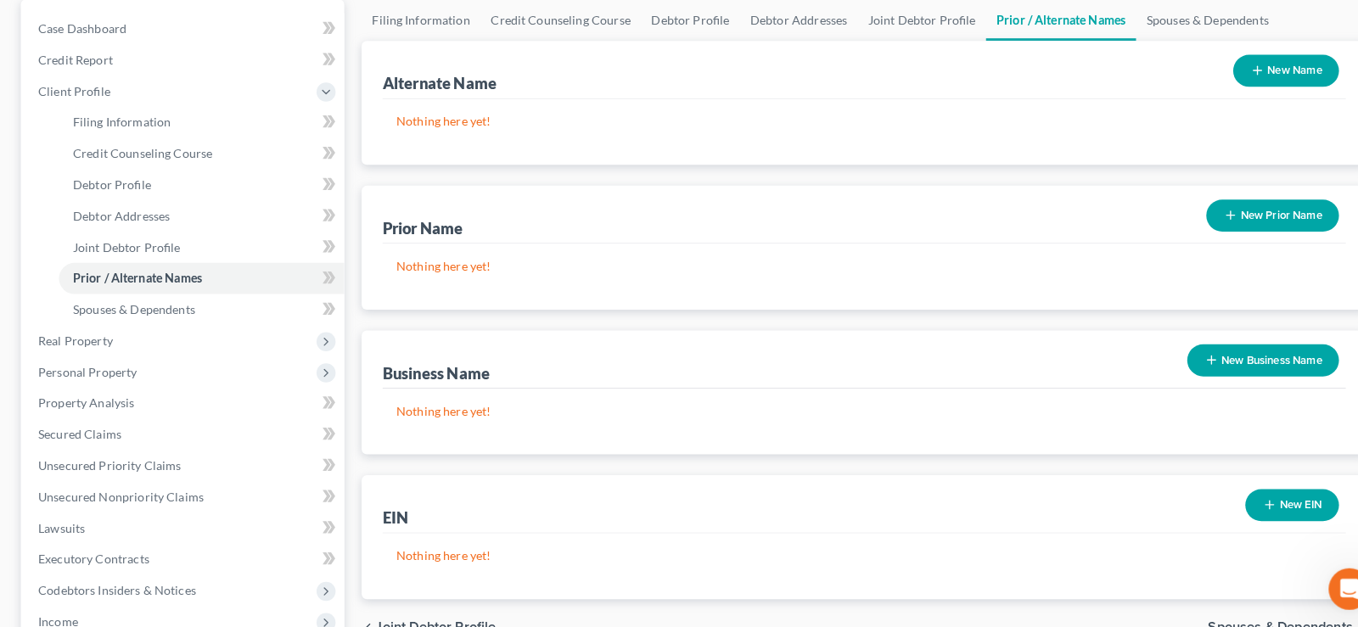
scroll to position [159, 0]
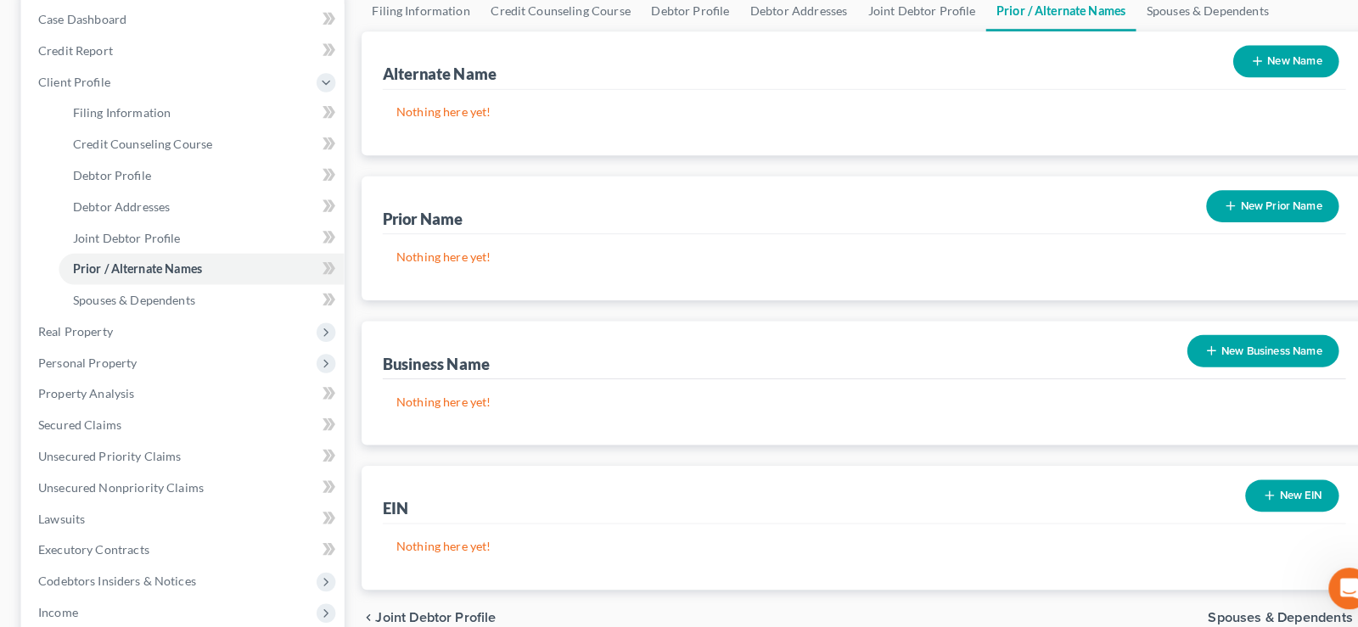
click at [1248, 356] on button "New Business Name" at bounding box center [1236, 357] width 149 height 31
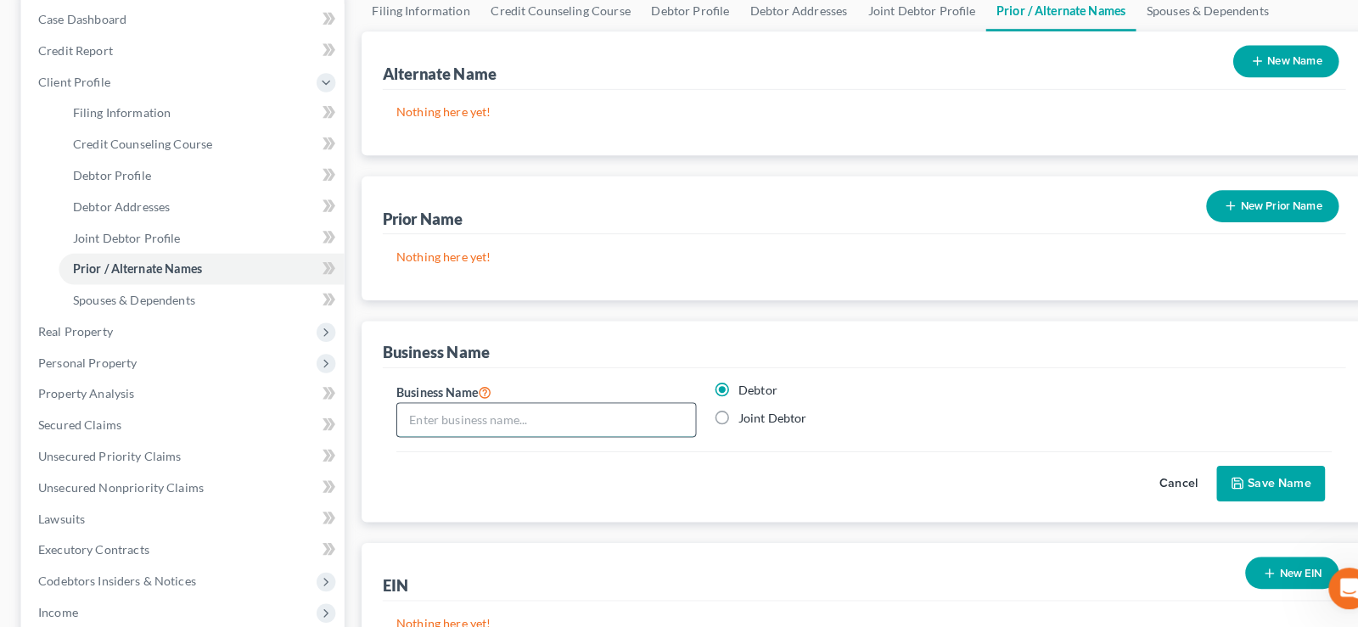
click at [515, 424] on input "text" at bounding box center [535, 425] width 292 height 32
click at [499, 423] on input "TK Donuts - Chinese" at bounding box center [535, 425] width 292 height 32
click at [552, 422] on input "TK Donuts - Chinese" at bounding box center [535, 425] width 292 height 32
type input "TK Donuts - Chinese Food"
click at [1253, 479] on button "Save Name" at bounding box center [1244, 488] width 106 height 36
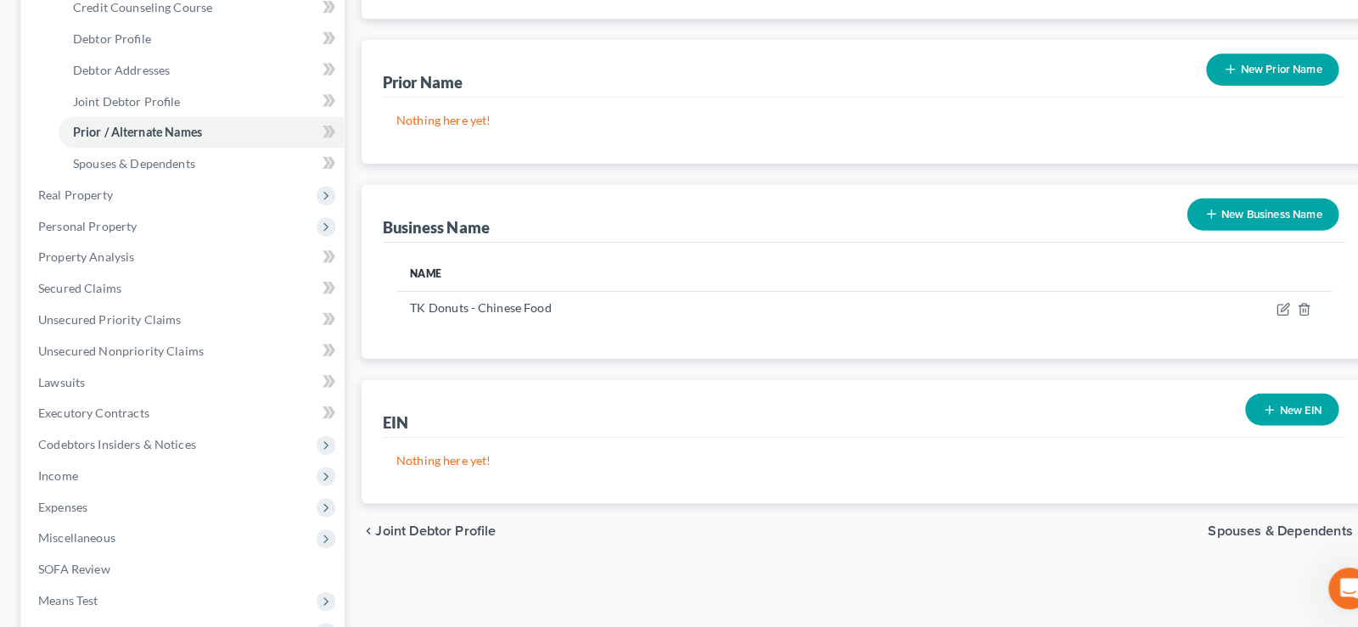
scroll to position [333, 0]
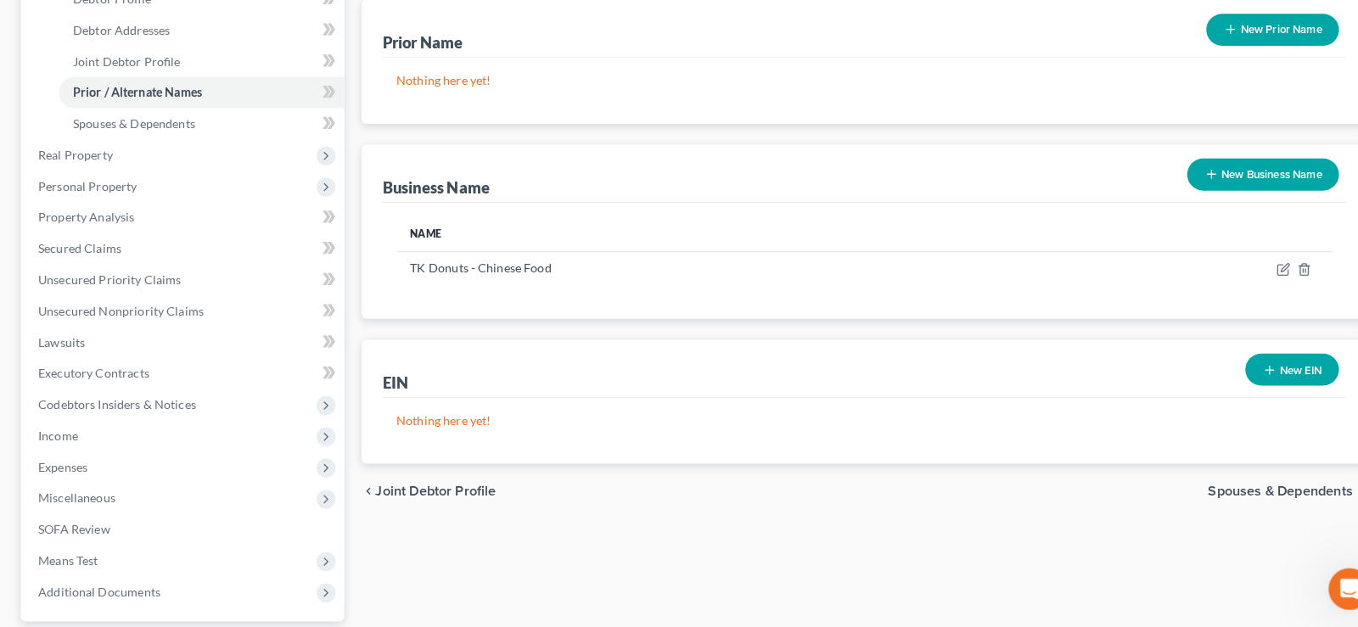
click at [1266, 368] on button "New EIN" at bounding box center [1265, 374] width 92 height 31
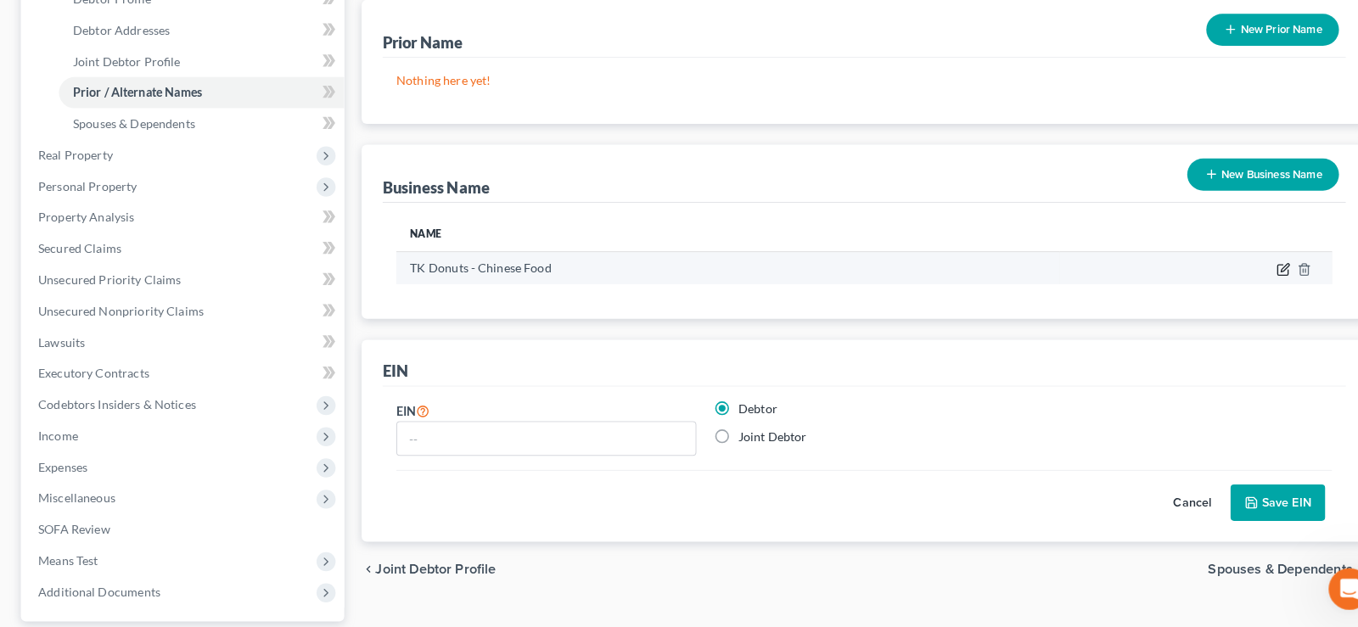
click at [1250, 275] on icon "button" at bounding box center [1255, 277] width 10 height 10
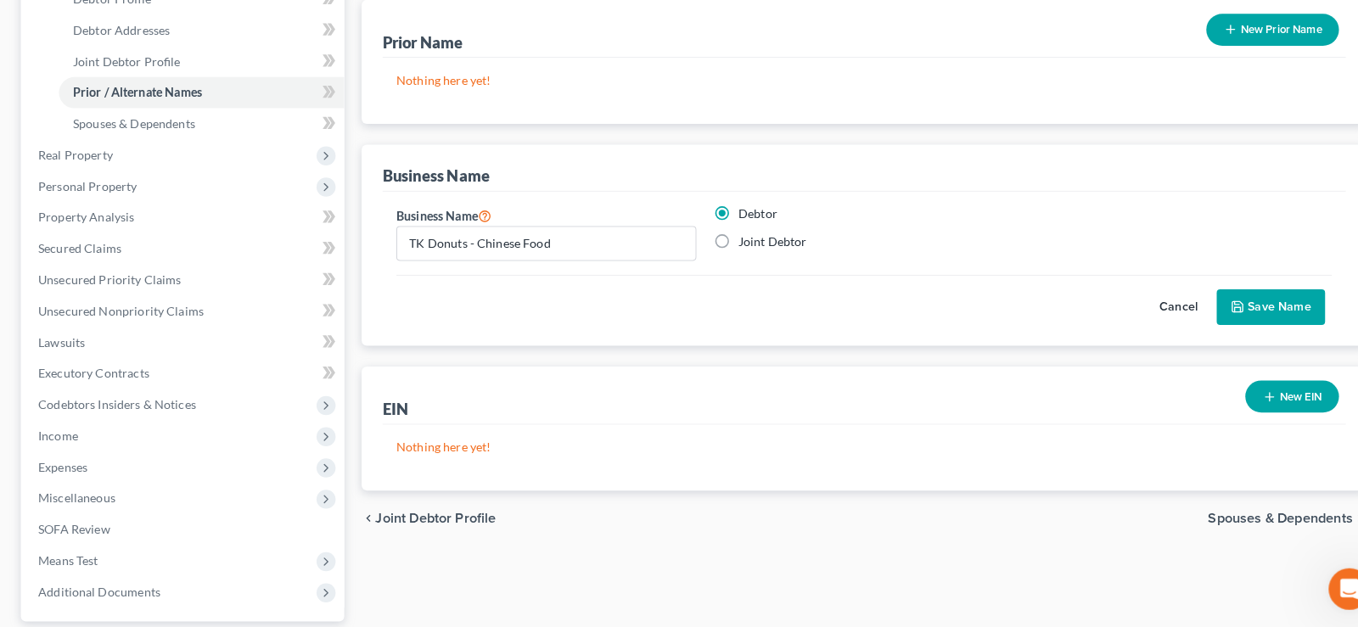
click at [1266, 398] on button "New EIN" at bounding box center [1265, 400] width 92 height 31
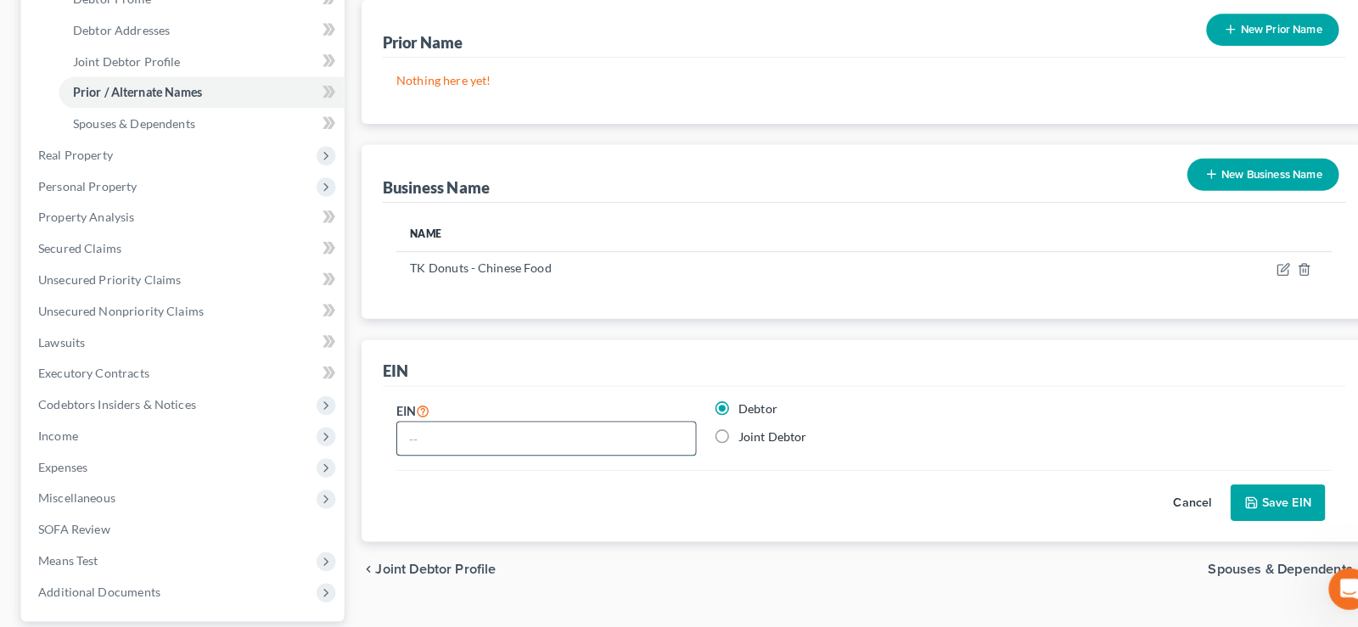
click at [476, 446] on input "text" at bounding box center [535, 442] width 292 height 32
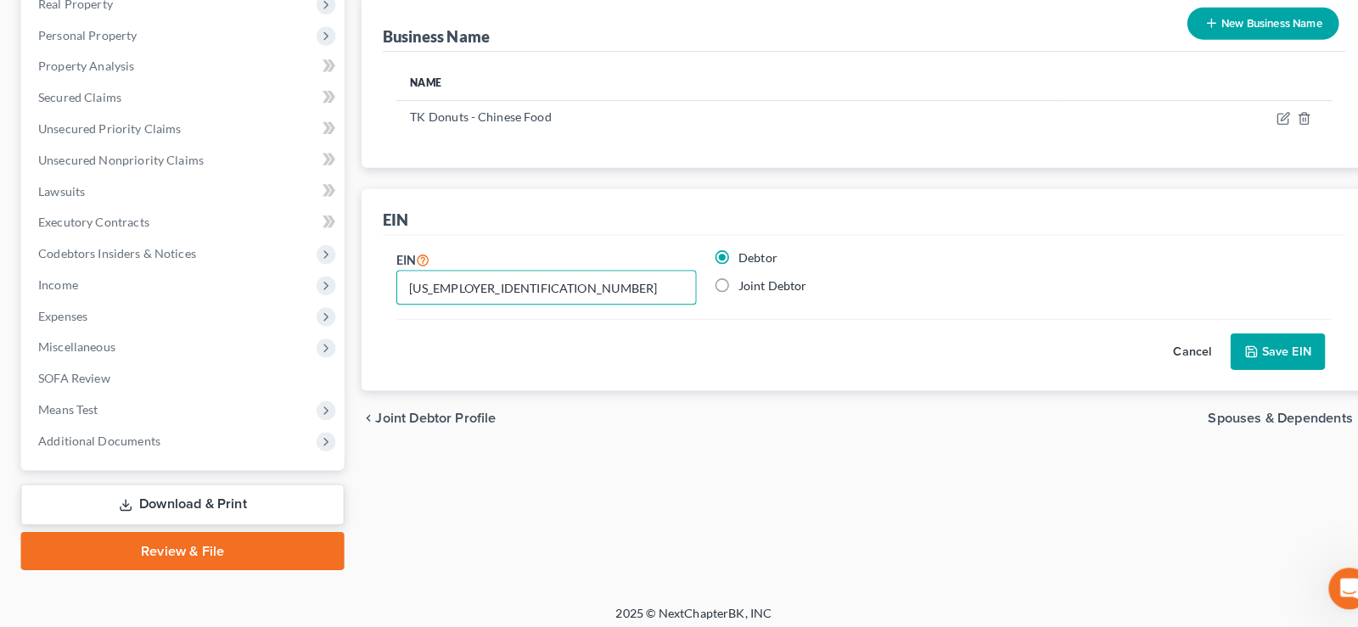
scroll to position [487, 0]
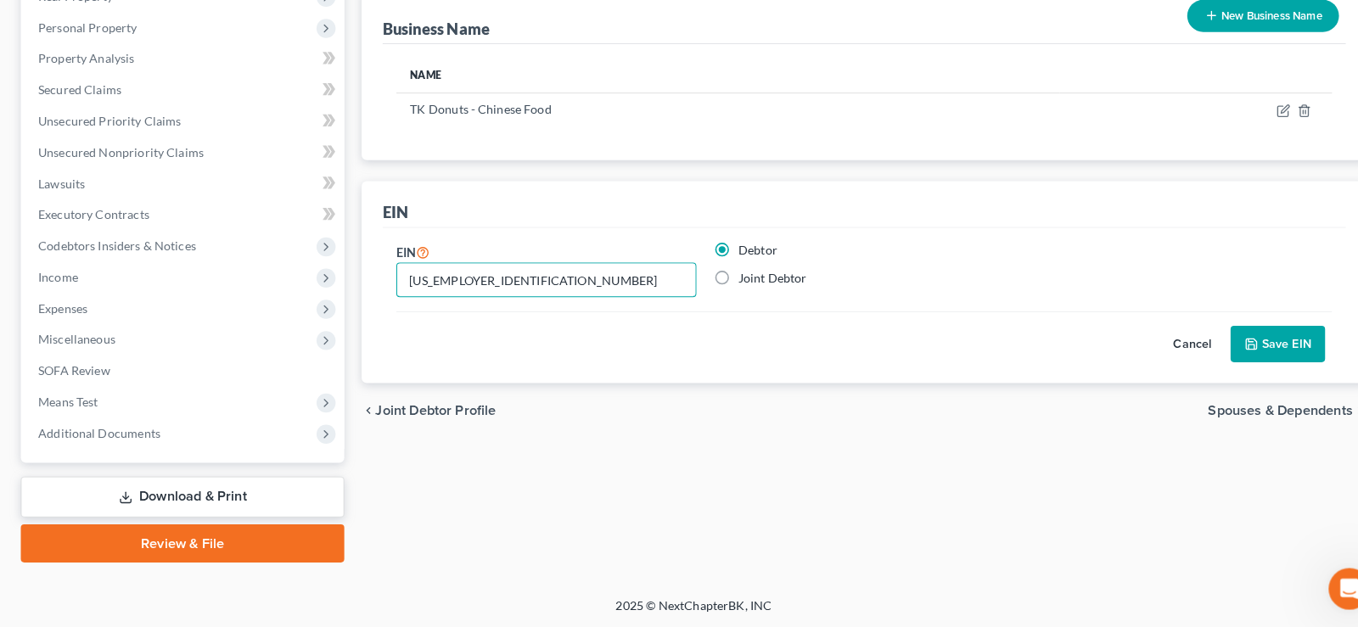
type input "[US_EMPLOYER_IDENTIFICATION_NUMBER]"
click at [1250, 342] on button "Save EIN" at bounding box center [1250, 351] width 93 height 36
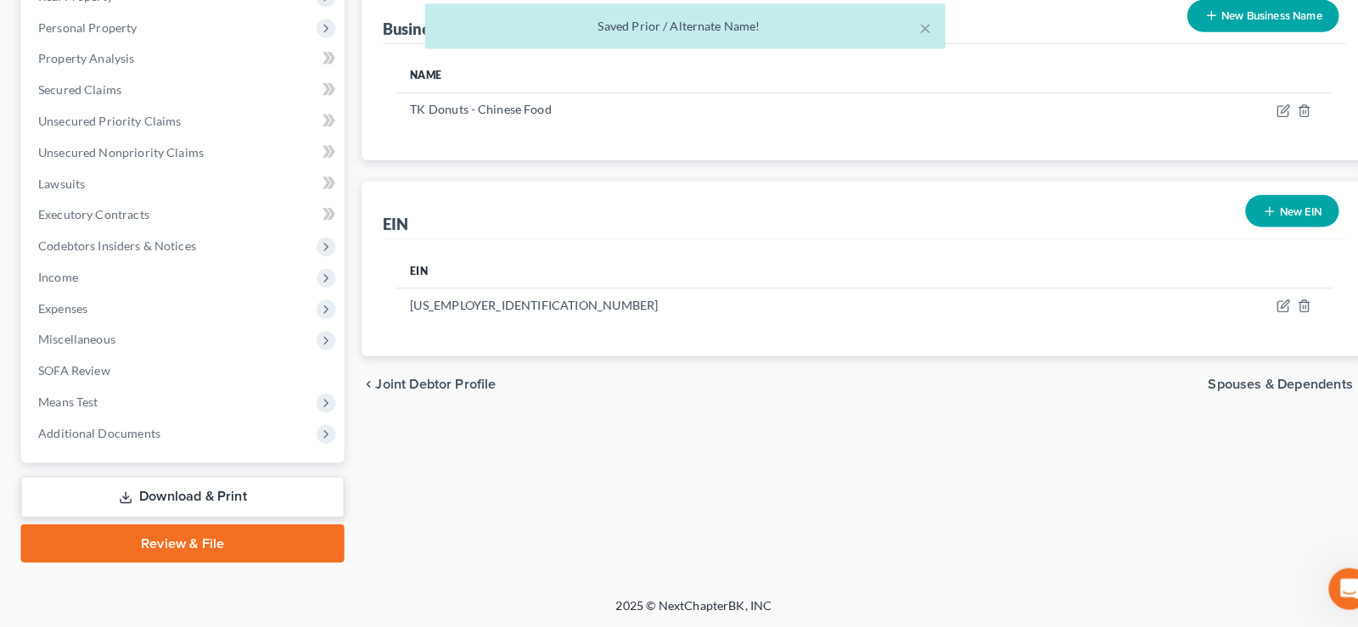
click at [1219, 391] on span "Spouses & Dependents" at bounding box center [1253, 390] width 142 height 14
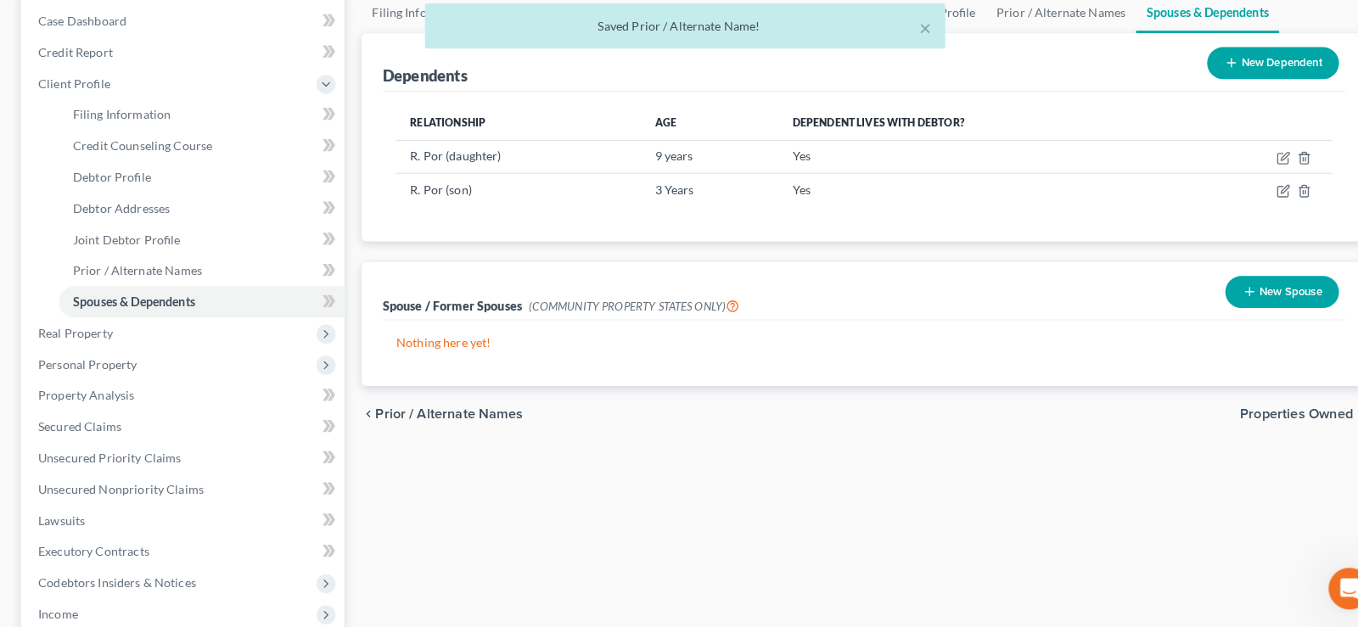
scroll to position [159, 0]
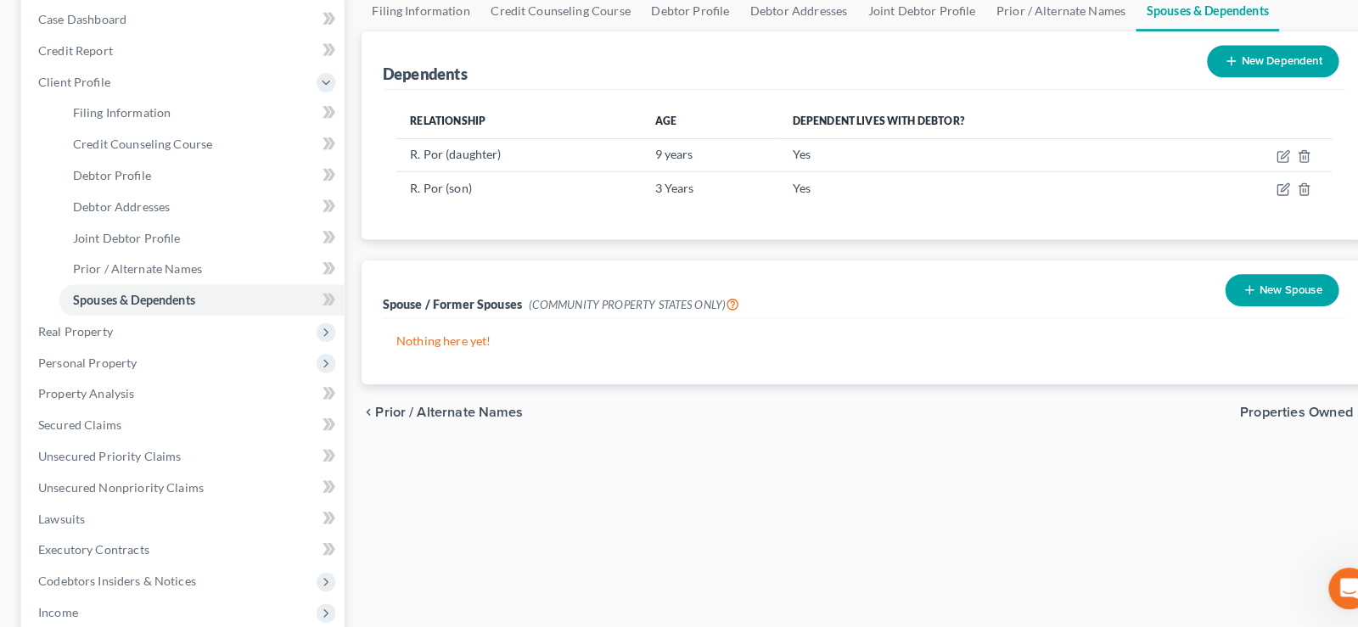
click at [1268, 411] on span "Properties Owned" at bounding box center [1269, 418] width 110 height 14
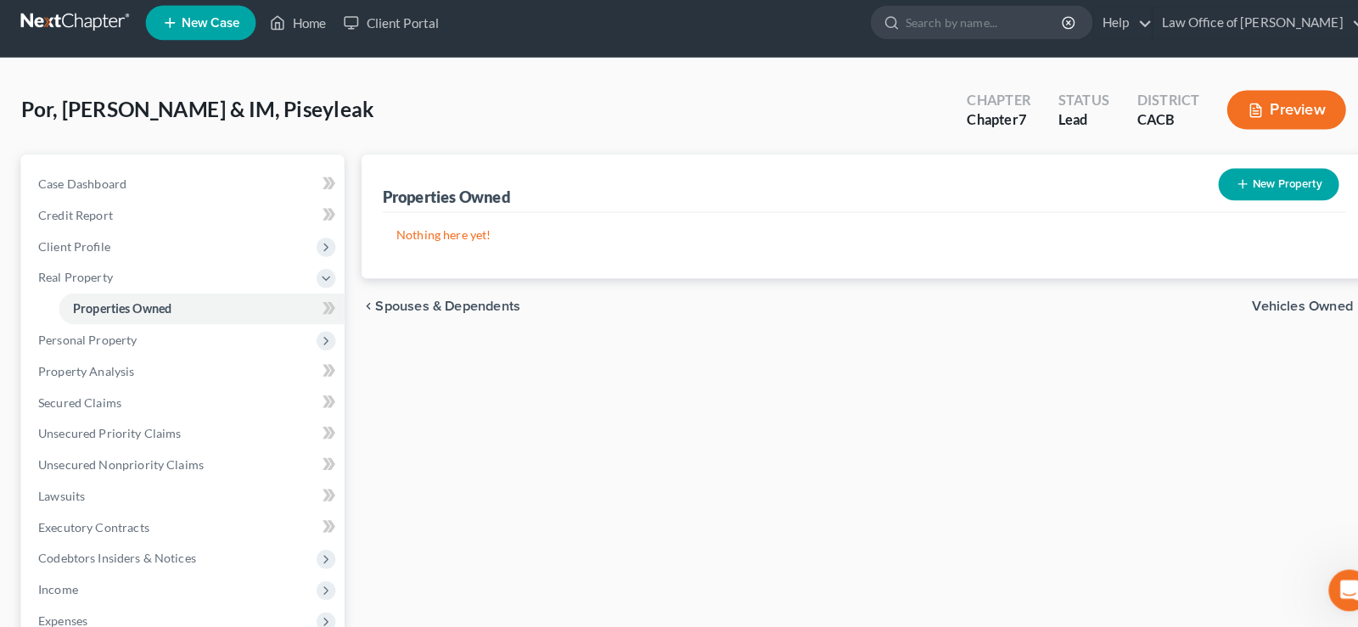
scroll to position [304, 0]
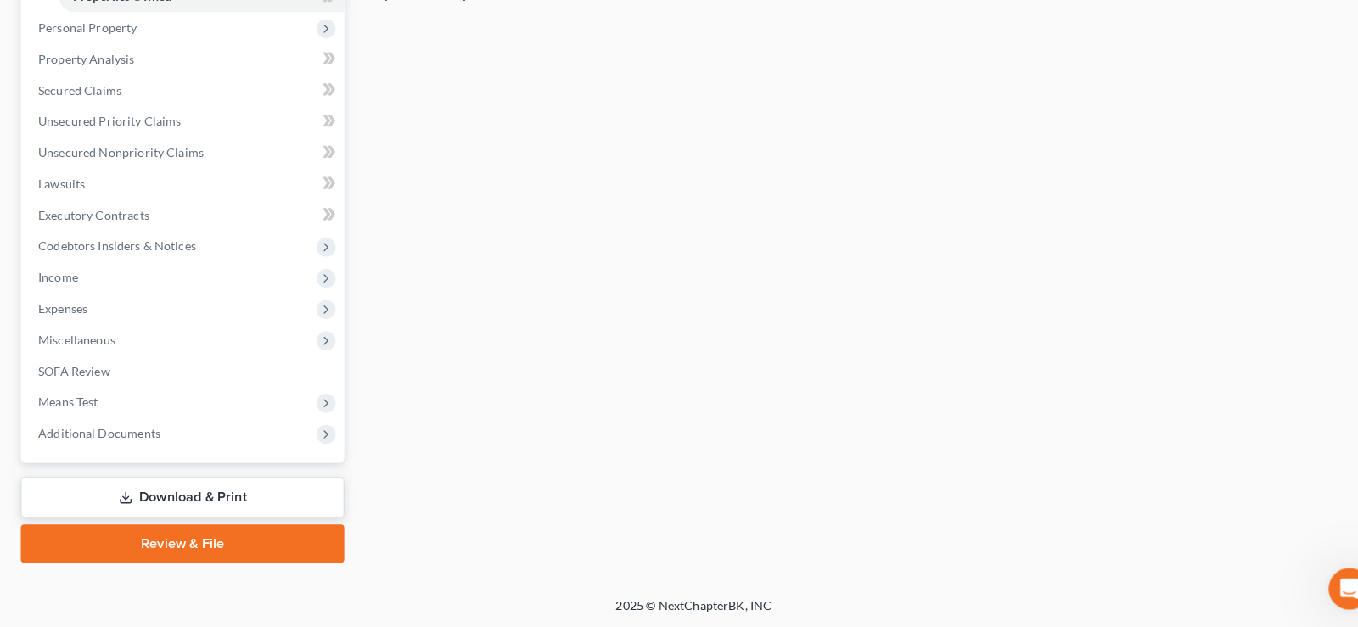
click at [222, 495] on link "Download & Print" at bounding box center [178, 500] width 317 height 40
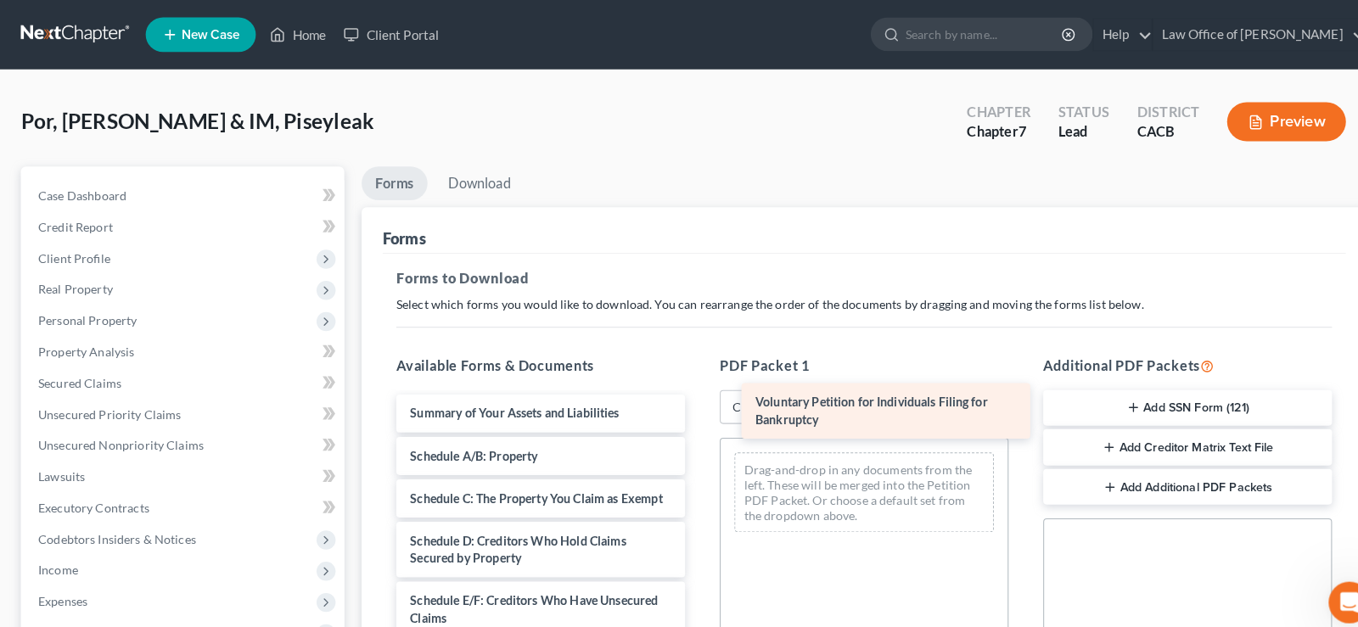
drag, startPoint x: 512, startPoint y: 410, endPoint x: 850, endPoint y: 400, distance: 338.0
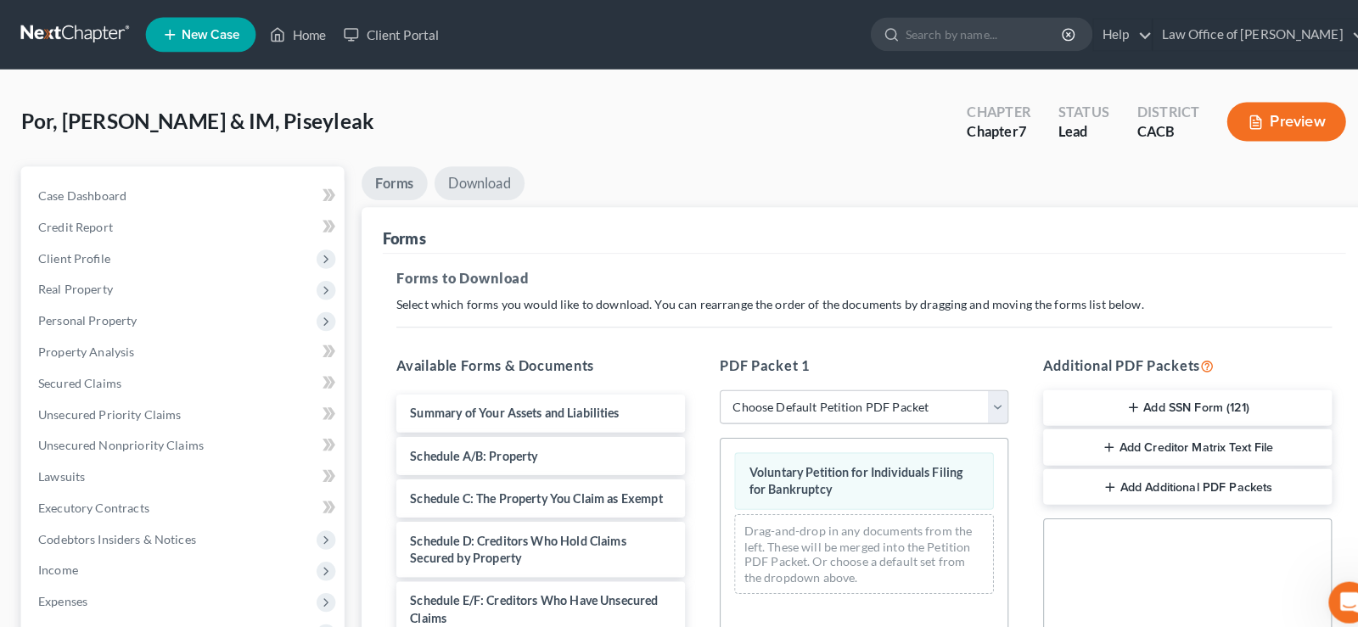
click at [475, 177] on link "Download" at bounding box center [469, 179] width 88 height 33
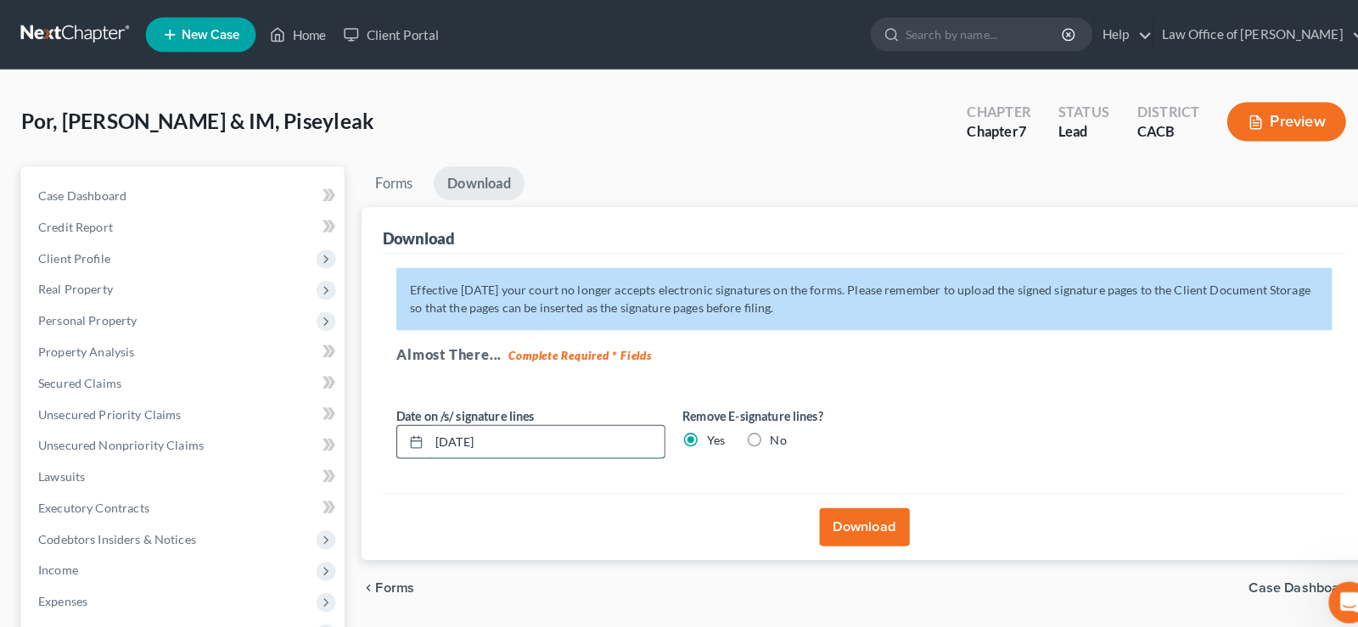
click at [508, 429] on input "[DATE]" at bounding box center [535, 433] width 230 height 32
type input "0"
click at [839, 519] on button "Download" at bounding box center [846, 515] width 88 height 37
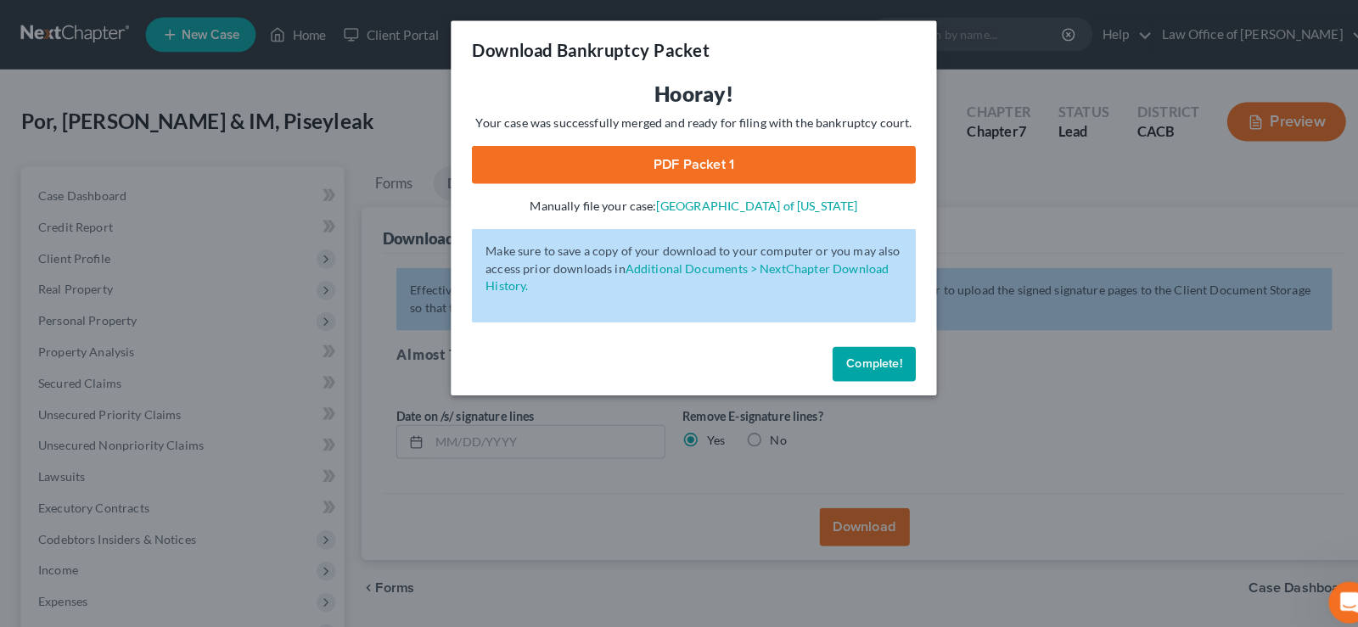
click at [698, 158] on link "PDF Packet 1" at bounding box center [679, 161] width 435 height 37
click at [872, 352] on span "Complete!" at bounding box center [855, 356] width 54 height 14
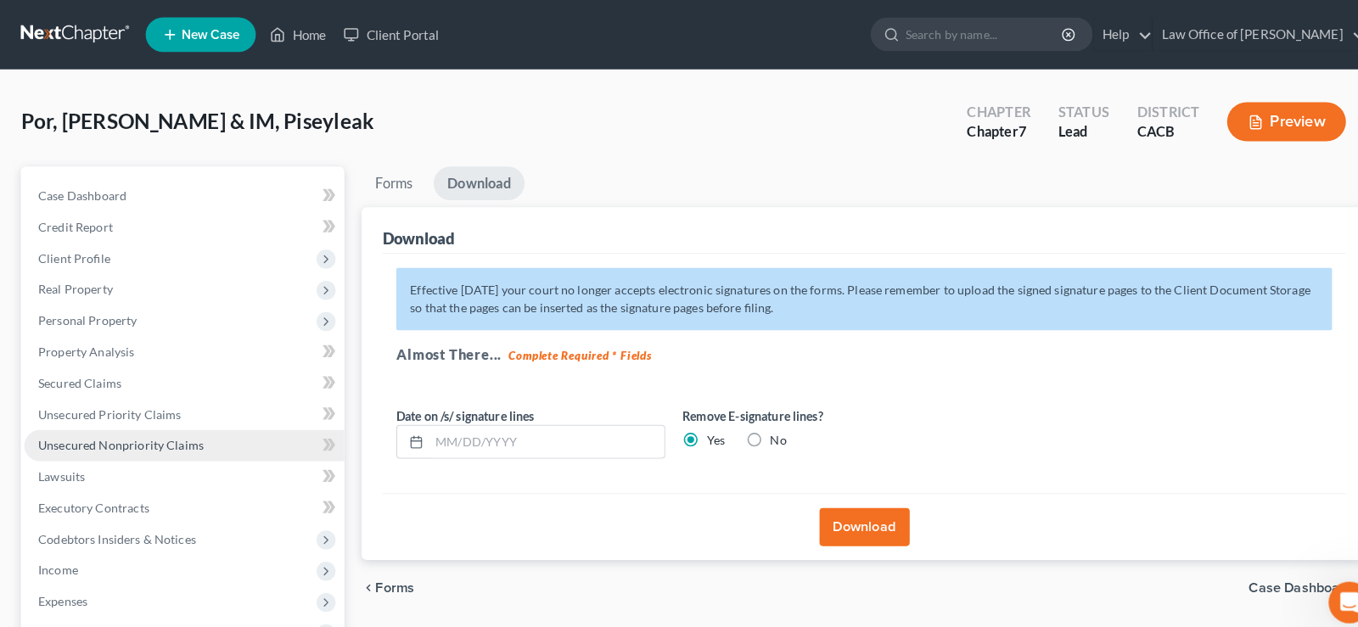
click at [125, 432] on span "Unsecured Nonpriority Claims" at bounding box center [118, 436] width 162 height 14
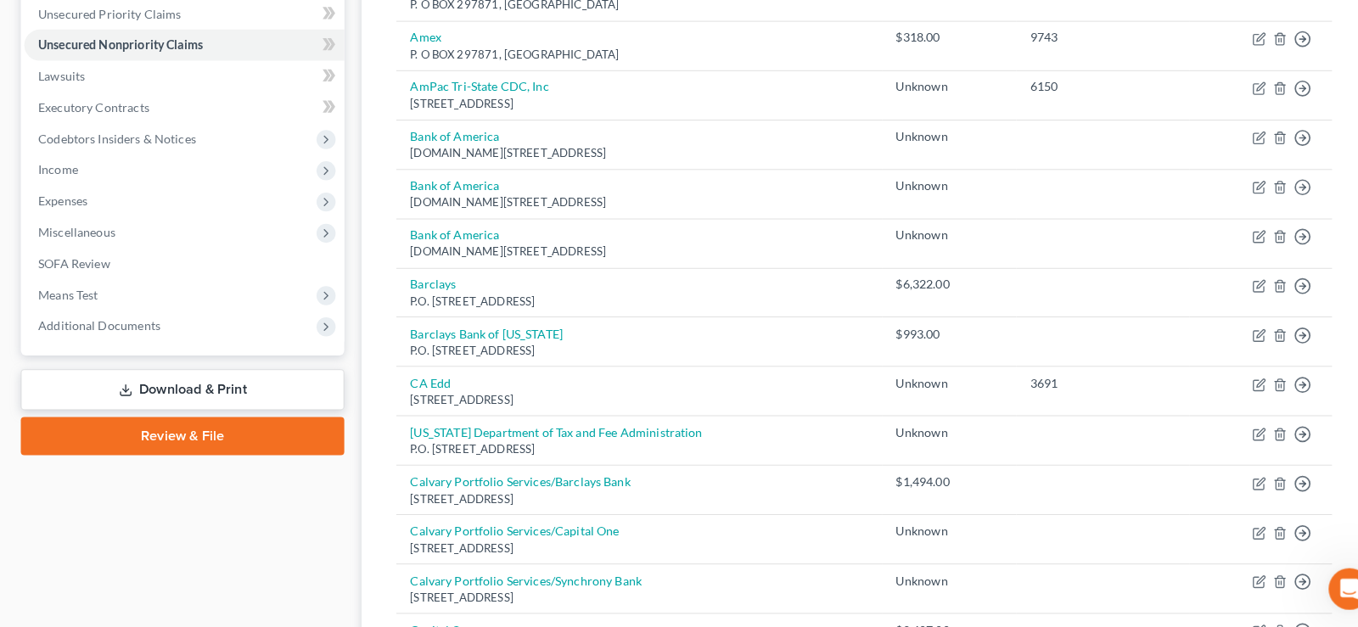
scroll to position [419, 0]
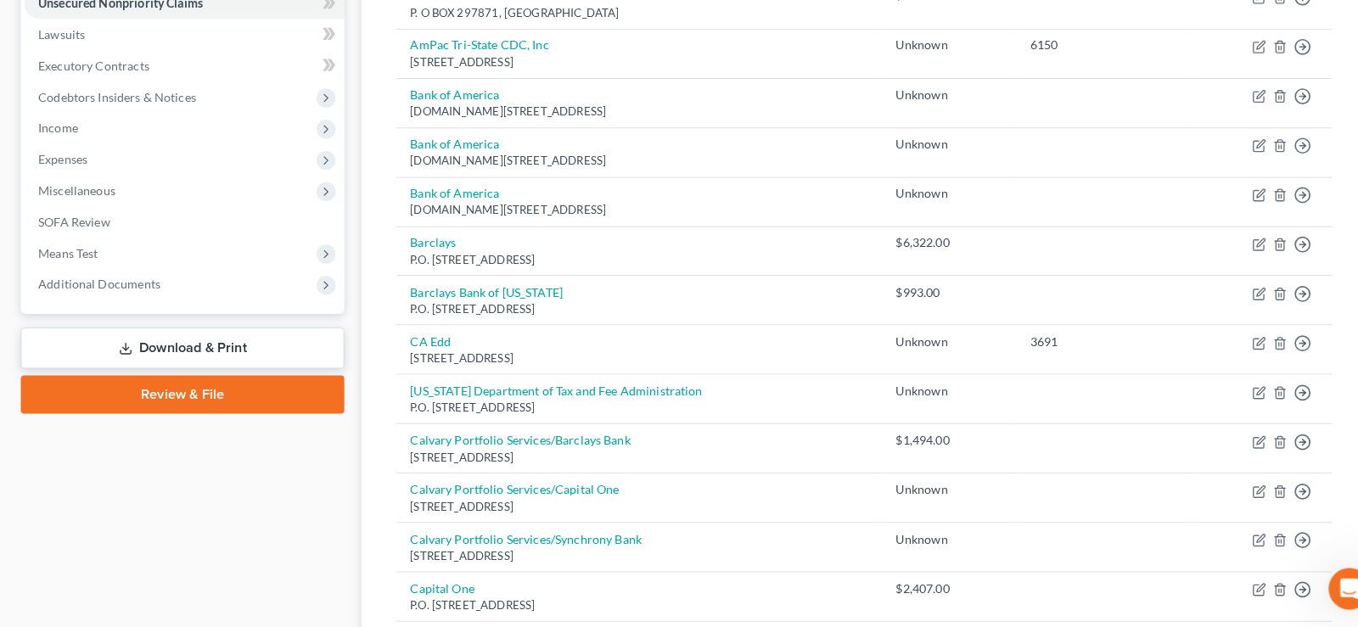
click at [161, 346] on link "Download & Print" at bounding box center [178, 354] width 317 height 40
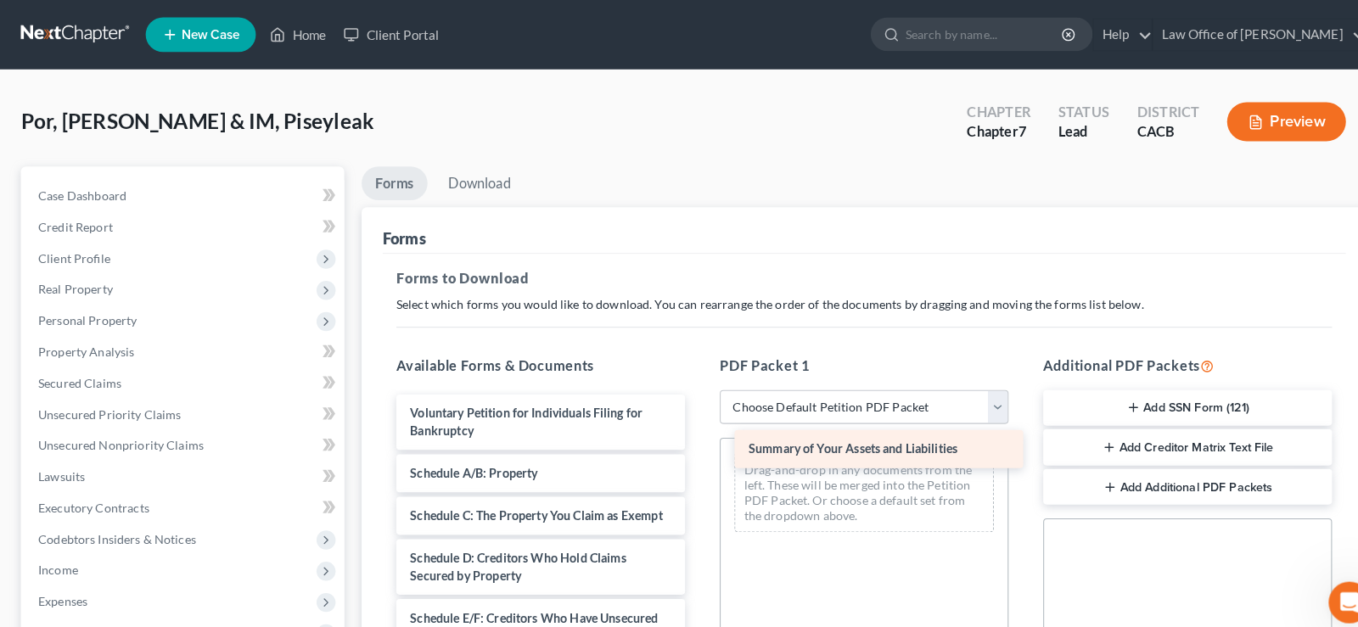
drag, startPoint x: 547, startPoint y: 463, endPoint x: 878, endPoint y: 440, distance: 331.8
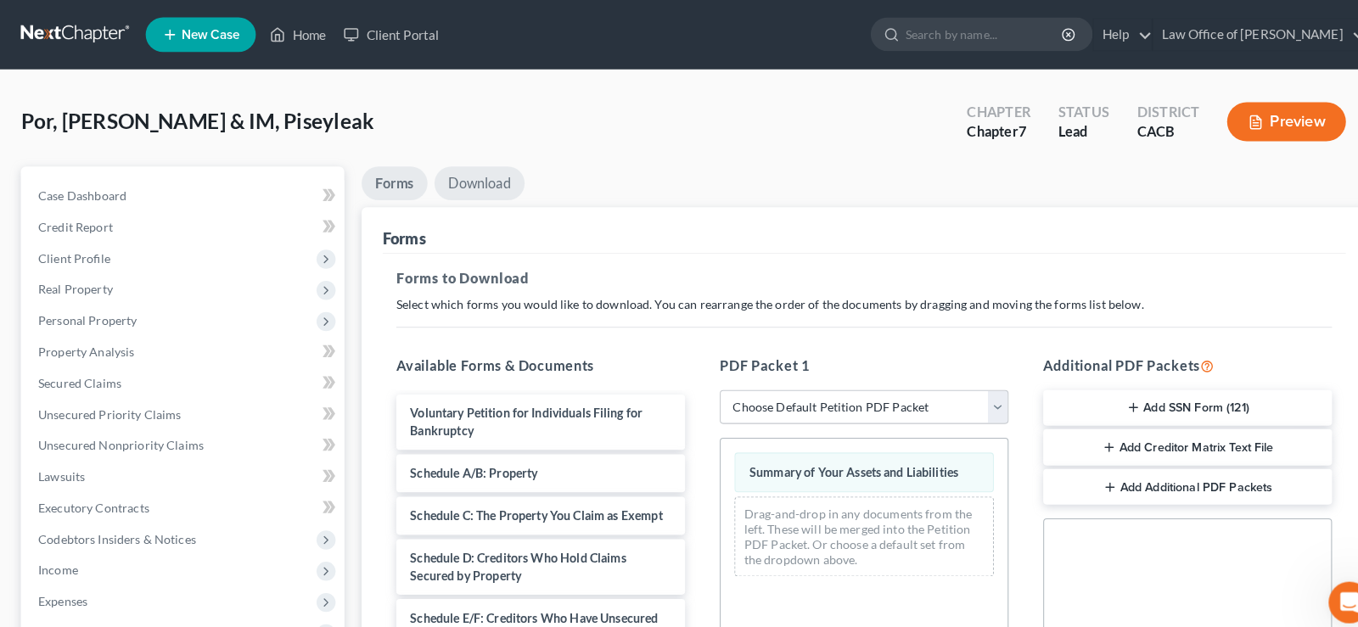
click at [481, 177] on link "Download" at bounding box center [469, 179] width 88 height 33
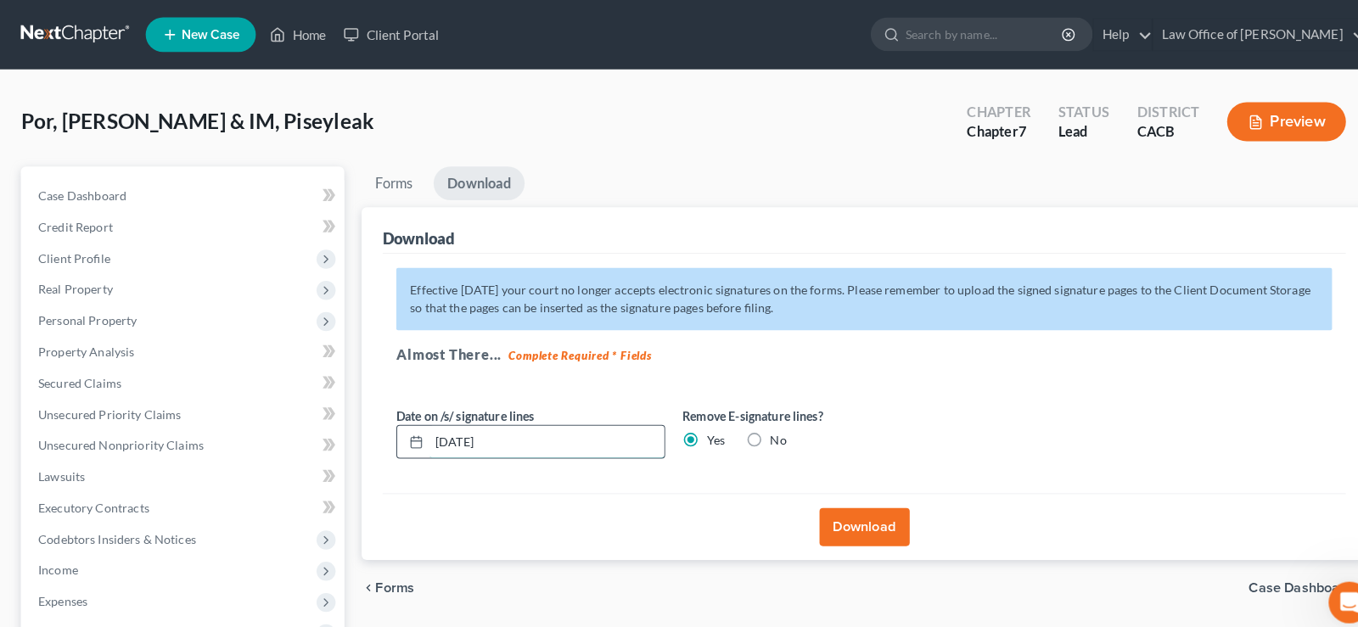
click at [502, 436] on input "[DATE]" at bounding box center [535, 433] width 230 height 32
type input "0"
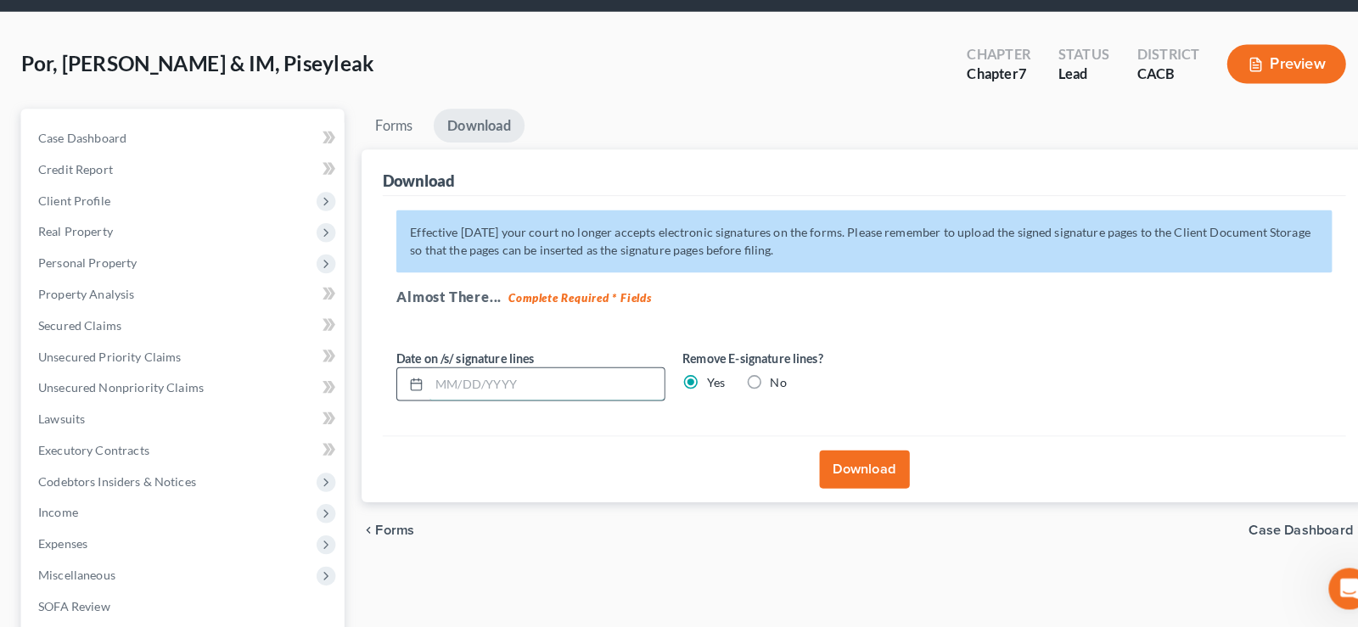
scroll to position [73, 0]
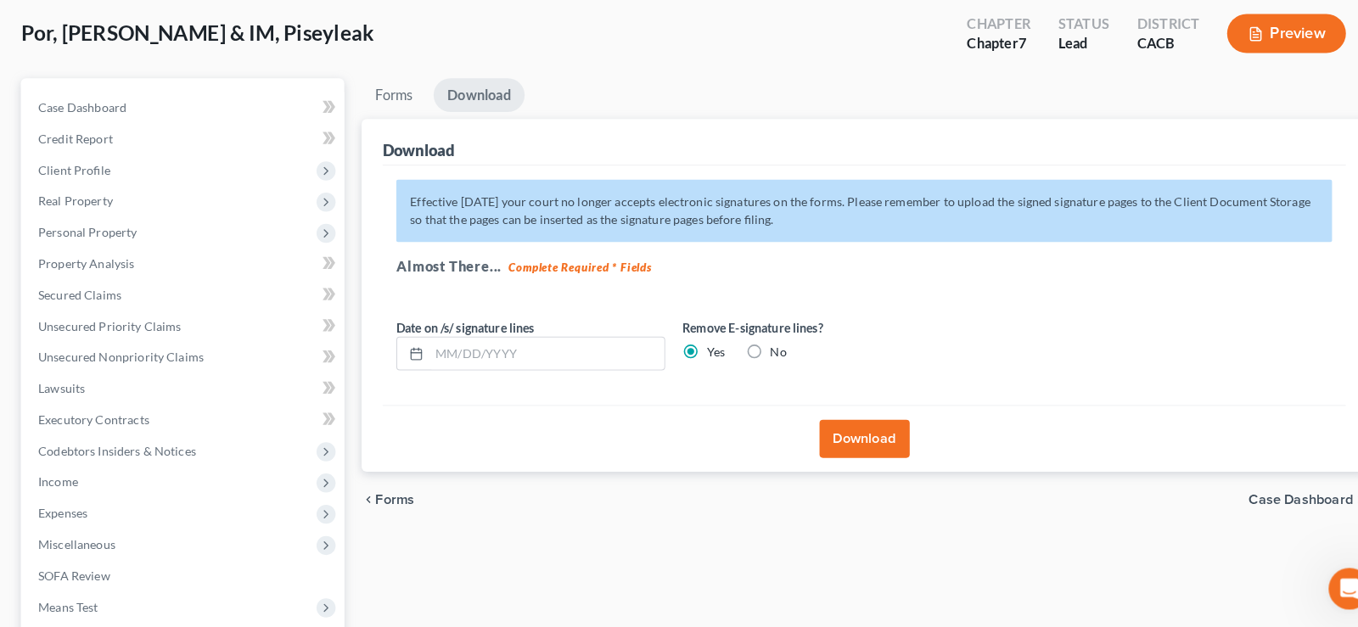
click at [861, 447] on button "Download" at bounding box center [846, 442] width 88 height 37
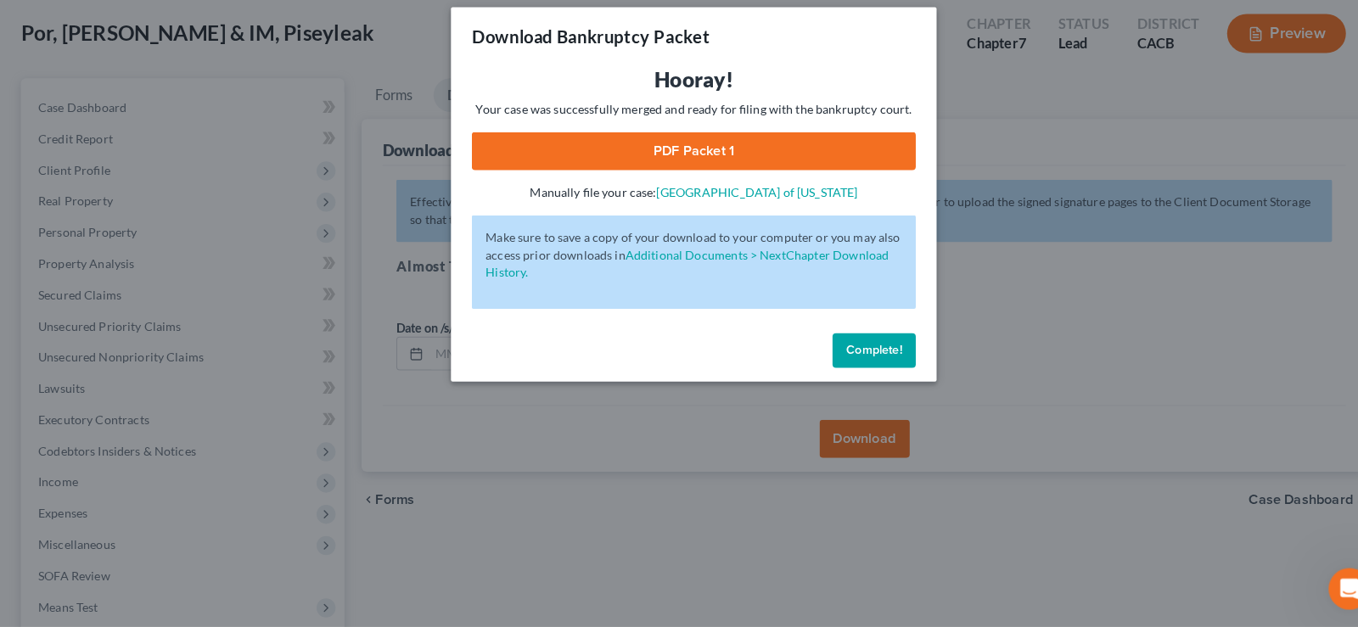
click at [690, 163] on link "PDF Packet 1" at bounding box center [679, 161] width 435 height 37
click at [870, 356] on span "Complete!" at bounding box center [855, 356] width 54 height 14
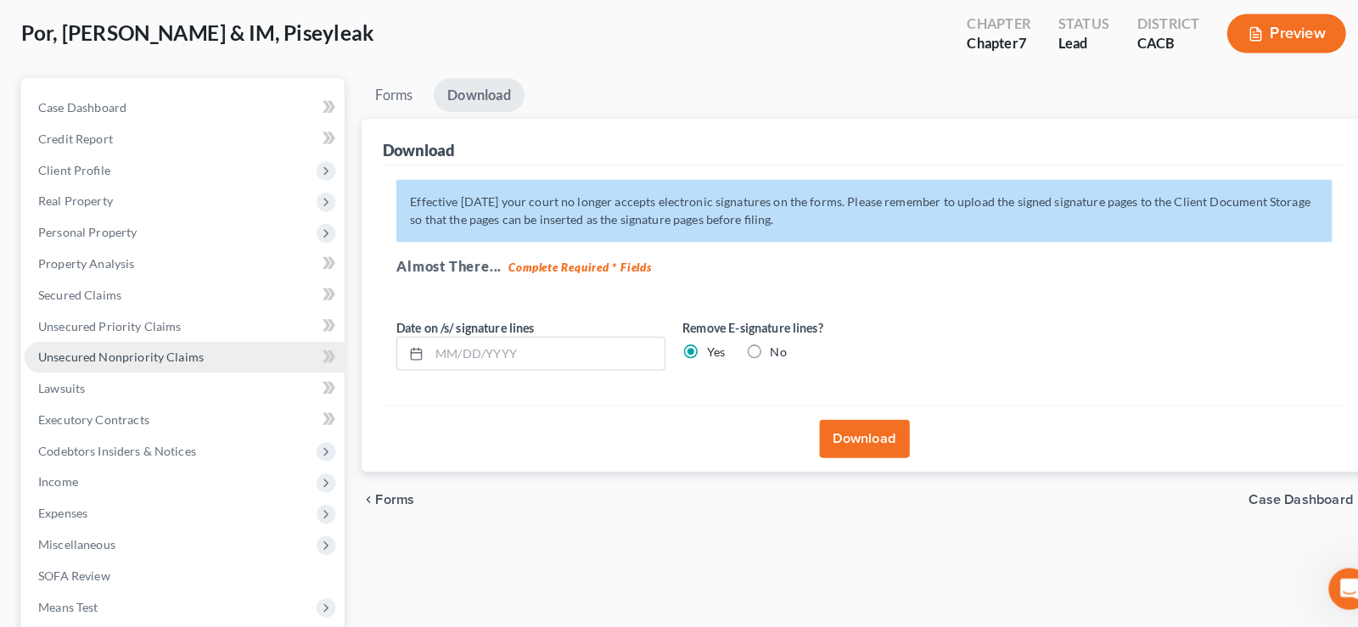
click at [117, 366] on span "Unsecured Nonpriority Claims" at bounding box center [118, 363] width 162 height 14
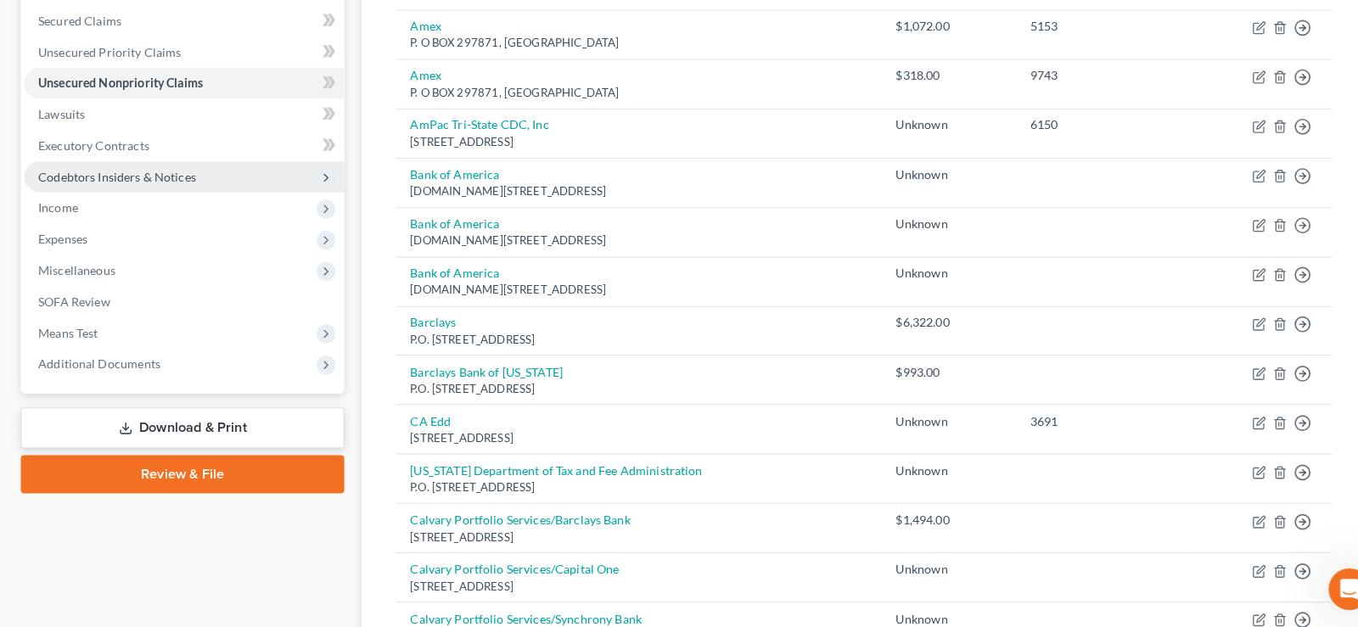
scroll to position [419, 0]
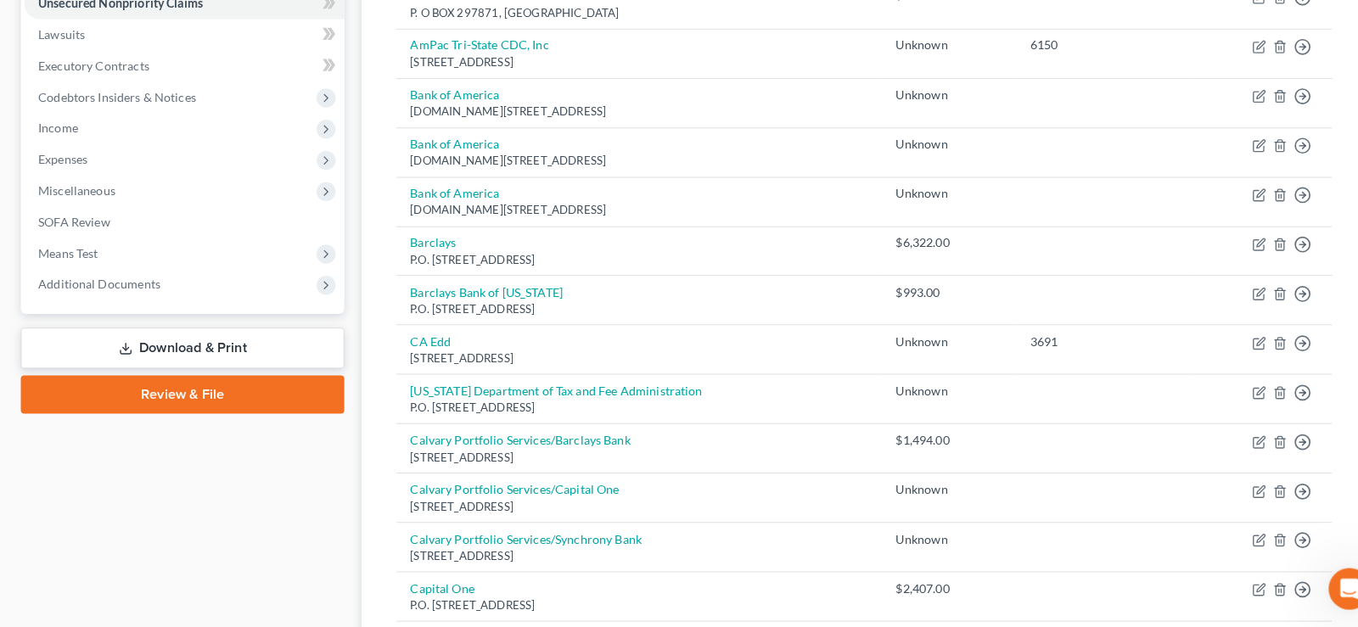
click at [168, 351] on link "Download & Print" at bounding box center [178, 354] width 317 height 40
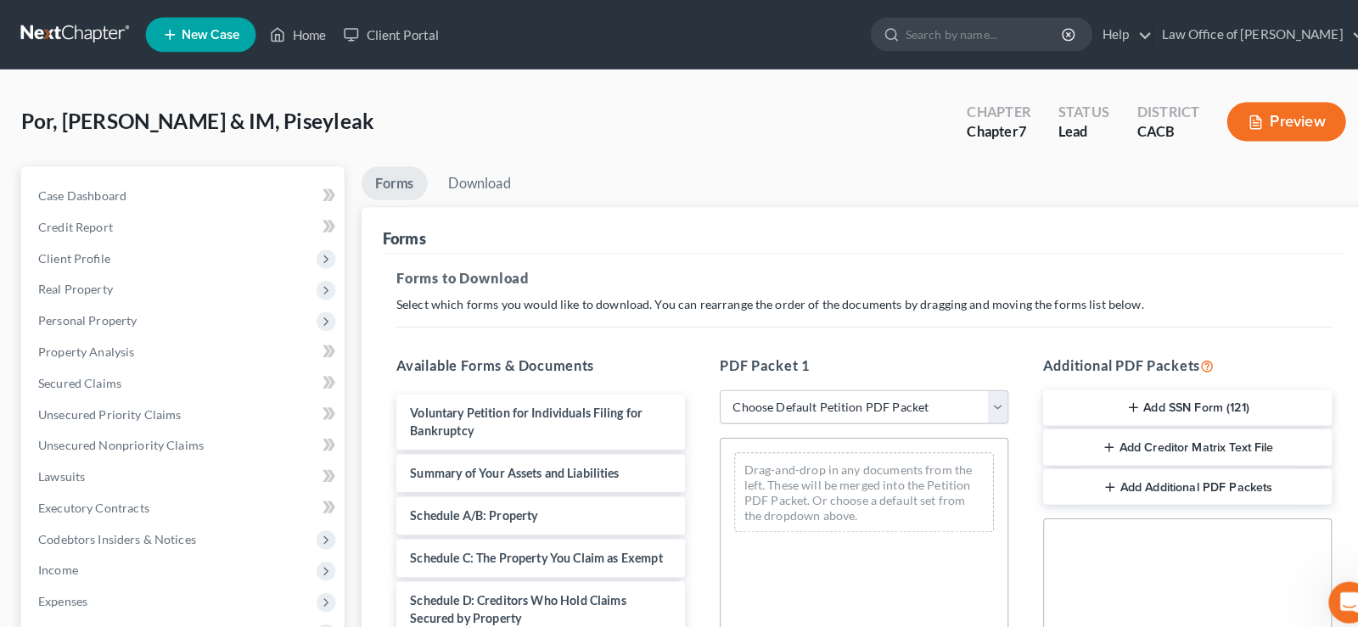
scroll to position [420, 0]
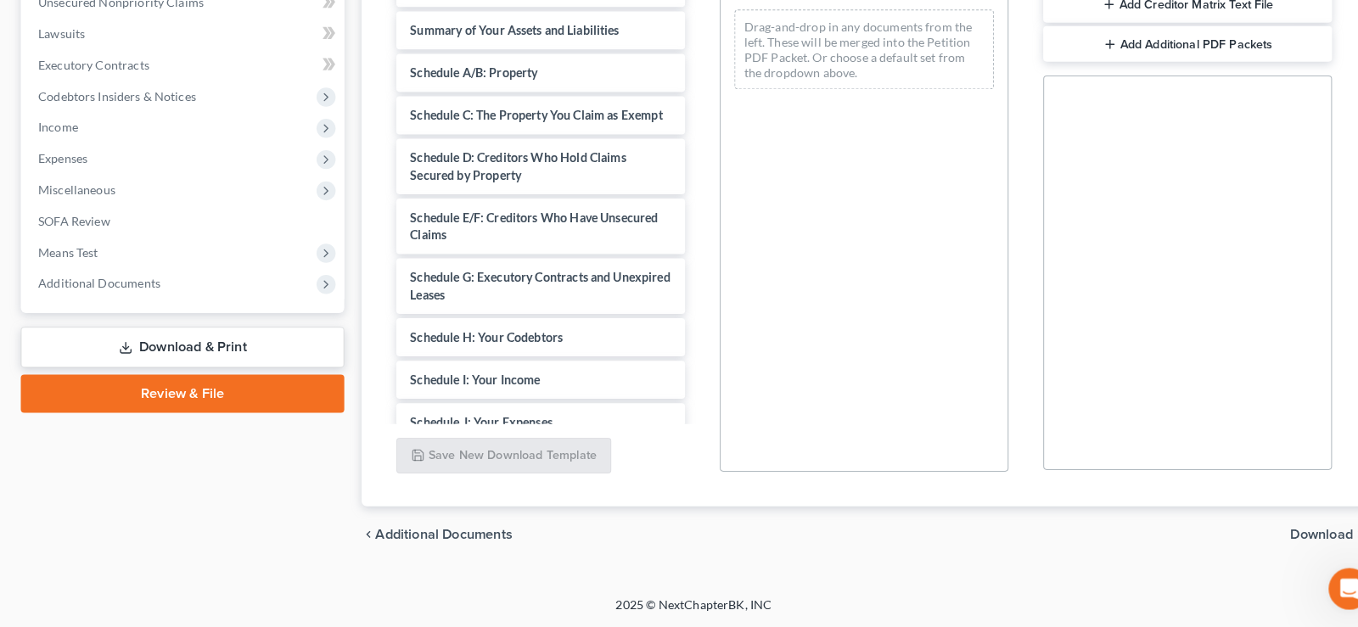
click at [148, 344] on link "Download & Print" at bounding box center [178, 354] width 317 height 40
drag, startPoint x: 502, startPoint y: 387, endPoint x: 887, endPoint y: 255, distance: 406.4
click at [684, 148] on div "Schedule I: Your Income Voluntary Petition for Individuals Filing for Bankruptc…" at bounding box center [529, 394] width 310 height 856
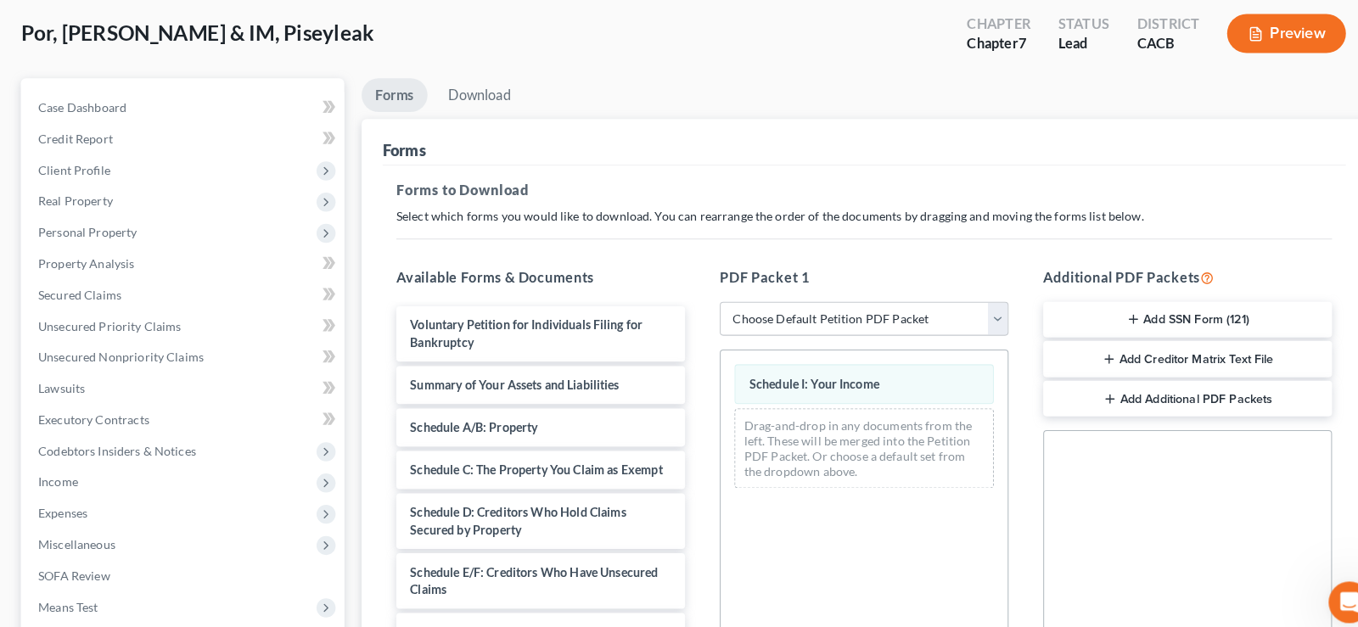
scroll to position [247, 0]
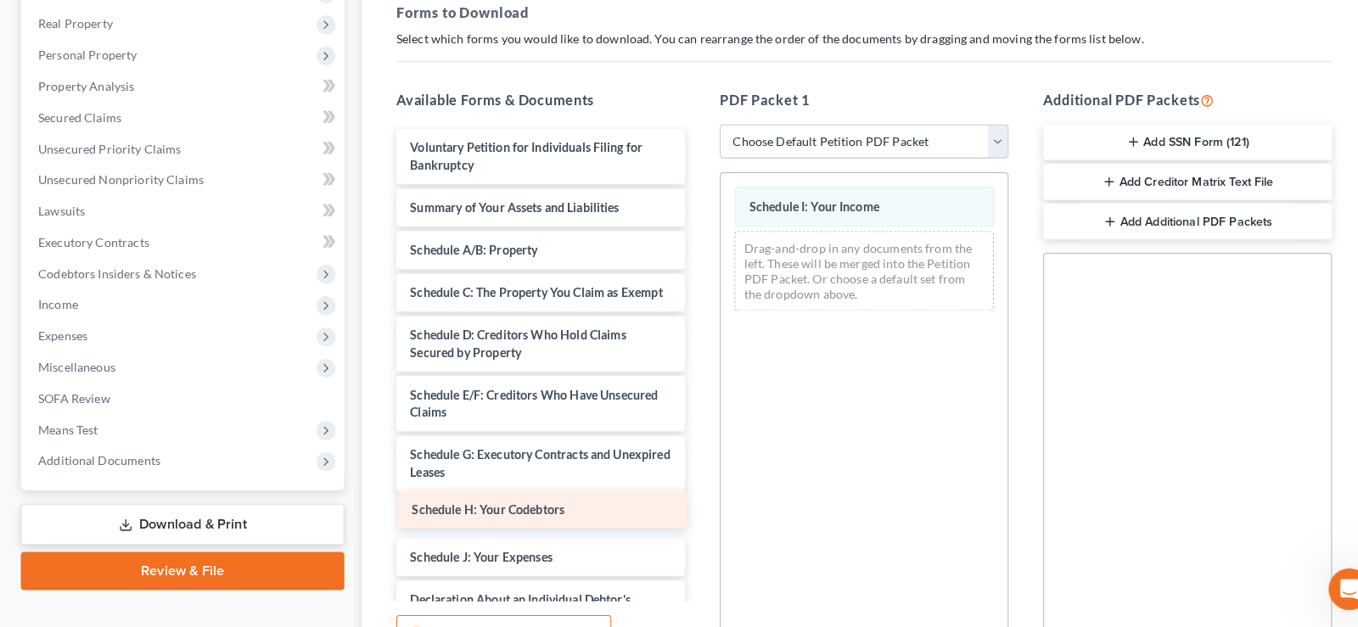
click at [512, 514] on div "Schedule H: Your Codebtors Voluntary Petition for Individuals Filing for Bankru…" at bounding box center [529, 567] width 310 height 856
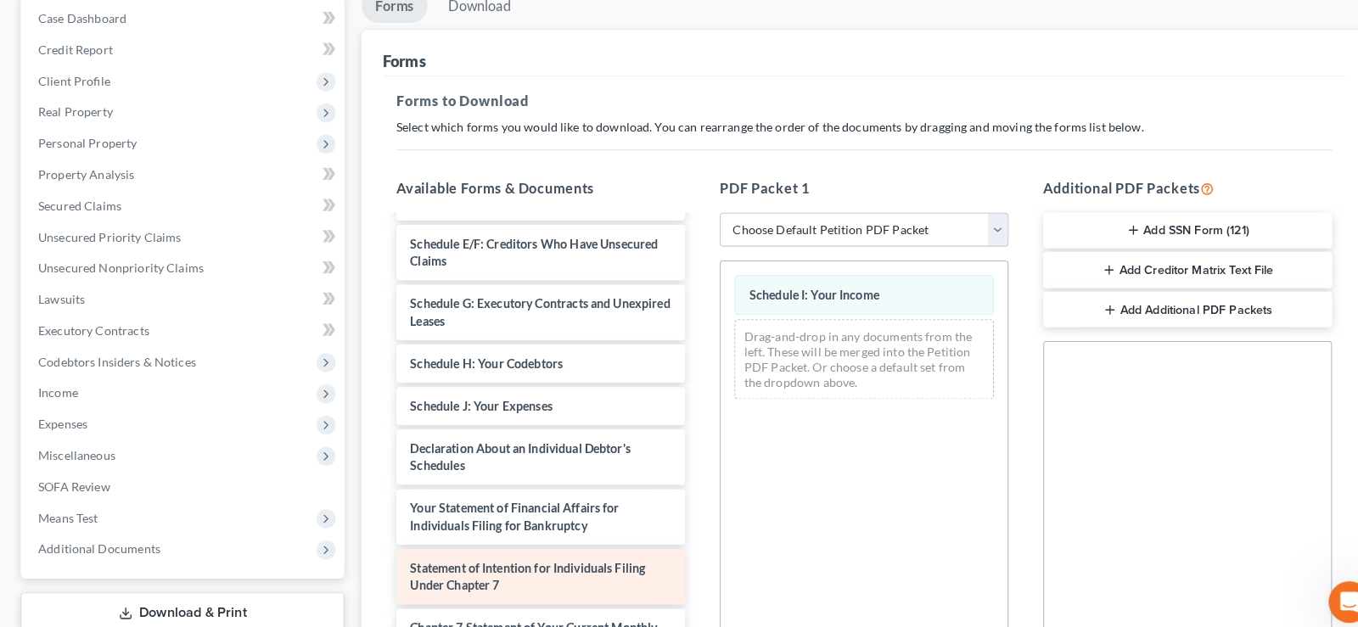
scroll to position [225, 0]
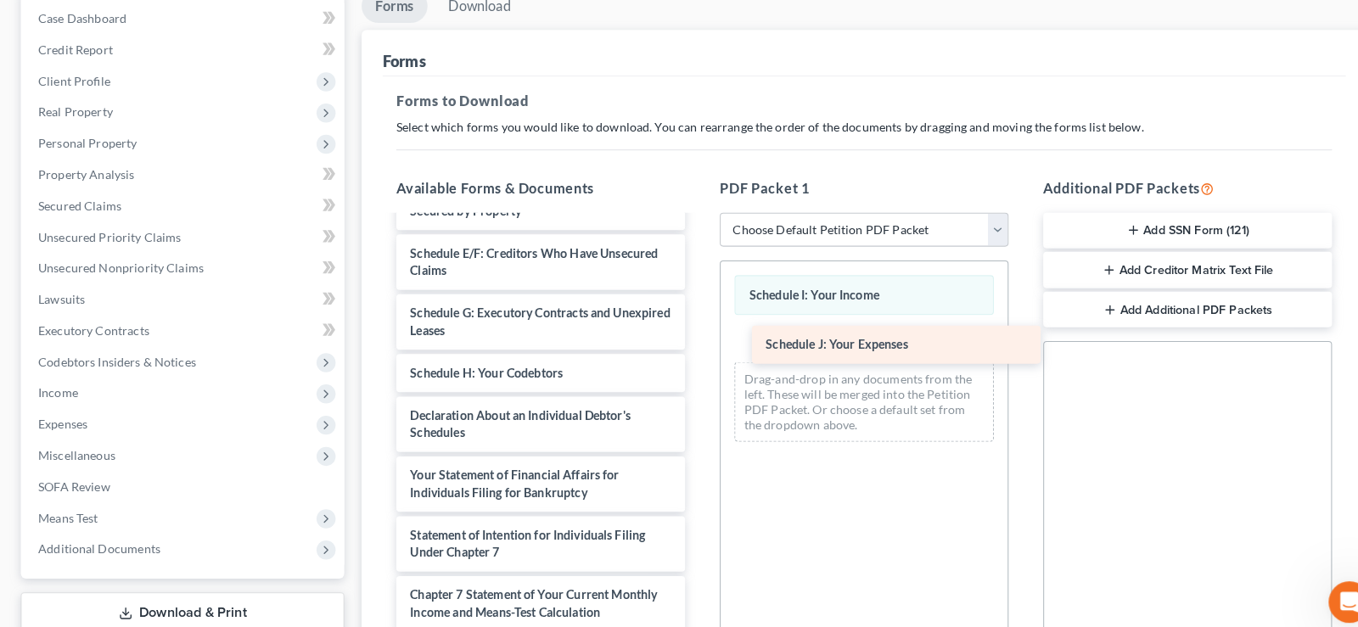
drag, startPoint x: 501, startPoint y: 403, endPoint x: 853, endPoint y: 336, distance: 358.6
click at [684, 336] on div "Schedule J: Your Expenses Voluntary Petition for Individuals Filing for Bankrup…" at bounding box center [529, 395] width 310 height 814
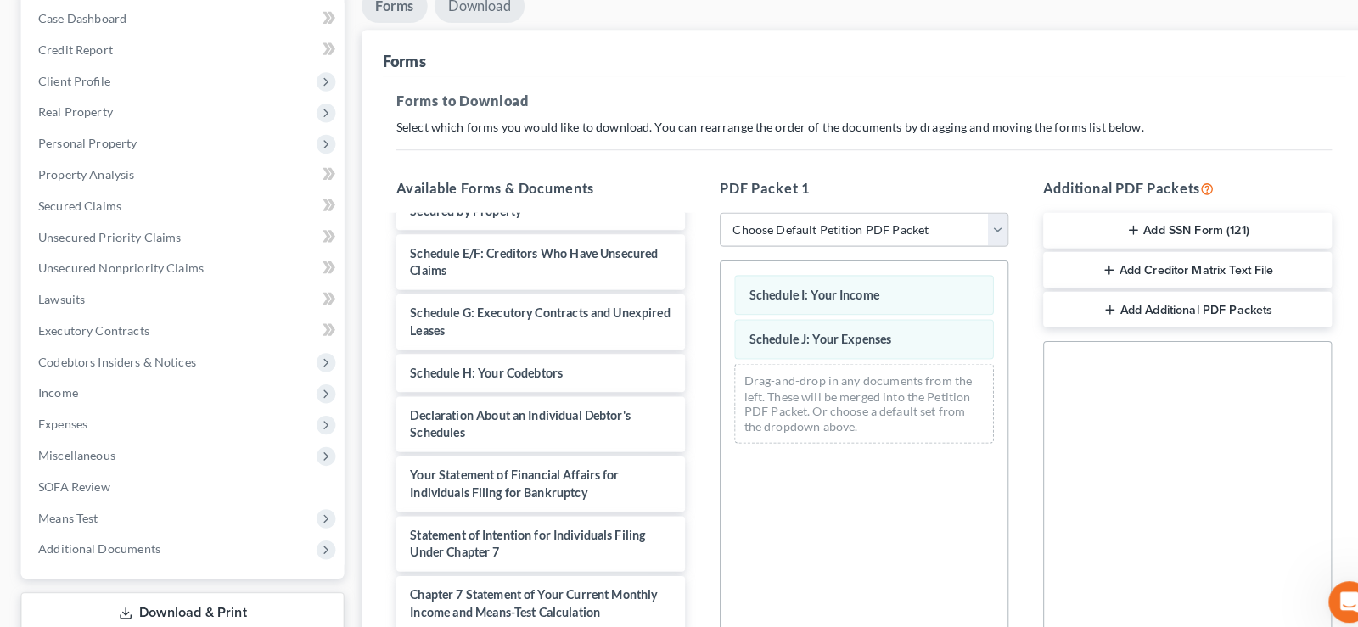
click at [480, 7] on link "Download" at bounding box center [469, 6] width 88 height 33
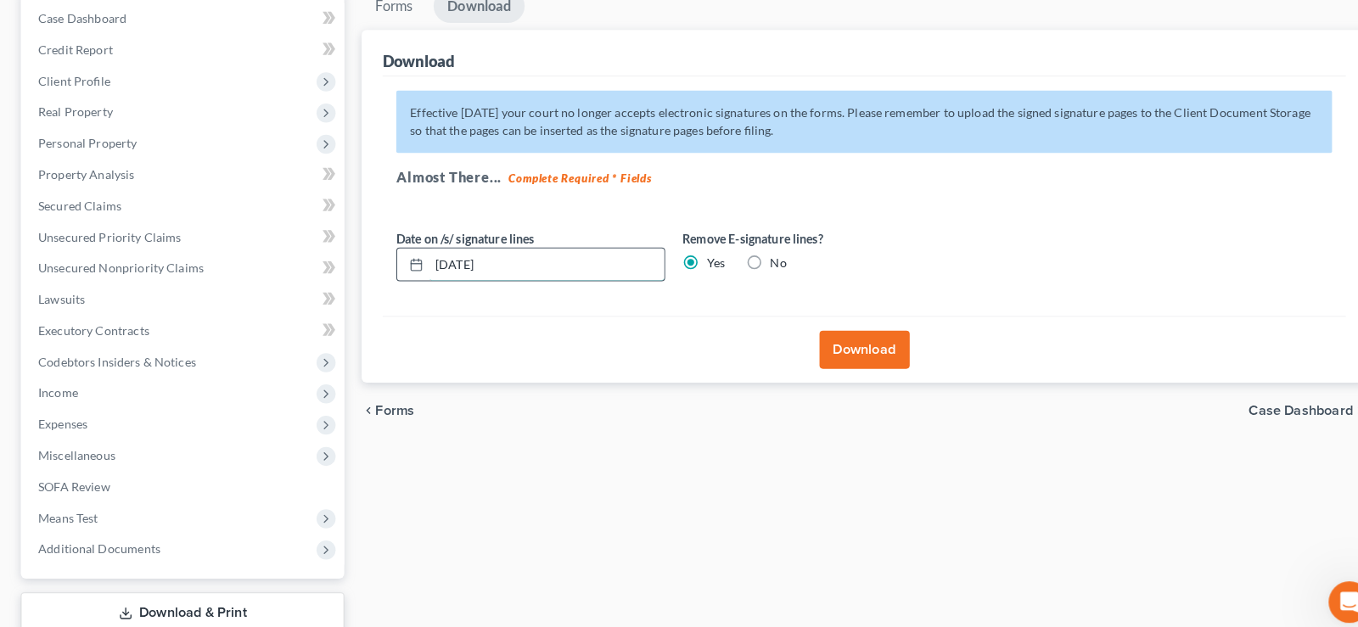
click at [514, 262] on input "[DATE]" at bounding box center [535, 260] width 230 height 32
type input "0"
click at [833, 334] on button "Download" at bounding box center [846, 342] width 88 height 37
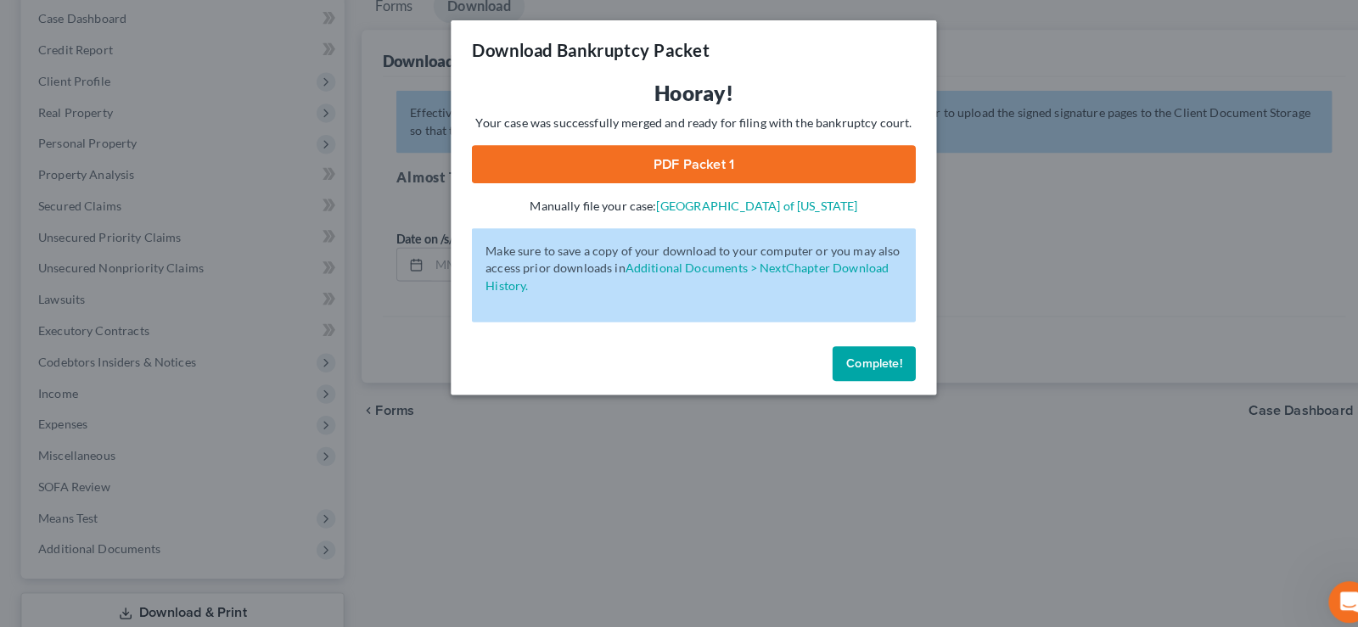
click at [687, 162] on link "PDF Packet 1" at bounding box center [679, 161] width 435 height 37
click at [866, 350] on span "Complete!" at bounding box center [855, 356] width 54 height 14
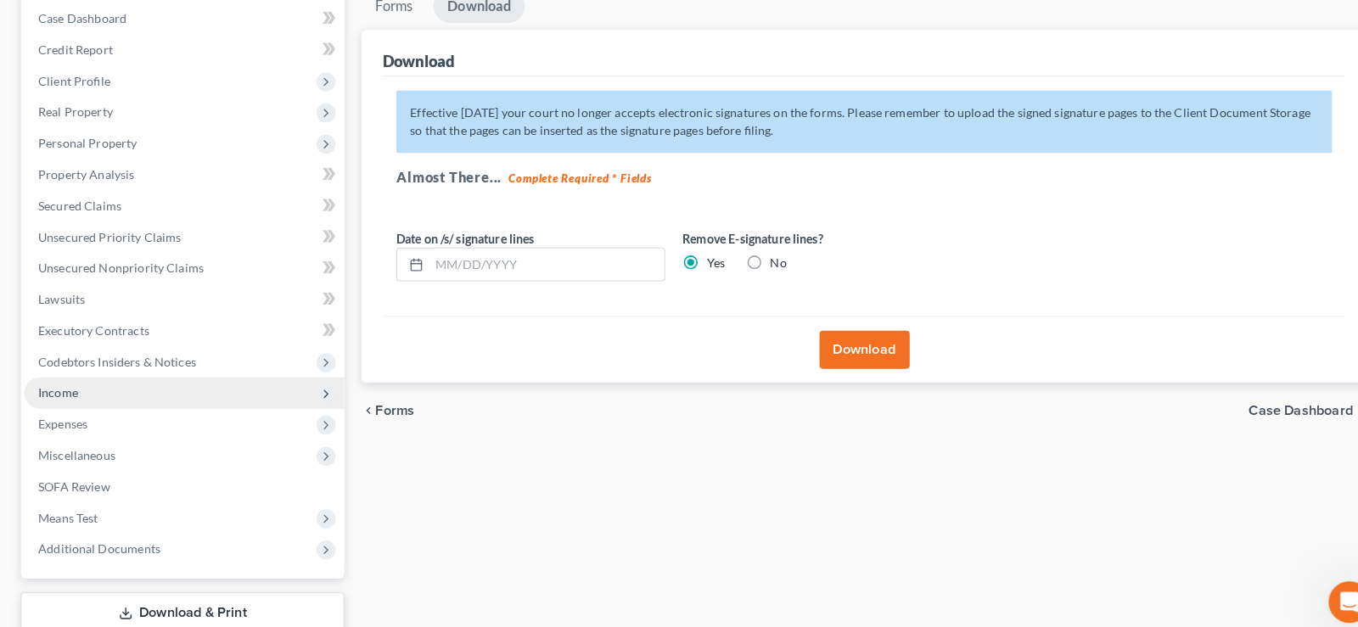
click at [70, 383] on span "Income" at bounding box center [56, 385] width 39 height 14
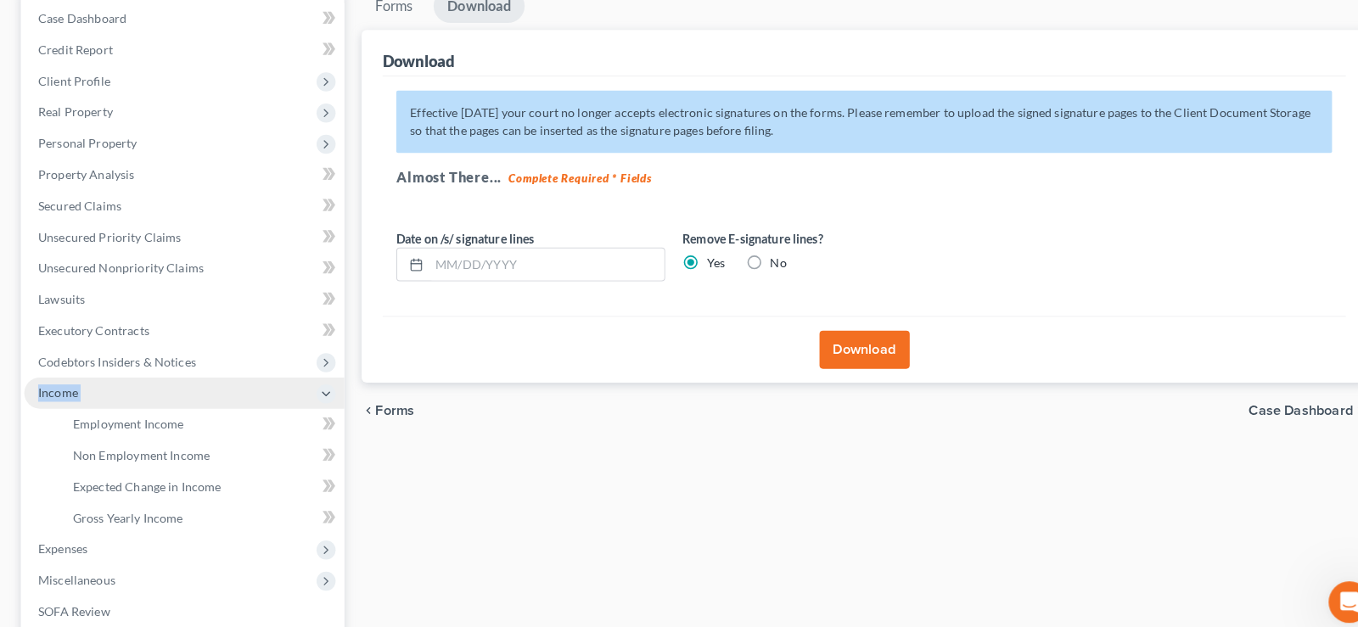
click at [70, 383] on span "Income" at bounding box center [56, 385] width 39 height 14
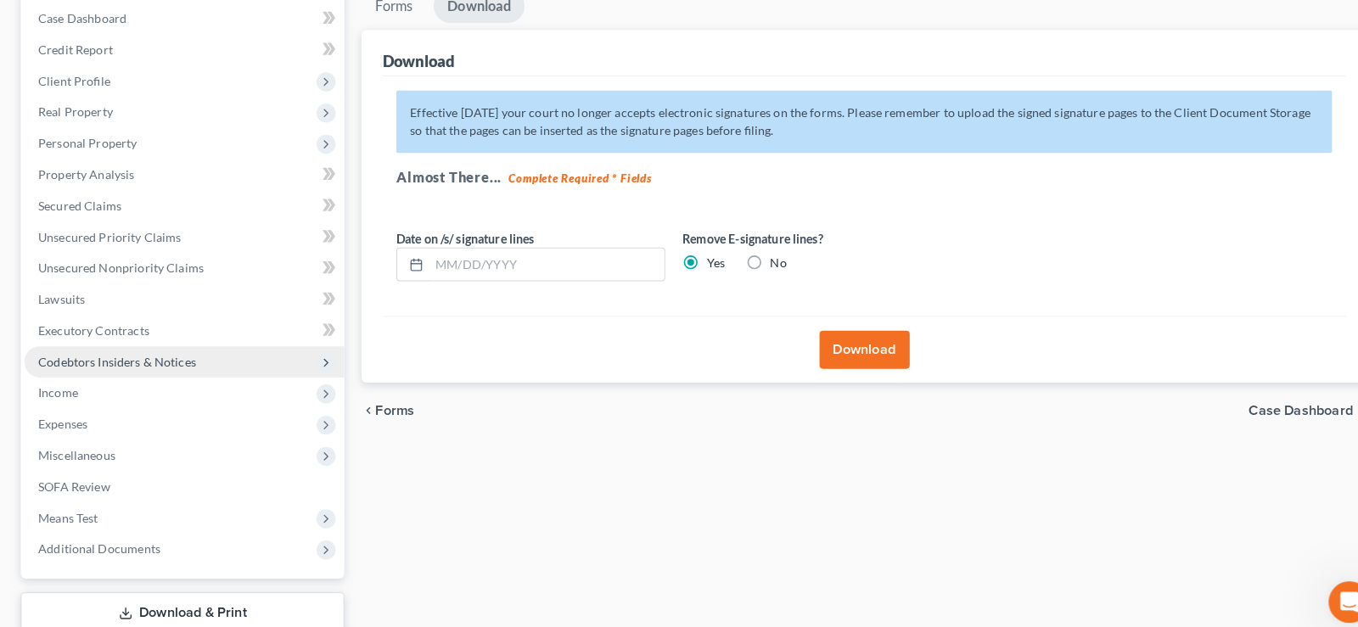
click at [93, 354] on span "Codebtors Insiders & Notices" at bounding box center [114, 354] width 154 height 14
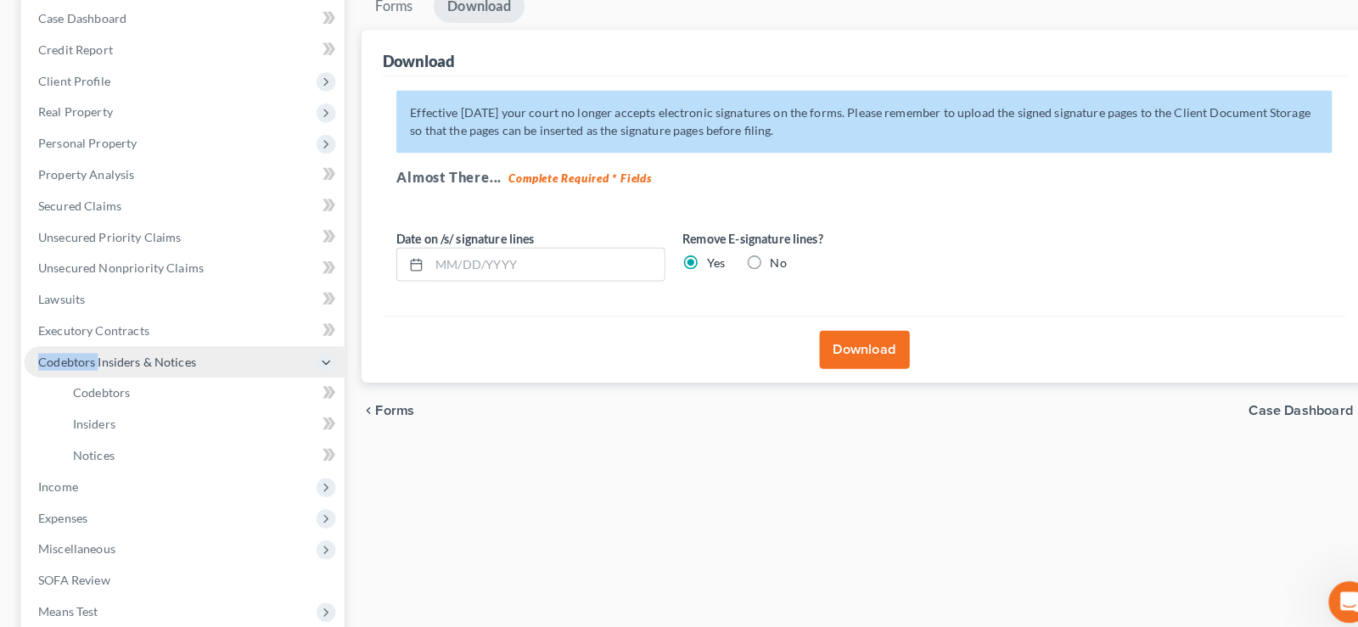
click at [93, 354] on span "Codebtors Insiders & Notices" at bounding box center [114, 354] width 154 height 14
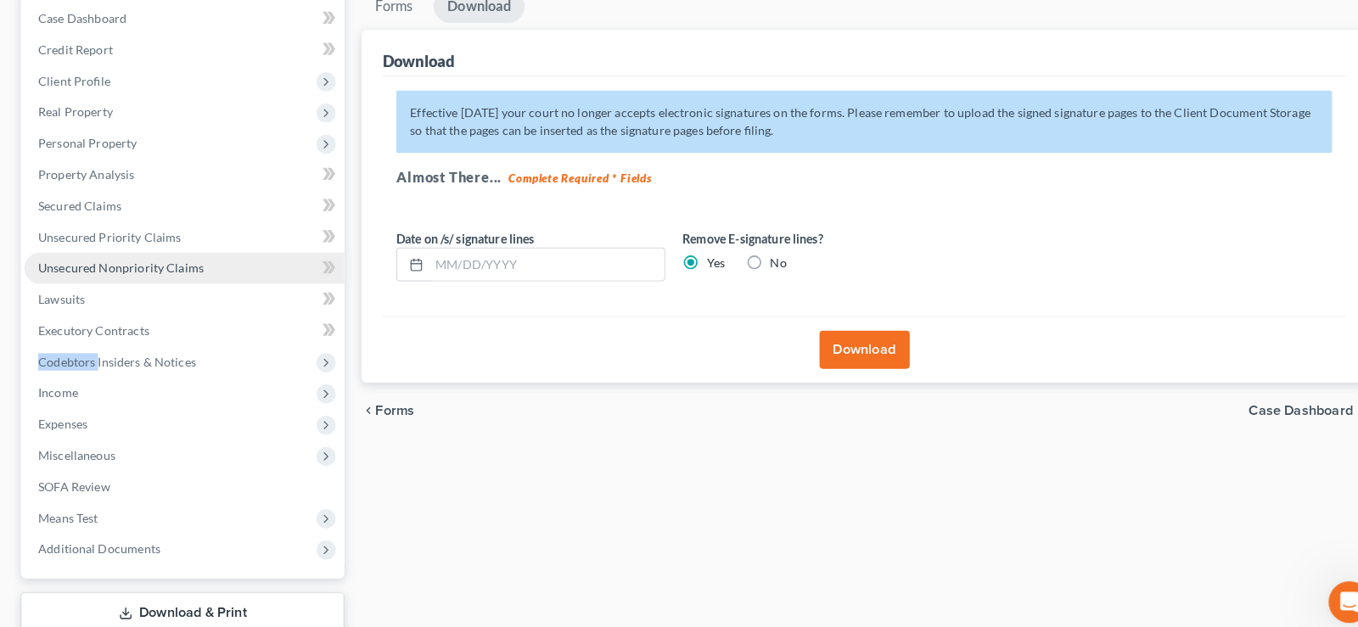
click at [159, 261] on span "Unsecured Nonpriority Claims" at bounding box center [118, 262] width 162 height 14
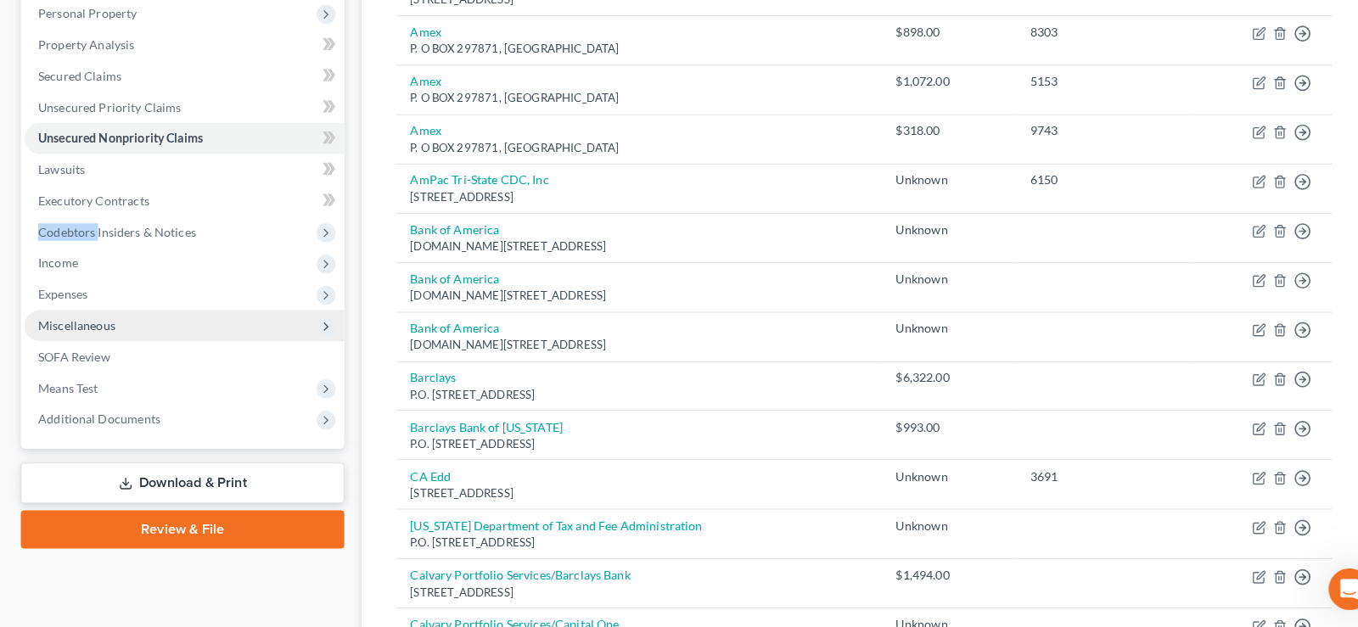
scroll to position [333, 0]
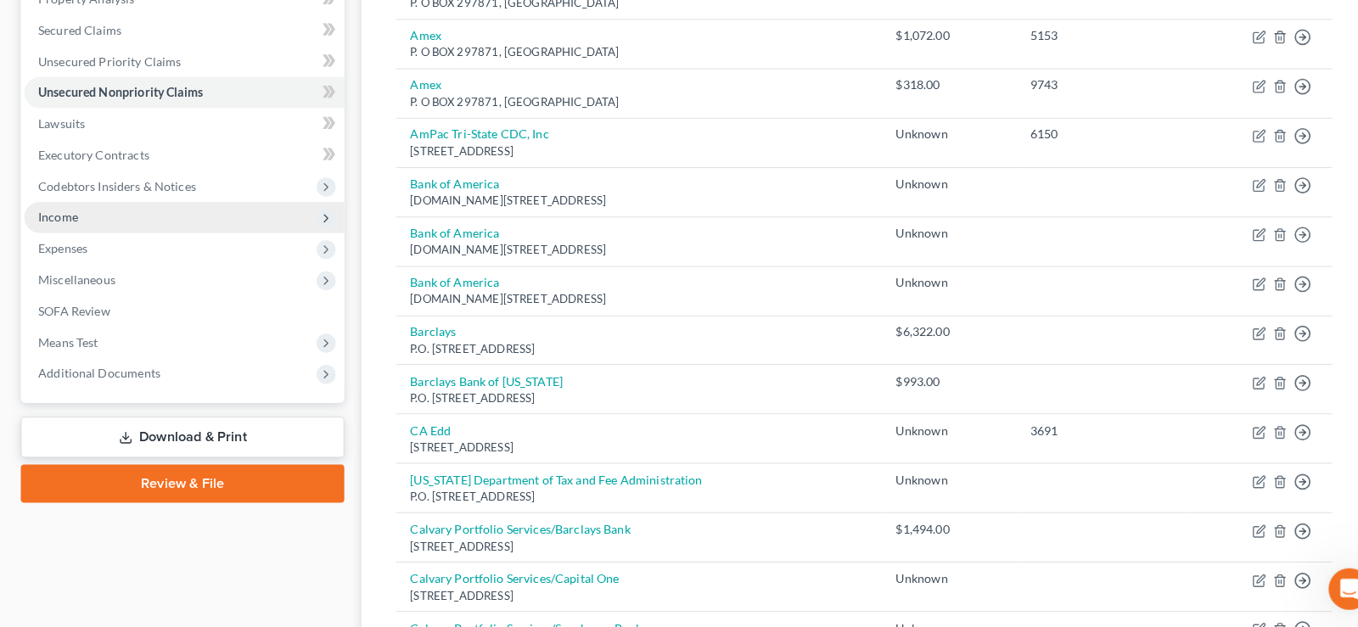
click at [76, 228] on span "Income" at bounding box center [56, 225] width 39 height 14
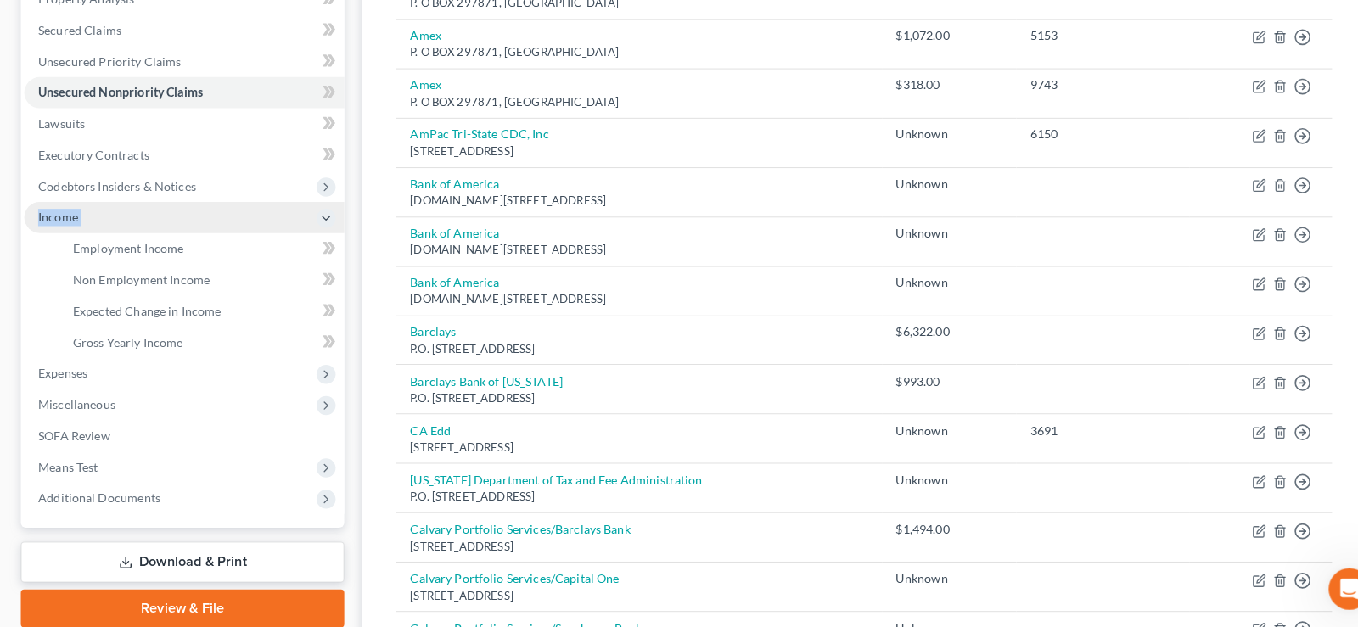
click at [76, 228] on span "Income" at bounding box center [56, 225] width 39 height 14
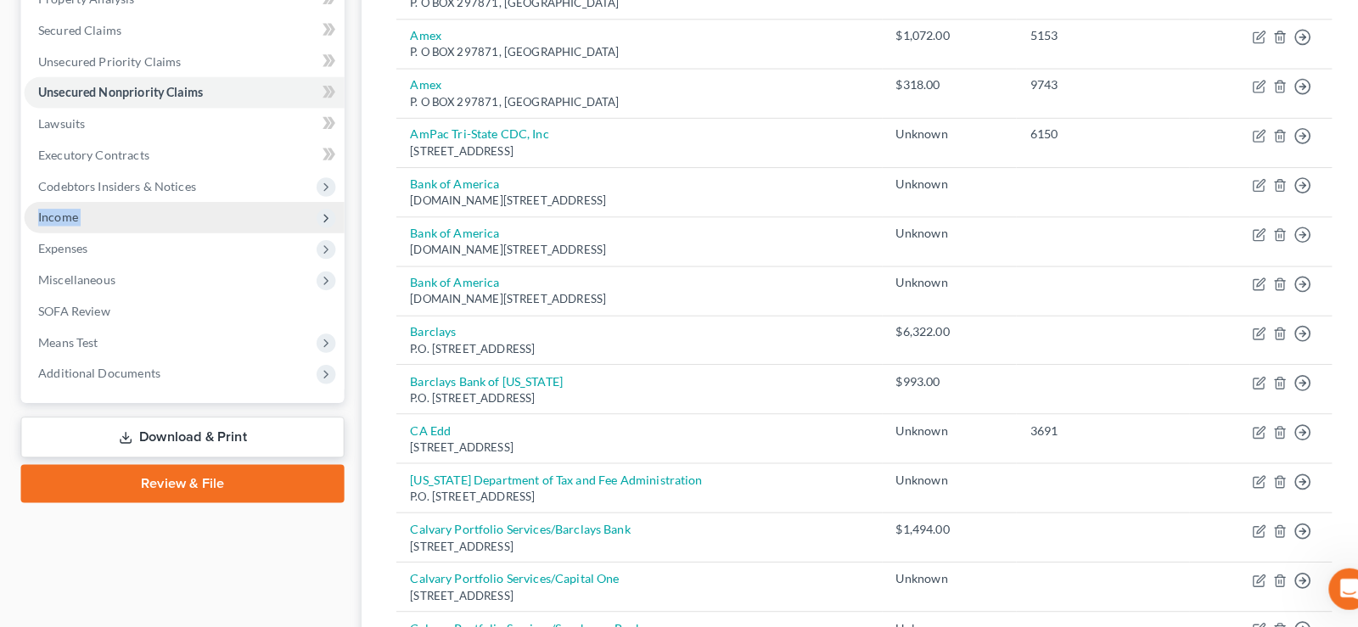
click at [84, 223] on span "Income" at bounding box center [180, 225] width 313 height 31
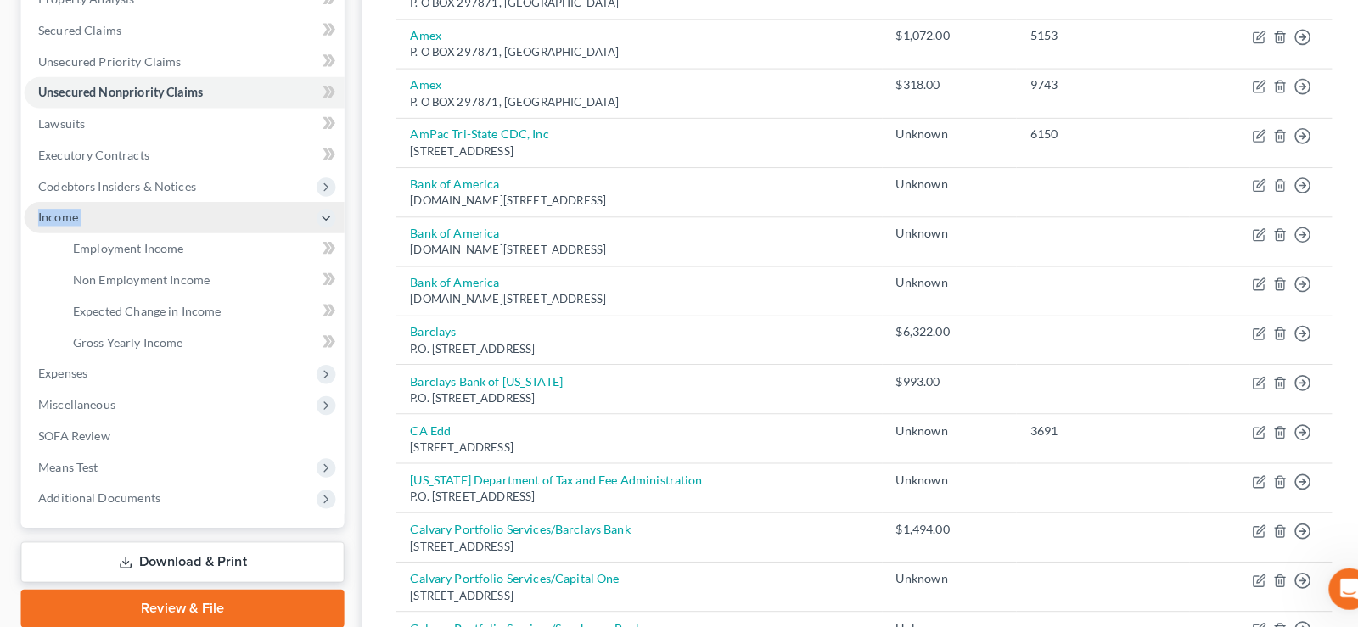
click at [84, 223] on span "Income" at bounding box center [180, 225] width 313 height 31
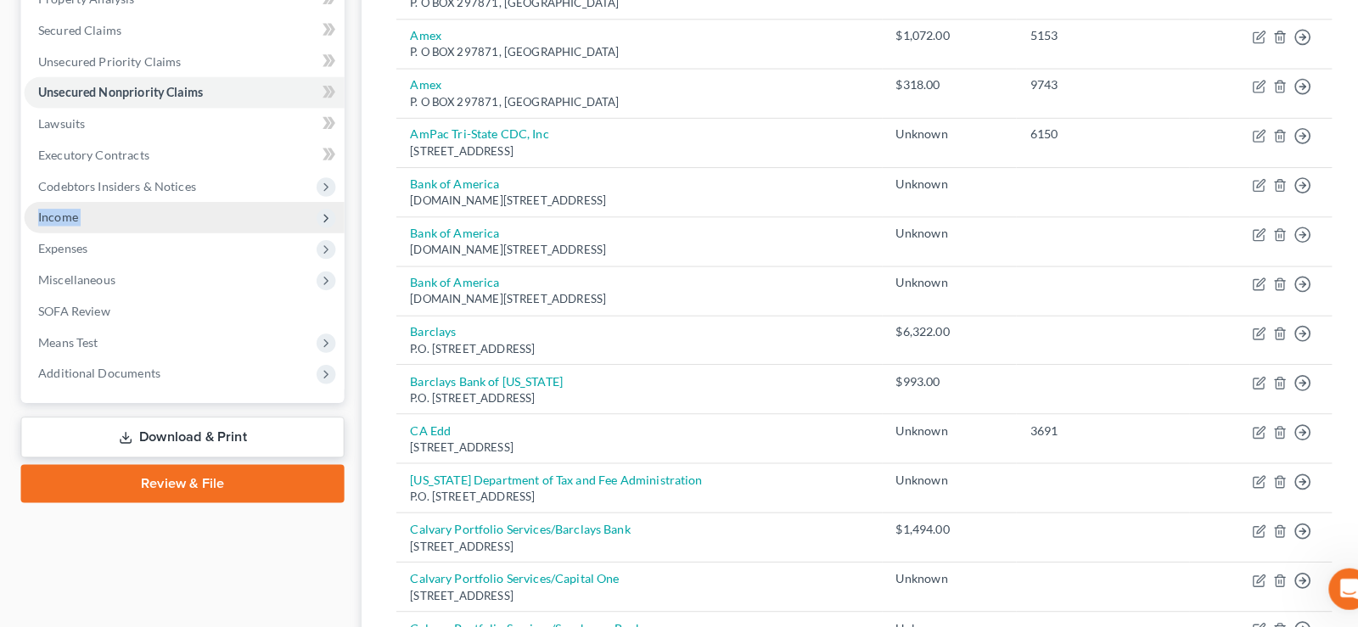
click at [244, 222] on span "Income" at bounding box center [180, 225] width 313 height 31
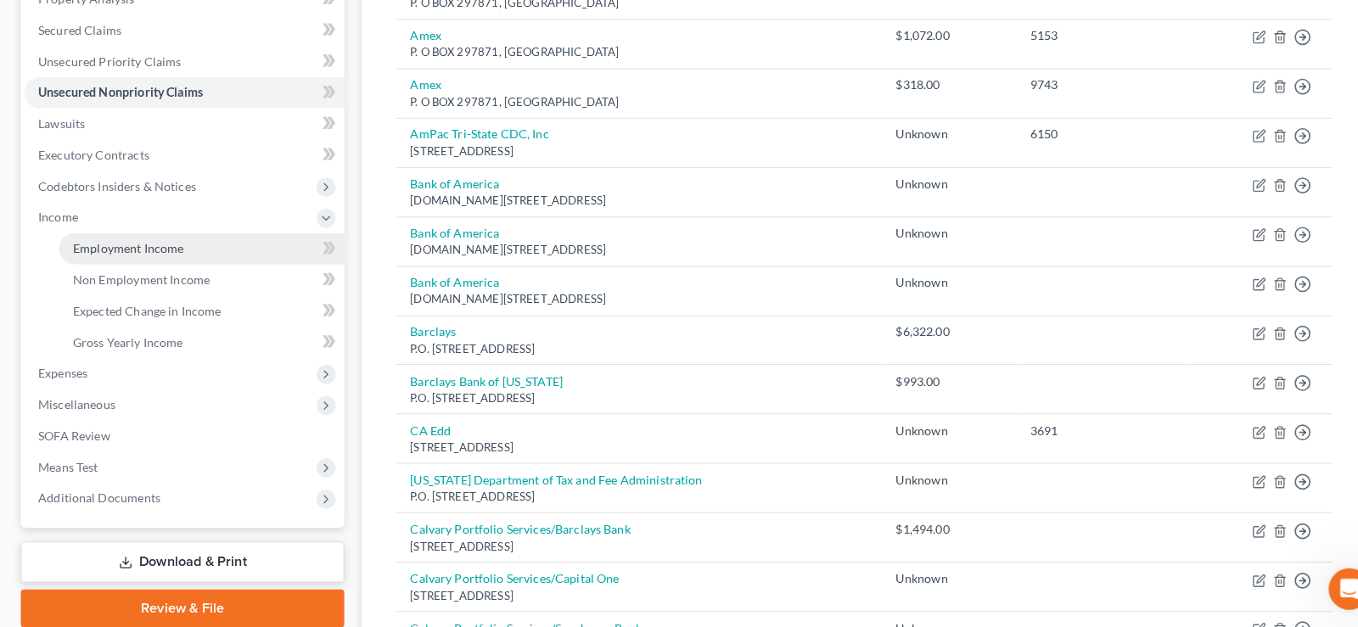
click at [166, 259] on span "Employment Income" at bounding box center [125, 256] width 109 height 14
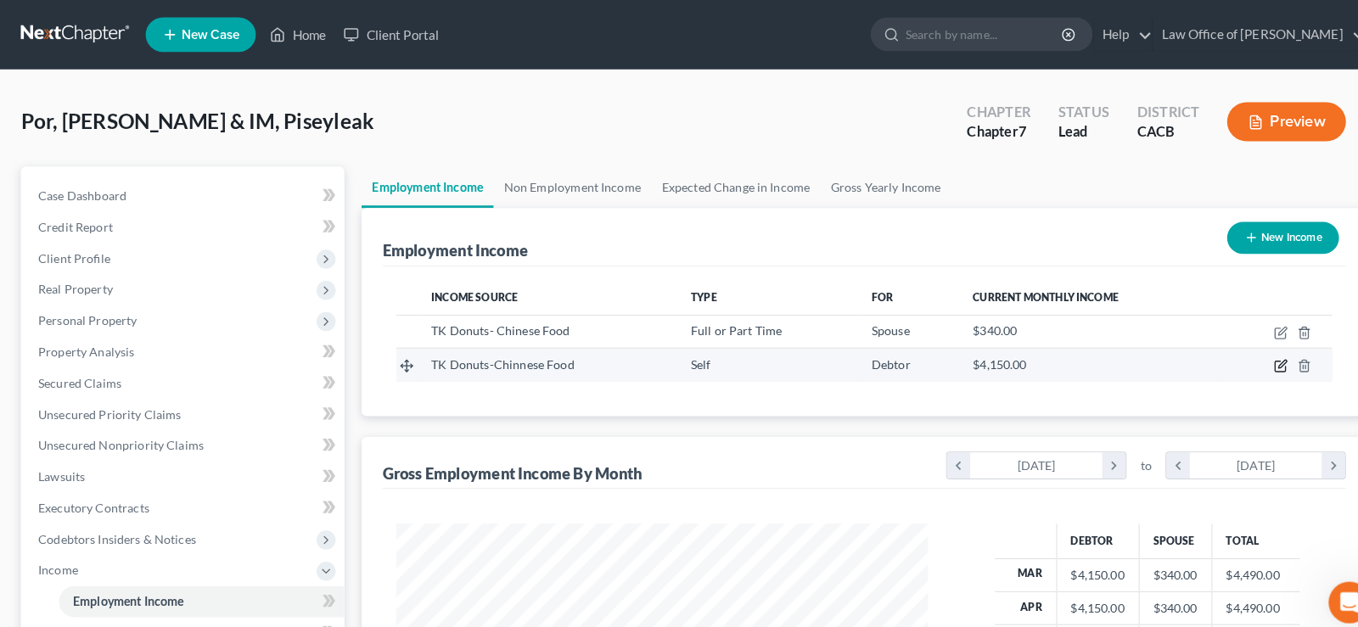
click at [1251, 358] on icon "button" at bounding box center [1254, 358] width 14 height 14
select select "1"
select select "4"
select select "0"
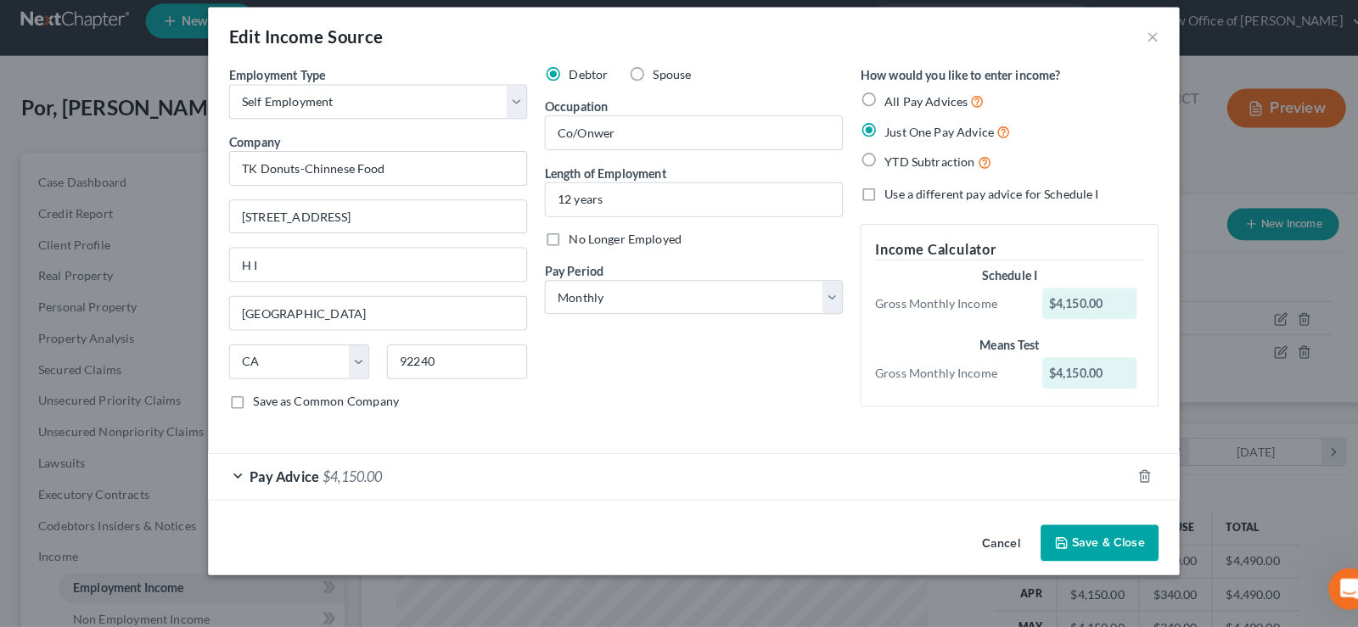
click at [1064, 542] on button "Save & Close" at bounding box center [1076, 545] width 115 height 36
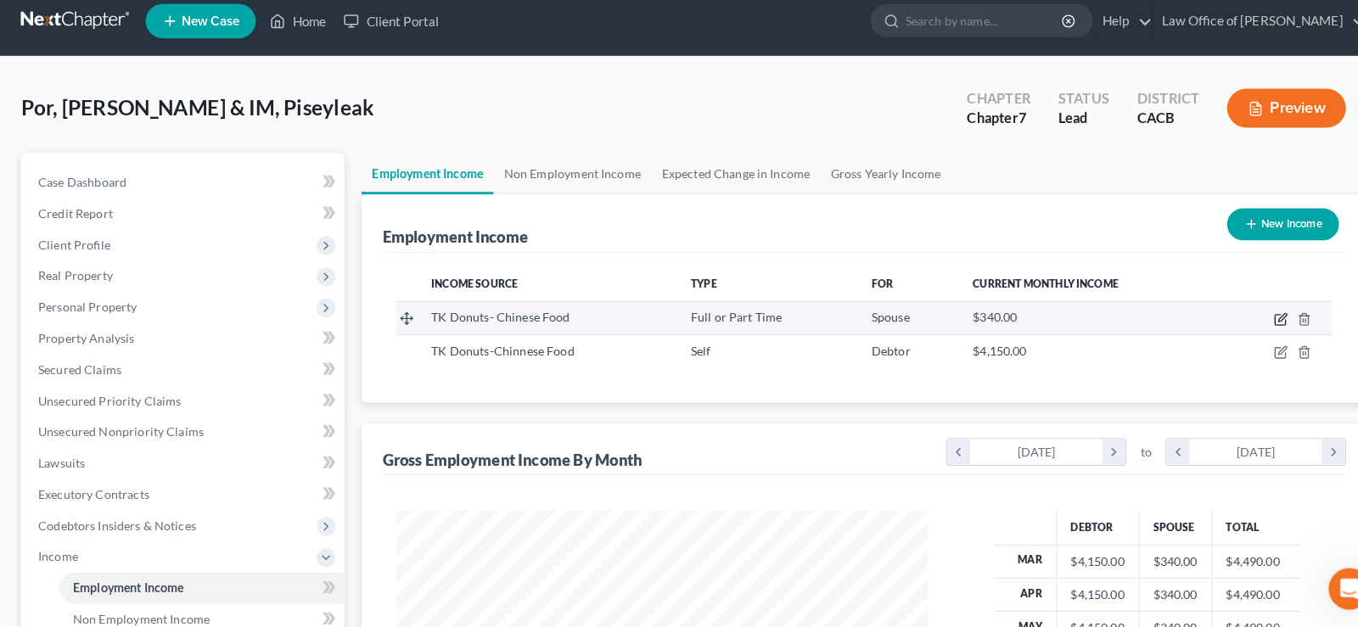
click at [1258, 326] on icon "button" at bounding box center [1254, 326] width 14 height 14
select select "0"
select select "4"
select select "1"
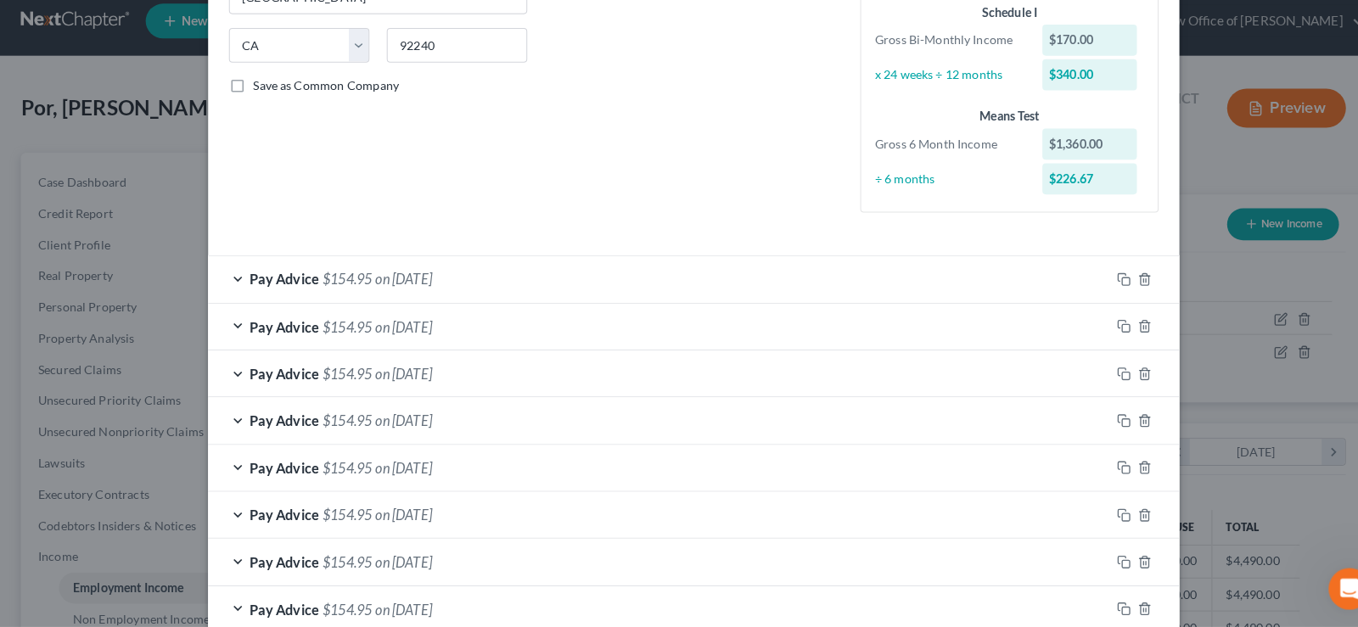
scroll to position [346, 0]
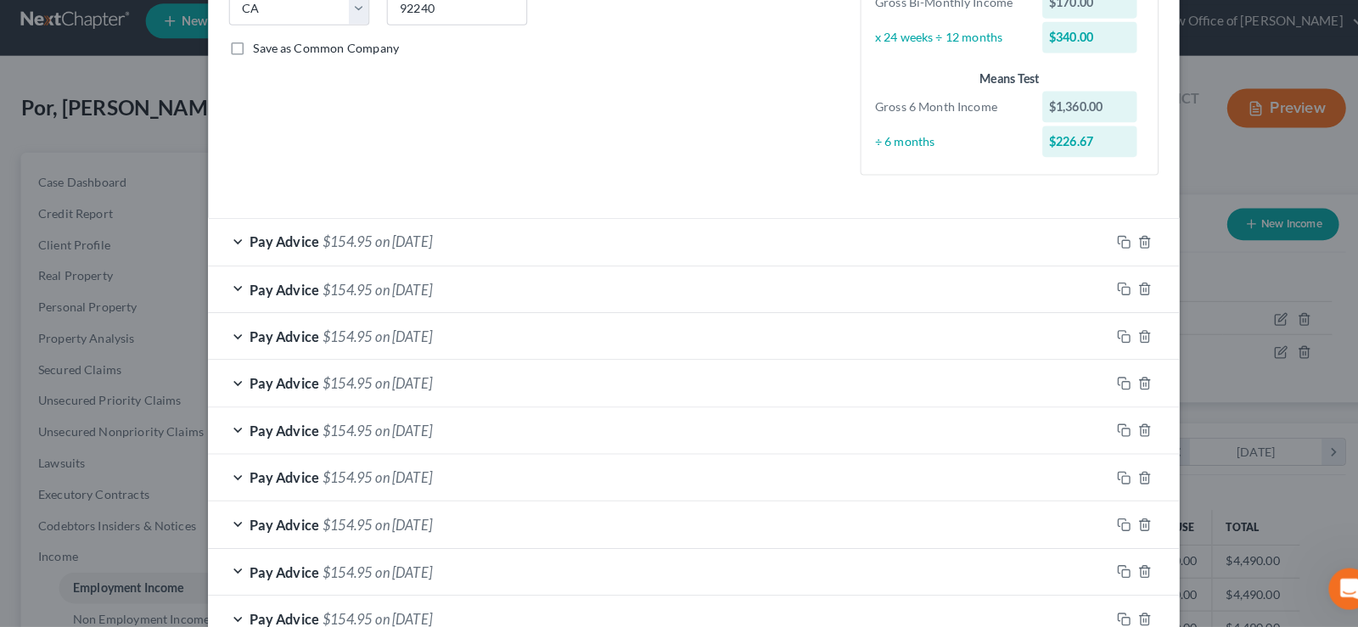
click at [411, 247] on span "on [DATE]" at bounding box center [395, 250] width 55 height 16
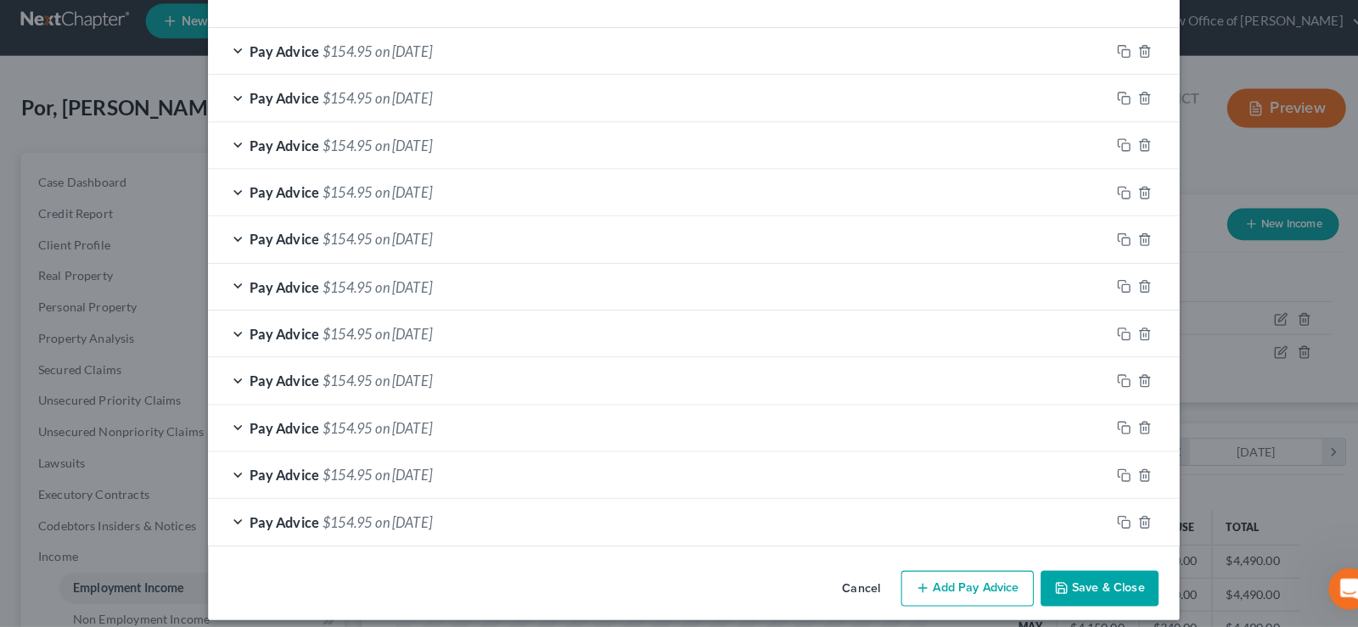
scroll to position [1104, 0]
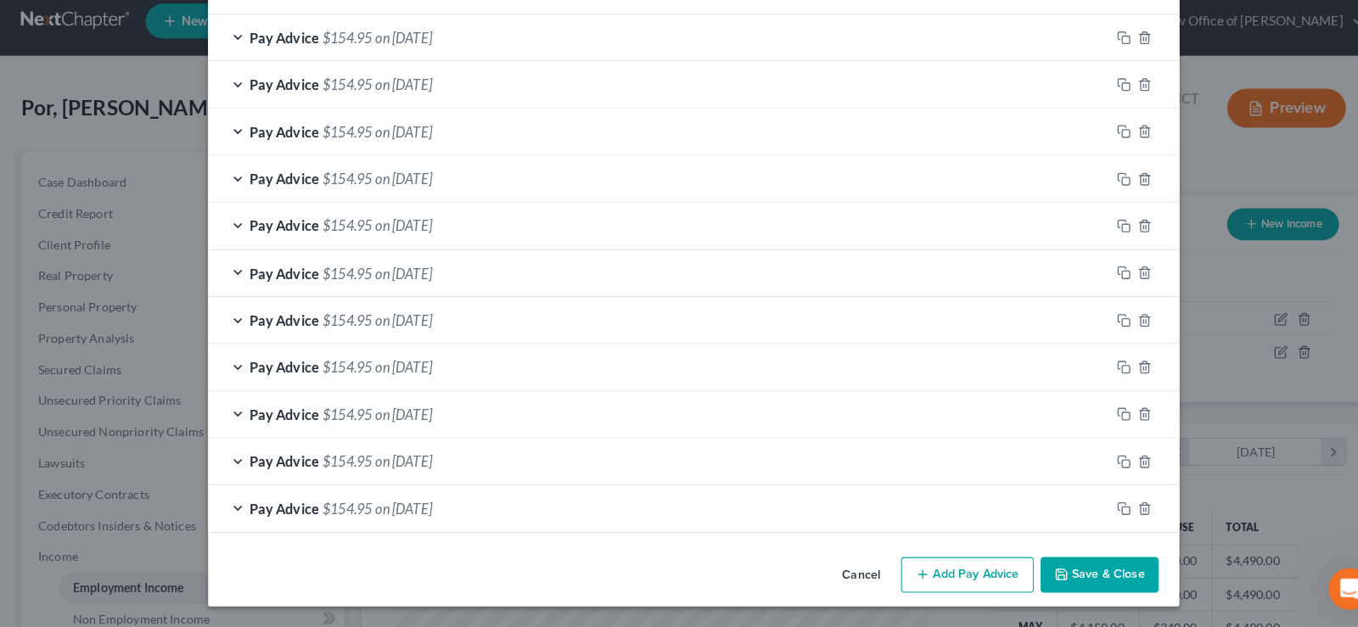
click at [1094, 566] on button "Save & Close" at bounding box center [1076, 576] width 115 height 36
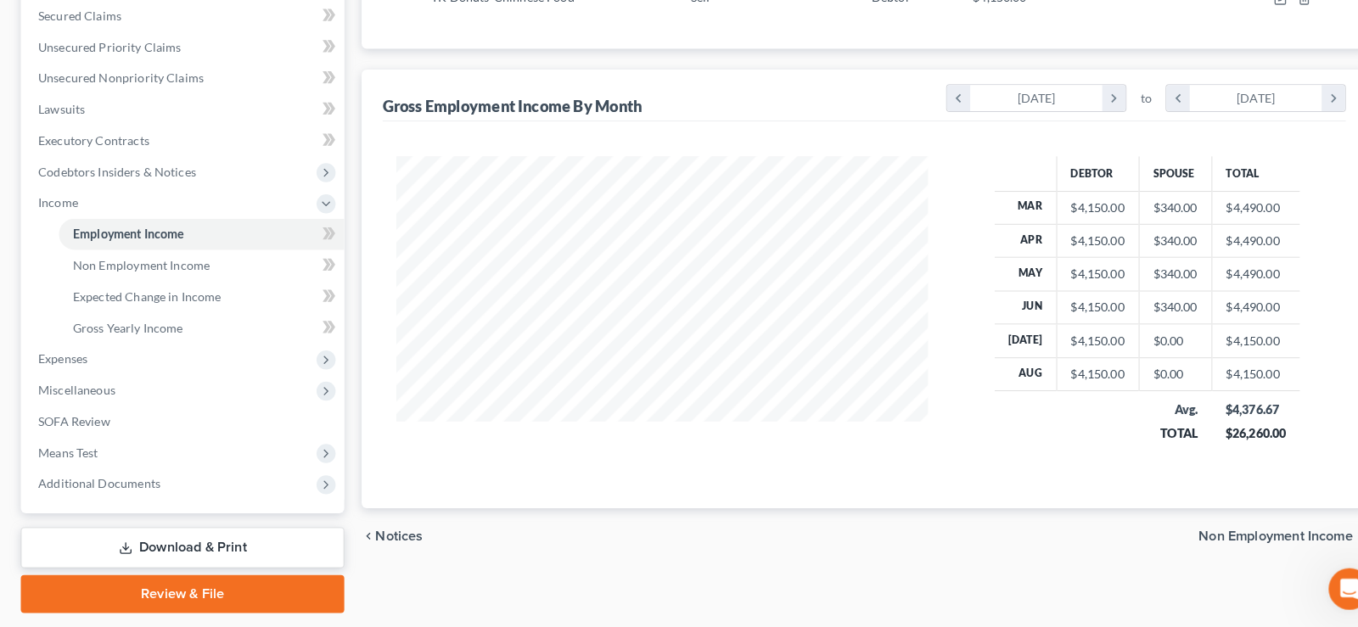
scroll to position [395, 0]
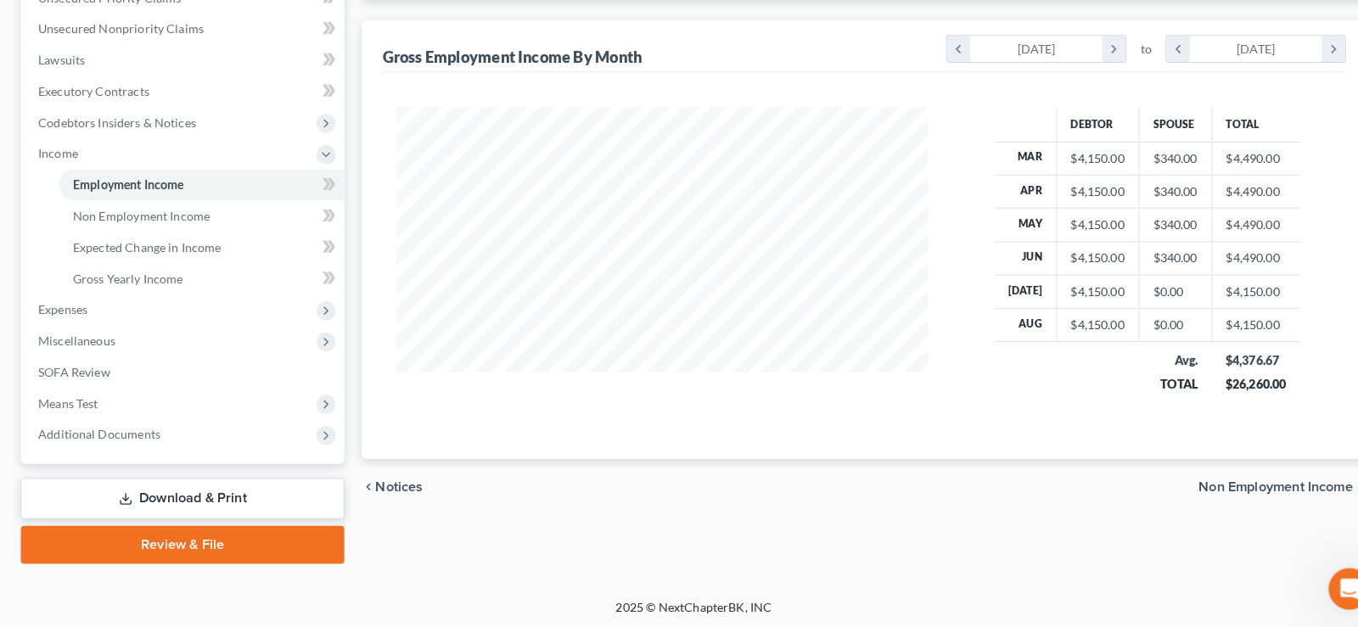
click at [1237, 490] on span "Non Employment Income" at bounding box center [1248, 490] width 151 height 14
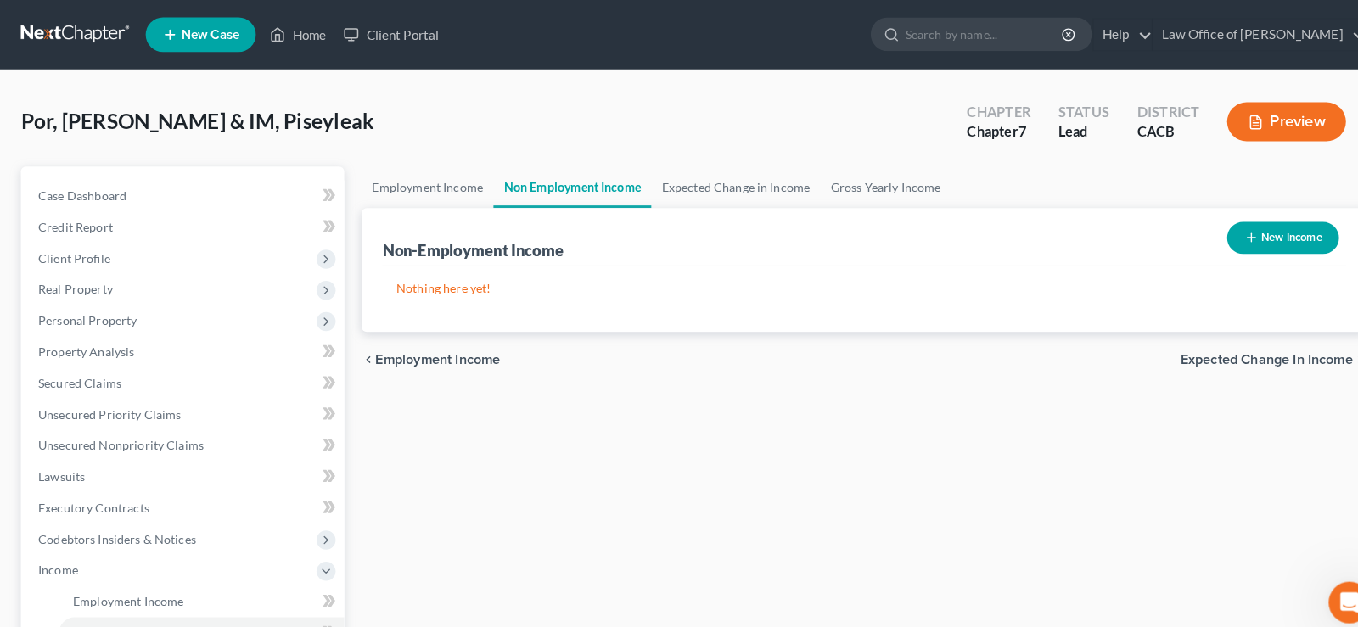
click at [431, 353] on span "Employment Income" at bounding box center [429, 352] width 122 height 14
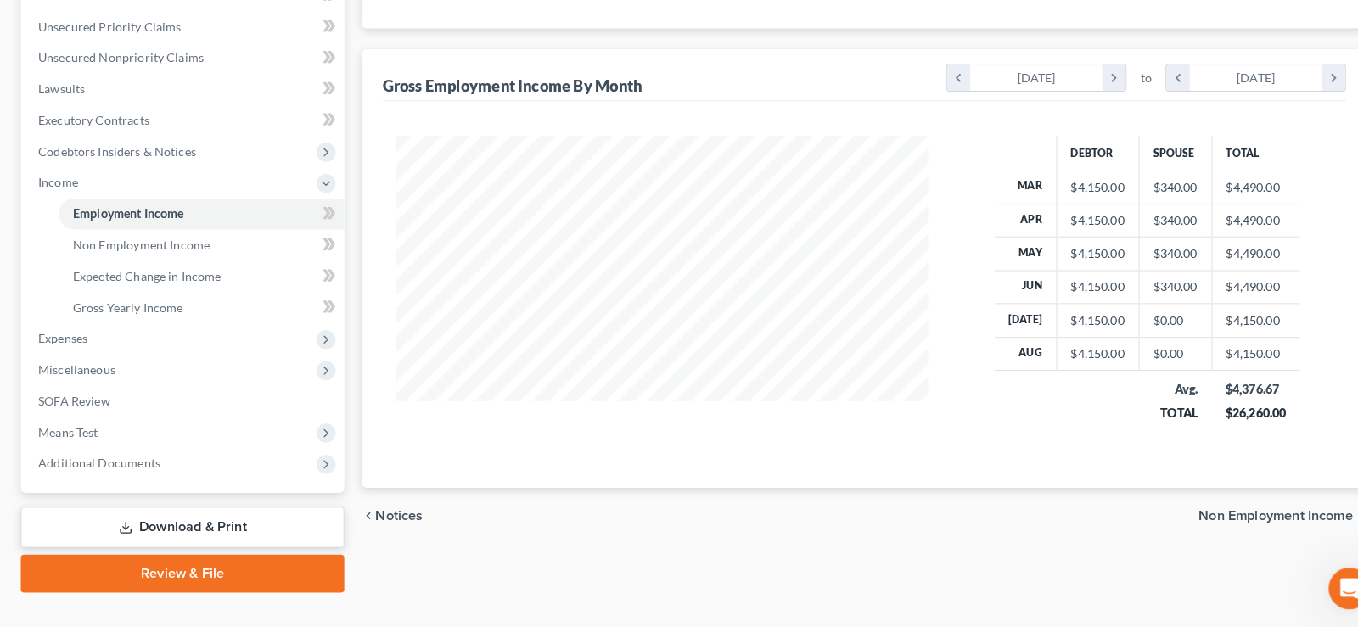
scroll to position [395, 0]
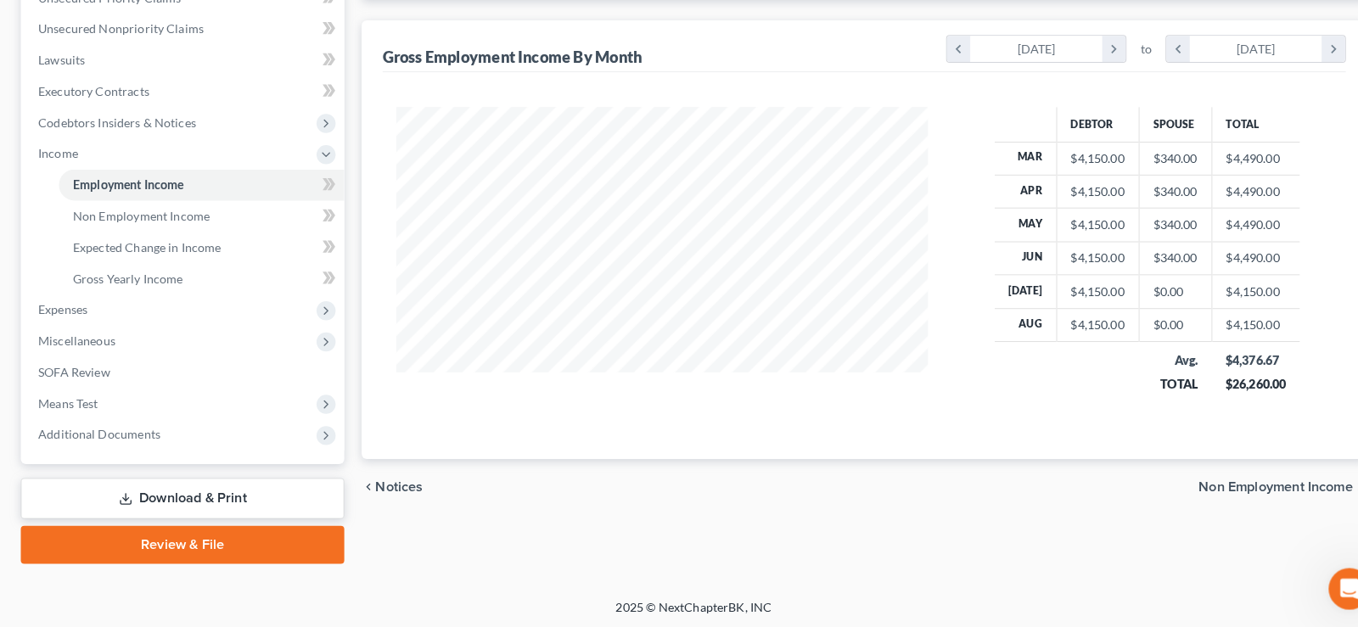
click at [1272, 488] on span "Non Employment Income" at bounding box center [1248, 490] width 151 height 14
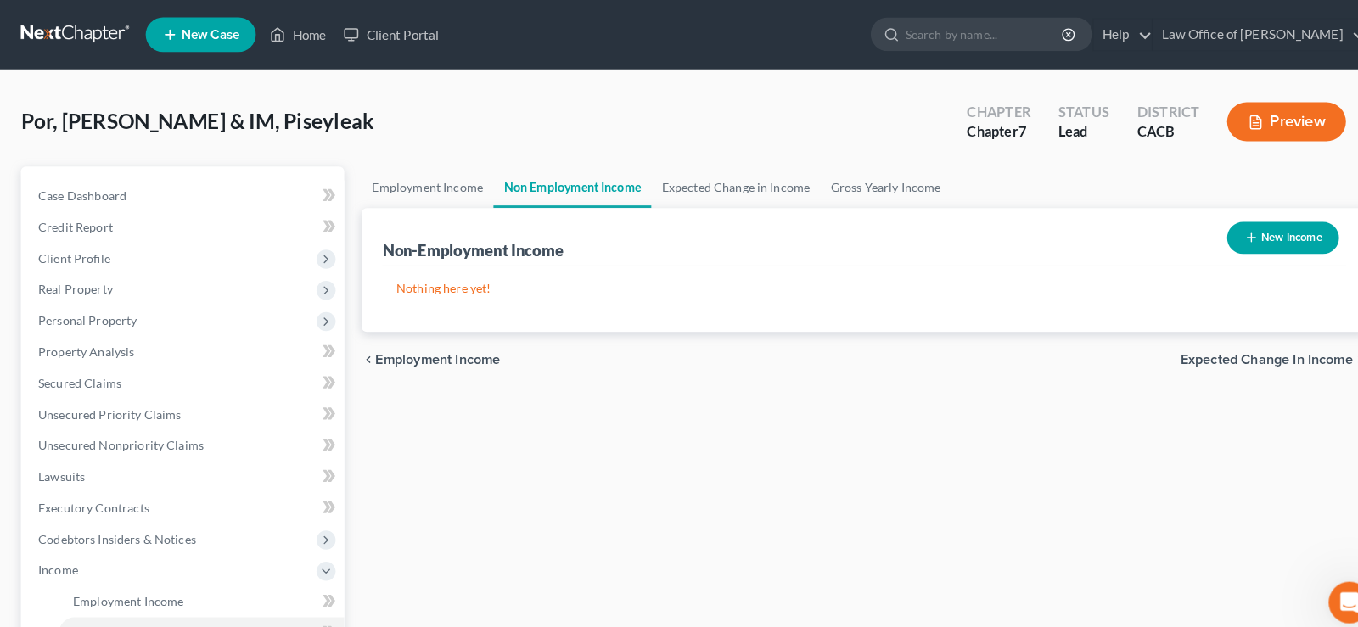
click at [1218, 347] on span "Expected Change in Income" at bounding box center [1239, 352] width 169 height 14
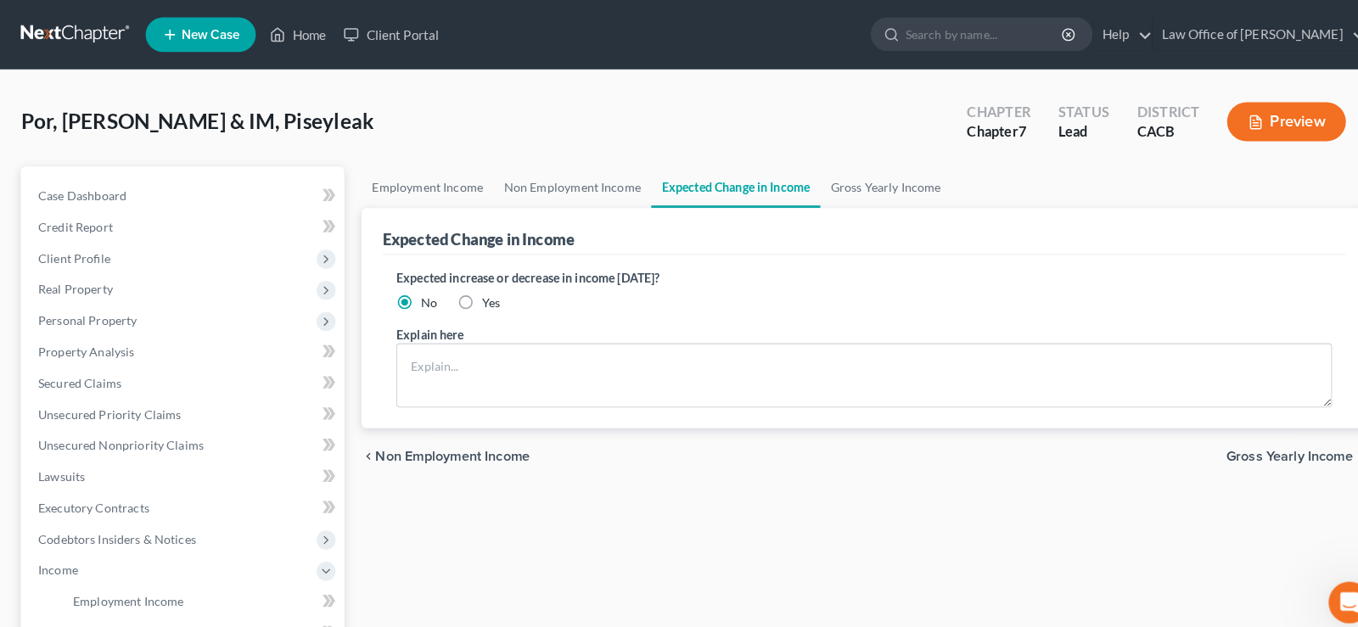
click at [1244, 449] on span "Gross Yearly Income" at bounding box center [1262, 447] width 124 height 14
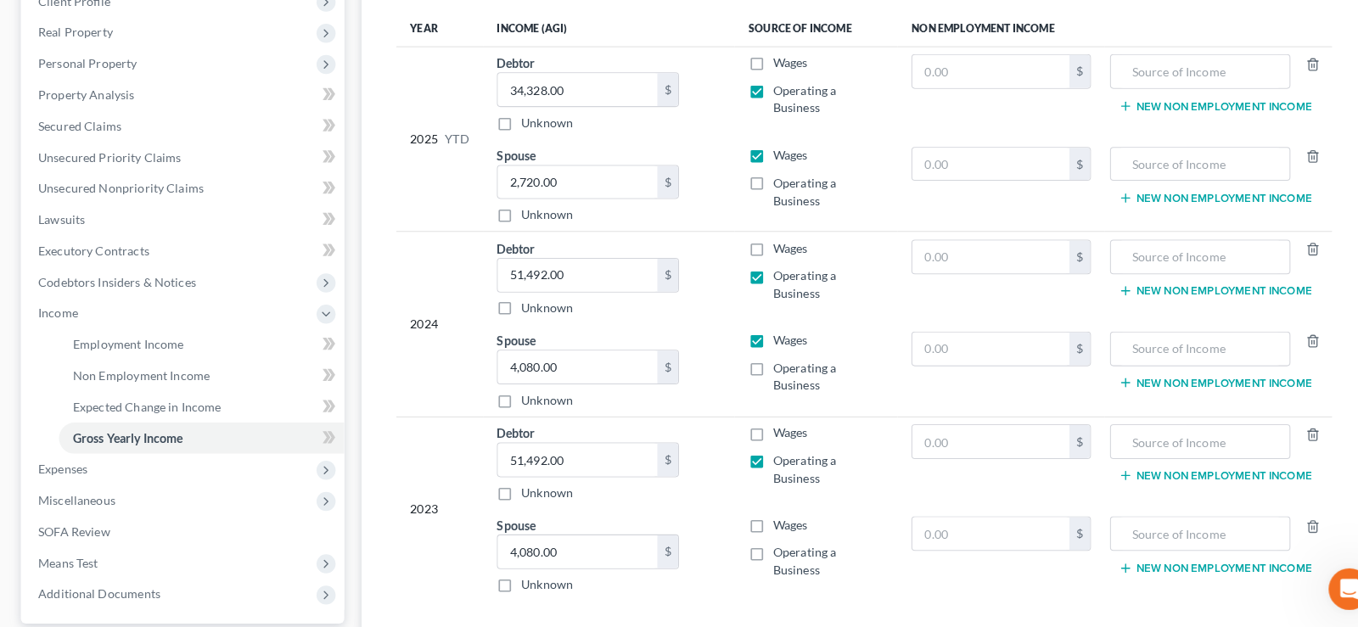
scroll to position [395, 0]
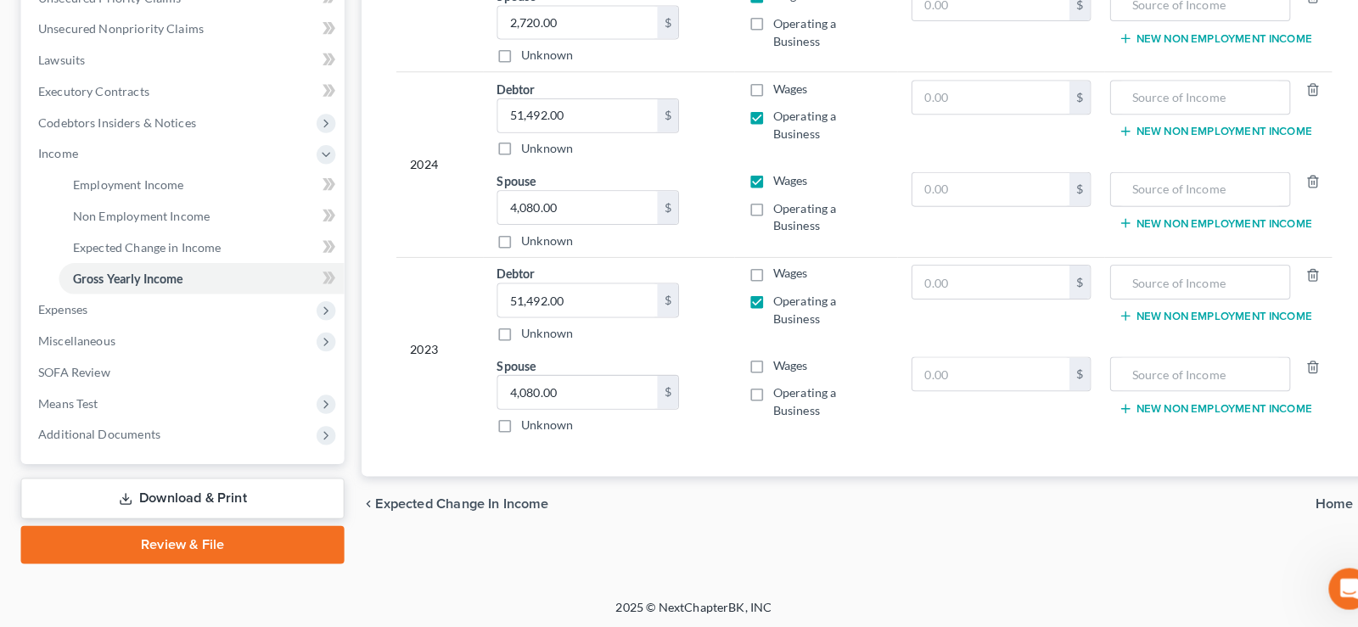
click at [1288, 505] on span "Home" at bounding box center [1306, 507] width 36 height 14
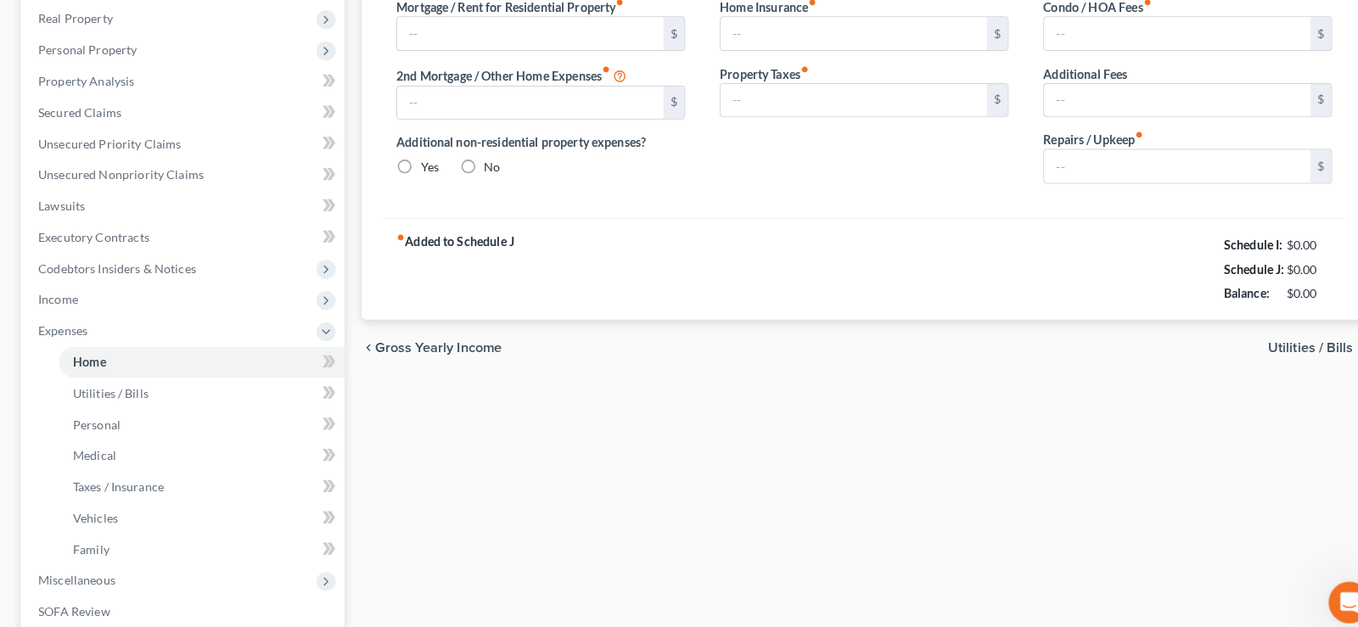
type input "1,097.00"
type input "0.00"
radio input "true"
type input "0.00"
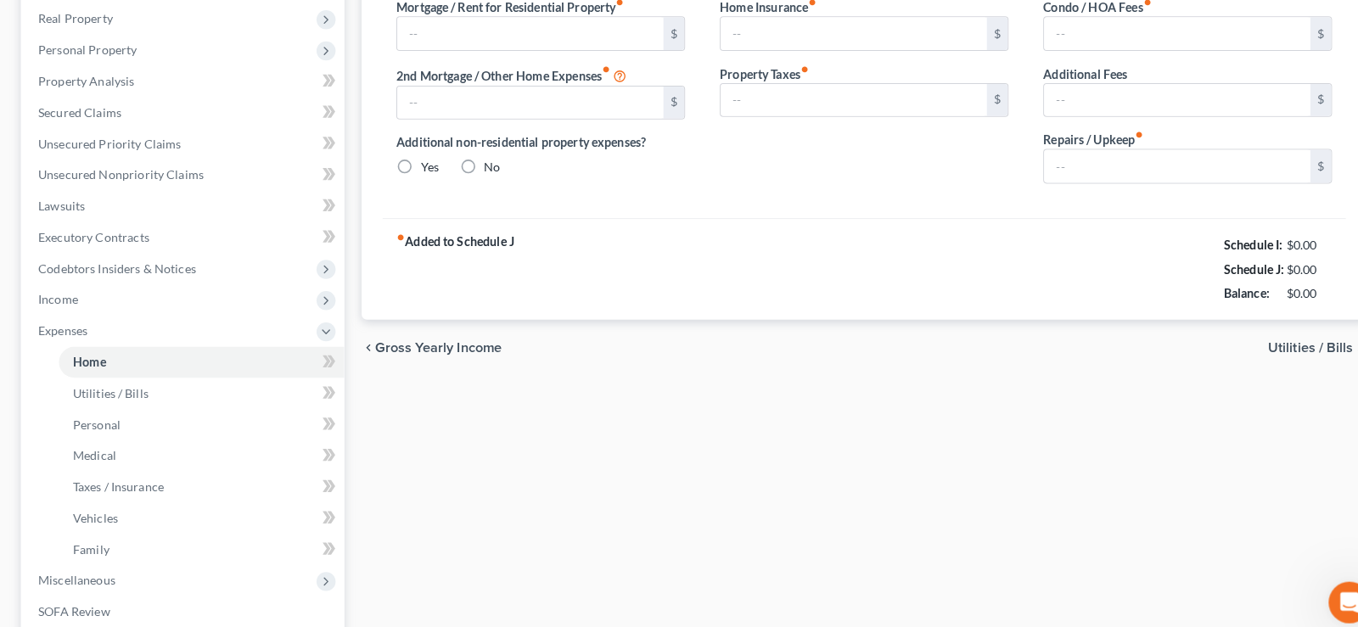
type input "0.00"
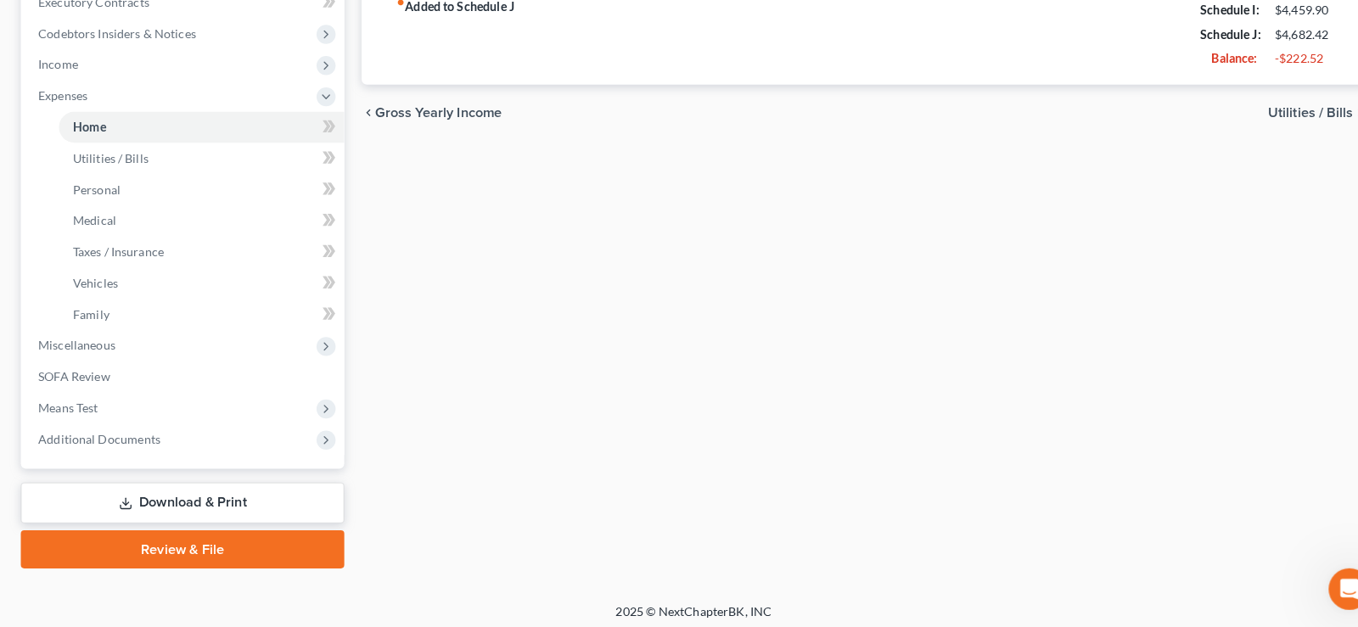
scroll to position [487, 0]
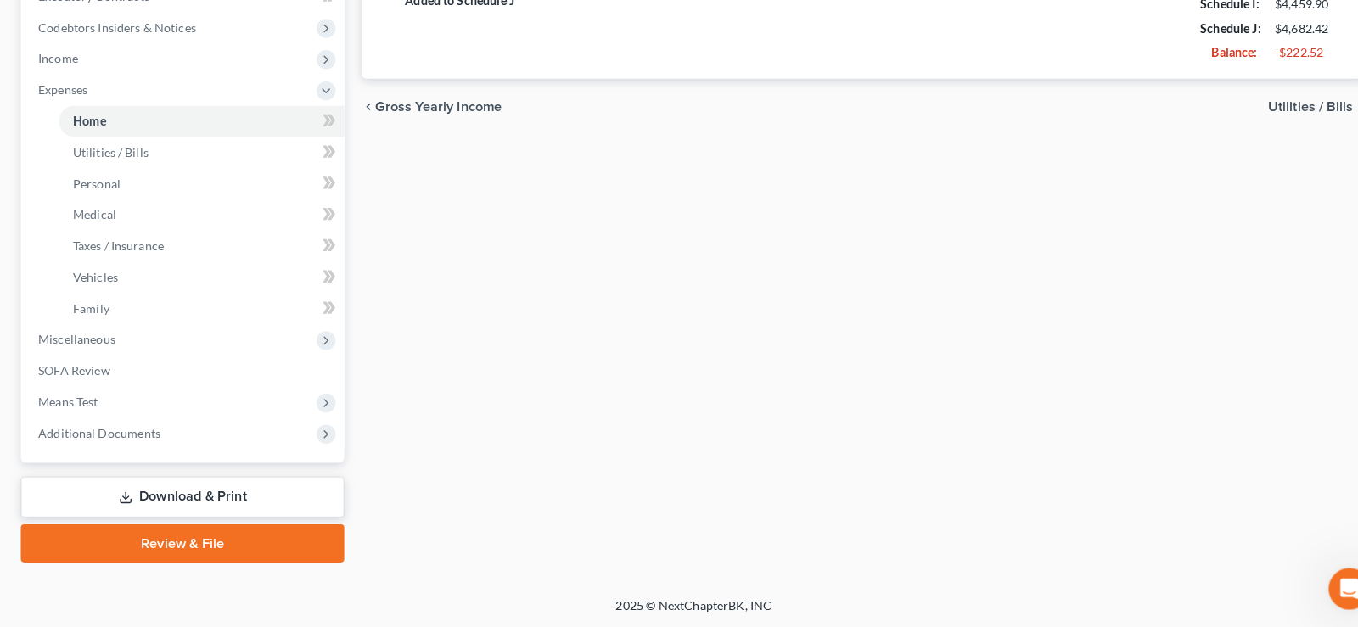
click at [192, 499] on link "Download & Print" at bounding box center [178, 500] width 317 height 40
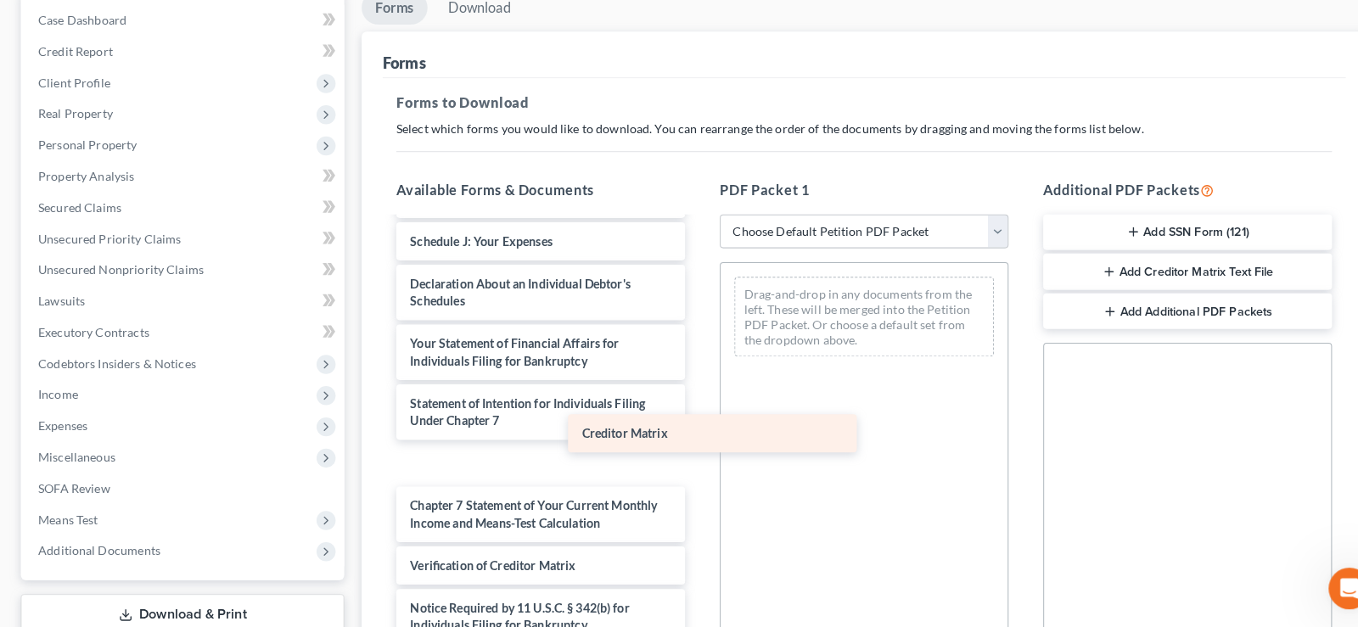
scroll to position [397, 0]
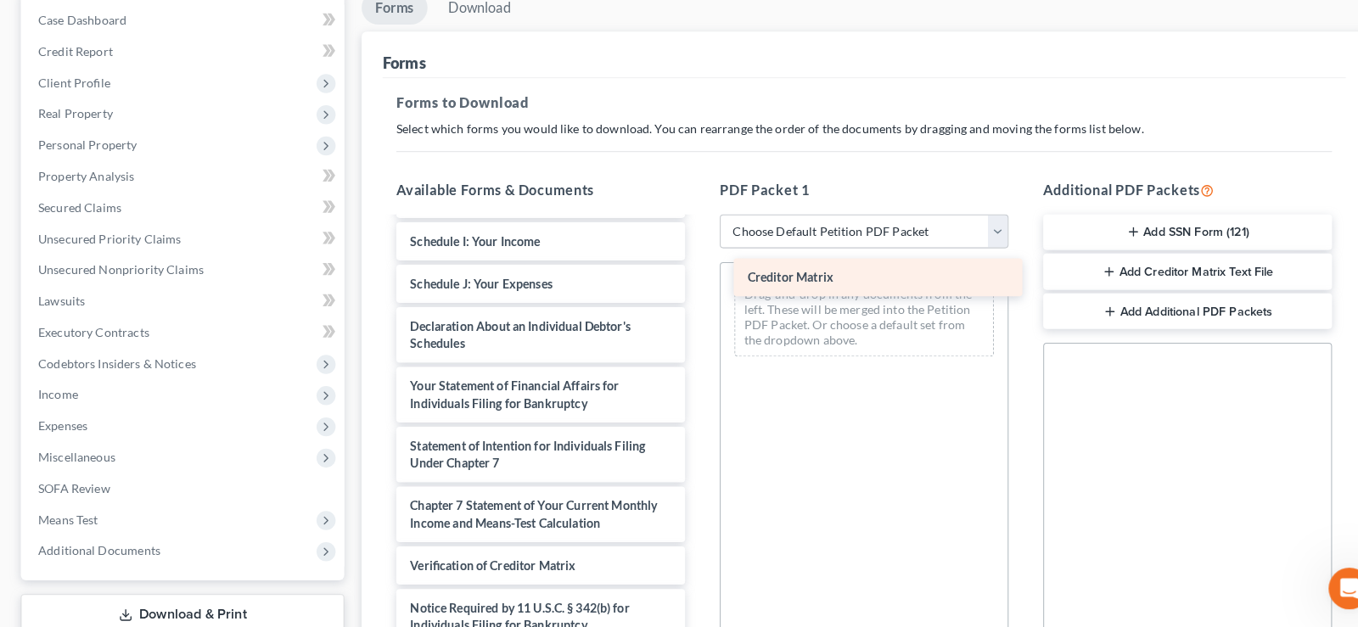
drag, startPoint x: 474, startPoint y: 522, endPoint x: 804, endPoint y: 284, distance: 406.8
click at [684, 284] on div "Creditor Matrix Voluntary Petition for Individuals Filing for Bankruptcy Summar…" at bounding box center [529, 258] width 310 height 856
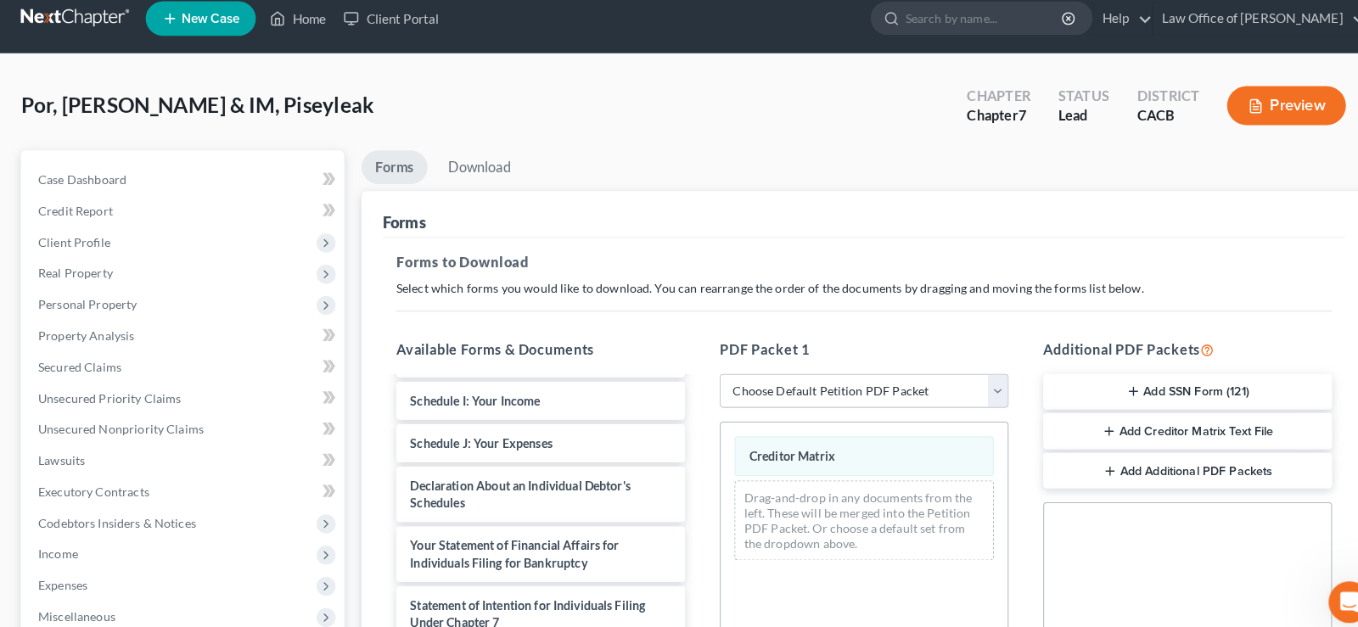
scroll to position [0, 0]
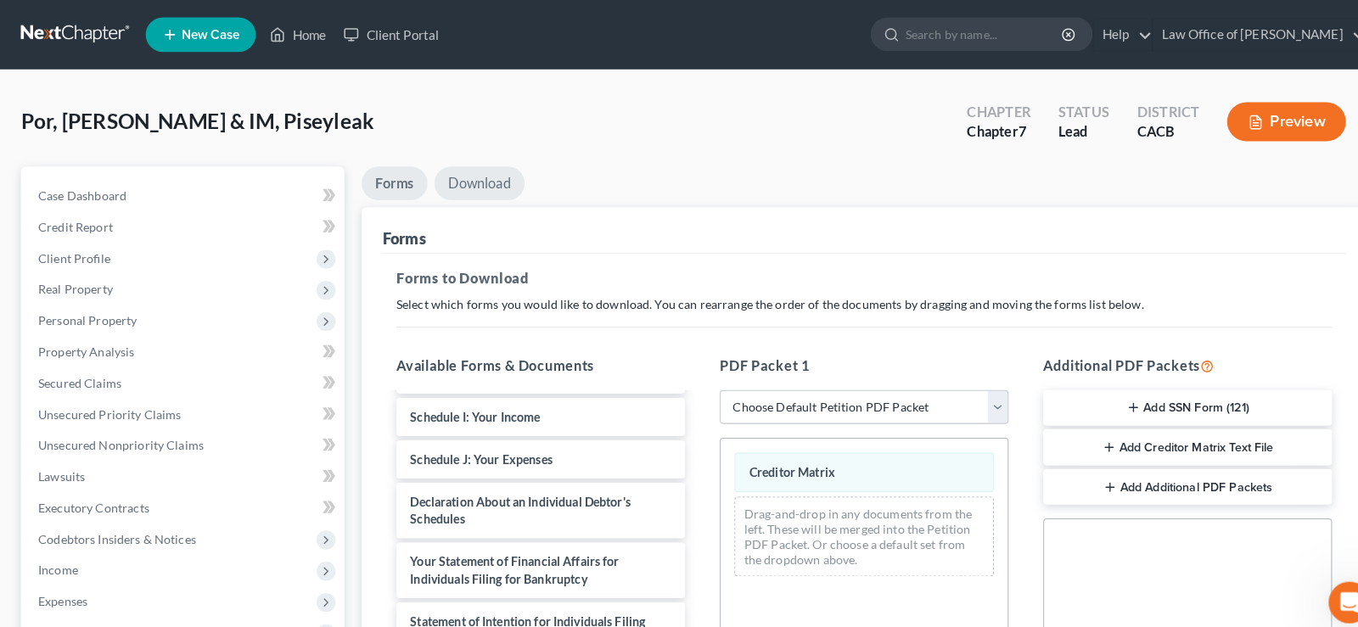
click at [463, 182] on link "Download" at bounding box center [469, 179] width 88 height 33
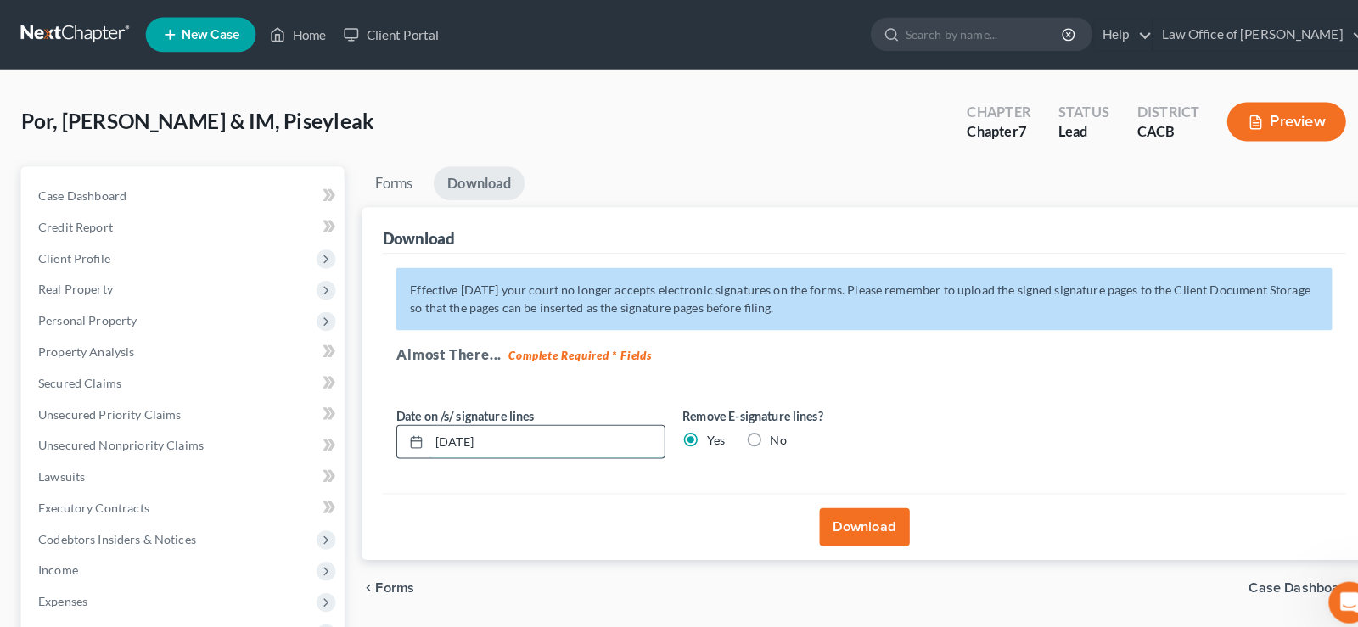
click at [516, 435] on input "[DATE]" at bounding box center [535, 433] width 230 height 32
type input "0"
click at [845, 516] on button "Download" at bounding box center [846, 515] width 88 height 37
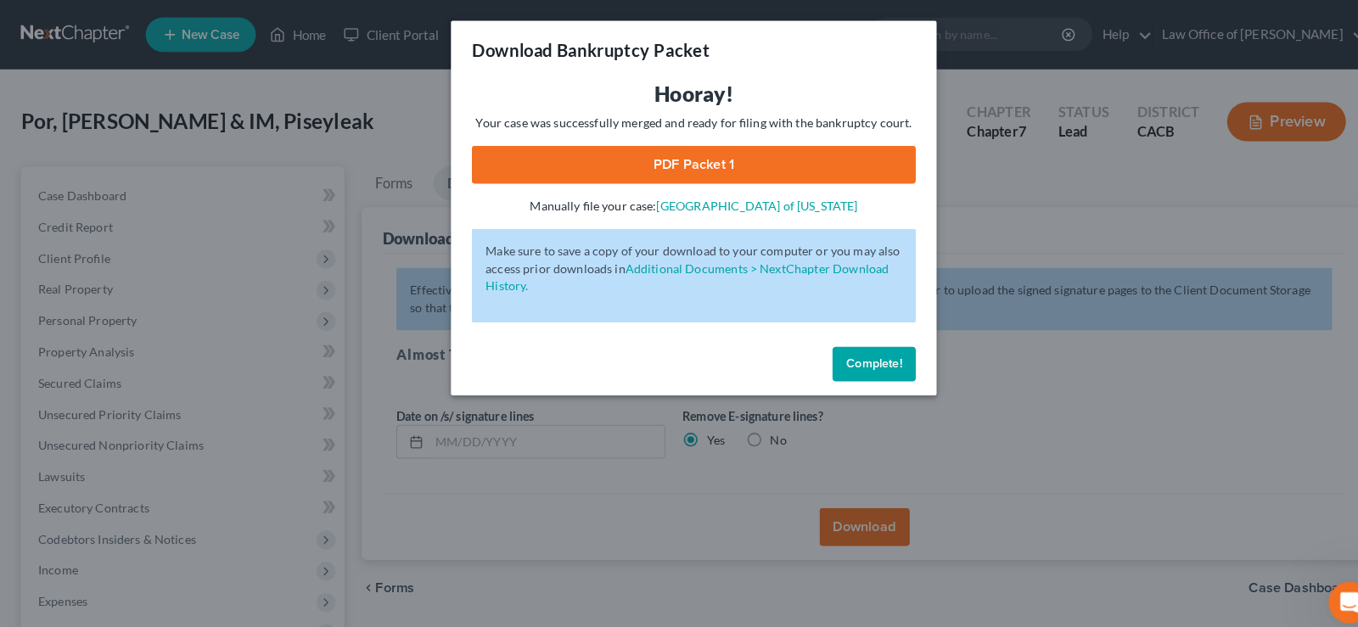
click at [682, 160] on link "PDF Packet 1" at bounding box center [679, 161] width 435 height 37
drag, startPoint x: 875, startPoint y: 345, endPoint x: 966, endPoint y: 418, distance: 116.5
click at [875, 345] on button "Complete!" at bounding box center [855, 357] width 81 height 34
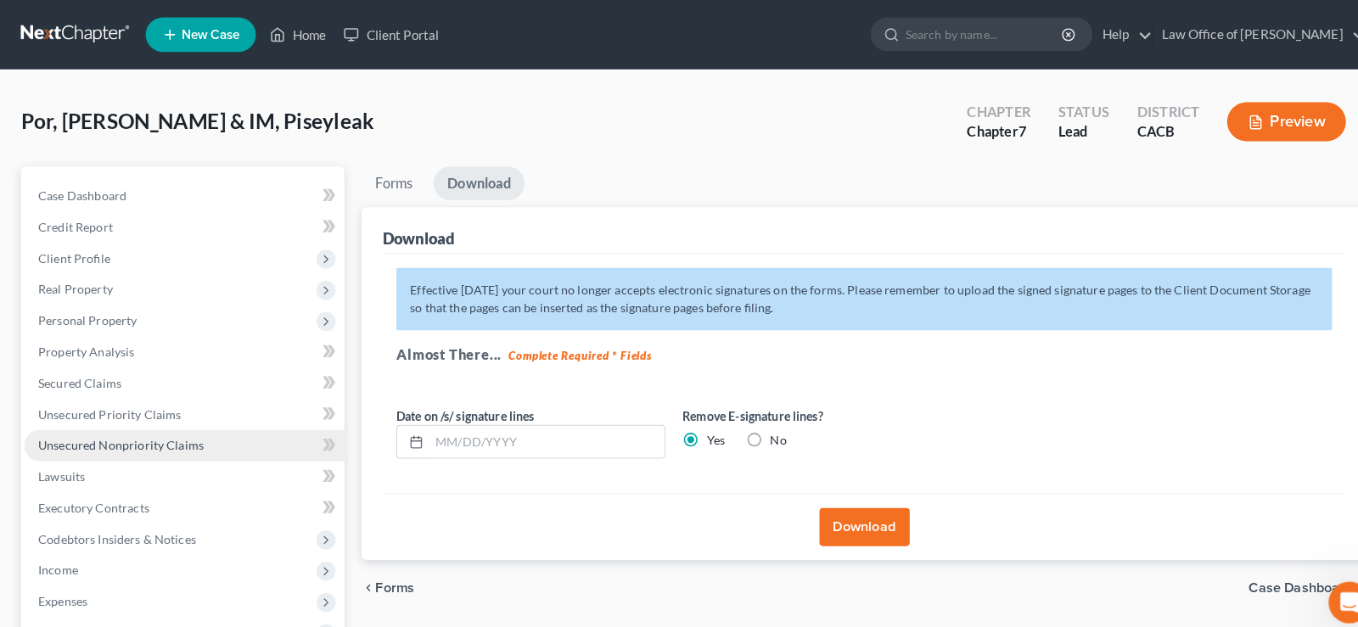
click at [113, 439] on span "Unsecured Nonpriority Claims" at bounding box center [118, 436] width 162 height 14
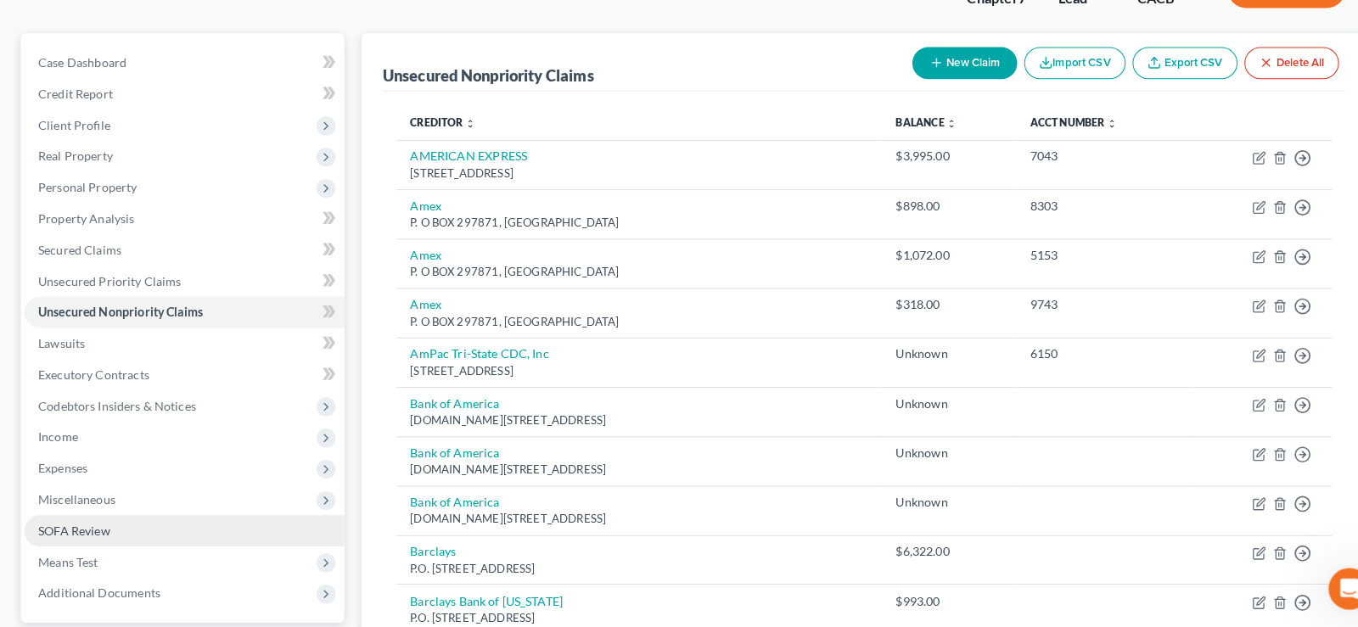
scroll to position [246, 0]
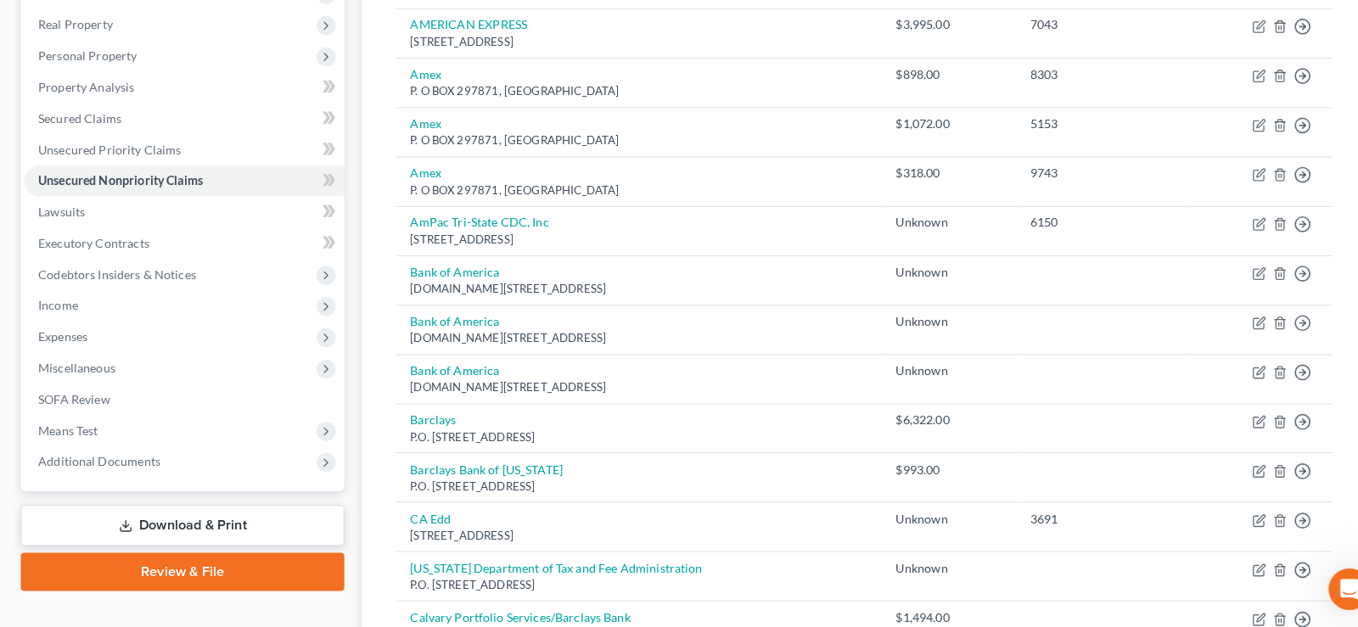
click at [178, 519] on link "Download & Print" at bounding box center [178, 528] width 317 height 40
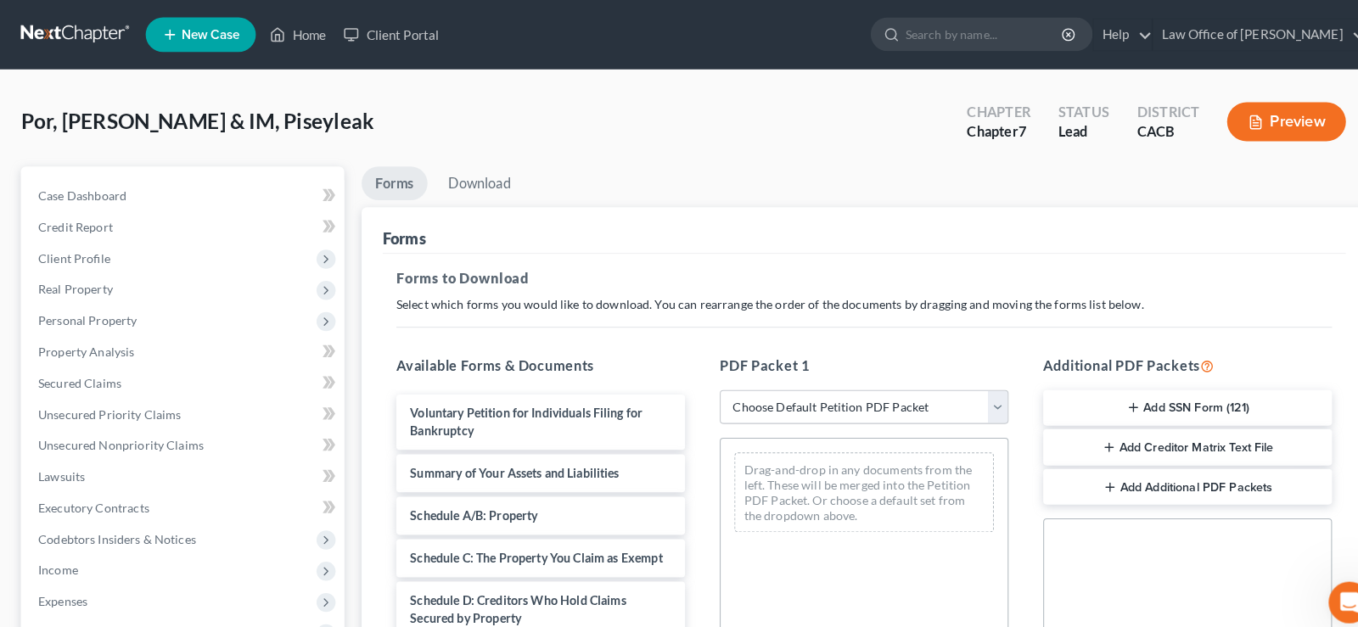
drag, startPoint x: 1131, startPoint y: 437, endPoint x: 1210, endPoint y: 442, distance: 79.1
click at [1220, 441] on button "Add Creditor Matrix Text File" at bounding box center [1162, 438] width 283 height 36
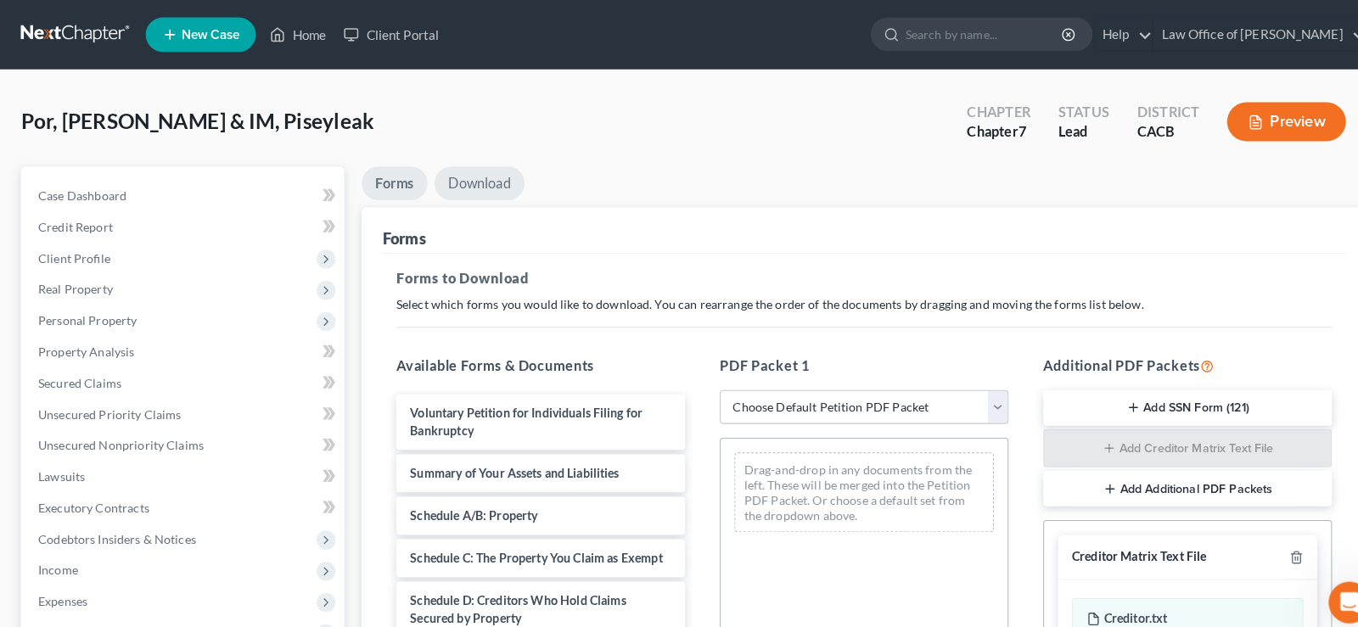
click at [491, 178] on link "Download" at bounding box center [469, 179] width 88 height 33
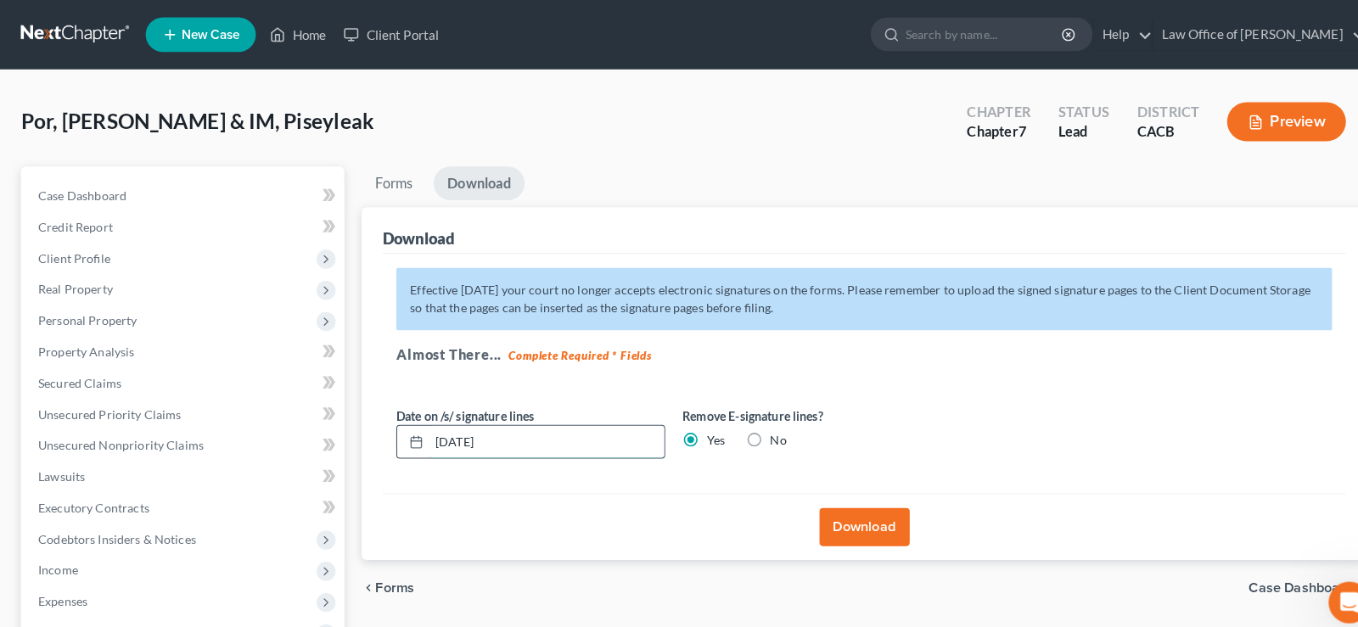
click at [505, 426] on input "[DATE]" at bounding box center [535, 433] width 230 height 32
type input "0"
click at [859, 508] on button "Download" at bounding box center [846, 515] width 88 height 37
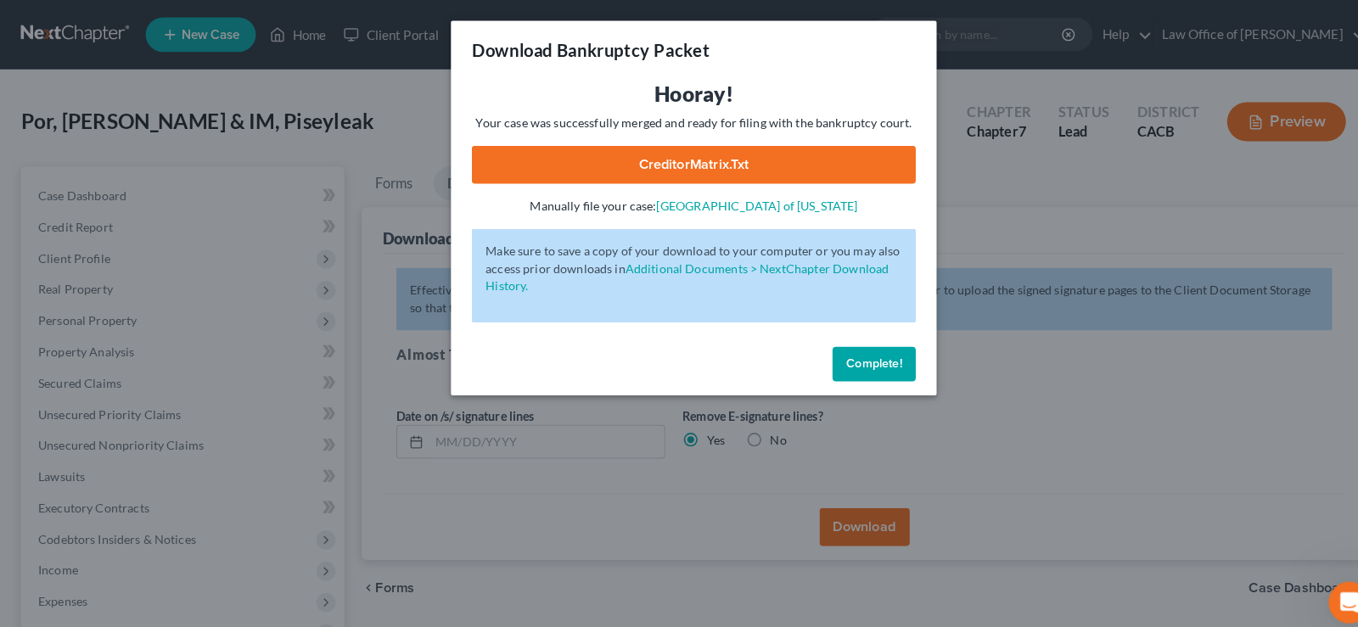
click at [693, 163] on link "CreditorMatrix.txt" at bounding box center [679, 161] width 435 height 37
click at [714, 156] on link "CreditorMatrix.txt" at bounding box center [679, 161] width 435 height 37
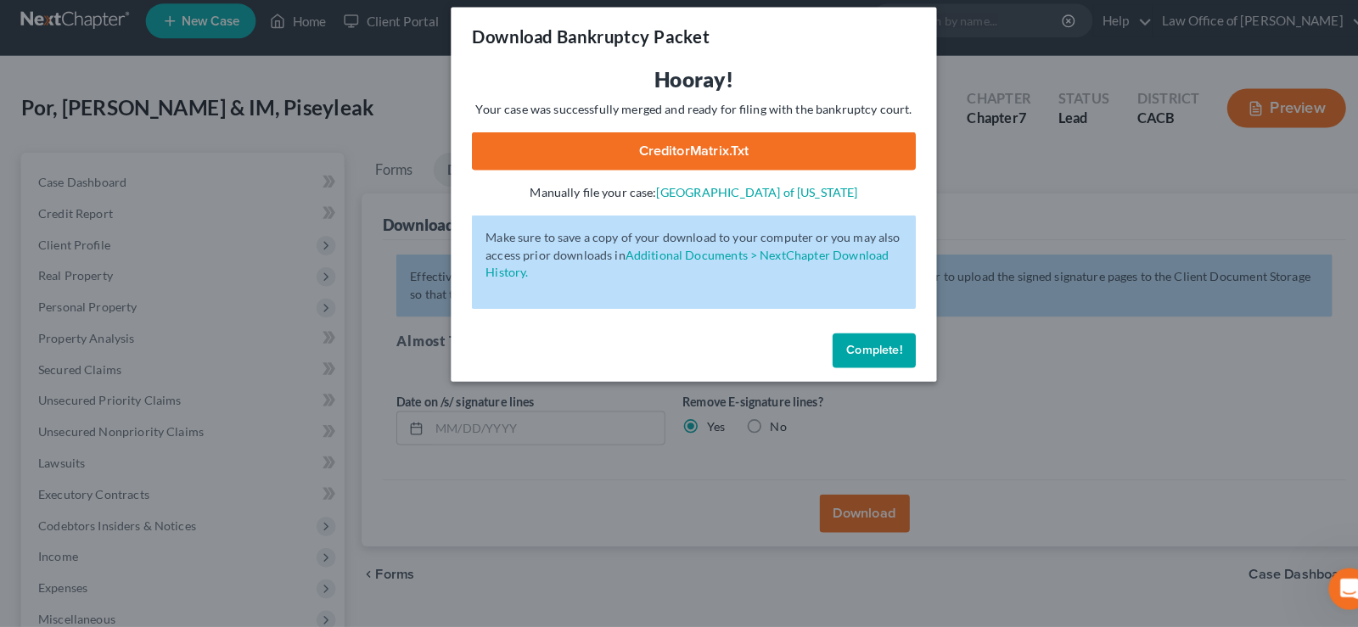
drag, startPoint x: 858, startPoint y: 361, endPoint x: 777, endPoint y: 335, distance: 84.6
click at [859, 362] on span "Complete!" at bounding box center [855, 356] width 54 height 14
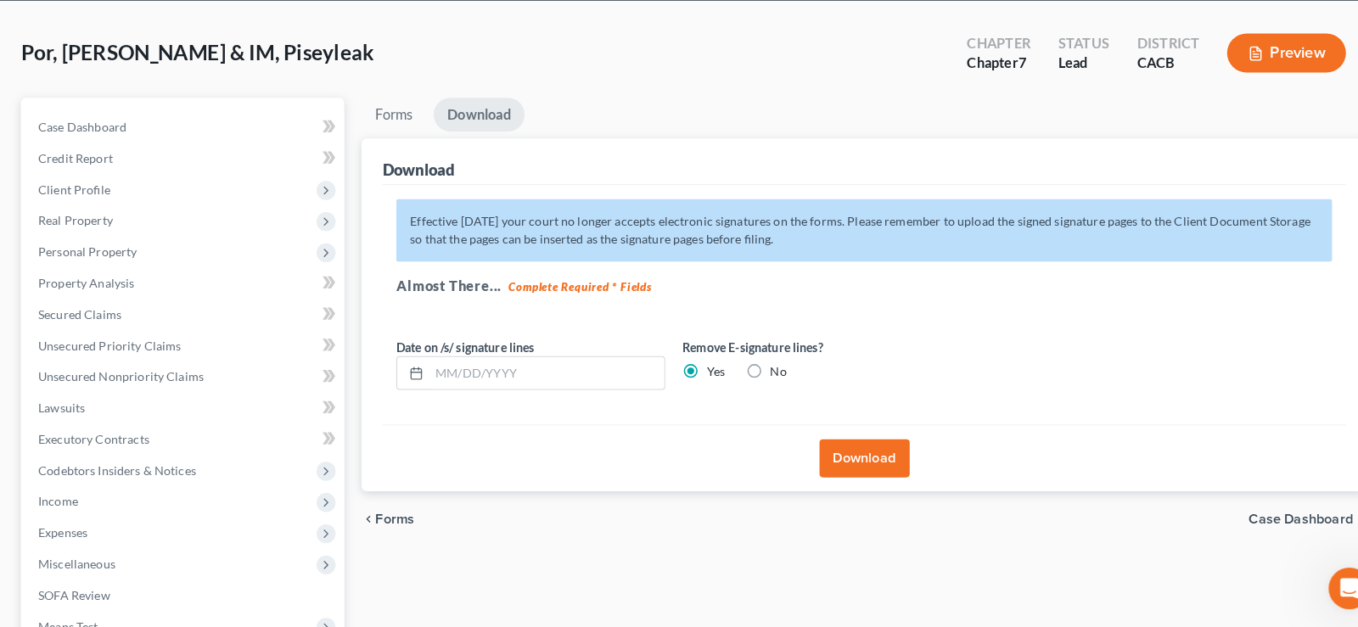
scroll to position [86, 0]
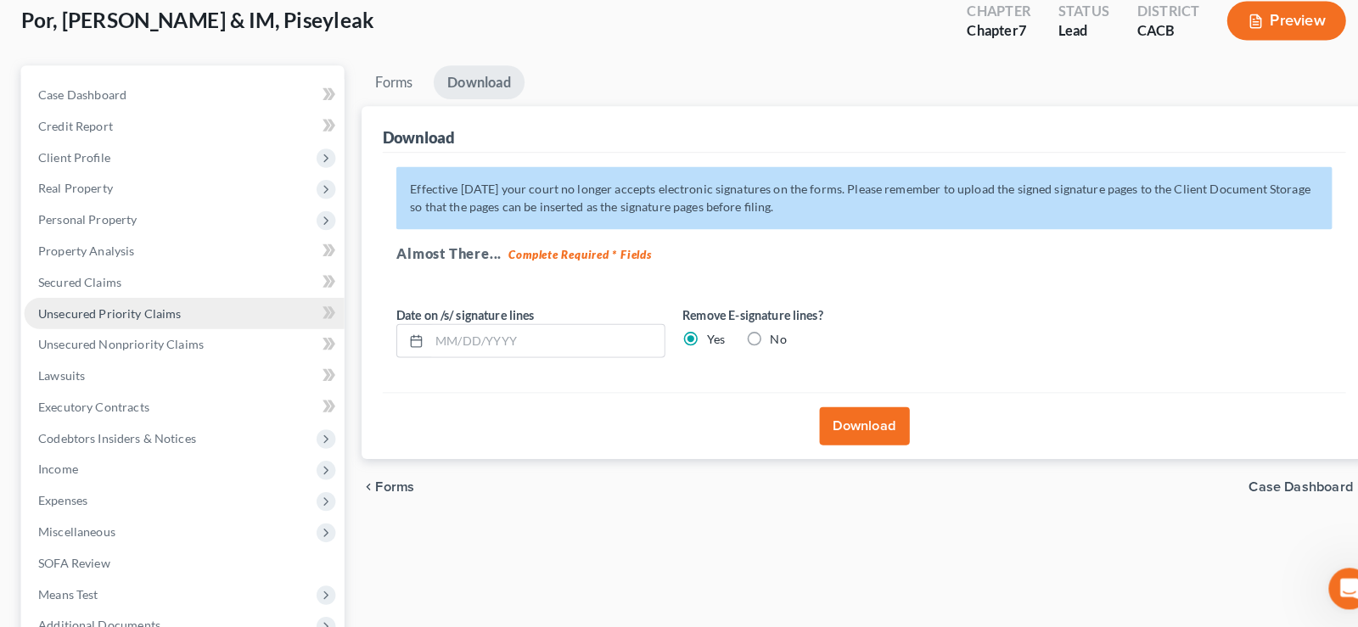
click at [115, 317] on span "Unsecured Priority Claims" at bounding box center [107, 319] width 140 height 14
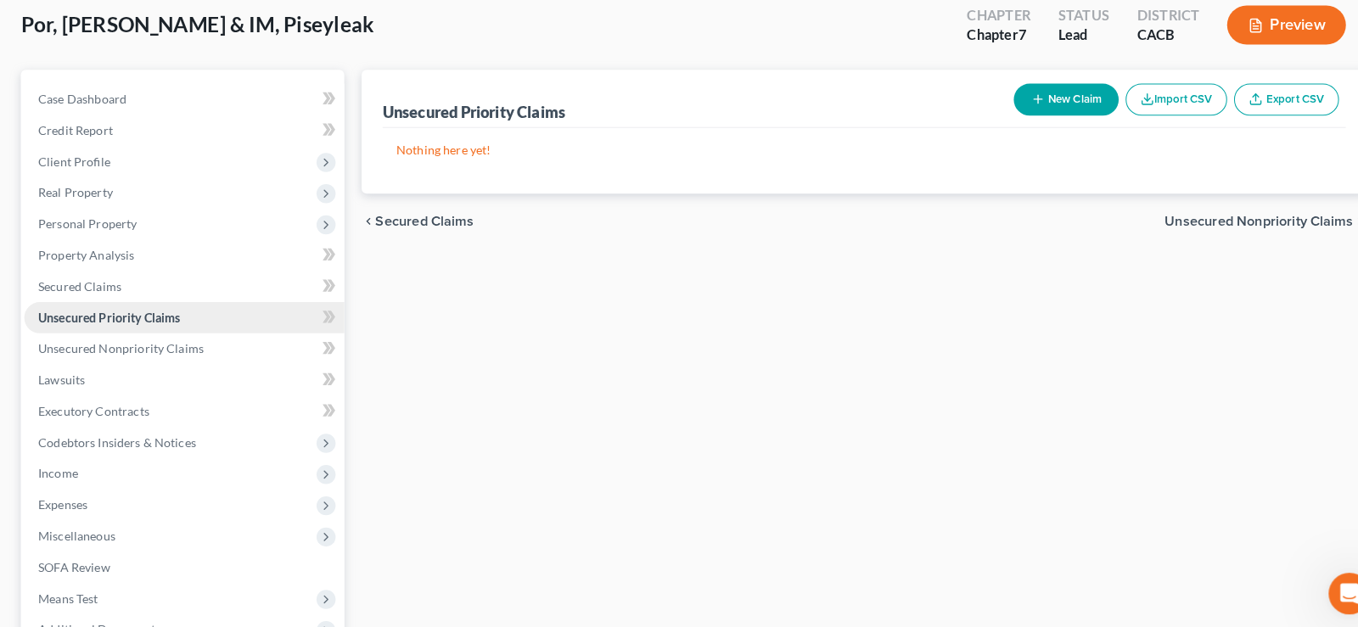
click at [115, 305] on link "Unsecured Priority Claims" at bounding box center [180, 320] width 313 height 31
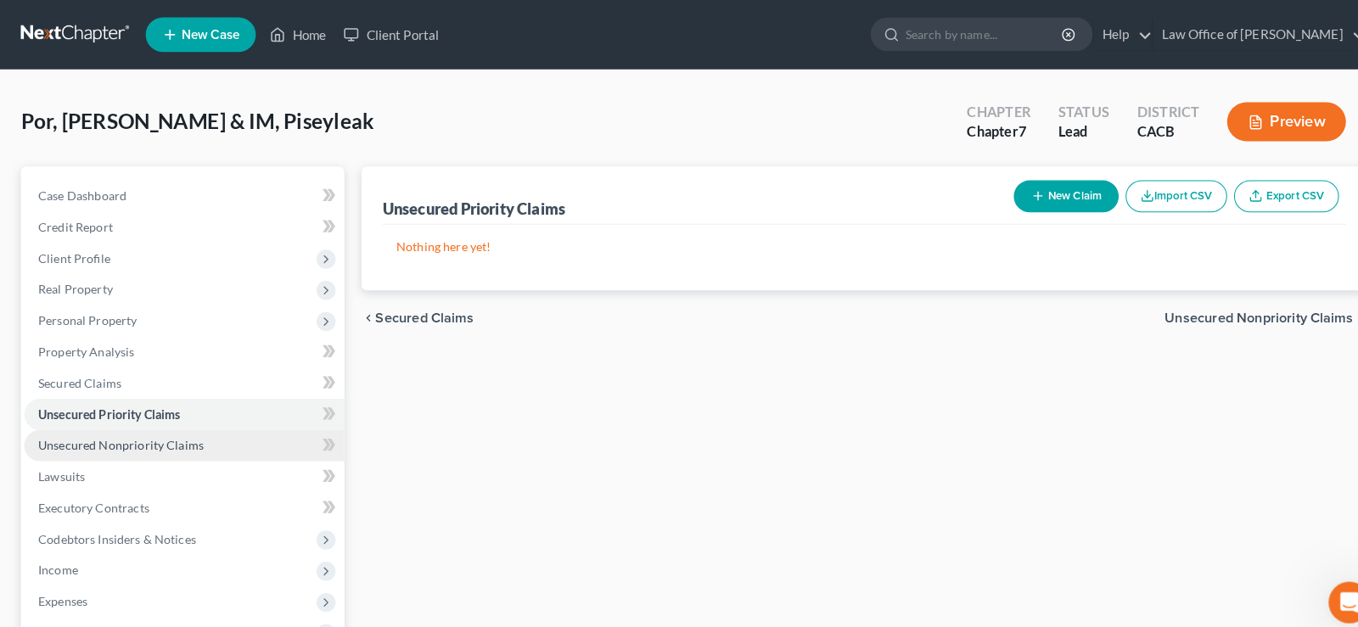
click at [171, 435] on span "Unsecured Nonpriority Claims" at bounding box center [118, 436] width 162 height 14
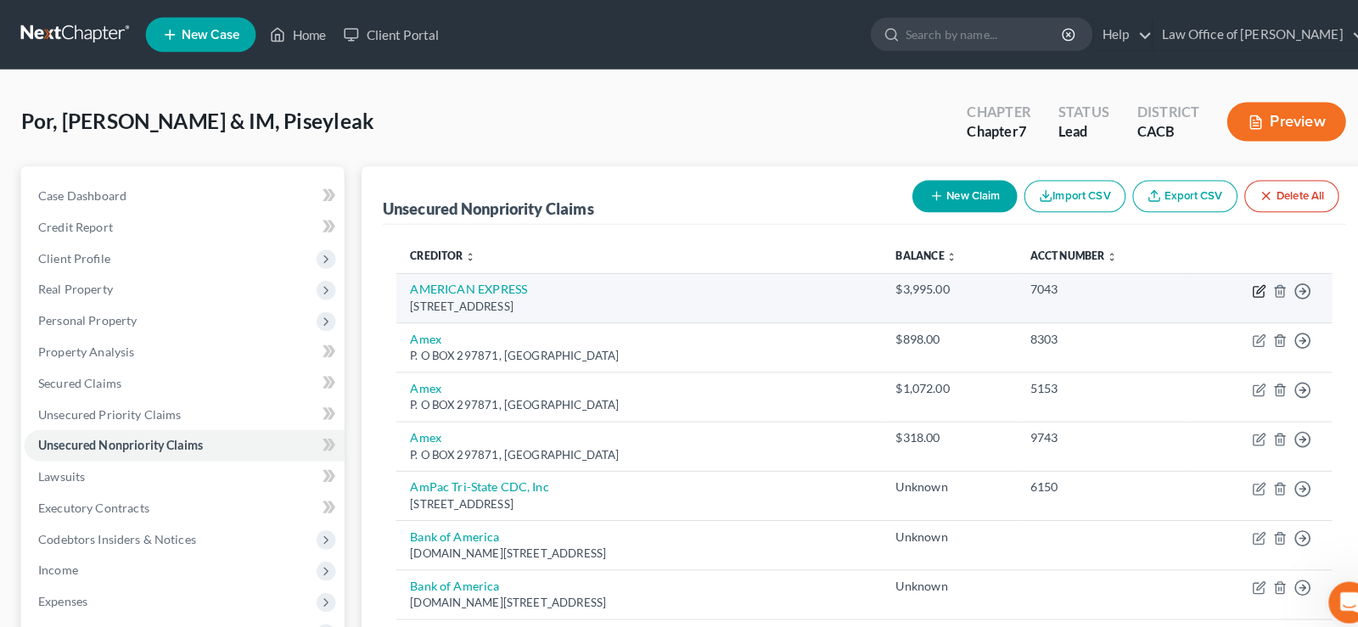
click at [1232, 285] on icon "button" at bounding box center [1233, 285] width 14 height 14
select select "45"
select select "1"
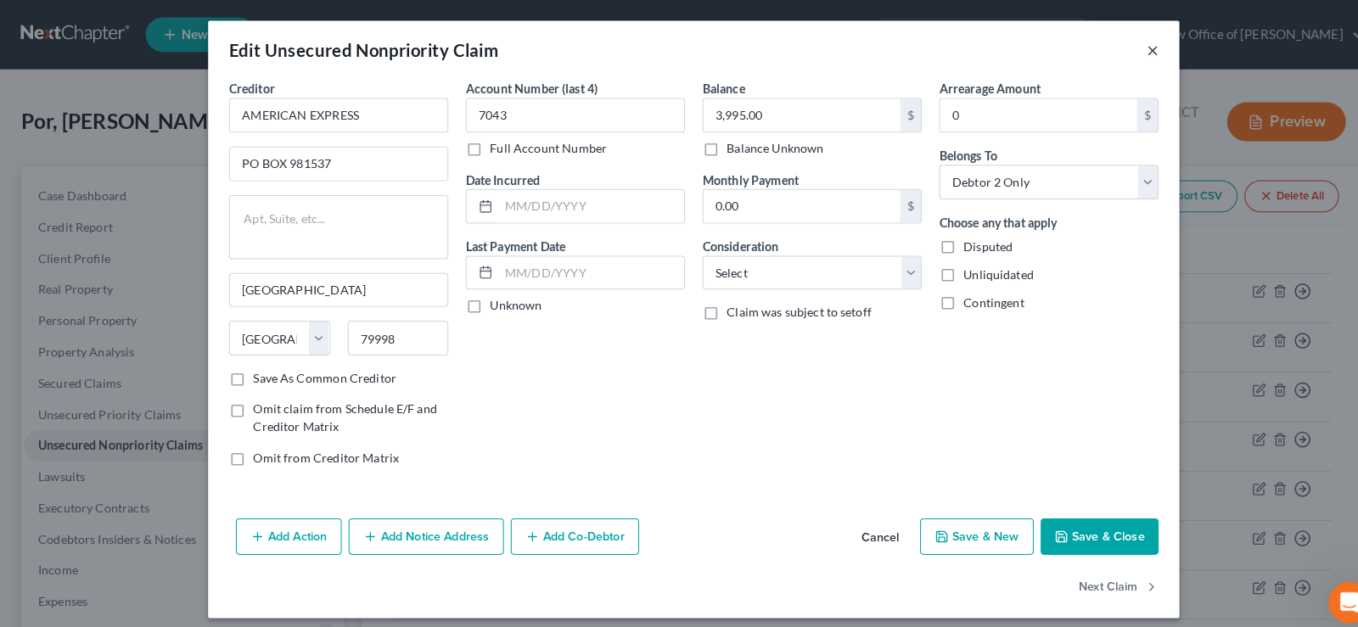
click at [1131, 44] on button "×" at bounding box center [1128, 49] width 12 height 20
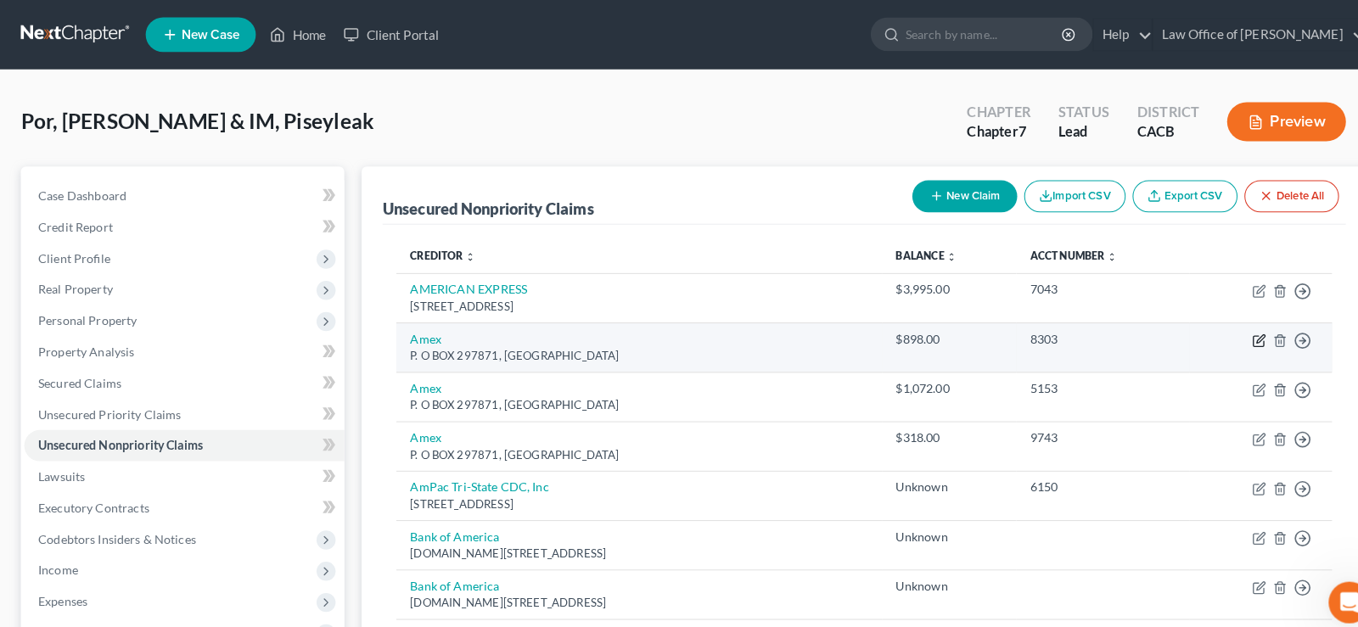
click at [1227, 334] on icon "button" at bounding box center [1231, 334] width 10 height 10
select select "9"
select select "0"
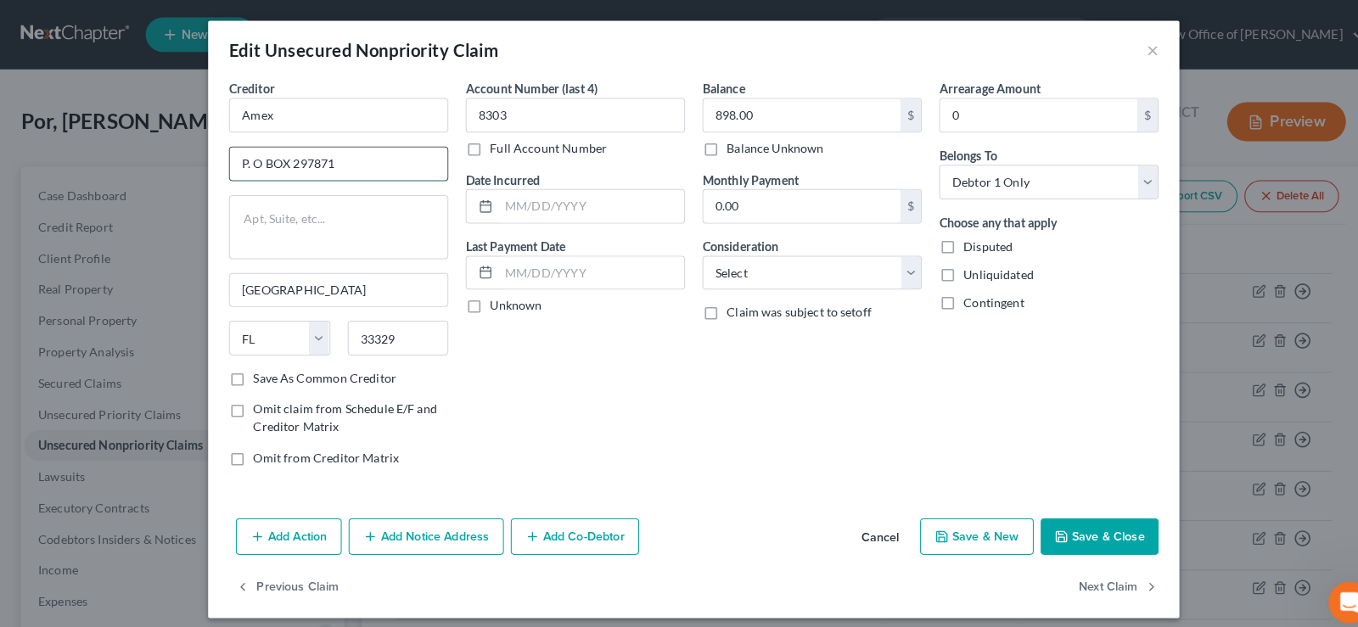
click at [256, 161] on input "P. O BOX 297871" at bounding box center [331, 160] width 213 height 32
type input "P0 BOX 297871"
click at [1058, 522] on button "Save & Close" at bounding box center [1076, 526] width 115 height 36
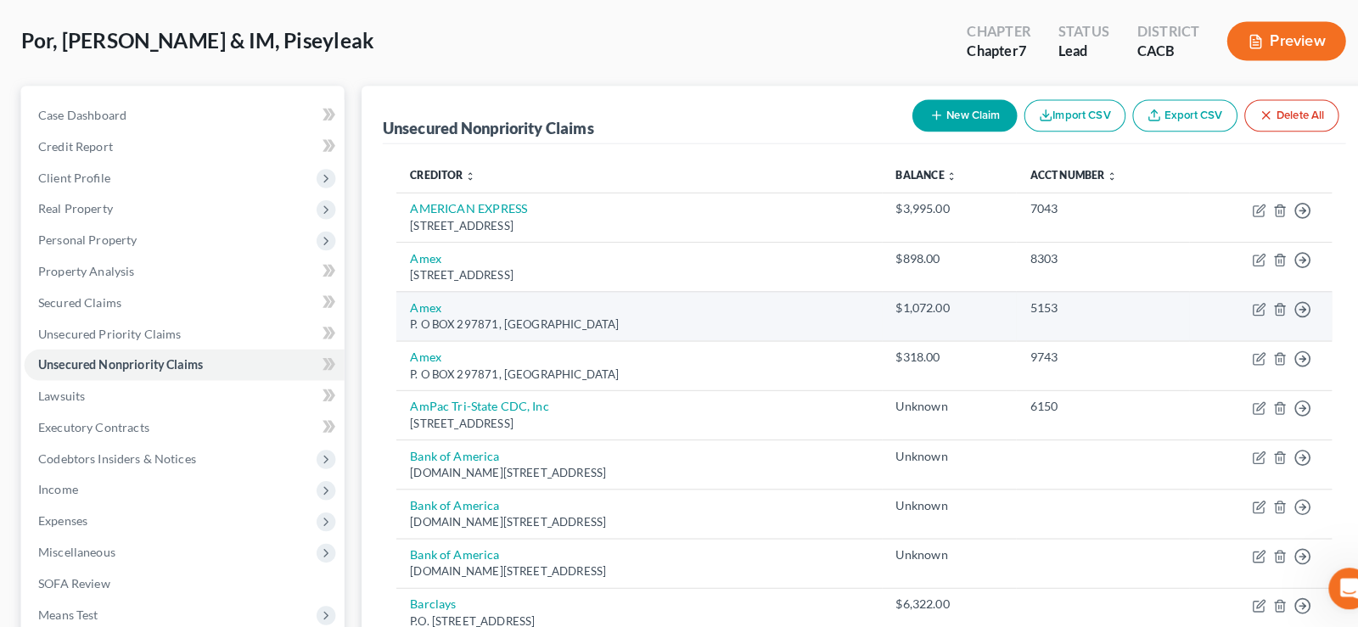
scroll to position [246, 0]
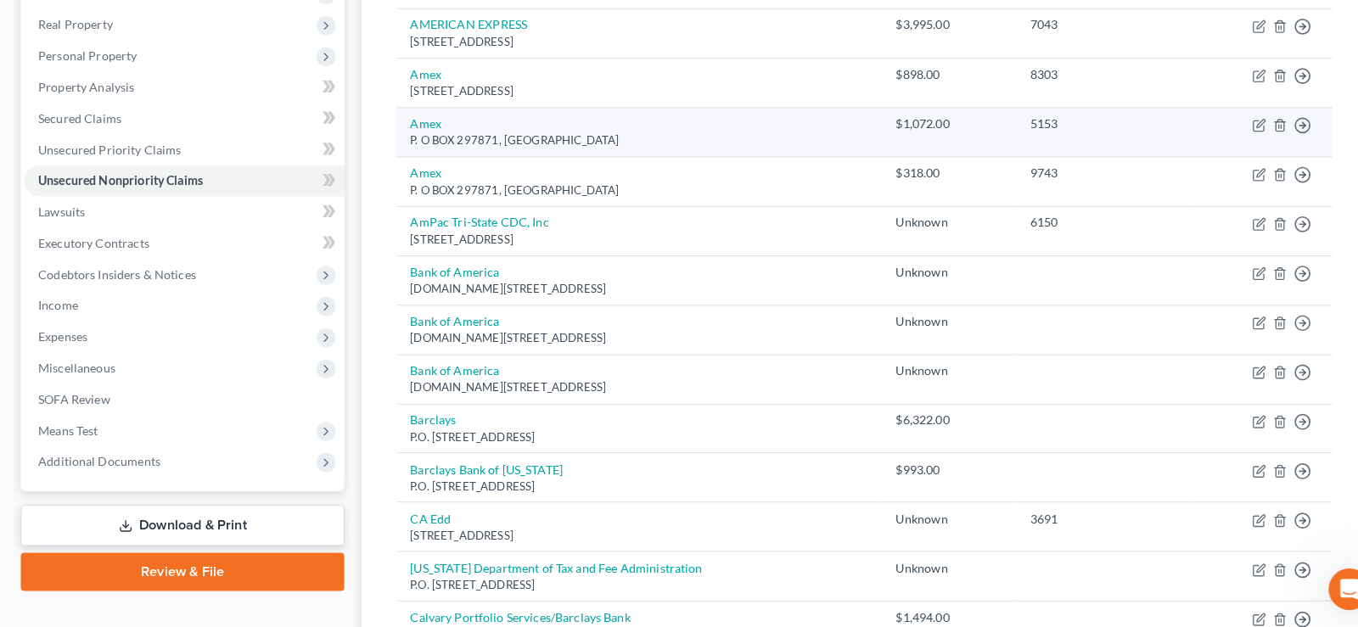
click at [1237, 125] on td "Move to D Move to E Move to G Move to Notice Only" at bounding box center [1234, 142] width 139 height 48
click at [1237, 132] on icon "button" at bounding box center [1233, 136] width 14 height 14
select select "9"
select select "0"
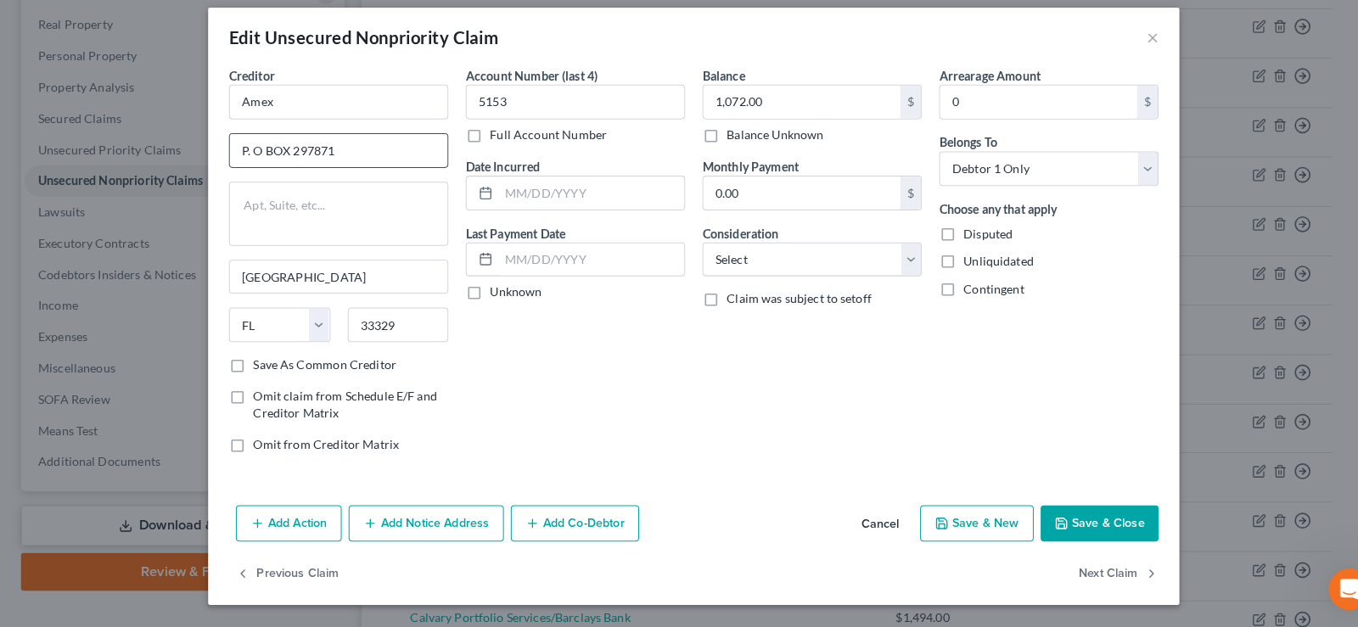
click at [259, 153] on input "P. O BOX 297871" at bounding box center [331, 160] width 213 height 32
type input "P.0 BOX 297871"
drag, startPoint x: 989, startPoint y: 529, endPoint x: 894, endPoint y: 475, distance: 109.1
click at [989, 528] on button "Save & New" at bounding box center [956, 526] width 111 height 36
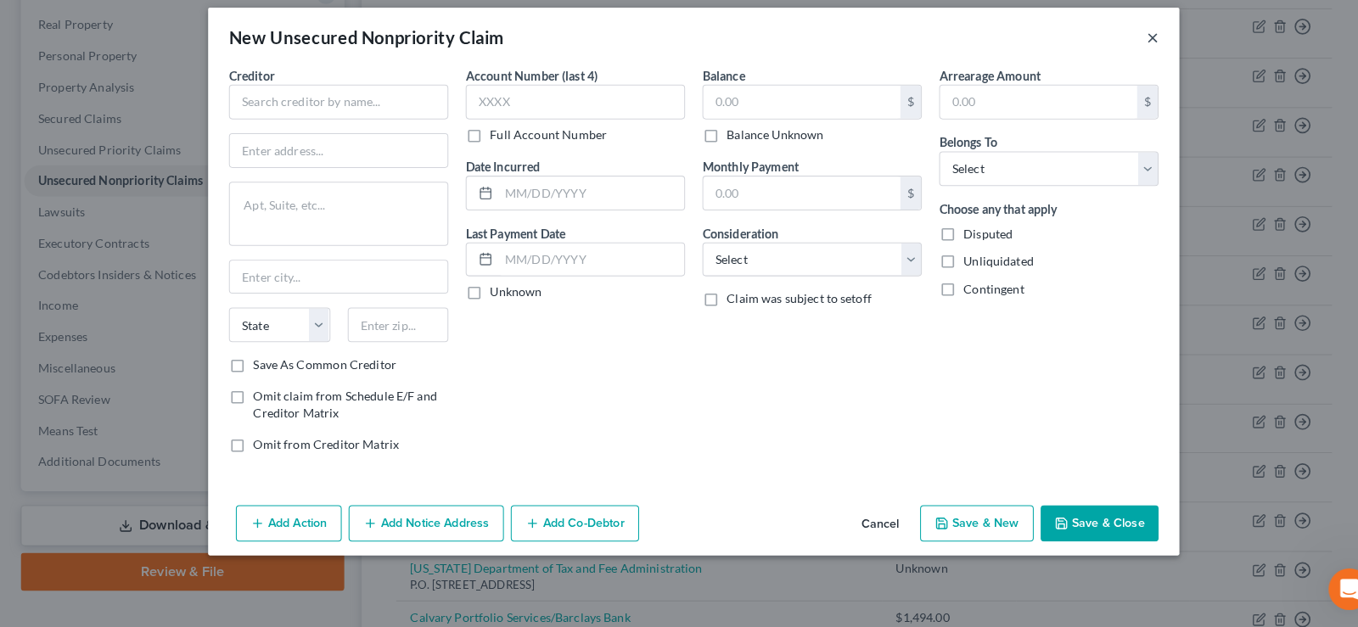
click at [1127, 46] on button "×" at bounding box center [1128, 49] width 12 height 20
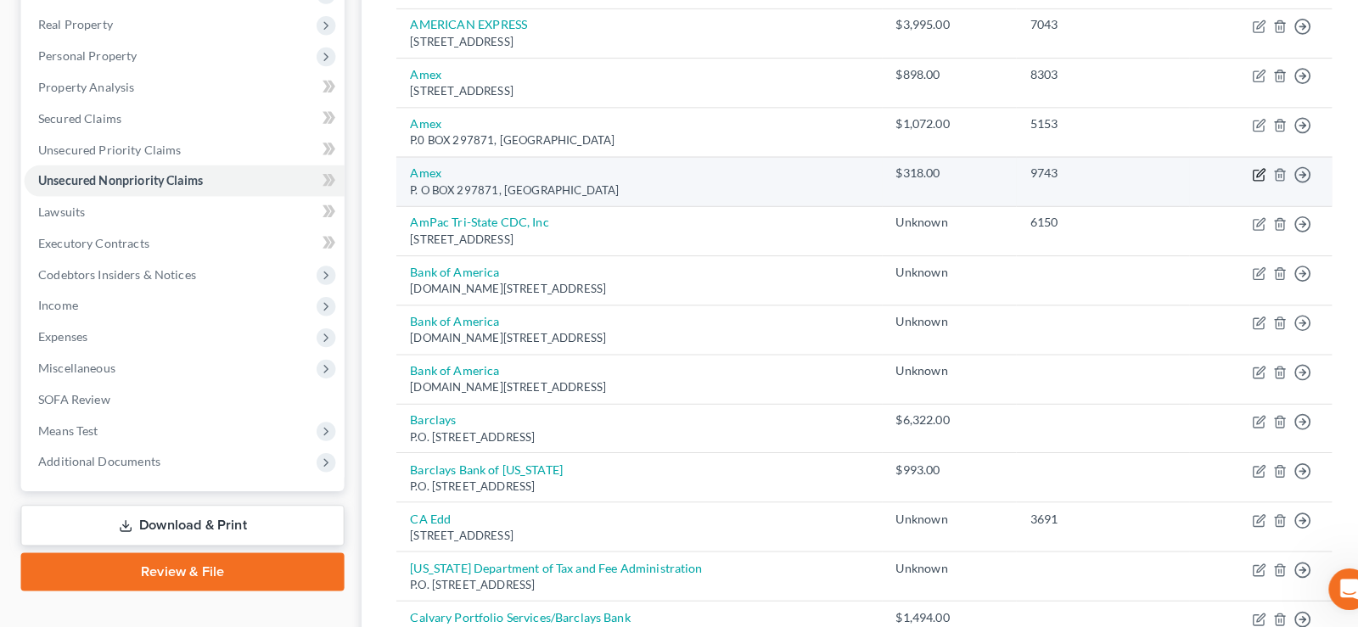
click at [1230, 181] on icon "button" at bounding box center [1233, 184] width 14 height 14
select select "9"
select select "0"
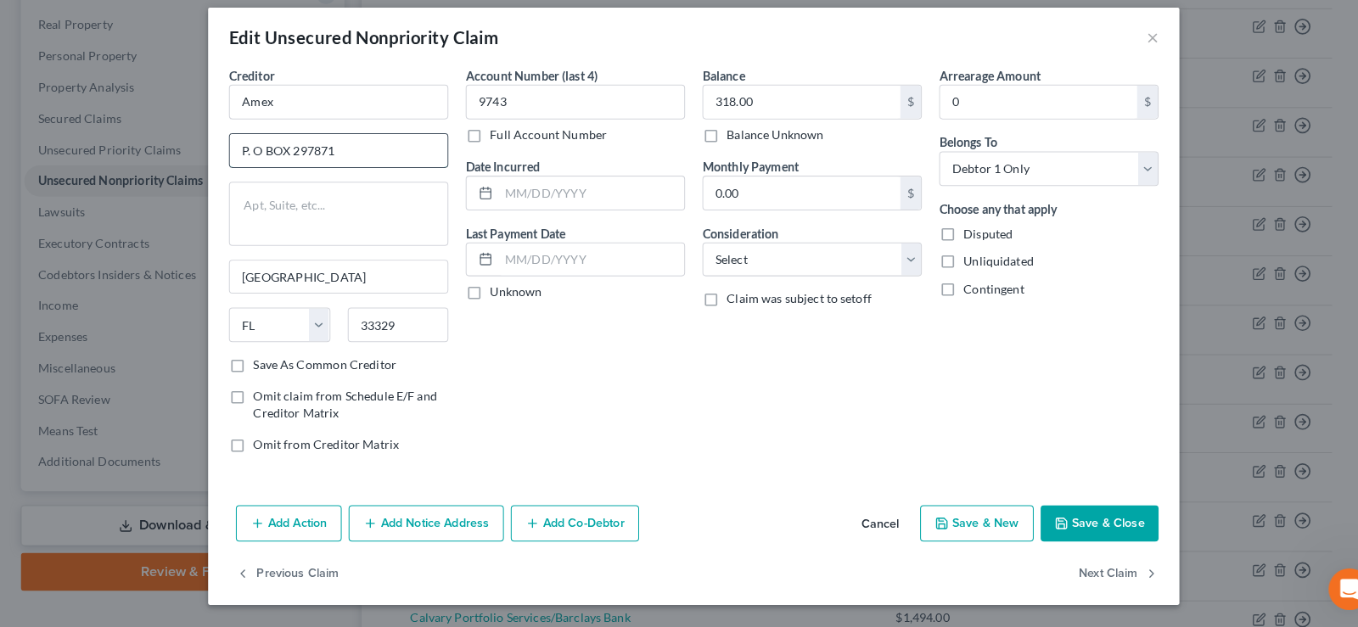
click at [257, 159] on input "P. O BOX 297871" at bounding box center [331, 160] width 213 height 32
type input "P0 BOX 297871"
click at [1052, 524] on button "Save & Close" at bounding box center [1076, 526] width 115 height 36
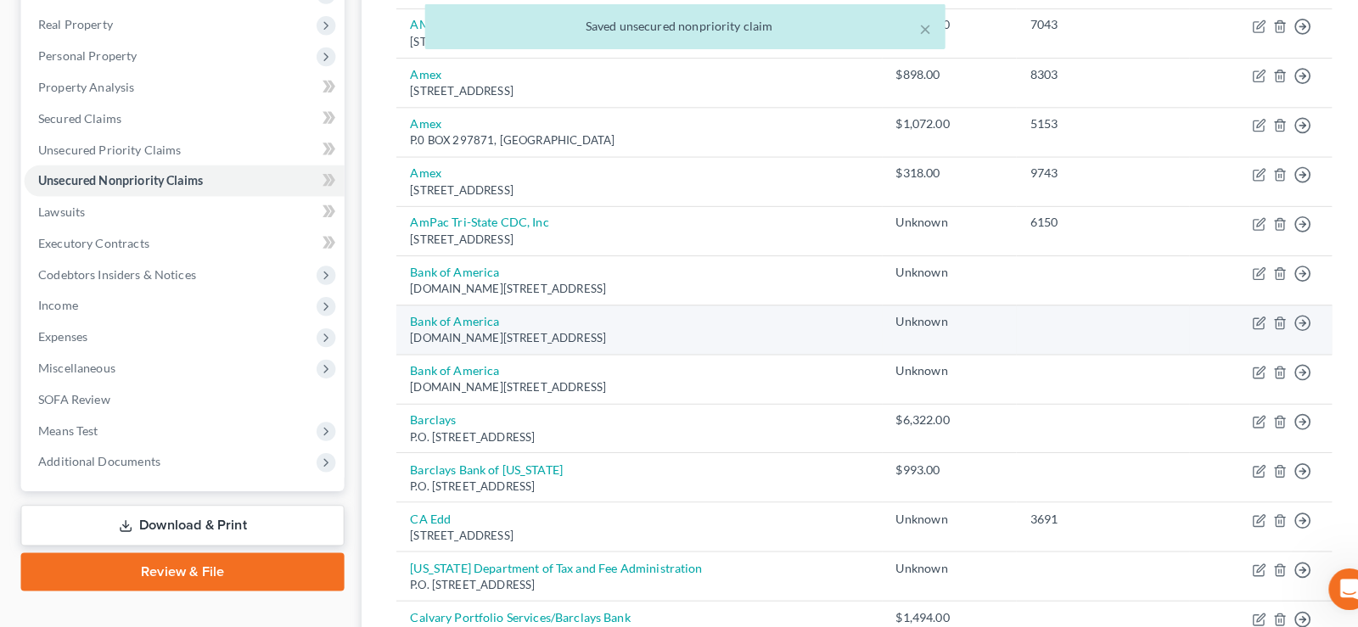
scroll to position [333, 0]
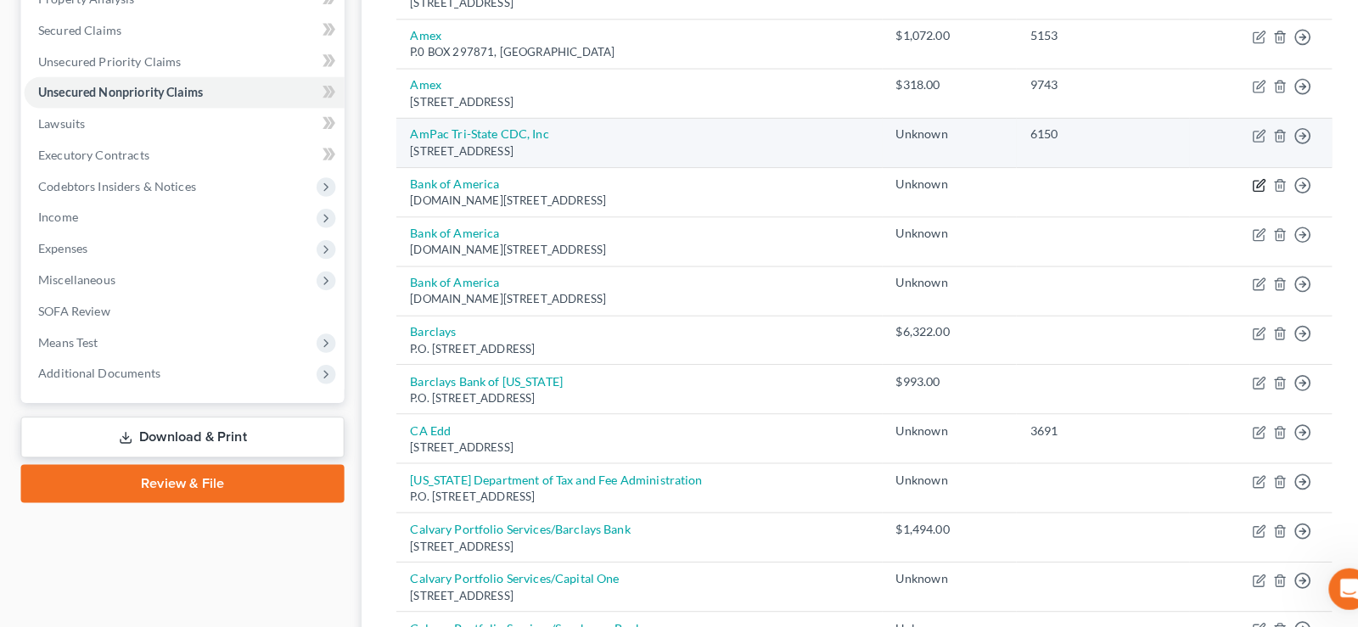
drag, startPoint x: 1238, startPoint y: 192, endPoint x: 1224, endPoint y: 152, distance: 42.4
click at [1238, 192] on icon "button" at bounding box center [1233, 195] width 14 height 14
select select "45"
select select "1"
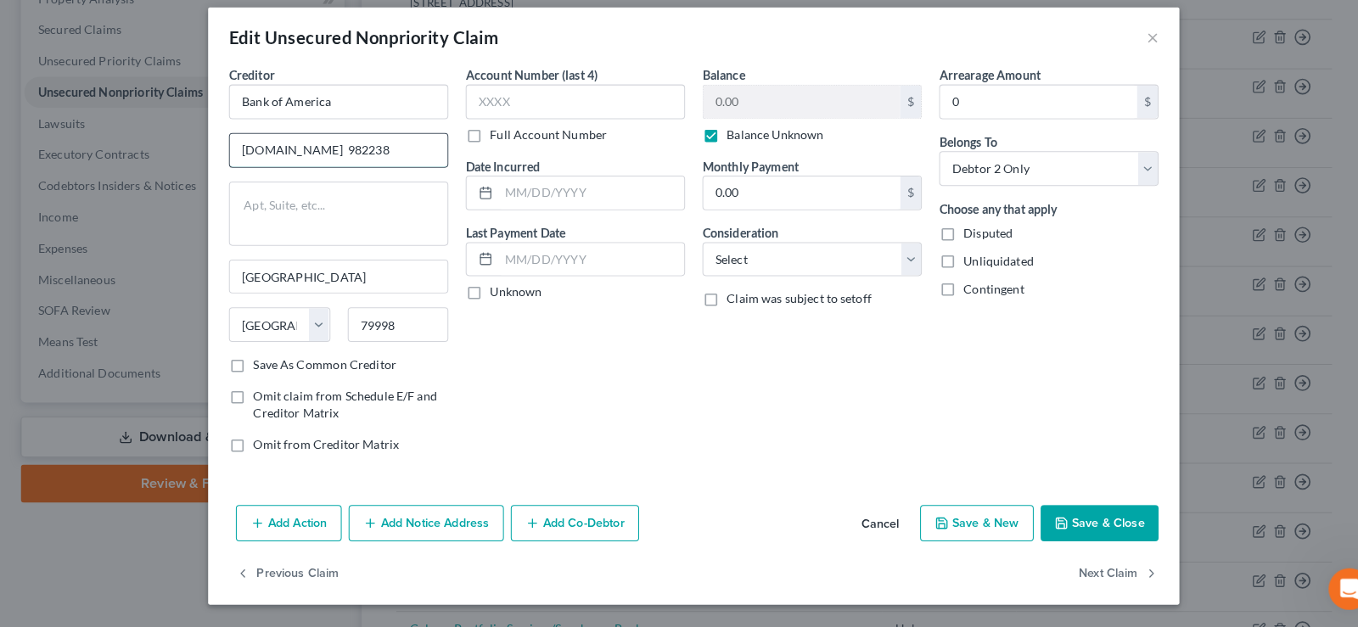
click at [255, 156] on input "[DOMAIN_NAME] 982238" at bounding box center [331, 160] width 213 height 32
type input "P0 BOX 982238"
click at [1100, 525] on button "Save & Close" at bounding box center [1076, 526] width 115 height 36
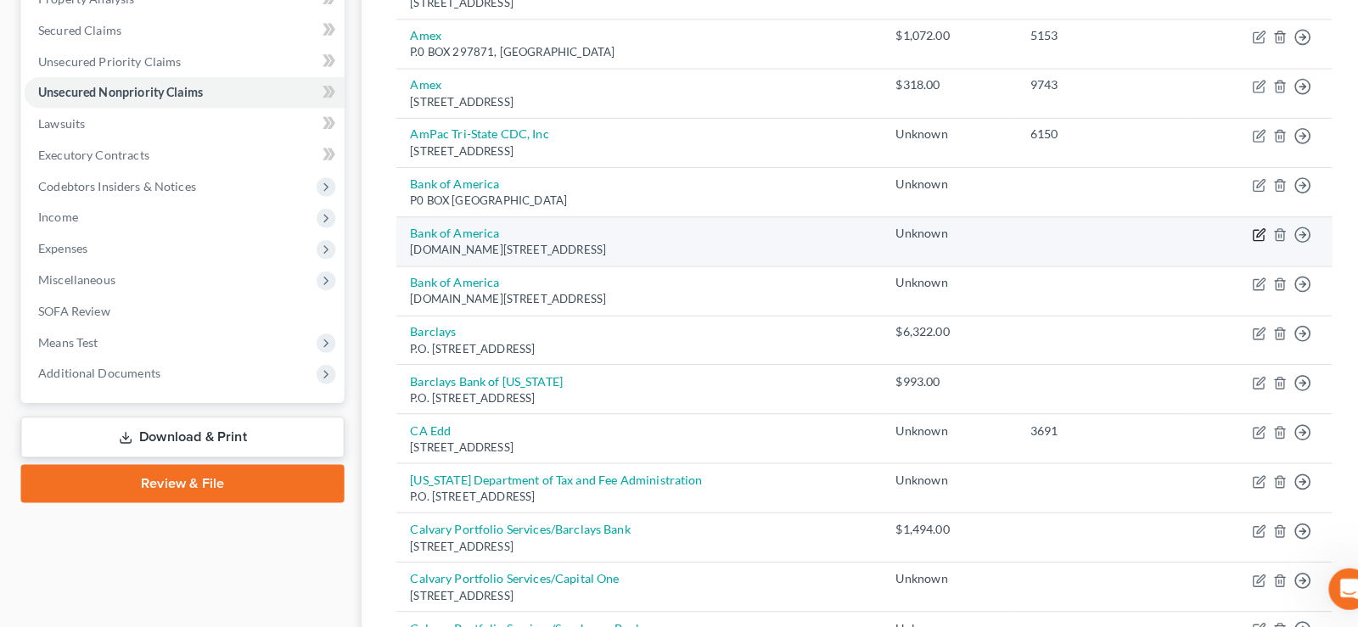
click at [1229, 241] on icon "button" at bounding box center [1233, 243] width 14 height 14
select select "45"
select select "0"
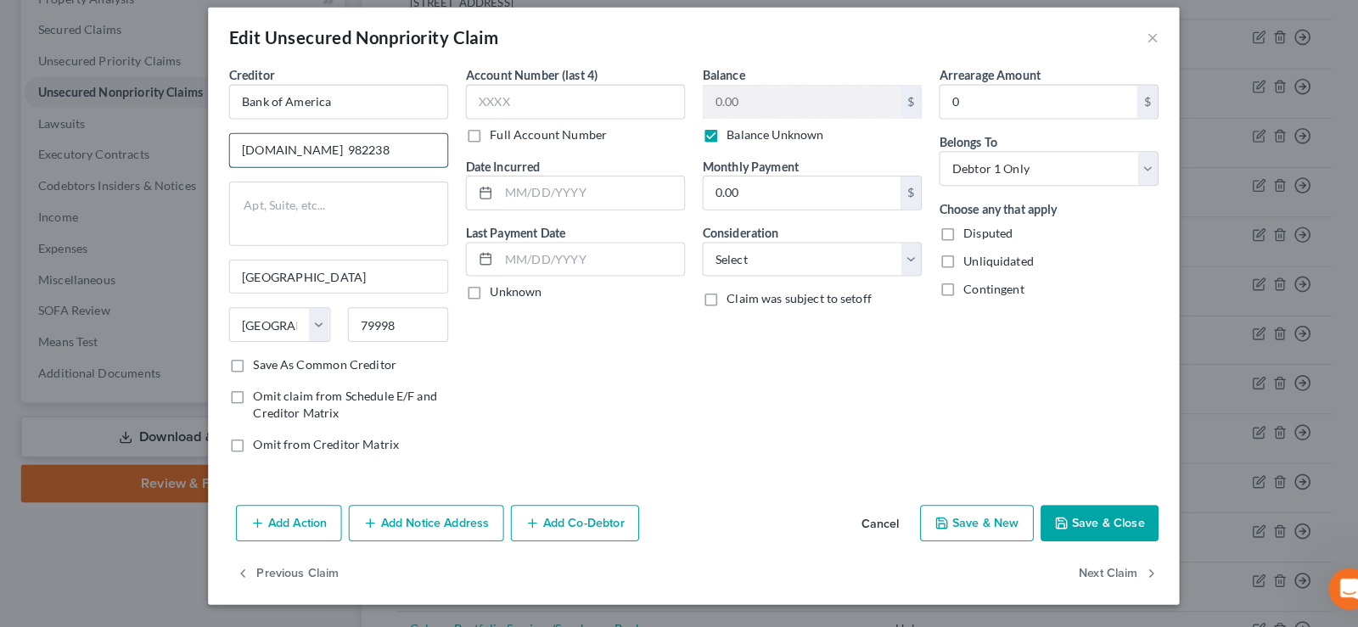
click at [255, 156] on input "[DOMAIN_NAME] 982238" at bounding box center [331, 160] width 213 height 32
drag, startPoint x: 256, startPoint y: 160, endPoint x: 257, endPoint y: 182, distance: 22.1
click at [258, 163] on input "P0 .BOX 982238" at bounding box center [331, 160] width 213 height 32
type input "P0 BOX 982238"
click at [1094, 530] on button "Save & Close" at bounding box center [1076, 526] width 115 height 36
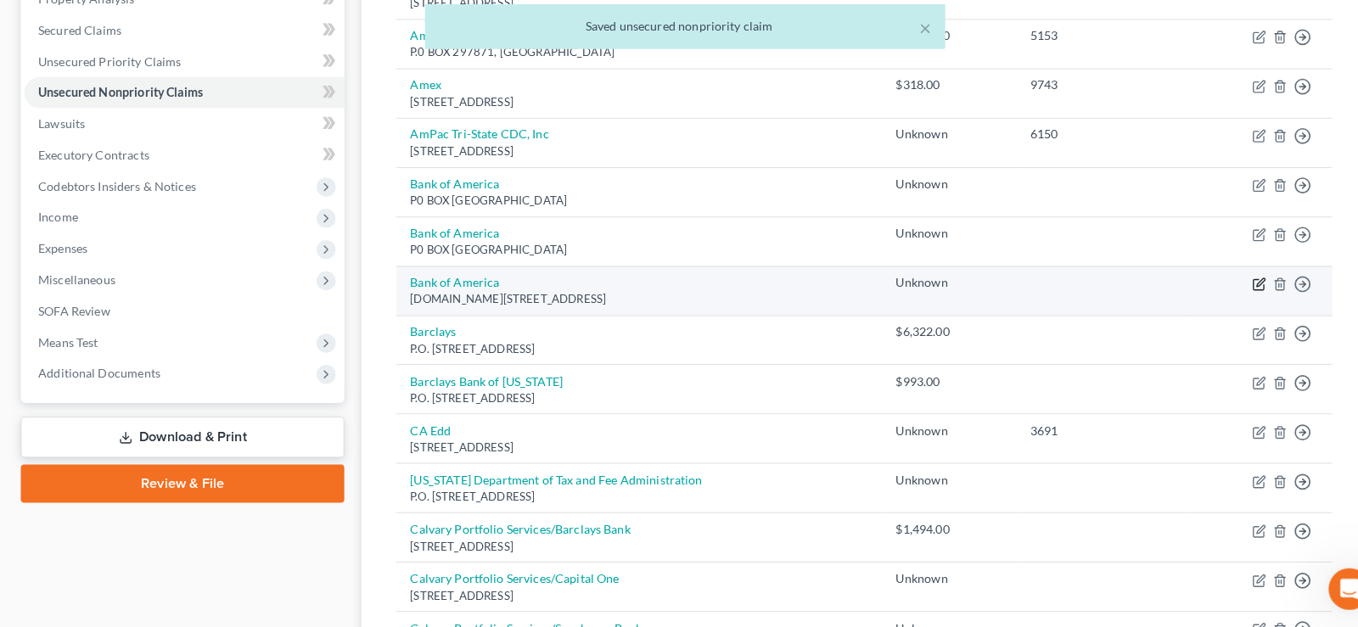
click at [1234, 292] on icon "button" at bounding box center [1233, 291] width 14 height 14
select select "45"
select select "1"
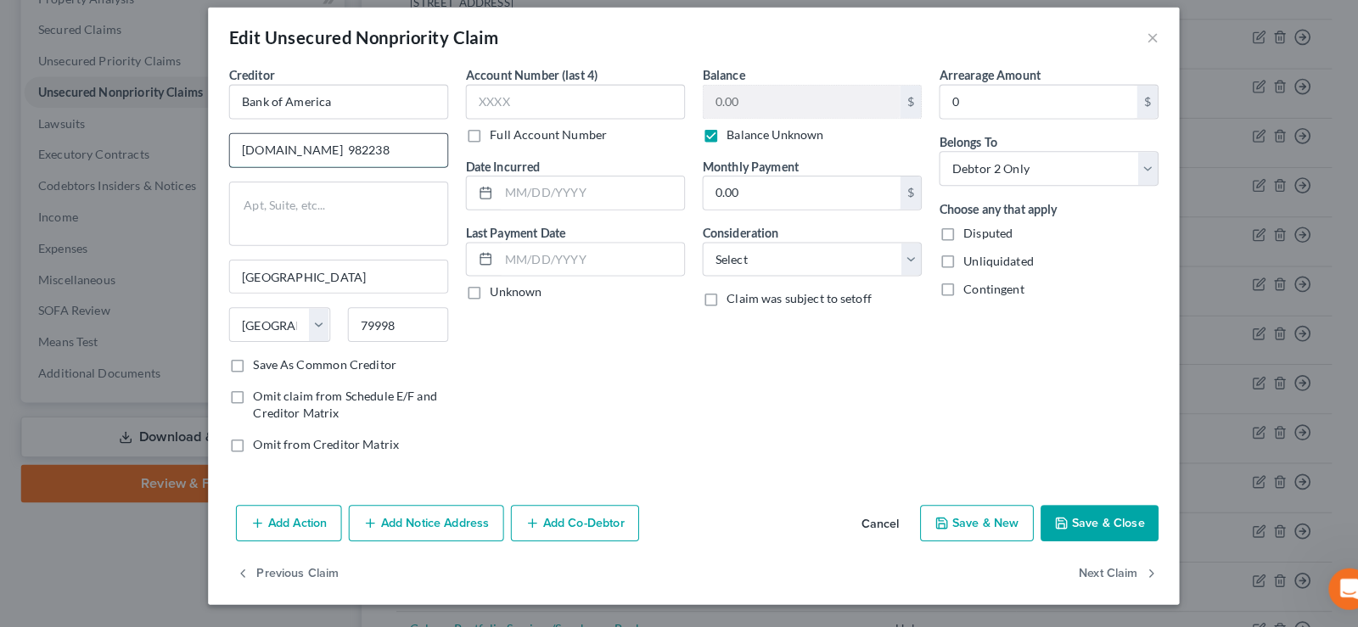
click at [256, 160] on input "[DOMAIN_NAME] 982238" at bounding box center [331, 160] width 213 height 32
type input "P0 BOX 982238"
click at [1080, 525] on button "Save & Close" at bounding box center [1076, 526] width 115 height 36
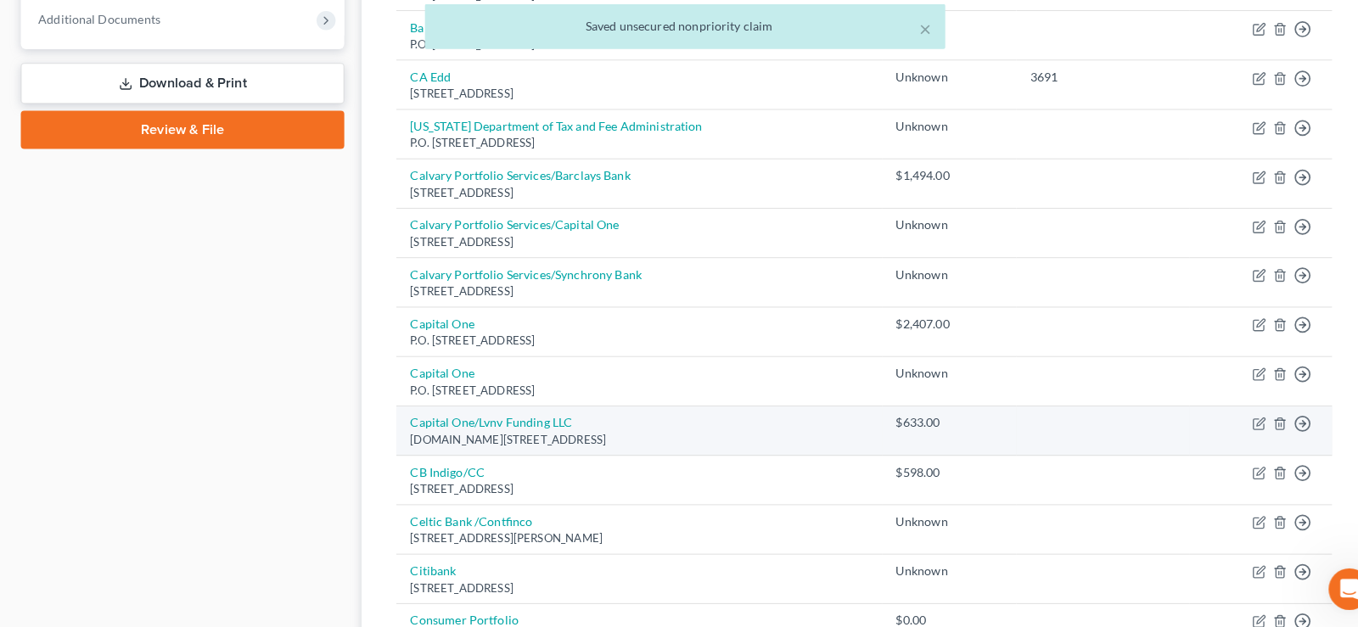
scroll to position [432, 0]
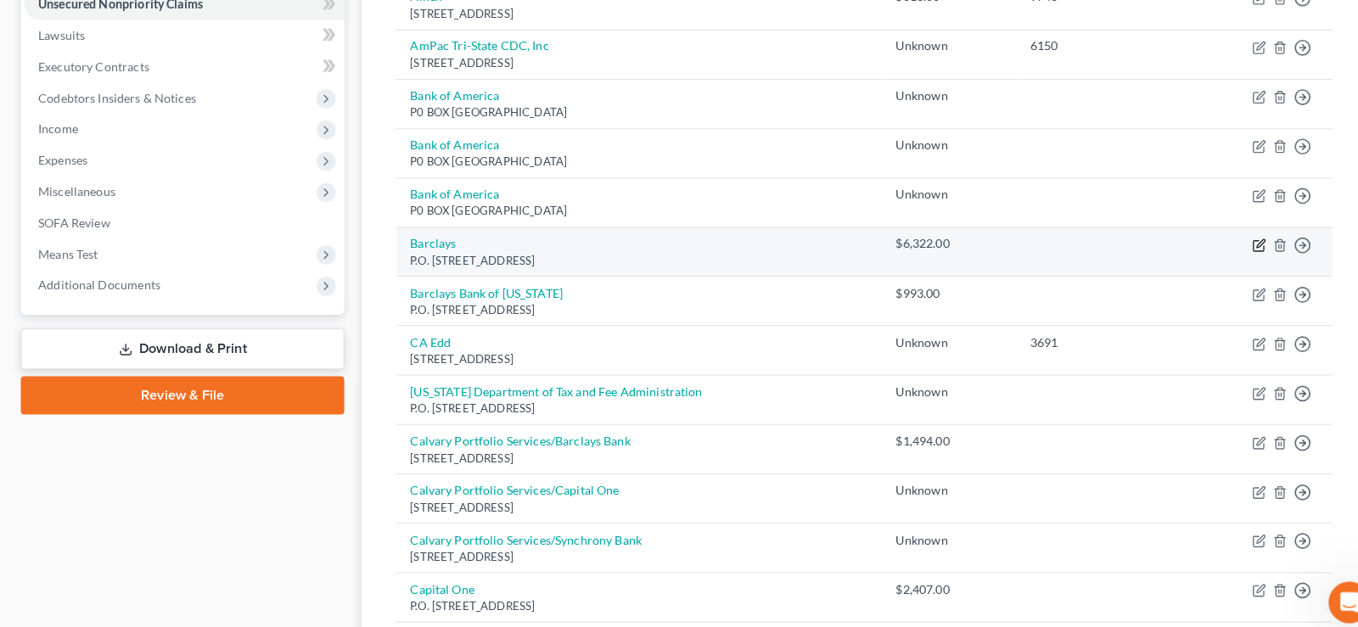
click at [1237, 236] on icon "button" at bounding box center [1234, 238] width 8 height 8
select select "7"
select select "1"
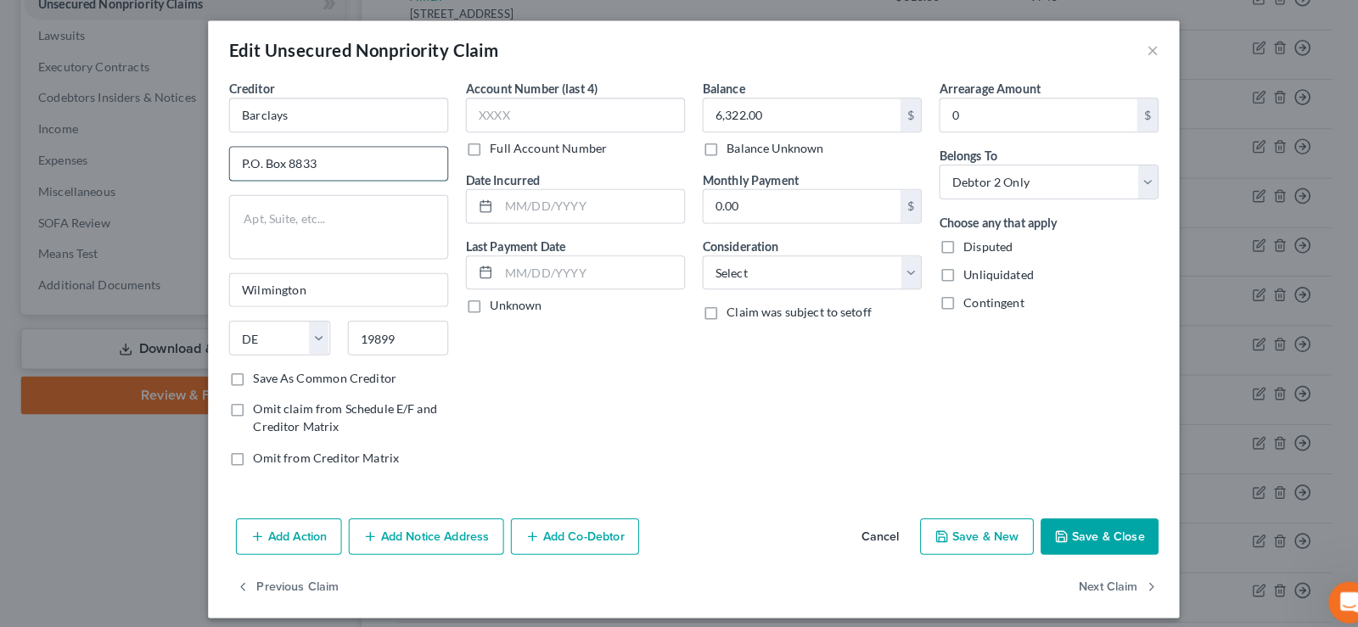
click at [259, 165] on input "P.O. Box 8833" at bounding box center [331, 160] width 213 height 32
click at [267, 160] on input "P0 Box 8833" at bounding box center [331, 160] width 213 height 32
click at [276, 160] on input "P0 BOx 8833" at bounding box center [331, 160] width 213 height 32
type input "P0 BOX 8833"
click at [1088, 521] on button "Save & Close" at bounding box center [1076, 526] width 115 height 36
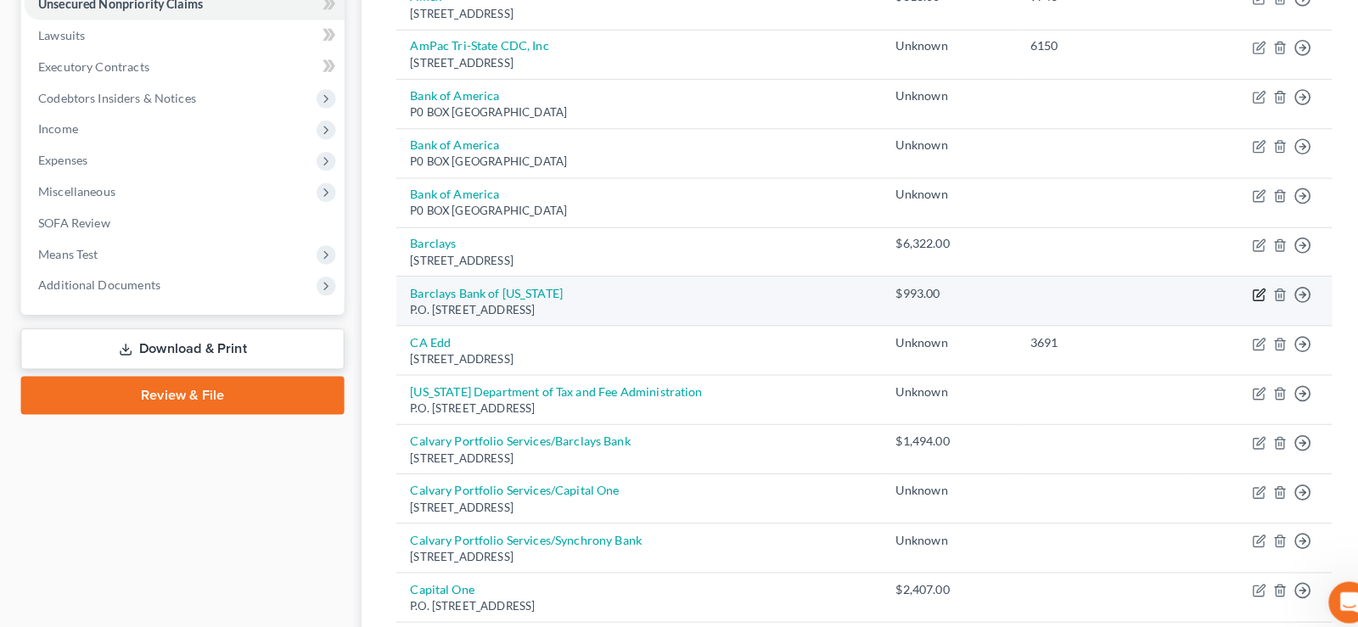
click at [1236, 291] on icon "button" at bounding box center [1233, 289] width 14 height 14
select select "7"
select select "0"
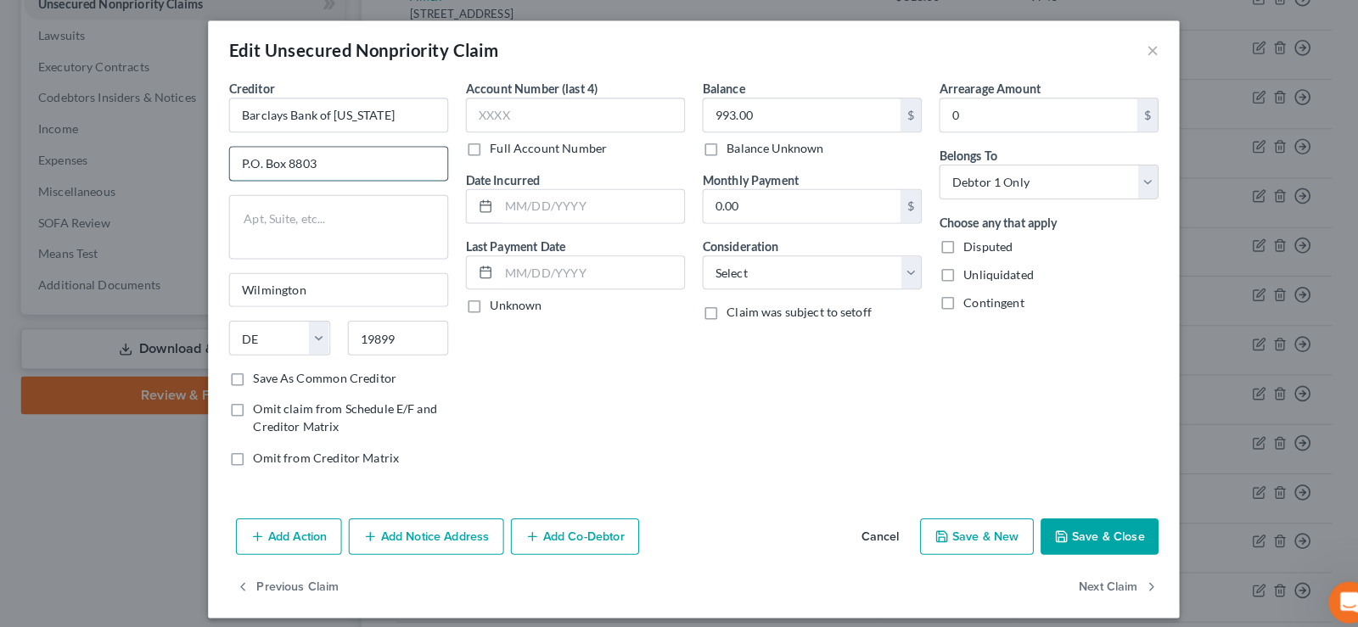
click at [278, 160] on input "P.O. Box 8803" at bounding box center [331, 160] width 213 height 32
type input "P0 BOX 8803"
click at [1111, 522] on button "Save & Close" at bounding box center [1076, 526] width 115 height 36
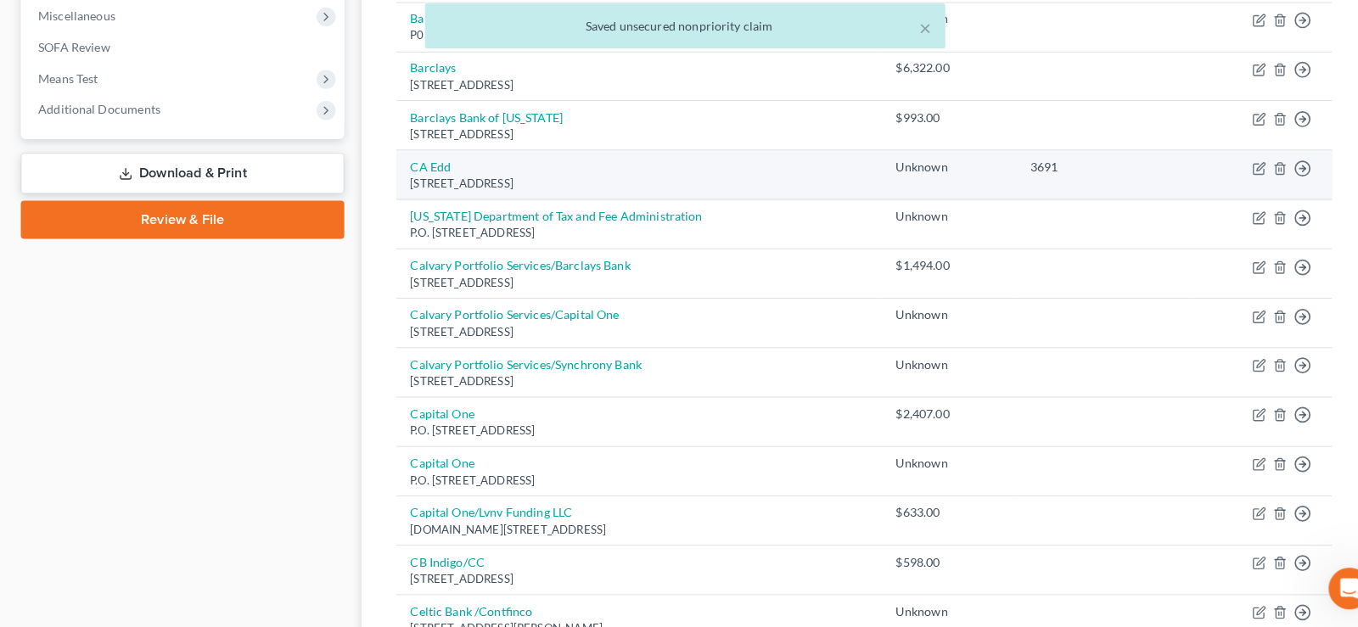
scroll to position [592, 0]
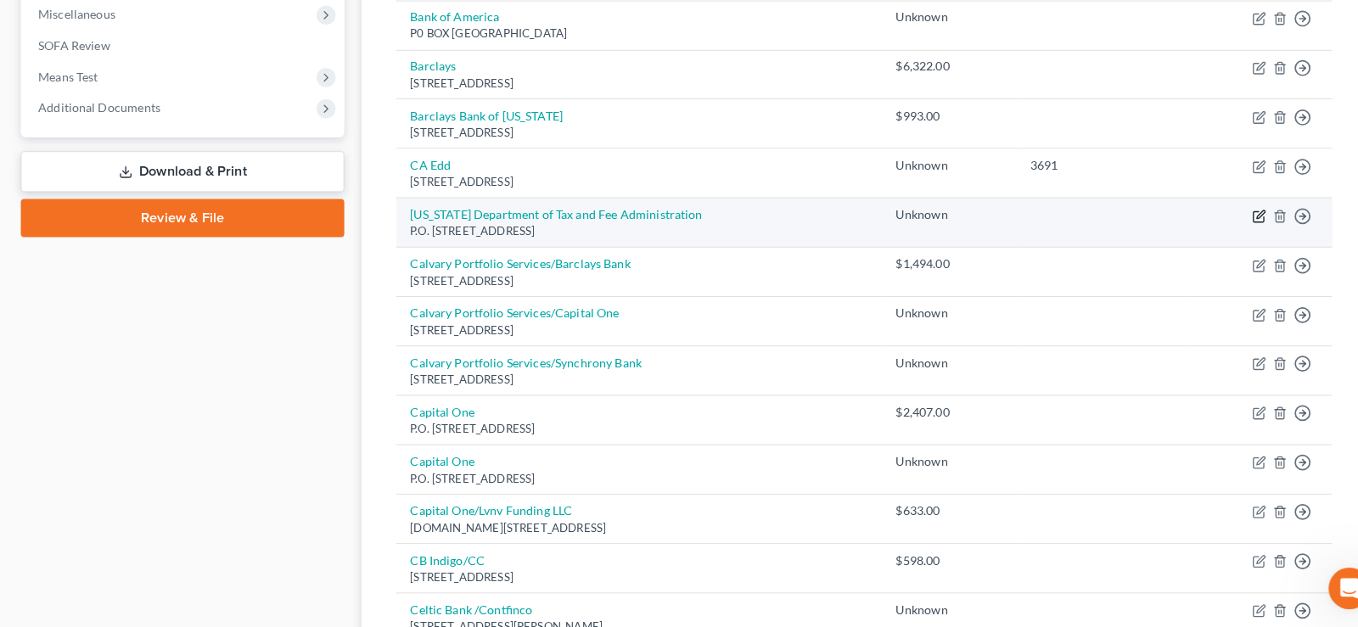
click at [1235, 232] on td "Move to D Move to E Move to G Move to Notice Only" at bounding box center [1234, 232] width 139 height 48
click at [1231, 222] on icon "button" at bounding box center [1233, 226] width 14 height 14
select select "4"
select select "0"
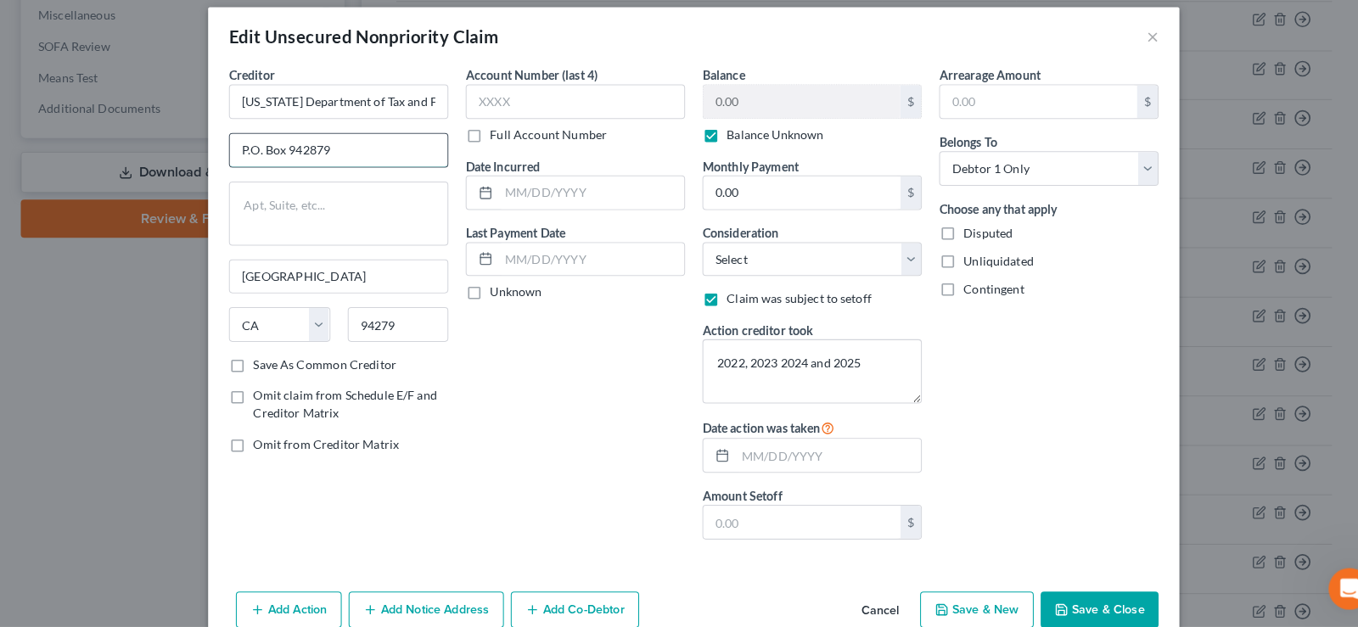
click at [280, 160] on input "P.O. Box 942879" at bounding box center [331, 160] width 213 height 32
type input "P0 BOX 942879"
click at [1072, 606] on button "Save & Close" at bounding box center [1076, 610] width 115 height 36
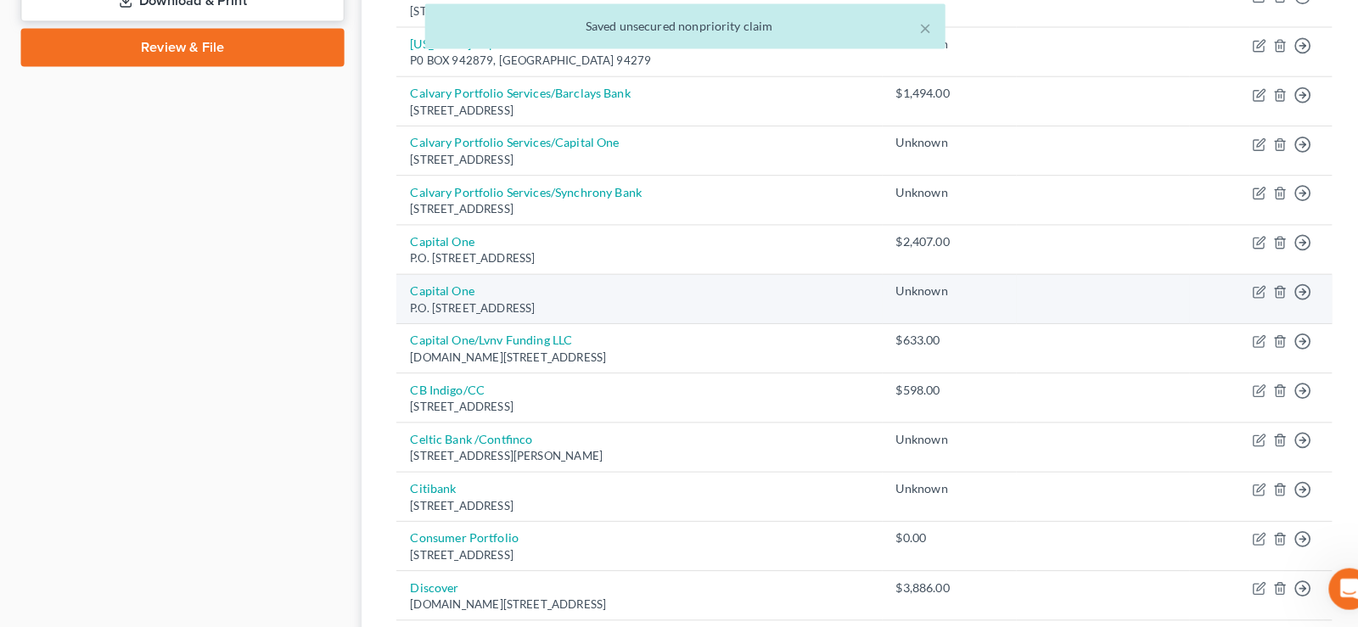
scroll to position [765, 0]
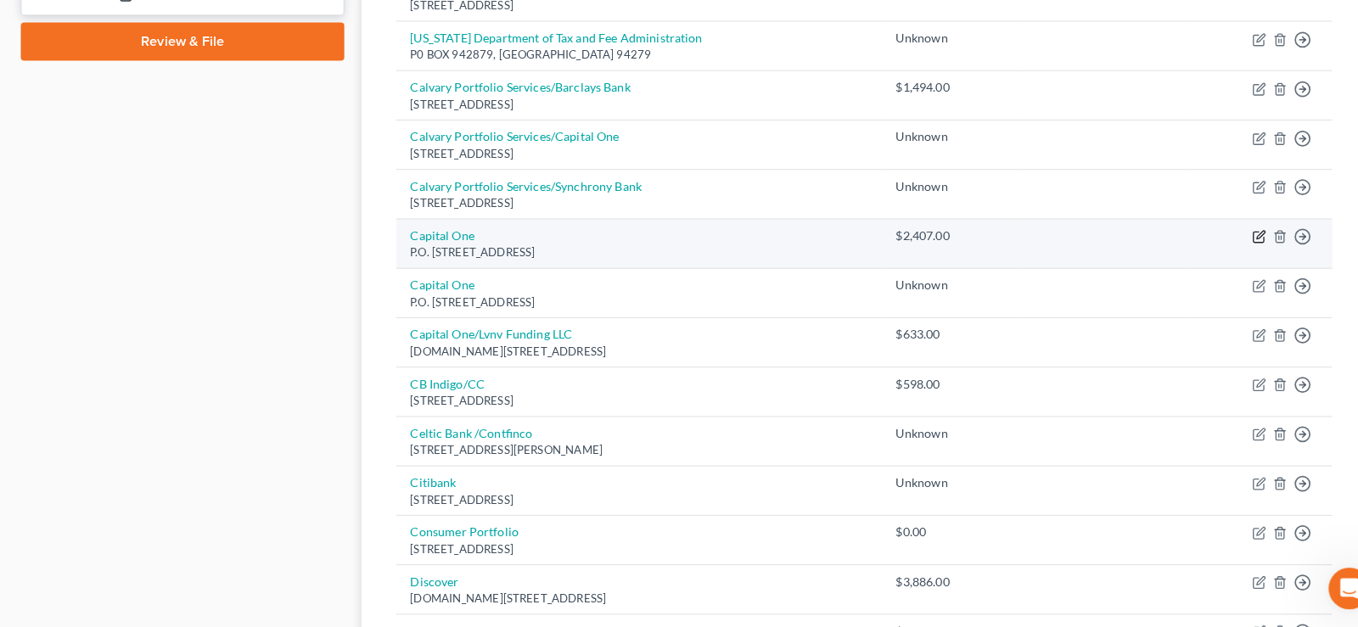
click at [1236, 244] on icon "button" at bounding box center [1233, 246] width 14 height 14
select select "46"
select select "1"
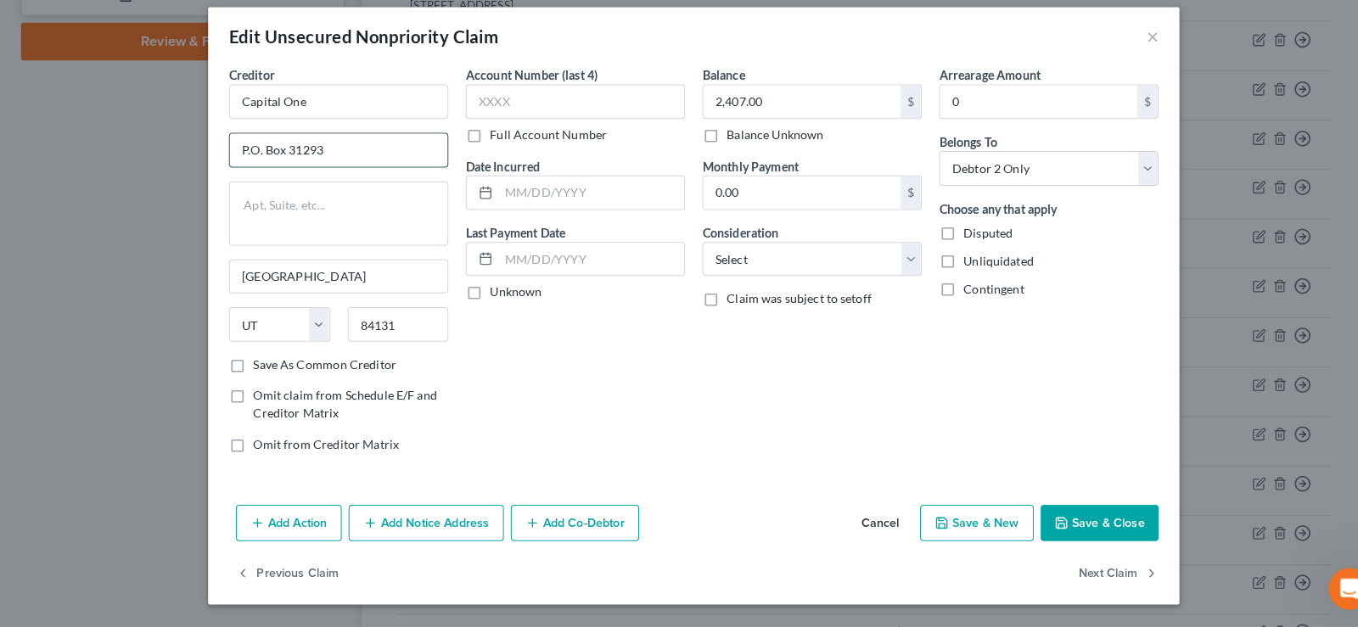
click at [278, 163] on input "P.O. Box 31293" at bounding box center [331, 160] width 213 height 32
type input "P0 BOX 31293"
click at [1088, 521] on button "Save & Close" at bounding box center [1076, 526] width 115 height 36
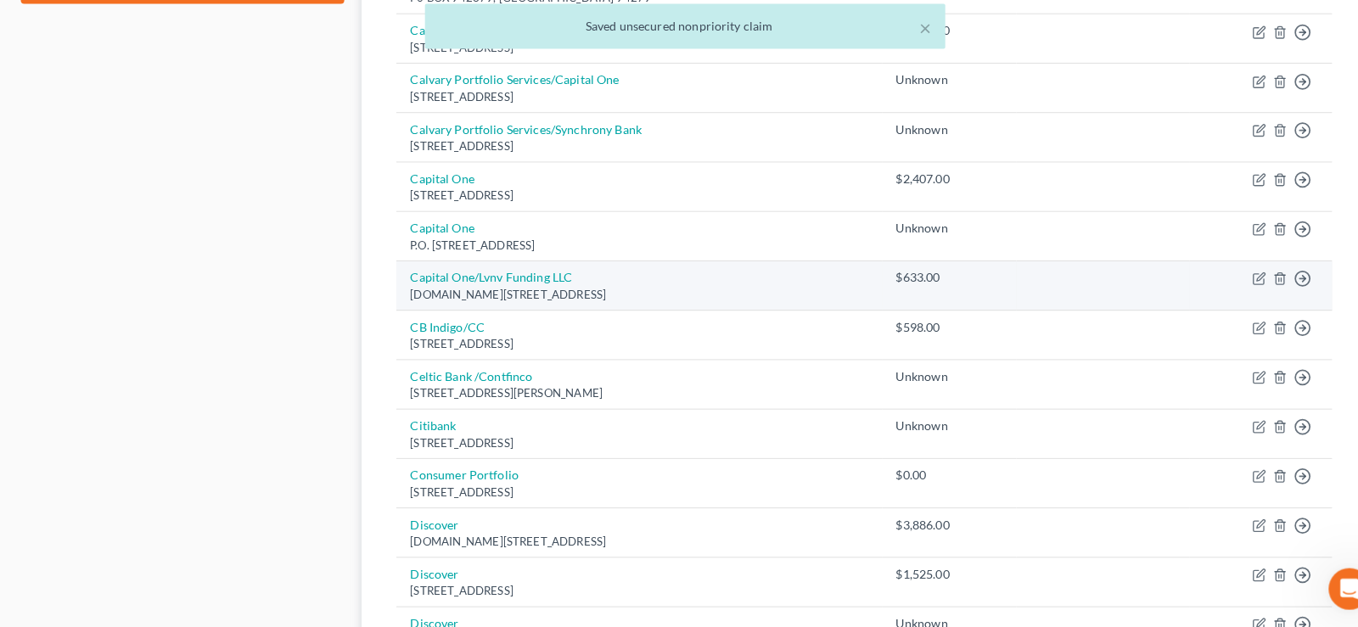
scroll to position [851, 0]
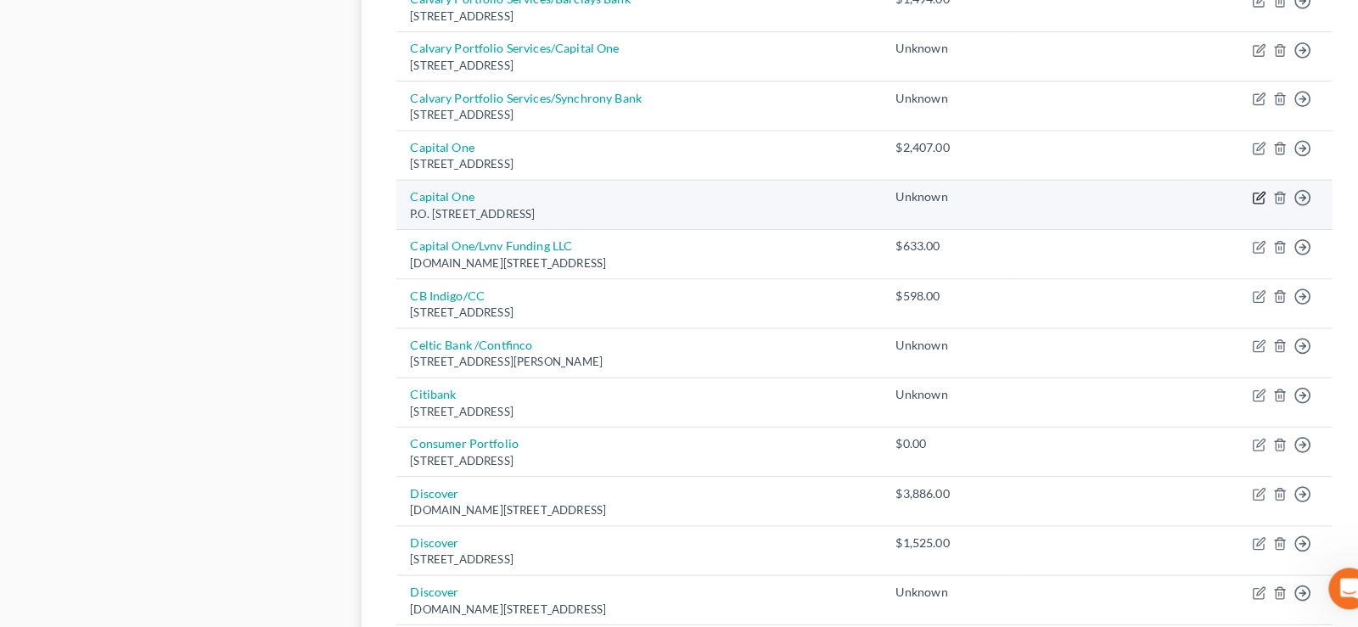
click at [1229, 209] on icon "button" at bounding box center [1233, 207] width 14 height 14
select select "46"
select select "1"
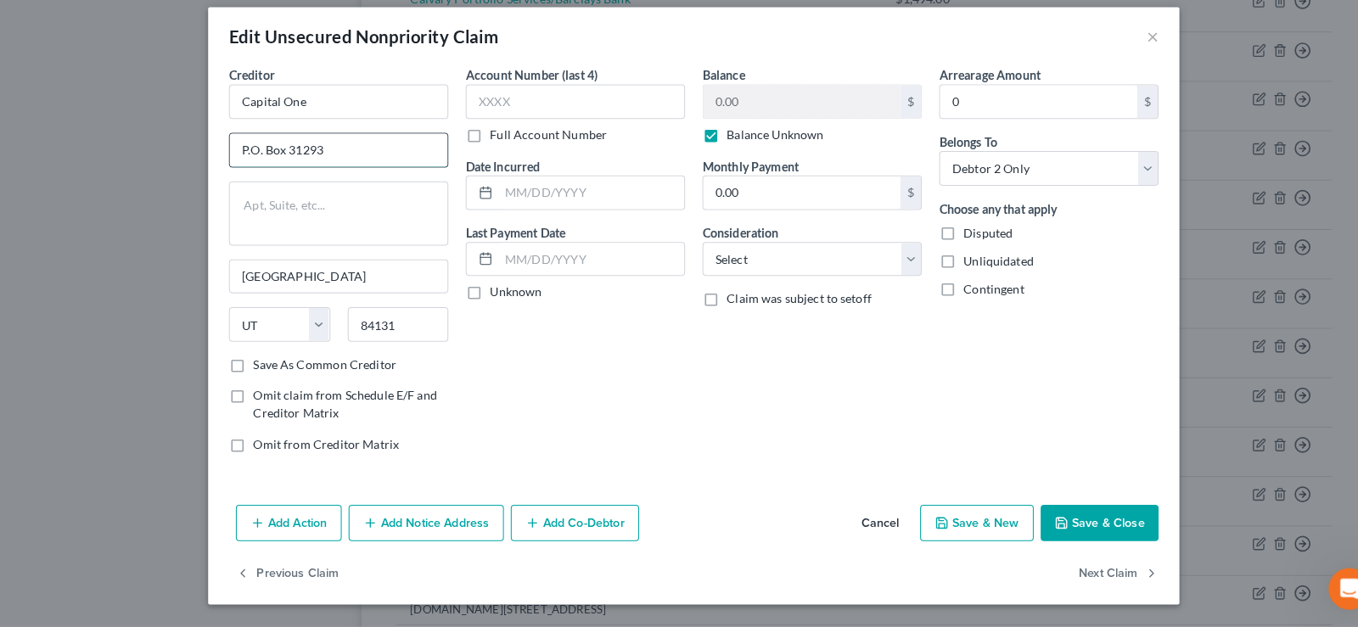
click at [281, 160] on input "P.O. Box 31293" at bounding box center [331, 160] width 213 height 32
type input "P0 BOX 31293"
click at [1082, 533] on button "Save & Close" at bounding box center [1076, 526] width 115 height 36
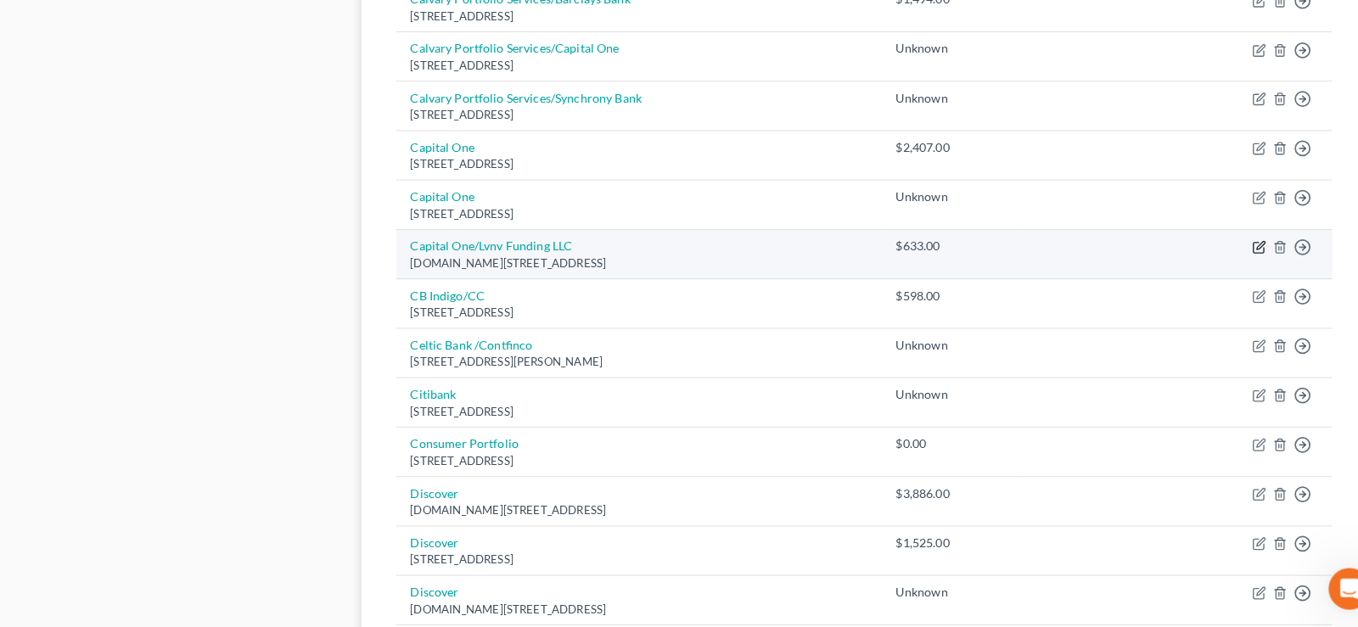
click at [1233, 255] on icon "button" at bounding box center [1233, 256] width 14 height 14
select select "42"
select select "0"
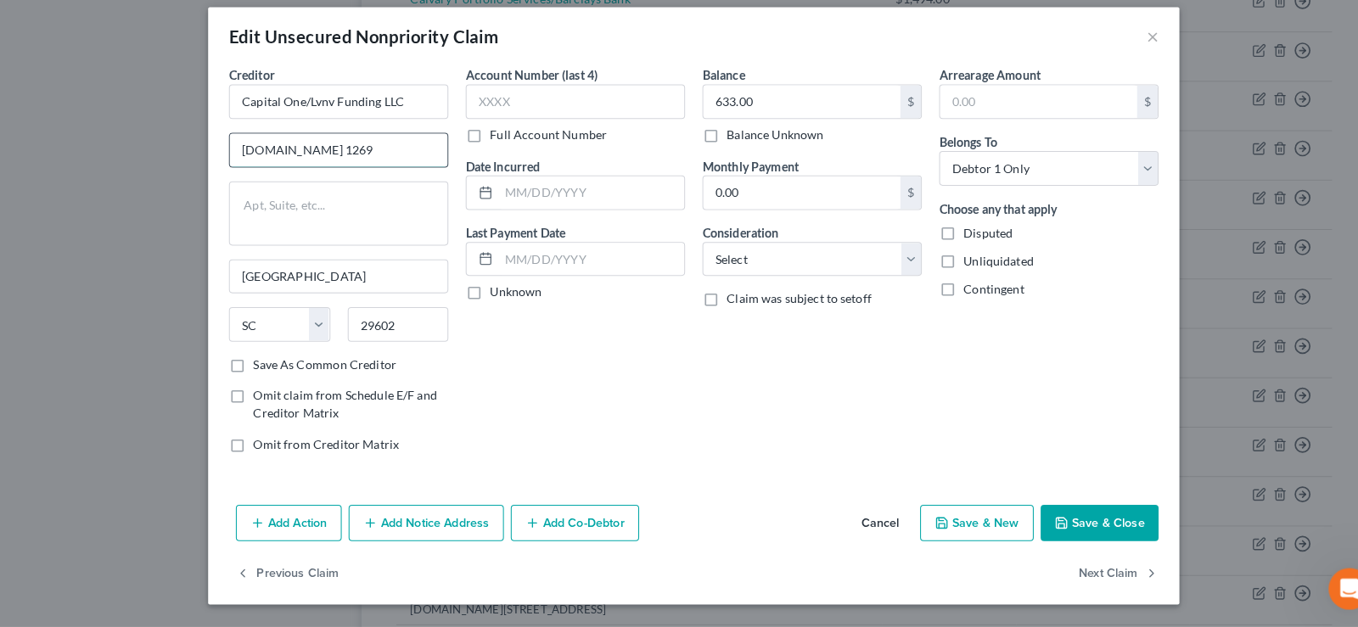
click at [277, 161] on input "[DOMAIN_NAME] 1269" at bounding box center [331, 160] width 213 height 32
type input "P0 BOX 1269"
click at [1082, 512] on button "Save & Close" at bounding box center [1076, 526] width 115 height 36
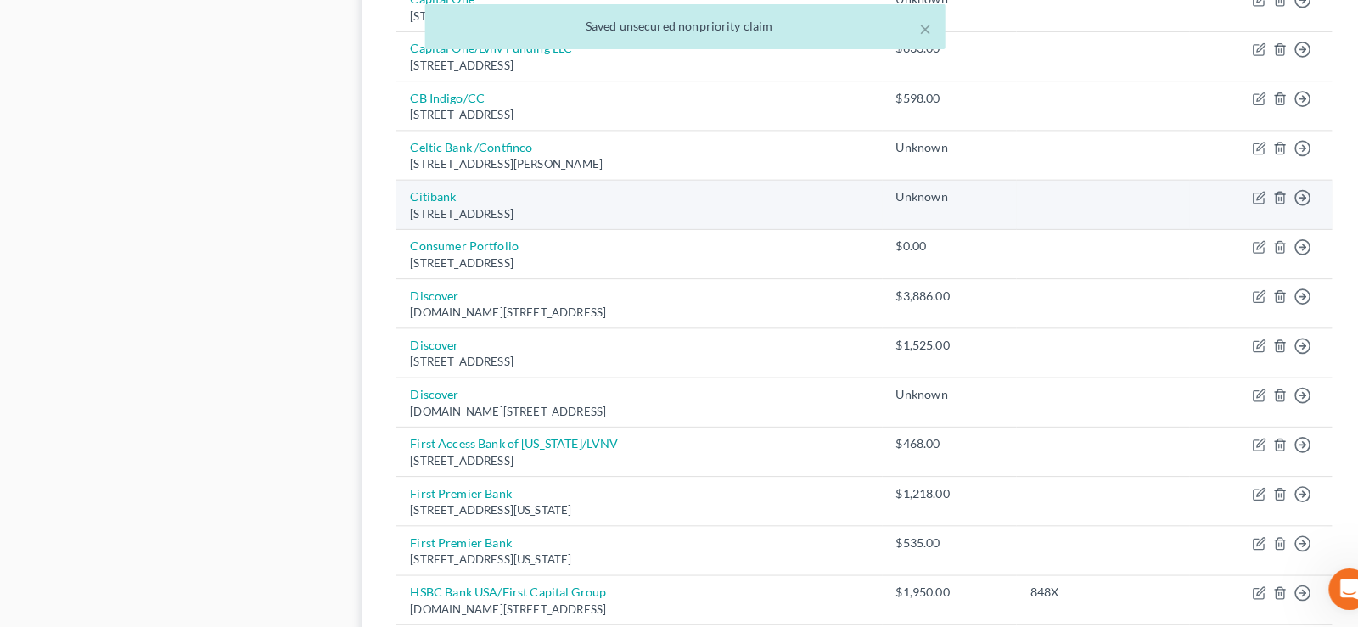
scroll to position [1111, 0]
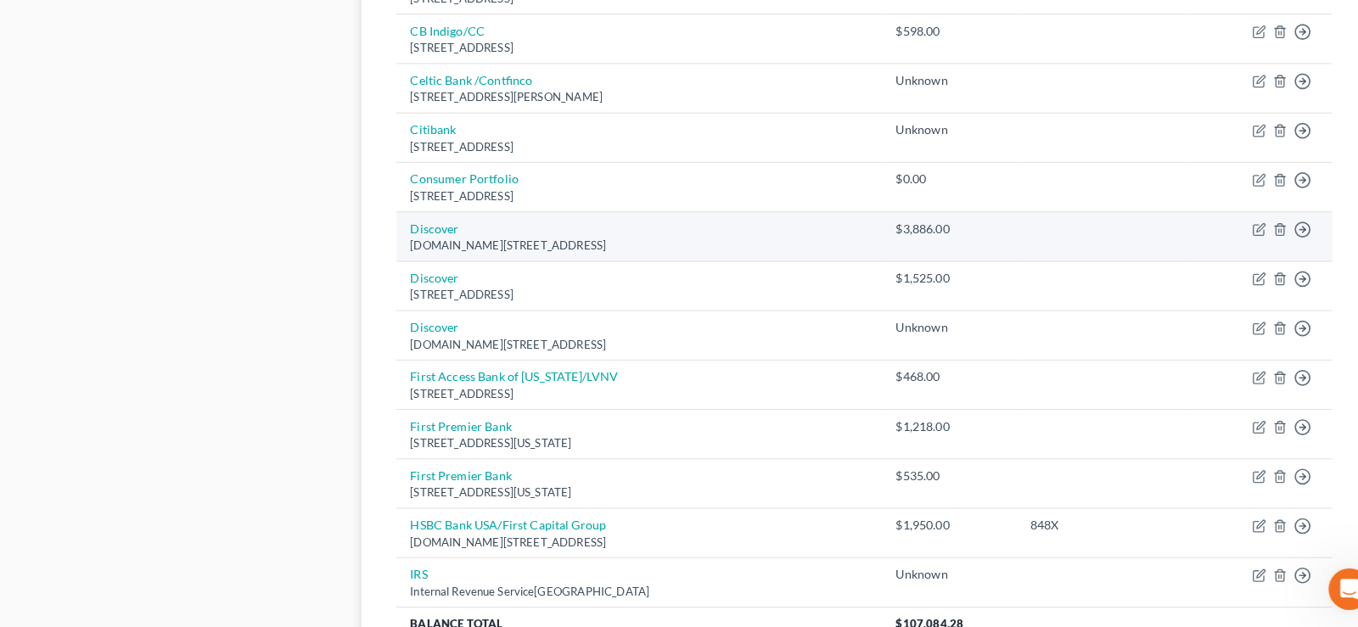
click at [1231, 229] on td "Move to D Move to E Move to G Move to Notice Only" at bounding box center [1234, 245] width 139 height 48
click at [1233, 237] on icon "button" at bounding box center [1233, 238] width 14 height 14
select select "46"
select select "0"
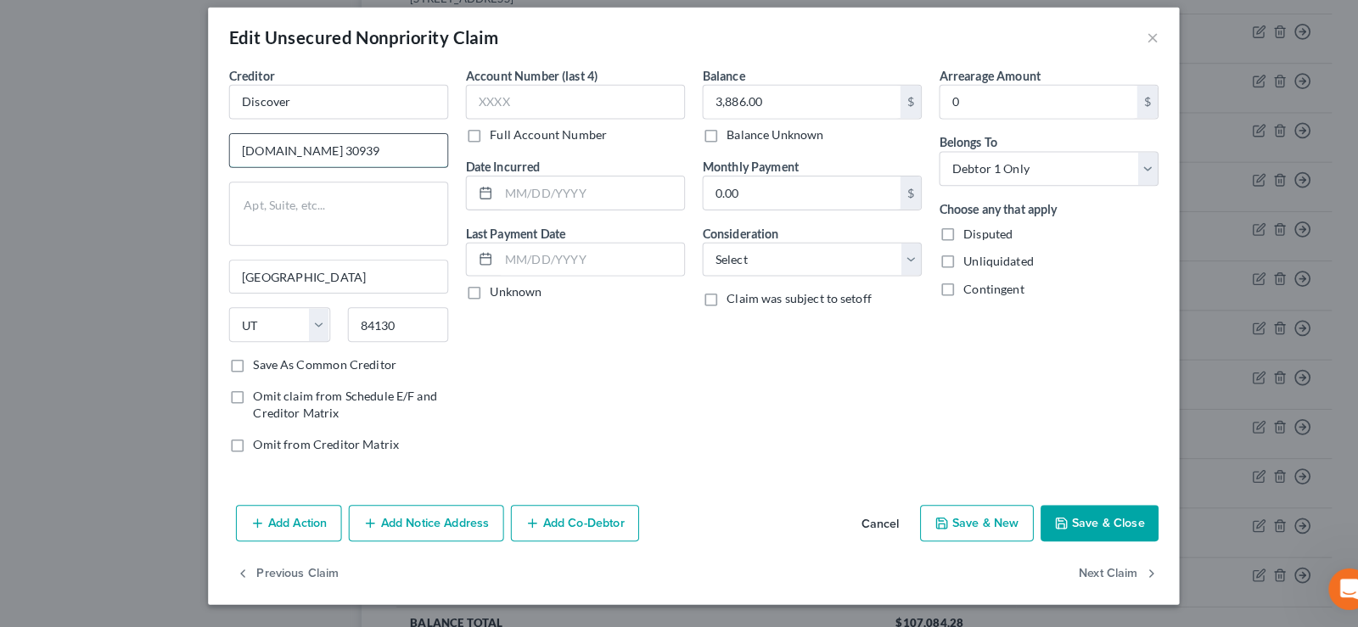
click at [276, 156] on input "[DOMAIN_NAME] 30939" at bounding box center [331, 160] width 213 height 32
type input "P0 BOX 30939"
click at [1080, 525] on button "Save & Close" at bounding box center [1076, 526] width 115 height 36
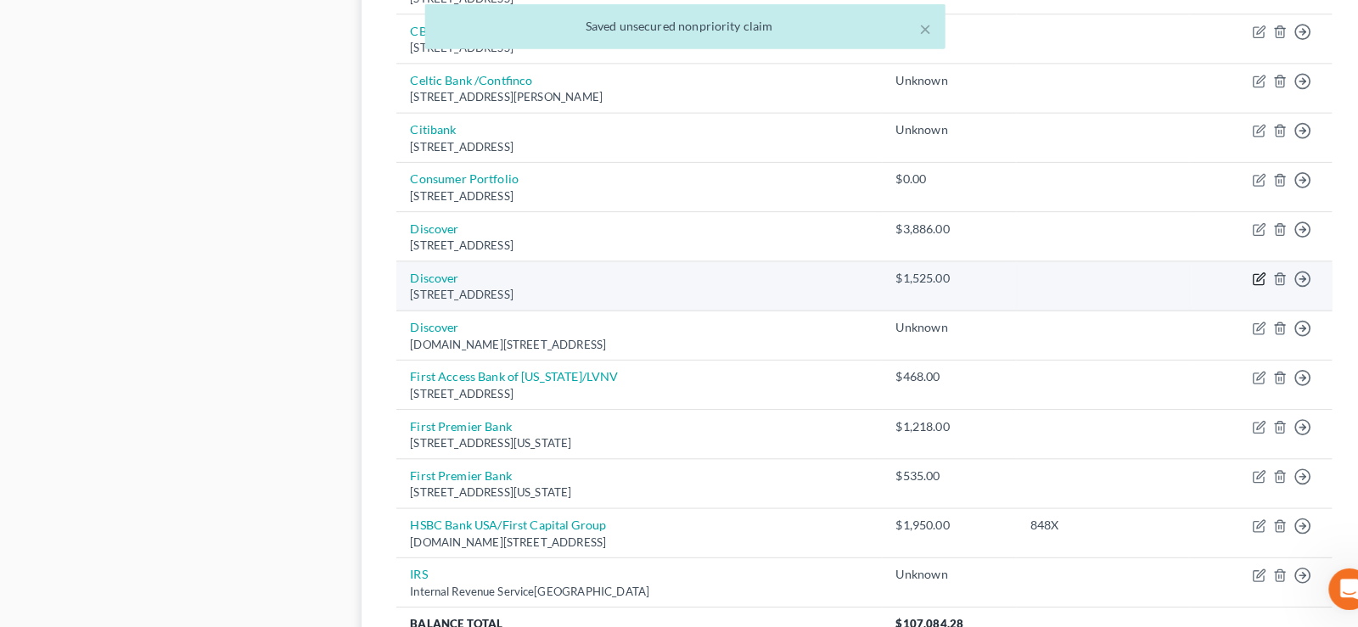
click at [1230, 285] on icon "button" at bounding box center [1233, 286] width 14 height 14
select select "46"
select select "1"
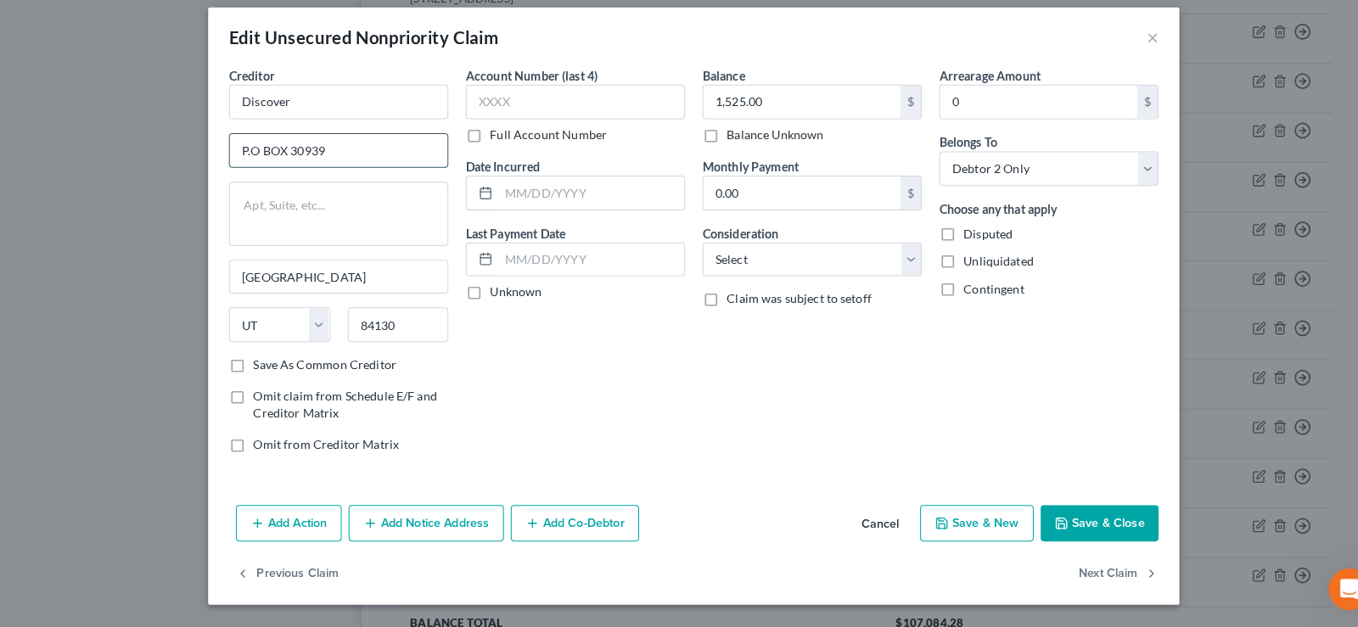
click at [254, 159] on input "P.O BOX 30939" at bounding box center [331, 160] width 213 height 32
type input "P0 BOX 30939"
click at [1106, 520] on button "Save & Close" at bounding box center [1076, 526] width 115 height 36
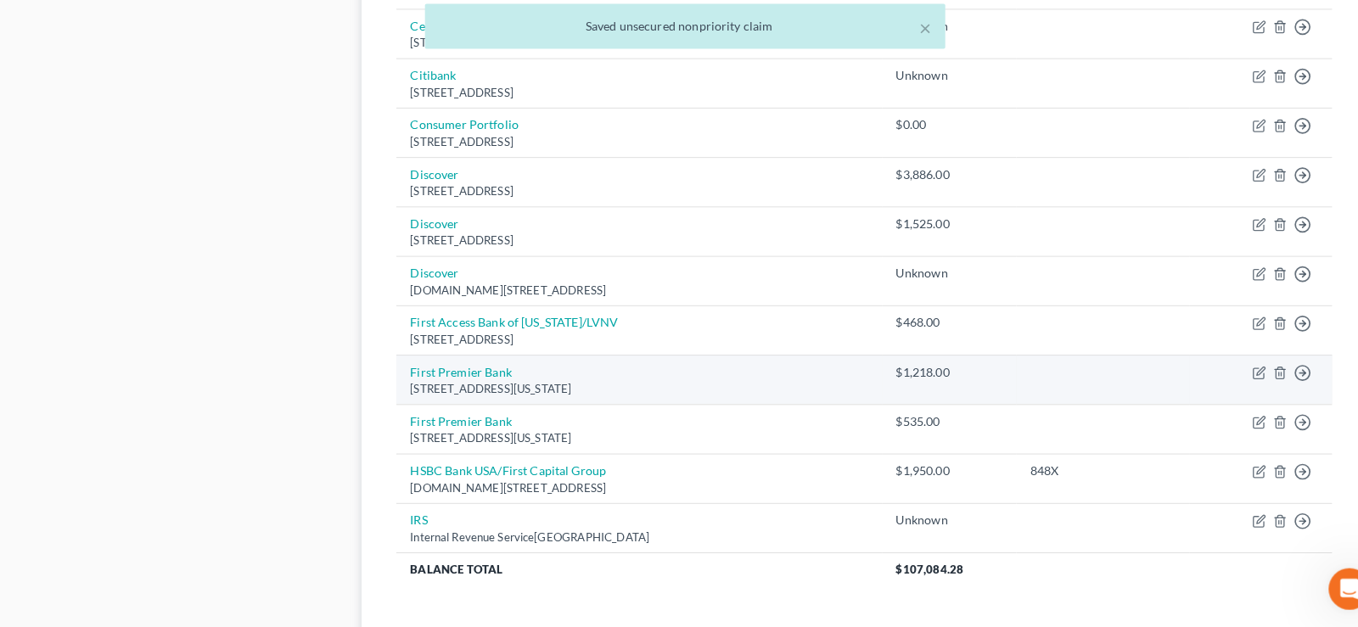
scroll to position [1198, 0]
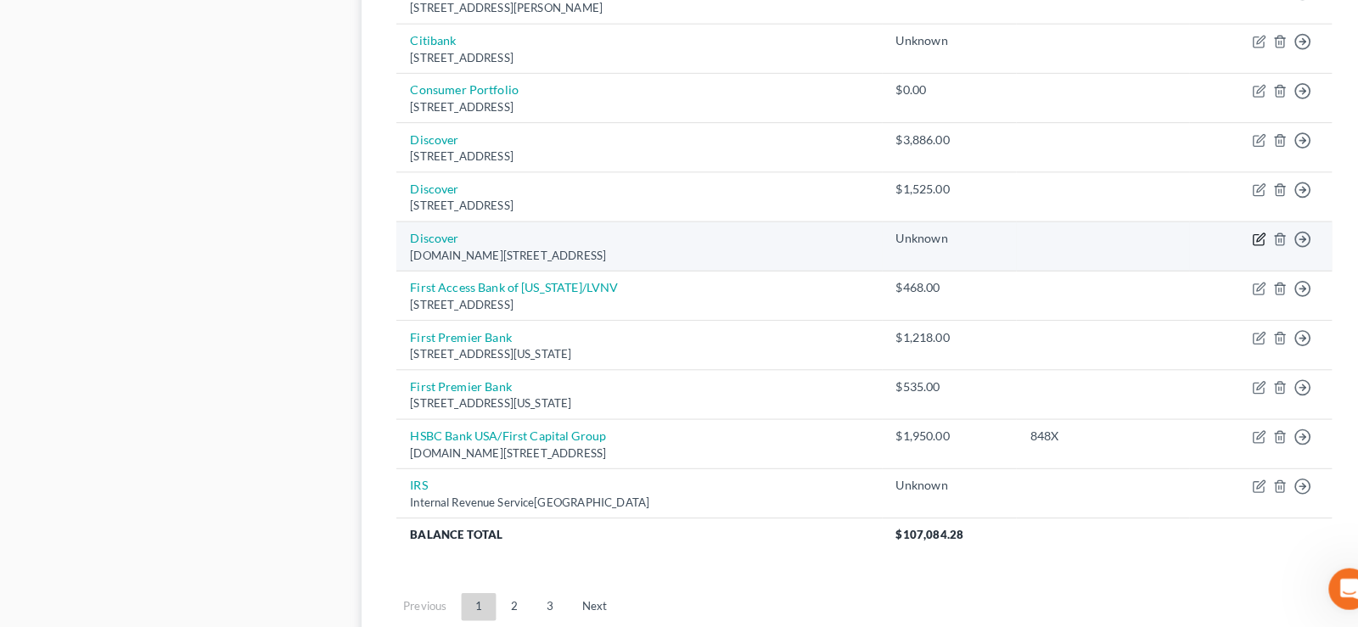
click at [1231, 248] on icon "button" at bounding box center [1233, 248] width 14 height 14
select select "46"
select select "0"
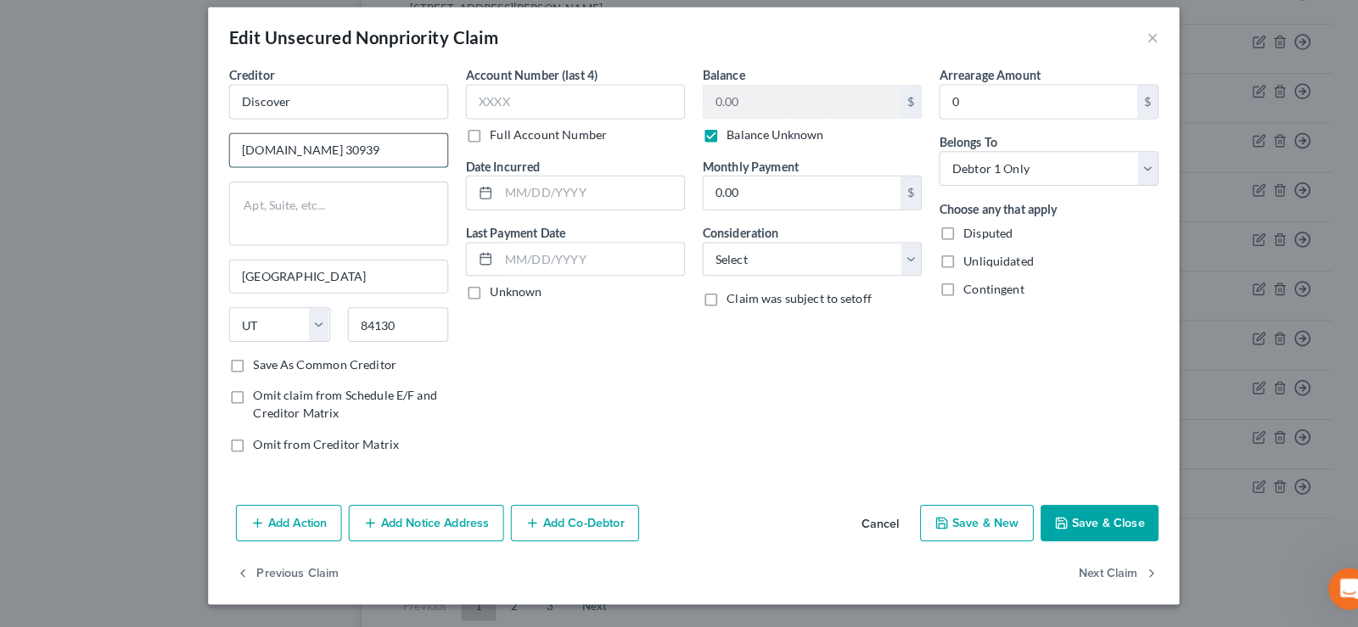
click at [275, 159] on input "[DOMAIN_NAME] 30939" at bounding box center [331, 160] width 213 height 32
type input "P0 BOX 30939"
click at [1103, 514] on button "Save & Close" at bounding box center [1076, 526] width 115 height 36
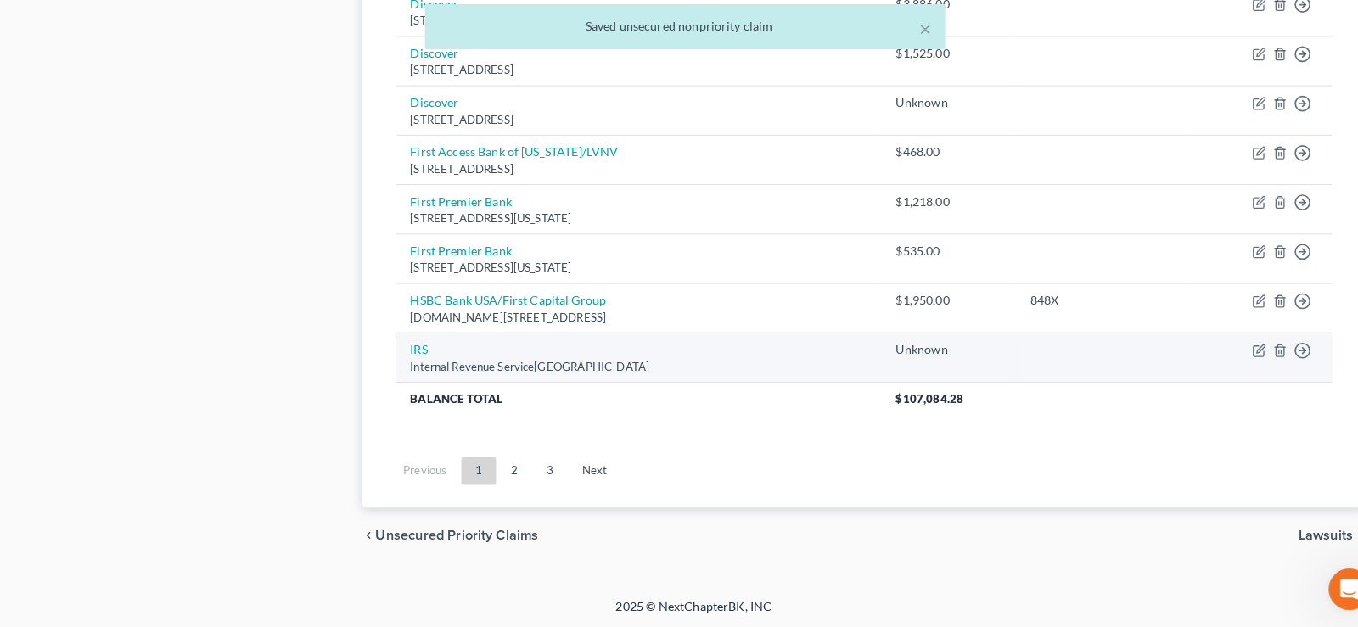
scroll to position [1332, 0]
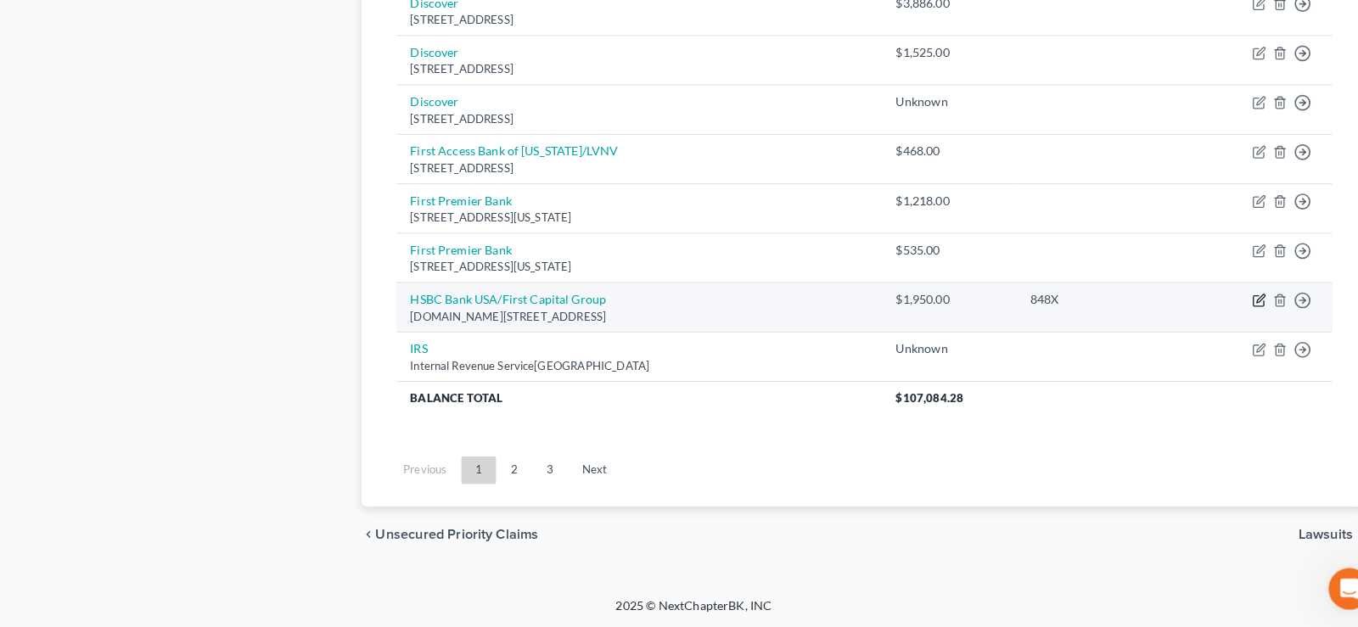
click at [1236, 310] on icon "button" at bounding box center [1233, 307] width 14 height 14
select select "4"
select select "0"
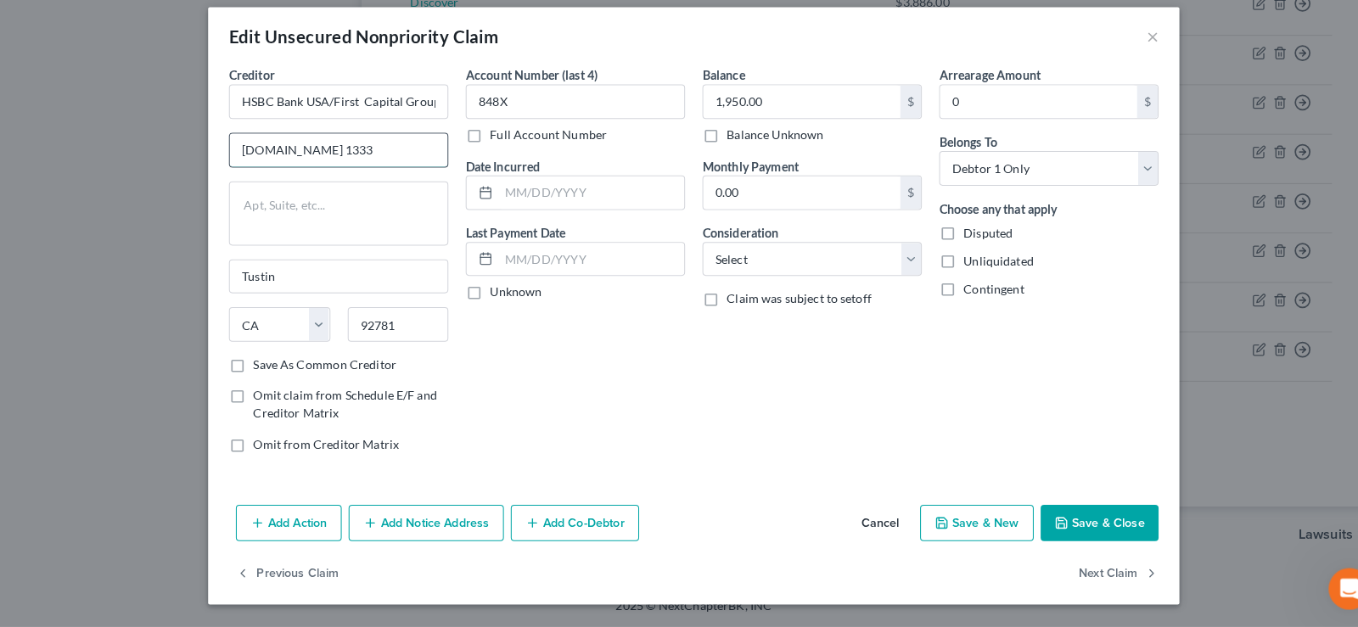
click at [276, 160] on input "[DOMAIN_NAME] 1333" at bounding box center [331, 160] width 213 height 32
type input "P0 BOX 1333"
click at [1092, 513] on button "Save & Close" at bounding box center [1076, 526] width 115 height 36
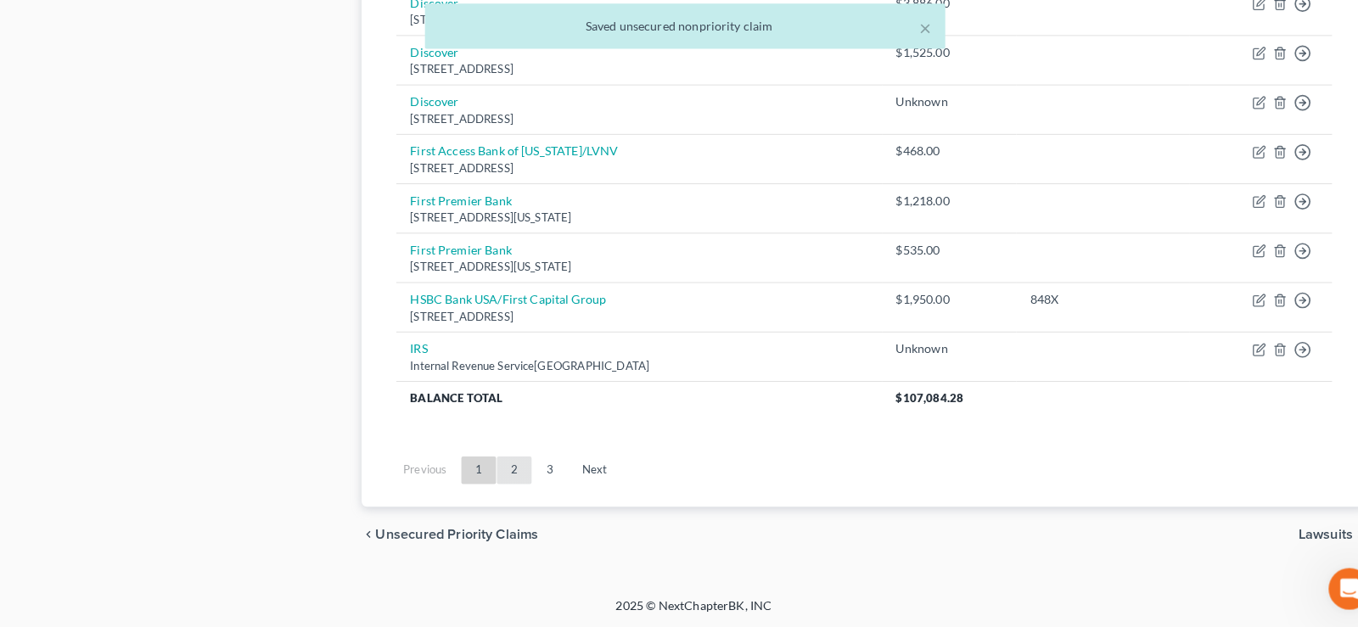
click at [503, 468] on link "2" at bounding box center [503, 473] width 34 height 27
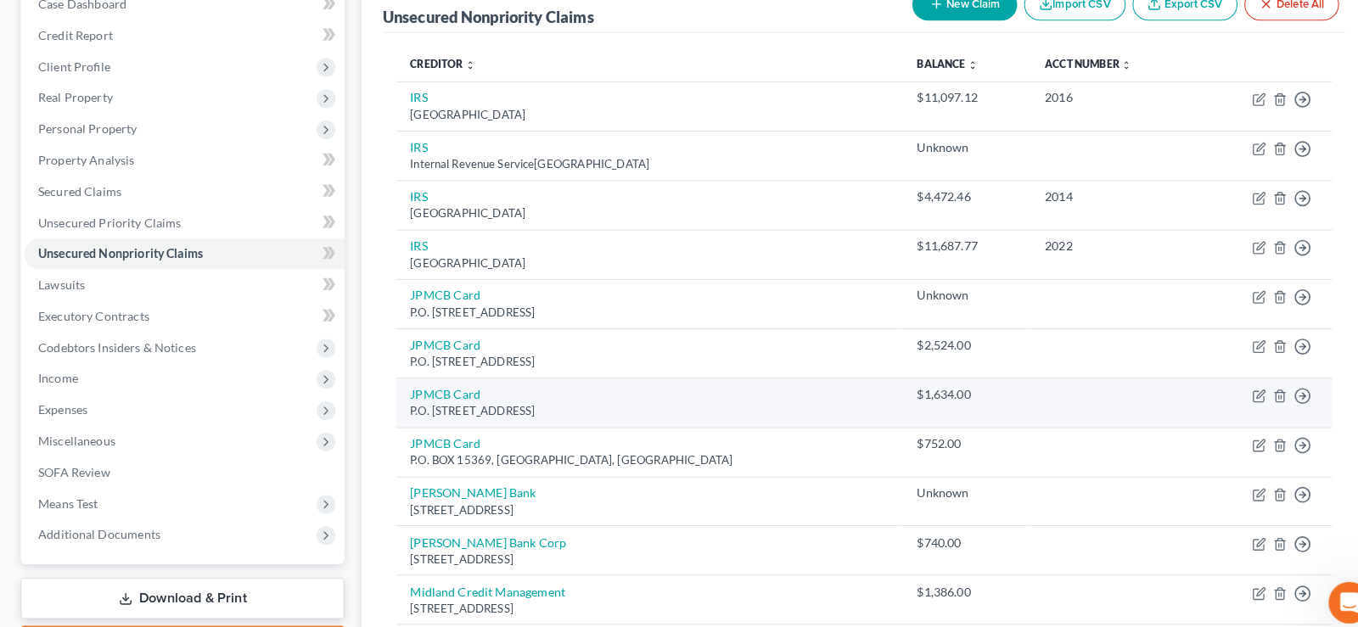
scroll to position [114, 0]
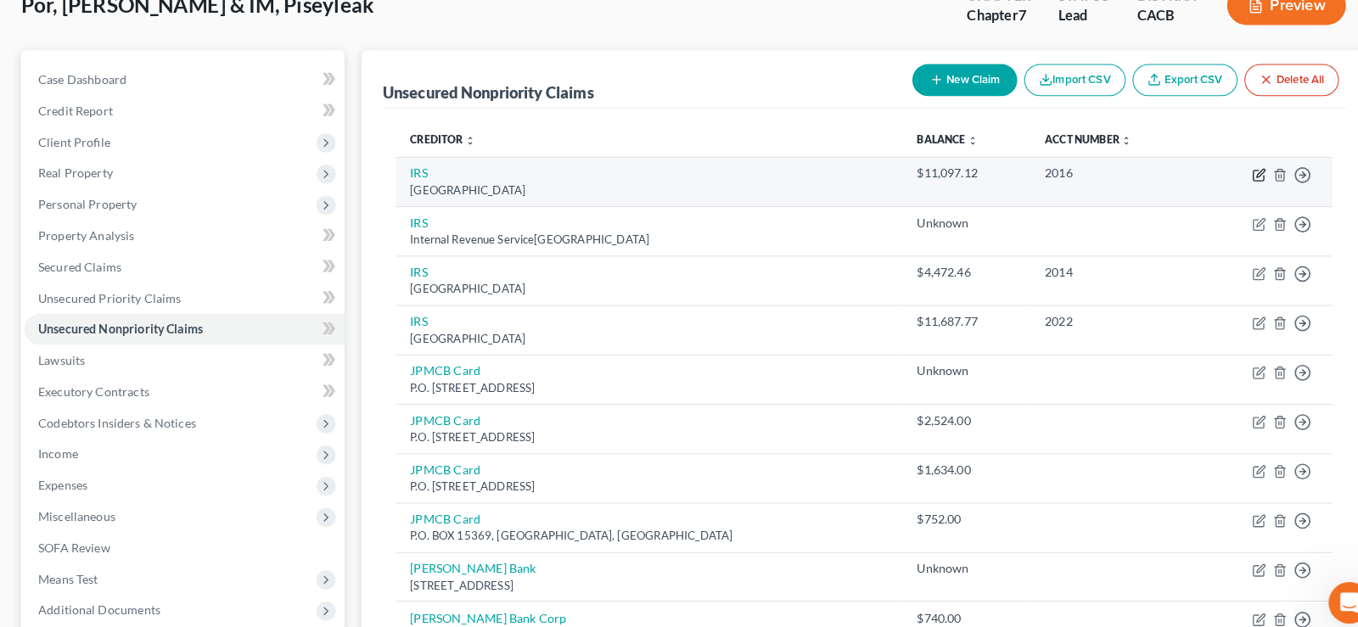
click at [1238, 171] on icon "button" at bounding box center [1233, 172] width 14 height 14
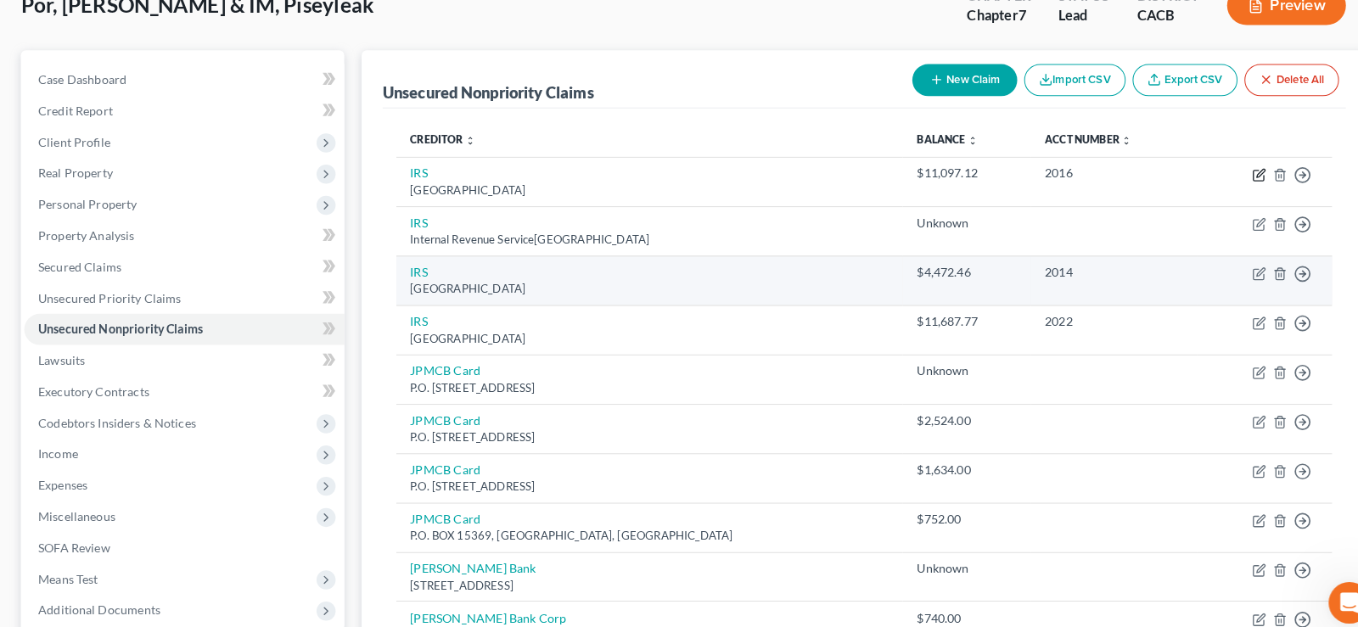
select select "36"
select select "0"
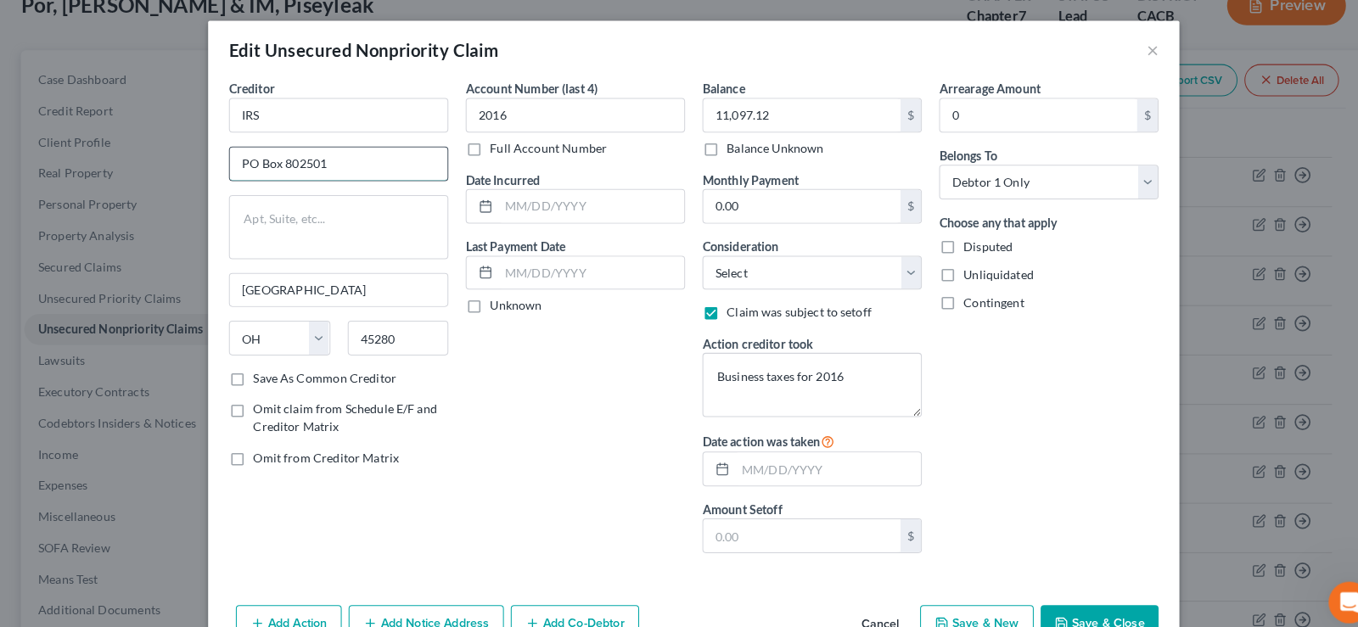
click at [277, 166] on input "PO Box 802501" at bounding box center [331, 160] width 213 height 32
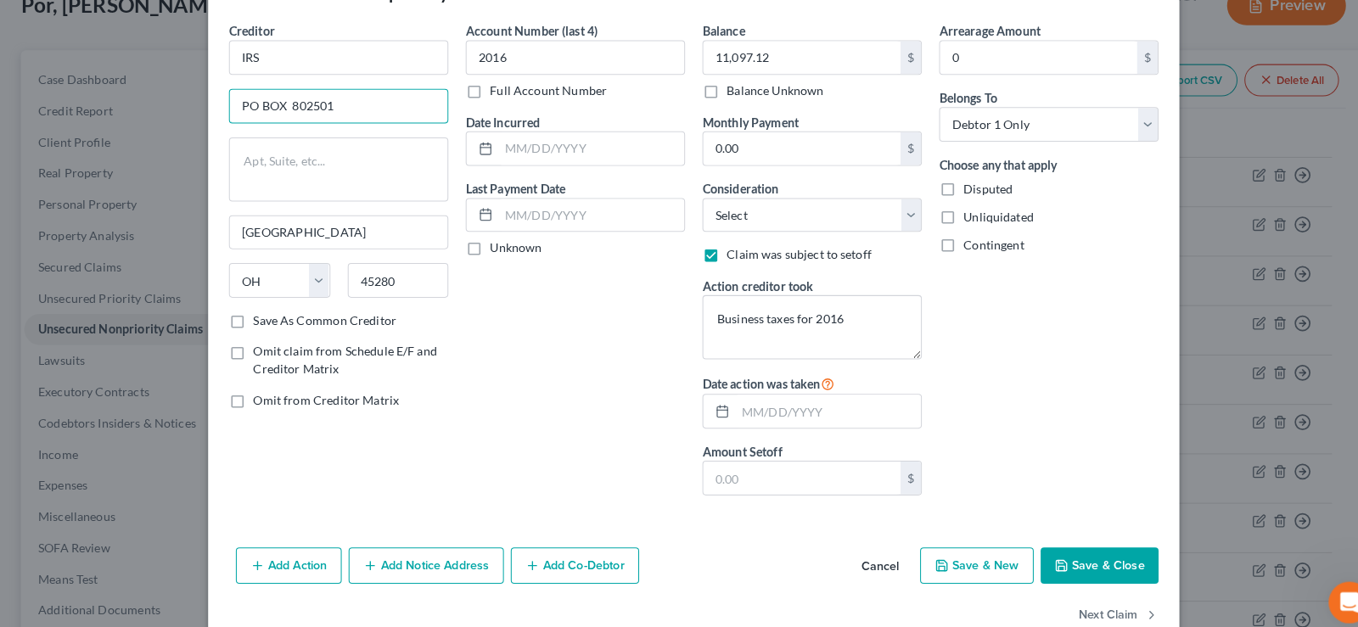
scroll to position [82, 0]
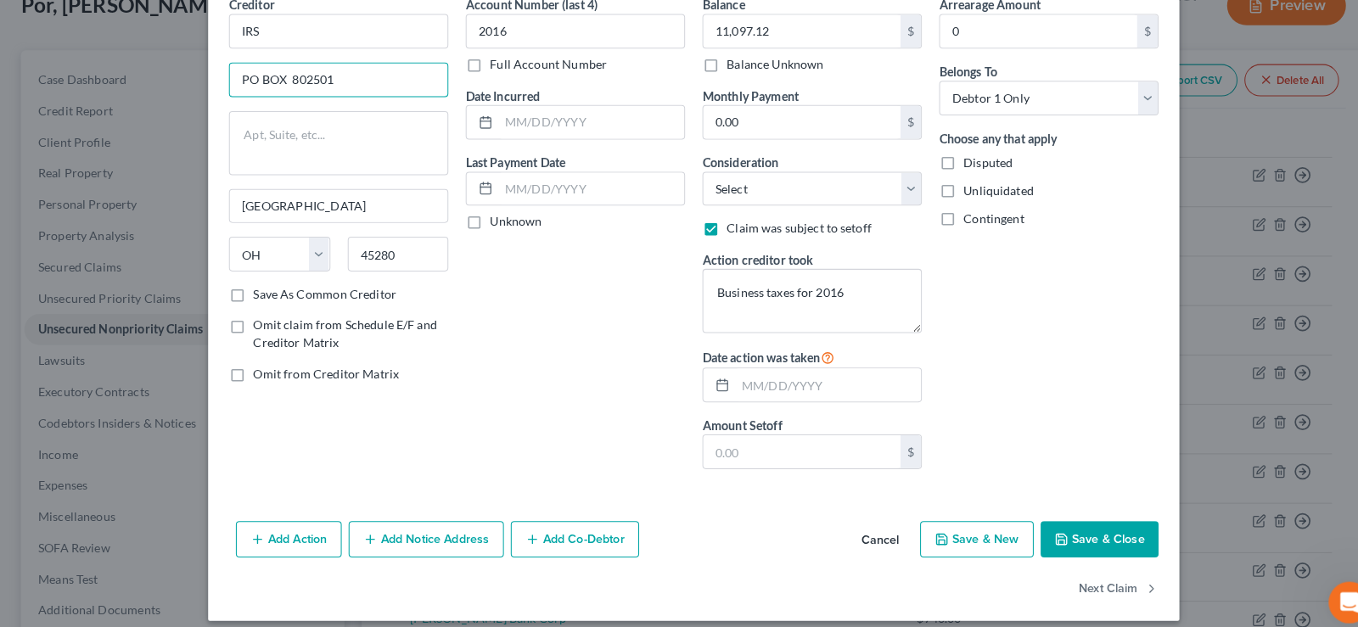
type input "PO BOX 802501"
click at [1092, 532] on button "Save & Close" at bounding box center [1076, 528] width 115 height 36
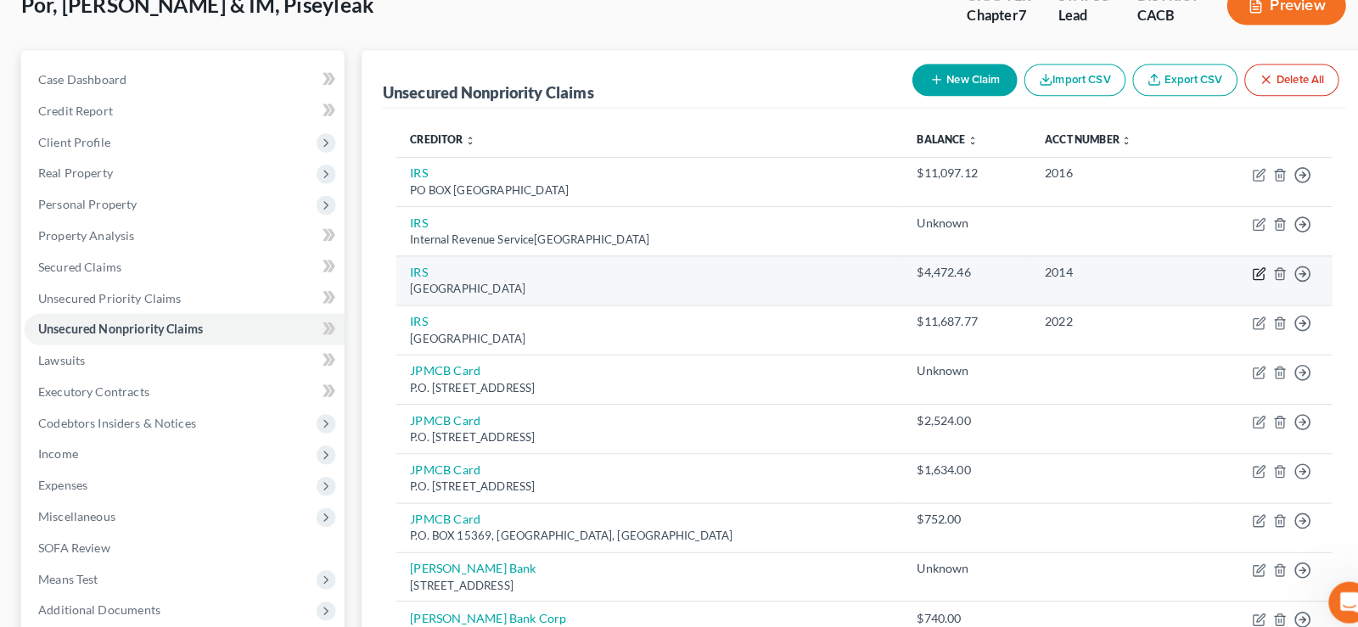
click at [1232, 274] on td "Move to D Move to E Move to G Move to Notice Only" at bounding box center [1237, 274] width 132 height 48
click at [1232, 264] on icon "button" at bounding box center [1233, 268] width 14 height 14
select select "36"
select select "0"
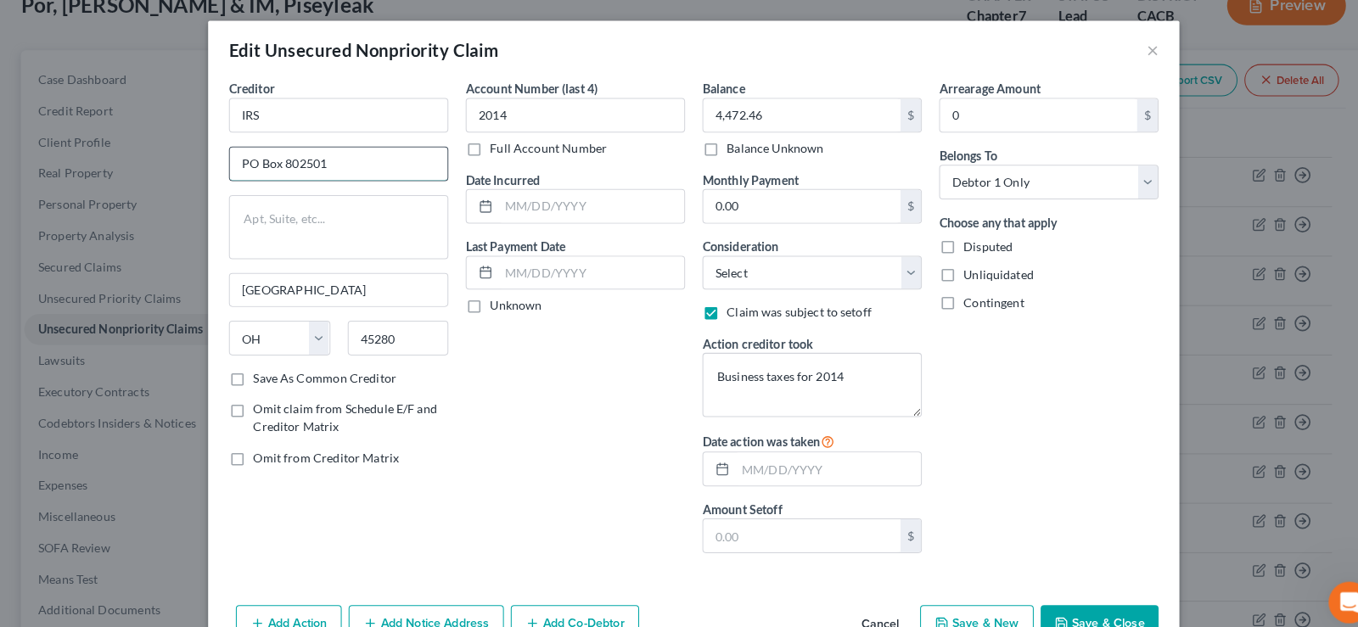
click at [278, 161] on input "PO Box 802501" at bounding box center [331, 160] width 213 height 32
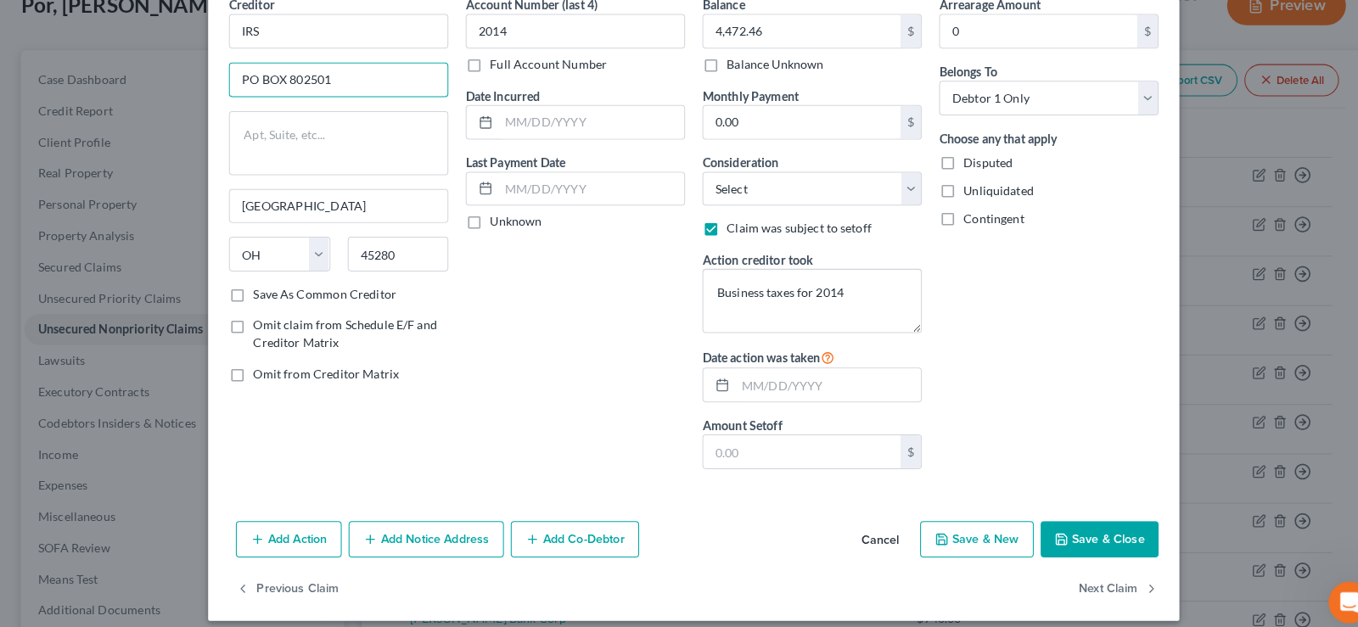
type input "PO BOX 802501"
drag, startPoint x: 233, startPoint y: 290, endPoint x: 1097, endPoint y: 531, distance: 897.9
click at [248, 291] on label "Save As Common Creditor" at bounding box center [318, 287] width 140 height 17
click at [255, 290] on input "Save As Common Creditor" at bounding box center [260, 284] width 11 height 11
checkbox input "true"
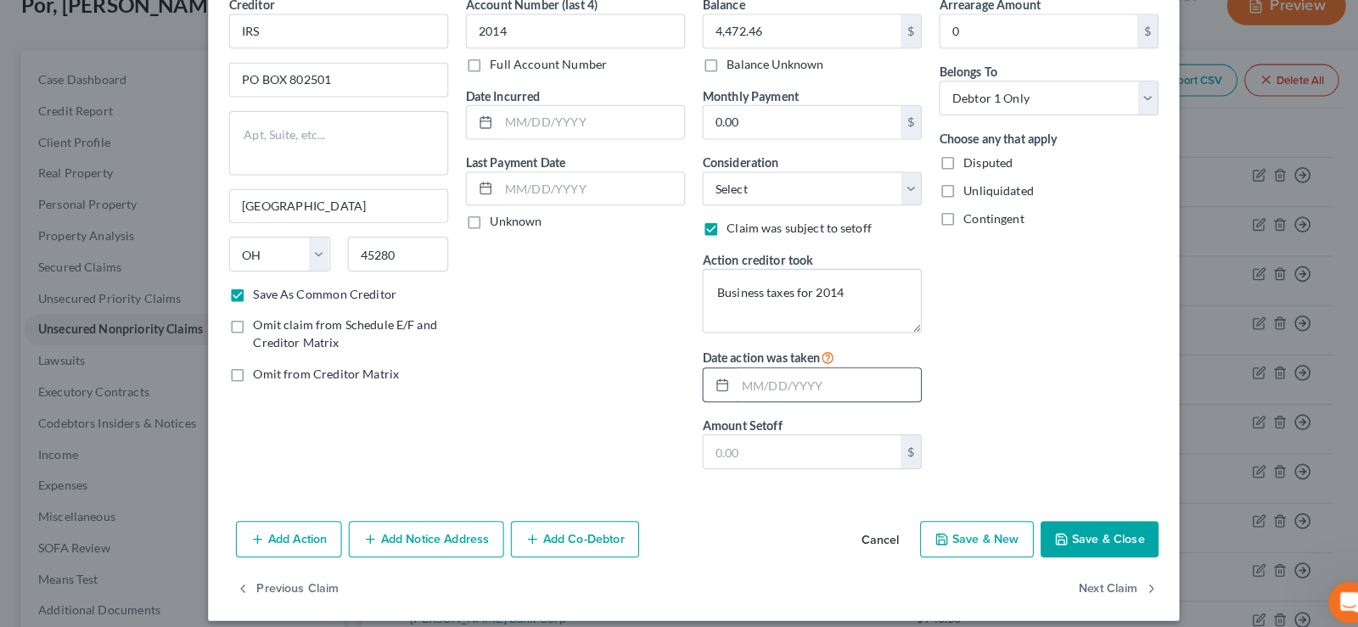
drag, startPoint x: 1095, startPoint y: 526, endPoint x: 773, endPoint y: 390, distance: 349.2
click at [1095, 527] on button "Save & Close" at bounding box center [1076, 528] width 115 height 36
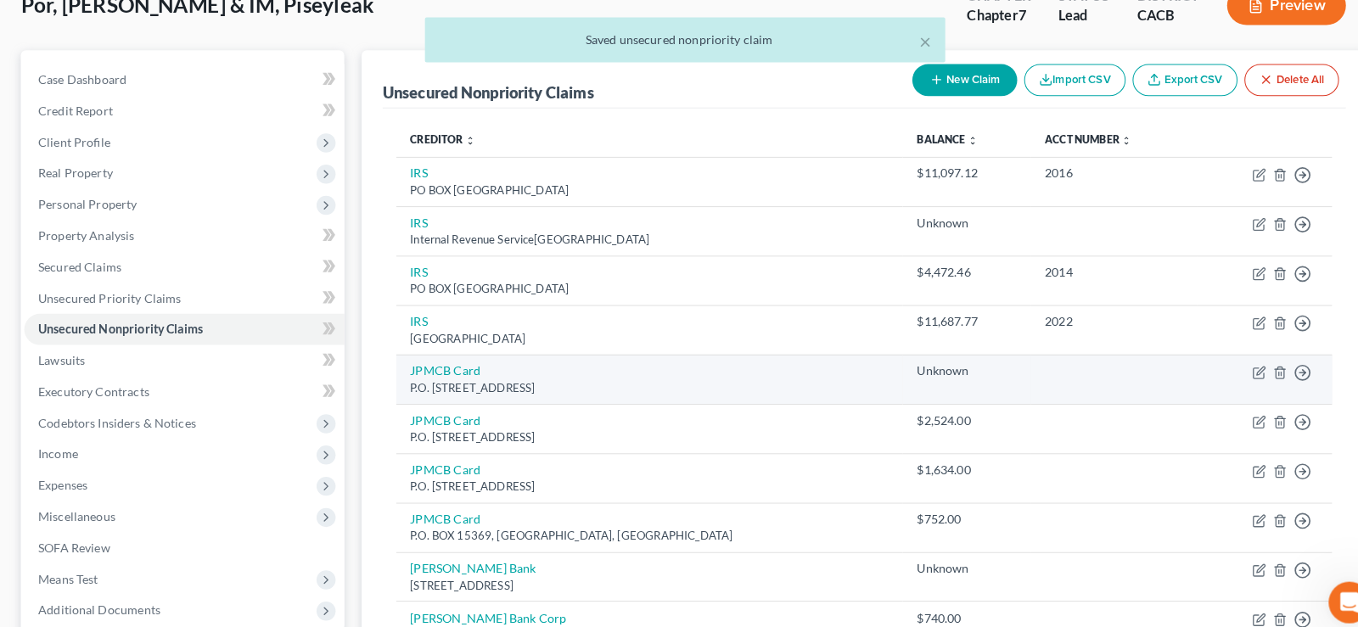
scroll to position [187, 0]
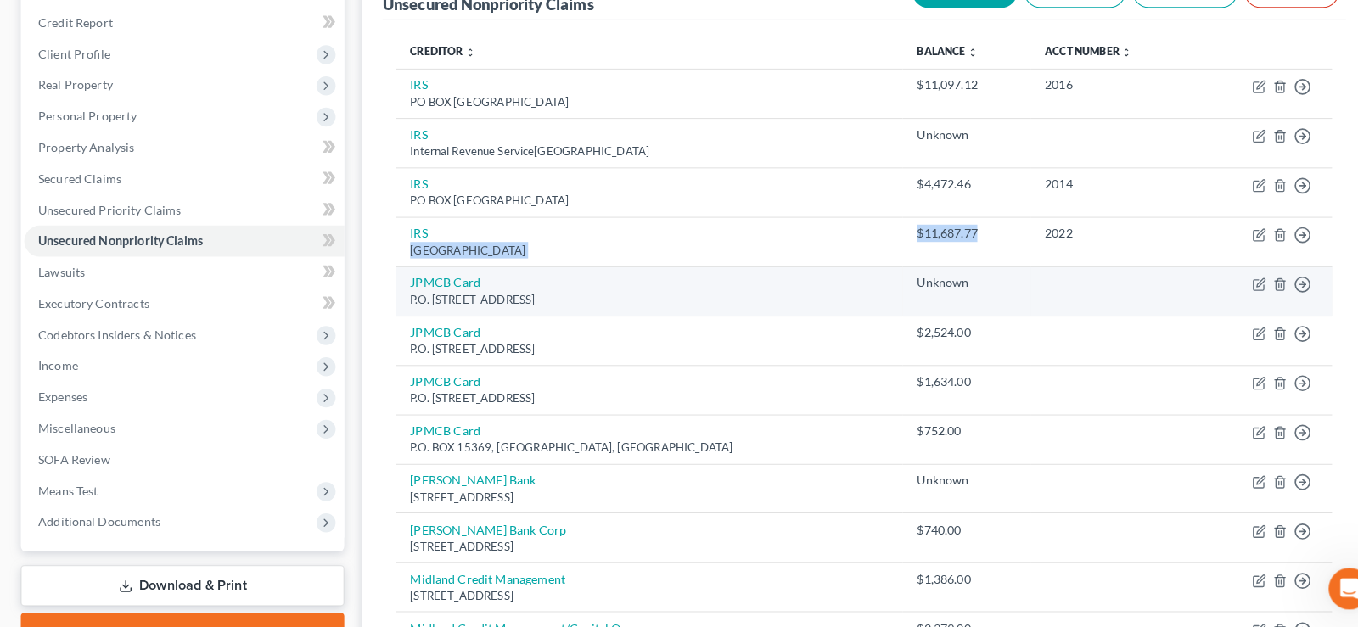
drag, startPoint x: 792, startPoint y: 248, endPoint x: 1001, endPoint y: 288, distance: 212.6
click at [947, 268] on tr "IRS [GEOGRAPHIC_DATA] $11,687.77 2022 Move to D Move to E Move to G Move to Not…" at bounding box center [846, 250] width 916 height 48
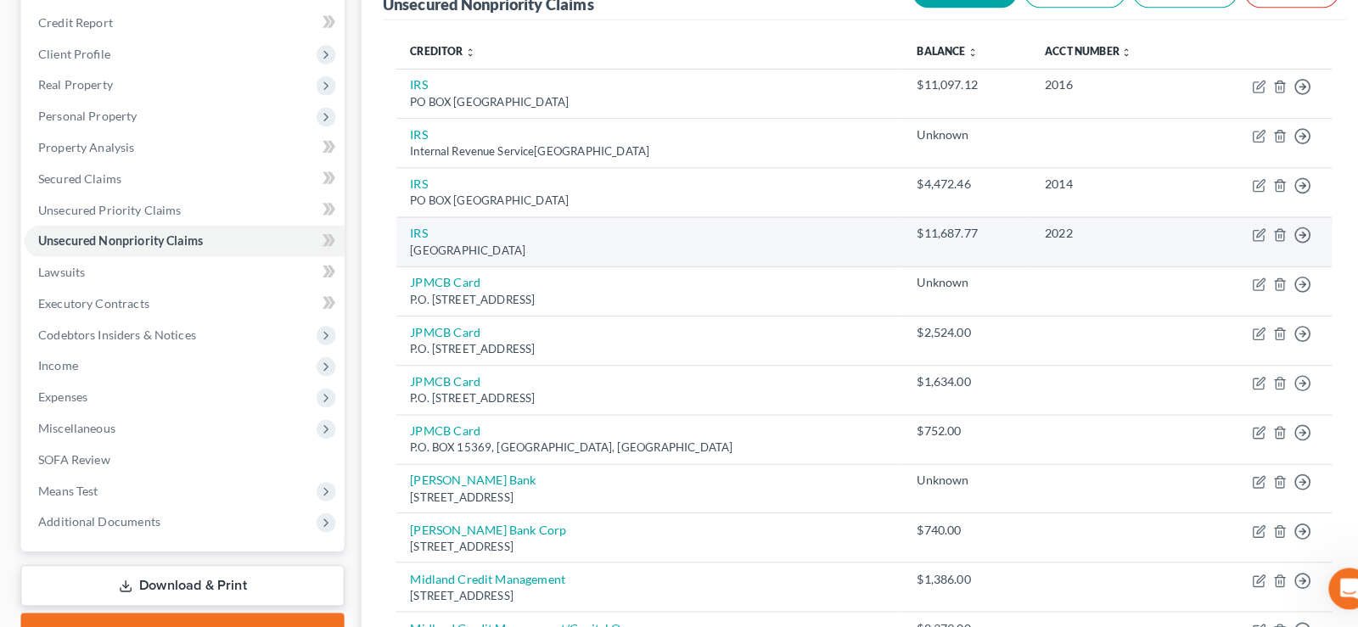
drag, startPoint x: 1015, startPoint y: 289, endPoint x: 1159, endPoint y: 263, distance: 146.5
click at [1015, 289] on td at bounding box center [1090, 298] width 162 height 48
click at [1236, 241] on icon "button" at bounding box center [1233, 244] width 14 height 14
select select "36"
select select "0"
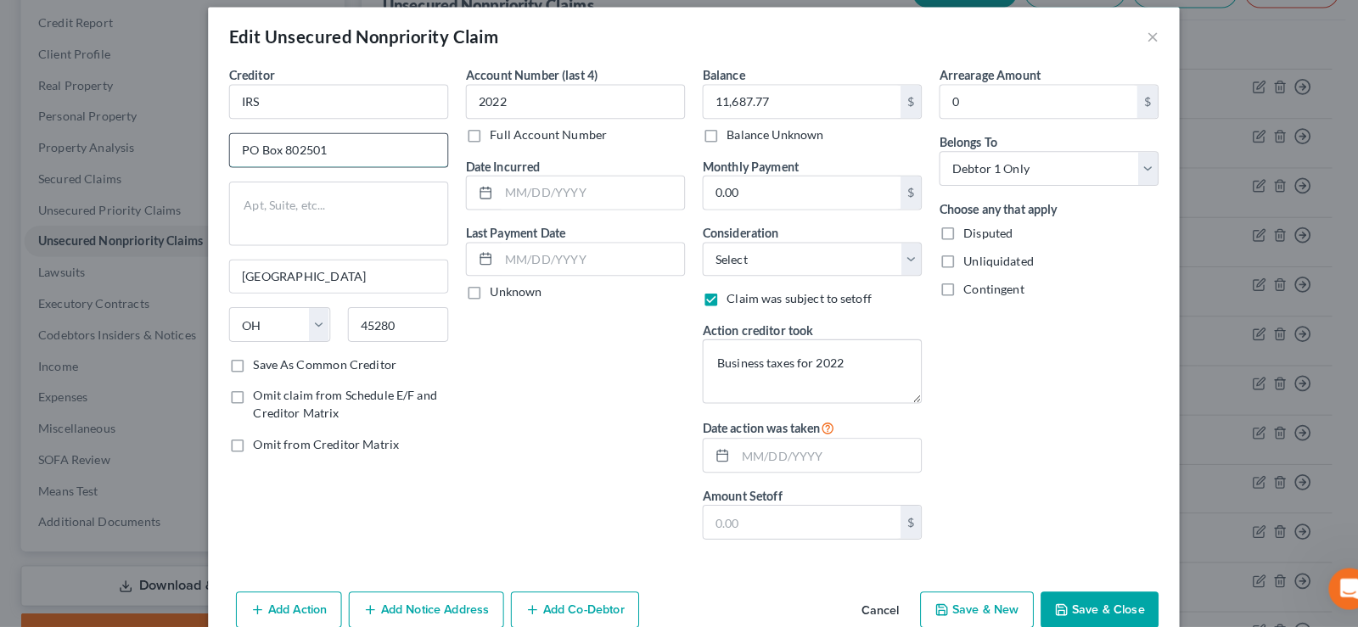
click at [272, 163] on input "PO Box 802501" at bounding box center [331, 160] width 213 height 32
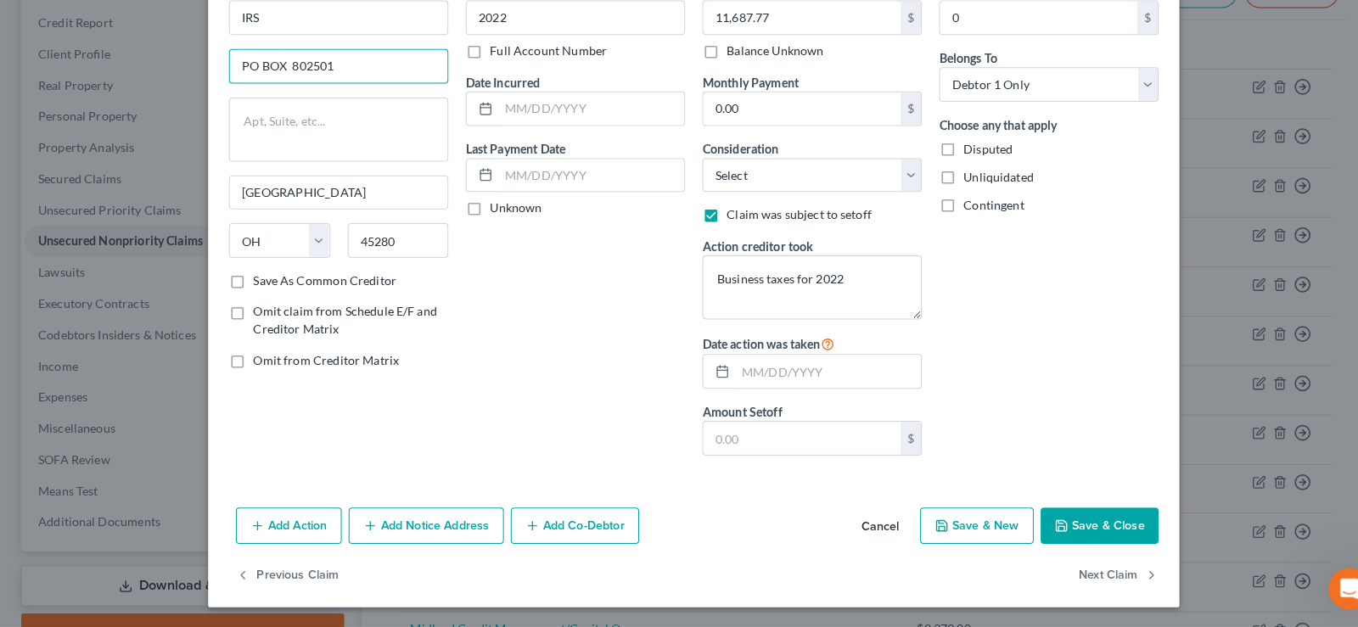
type input "PO BOX 802501"
drag, startPoint x: 1071, startPoint y: 519, endPoint x: 907, endPoint y: 430, distance: 186.5
click at [1071, 519] on button "Save & Close" at bounding box center [1076, 528] width 115 height 36
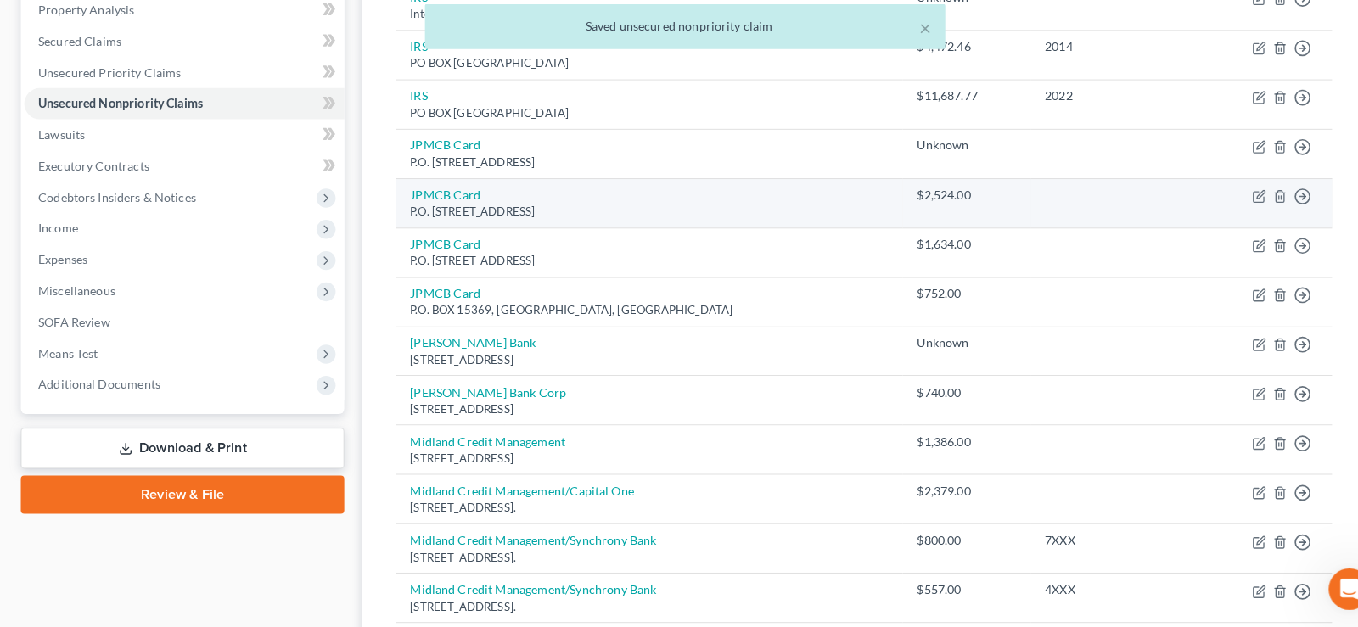
scroll to position [359, 0]
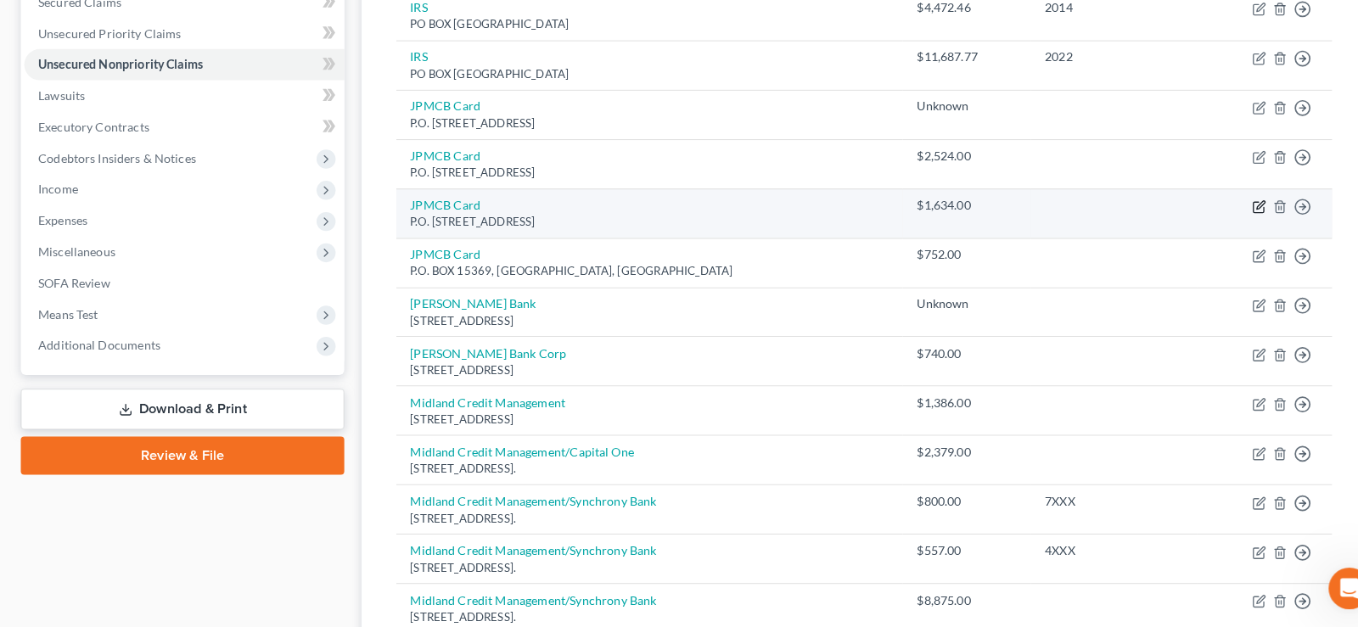
click at [1232, 217] on icon "button" at bounding box center [1233, 217] width 14 height 14
select select "7"
select select "0"
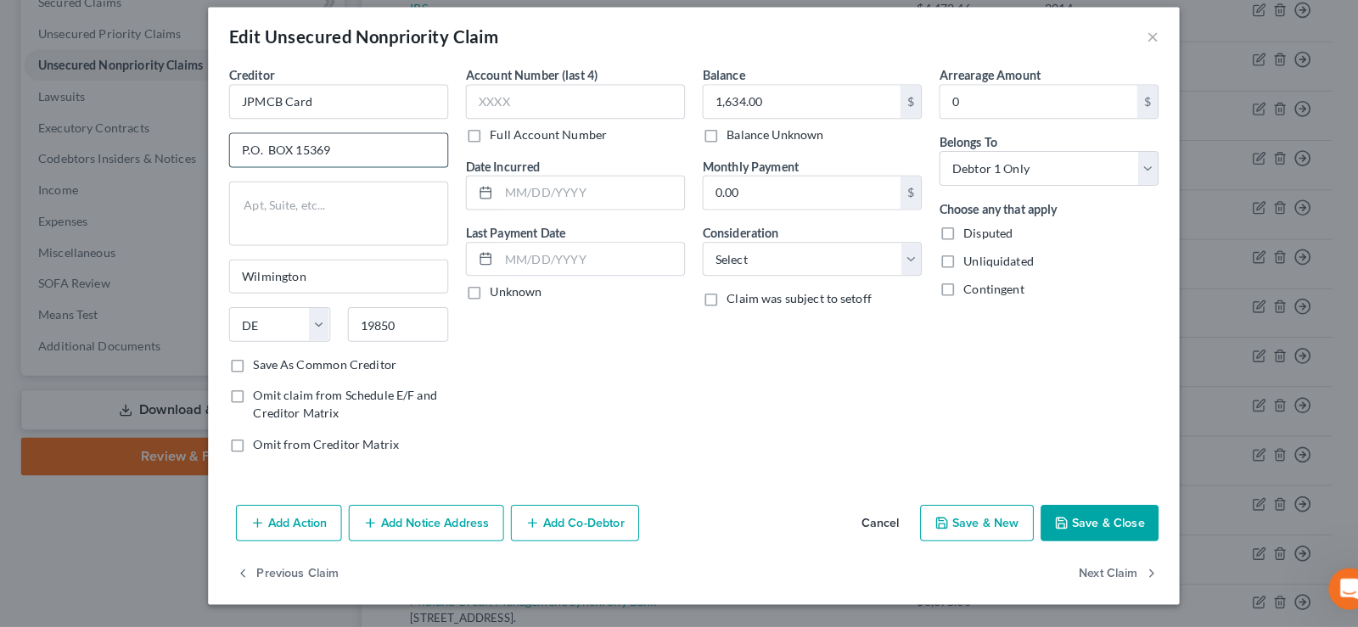
click at [255, 159] on input "P.O. BOX 15369" at bounding box center [331, 160] width 213 height 32
type input "P0 BOX 15369"
click at [1063, 525] on button "Save & Close" at bounding box center [1076, 526] width 115 height 36
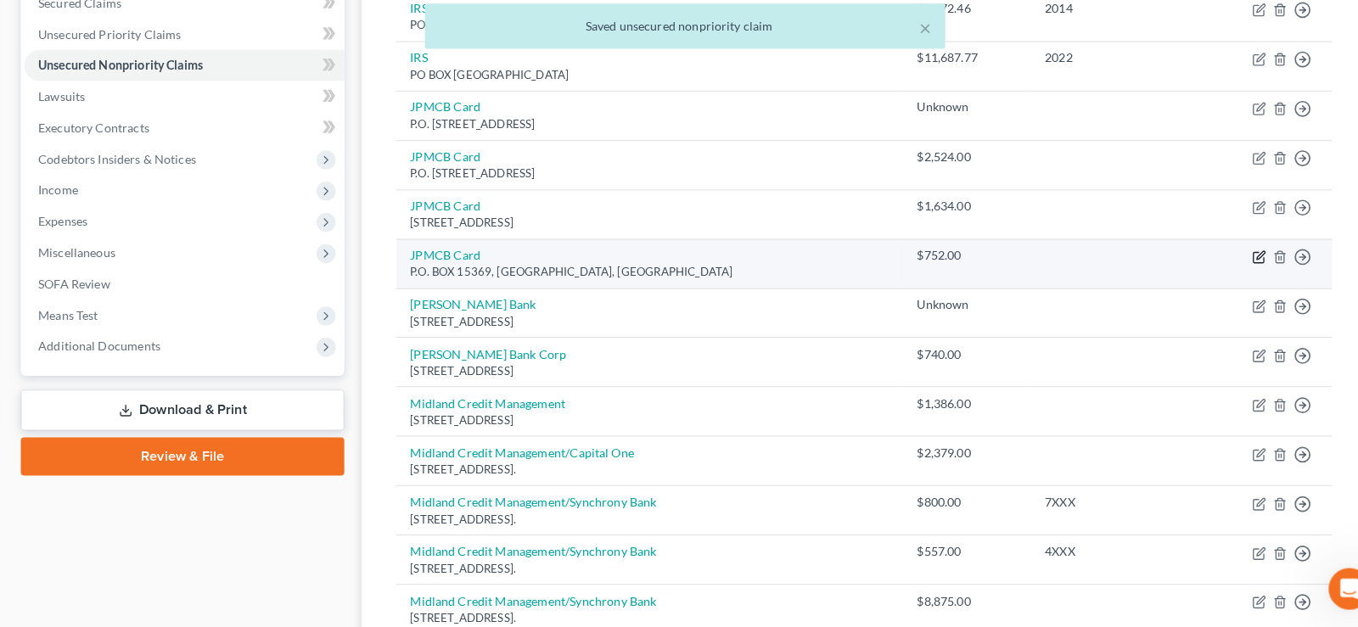
click at [1232, 261] on icon "button" at bounding box center [1233, 265] width 14 height 14
select select "7"
select select "0"
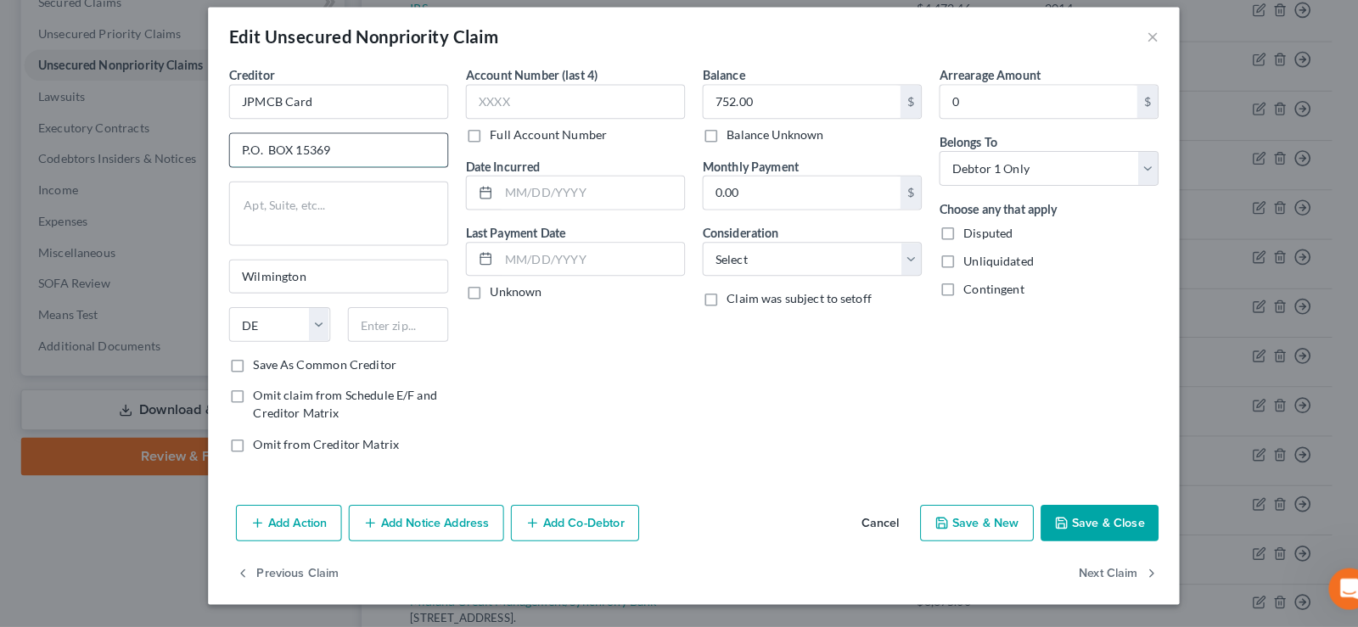
click at [253, 156] on input "P.O. BOX 15369" at bounding box center [331, 160] width 213 height 32
click at [257, 166] on input "P0. BOX 15369" at bounding box center [331, 160] width 213 height 32
type input "P0 BOX 15369"
click at [1114, 526] on button "Save & Close" at bounding box center [1076, 526] width 115 height 36
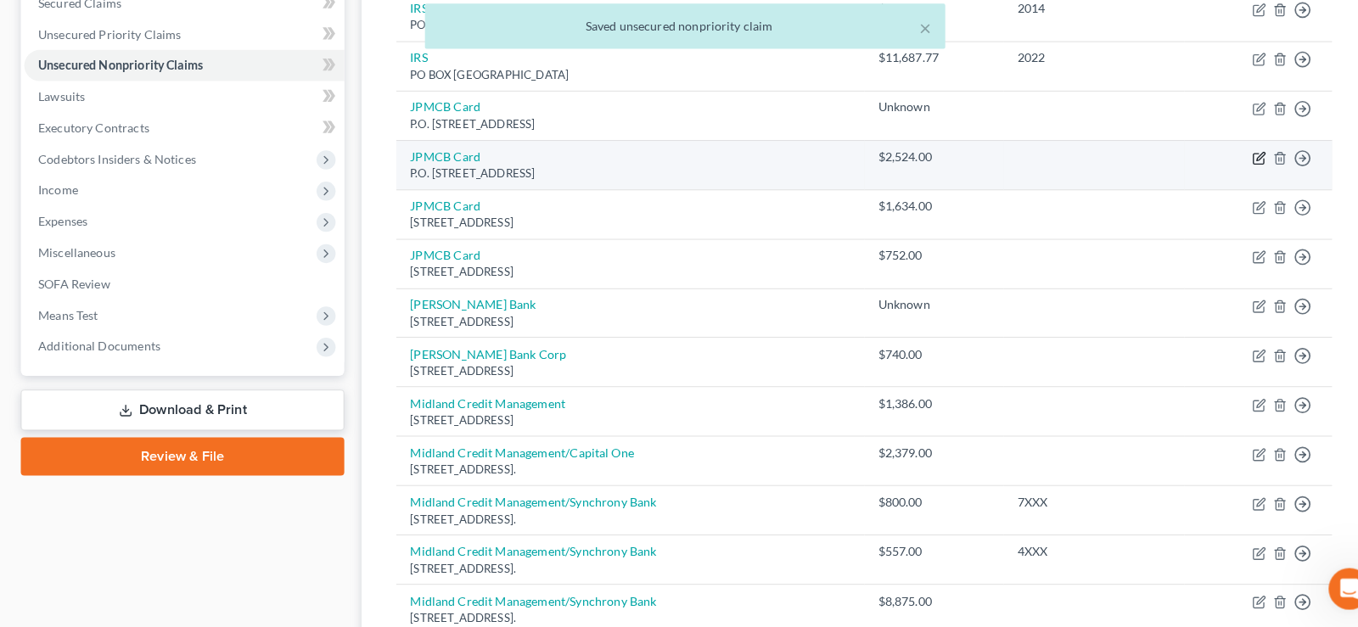
click at [1234, 162] on icon "button" at bounding box center [1233, 168] width 14 height 14
select select "7"
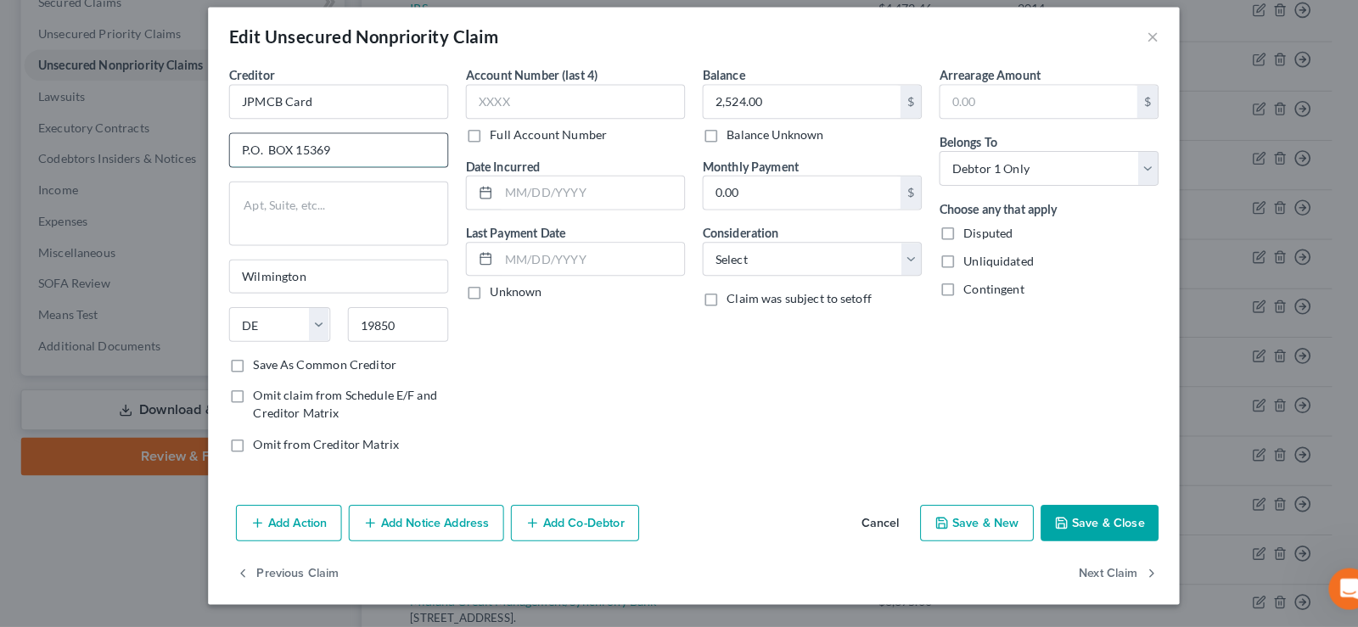
click at [258, 164] on input "P.O. BOX 15369" at bounding box center [331, 160] width 213 height 32
click at [1073, 517] on button "Save & Close" at bounding box center [1076, 526] width 115 height 36
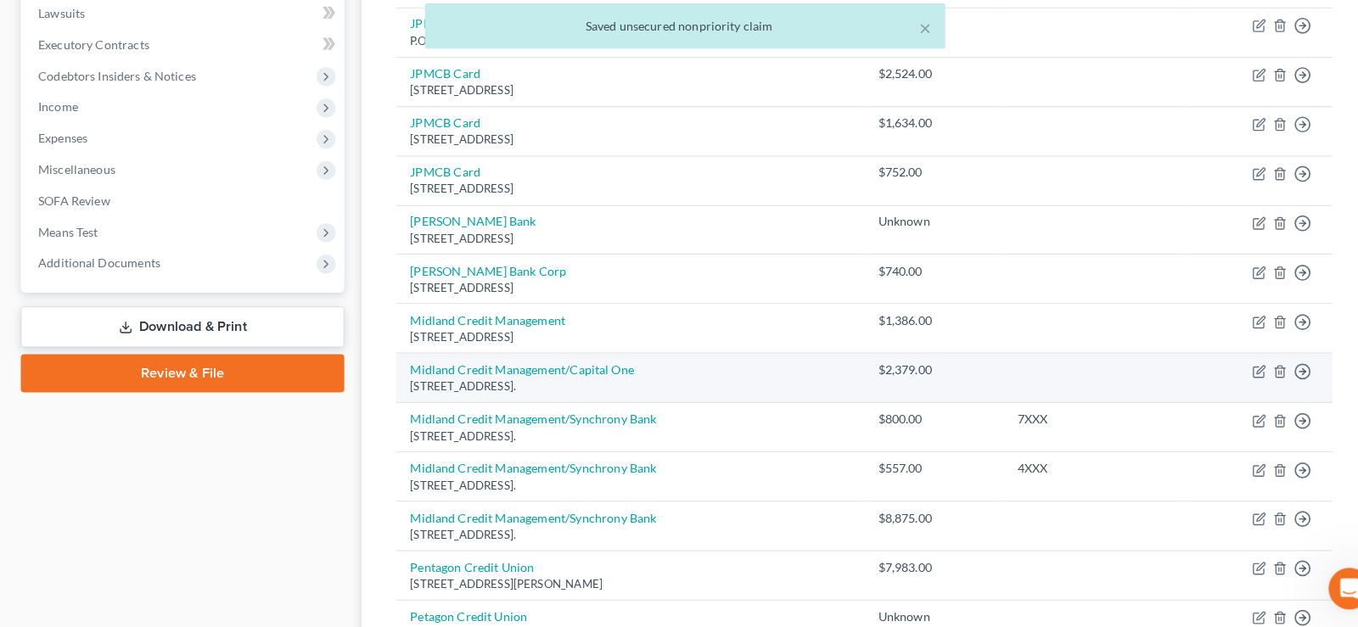
scroll to position [532, 0]
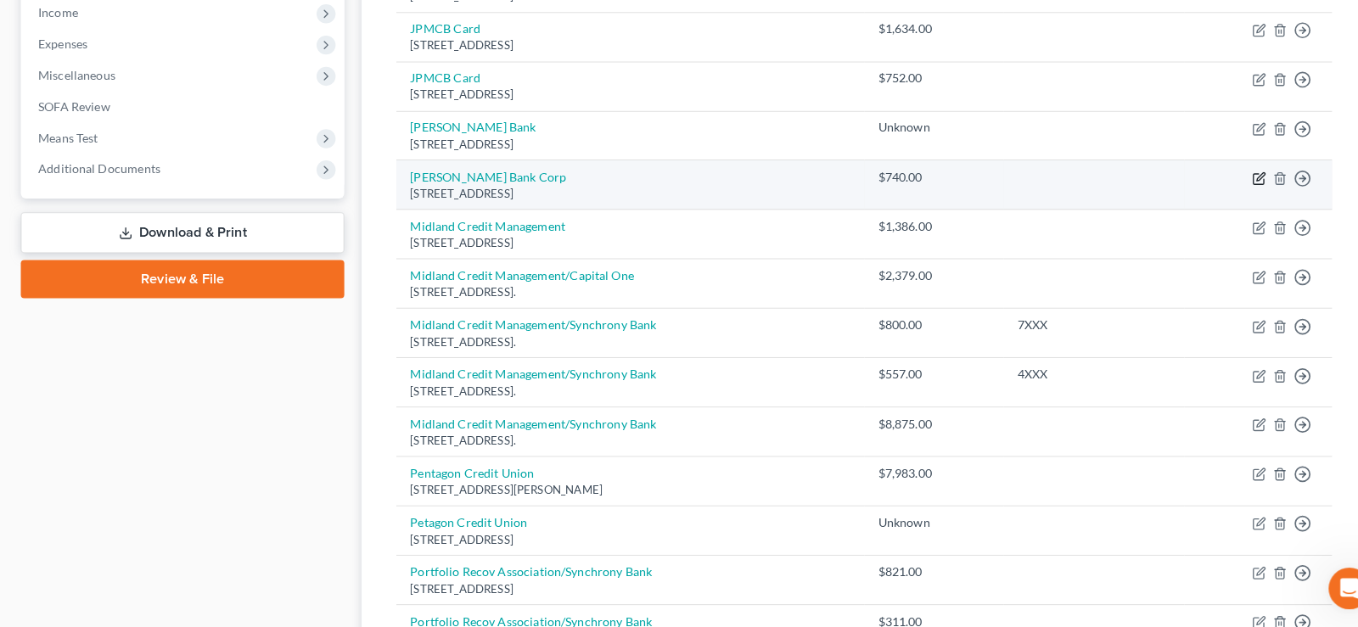
click at [1232, 187] on icon "button" at bounding box center [1234, 186] width 8 height 8
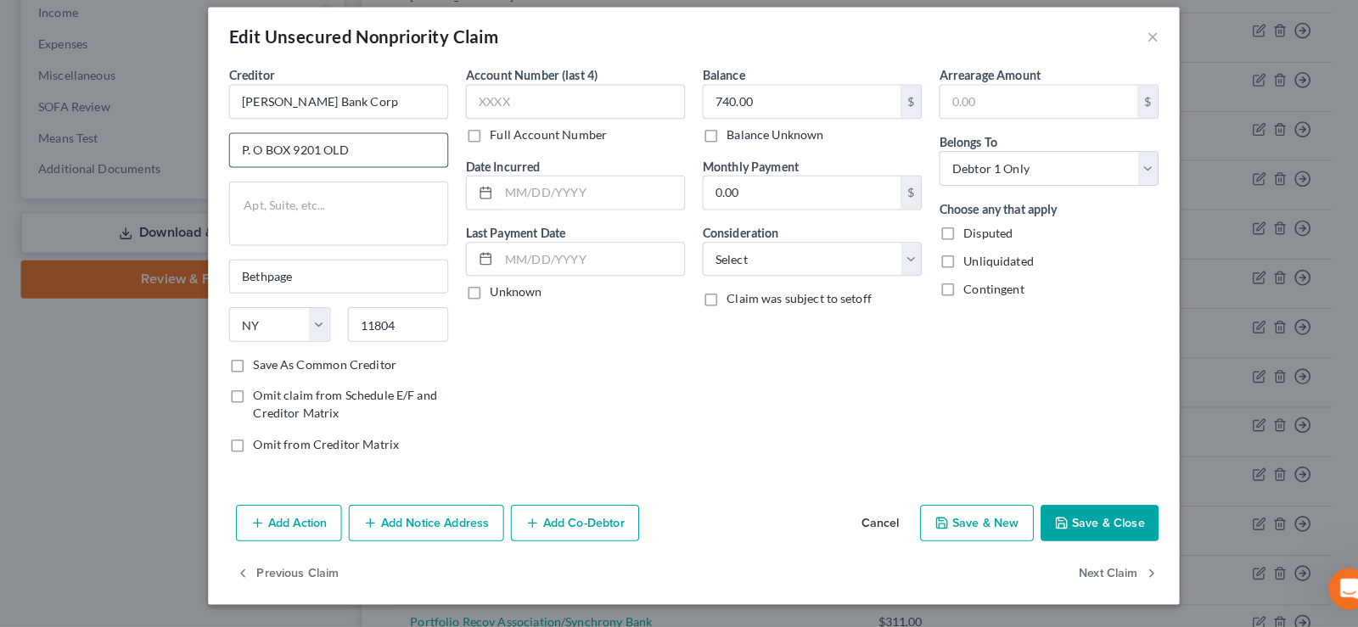
click at [255, 160] on input "P. O BOX 9201 OLD" at bounding box center [331, 160] width 213 height 32
click at [1062, 520] on button "Save & Close" at bounding box center [1076, 526] width 115 height 36
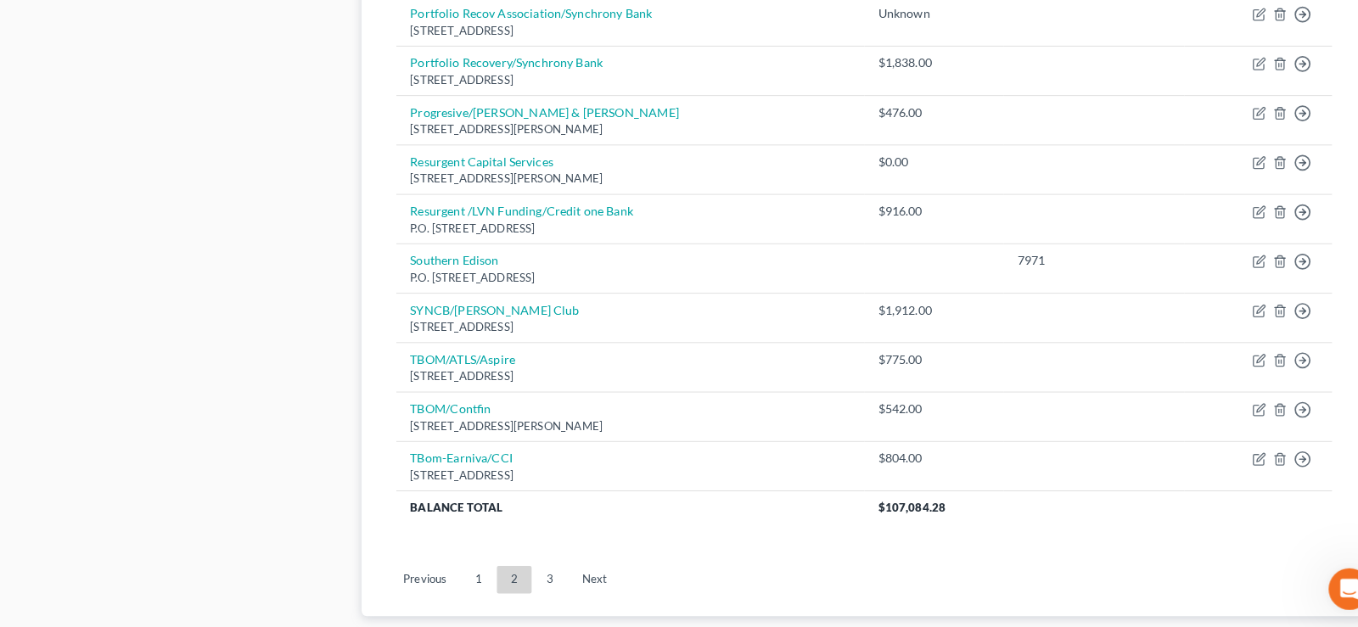
scroll to position [1311, 0]
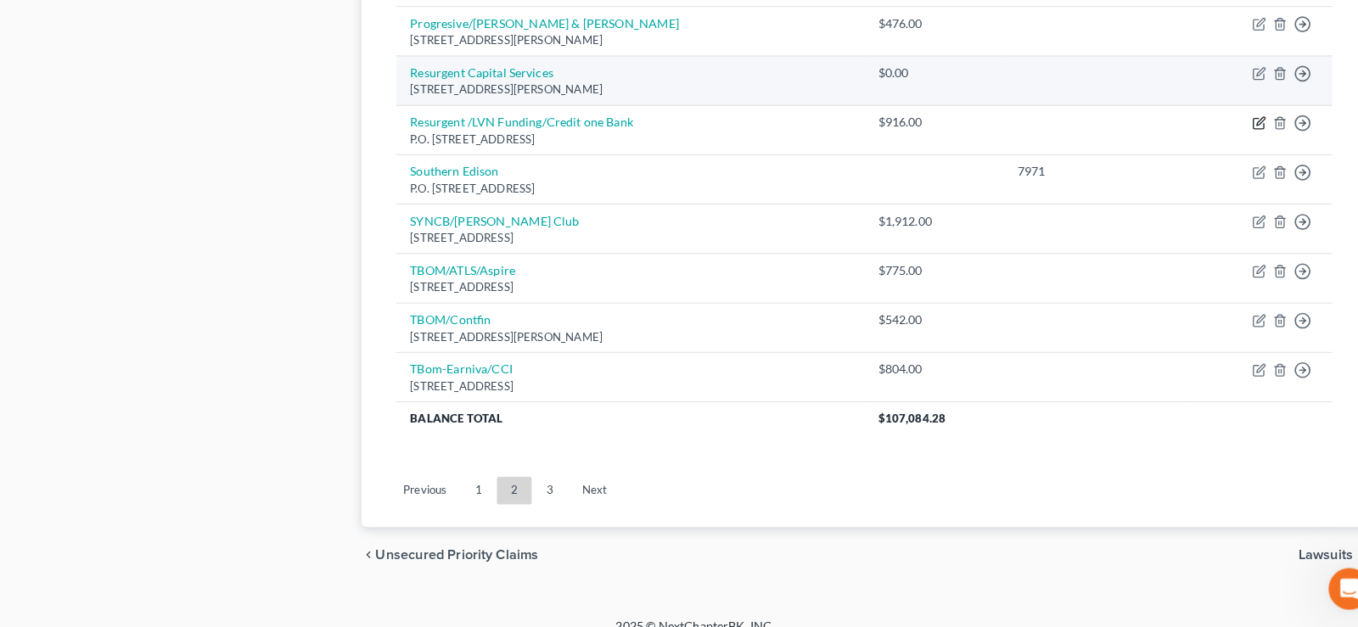
drag, startPoint x: 1238, startPoint y: 136, endPoint x: 1081, endPoint y: 99, distance: 161.2
click at [1238, 135] on icon "button" at bounding box center [1233, 134] width 14 height 14
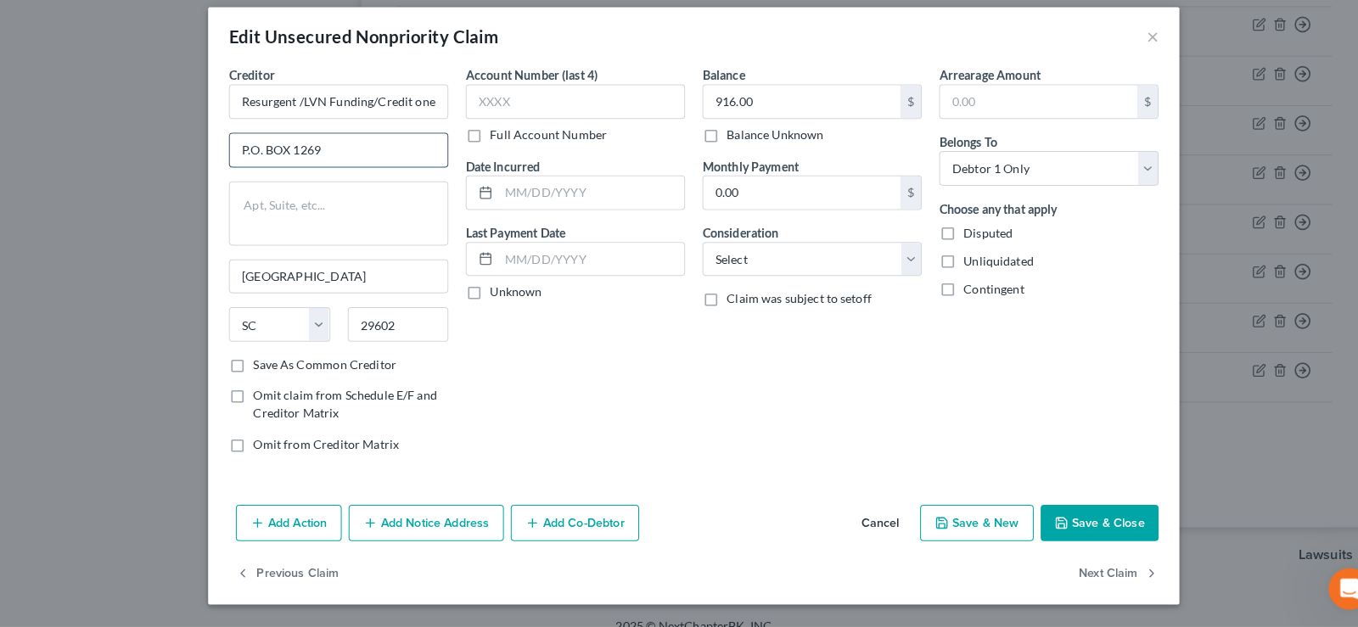
click at [254, 158] on input "P.O. BOX 1269" at bounding box center [331, 160] width 213 height 32
click at [254, 169] on input "P0. BOX 1269" at bounding box center [331, 160] width 213 height 32
click at [1104, 525] on button "Save & Close" at bounding box center [1076, 526] width 115 height 36
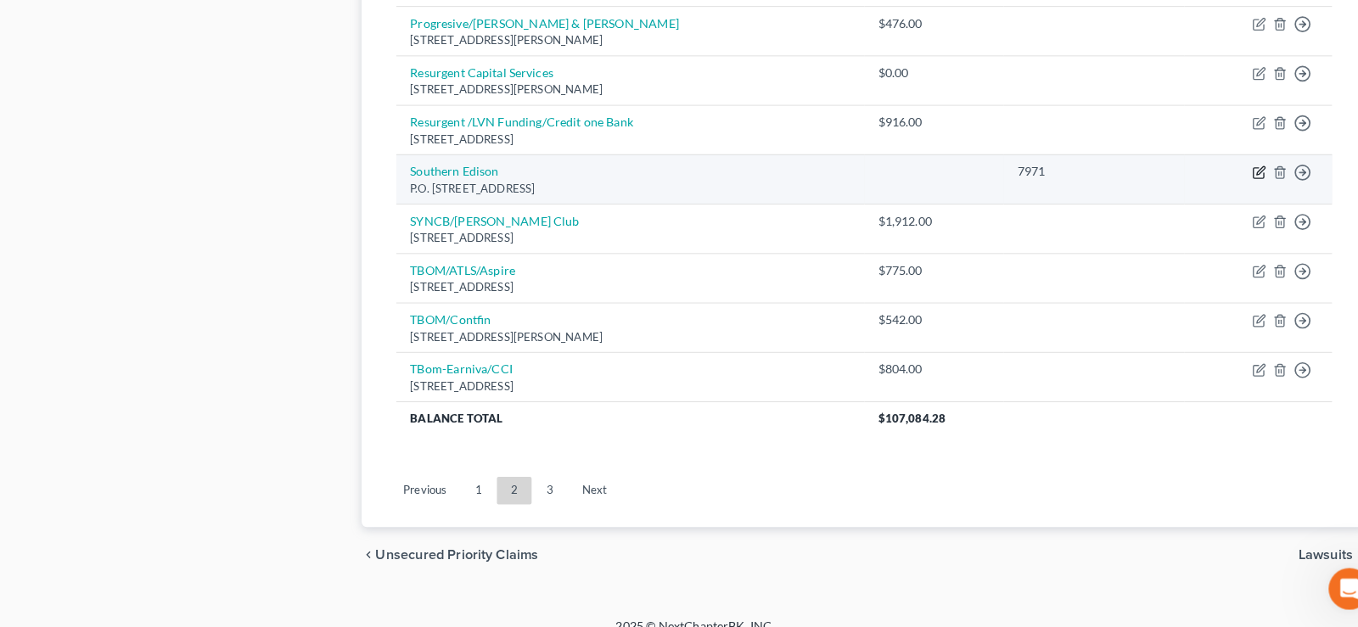
click at [1231, 181] on icon "button" at bounding box center [1233, 183] width 14 height 14
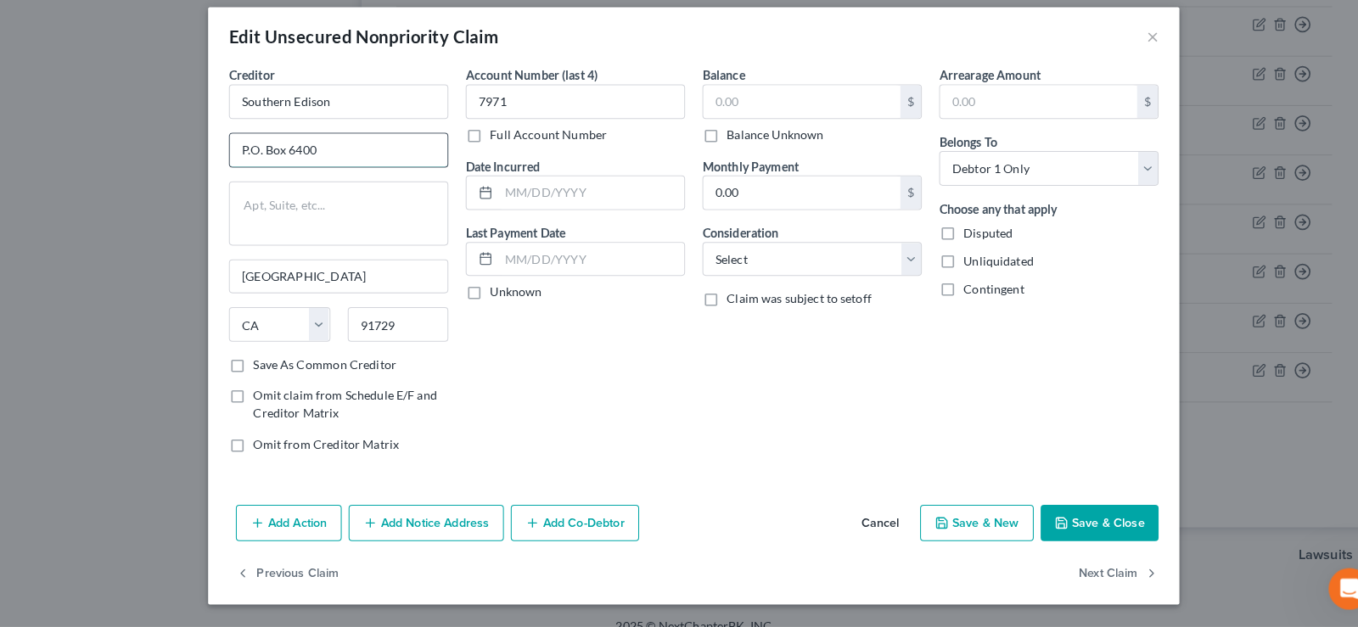
click at [255, 165] on input "P.O. Box 6400" at bounding box center [331, 160] width 213 height 32
drag, startPoint x: 278, startPoint y: 154, endPoint x: 270, endPoint y: 181, distance: 28.5
click at [272, 160] on input "P0 Box 6400" at bounding box center [331, 160] width 213 height 32
drag, startPoint x: 1089, startPoint y: 524, endPoint x: 810, endPoint y: 422, distance: 297.2
click at [1089, 525] on button "Save & Close" at bounding box center [1076, 526] width 115 height 36
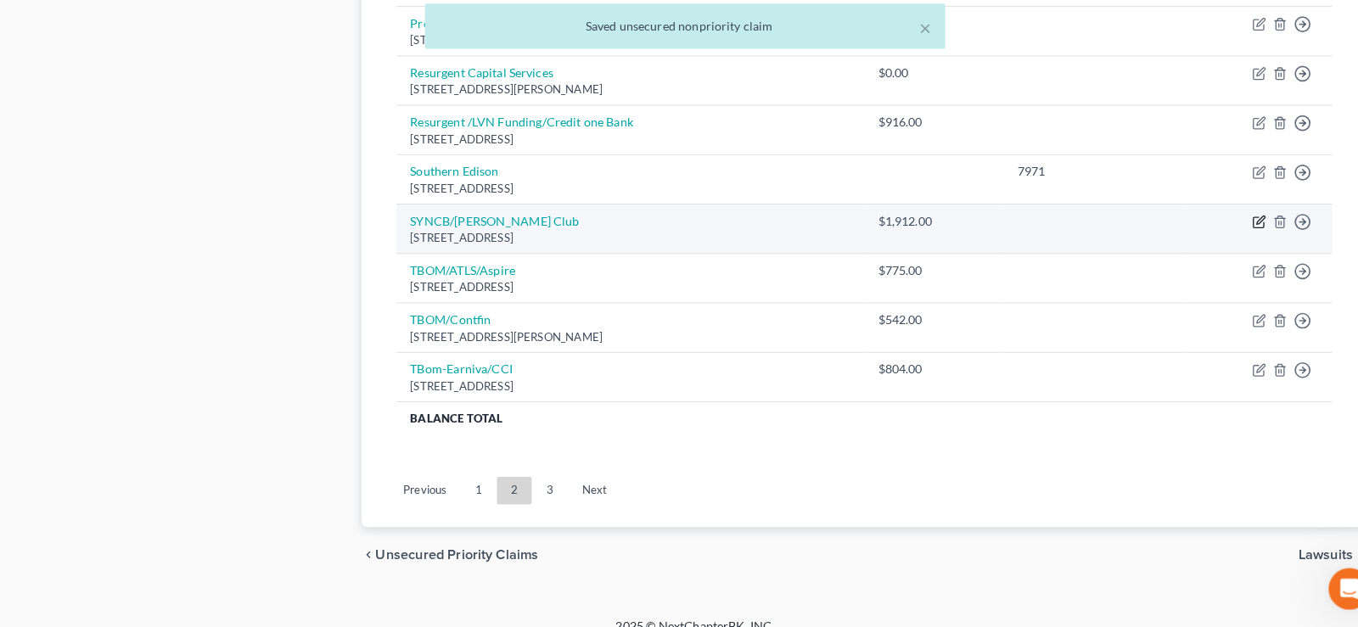
click at [1230, 227] on icon "button" at bounding box center [1231, 232] width 10 height 10
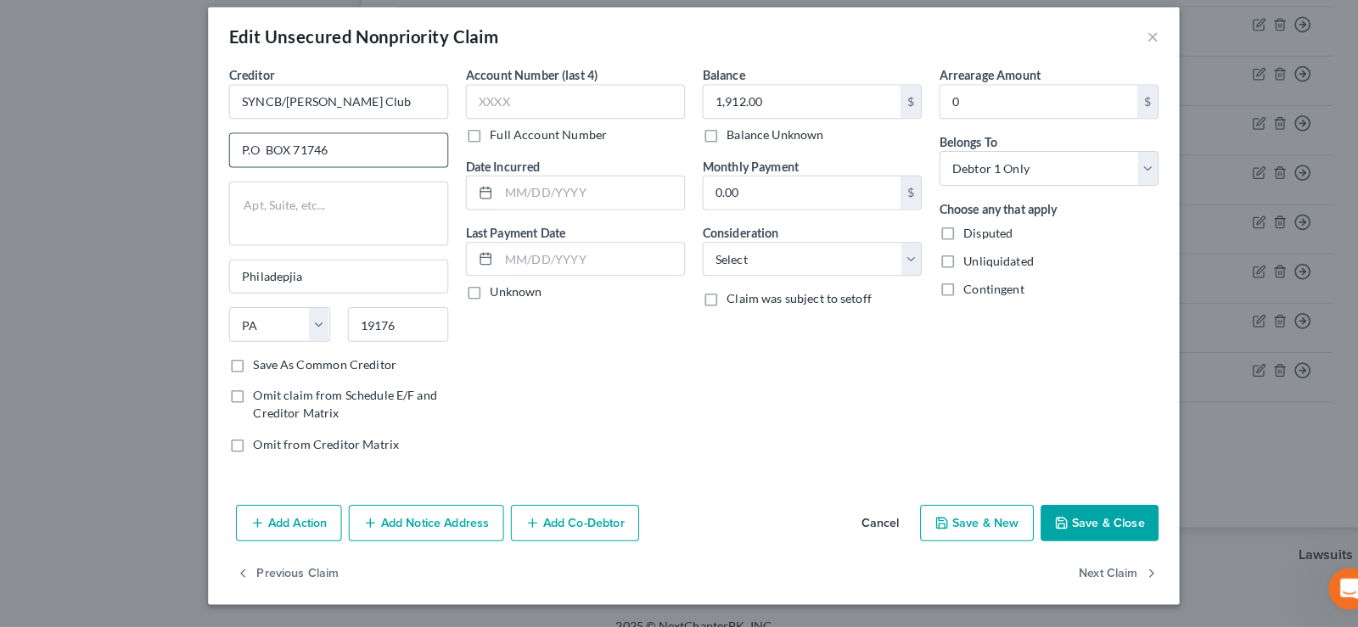
click at [254, 154] on input "P.O BOX 71746" at bounding box center [331, 160] width 213 height 32
click at [1060, 534] on button "Save & Close" at bounding box center [1076, 526] width 115 height 36
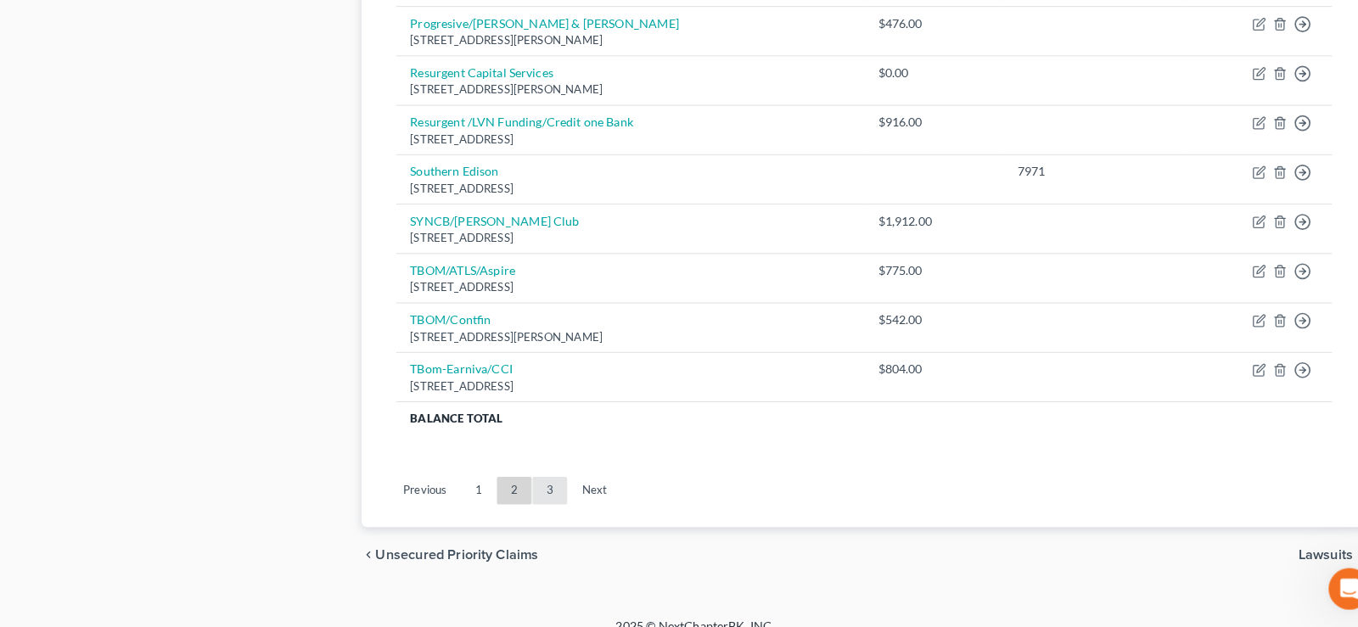
click at [540, 497] on link "3" at bounding box center [538, 493] width 34 height 27
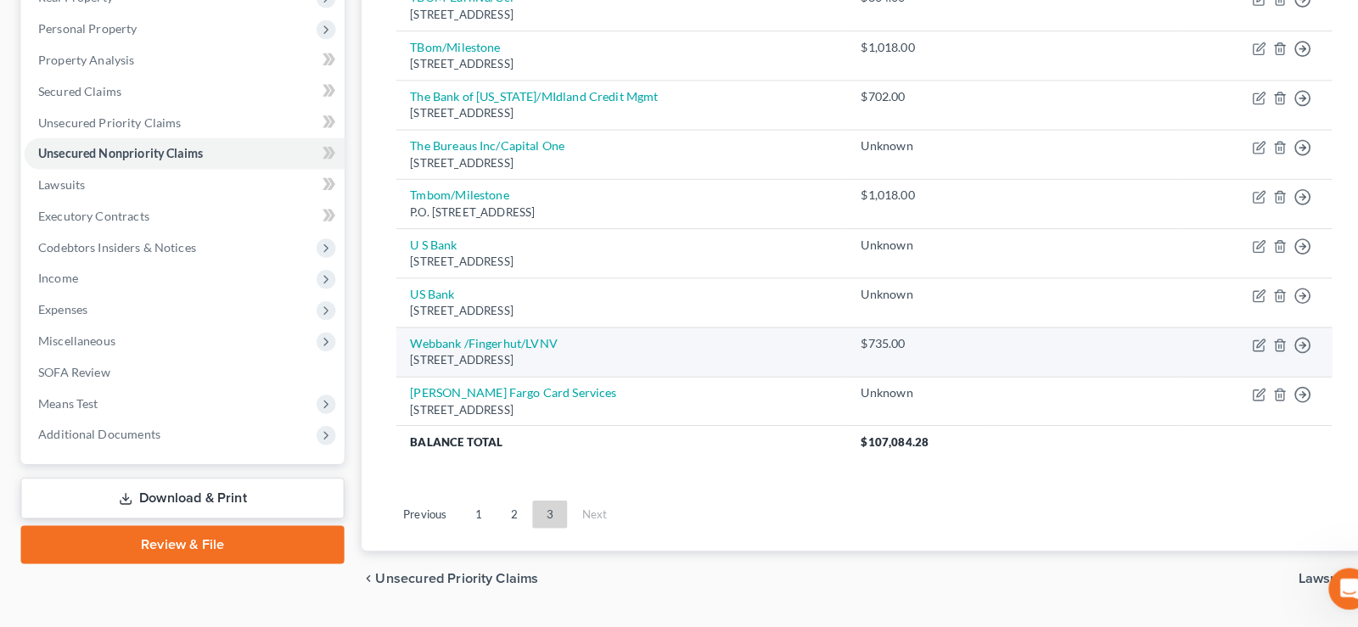
scroll to position [0, 0]
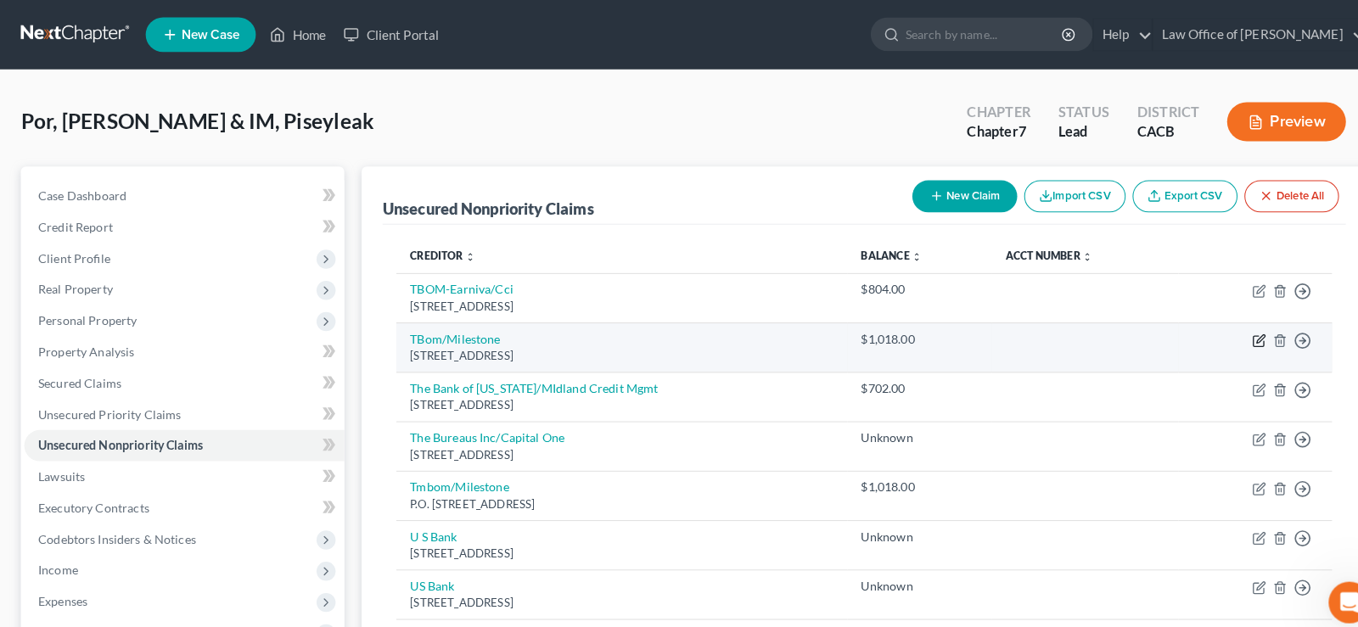
click at [1232, 332] on icon "button" at bounding box center [1233, 334] width 14 height 14
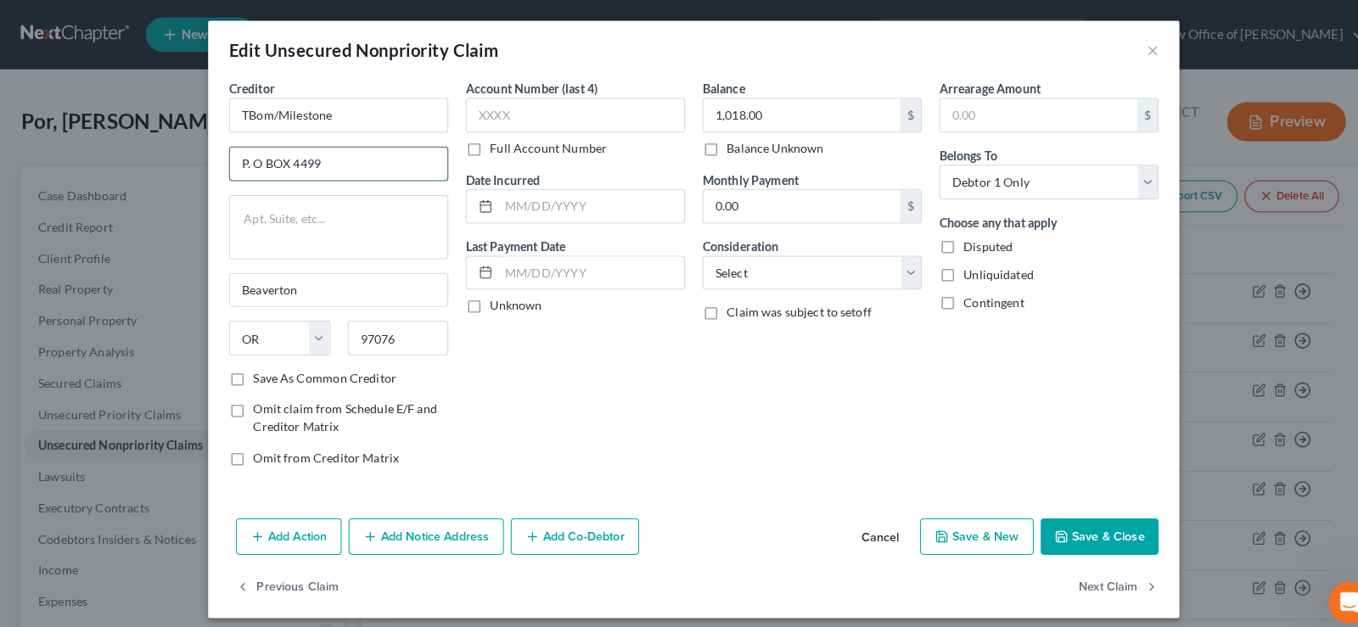
click at [254, 160] on input "P. O BOX 4499" at bounding box center [331, 160] width 213 height 32
click at [1103, 522] on button "Save & Close" at bounding box center [1076, 526] width 115 height 36
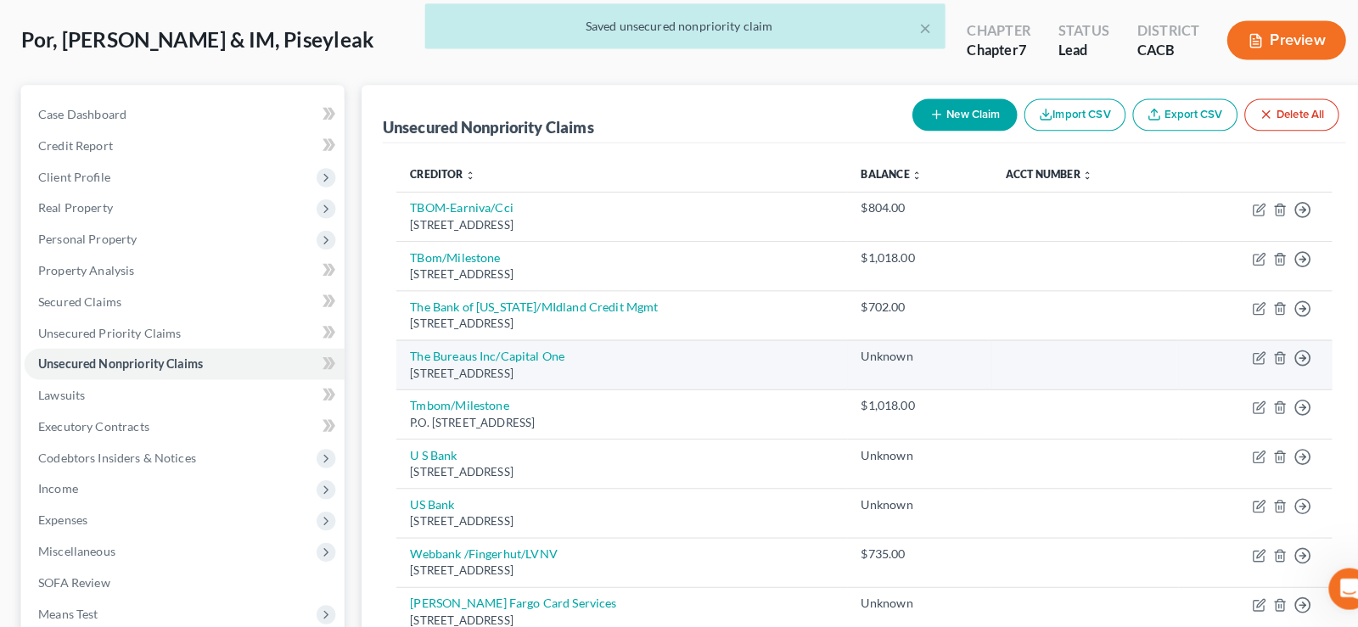
scroll to position [159, 0]
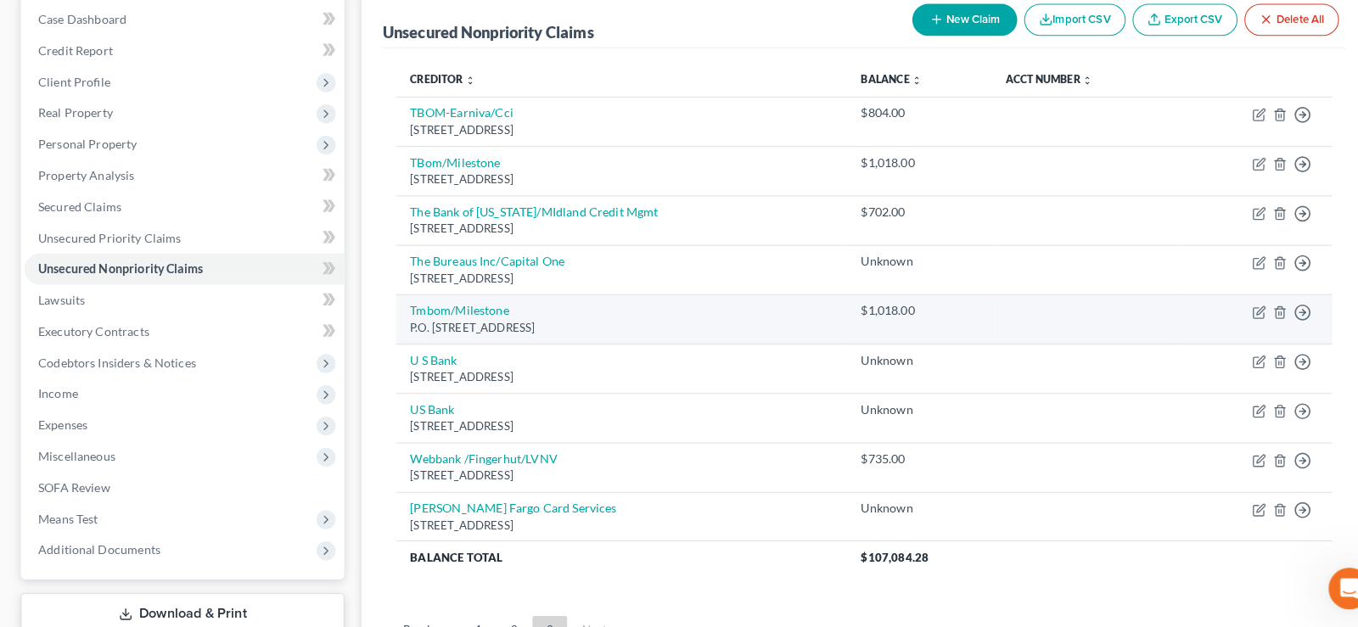
click at [1239, 318] on td "Move to D Move to E Move to G Move to Notice Only" at bounding box center [1228, 326] width 150 height 48
click at [1233, 319] on icon "button" at bounding box center [1233, 320] width 14 height 14
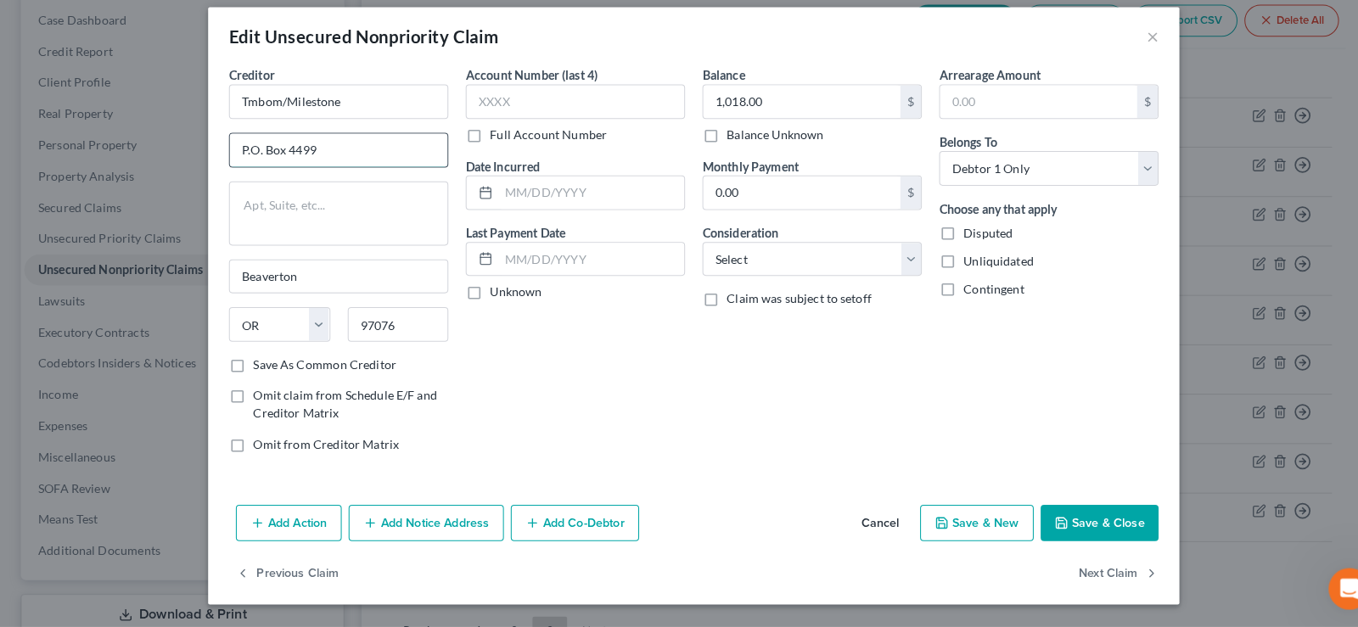
click at [281, 164] on input "P.O. Box 4499" at bounding box center [331, 160] width 213 height 32
click at [256, 160] on input "P.O. BOX 4499" at bounding box center [331, 160] width 213 height 32
click at [1089, 519] on button "Save & Close" at bounding box center [1076, 526] width 115 height 36
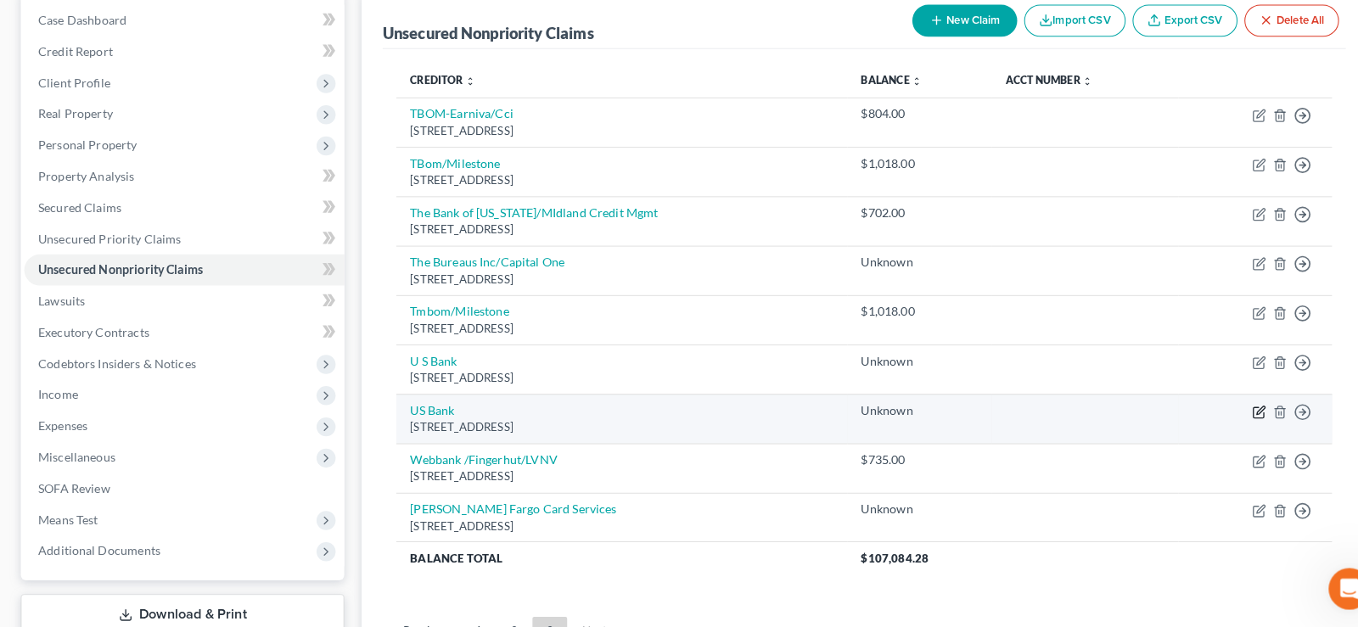
click at [1232, 417] on icon "button" at bounding box center [1233, 417] width 14 height 14
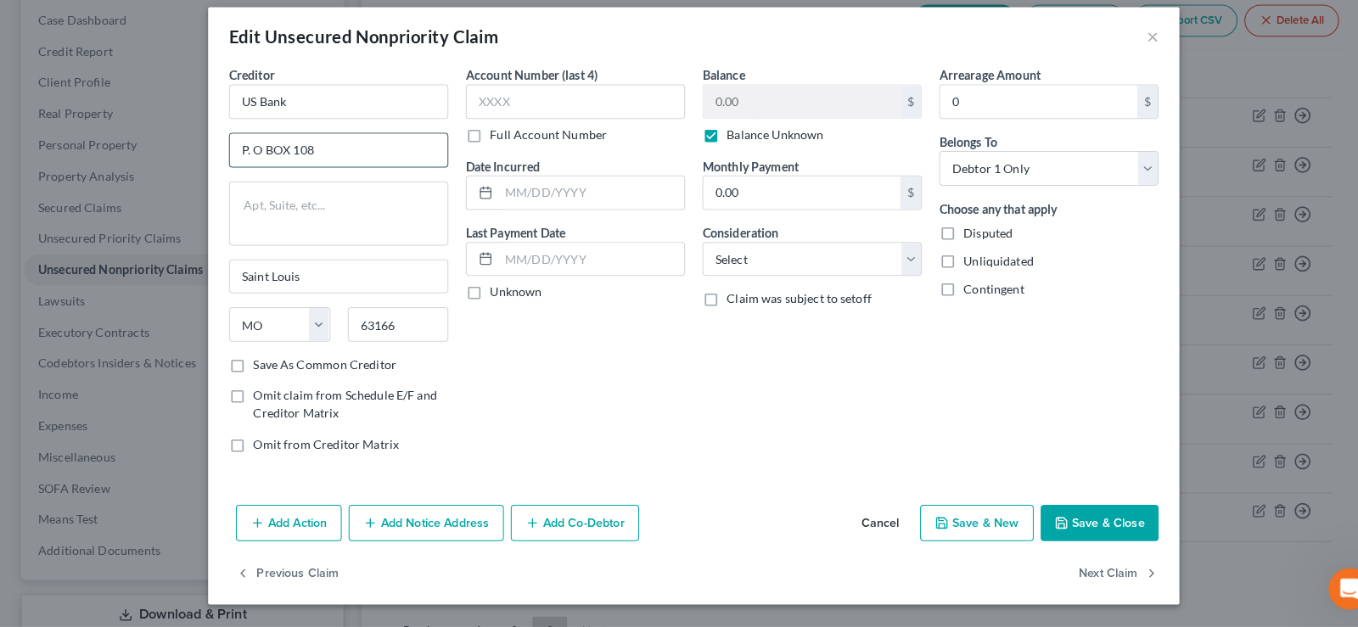
click at [255, 161] on input "P. O BOX 108" at bounding box center [331, 160] width 213 height 32
click at [1062, 515] on button "Save & Close" at bounding box center [1076, 526] width 115 height 36
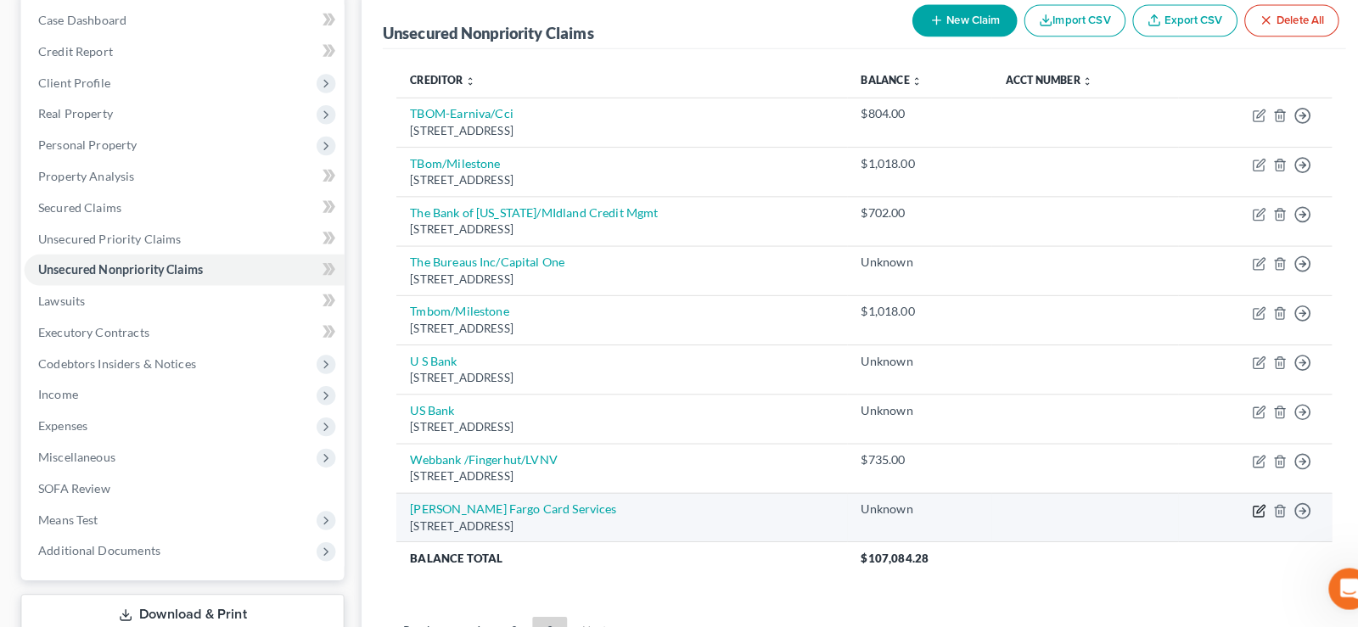
click at [1234, 513] on icon "button" at bounding box center [1233, 514] width 14 height 14
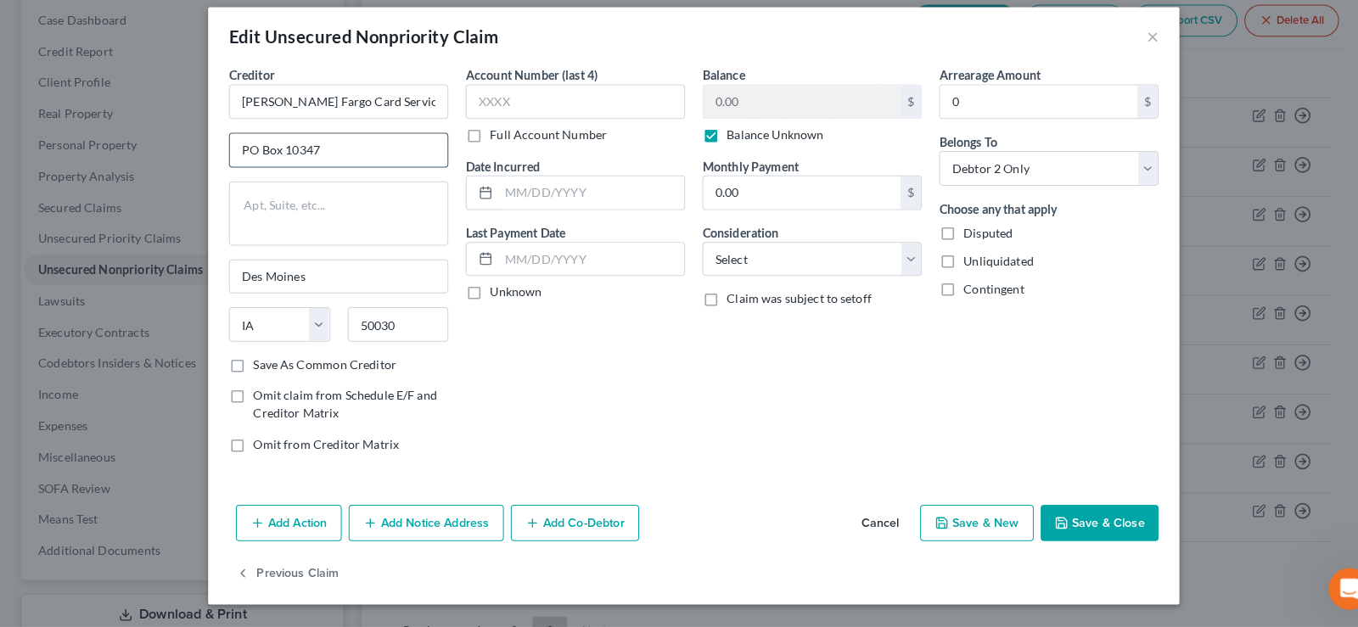
click at [277, 160] on input "PO Box 10347" at bounding box center [331, 160] width 213 height 32
click at [1110, 519] on button "Save & Close" at bounding box center [1076, 526] width 115 height 36
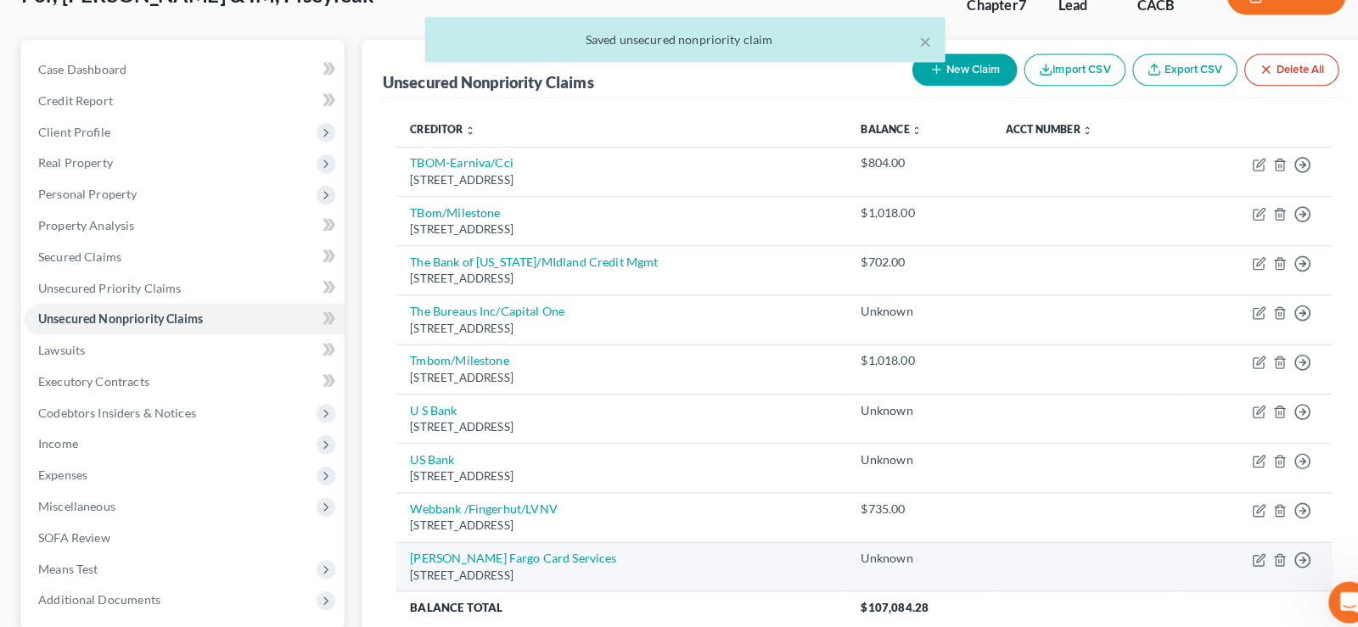
scroll to position [86, 0]
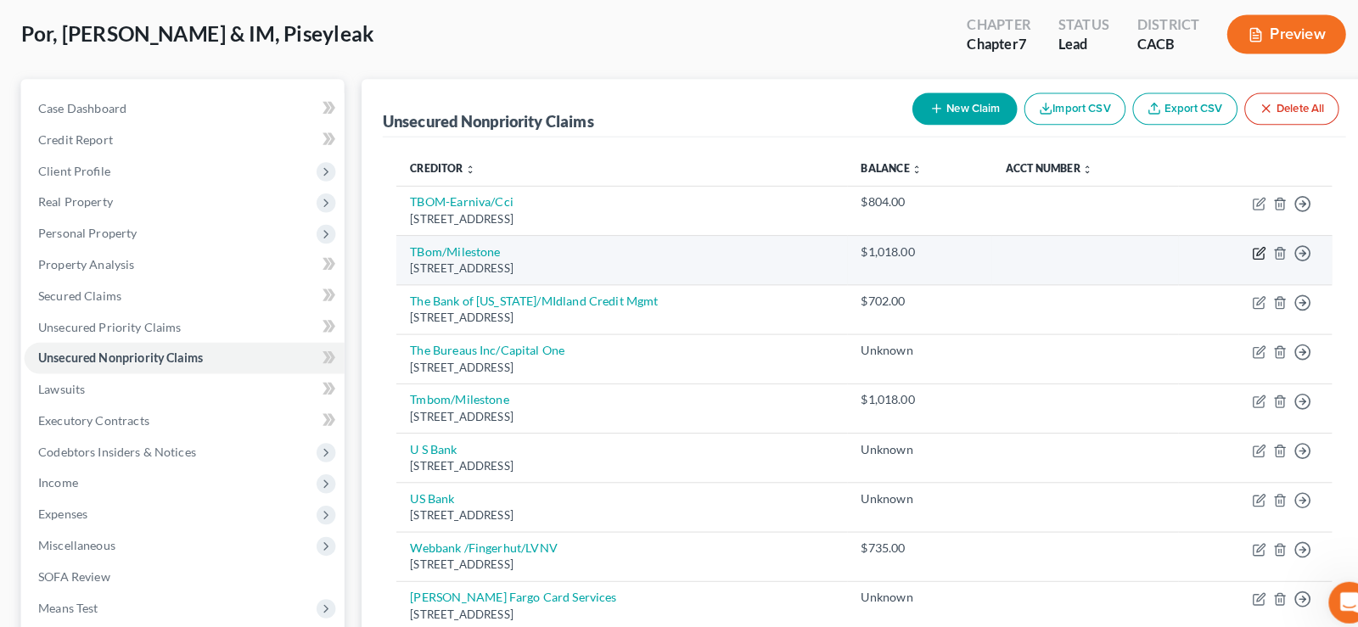
click at [1236, 244] on icon "button" at bounding box center [1233, 248] width 14 height 14
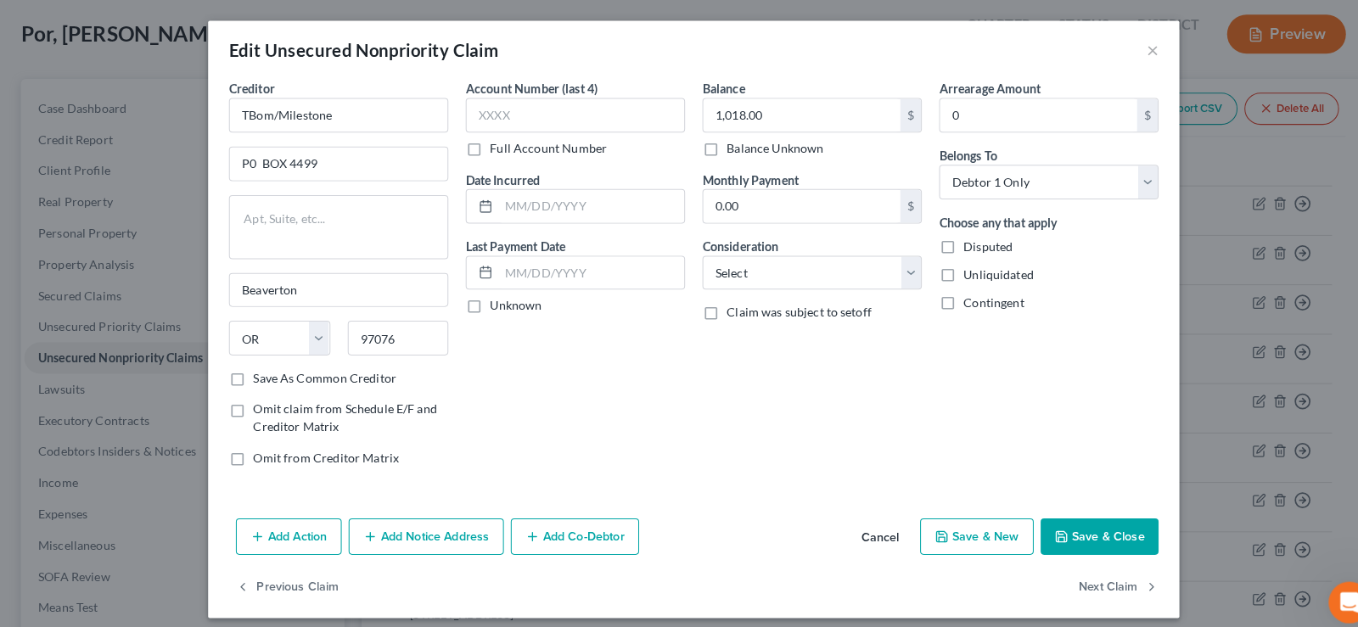
click at [1105, 529] on button "Save & Close" at bounding box center [1076, 526] width 115 height 36
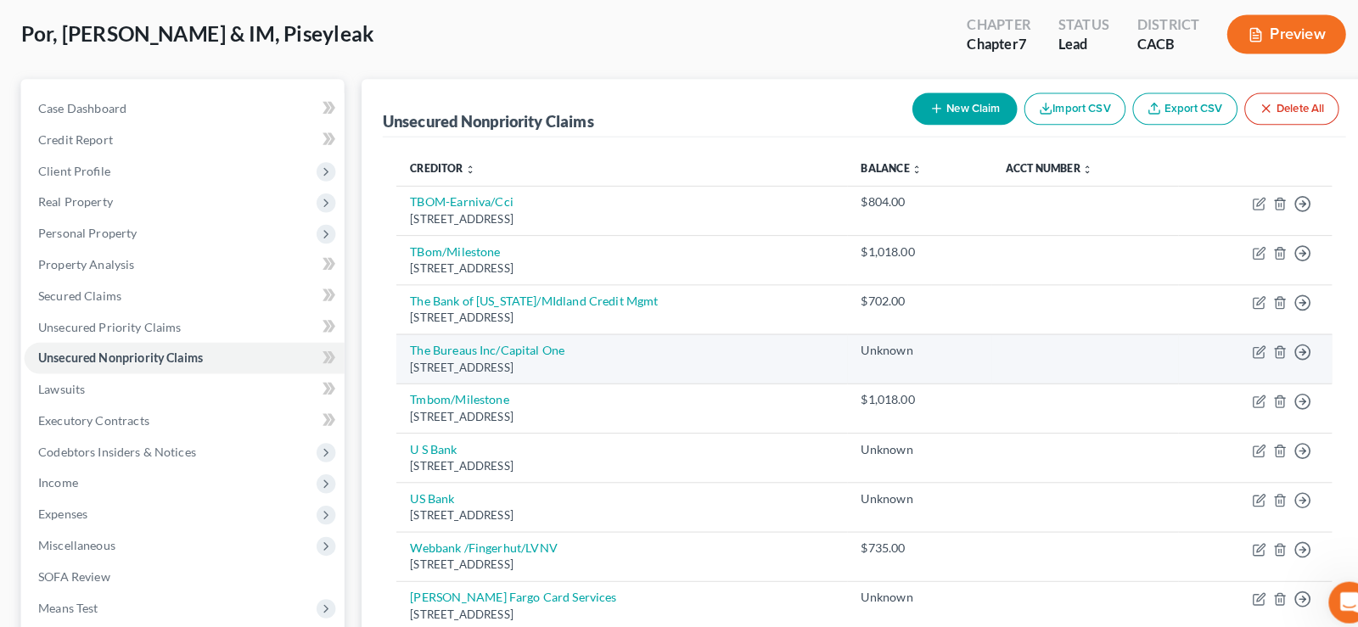
scroll to position [316, 0]
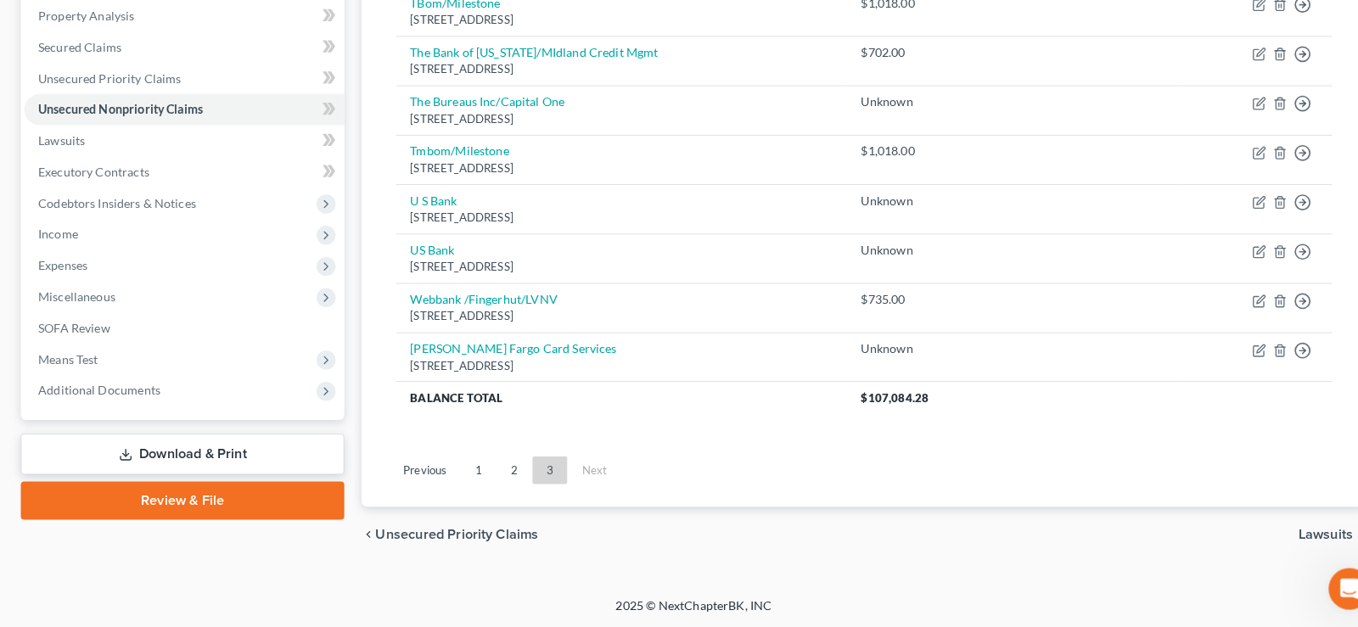
click at [191, 458] on link "Download & Print" at bounding box center [178, 458] width 317 height 40
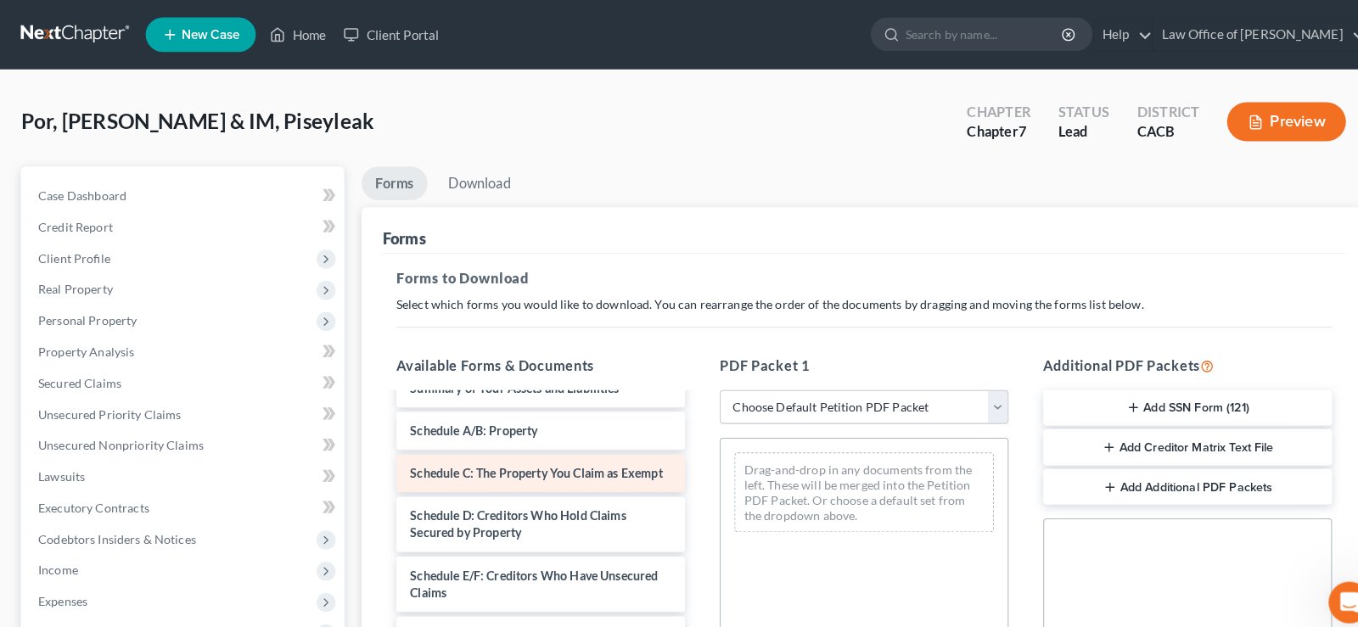
scroll to position [172, 0]
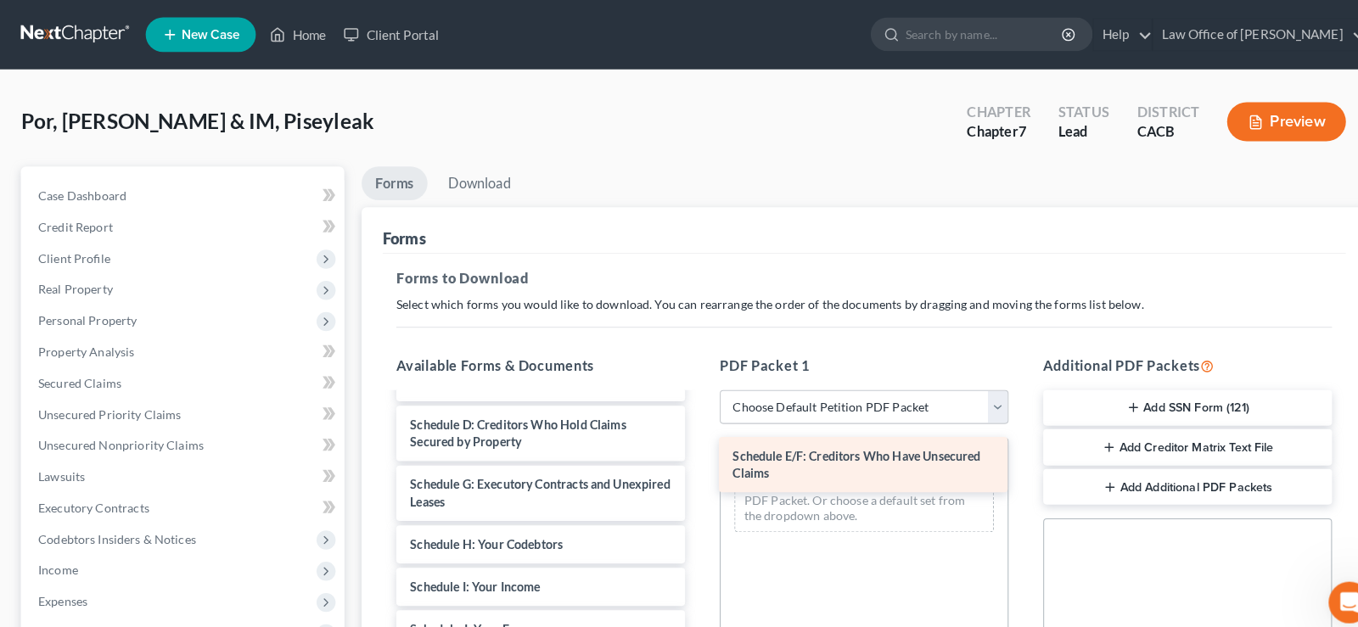
drag, startPoint x: 435, startPoint y: 479, endPoint x: 750, endPoint y: 452, distance: 316.8
click at [684, 452] on div "Schedule E/F: Creditors Who Have Unsecured Claims Voluntary Petition for Indivi…" at bounding box center [529, 633] width 310 height 839
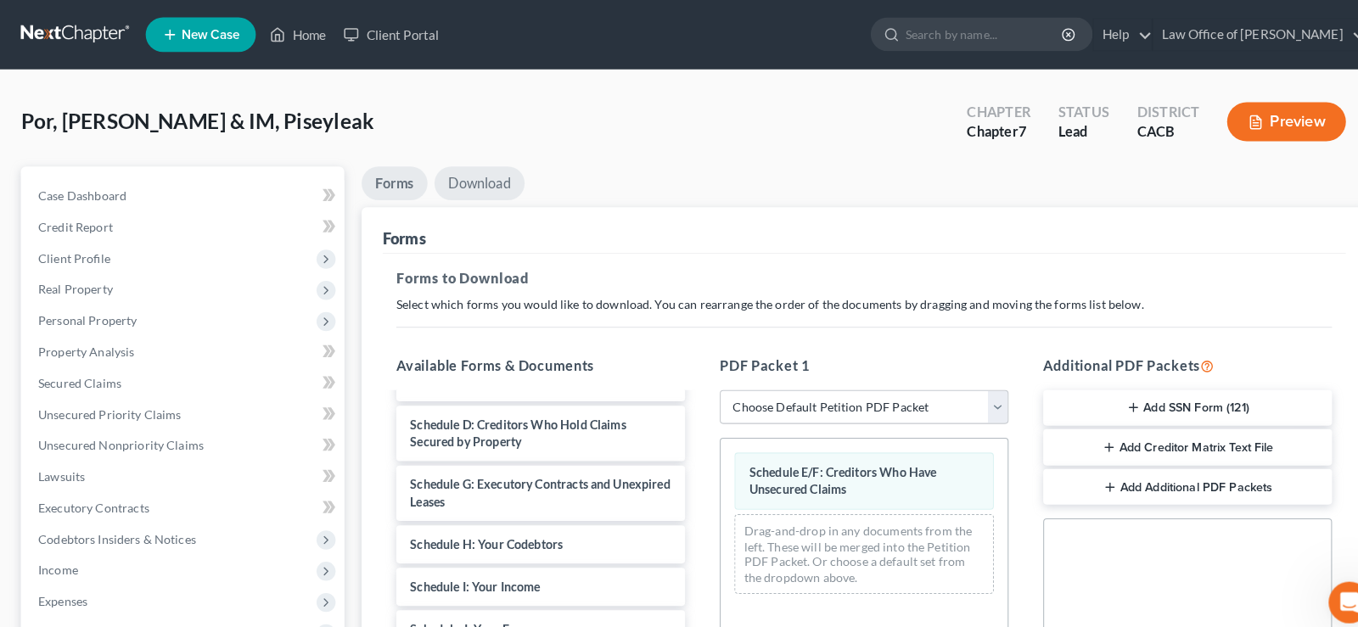
click at [482, 177] on link "Download" at bounding box center [469, 179] width 88 height 33
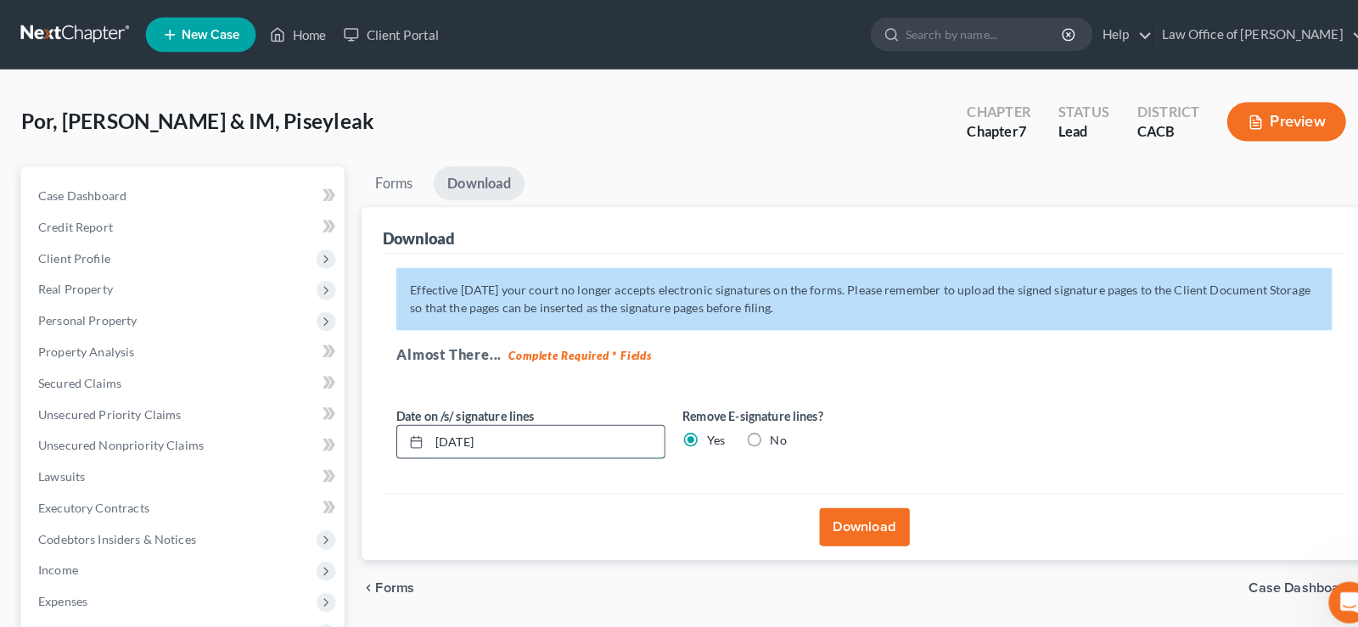
click at [535, 441] on input "[DATE]" at bounding box center [535, 433] width 230 height 32
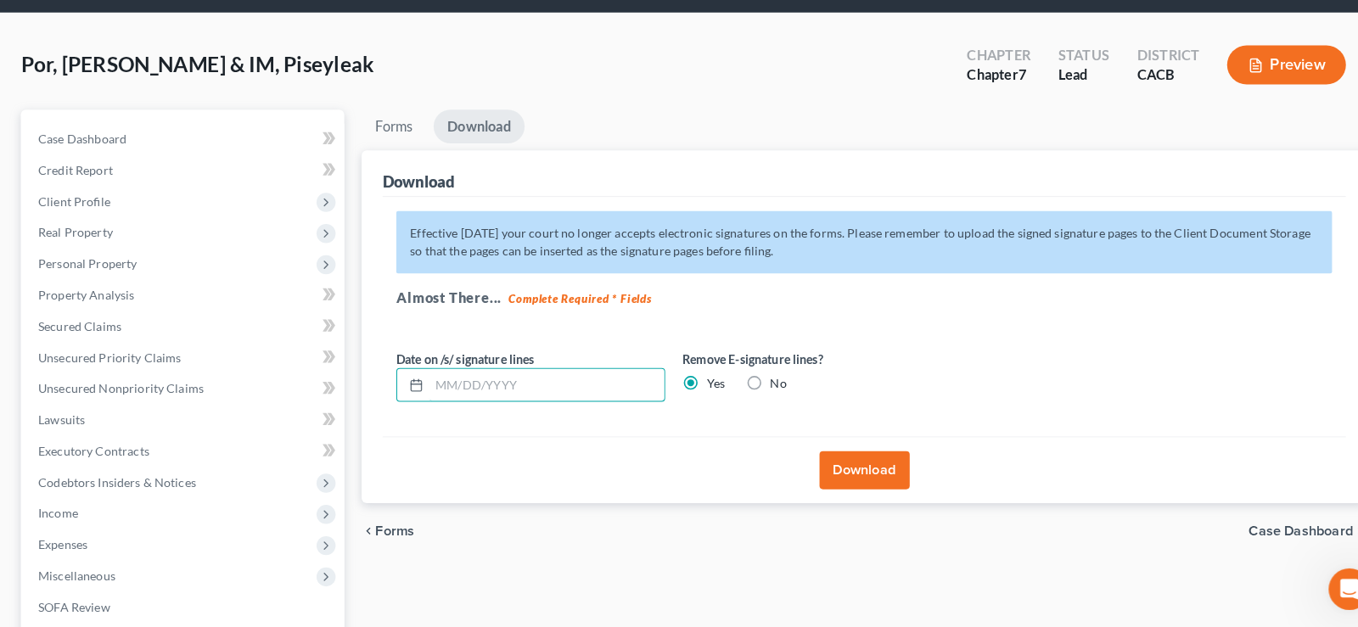
scroll to position [73, 0]
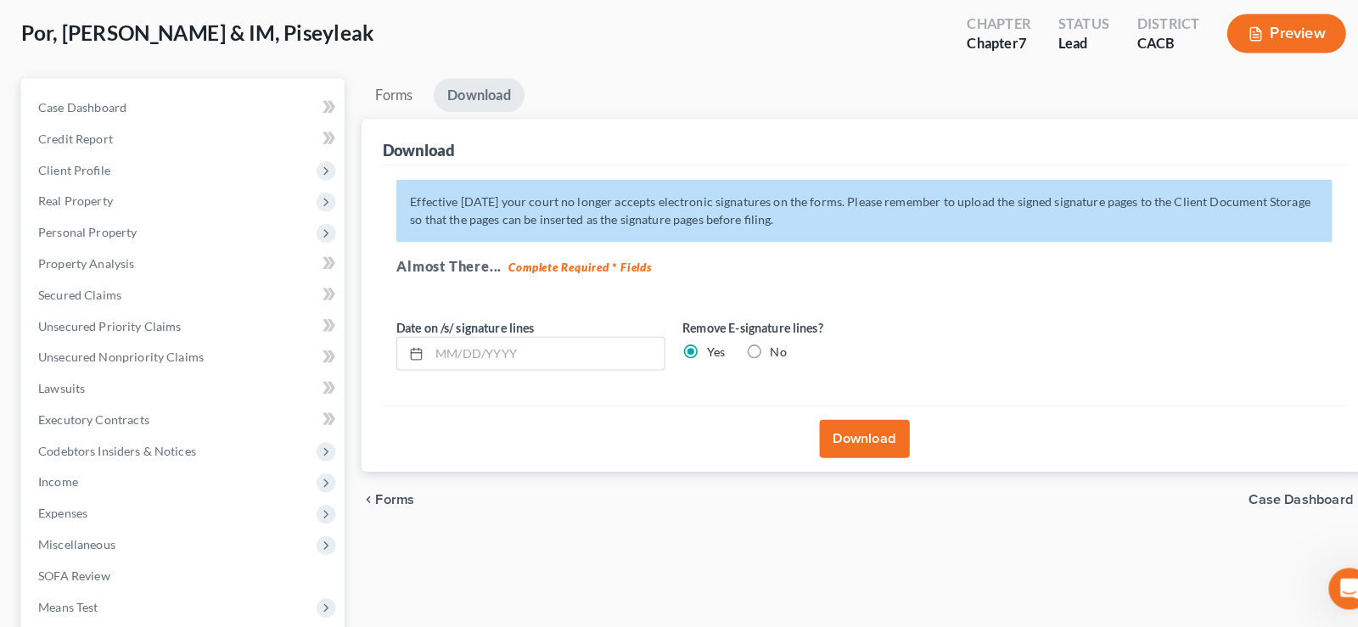
click at [844, 438] on button "Download" at bounding box center [846, 442] width 88 height 37
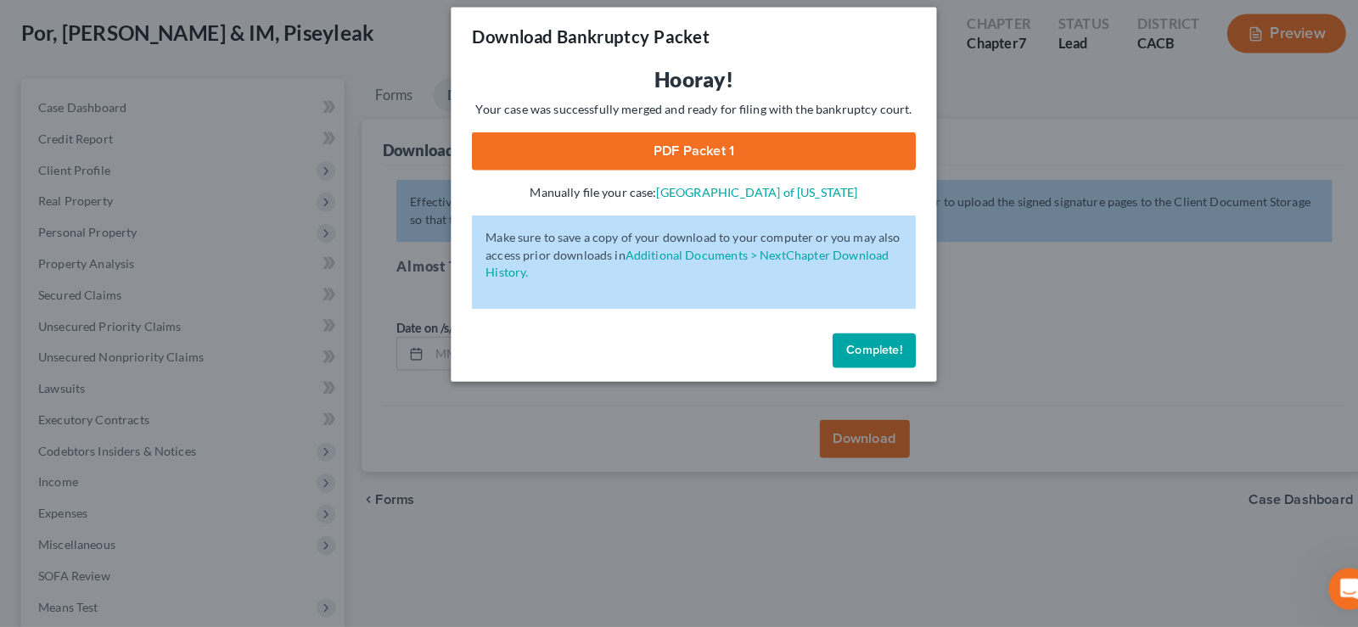
drag, startPoint x: 680, startPoint y: 158, endPoint x: 683, endPoint y: 210, distance: 52.7
click at [680, 156] on link "PDF Packet 1" at bounding box center [679, 161] width 435 height 37
click at [837, 354] on span "Complete!" at bounding box center [855, 356] width 54 height 14
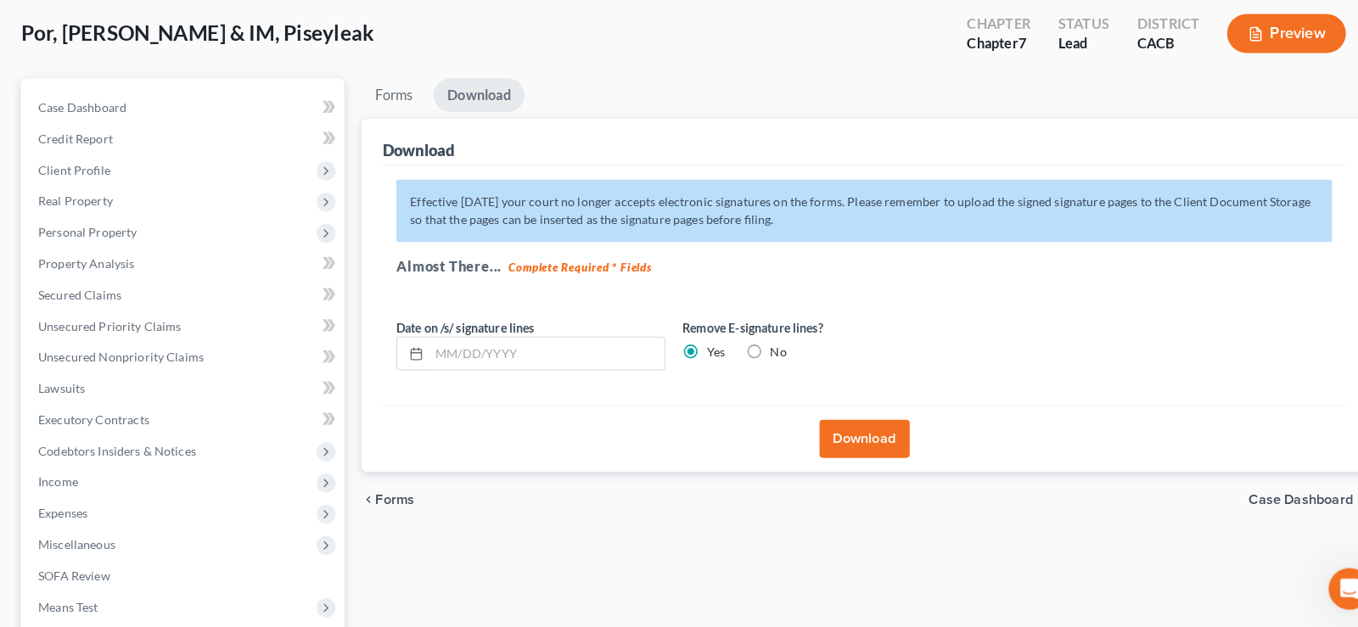
click at [493, 112] on link "Download" at bounding box center [468, 106] width 89 height 33
click at [838, 437] on button "Download" at bounding box center [846, 442] width 88 height 37
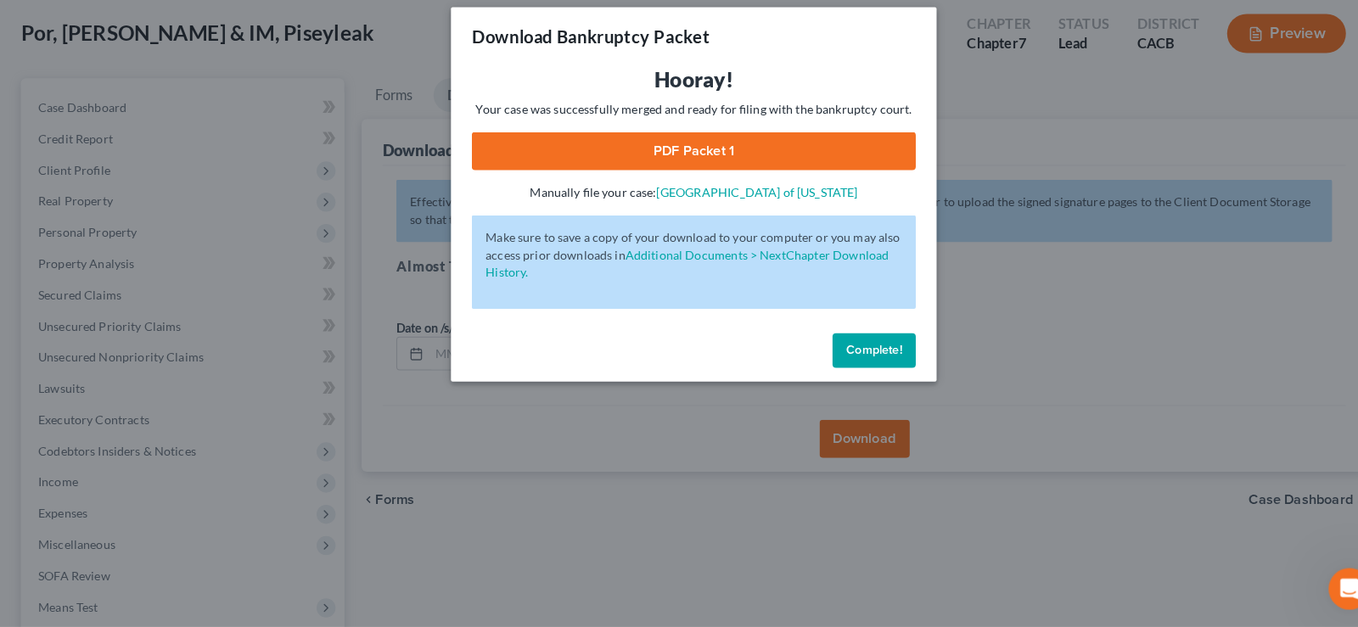
drag, startPoint x: 869, startPoint y: 352, endPoint x: 598, endPoint y: 332, distance: 271.5
click at [871, 355] on button "Complete!" at bounding box center [855, 357] width 81 height 34
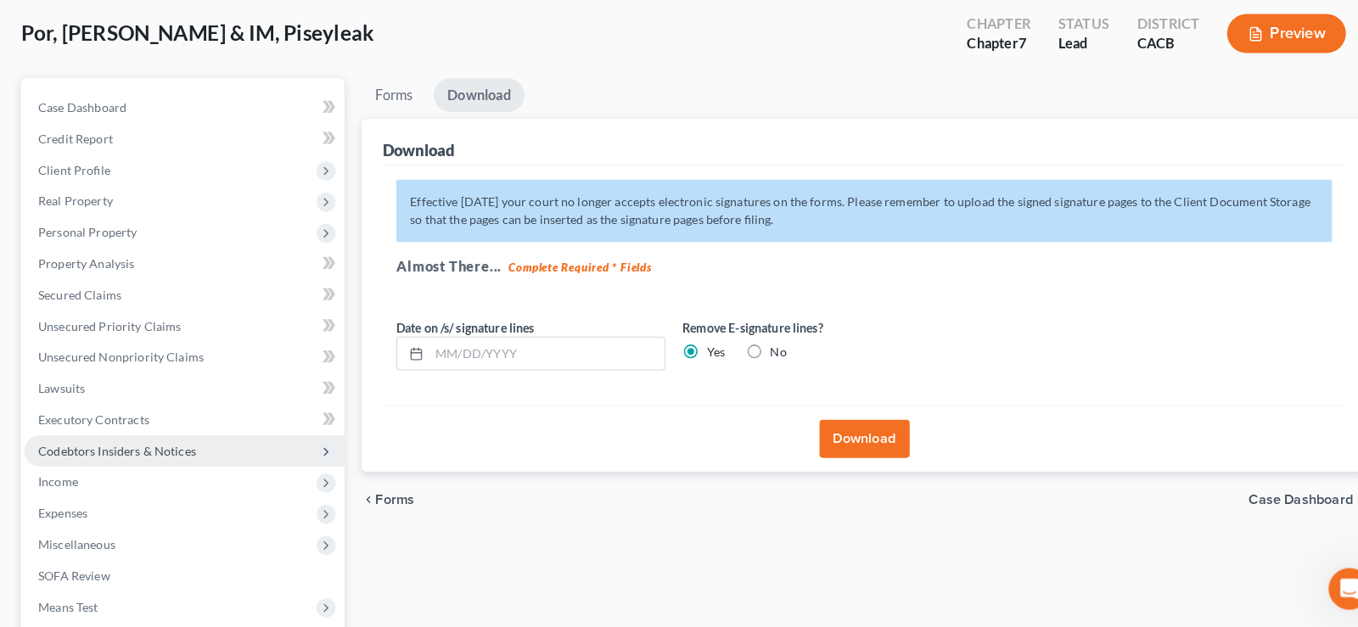
click at [98, 455] on span "Codebtors Insiders & Notices" at bounding box center [114, 454] width 154 height 14
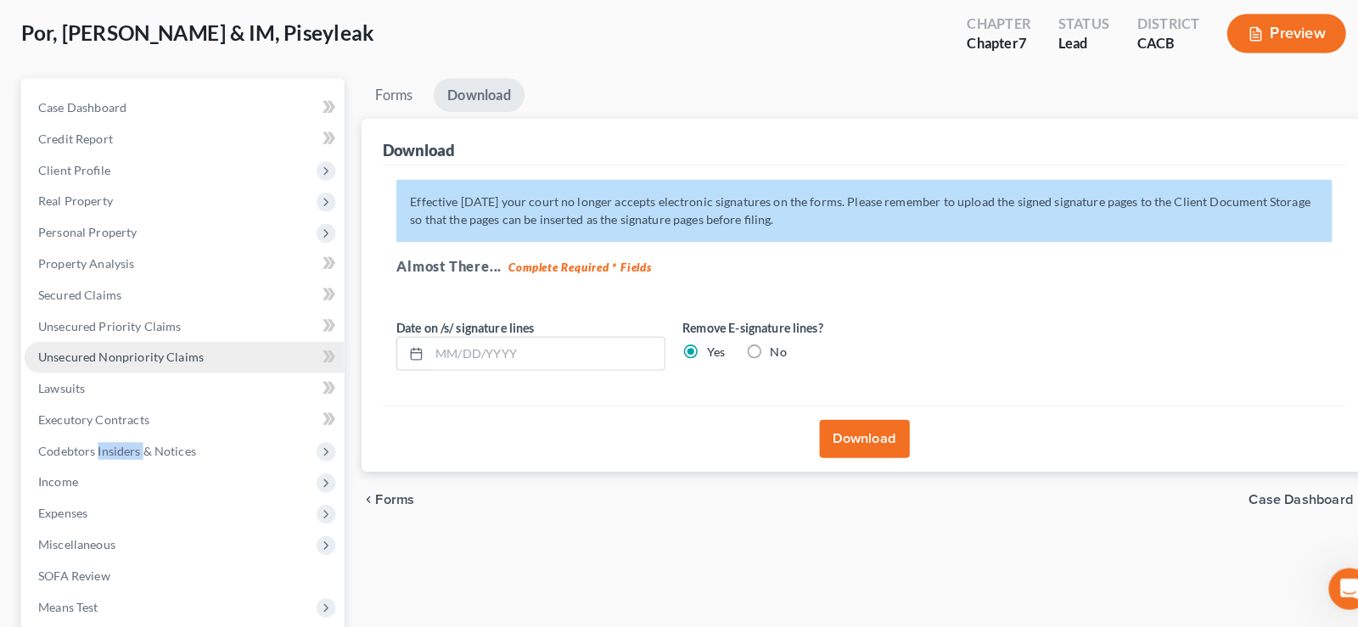
click at [176, 357] on span "Unsecured Nonpriority Claims" at bounding box center [118, 363] width 162 height 14
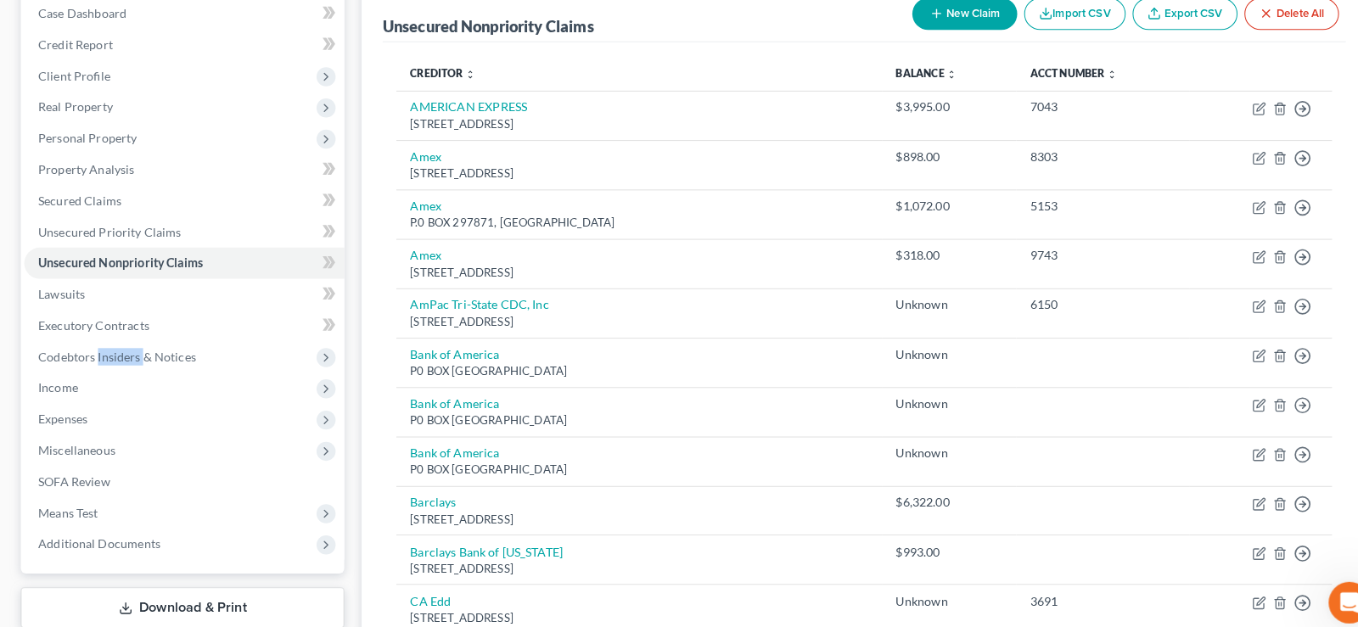
scroll to position [86, 0]
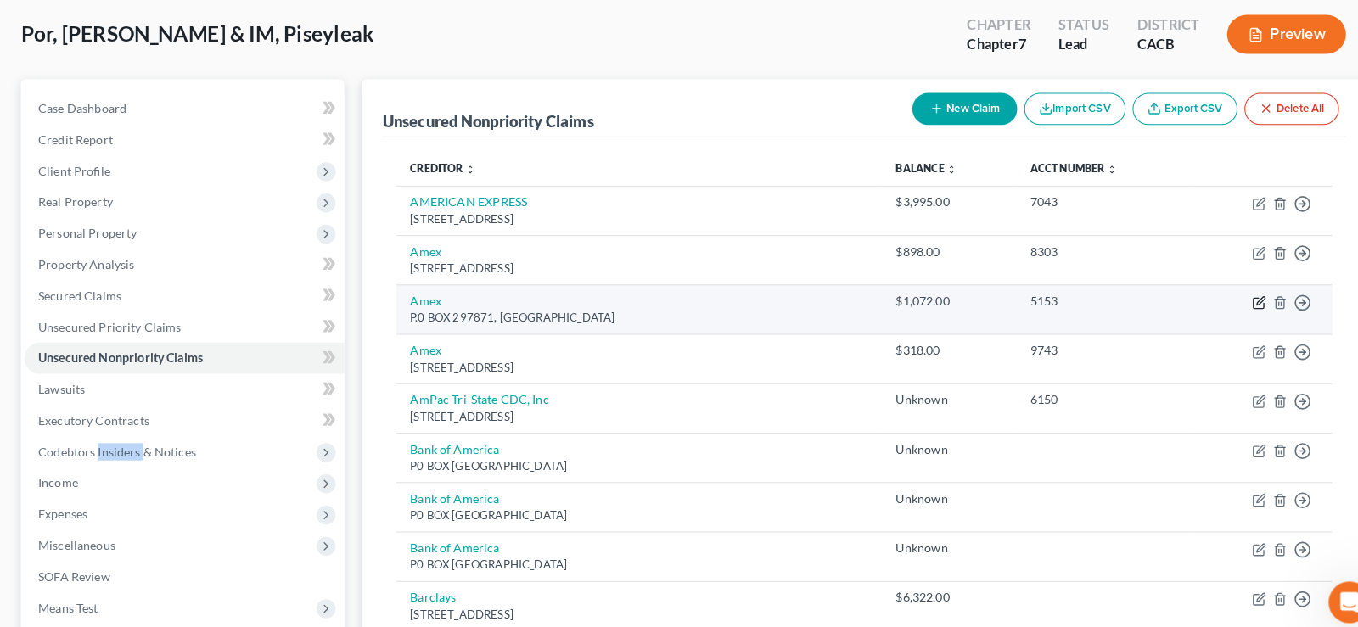
click at [1232, 290] on icon "button" at bounding box center [1233, 296] width 14 height 14
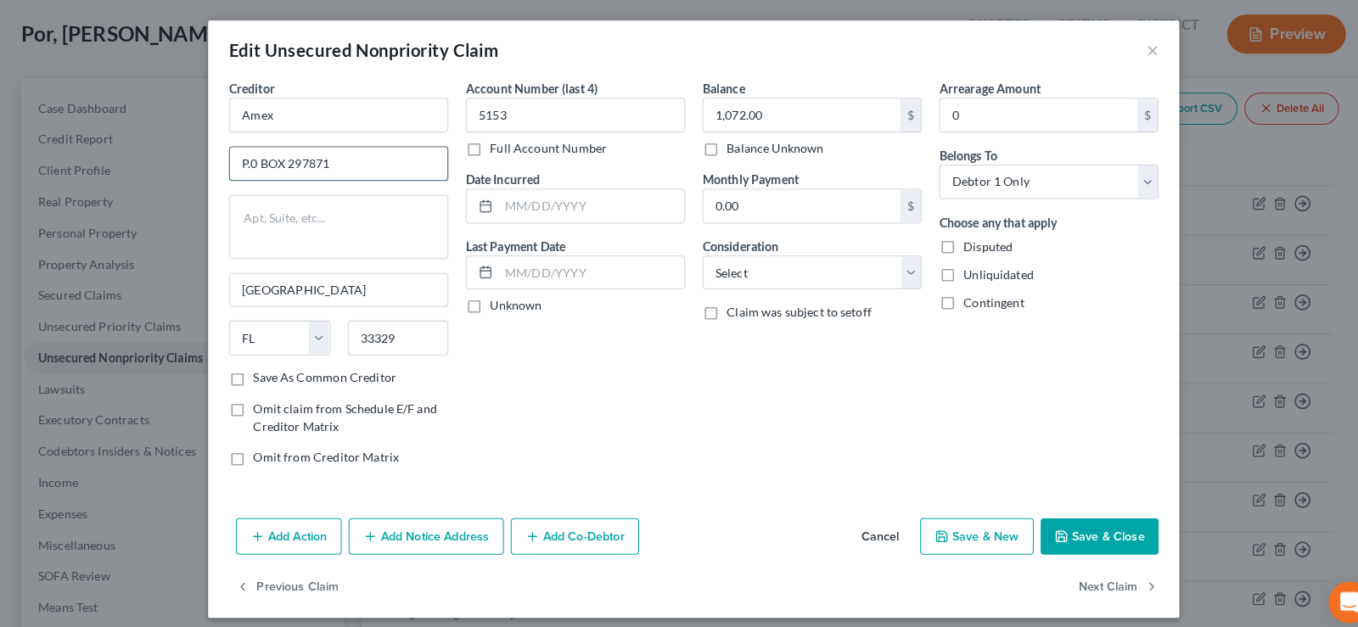
click at [244, 158] on input "P.0 BOX 297871" at bounding box center [331, 160] width 213 height 32
click at [246, 159] on input ".0 BOX 297871" at bounding box center [331, 160] width 213 height 32
click at [1095, 525] on button "Save & Close" at bounding box center [1076, 526] width 115 height 36
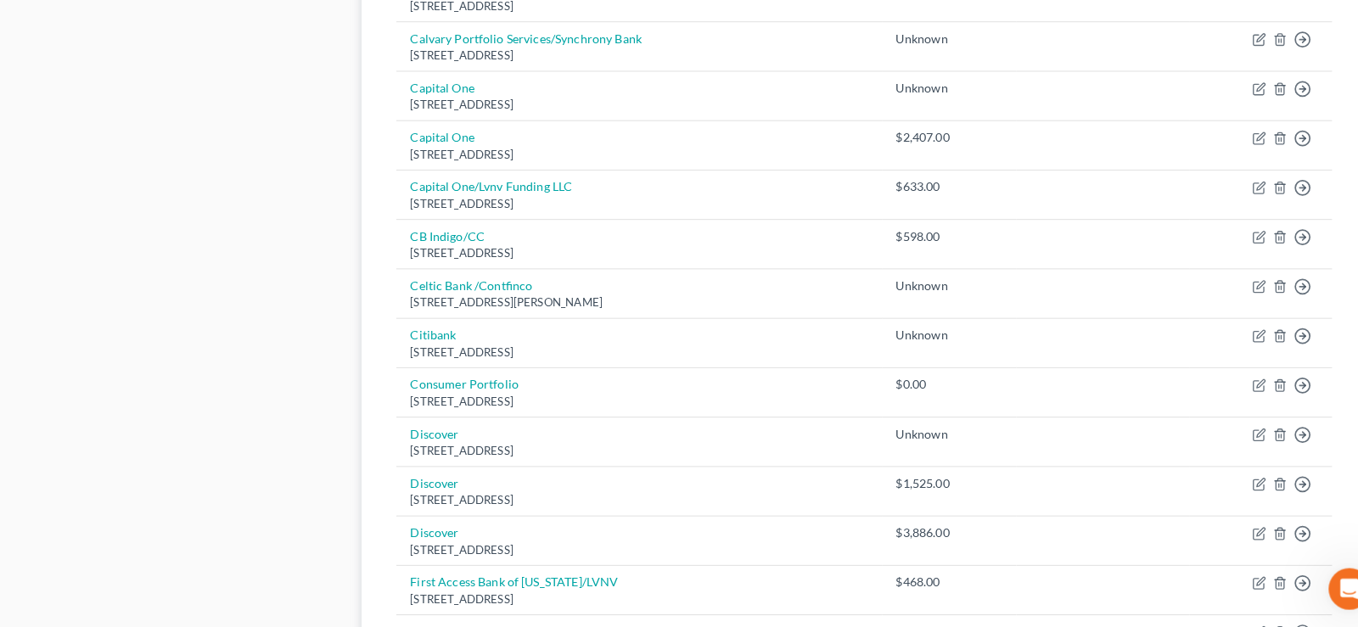
scroll to position [938, 0]
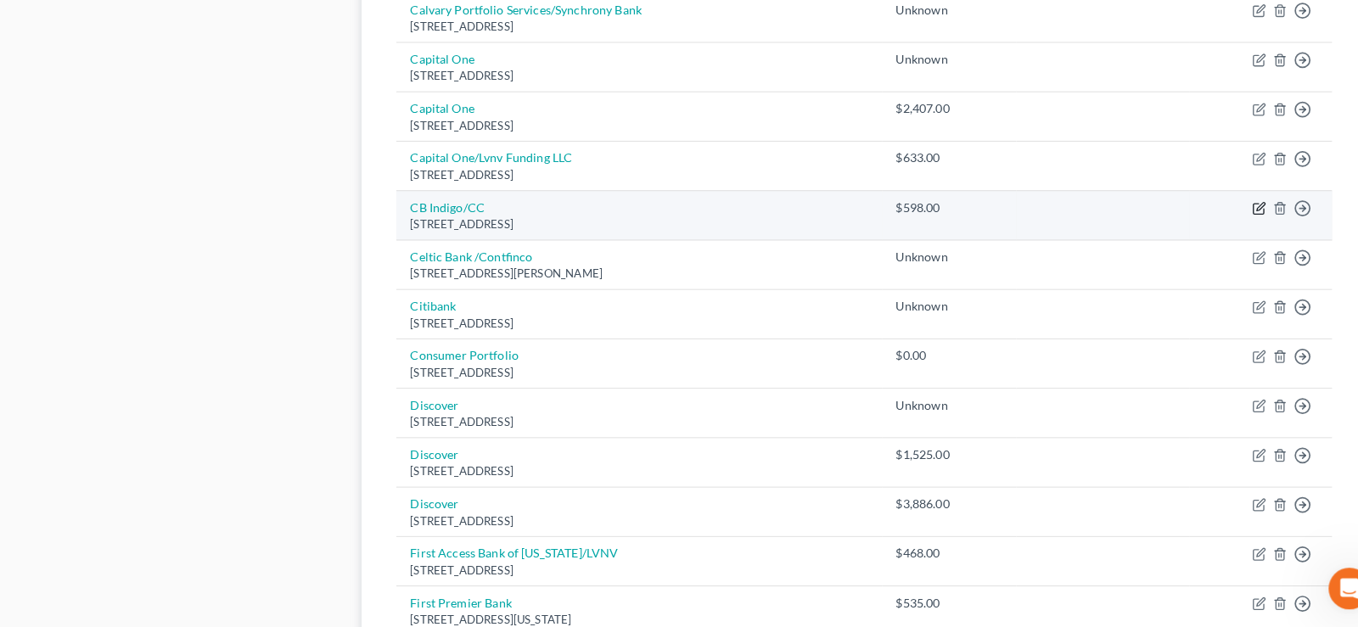
click at [1230, 216] on icon "button" at bounding box center [1233, 217] width 14 height 14
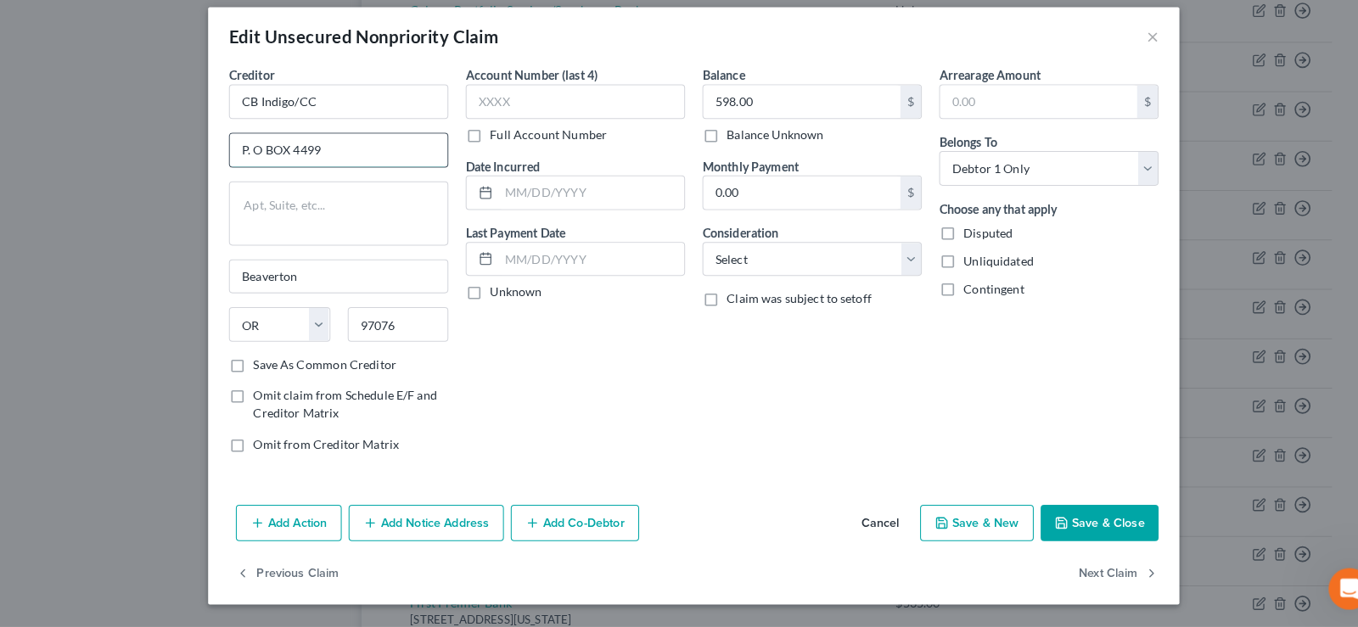
click at [255, 161] on input "P. O BOX 4499" at bounding box center [331, 160] width 213 height 32
click at [1097, 523] on button "Save & Close" at bounding box center [1076, 526] width 115 height 36
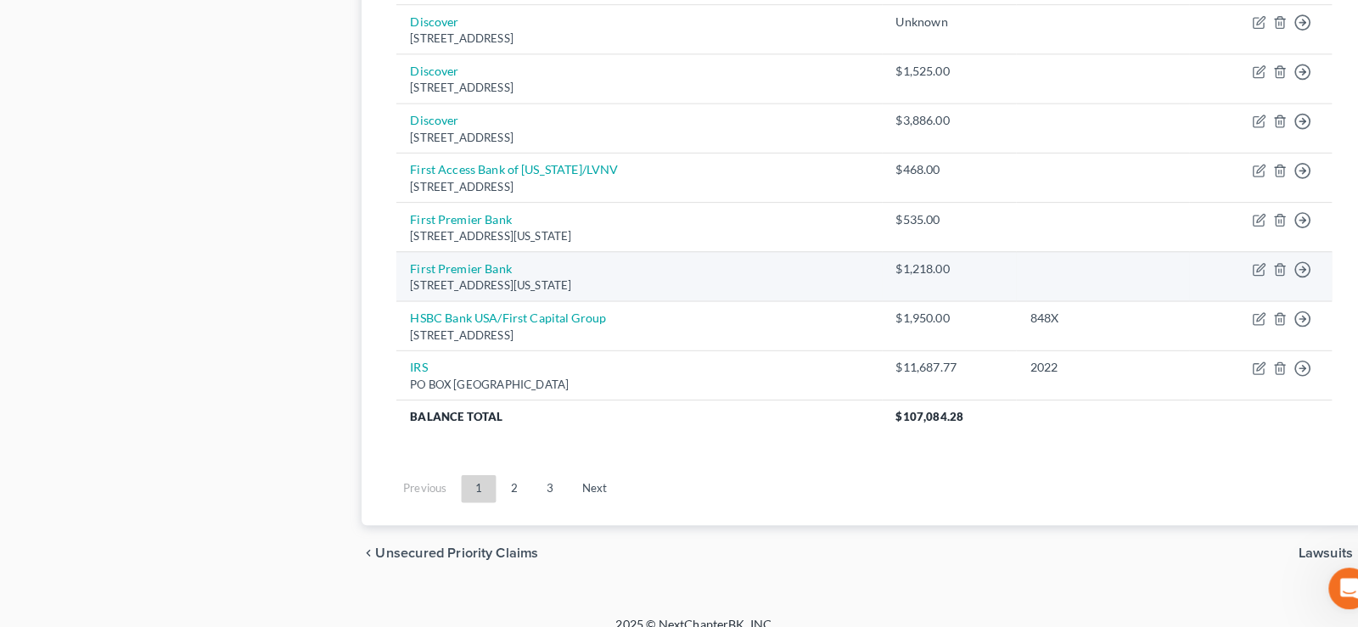
scroll to position [1332, 0]
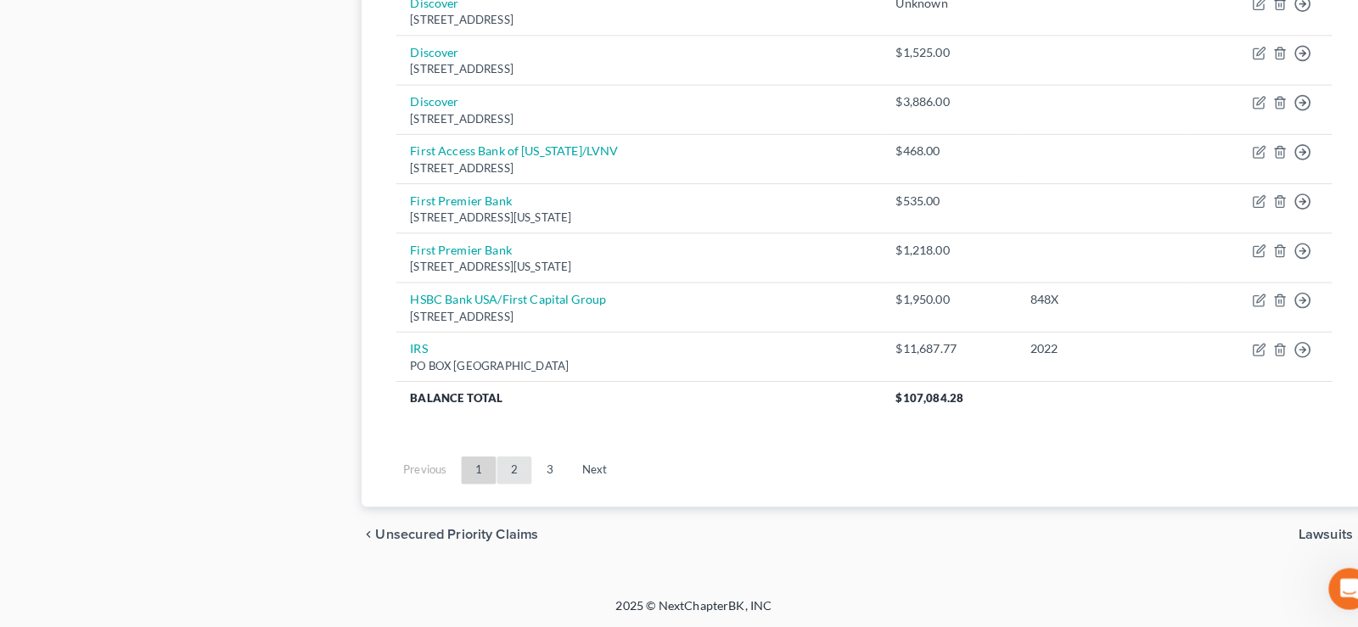
click at [506, 472] on link "2" at bounding box center [503, 473] width 34 height 27
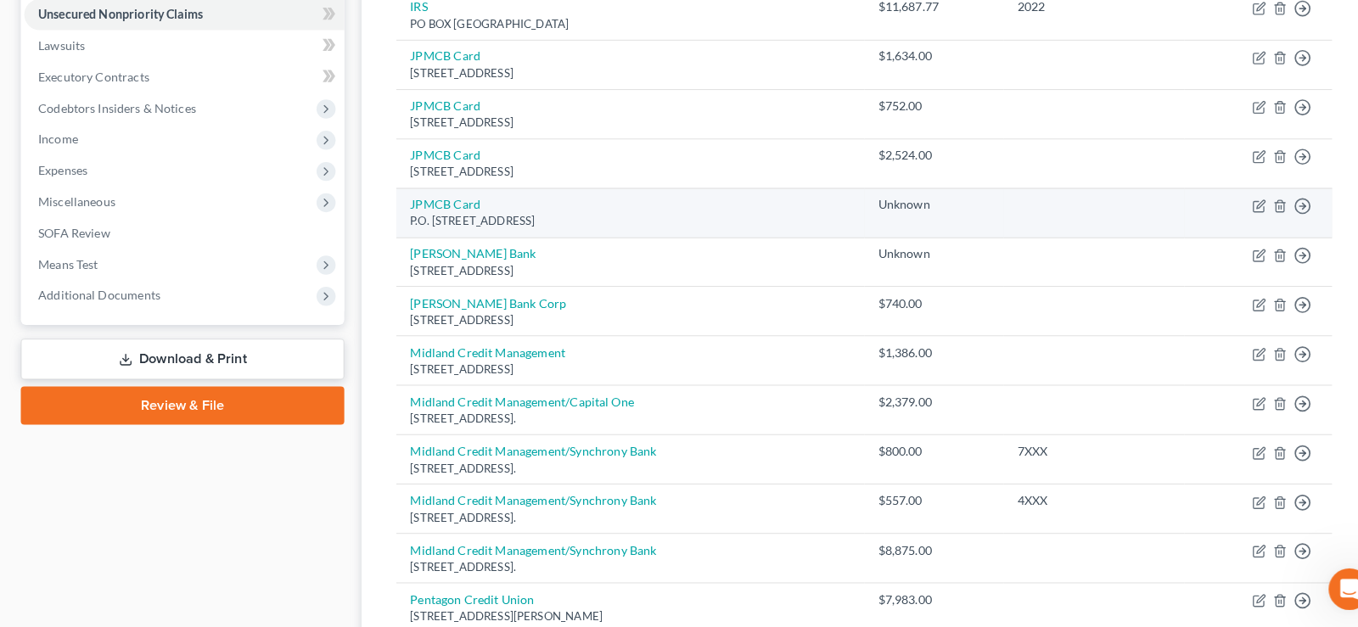
scroll to position [446, 0]
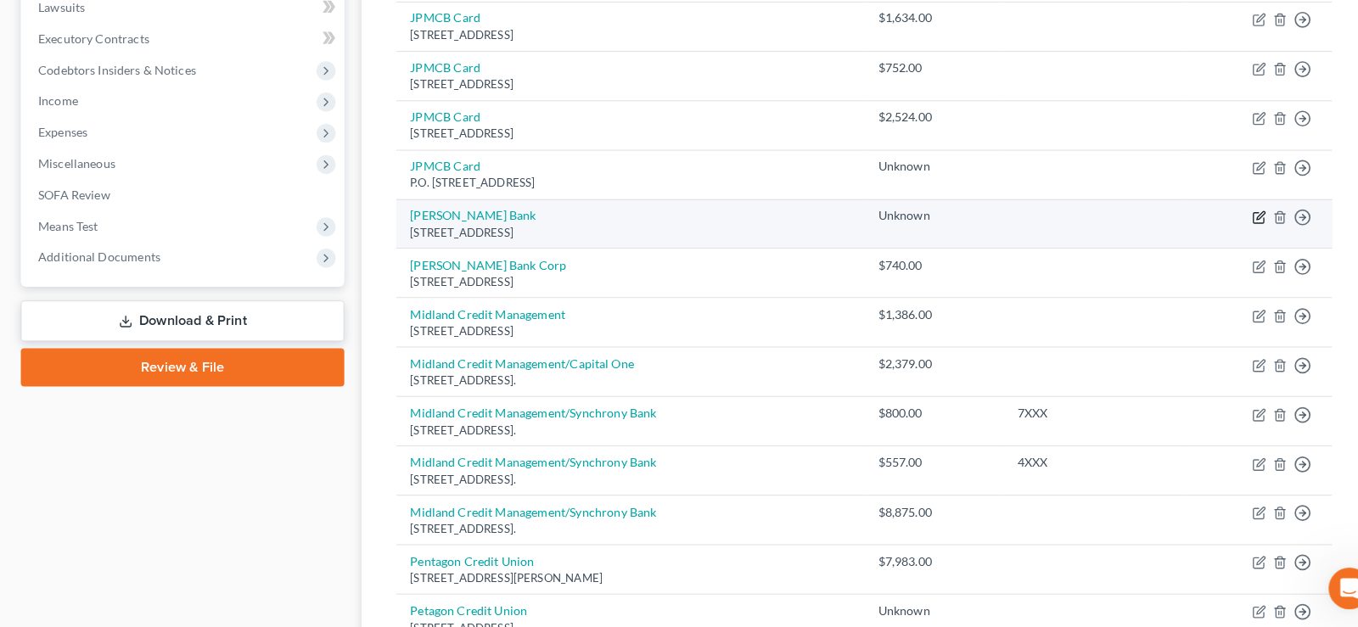
click at [1229, 226] on icon "button" at bounding box center [1233, 227] width 14 height 14
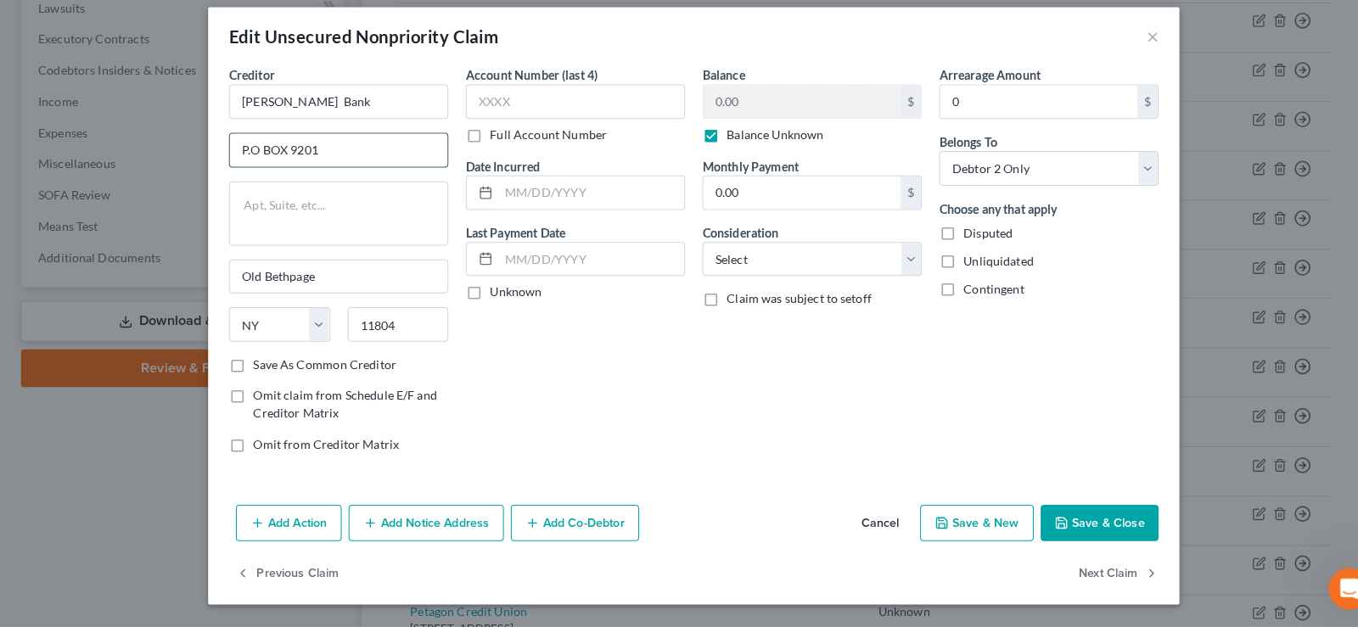
click at [254, 156] on input "P.O BOX 9201" at bounding box center [331, 160] width 213 height 32
click at [1092, 527] on button "Save & Close" at bounding box center [1076, 526] width 115 height 36
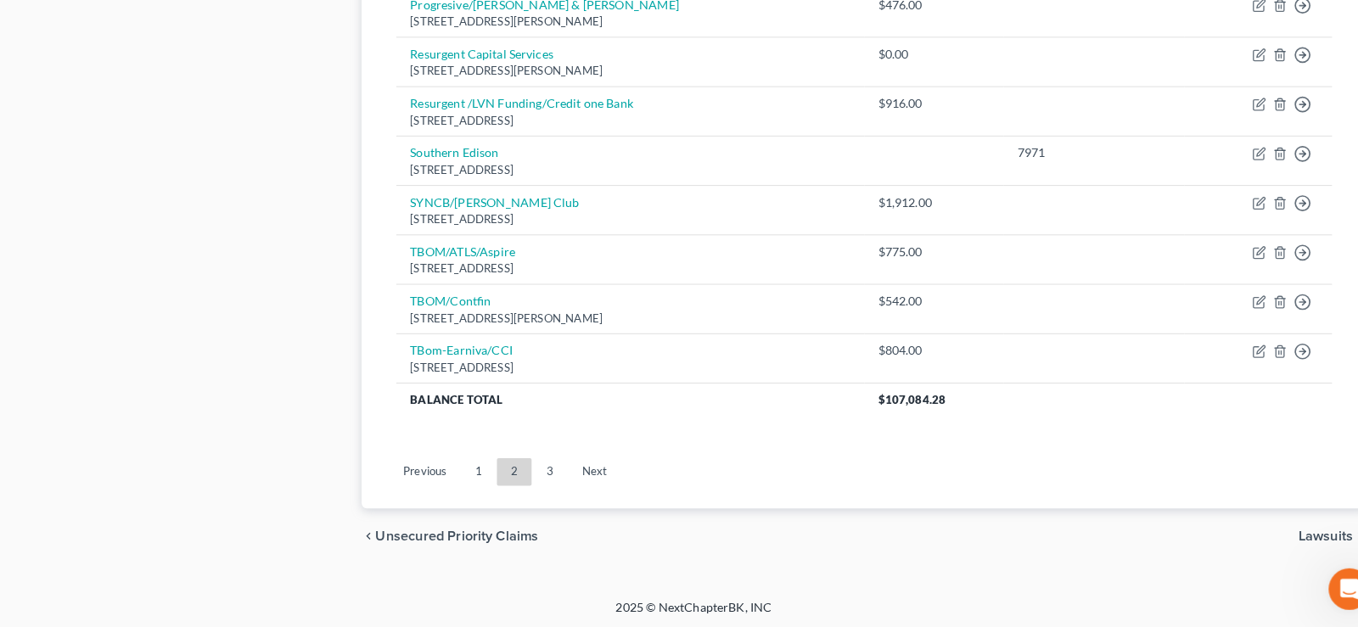
scroll to position [1332, 0]
click at [540, 479] on link "3" at bounding box center [538, 473] width 34 height 27
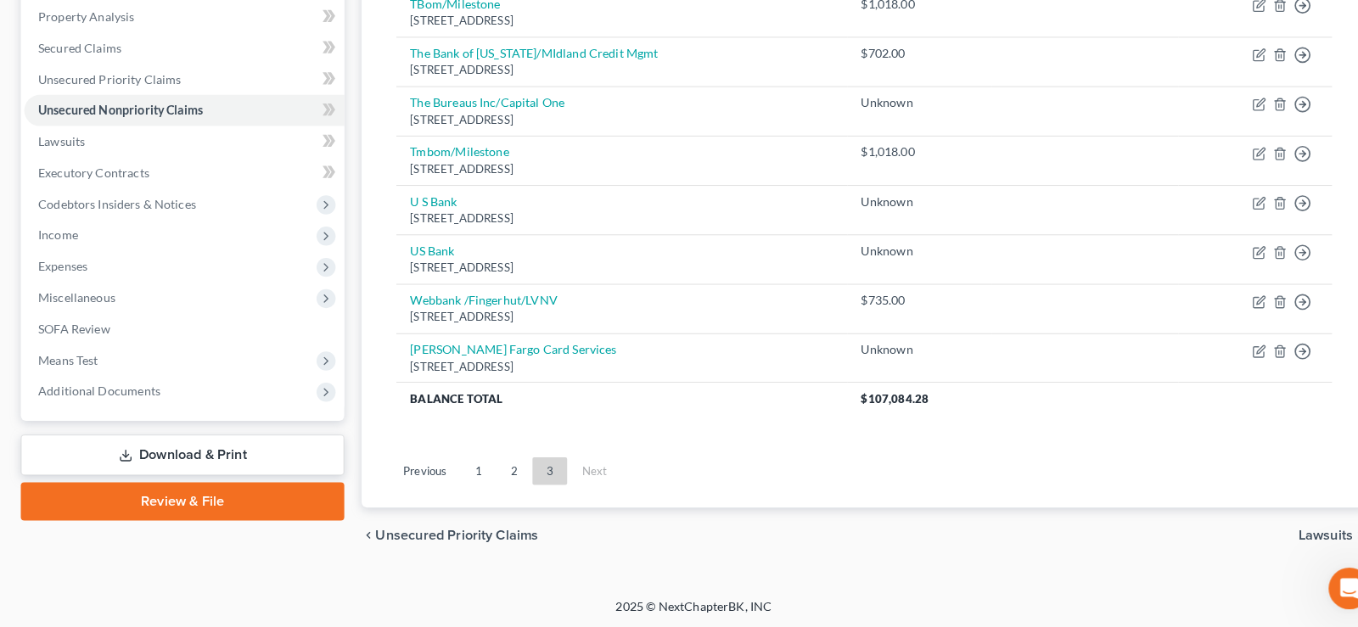
scroll to position [316, 0]
click at [174, 455] on link "Download & Print" at bounding box center [178, 458] width 317 height 40
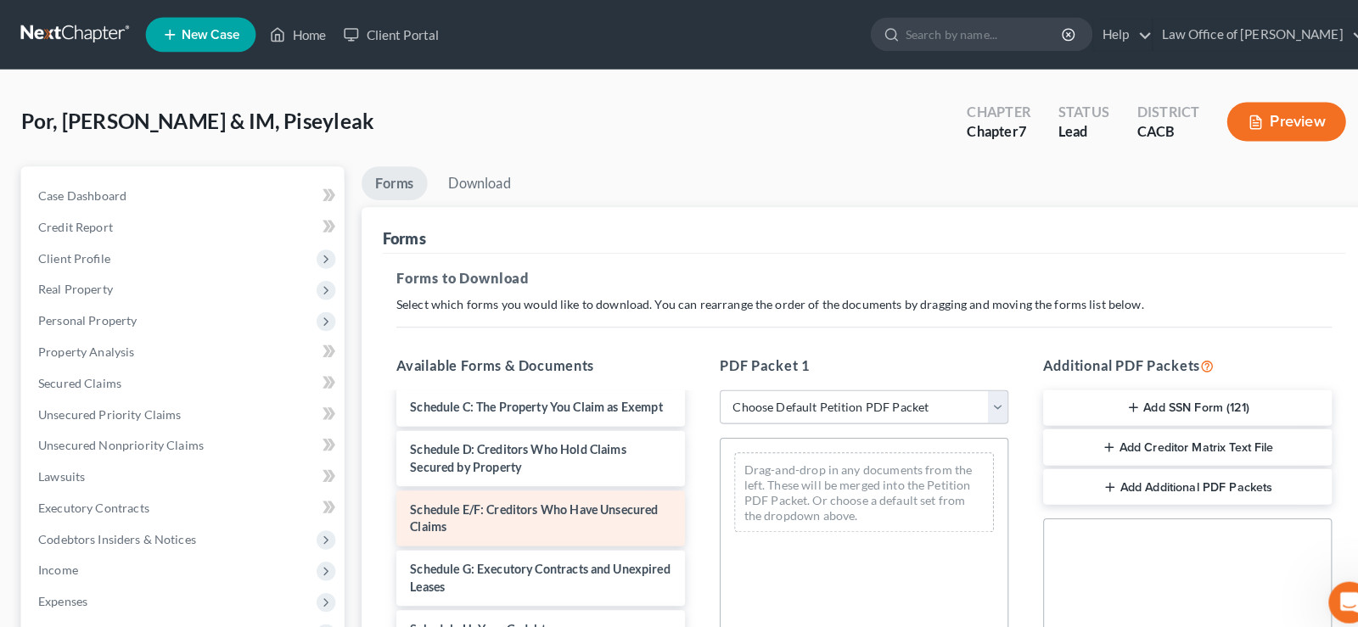
scroll to position [172, 0]
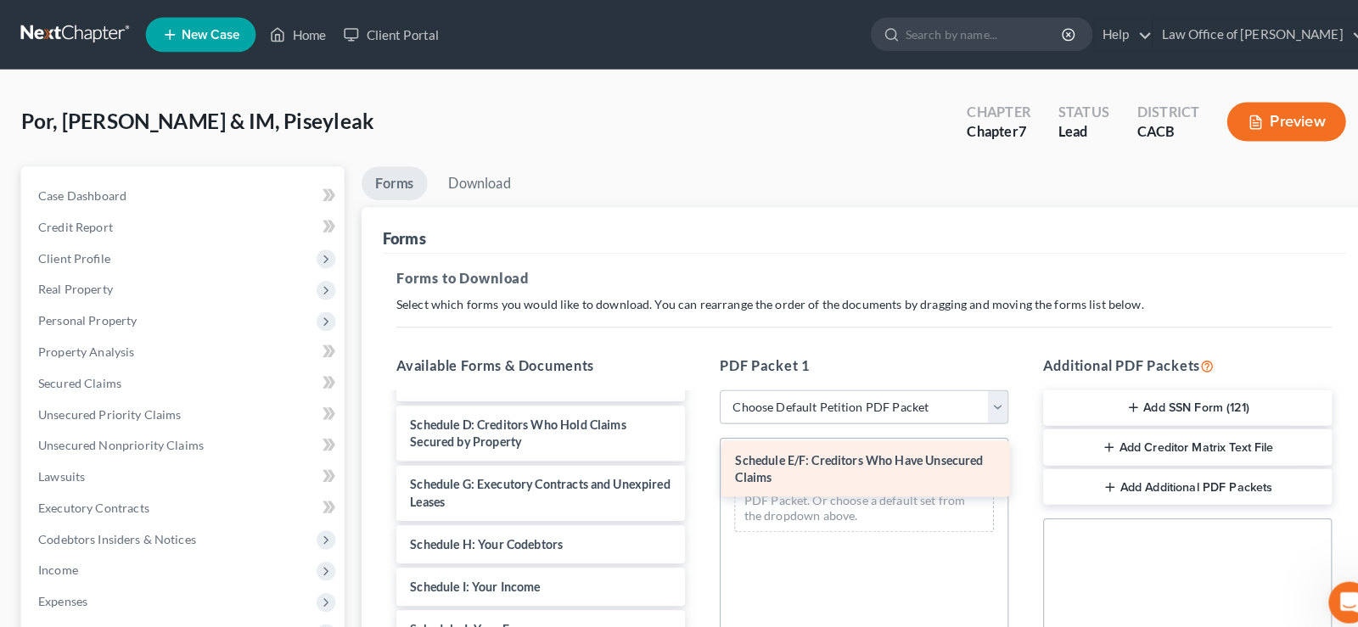
drag, startPoint x: 406, startPoint y: 481, endPoint x: 717, endPoint y: 468, distance: 311.8
click at [684, 461] on div "Schedule E/F: Creditors Who Have Unsecured Claims Voluntary Petition for Indivi…" at bounding box center [529, 633] width 310 height 839
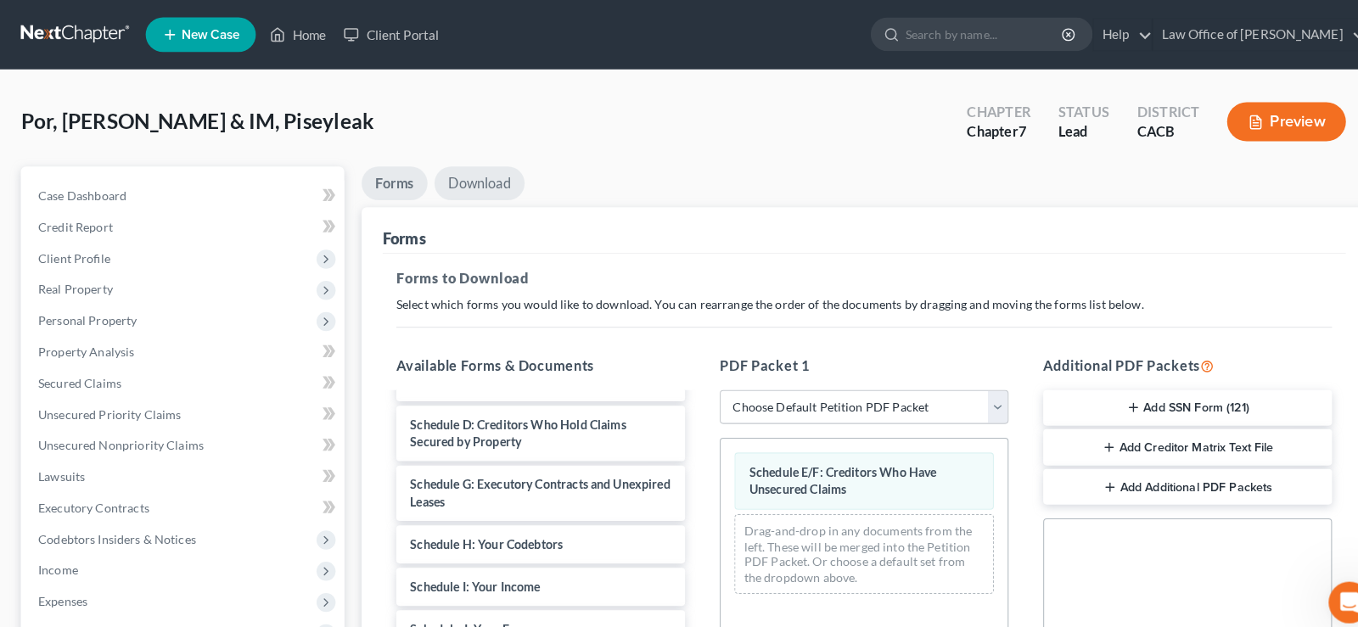
click at [490, 175] on link "Download" at bounding box center [469, 179] width 88 height 33
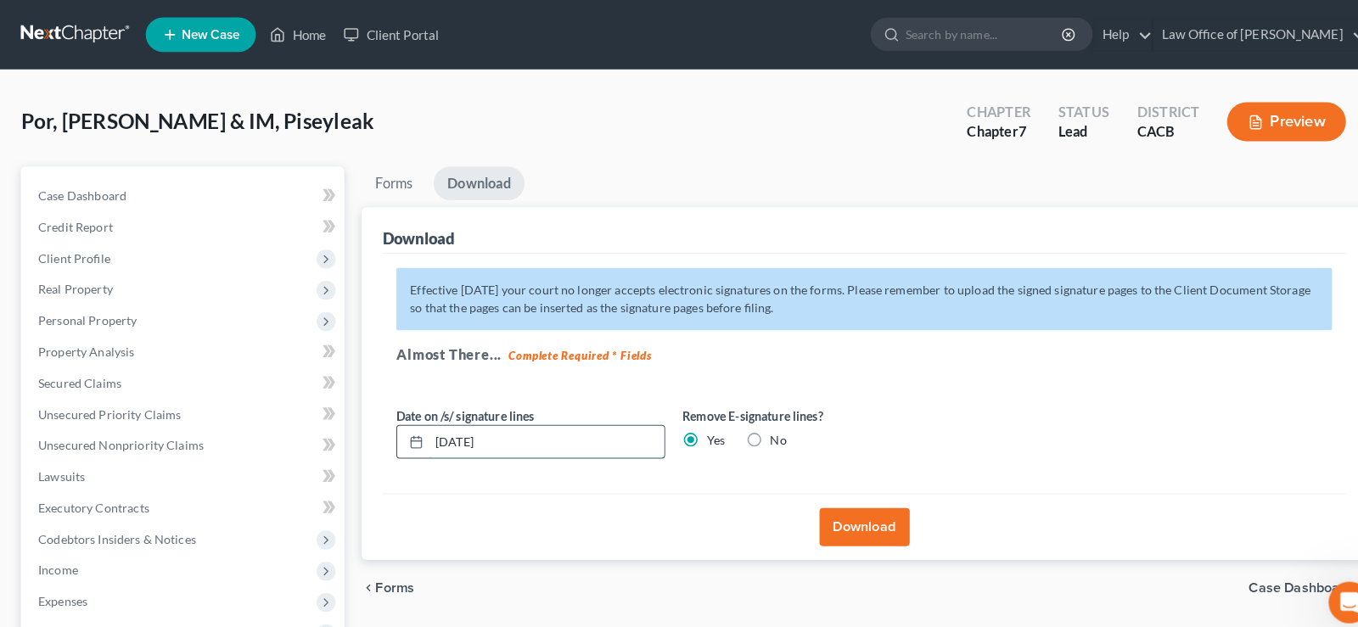
click at [508, 435] on input "[DATE]" at bounding box center [535, 433] width 230 height 32
drag, startPoint x: 833, startPoint y: 518, endPoint x: 883, endPoint y: 555, distance: 62.5
click at [833, 520] on button "Download" at bounding box center [846, 515] width 88 height 37
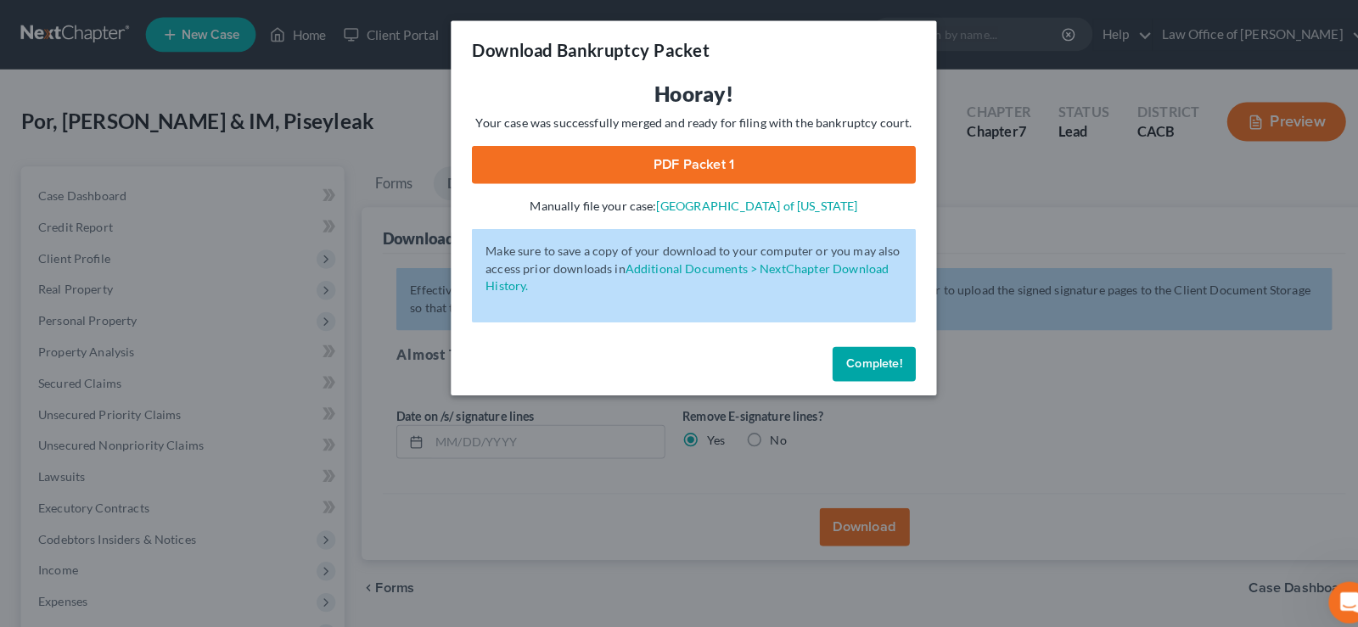
click at [694, 160] on link "PDF Packet 1" at bounding box center [679, 161] width 435 height 37
click at [870, 358] on span "Complete!" at bounding box center [855, 356] width 54 height 14
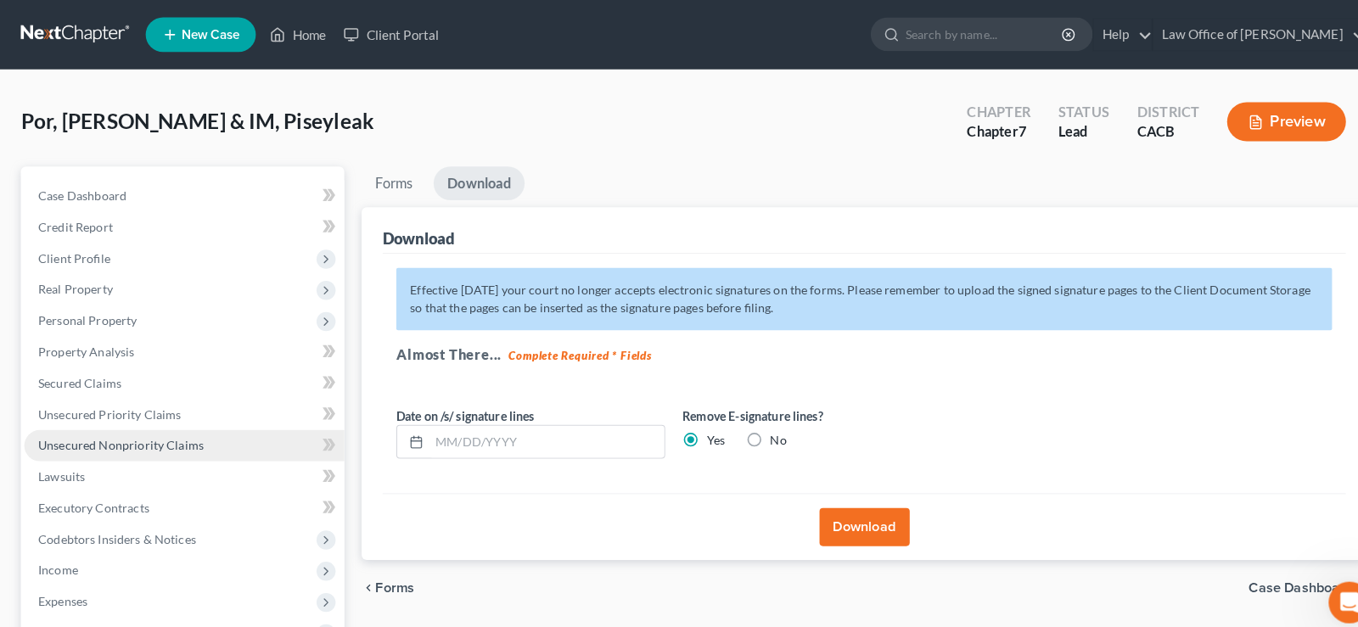
click at [100, 430] on span "Unsecured Nonpriority Claims" at bounding box center [118, 436] width 162 height 14
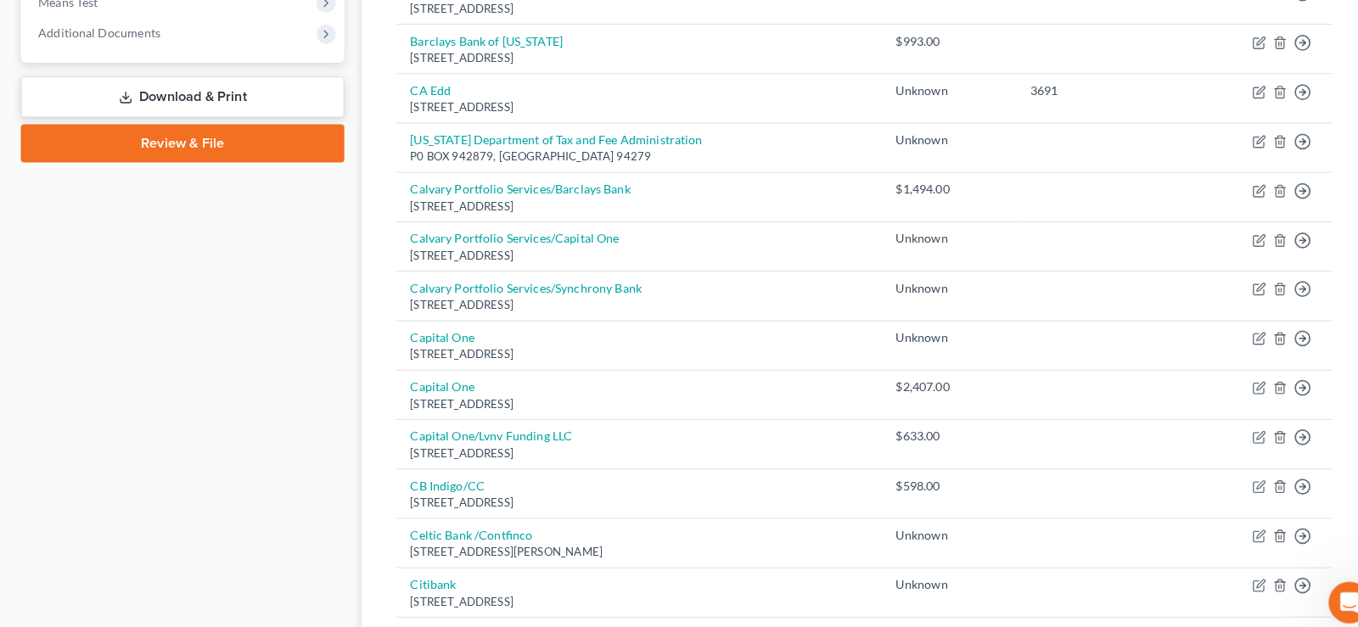
scroll to position [519, 0]
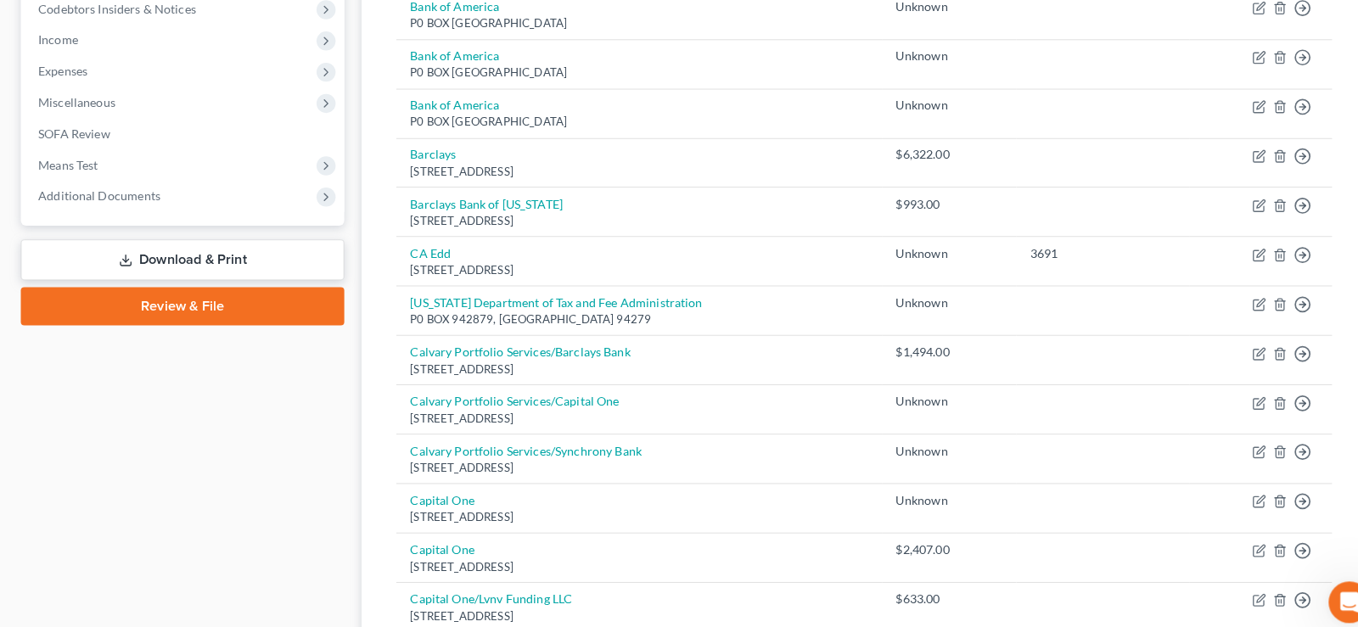
click at [196, 244] on link "Download & Print" at bounding box center [178, 255] width 317 height 40
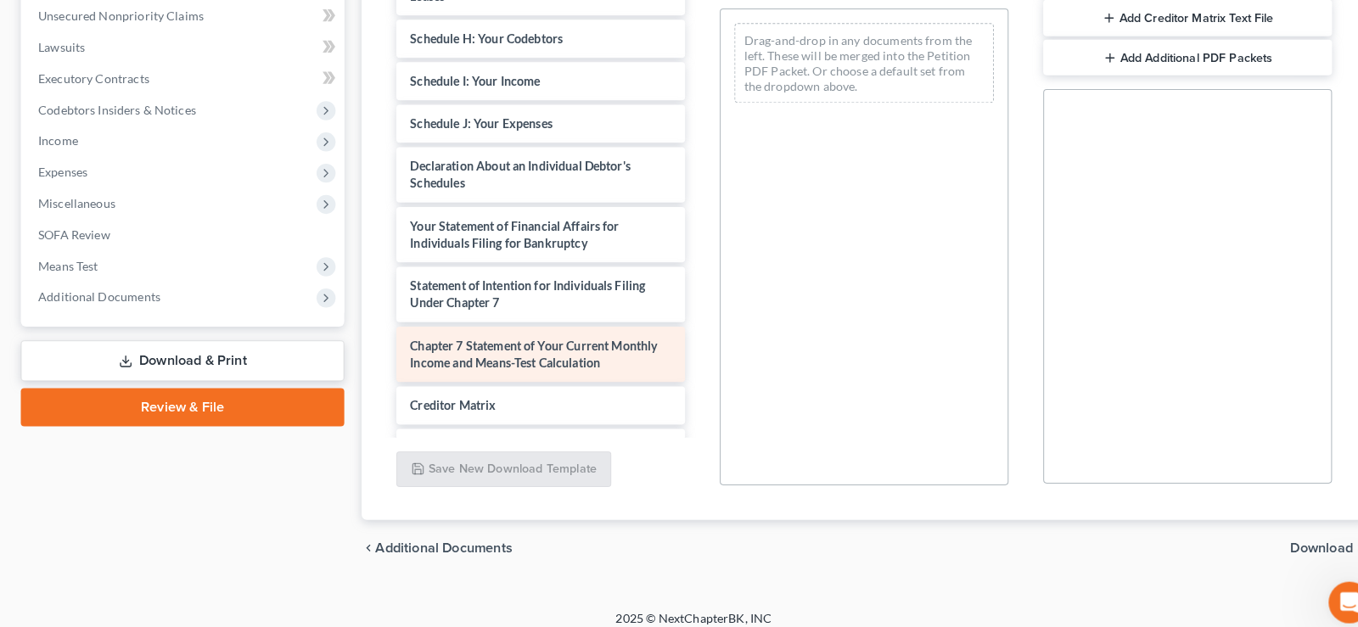
scroll to position [346, 0]
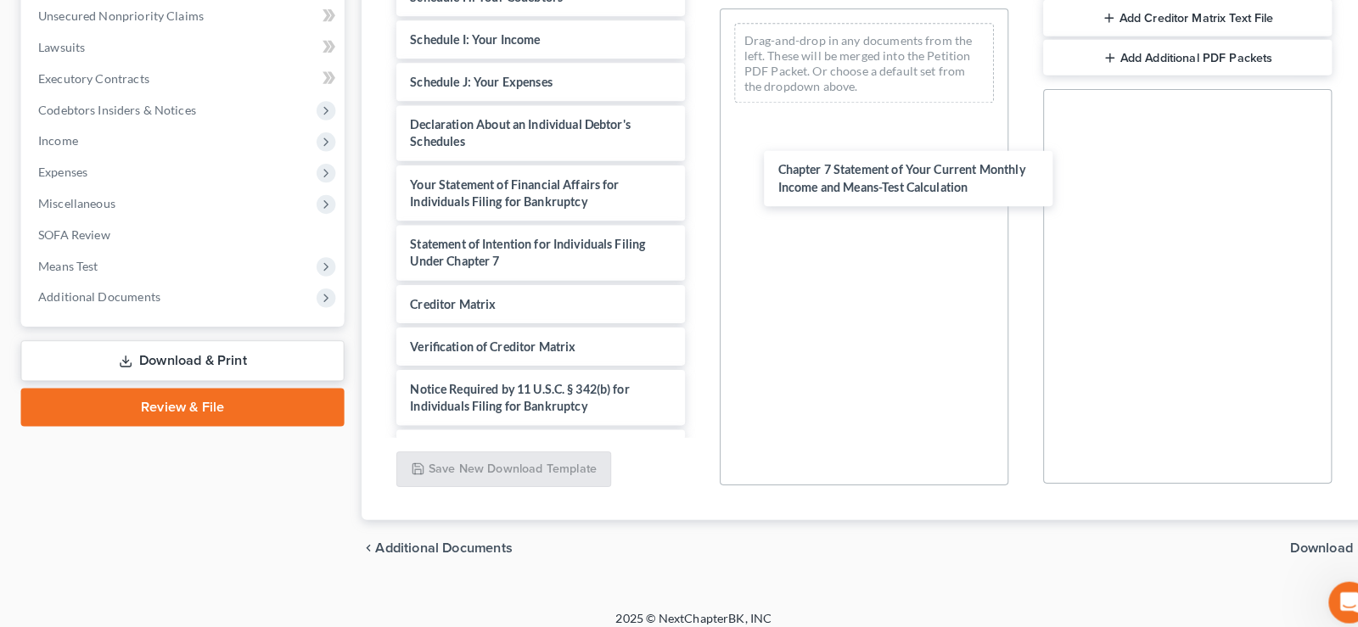
drag, startPoint x: 449, startPoint y: 301, endPoint x: 762, endPoint y: 255, distance: 316.5
click at [684, 166] on div "Chapter 7 Statement of Your Current Monthly Income and Means-Test Calculation V…" at bounding box center [529, 39] width 310 height 839
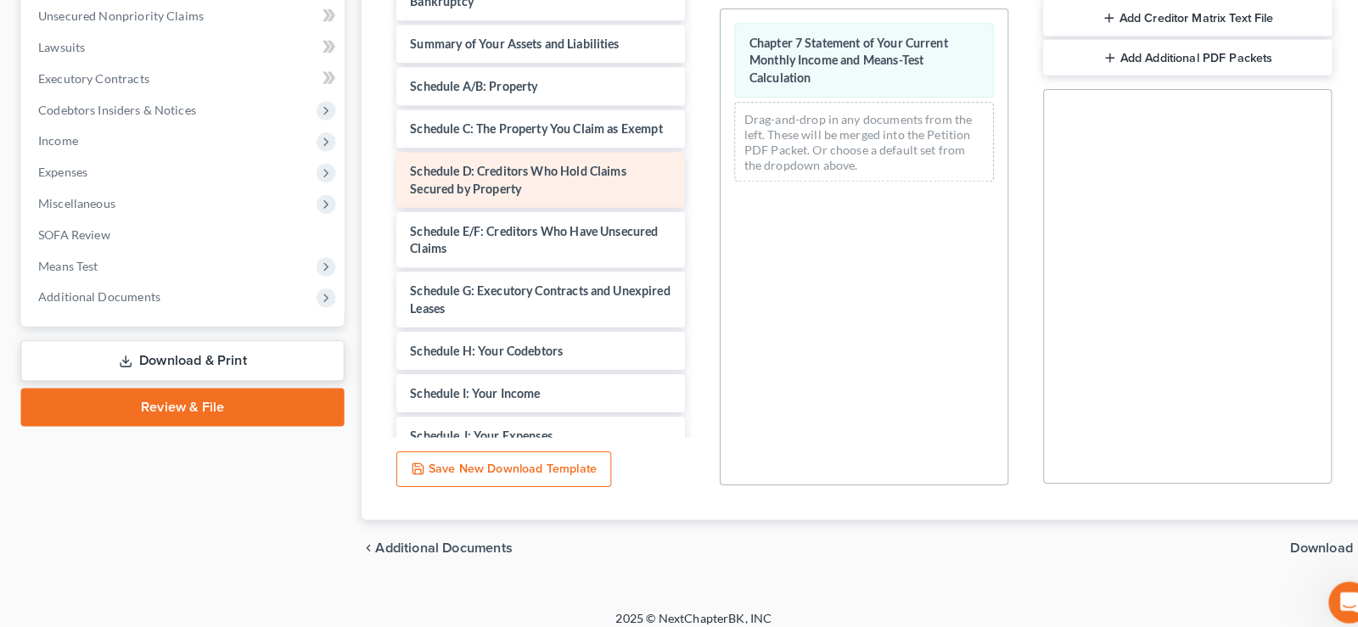
scroll to position [0, 0]
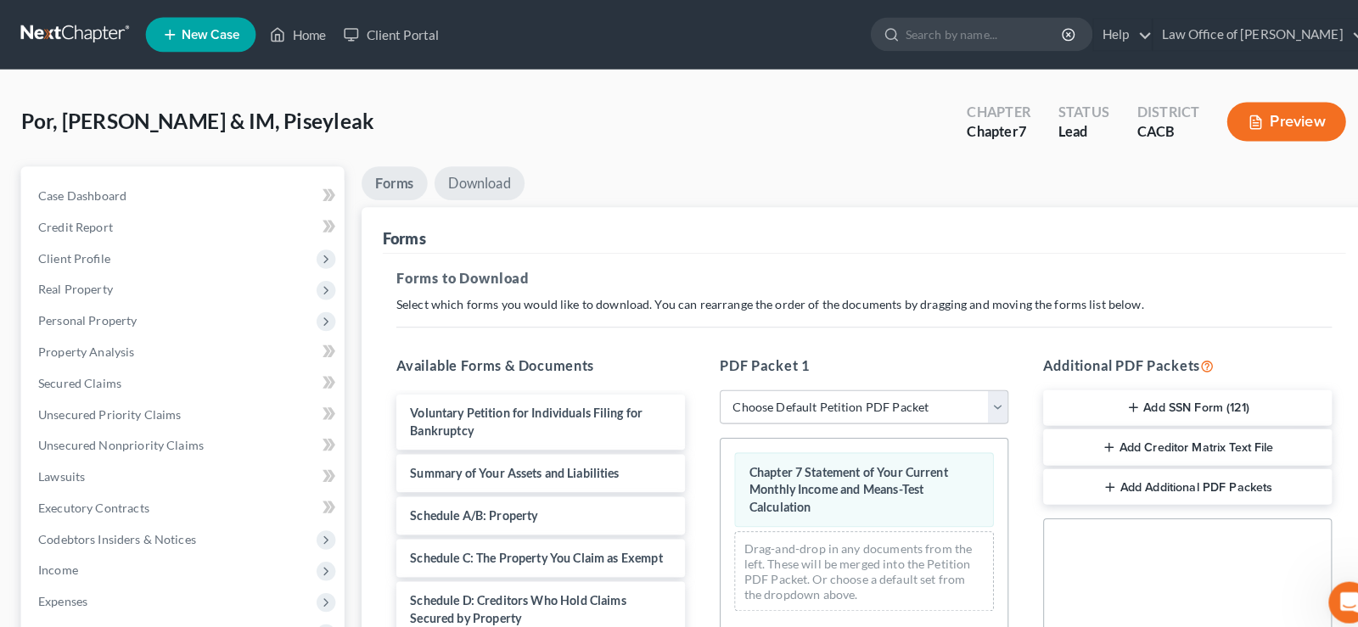
click at [469, 173] on link "Download" at bounding box center [469, 179] width 88 height 33
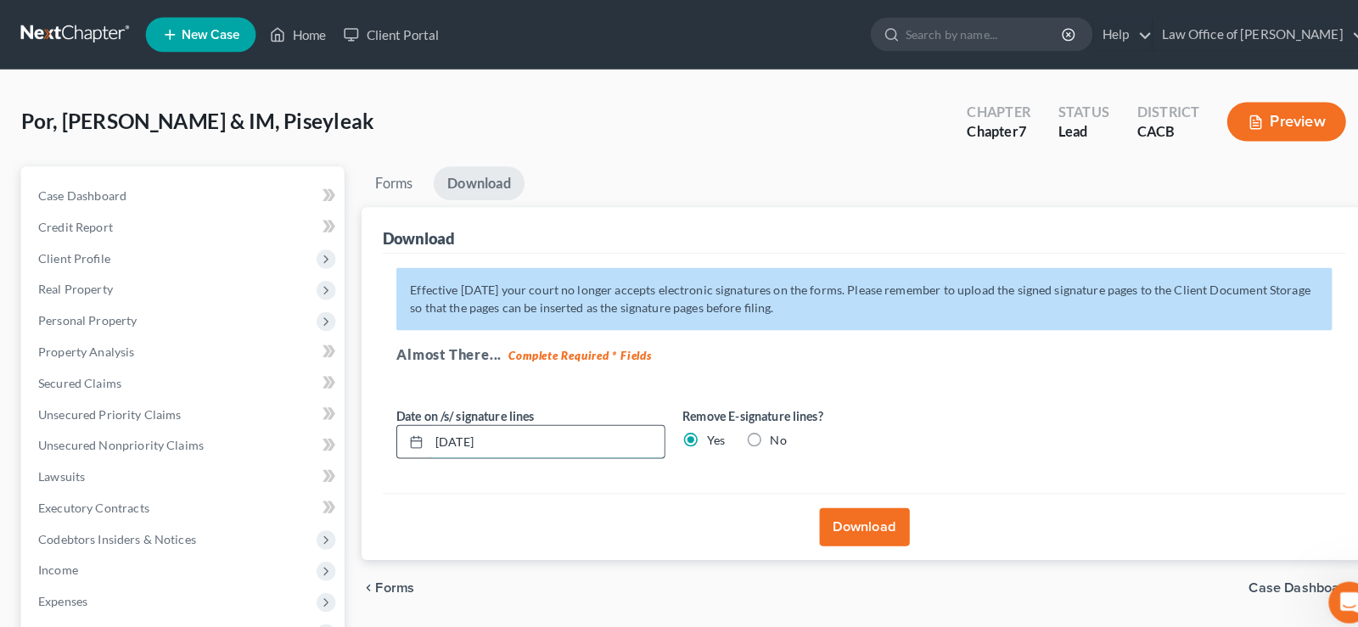
click at [503, 435] on input "[DATE]" at bounding box center [535, 433] width 230 height 32
click at [859, 515] on button "Download" at bounding box center [846, 515] width 88 height 37
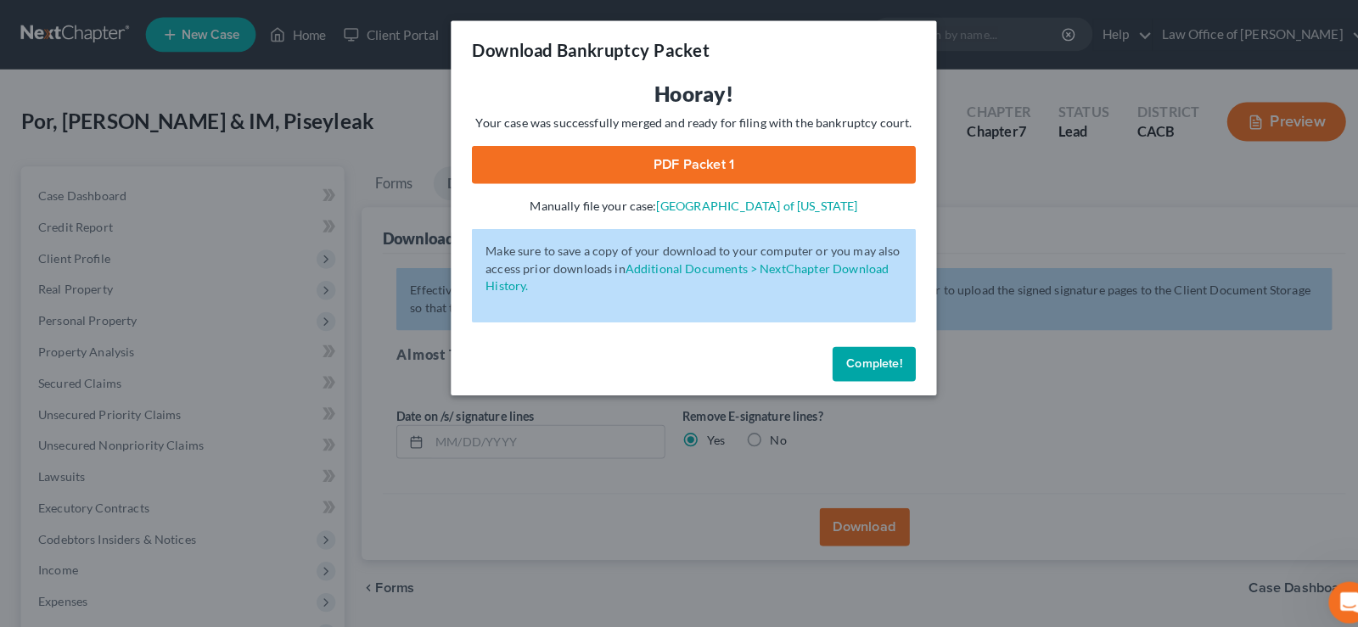
click at [686, 158] on link "PDF Packet 1" at bounding box center [679, 161] width 435 height 37
click at [854, 351] on span "Complete!" at bounding box center [855, 356] width 54 height 14
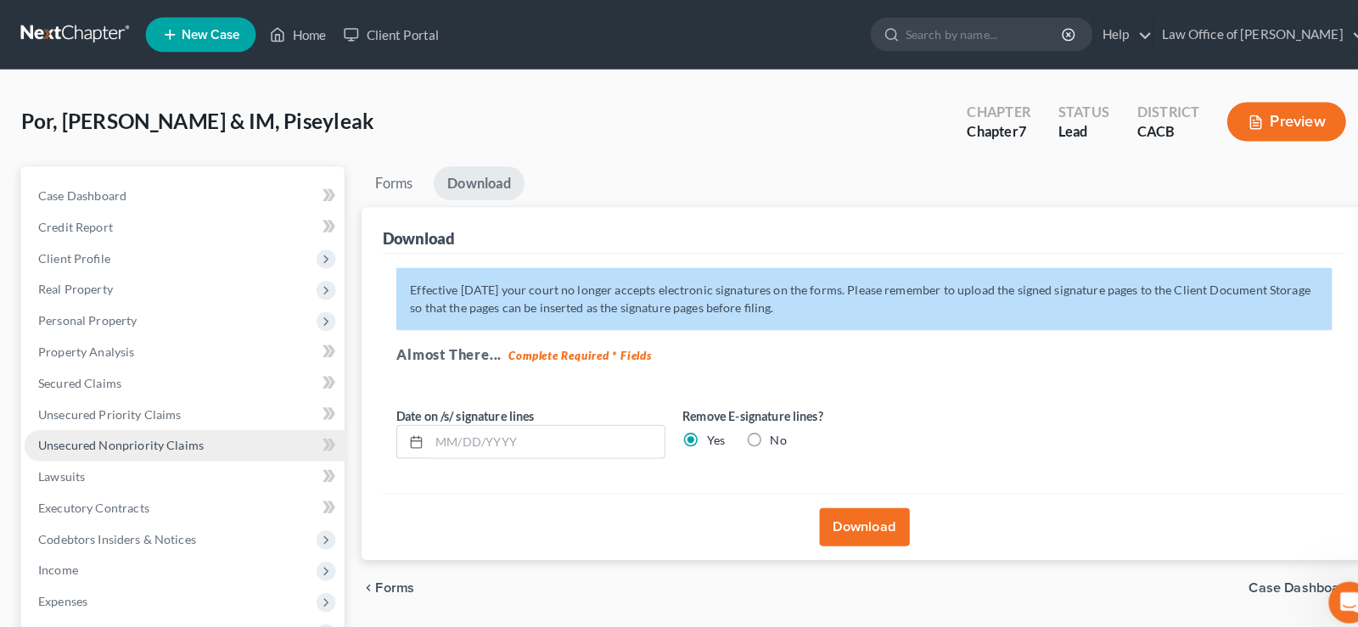
click at [112, 440] on span "Unsecured Nonpriority Claims" at bounding box center [118, 436] width 162 height 14
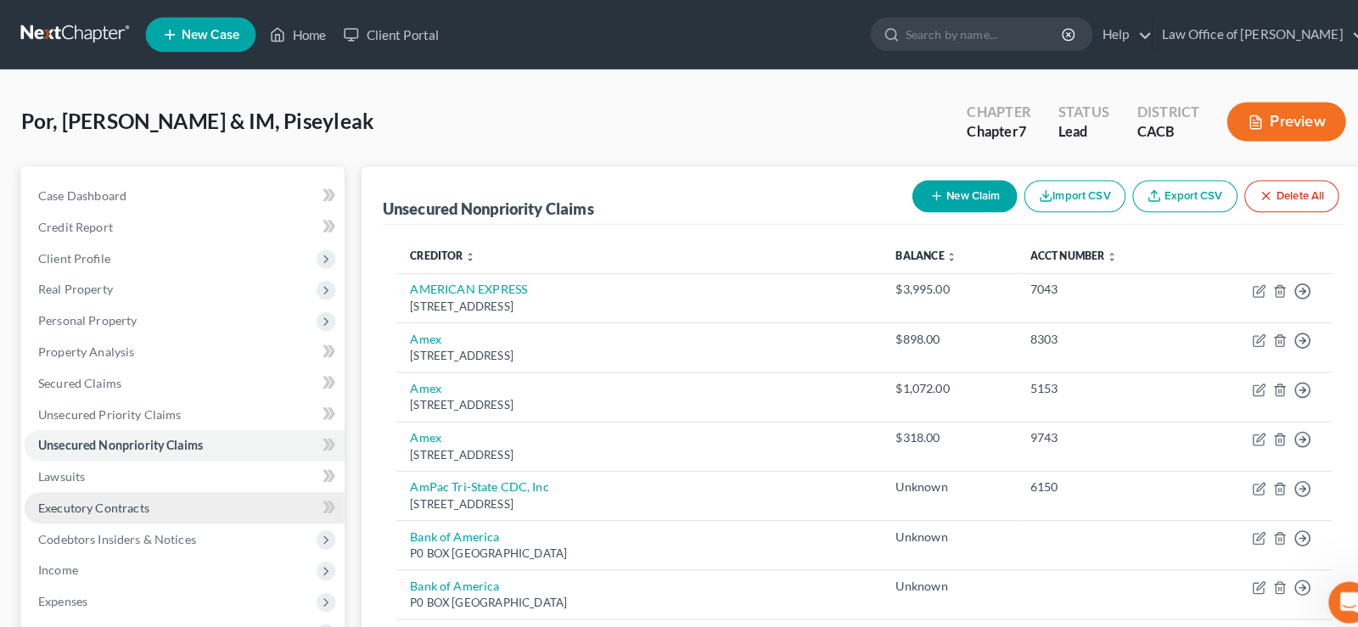
scroll to position [506, 0]
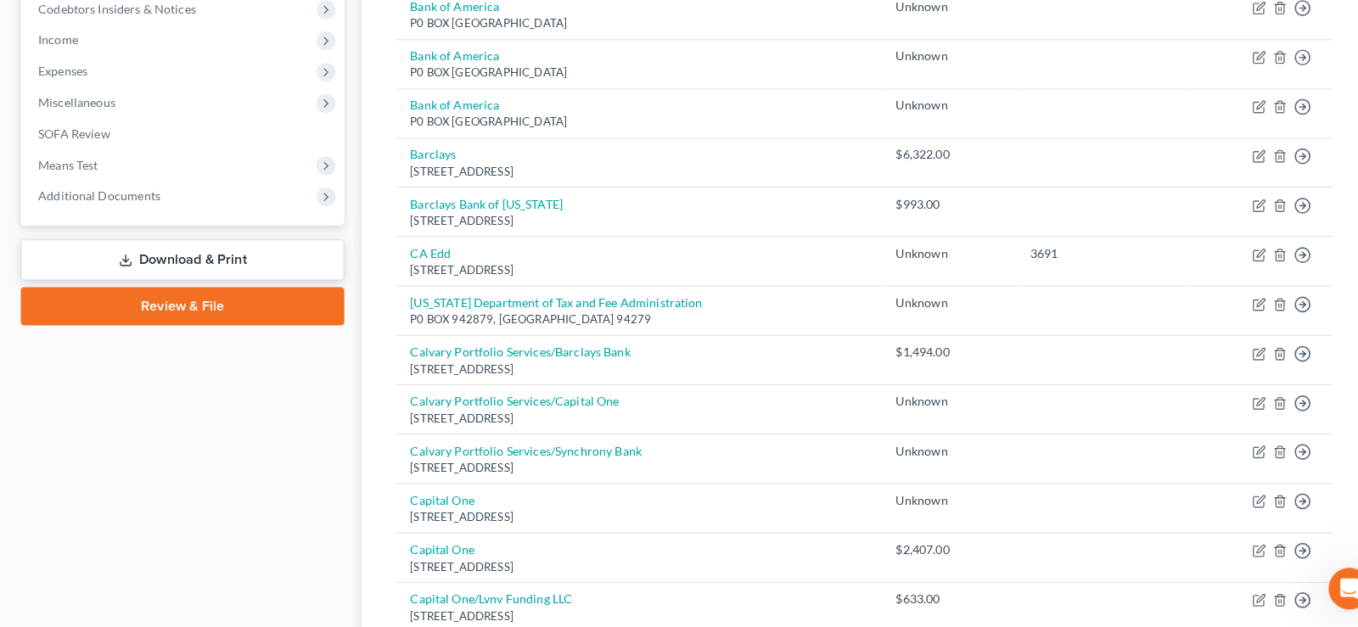
click at [206, 264] on link "Download & Print" at bounding box center [178, 268] width 317 height 40
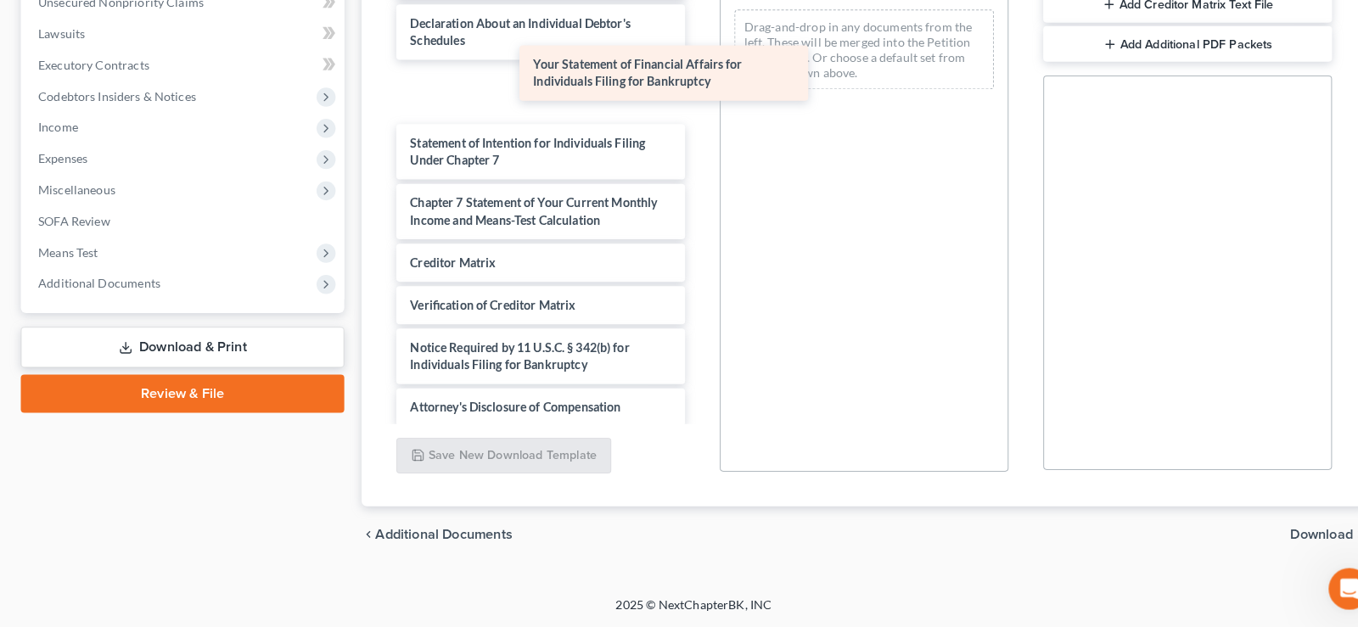
scroll to position [380, 0]
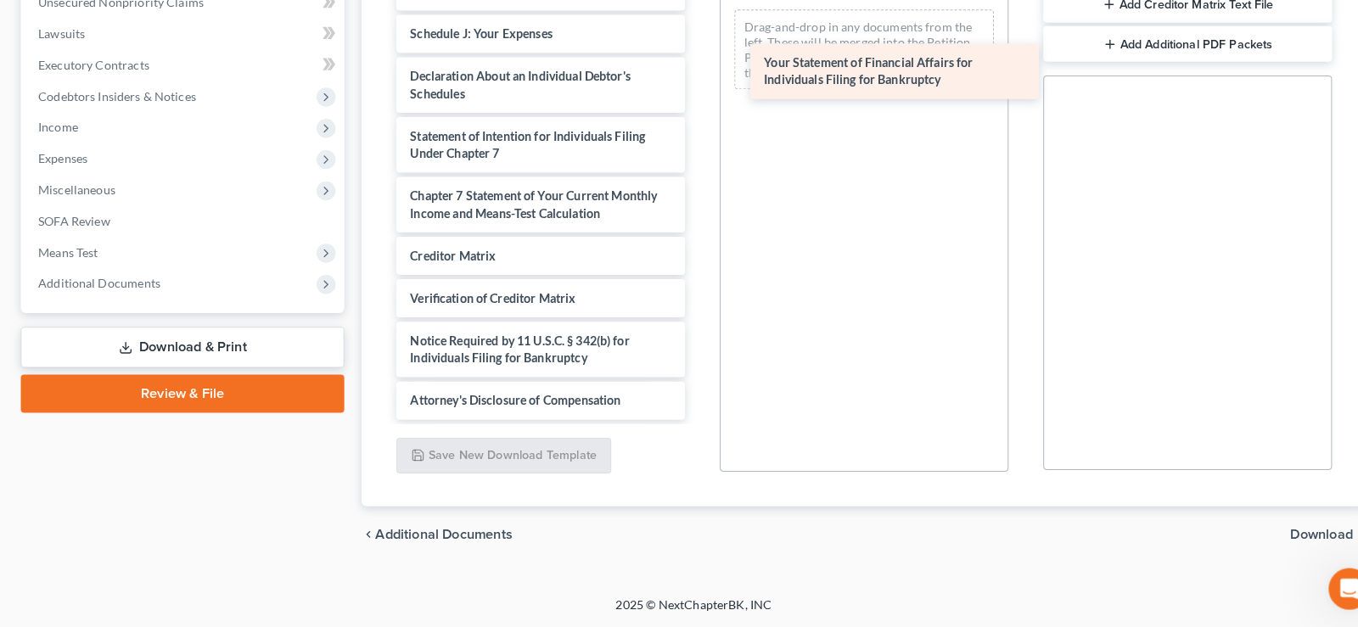
drag, startPoint x: 500, startPoint y: 101, endPoint x: 845, endPoint y: 83, distance: 345.1
click at [684, 83] on div "Your Statement of Financial Affairs for Individuals Filing for Bankruptcy Volun…" at bounding box center [529, 5] width 310 height 839
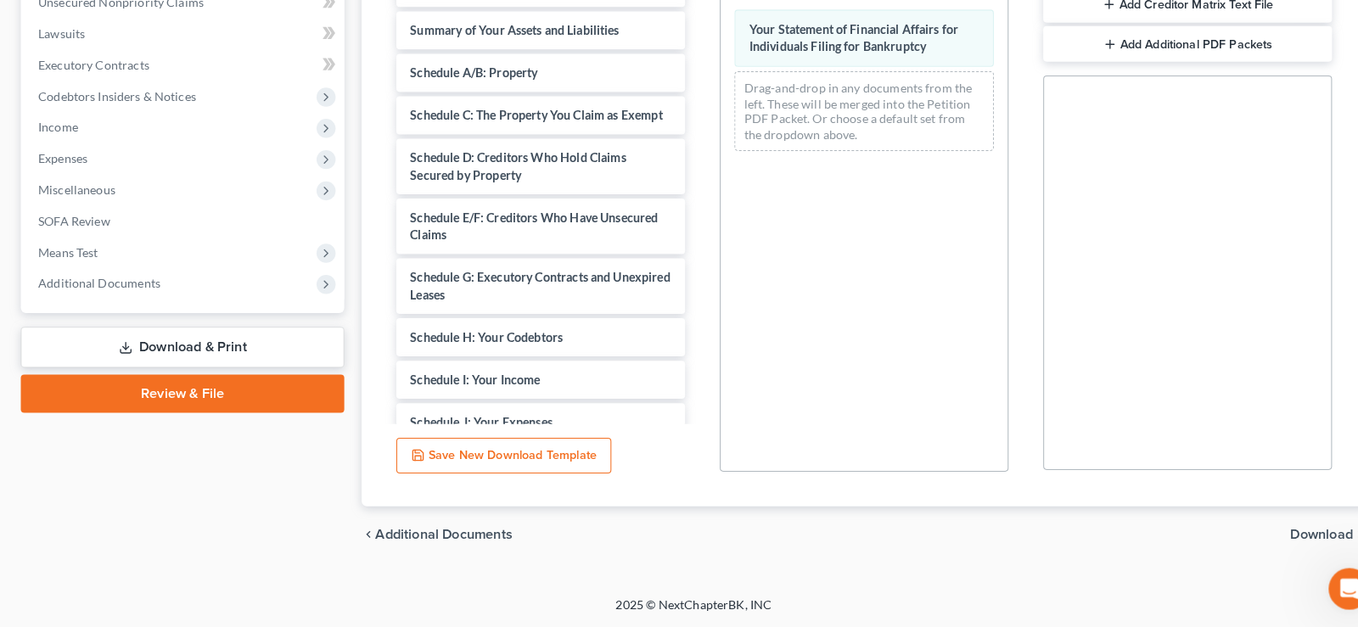
scroll to position [87, 0]
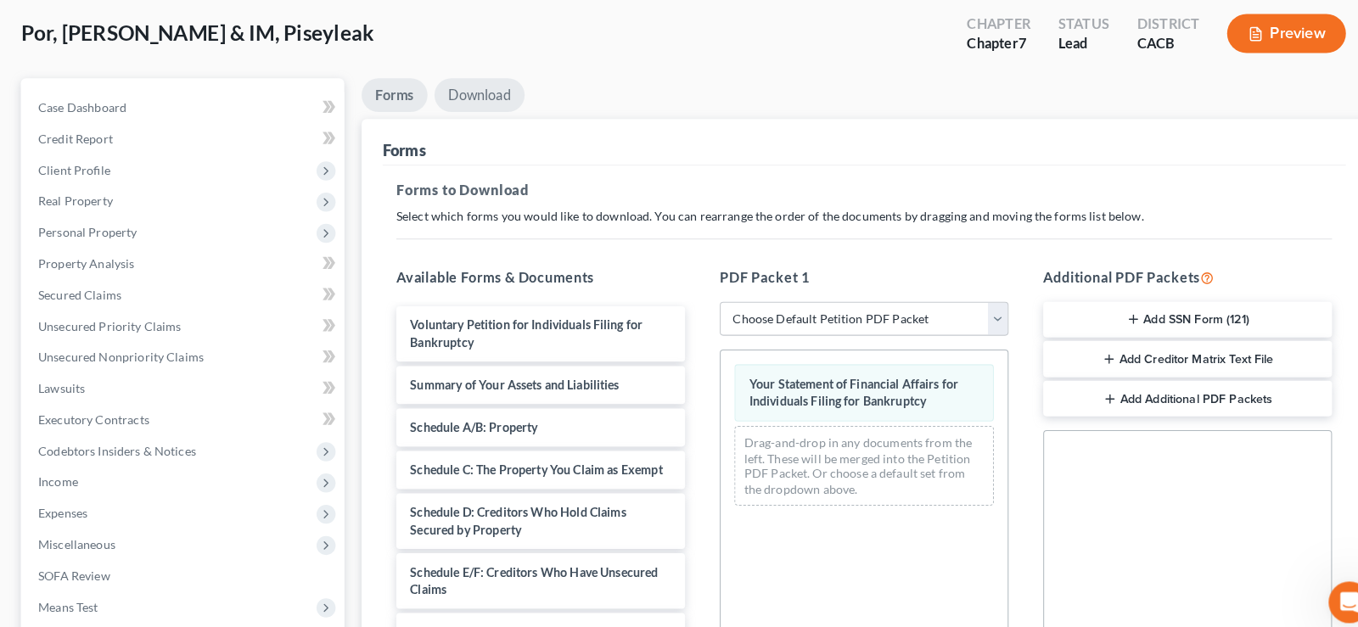
click at [486, 90] on link "Download" at bounding box center [469, 92] width 88 height 33
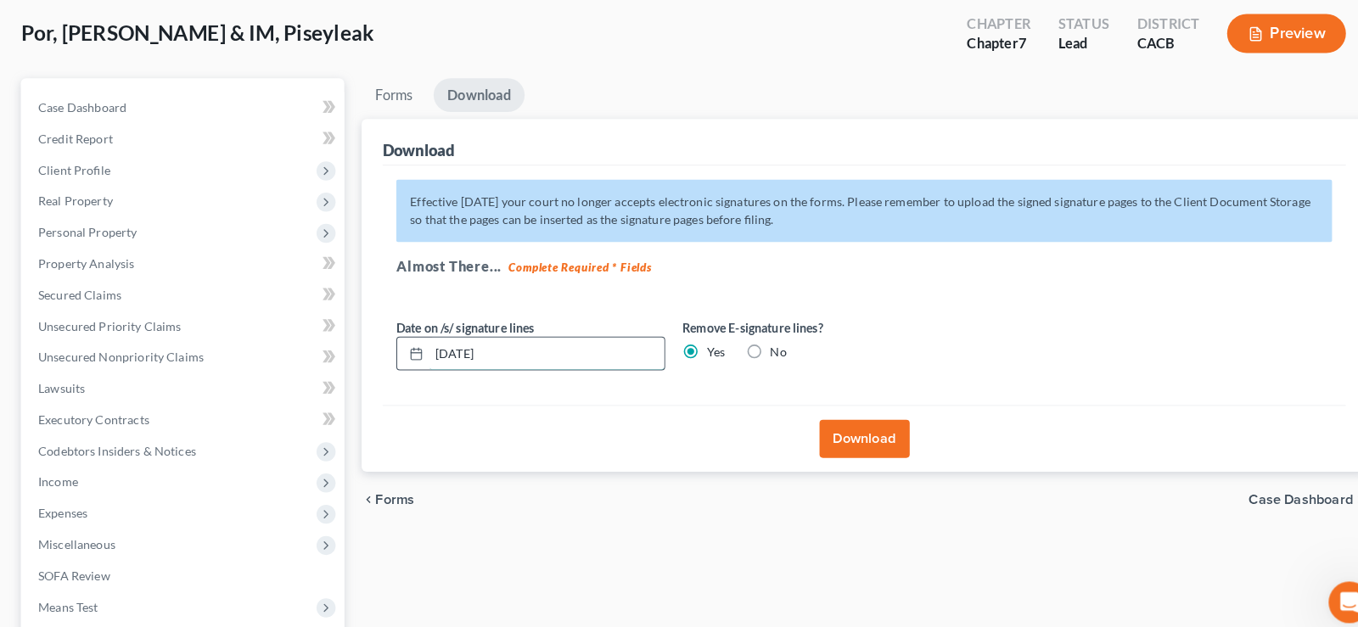
click at [525, 356] on input "[DATE]" at bounding box center [535, 346] width 230 height 32
click at [869, 427] on button "Download" at bounding box center [846, 429] width 88 height 37
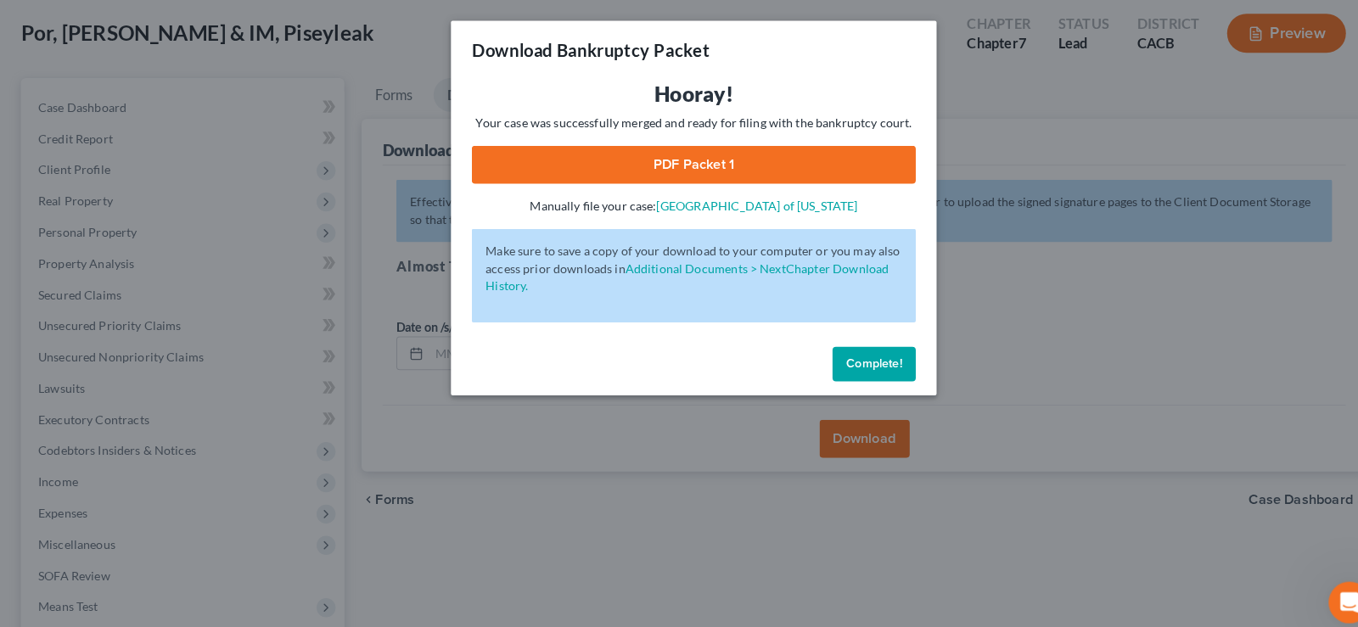
click at [702, 154] on link "PDF Packet 1" at bounding box center [679, 161] width 435 height 37
click at [850, 351] on span "Complete!" at bounding box center [855, 356] width 54 height 14
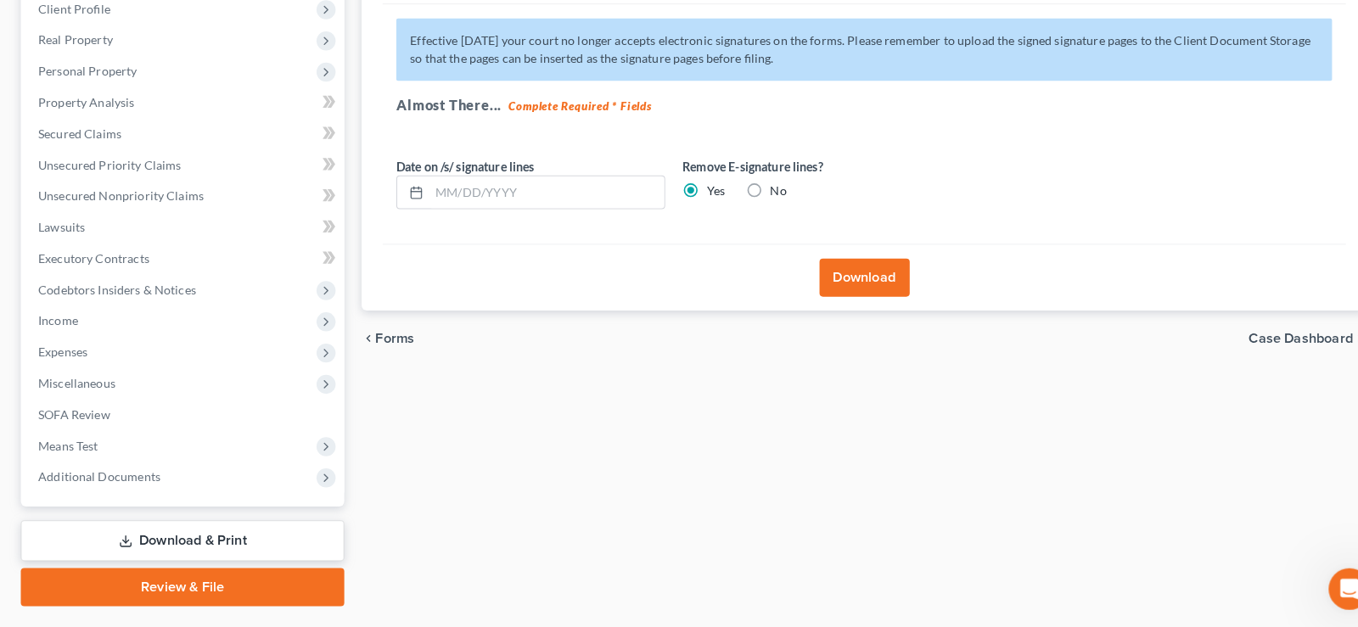
scroll to position [272, 0]
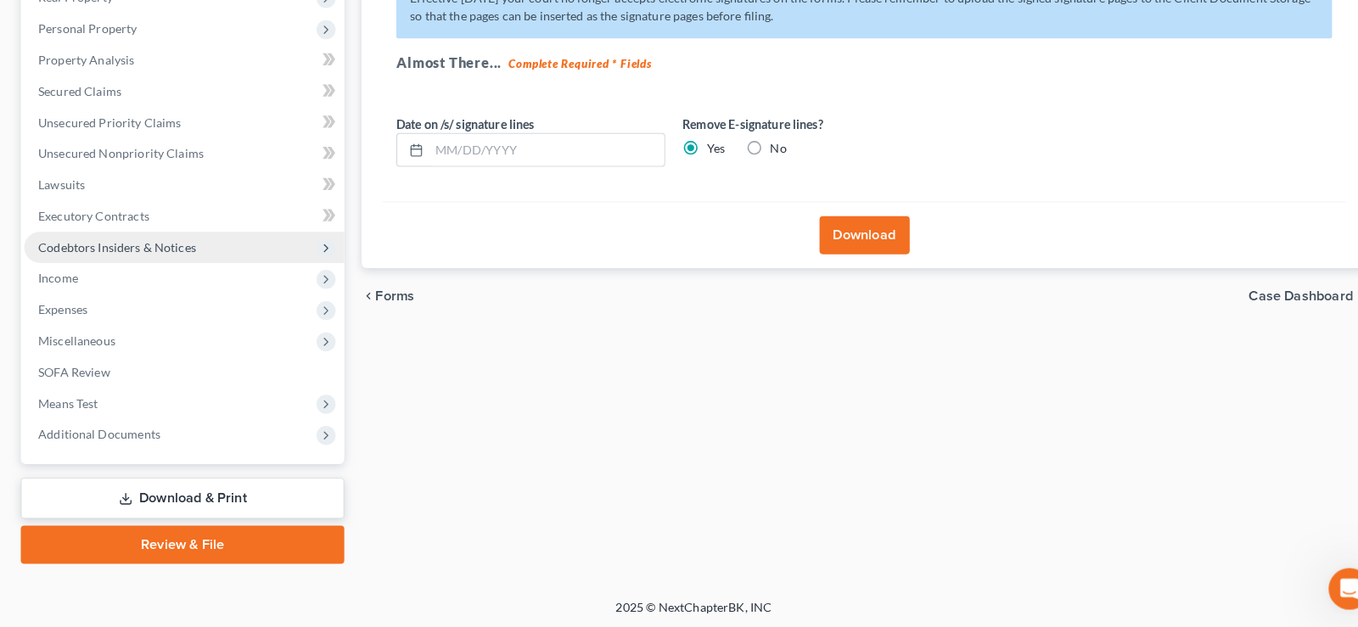
click at [117, 255] on span "Codebtors Insiders & Notices" at bounding box center [114, 255] width 154 height 14
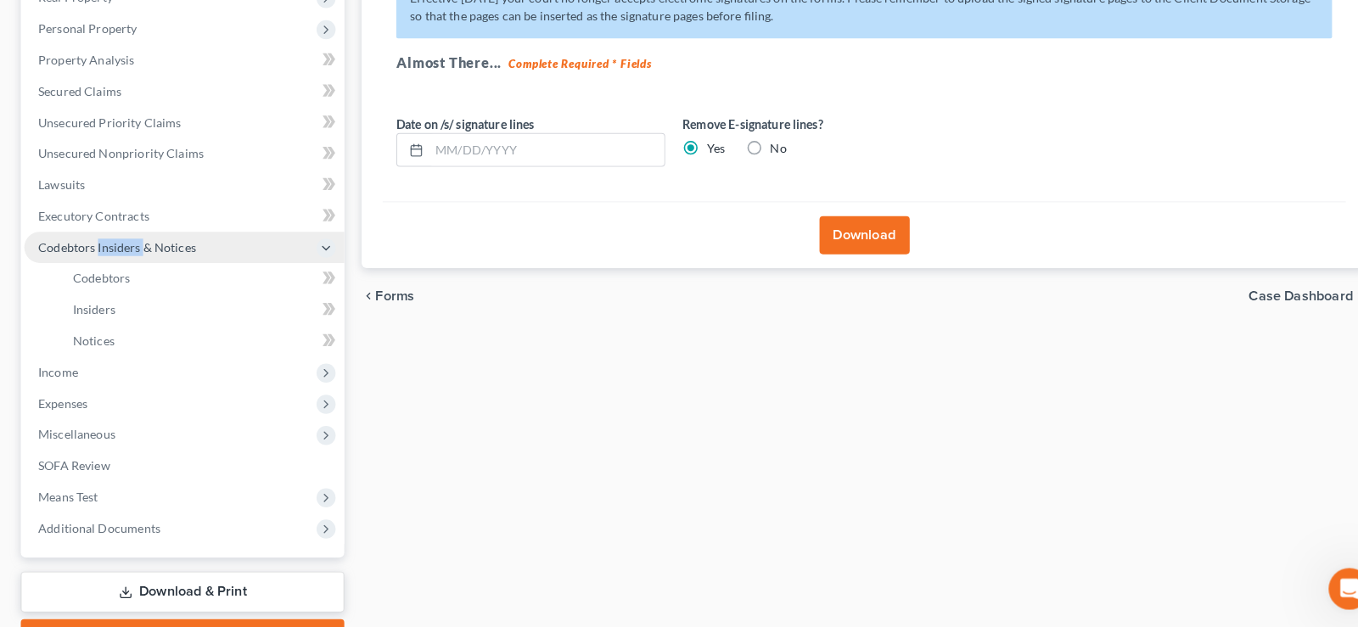
click at [117, 255] on span "Codebtors Insiders & Notices" at bounding box center [114, 255] width 154 height 14
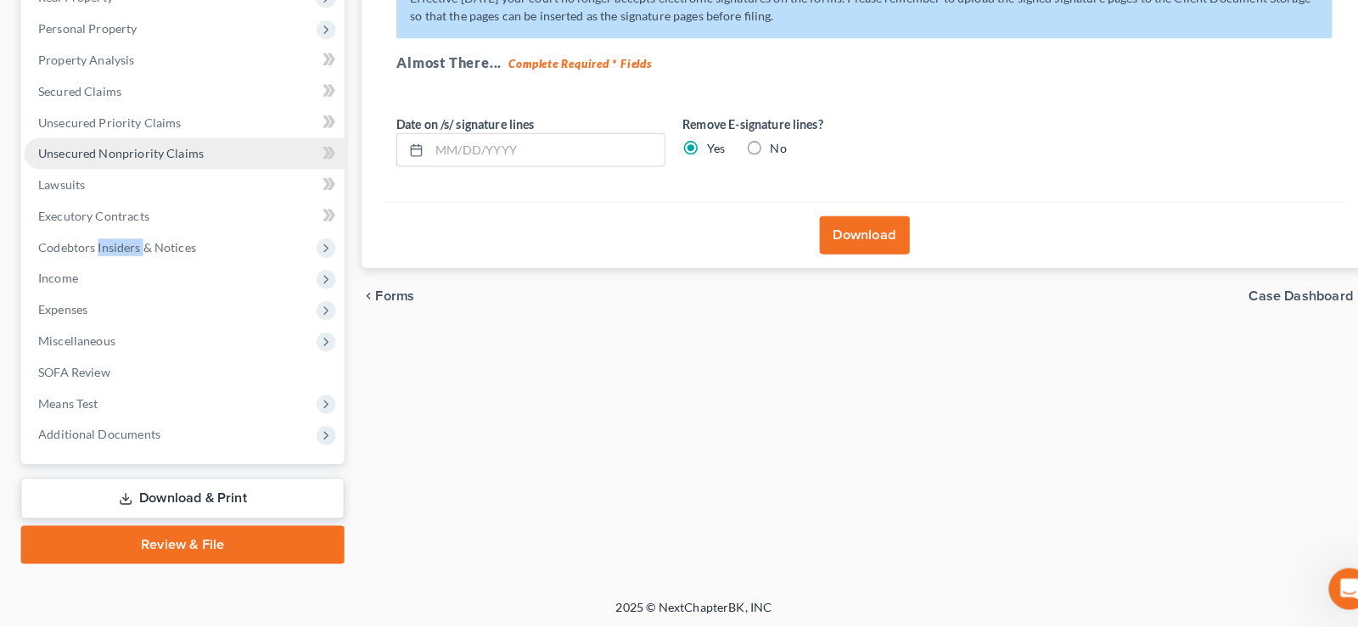
click at [154, 157] on span "Unsecured Nonpriority Claims" at bounding box center [118, 163] width 162 height 14
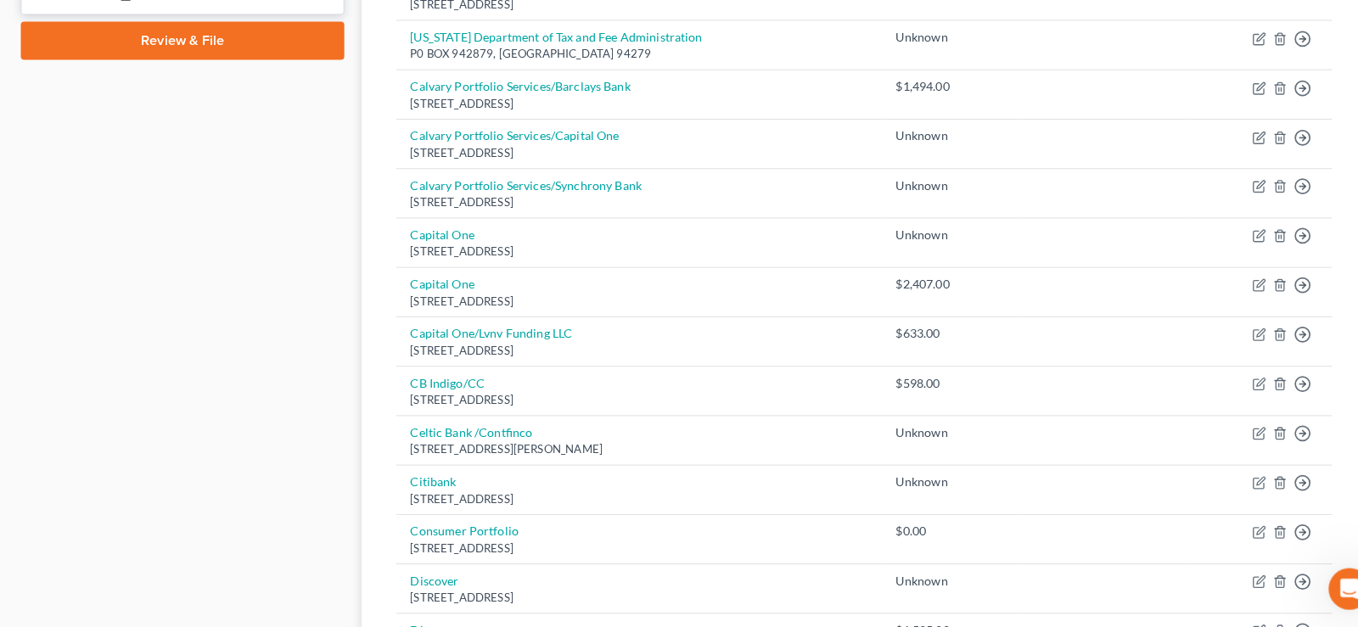
scroll to position [346, 0]
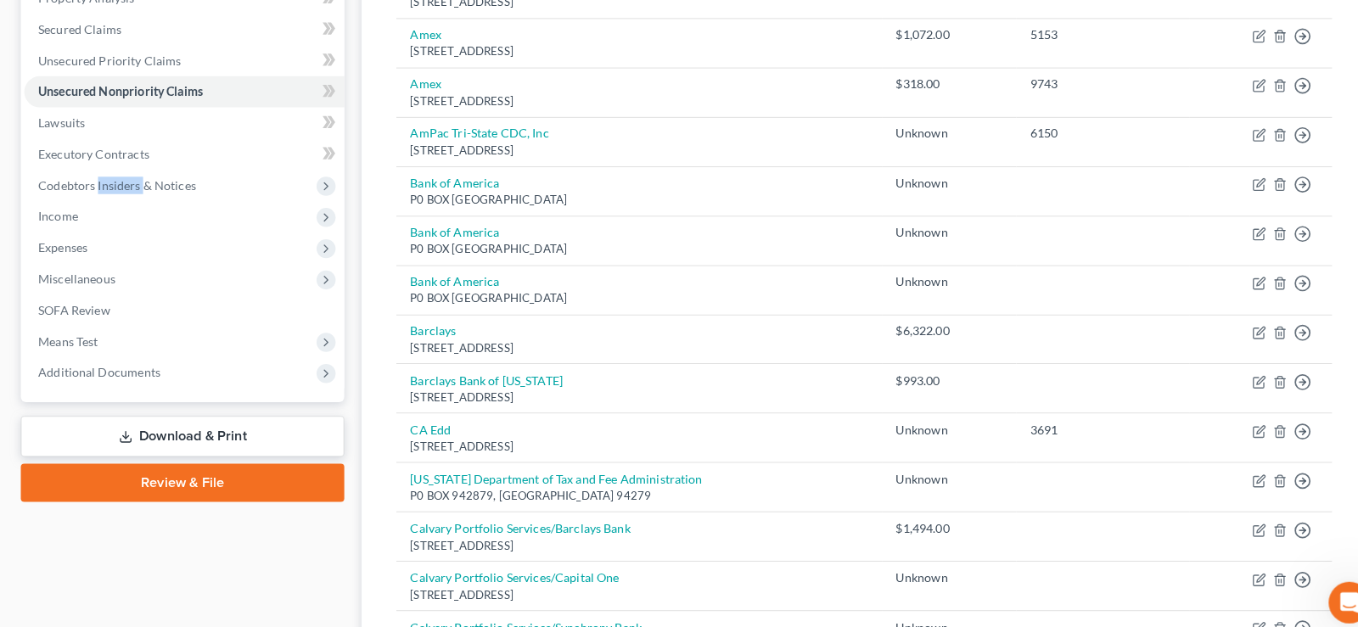
click at [182, 427] on link "Download & Print" at bounding box center [178, 427] width 317 height 40
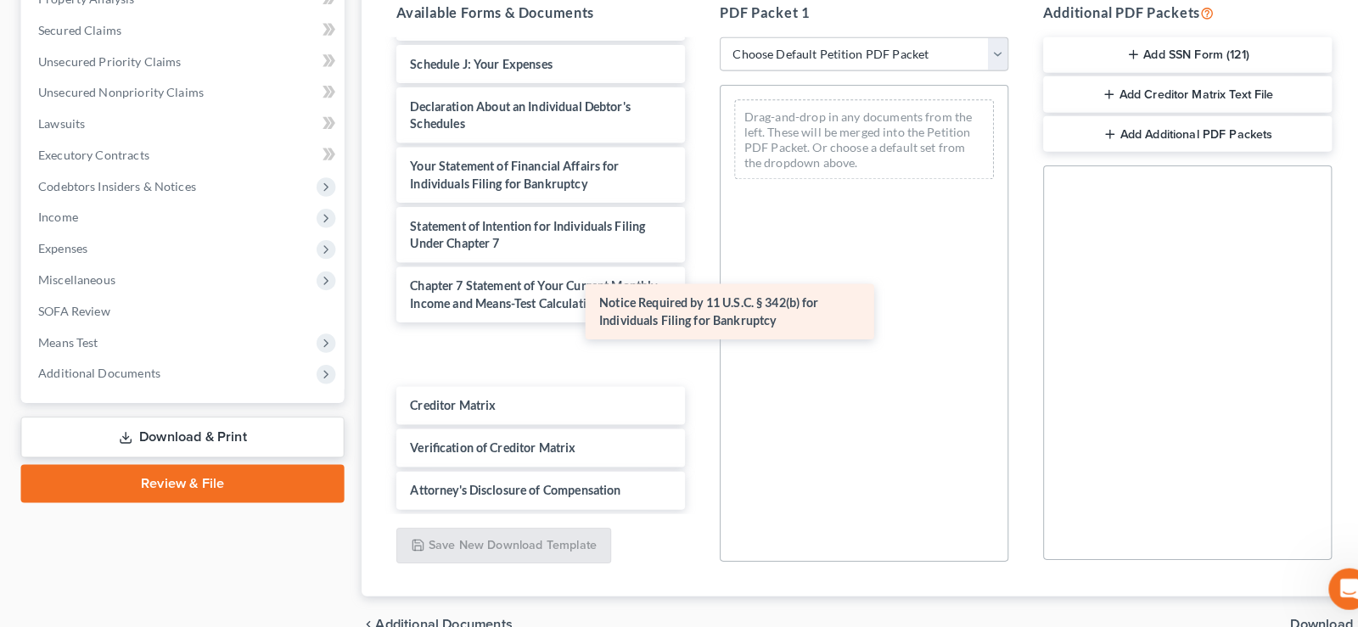
scroll to position [380, 0]
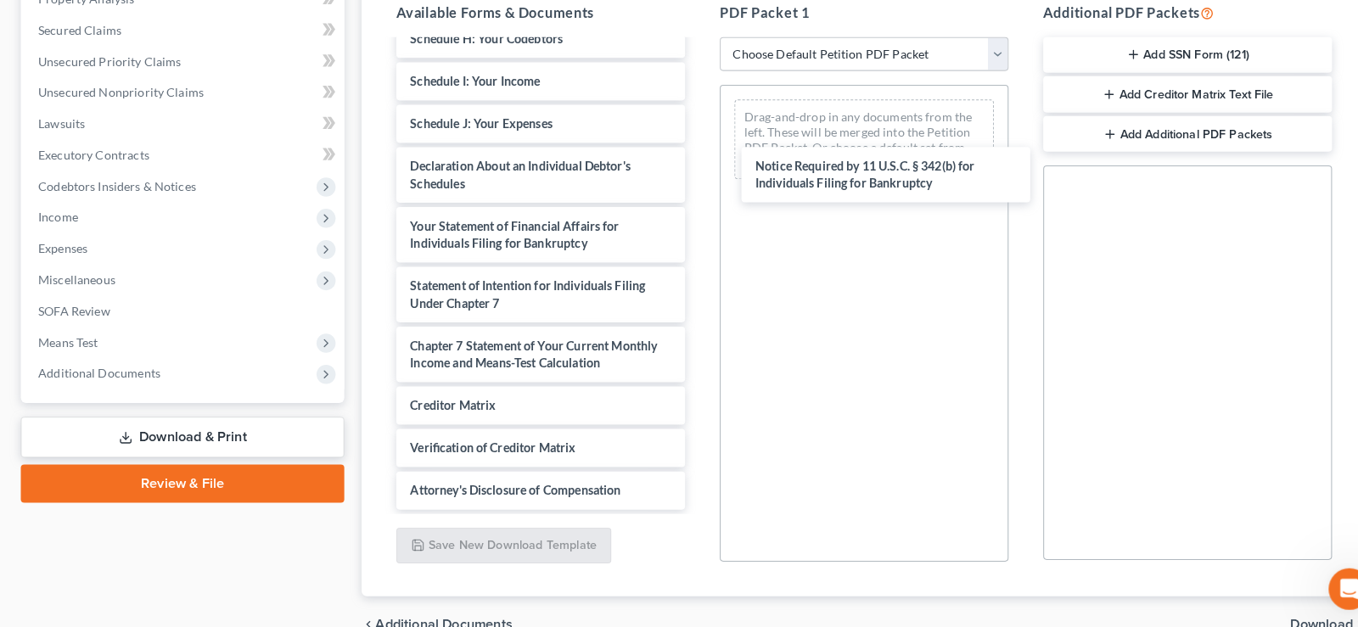
drag, startPoint x: 492, startPoint y: 441, endPoint x: 862, endPoint y: 244, distance: 418.8
click at [684, 186] on div "Notice Required by 11 U.S.C. § 342(b) for Individuals Filing for Bankruptcy Vol…" at bounding box center [529, 92] width 310 height 839
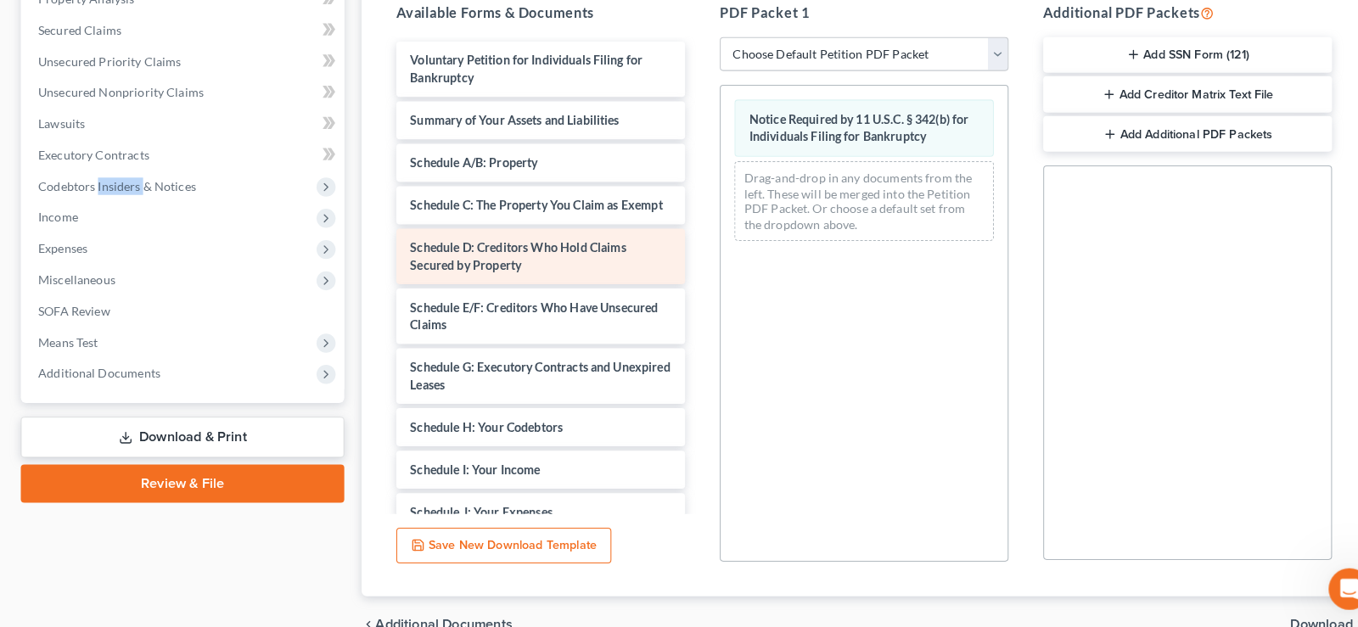
scroll to position [0, 0]
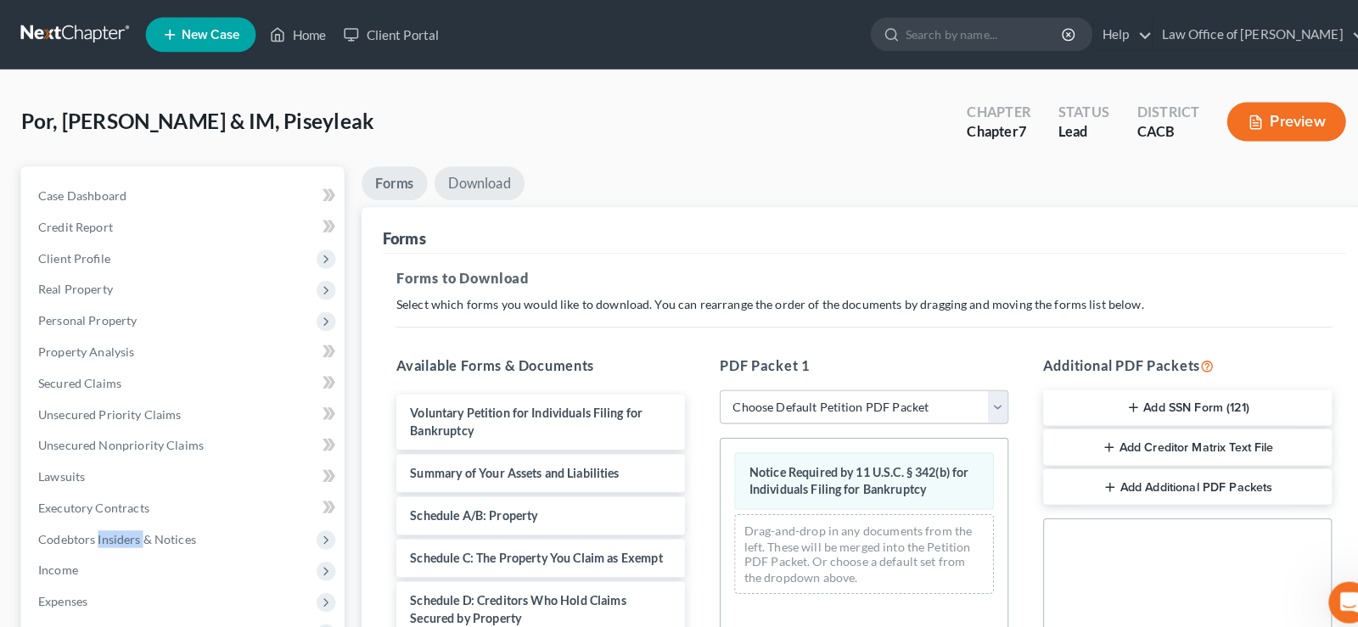
click at [495, 186] on link "Download" at bounding box center [469, 179] width 88 height 33
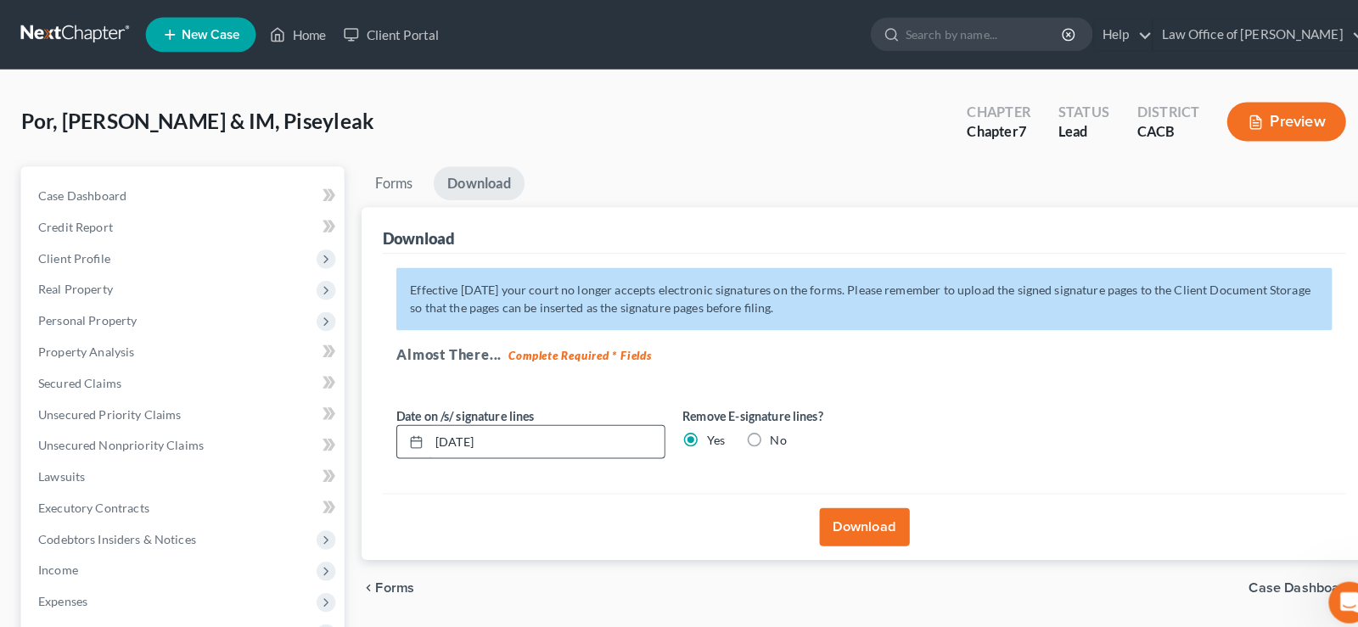
click at [498, 438] on input "[DATE]" at bounding box center [535, 433] width 230 height 32
click at [859, 527] on button "Download" at bounding box center [846, 515] width 88 height 37
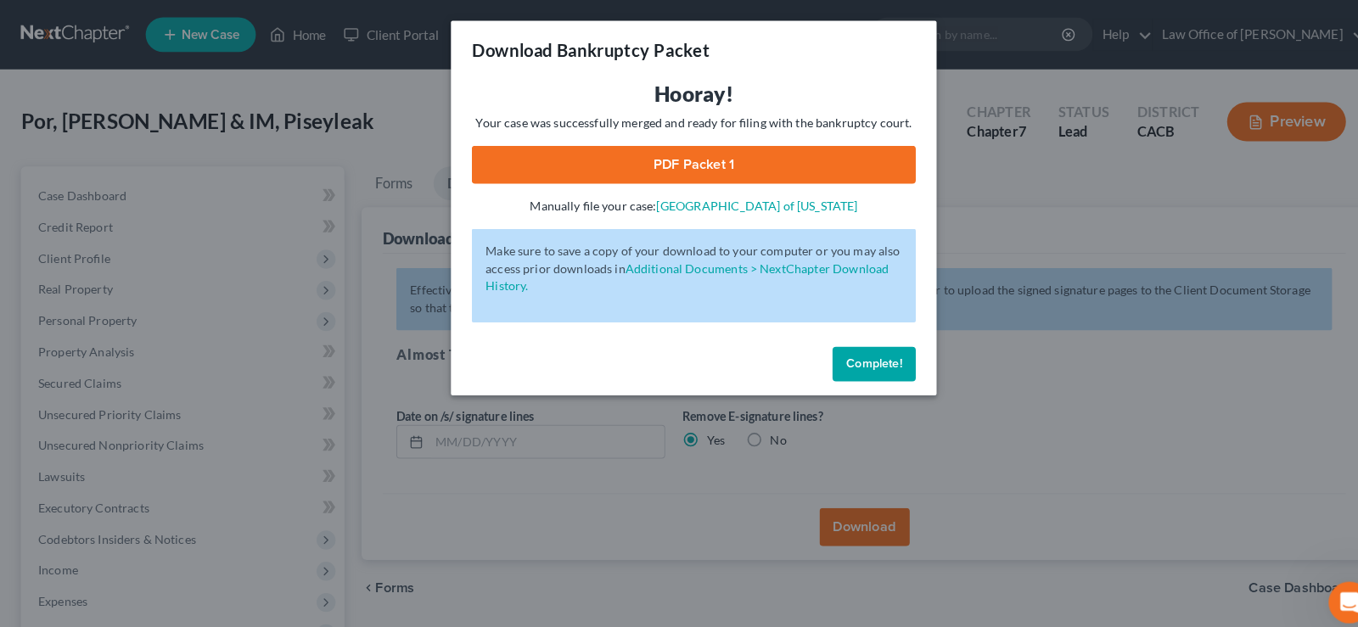
click at [688, 157] on link "PDF Packet 1" at bounding box center [679, 161] width 435 height 37
click at [867, 355] on span "Complete!" at bounding box center [855, 356] width 54 height 14
